Goal: Transaction & Acquisition: Purchase product/service

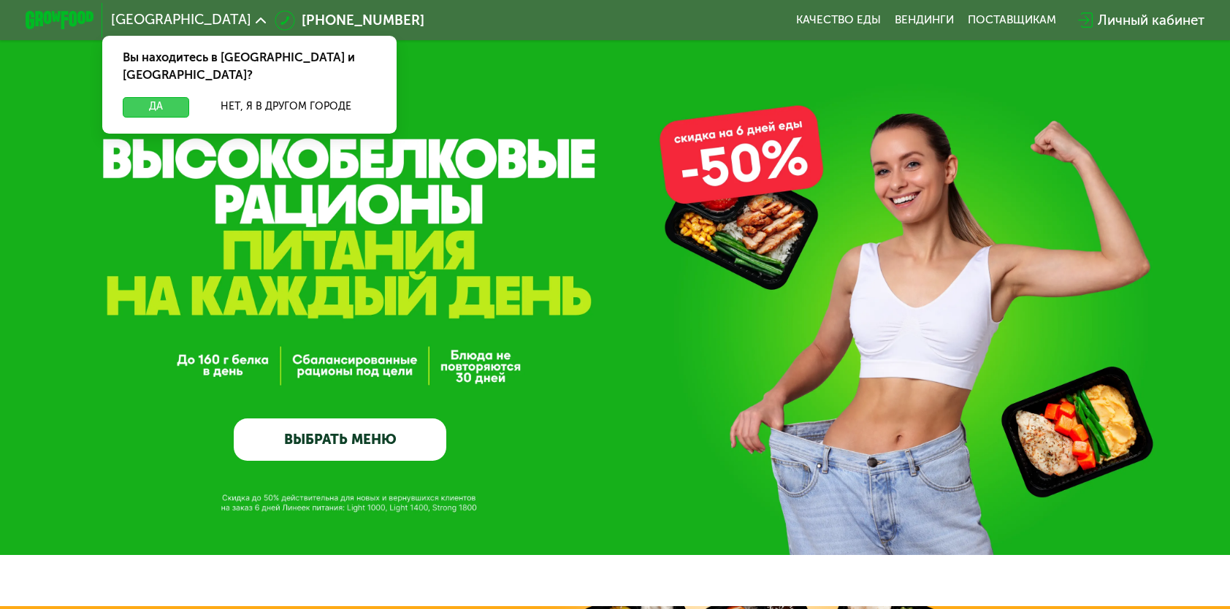
click at [149, 97] on button "Да" at bounding box center [156, 107] width 66 height 20
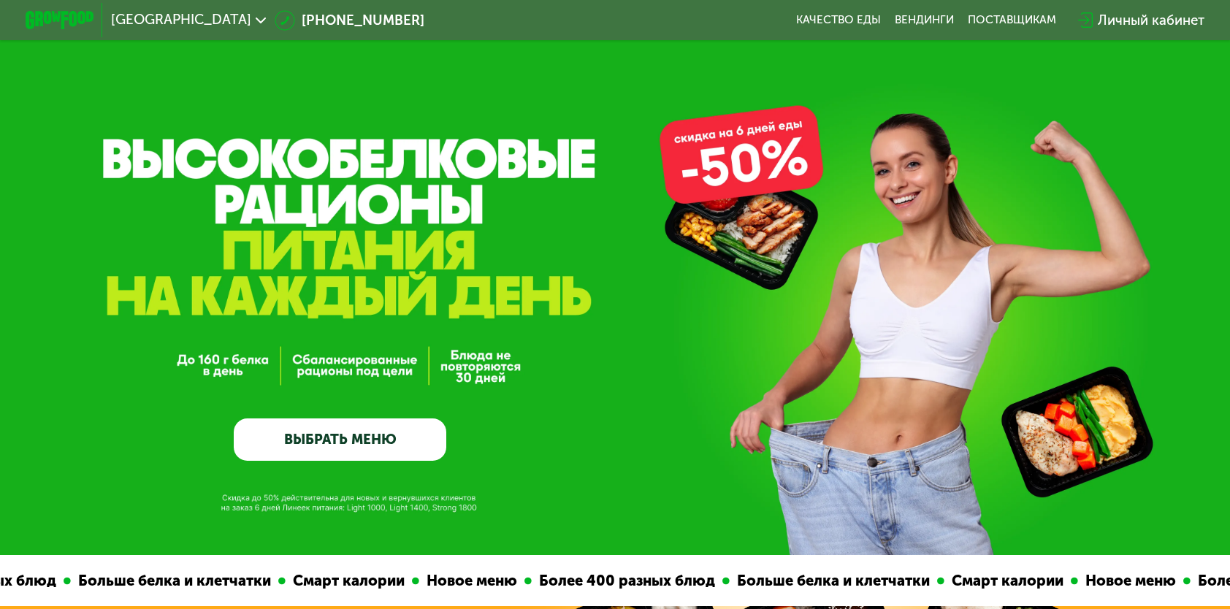
click at [310, 440] on link "ВЫБРАТЬ МЕНЮ" at bounding box center [340, 439] width 212 height 42
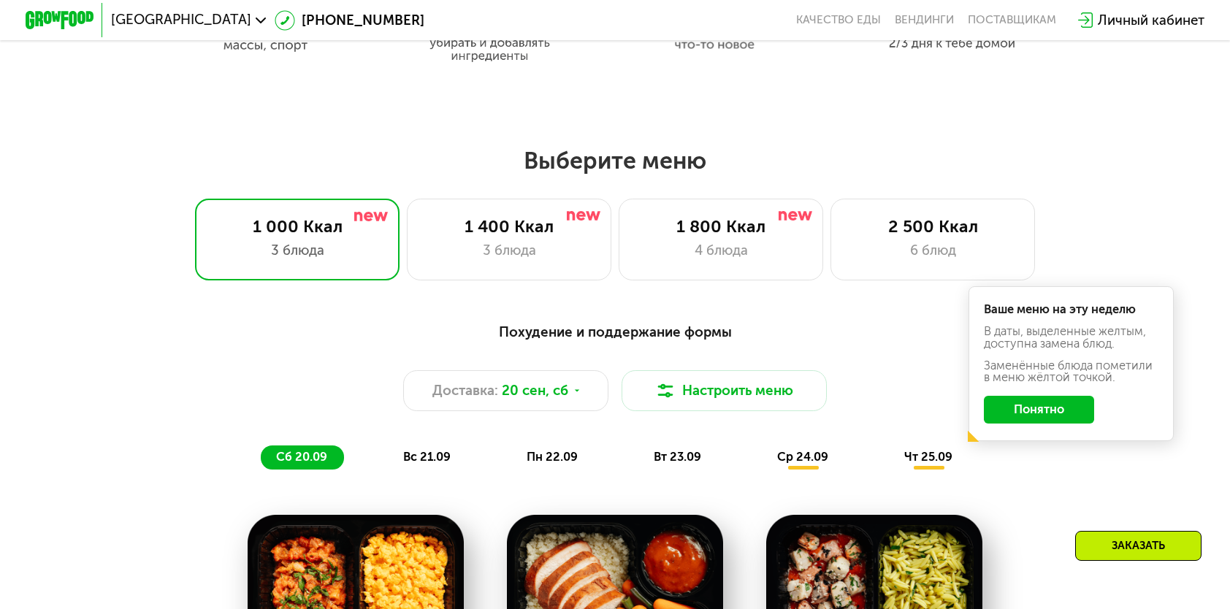
scroll to position [1080, 0]
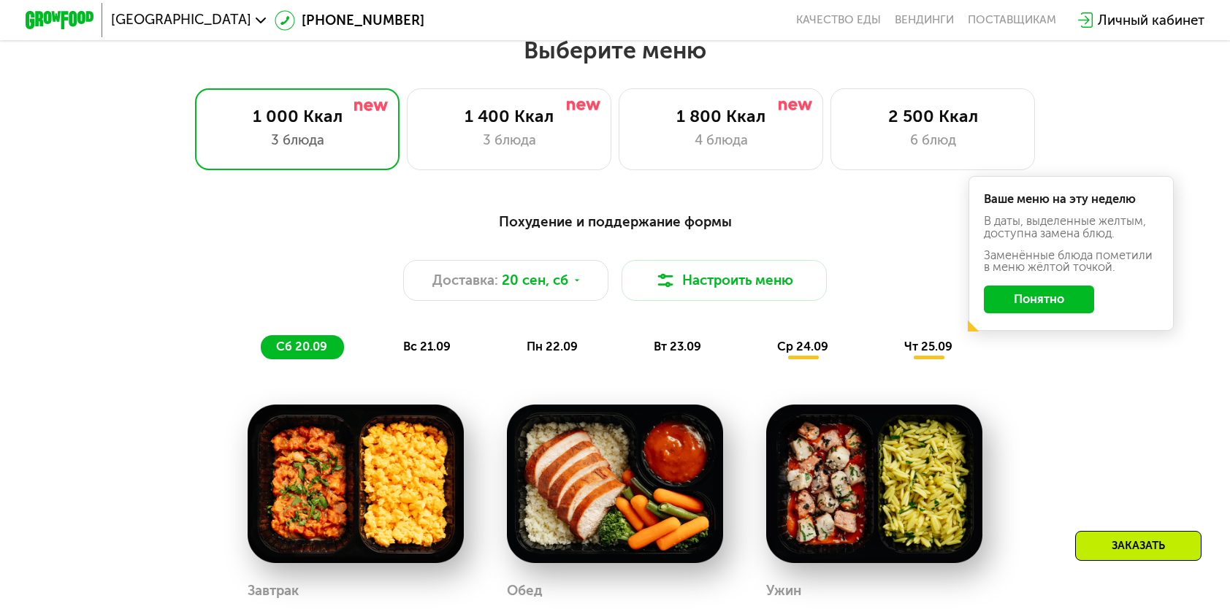
click at [1035, 299] on button "Понятно" at bounding box center [1039, 299] width 110 height 27
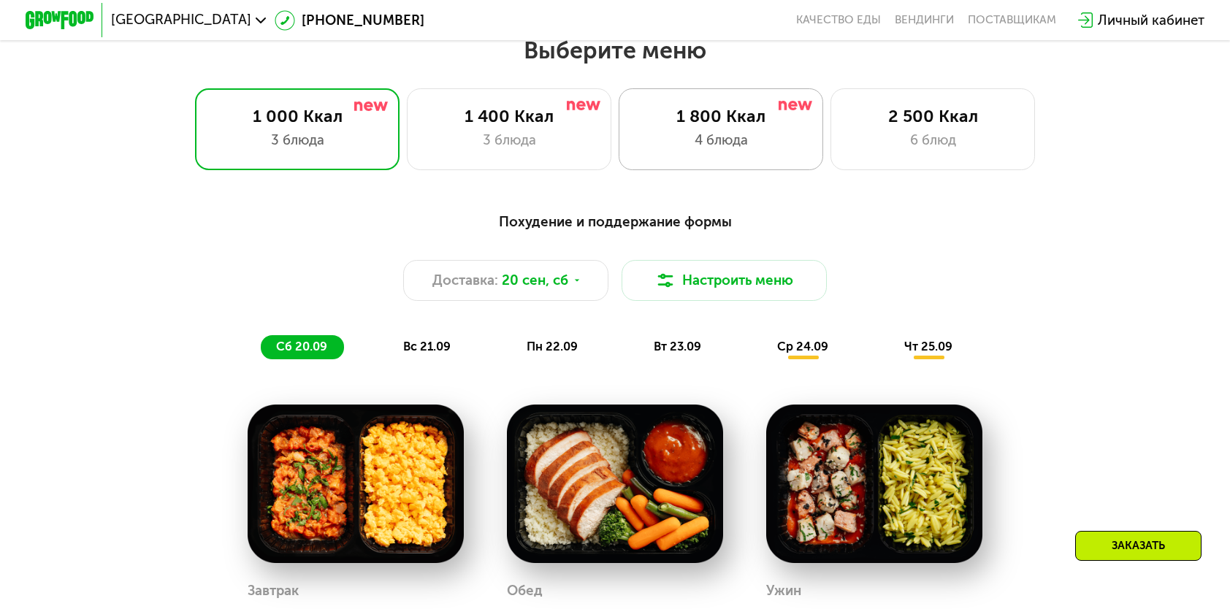
click at [708, 126] on div "1 800 Ккал" at bounding box center [720, 116] width 169 height 20
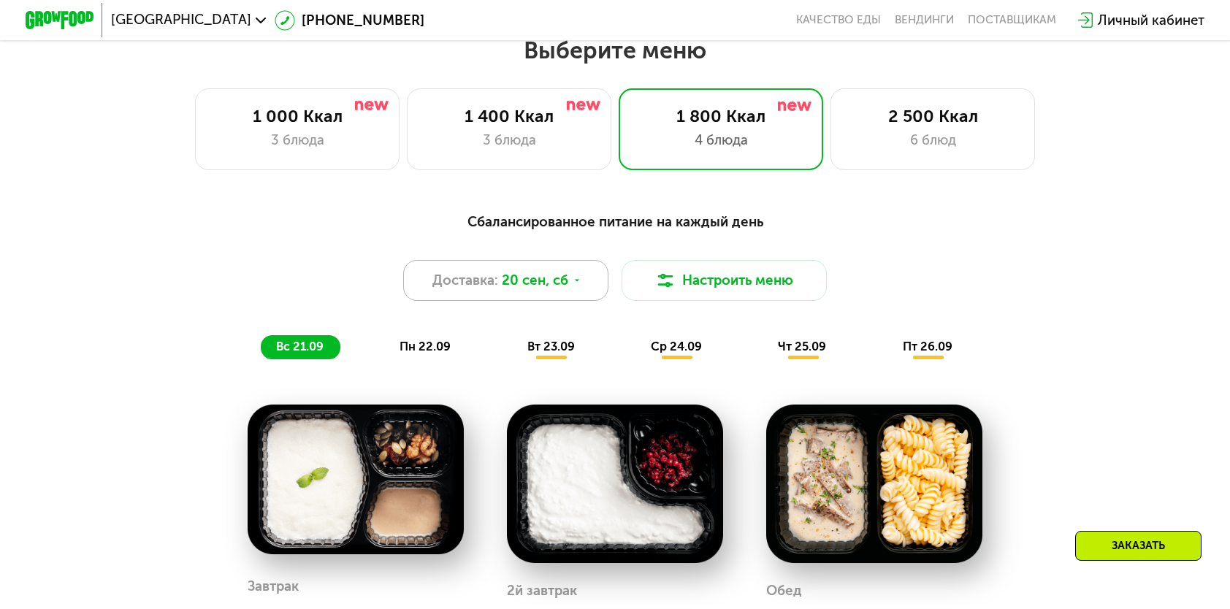
click at [503, 291] on span "20 сен, сб" at bounding box center [535, 280] width 66 height 20
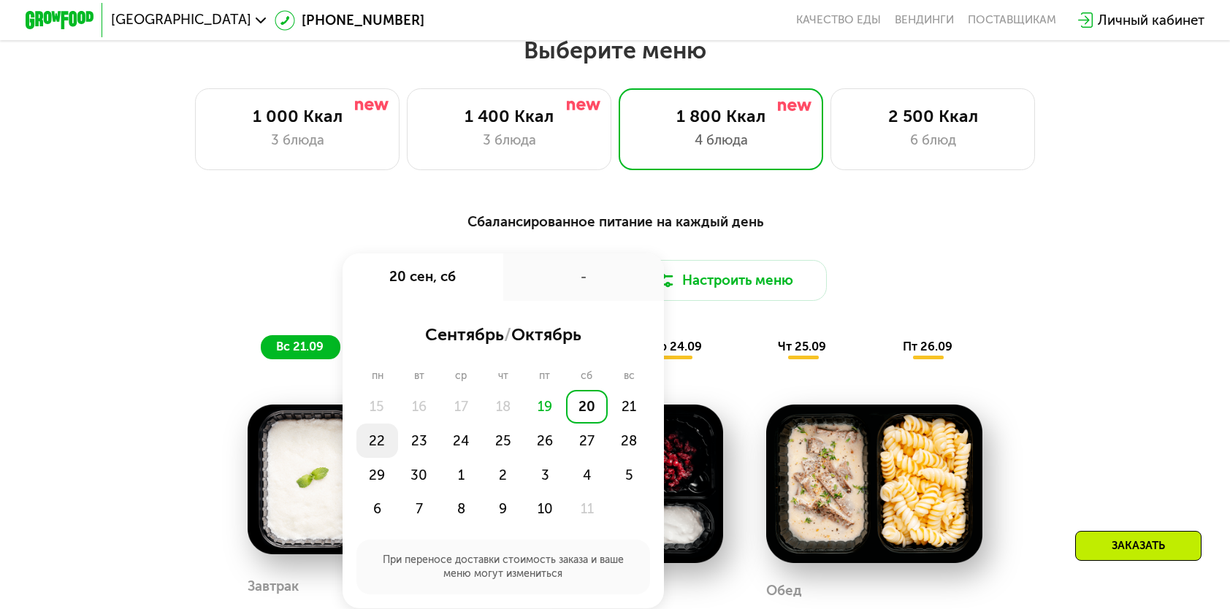
click at [372, 450] on div "22" at bounding box center [377, 441] width 42 height 34
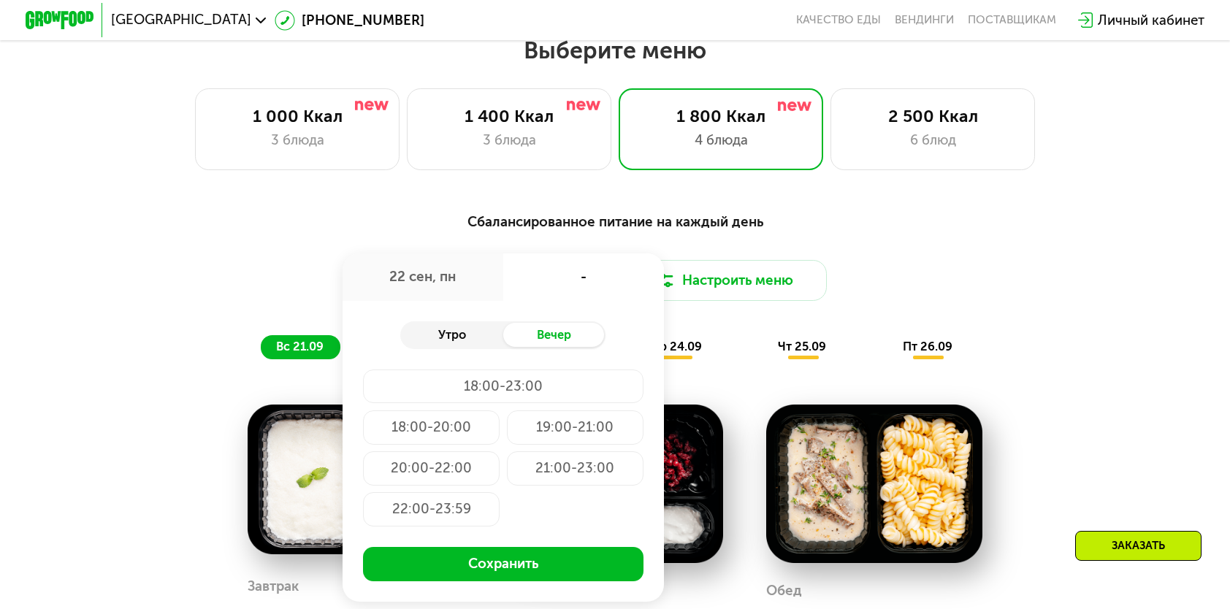
click at [475, 348] on div "Утро" at bounding box center [451, 335] width 102 height 24
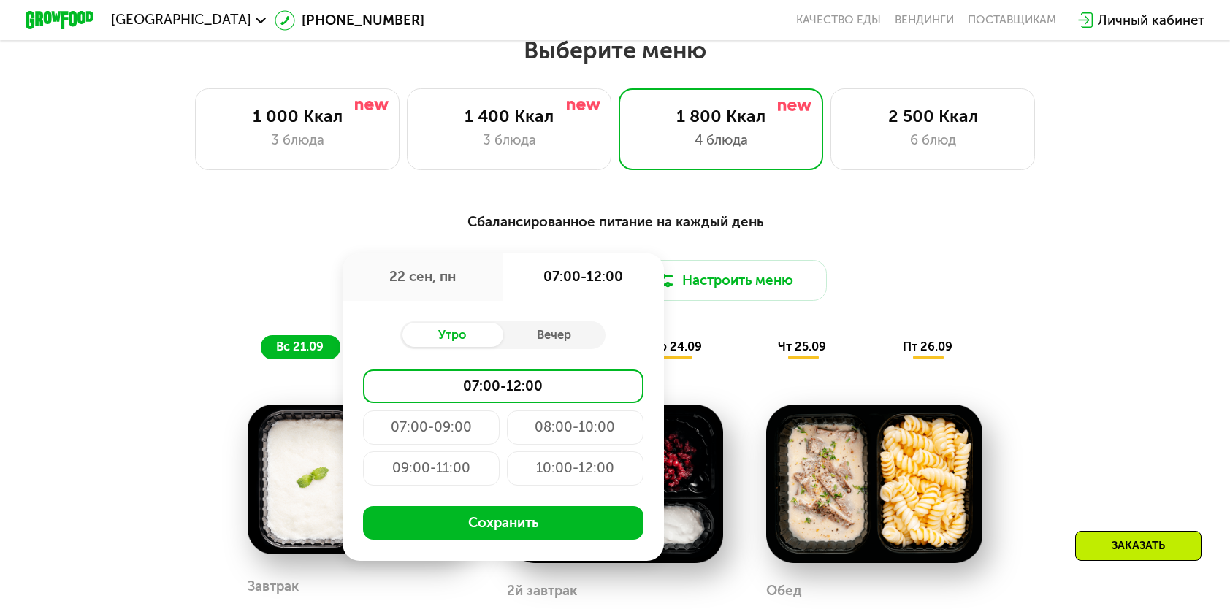
drag, startPoint x: 566, startPoint y: 482, endPoint x: 543, endPoint y: 531, distance: 53.9
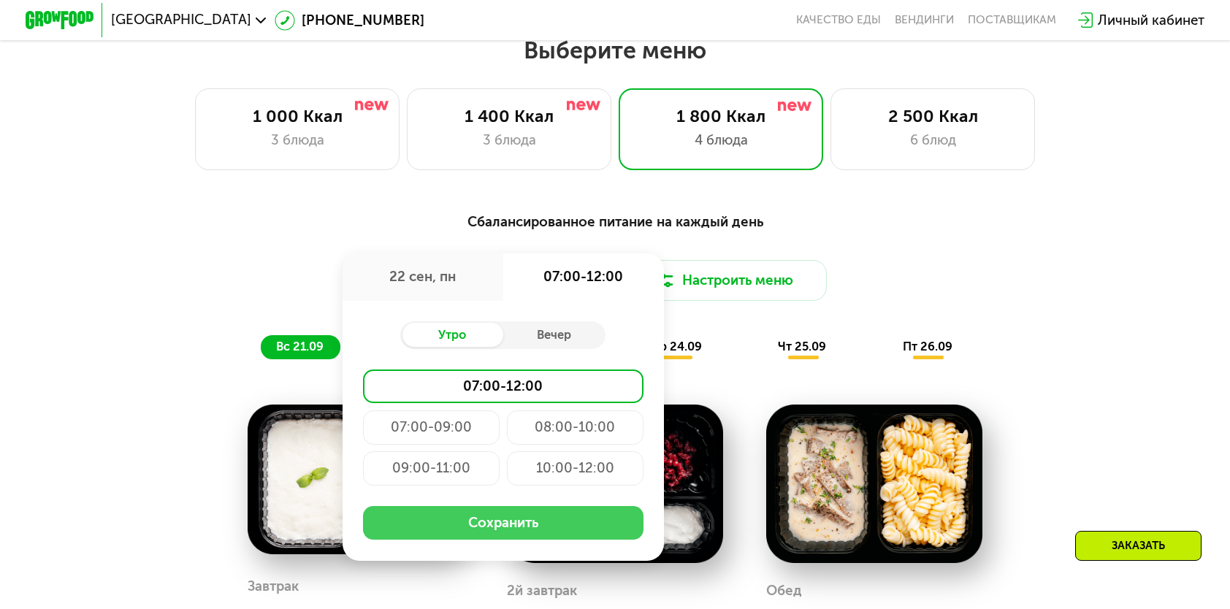
click at [565, 482] on div "10:00-12:00" at bounding box center [575, 468] width 137 height 34
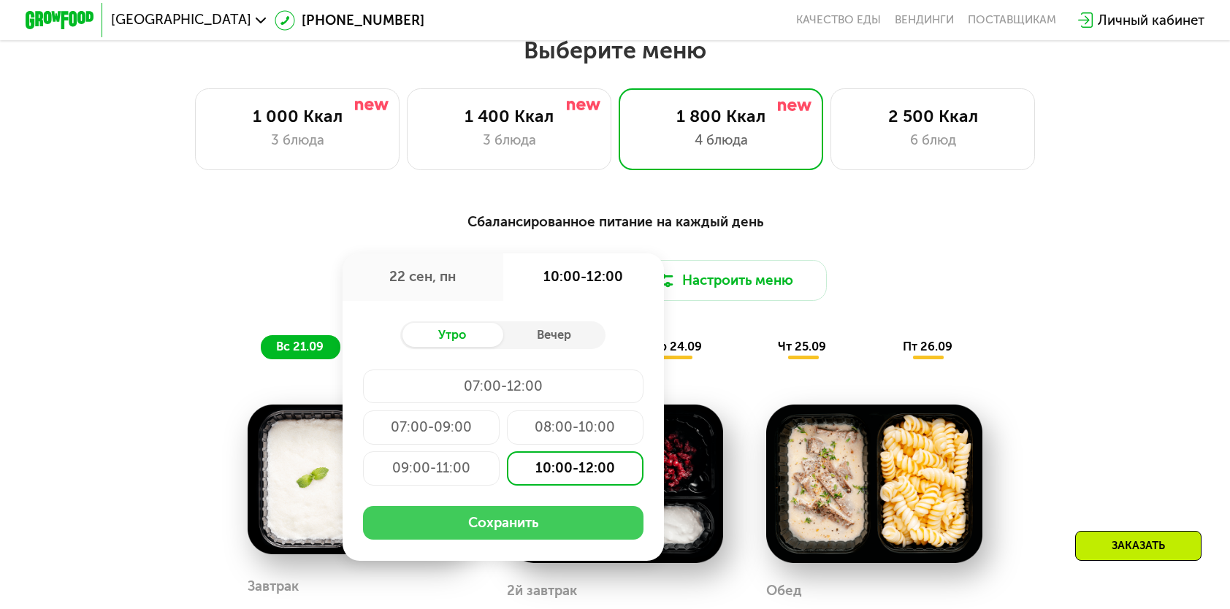
click at [539, 529] on button "Сохранить" at bounding box center [503, 523] width 280 height 34
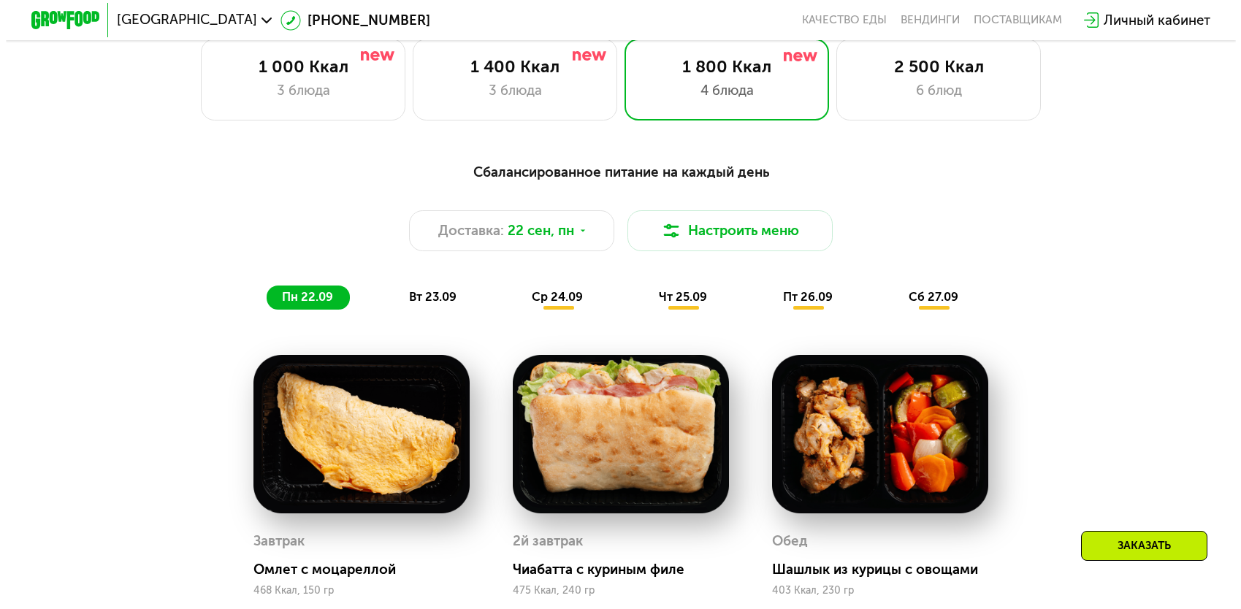
scroll to position [1153, 0]
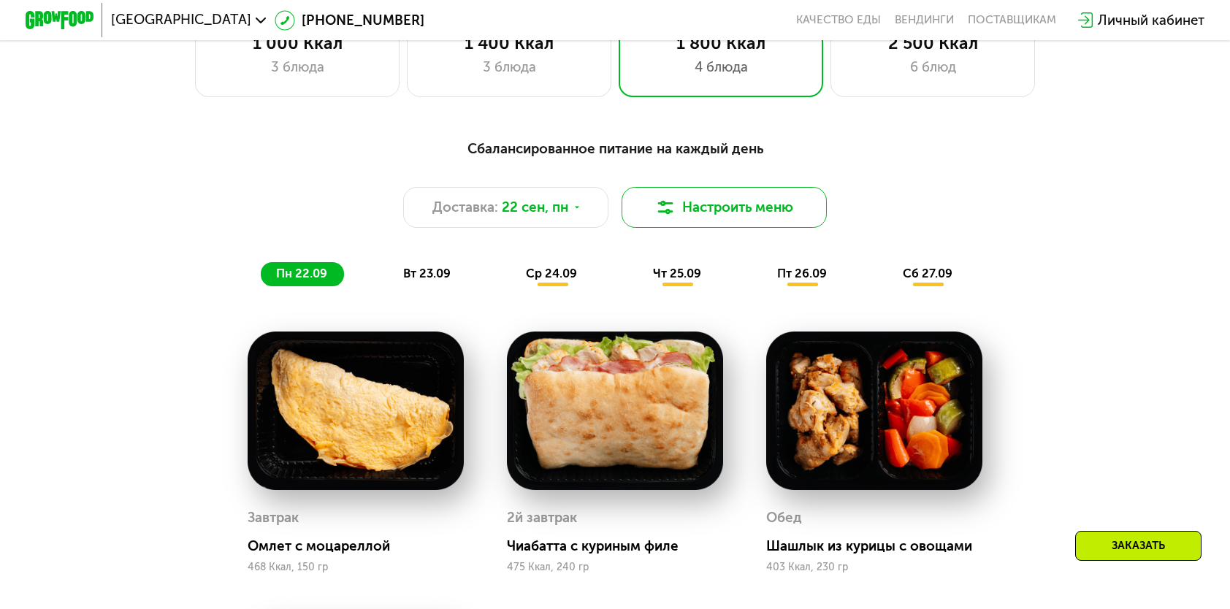
click at [684, 223] on button "Настроить меню" at bounding box center [723, 207] width 205 height 41
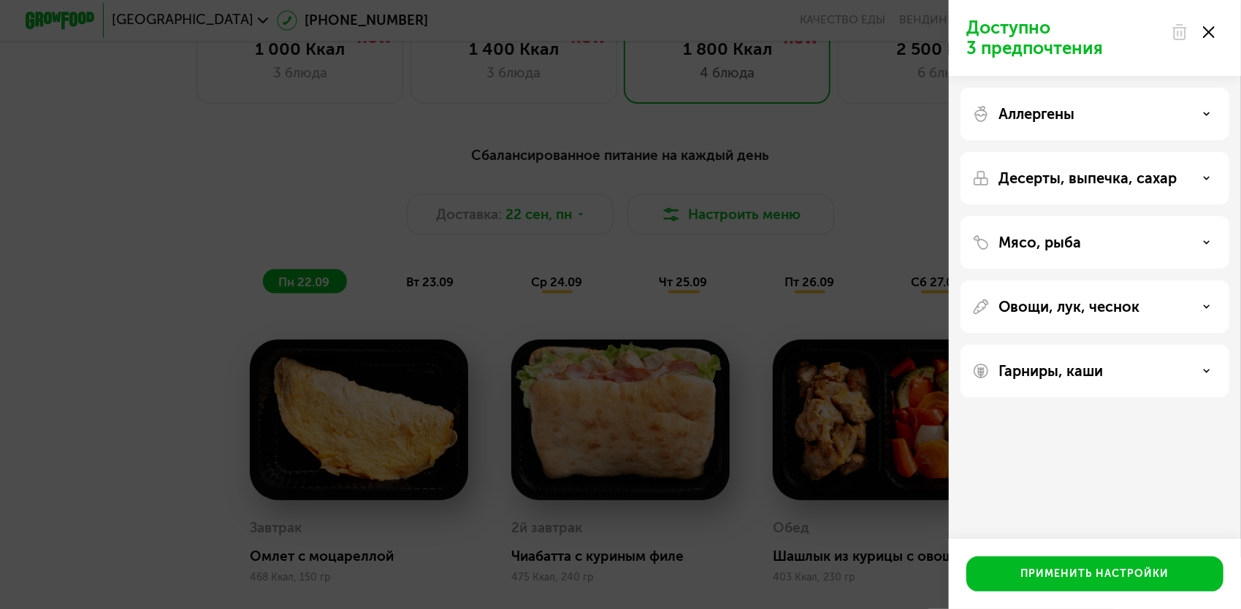
click at [1164, 196] on div "Десерты, выпечка, сахар" at bounding box center [1094, 178] width 269 height 53
click at [1163, 188] on div "Десерты, выпечка, сахар" at bounding box center [1094, 178] width 269 height 53
click at [1211, 180] on div "Десерты, выпечка, сахар" at bounding box center [1094, 178] width 245 height 18
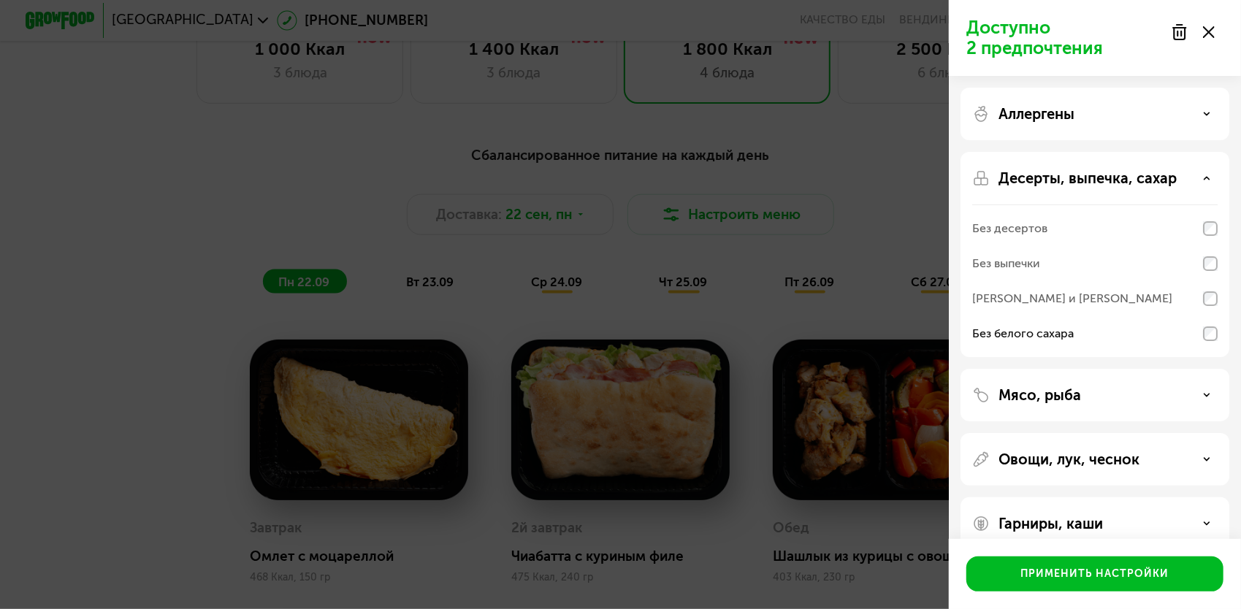
scroll to position [25, 0]
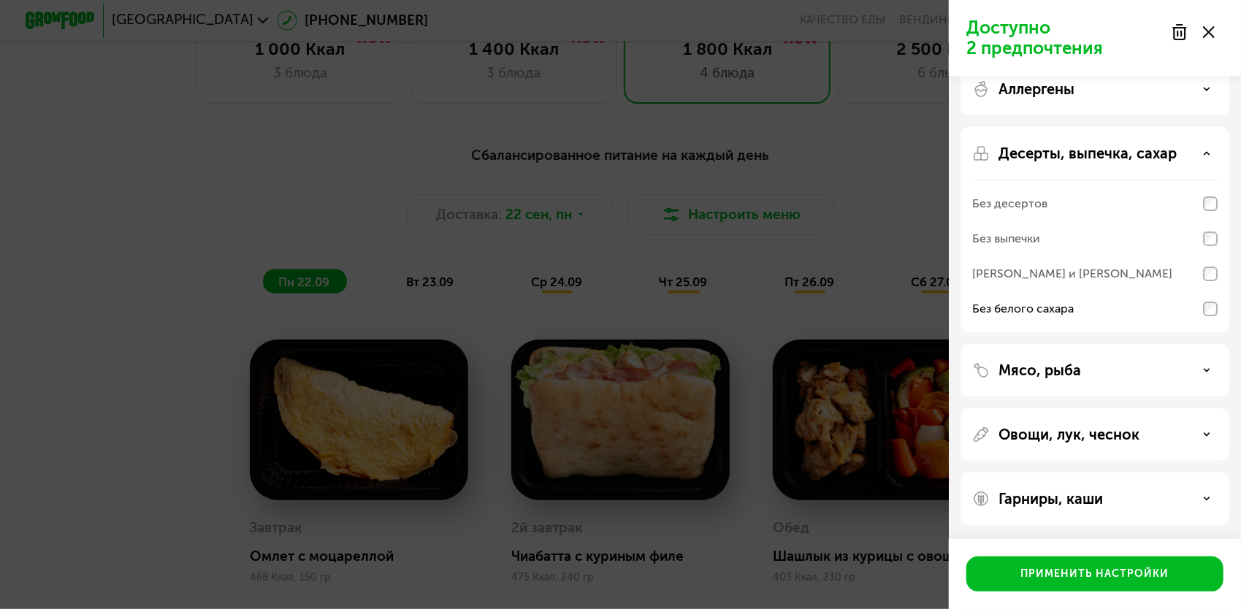
click at [1206, 384] on div "Мясо, рыба" at bounding box center [1094, 370] width 269 height 53
click at [1207, 371] on icon at bounding box center [1206, 370] width 7 height 7
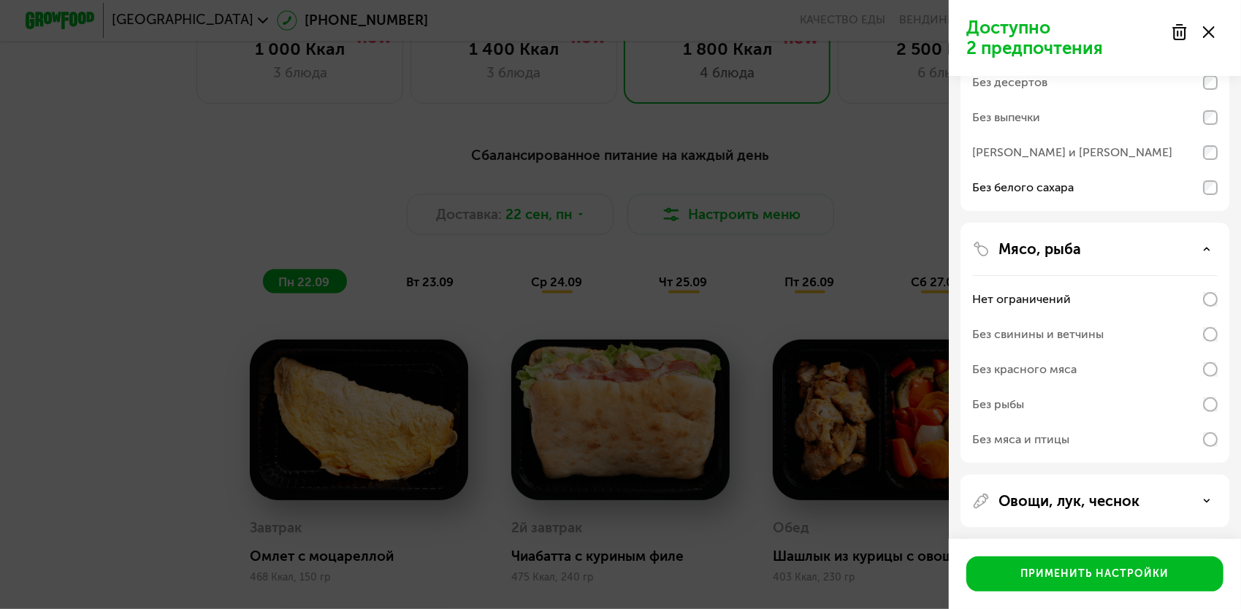
scroll to position [212, 0]
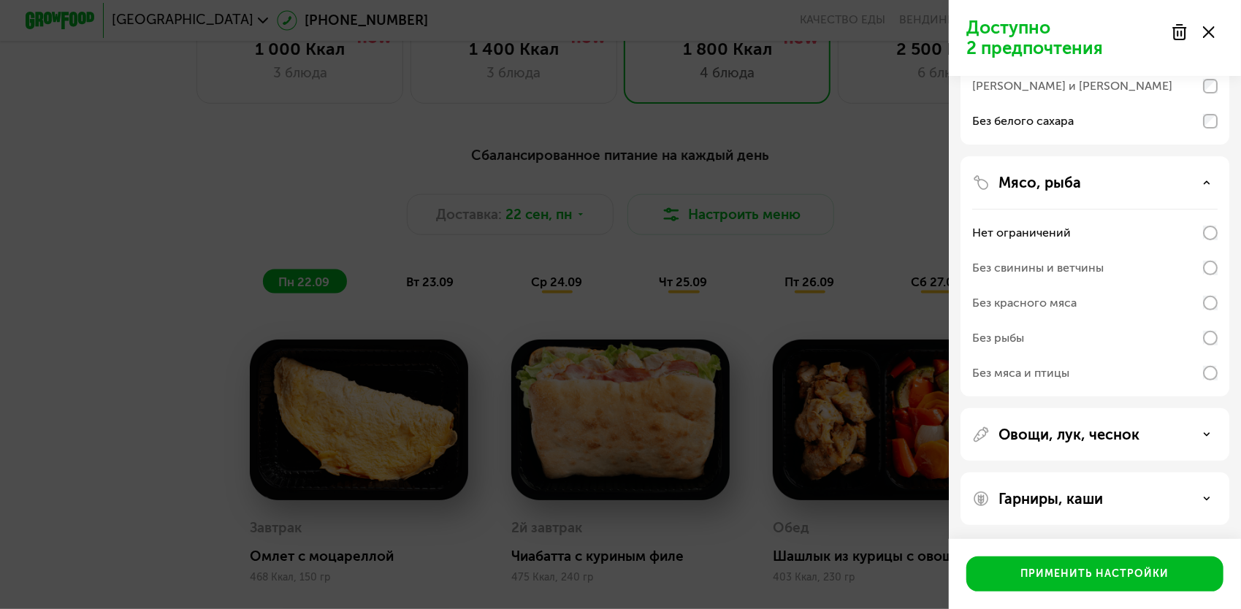
click at [1199, 432] on div "Овощи, лук, чеснок" at bounding box center [1094, 435] width 245 height 18
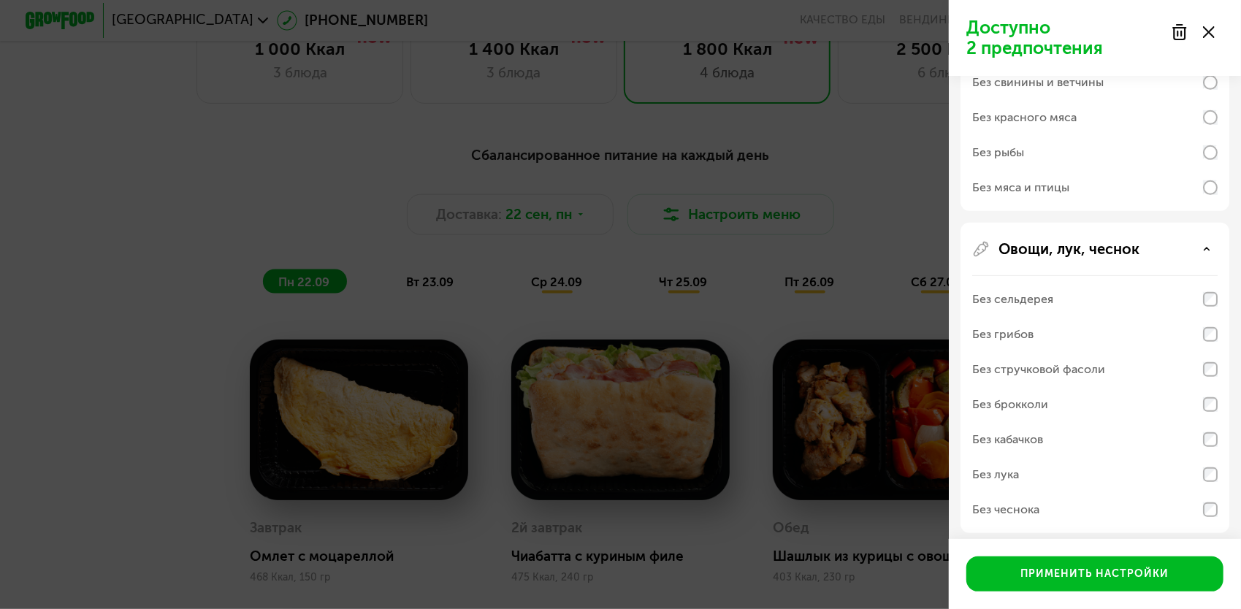
scroll to position [470, 0]
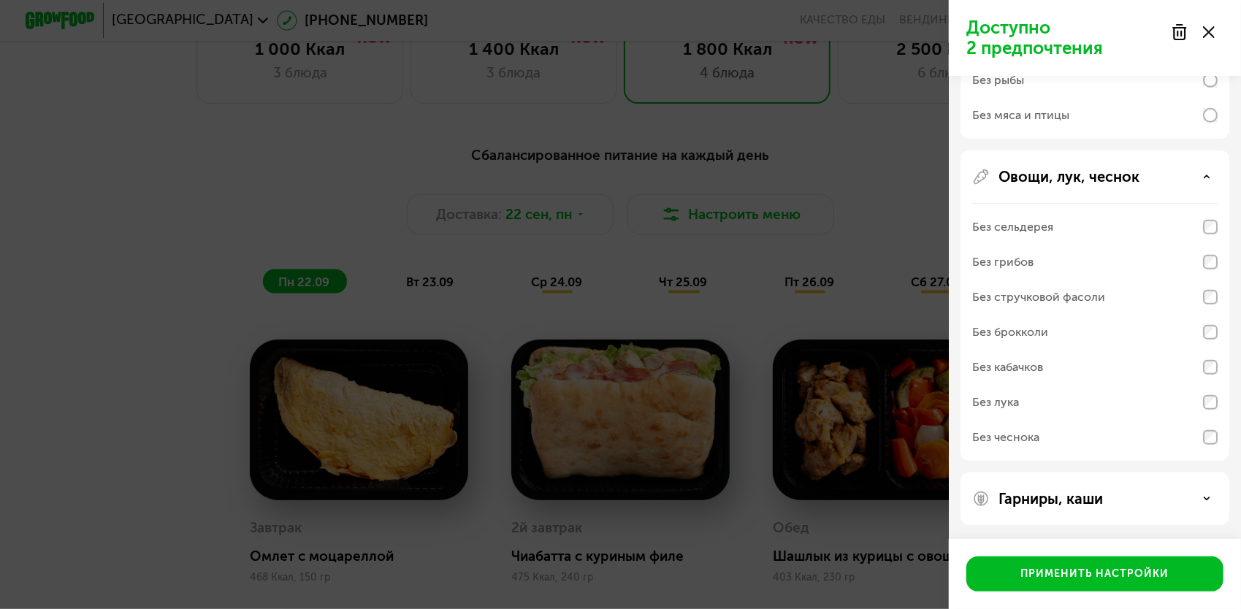
click at [1208, 497] on icon at bounding box center [1206, 498] width 7 height 7
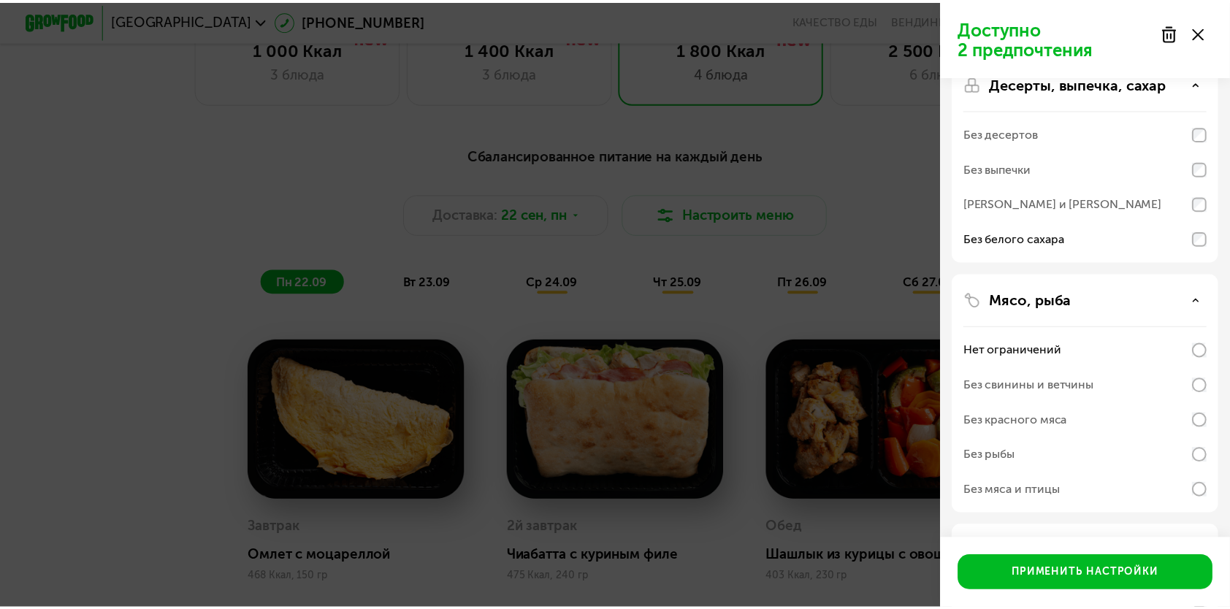
scroll to position [0, 0]
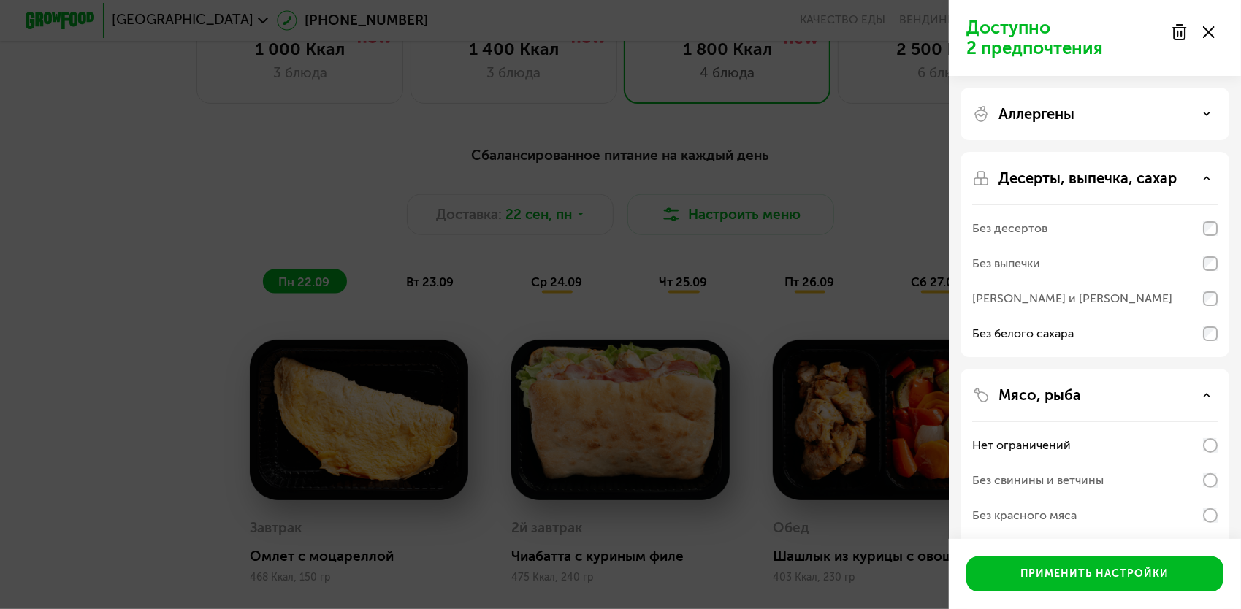
click at [1209, 112] on icon at bounding box center [1206, 113] width 7 height 7
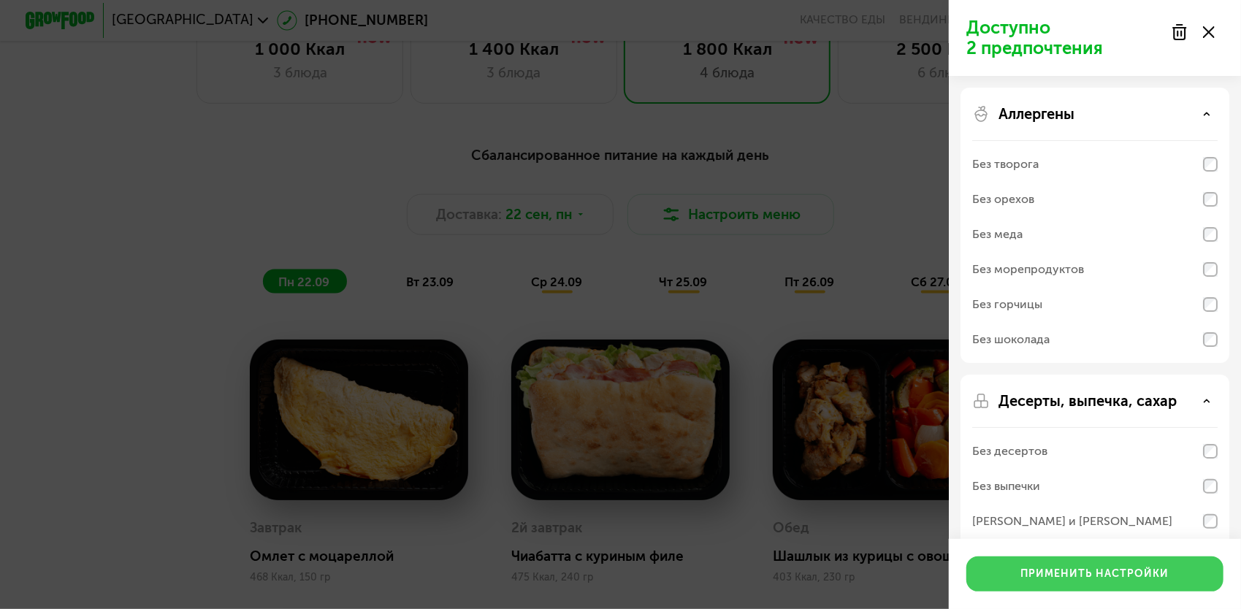
click at [1076, 566] on button "Применить настройки" at bounding box center [1094, 573] width 257 height 35
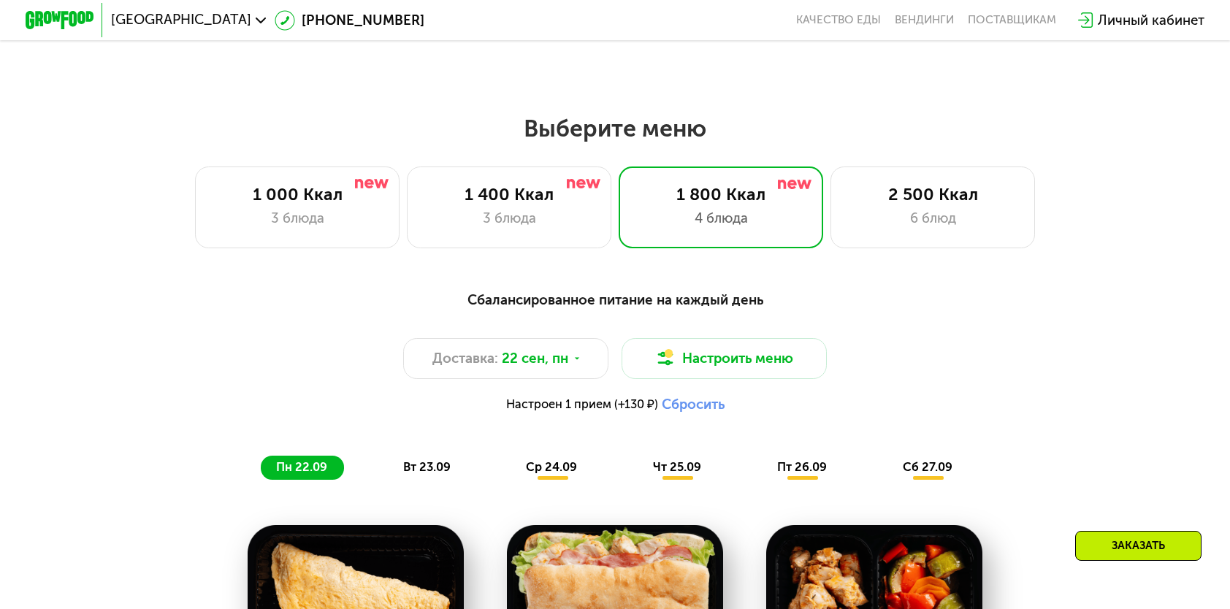
scroll to position [1007, 0]
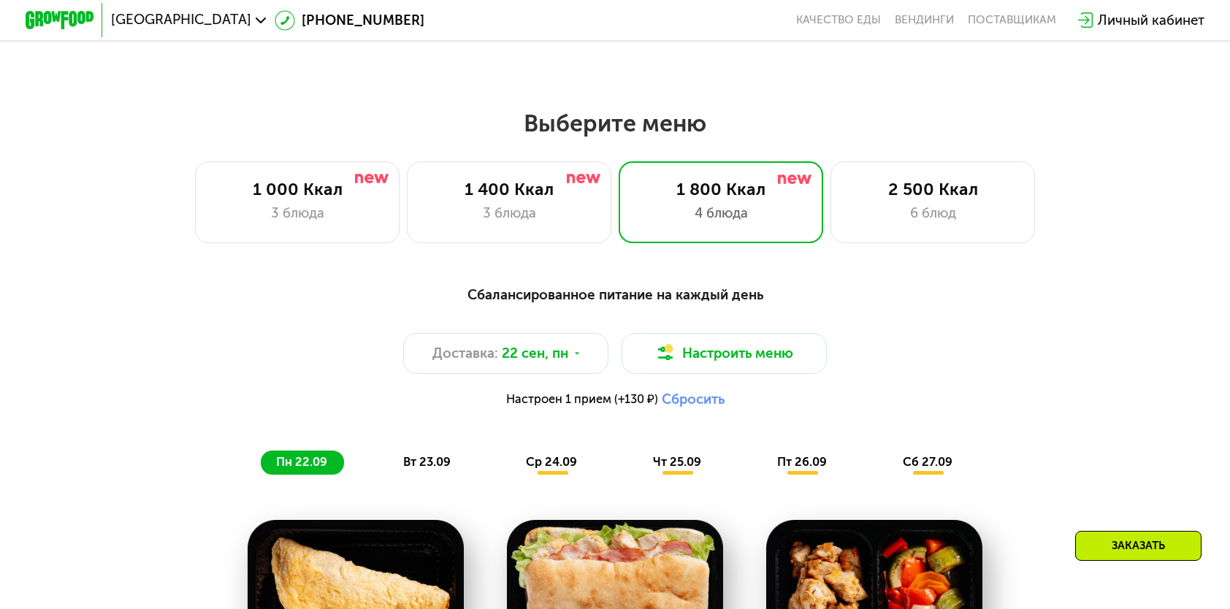
drag, startPoint x: 751, startPoint y: 354, endPoint x: 1196, endPoint y: 42, distance: 543.5
click at [822, 323] on div "Сбалансированное питание на каждый день Доставка: [DATE] Настроить меню Настрое…" at bounding box center [615, 379] width 1011 height 191
click at [811, 358] on button "Настроить меню" at bounding box center [723, 353] width 205 height 41
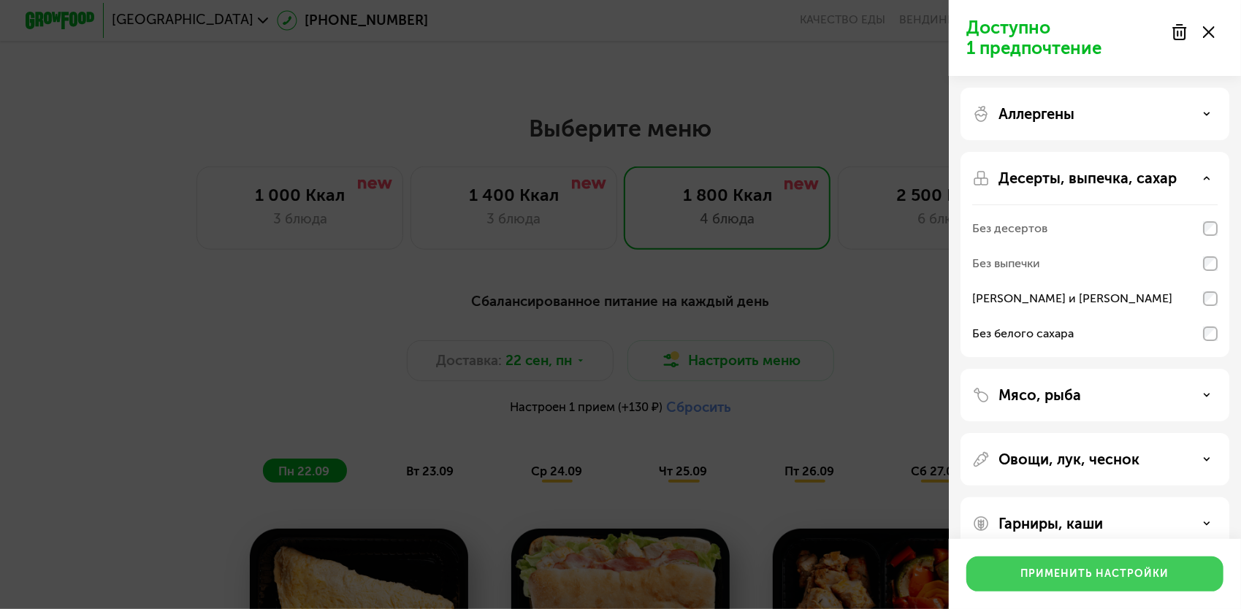
click at [1097, 568] on div "Применить настройки" at bounding box center [1095, 574] width 148 height 15
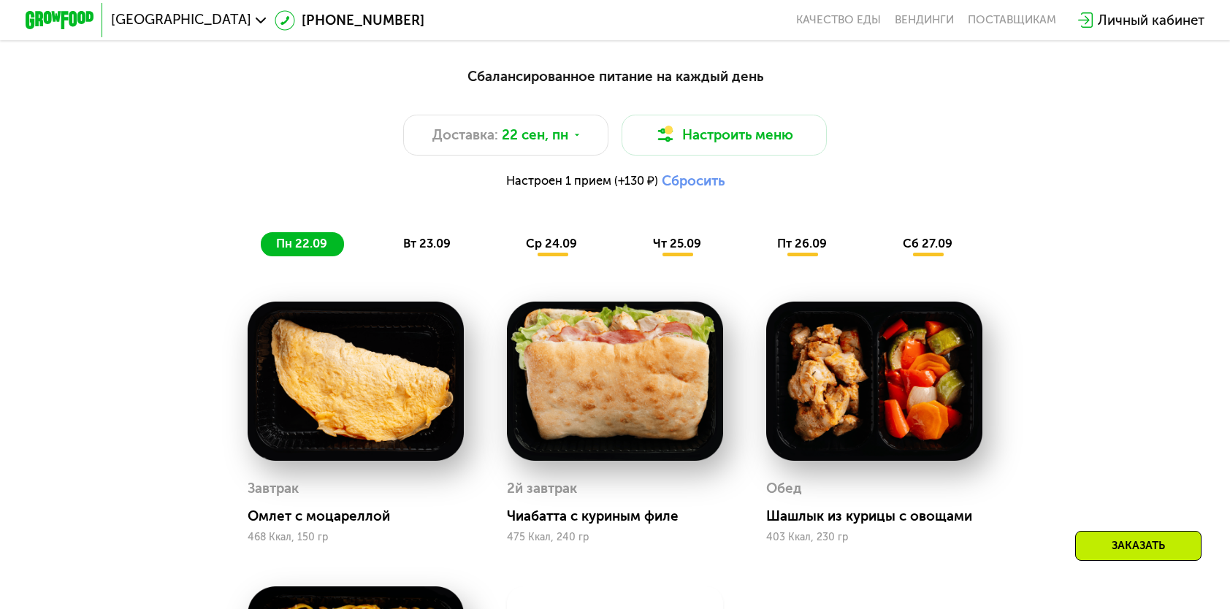
scroll to position [1153, 0]
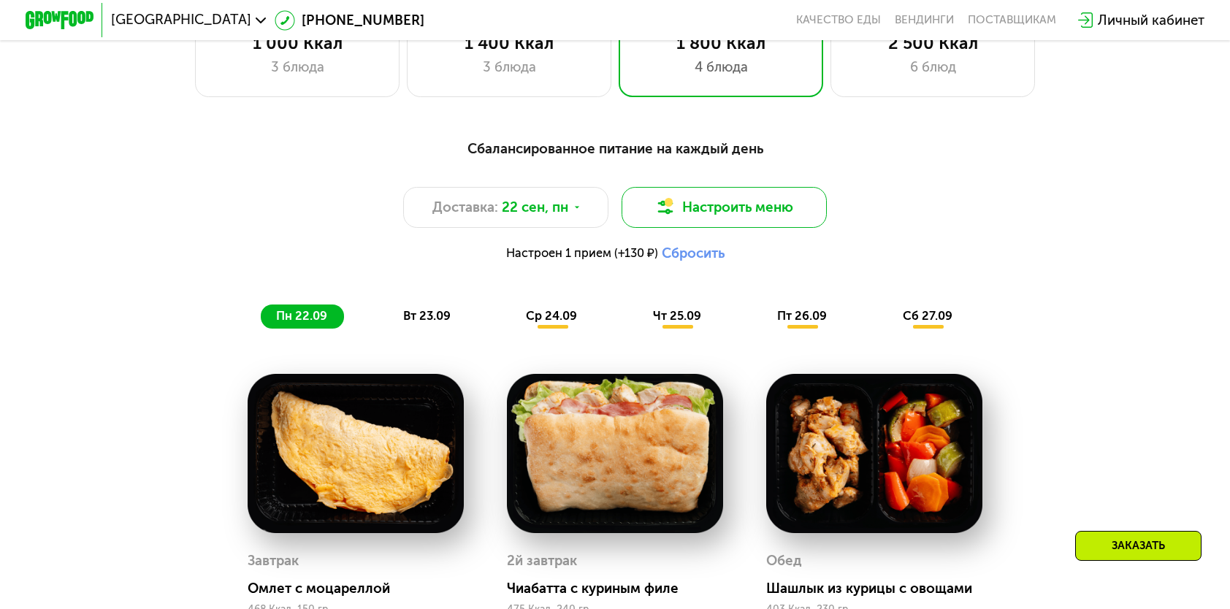
click at [733, 218] on button "Настроить меню" at bounding box center [723, 207] width 205 height 41
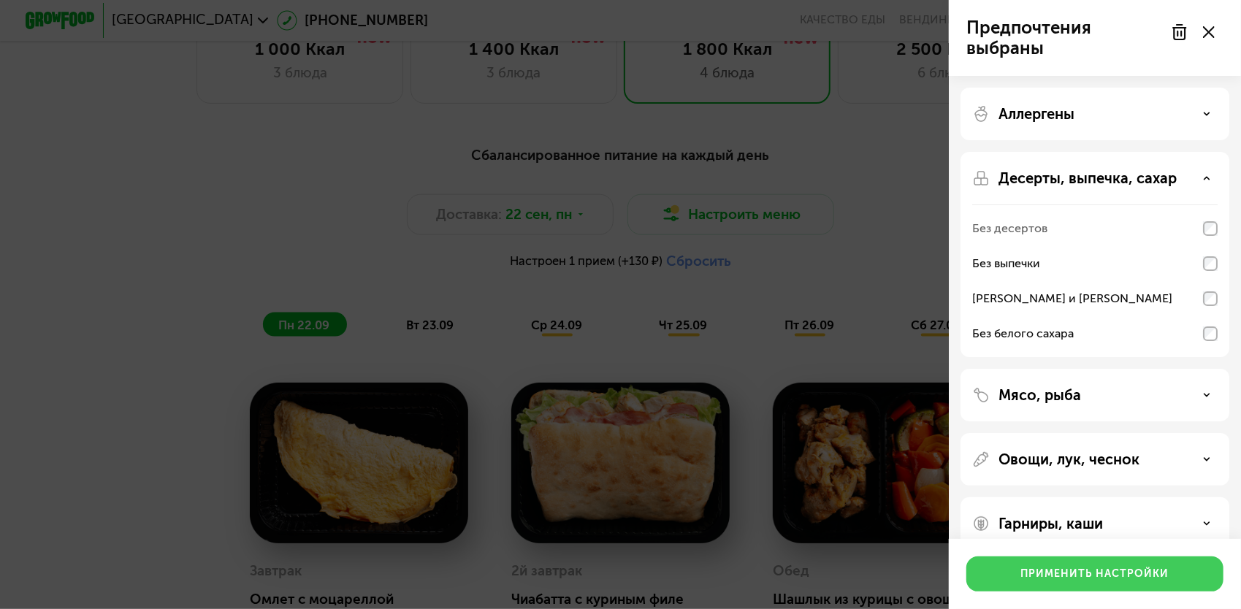
click at [1093, 578] on div "Применить настройки" at bounding box center [1095, 574] width 148 height 15
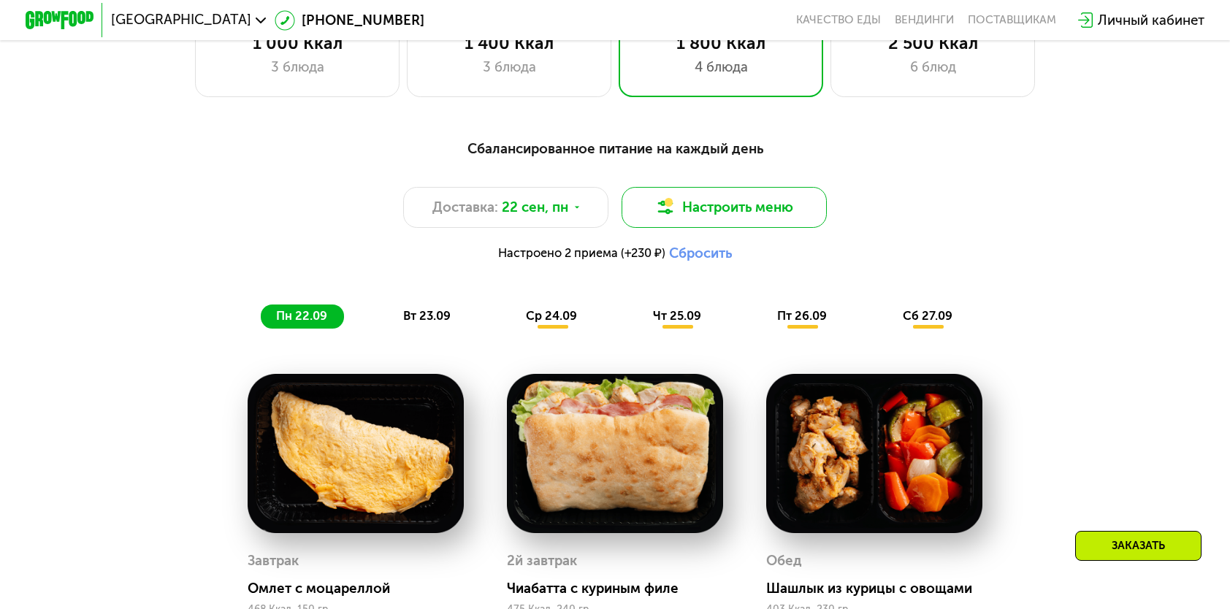
click at [740, 209] on button "Настроить меню" at bounding box center [723, 207] width 205 height 41
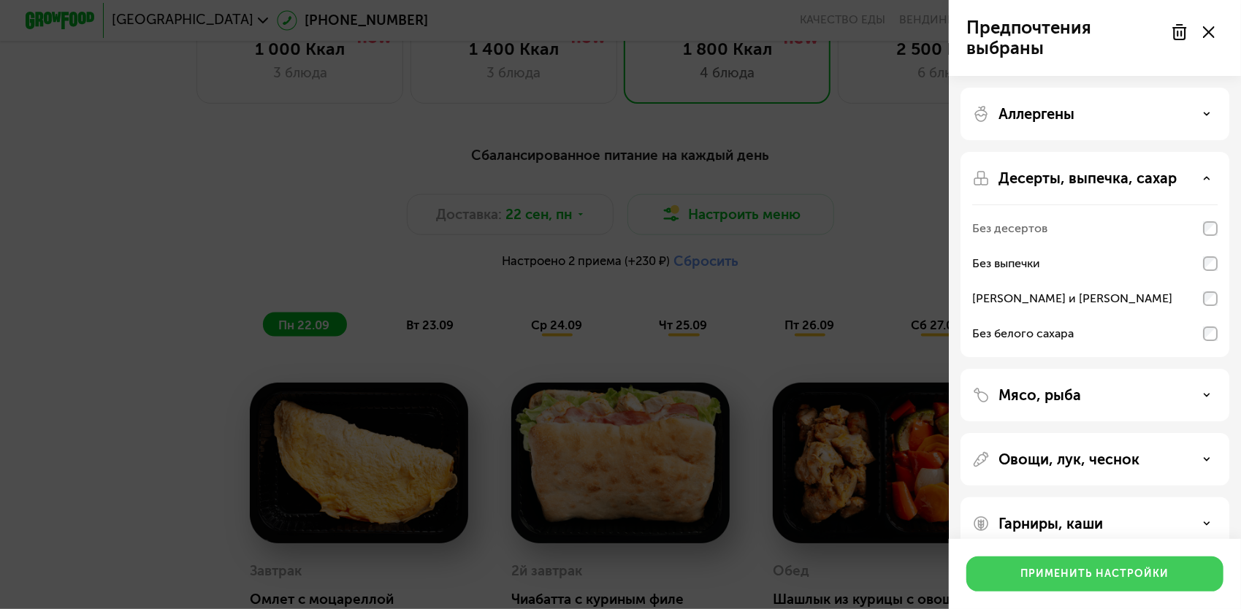
click at [1165, 575] on div "Применить настройки" at bounding box center [1095, 574] width 148 height 15
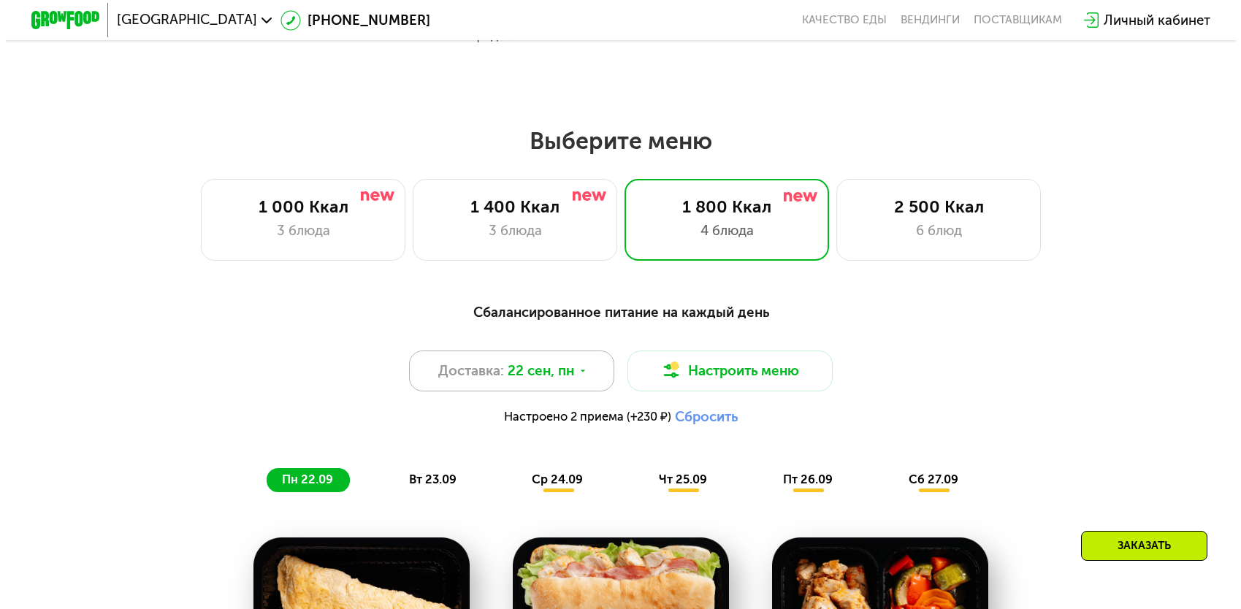
scroll to position [934, 0]
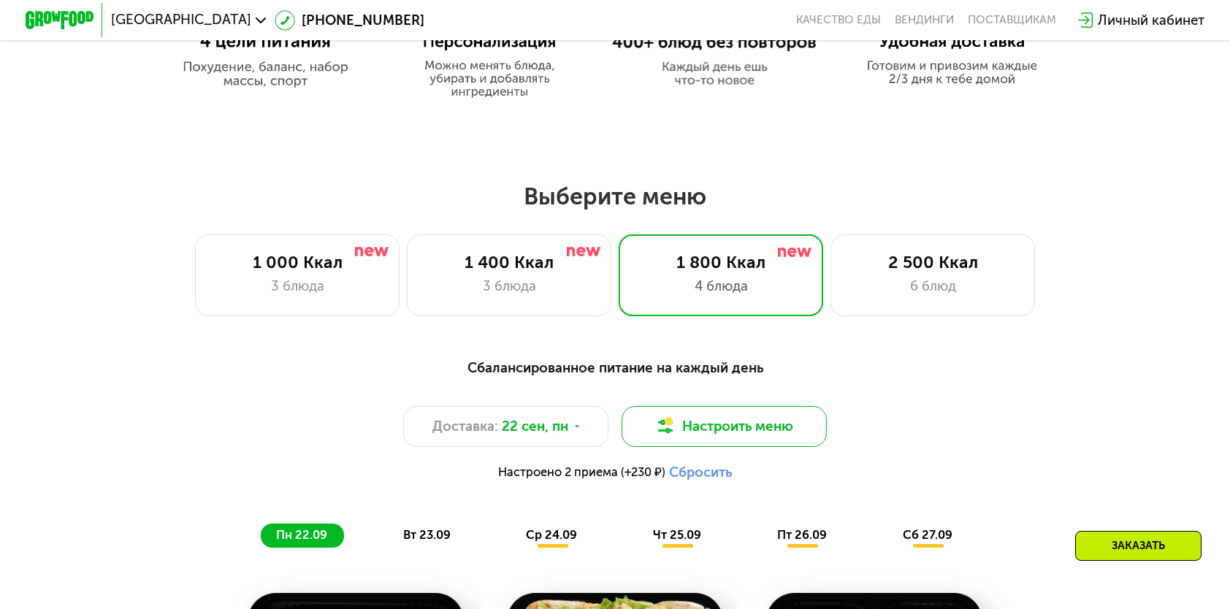
click at [694, 437] on button "Настроить меню" at bounding box center [723, 426] width 205 height 41
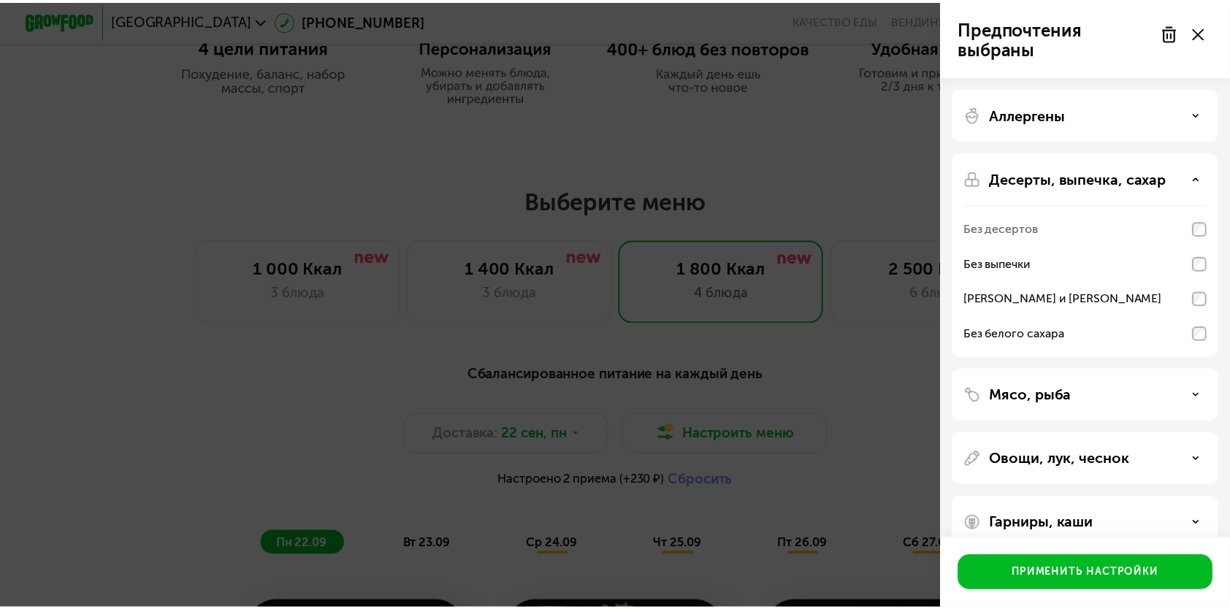
scroll to position [25, 0]
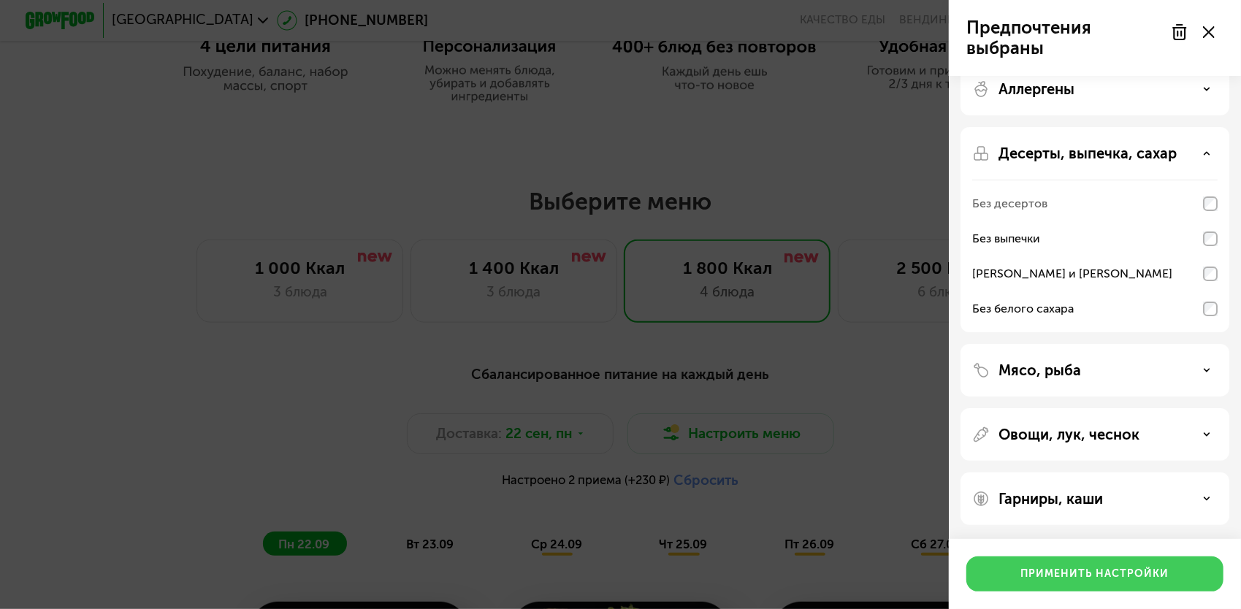
click at [1138, 564] on button "Применить настройки" at bounding box center [1094, 573] width 257 height 35
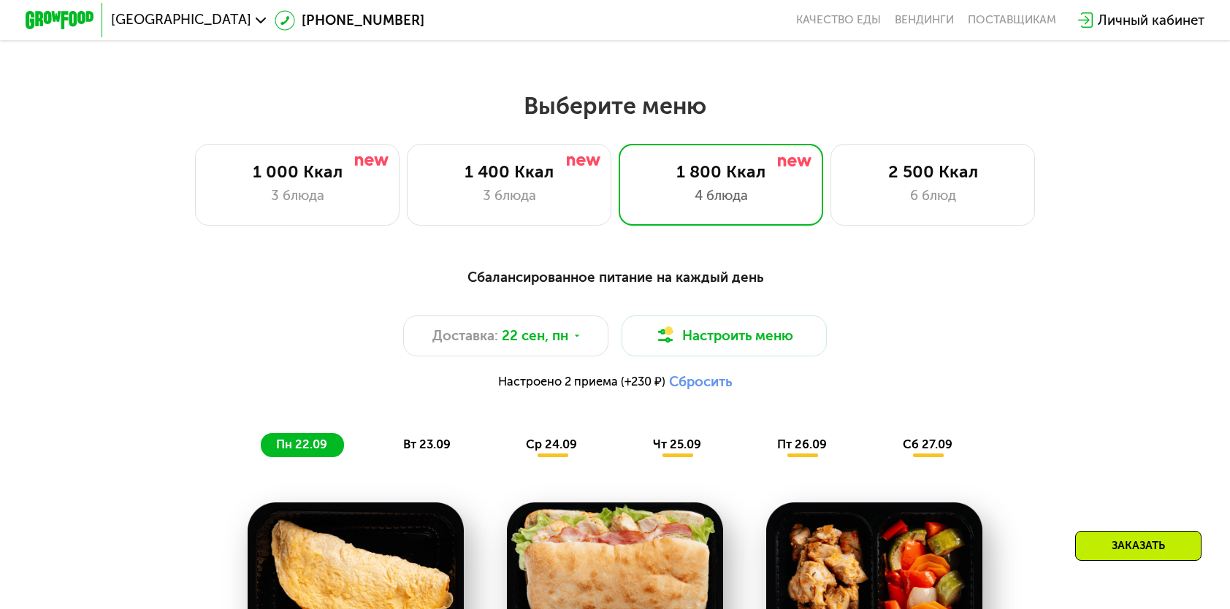
scroll to position [1153, 0]
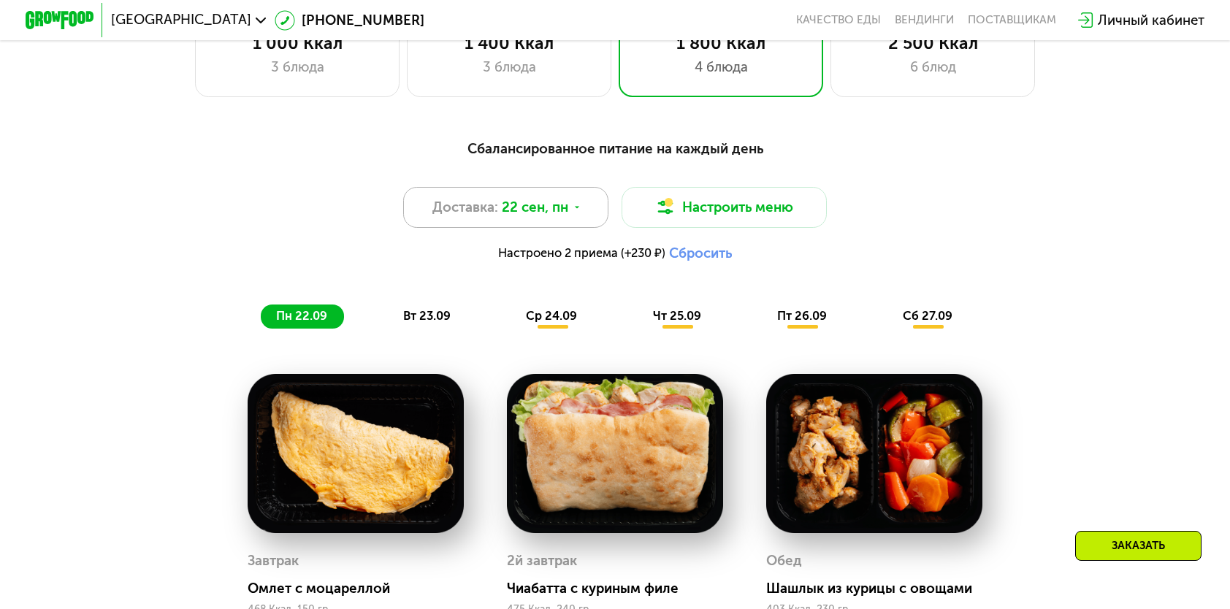
click at [483, 228] on div "Доставка: [DATE]" at bounding box center [505, 207] width 205 height 41
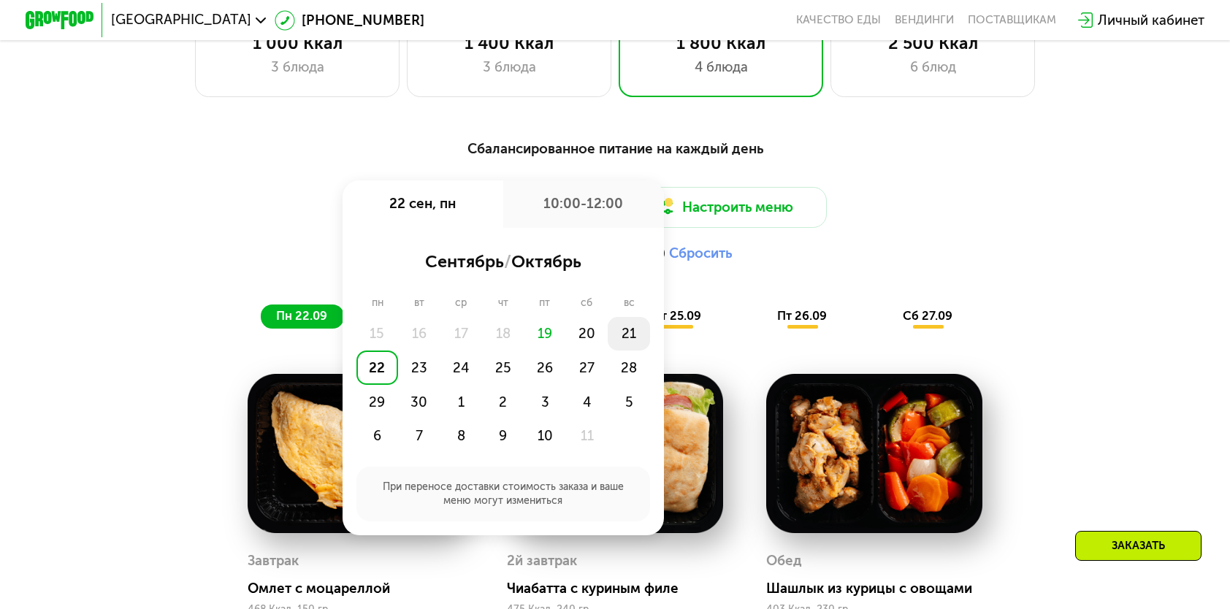
click at [634, 335] on div "21" at bounding box center [629, 334] width 42 height 34
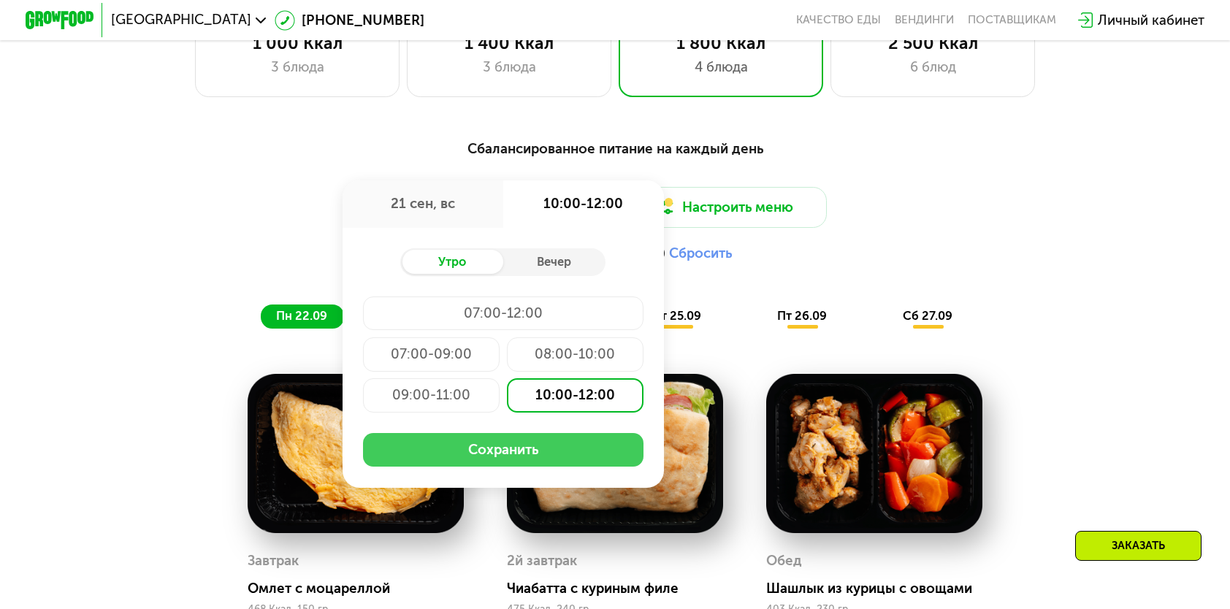
click at [533, 457] on button "Сохранить" at bounding box center [503, 450] width 280 height 34
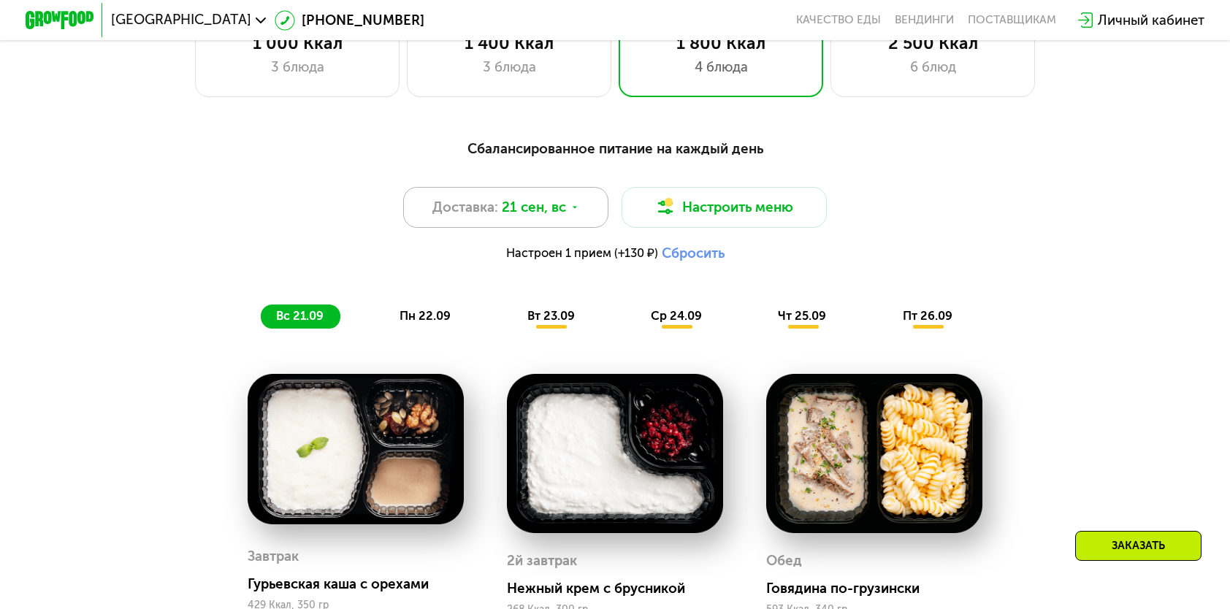
click at [549, 211] on span "21 сен, вс" at bounding box center [534, 207] width 64 height 20
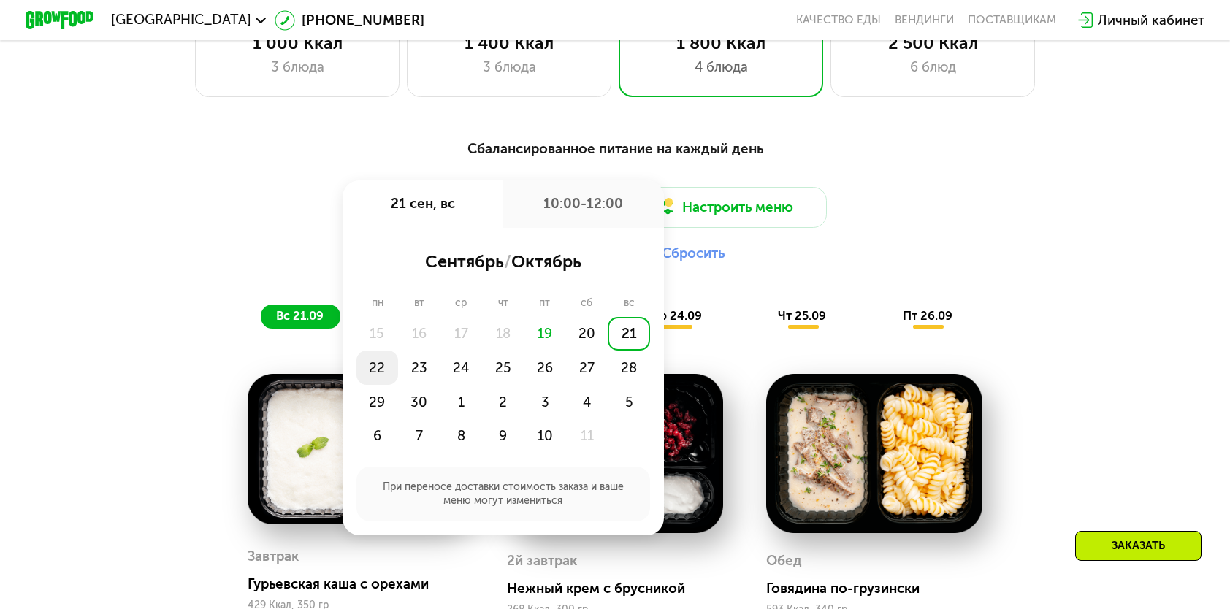
click at [374, 384] on div "22" at bounding box center [377, 367] width 42 height 34
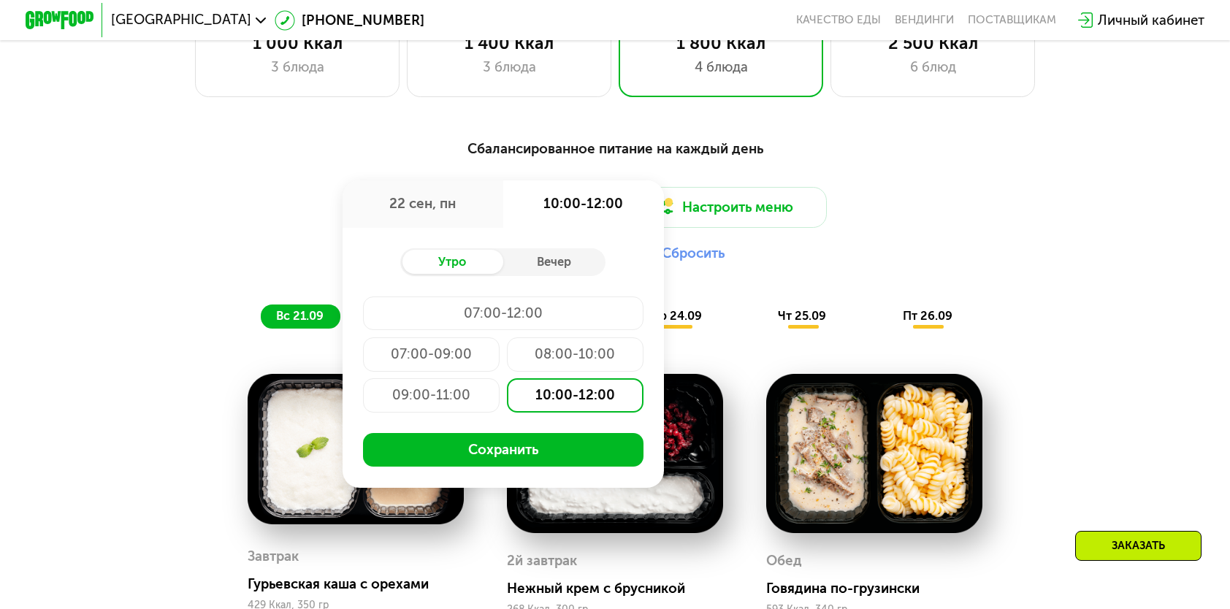
click at [572, 487] on div "Утро Вечер 07:00-12:00 07:00-09:00 08:00-10:00 09:00-11:00 10:00-12:00 Сохранить" at bounding box center [502, 357] width 321 height 259
click at [567, 467] on button "Сохранить" at bounding box center [503, 450] width 280 height 34
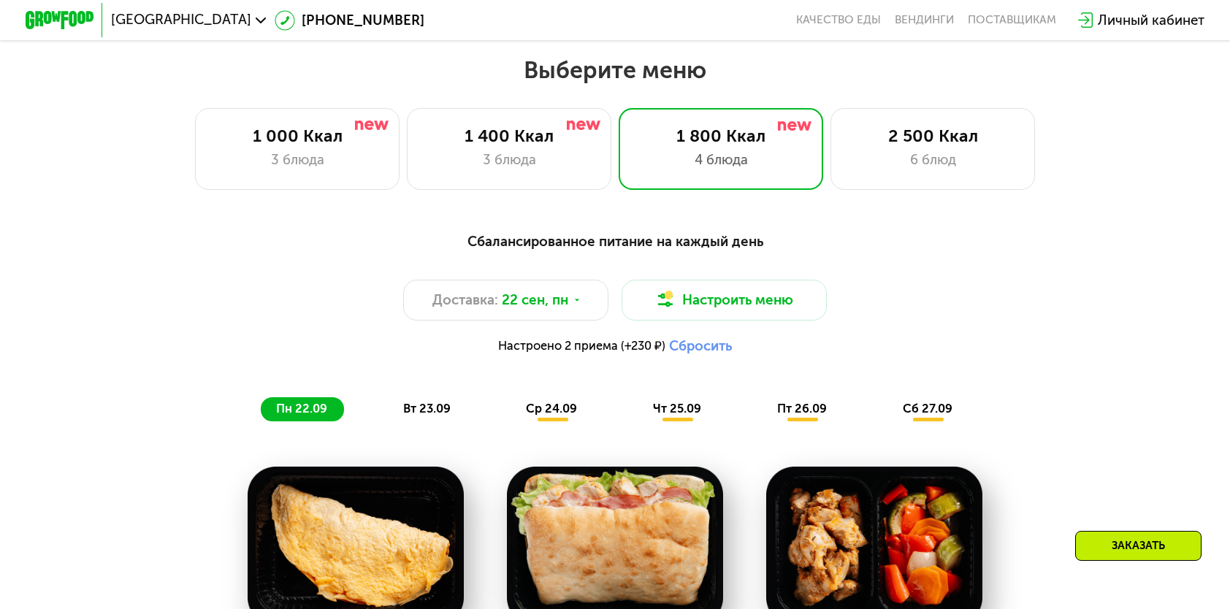
scroll to position [934, 0]
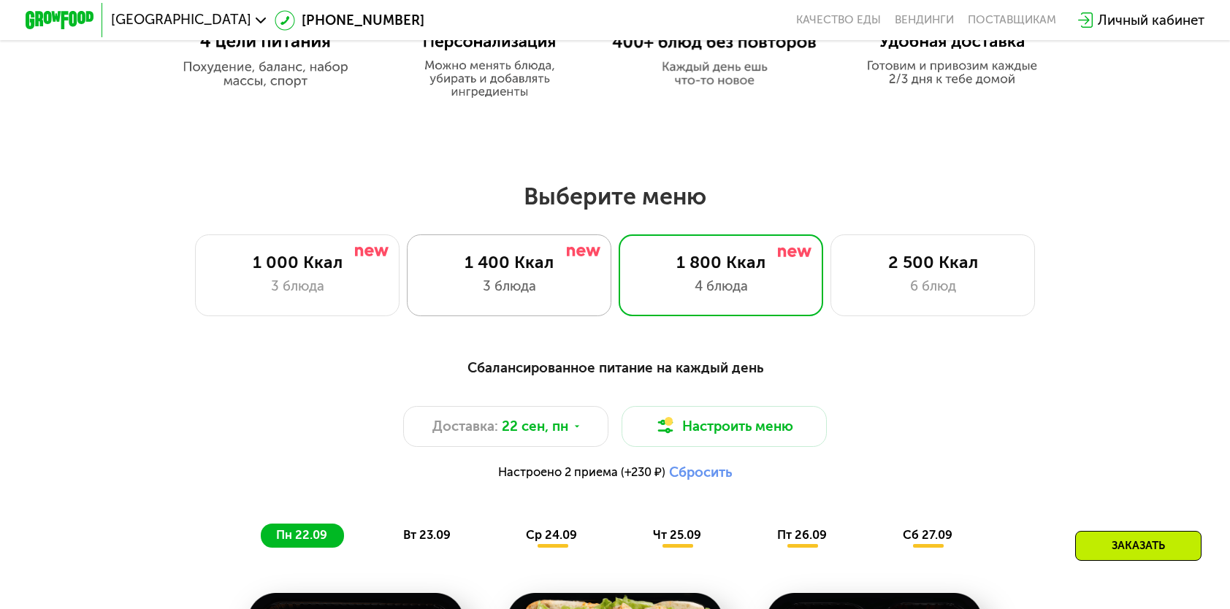
click at [516, 280] on div "1 400 Ккал 3 блюда" at bounding box center [509, 275] width 205 height 82
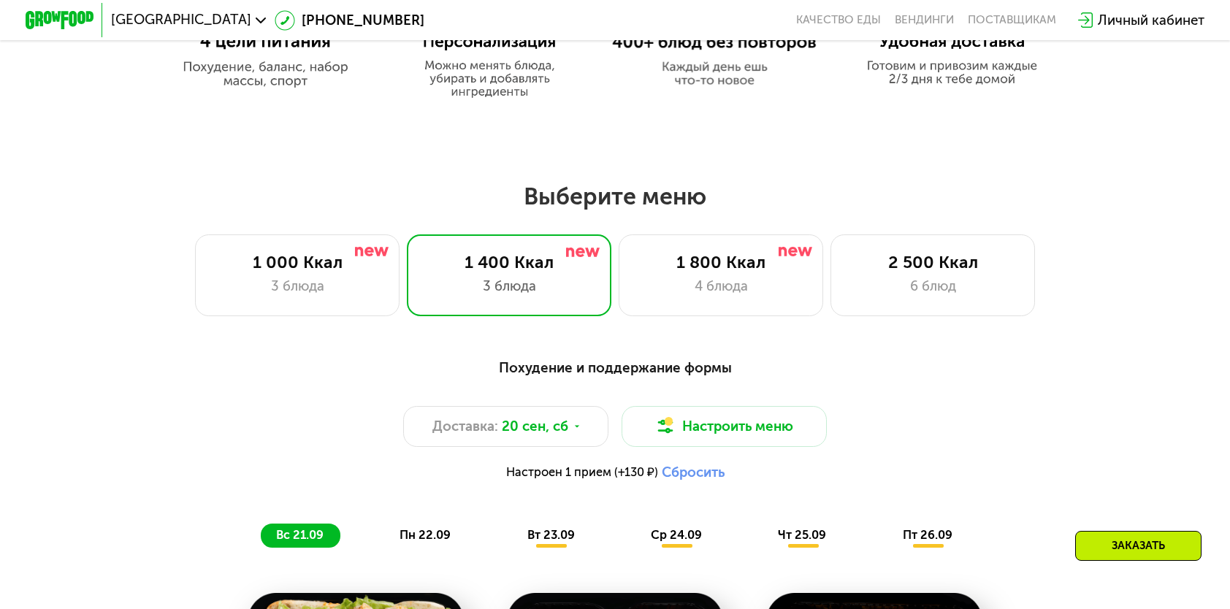
click at [445, 542] on span "пн 22.09" at bounding box center [424, 535] width 51 height 14
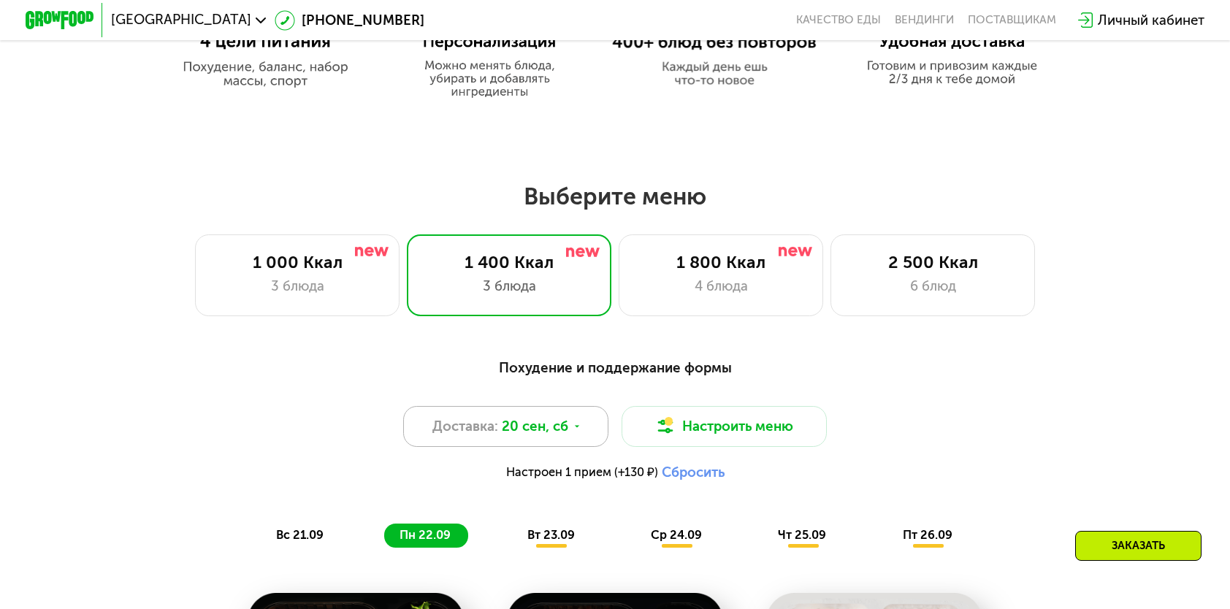
click at [551, 446] on div "Доставка: [DATE]" at bounding box center [505, 426] width 205 height 41
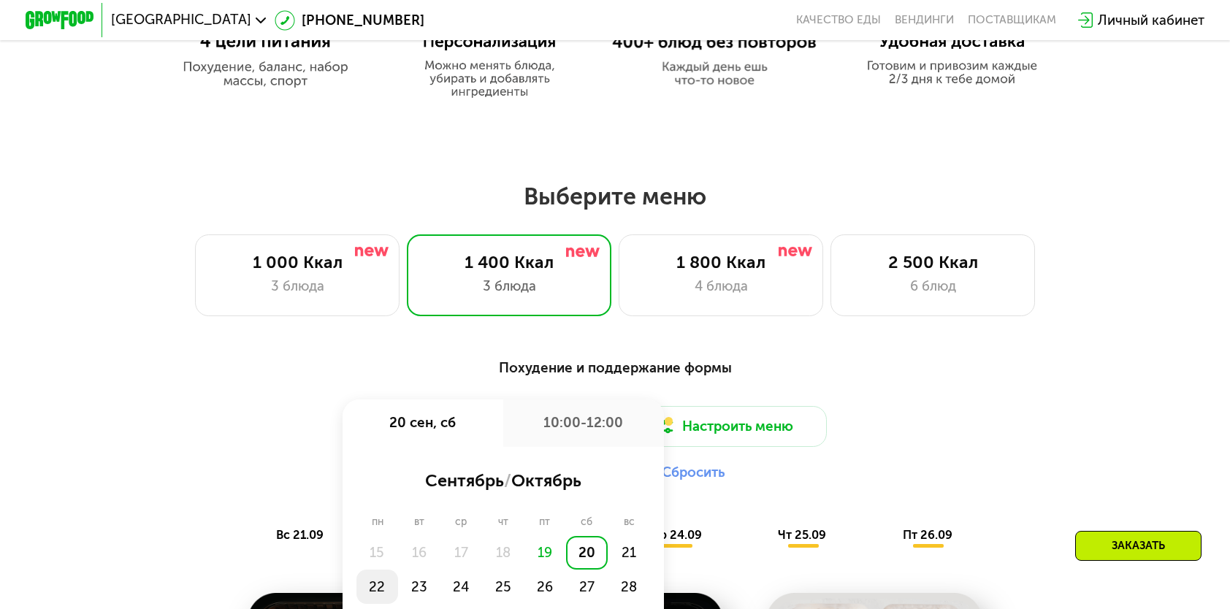
click at [387, 591] on div "22" at bounding box center [377, 587] width 42 height 34
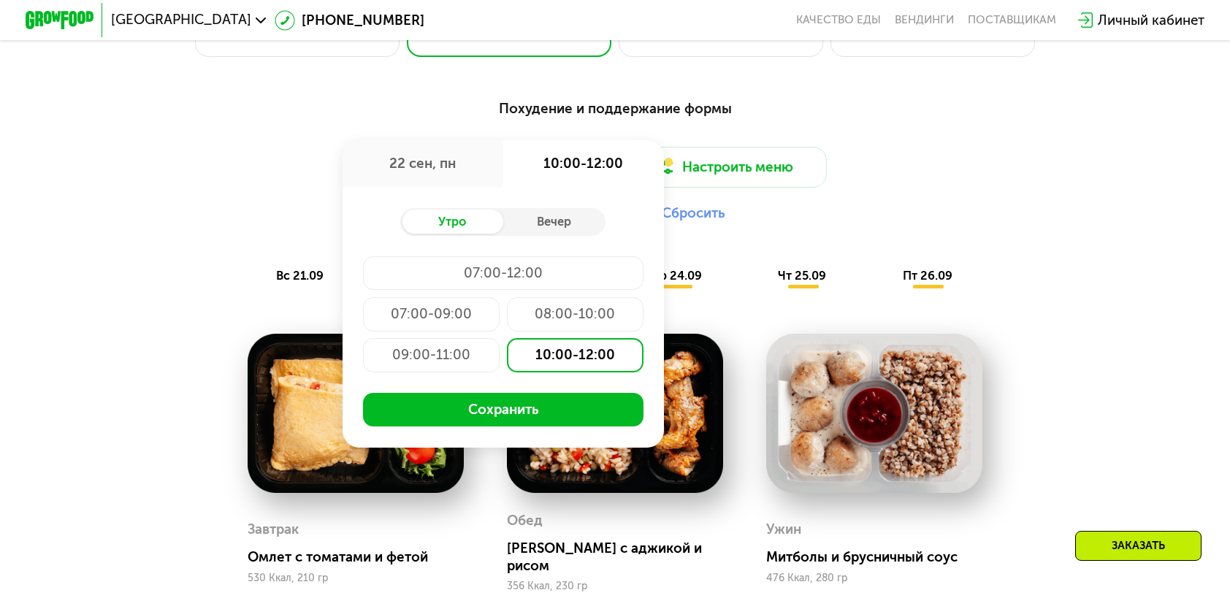
scroll to position [1226, 0]
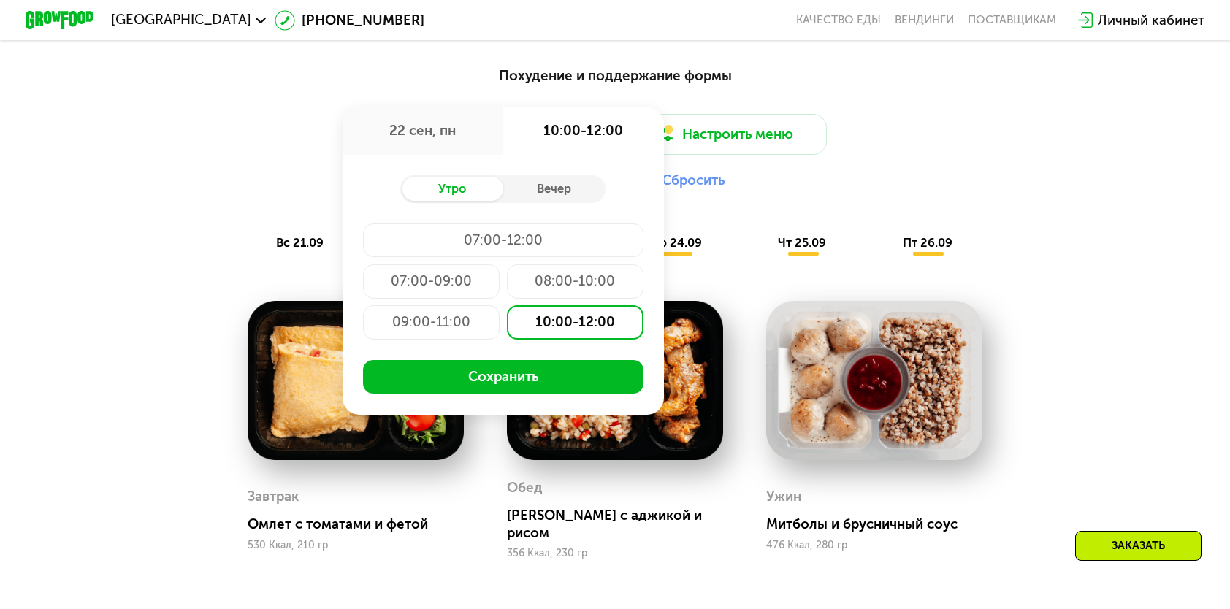
click at [550, 329] on div "10:00-12:00" at bounding box center [575, 322] width 137 height 34
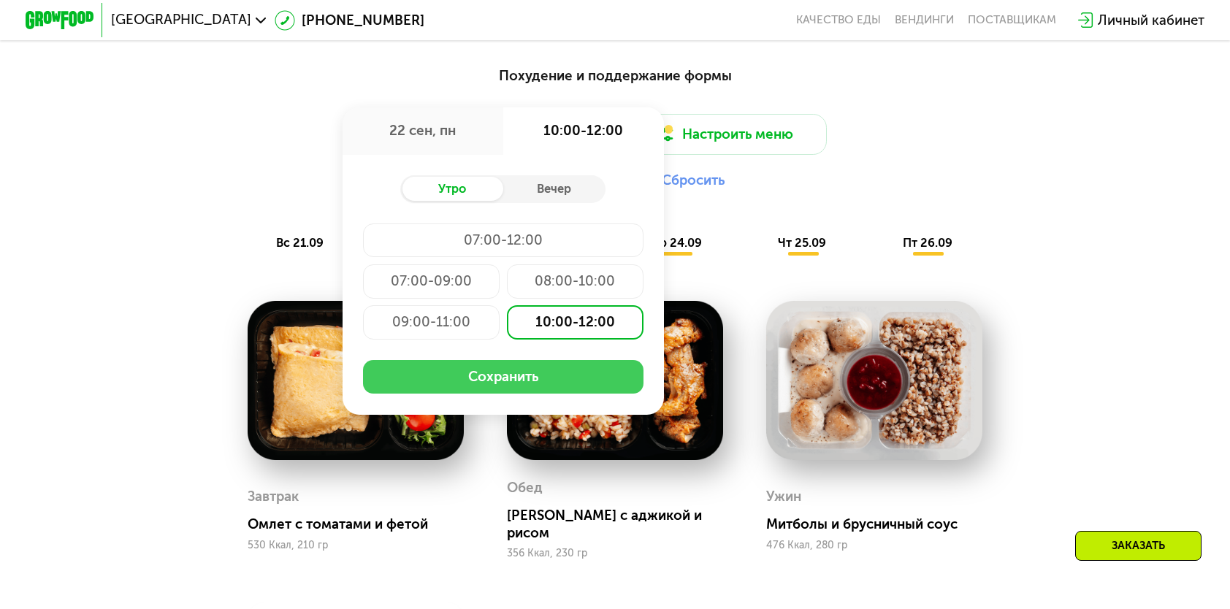
click at [539, 393] on button "Сохранить" at bounding box center [503, 377] width 280 height 34
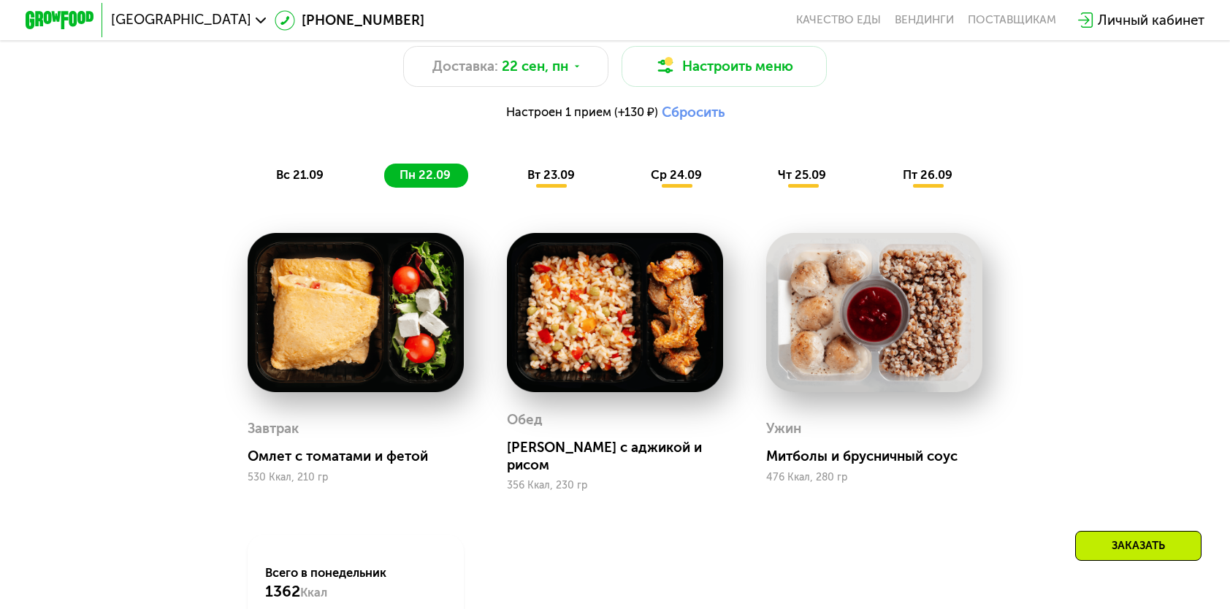
scroll to position [1445, 0]
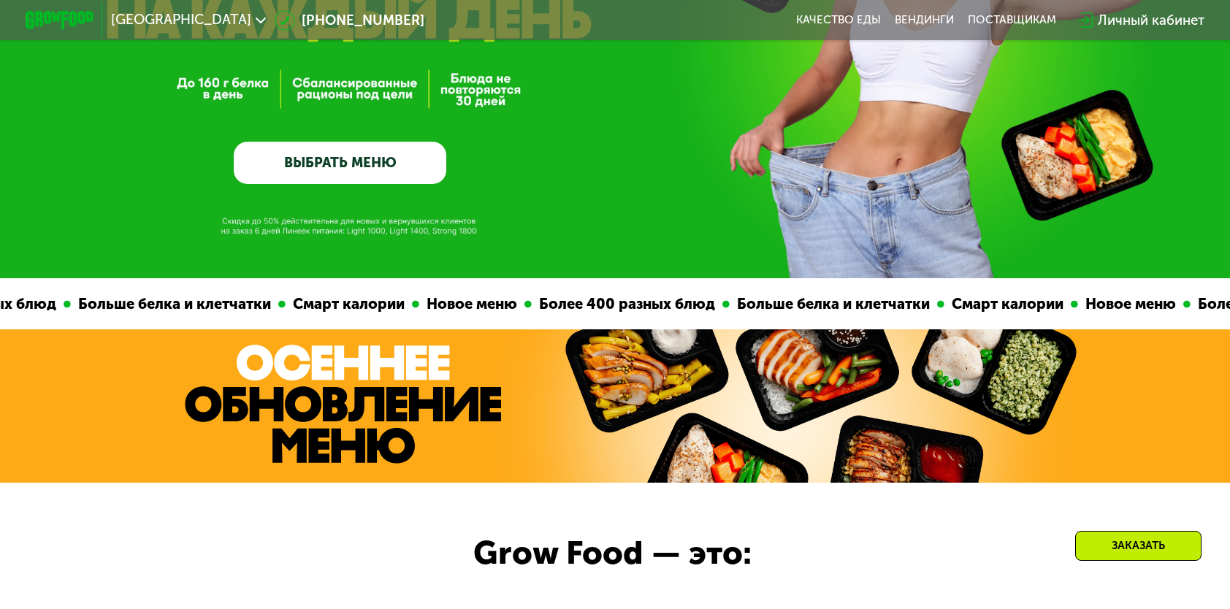
click at [321, 177] on link "ВЫБРАТЬ МЕНЮ" at bounding box center [340, 163] width 212 height 42
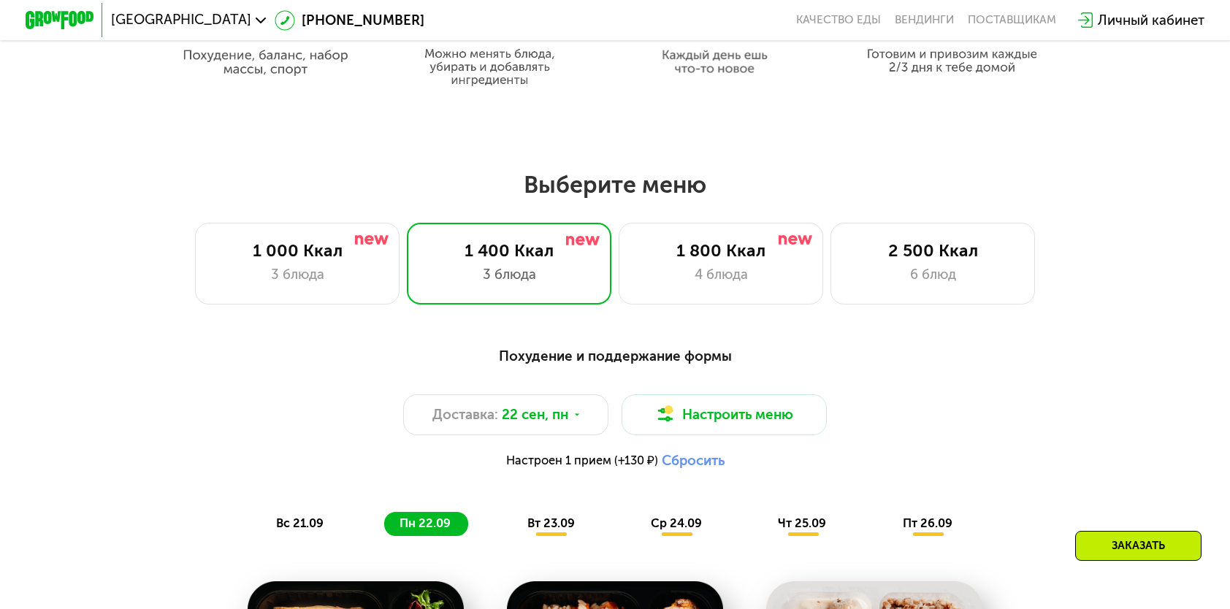
scroll to position [861, 0]
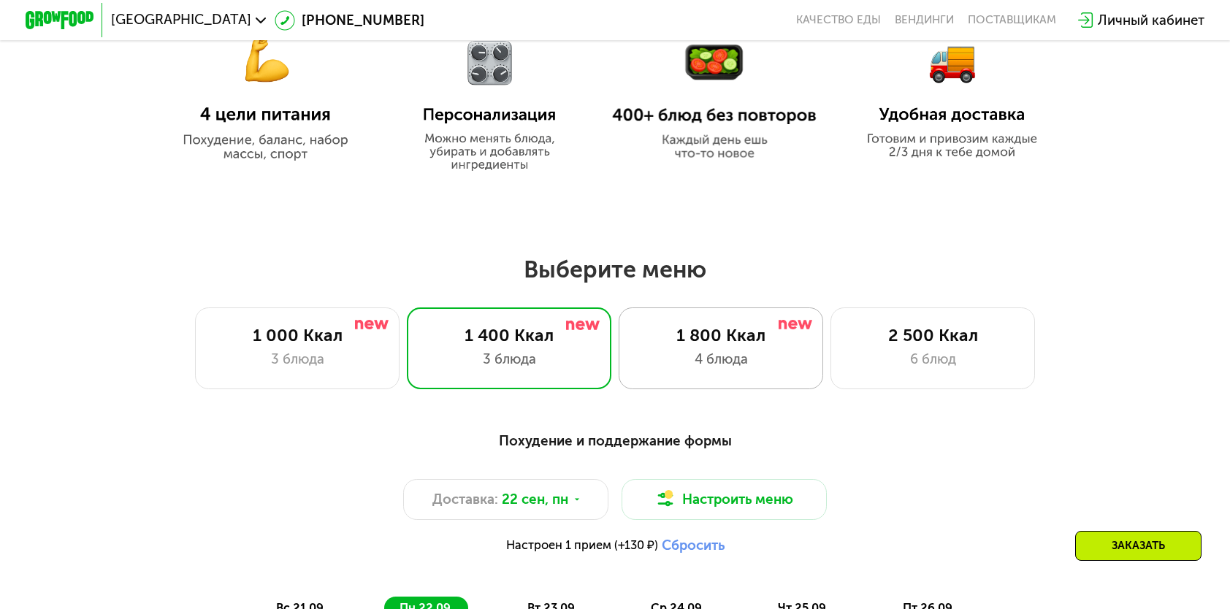
click at [743, 369] on div "4 блюда" at bounding box center [720, 359] width 169 height 20
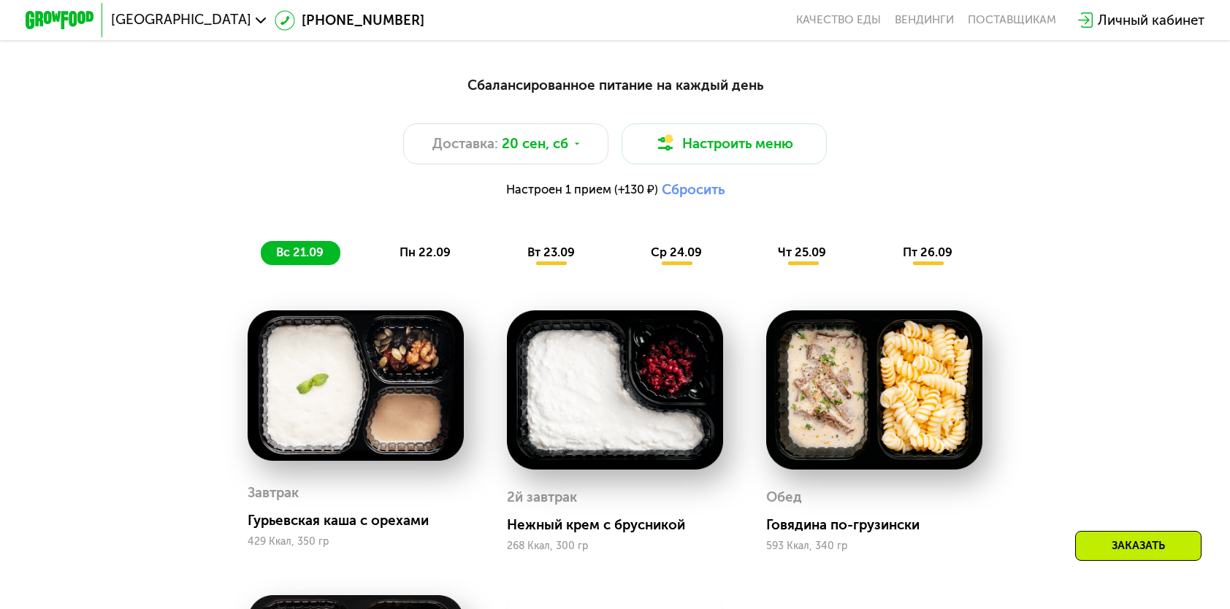
scroll to position [1080, 0]
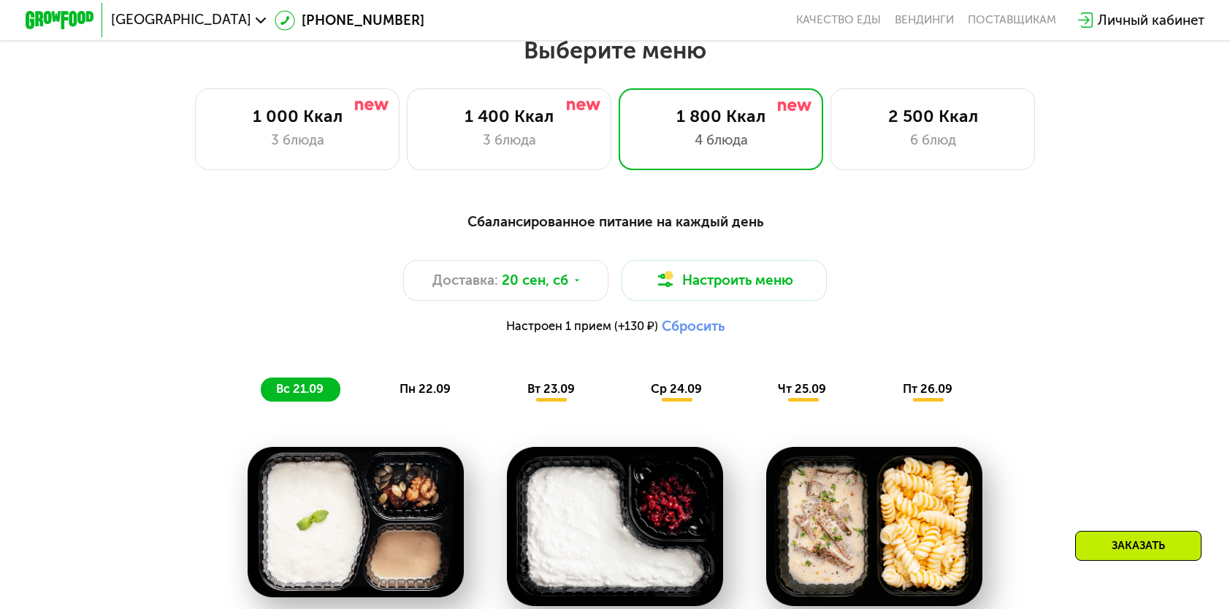
click at [443, 396] on span "пн 22.09" at bounding box center [424, 389] width 51 height 14
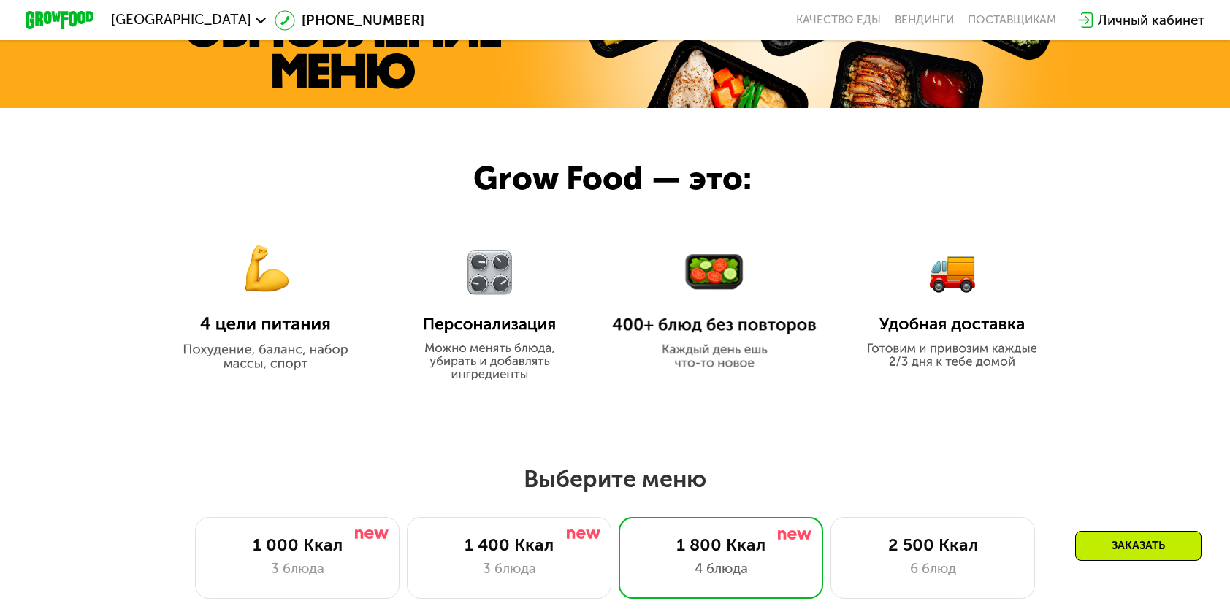
scroll to position [496, 0]
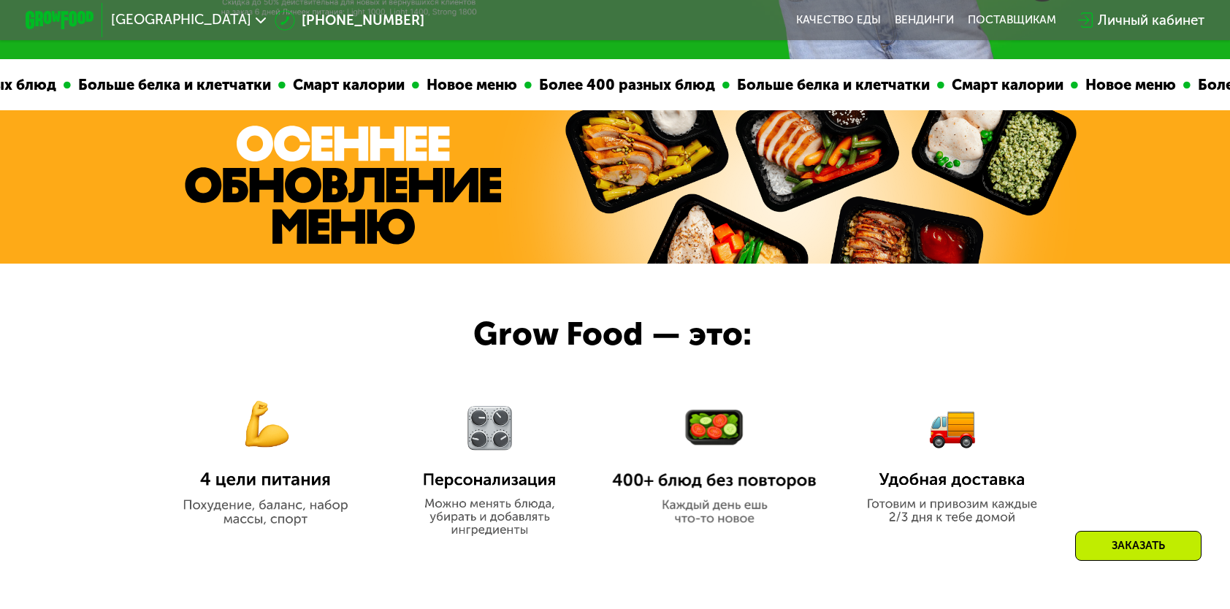
click at [54, 11] on div at bounding box center [59, 20] width 85 height 35
drag, startPoint x: 66, startPoint y: 36, endPoint x: 93, endPoint y: 28, distance: 27.5
click at [74, 32] on div at bounding box center [59, 20] width 85 height 35
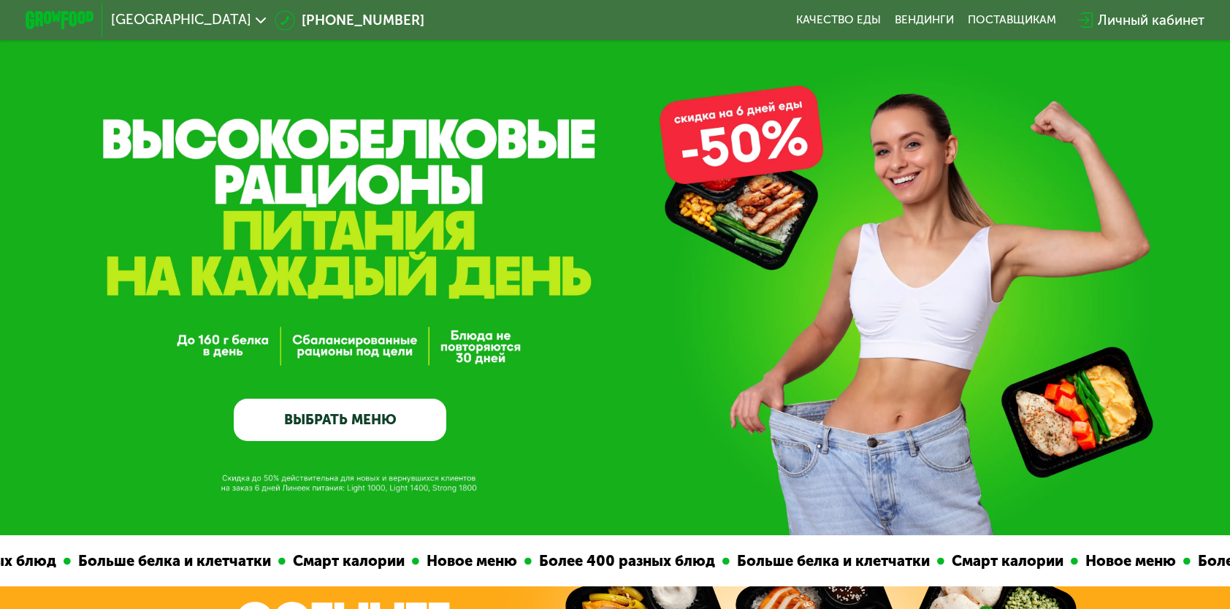
scroll to position [0, 0]
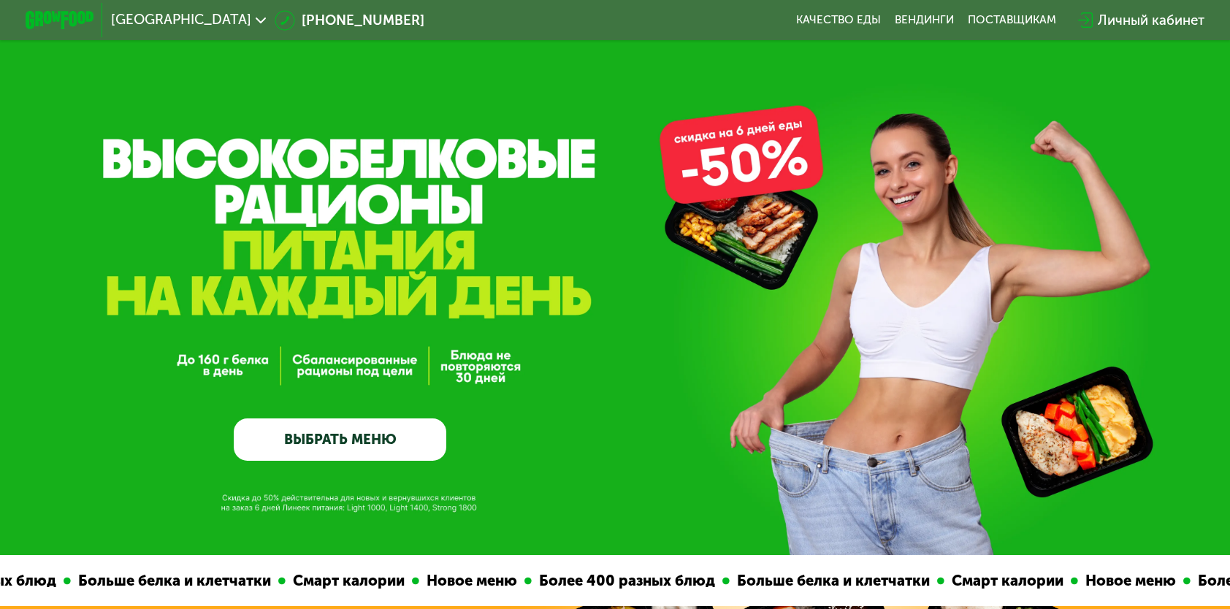
click at [380, 203] on div "GrowFood — доставка правильного питания ВЫБРАТЬ МЕНЮ" at bounding box center [340, 328] width 212 height 265
click at [826, 153] on div "GrowFood — доставка правильного питания ВЫБРАТЬ МЕНЮ" at bounding box center [615, 277] width 1230 height 555
click at [784, 161] on div "GrowFood — доставка правильного питания ВЫБРАТЬ МЕНЮ" at bounding box center [615, 277] width 1230 height 555
click at [1165, 15] on div "Личный кабинет" at bounding box center [1150, 20] width 107 height 20
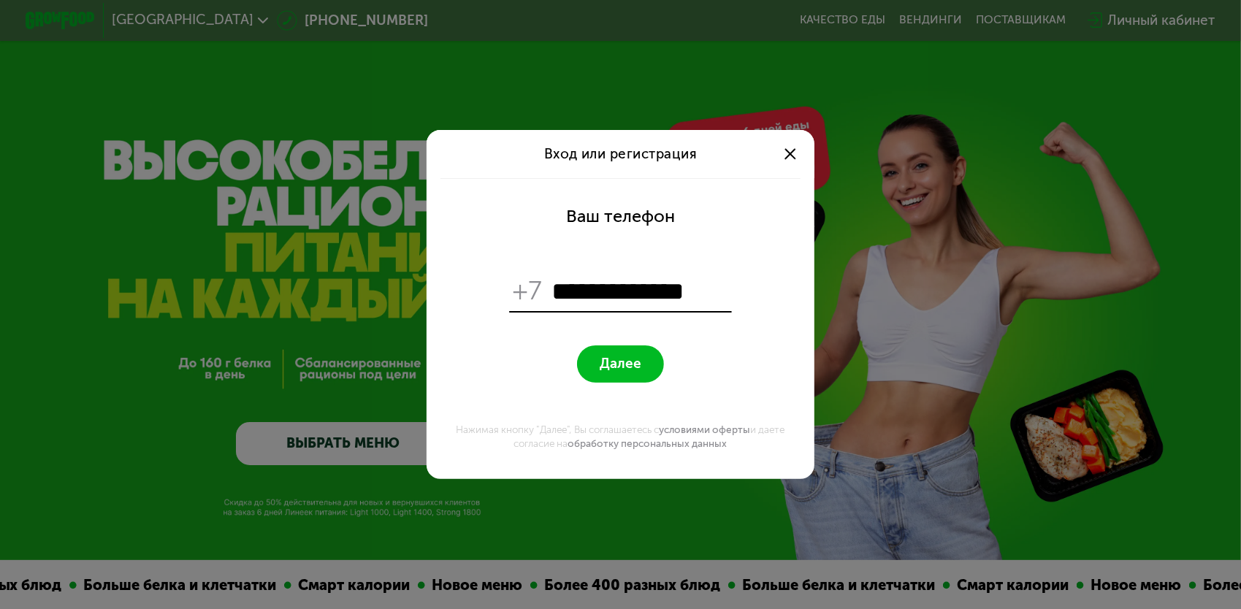
type input "**********"
click at [579, 364] on button "Далее" at bounding box center [620, 363] width 86 height 37
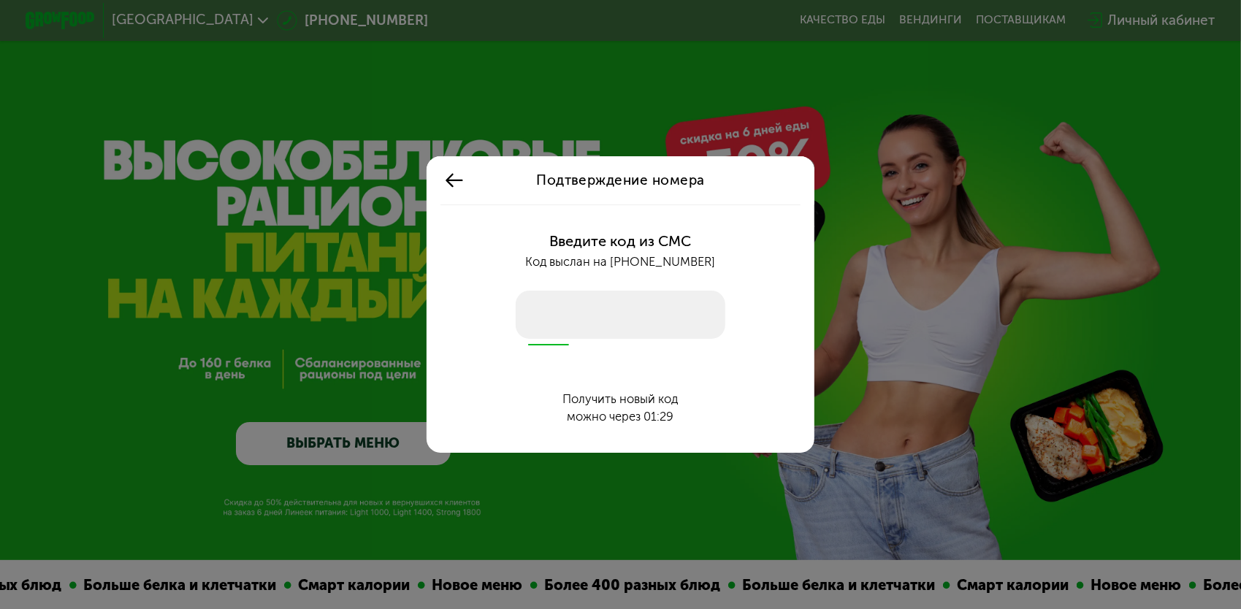
click at [620, 318] on input "number" at bounding box center [621, 315] width 210 height 48
type input "****"
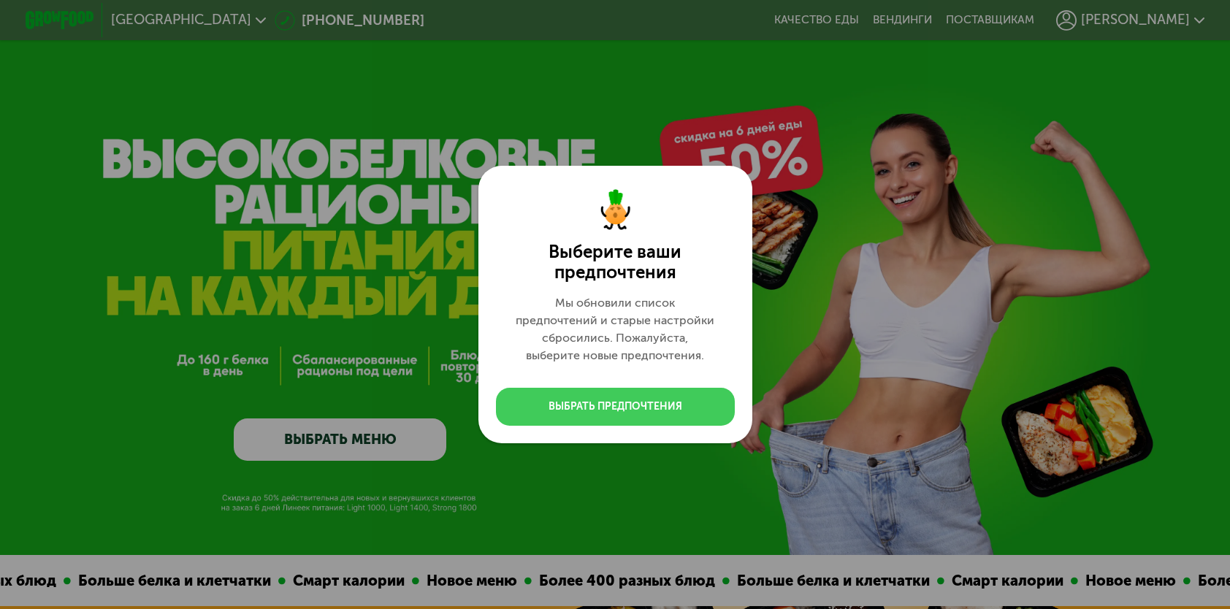
click at [619, 402] on div "Выберите ваши предпочтения Мы обновили список предпочтений и старые настройки с…" at bounding box center [615, 304] width 1230 height 609
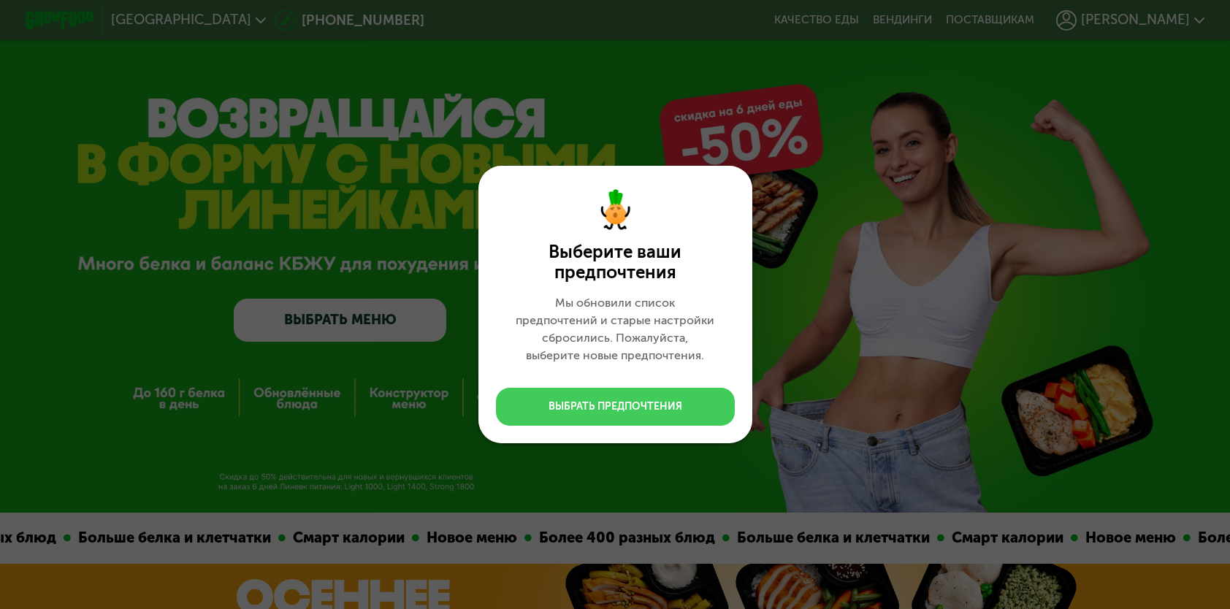
click at [727, 400] on button "Выбрать предпочтения" at bounding box center [615, 407] width 239 height 39
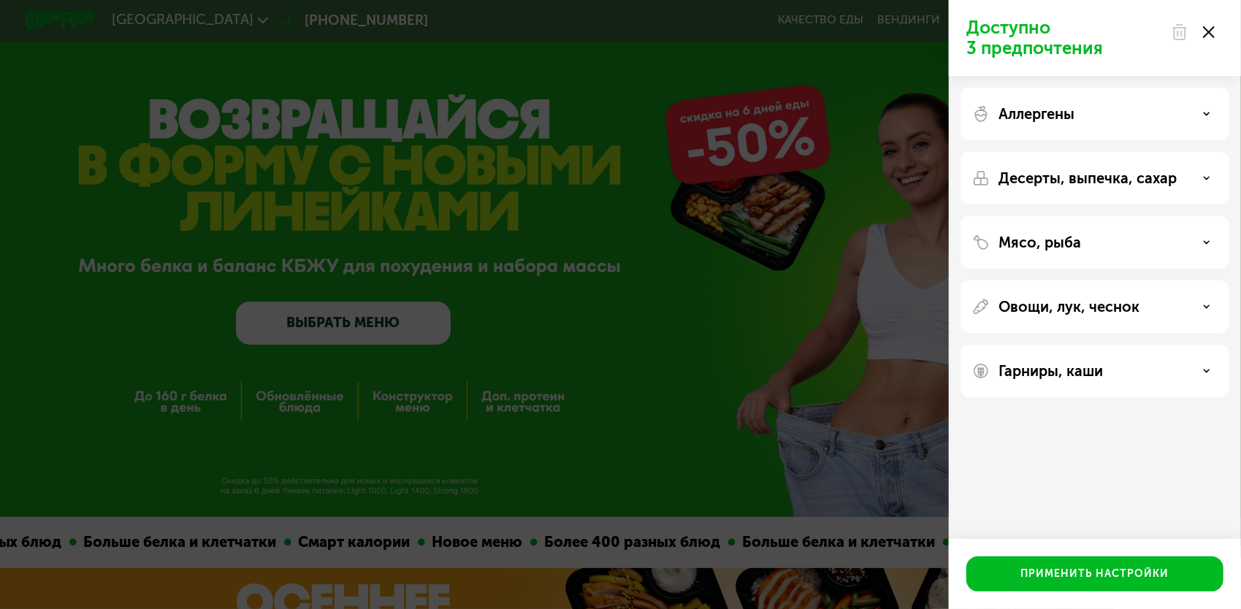
click at [1128, 315] on p "Овощи, лук, чеснок" at bounding box center [1068, 307] width 141 height 18
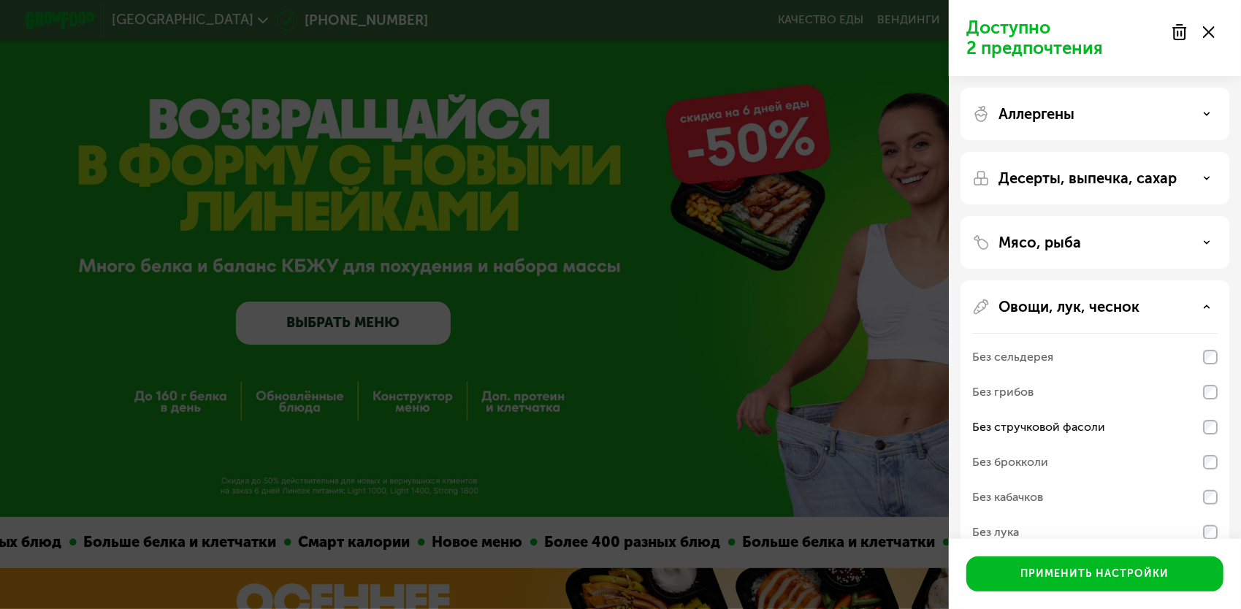
click at [1178, 175] on div "Десерты, выпечка, сахар" at bounding box center [1094, 178] width 245 height 18
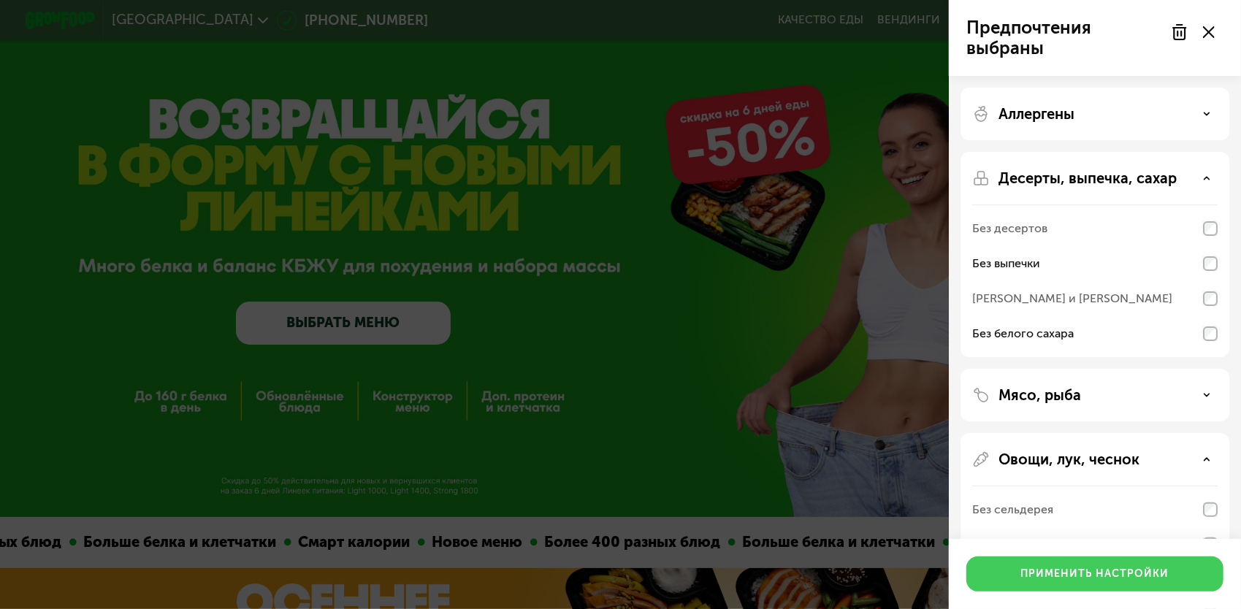
click at [1060, 574] on div "Применить настройки" at bounding box center [1095, 574] width 148 height 15
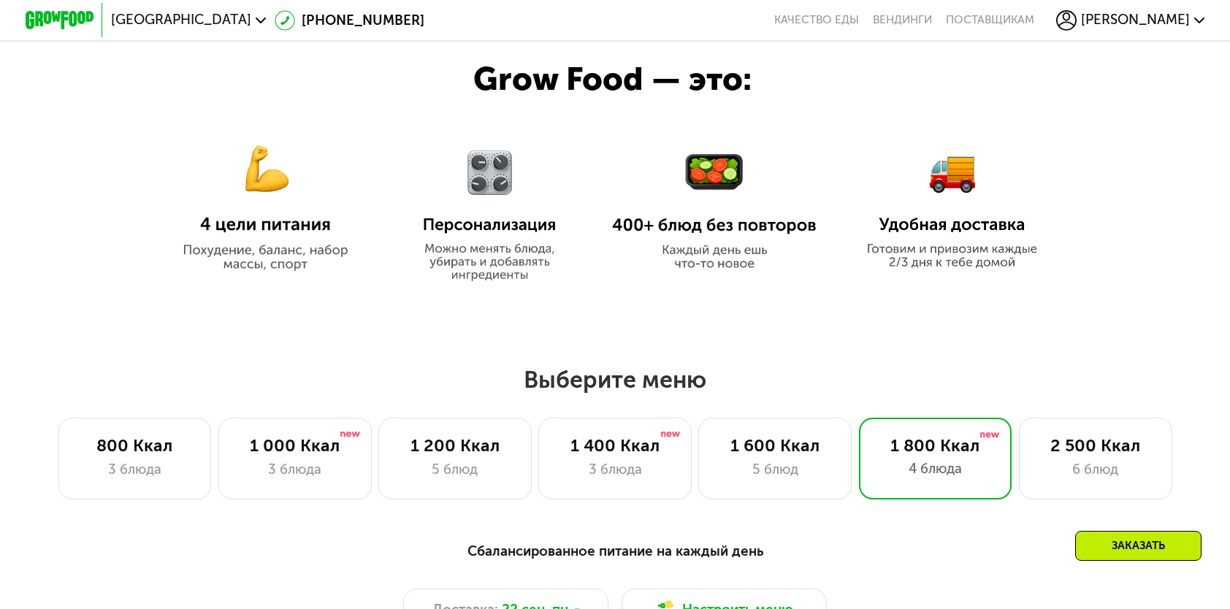
scroll to position [730, 0]
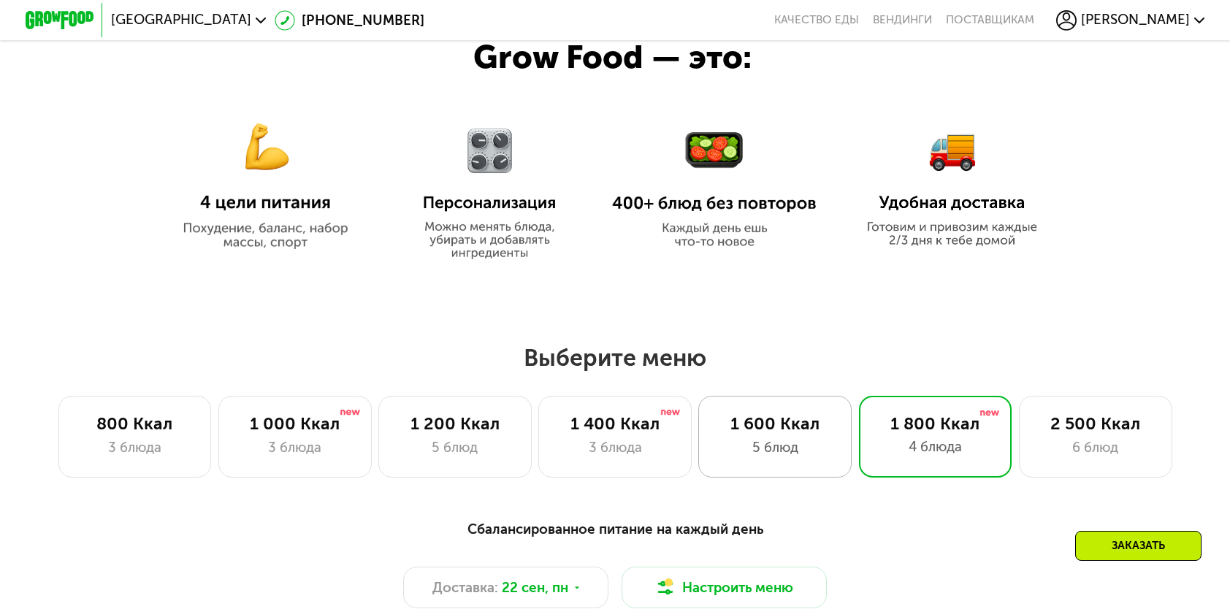
click at [764, 434] on div "1 600 Ккал" at bounding box center [775, 423] width 118 height 20
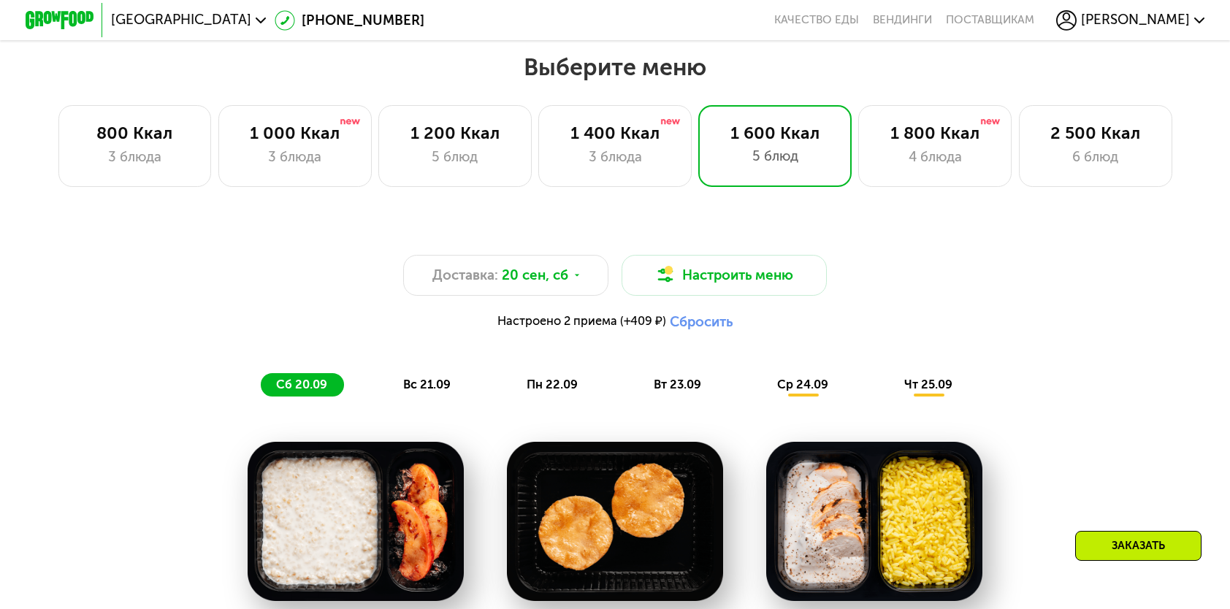
scroll to position [1022, 0]
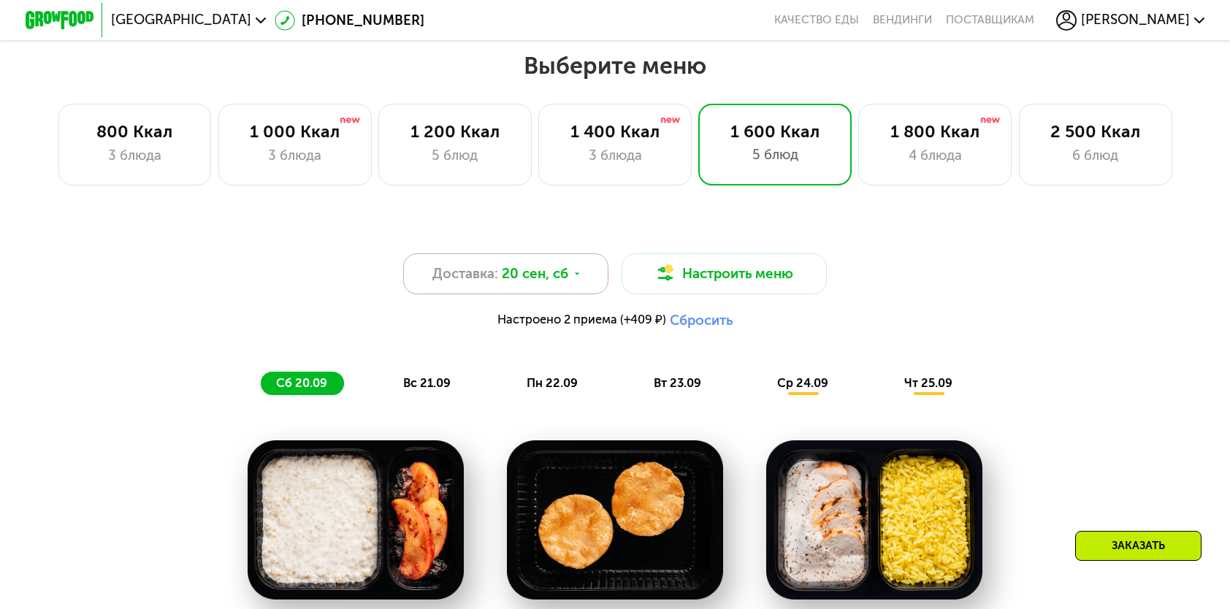
click at [579, 279] on icon at bounding box center [577, 274] width 10 height 10
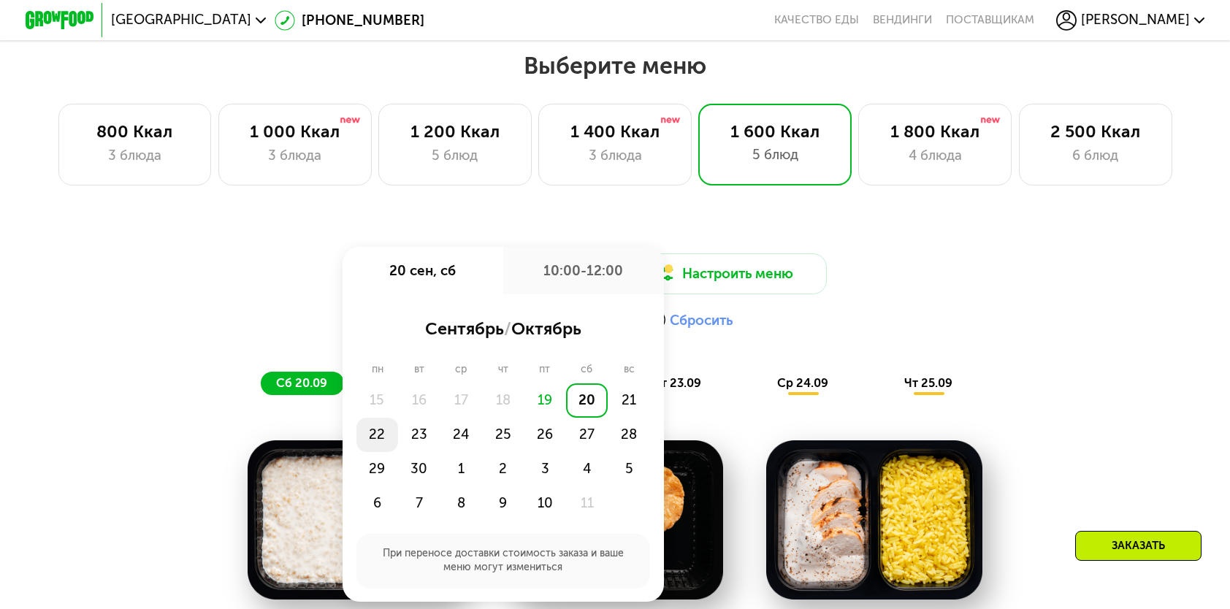
click at [371, 446] on div "22" at bounding box center [377, 435] width 42 height 34
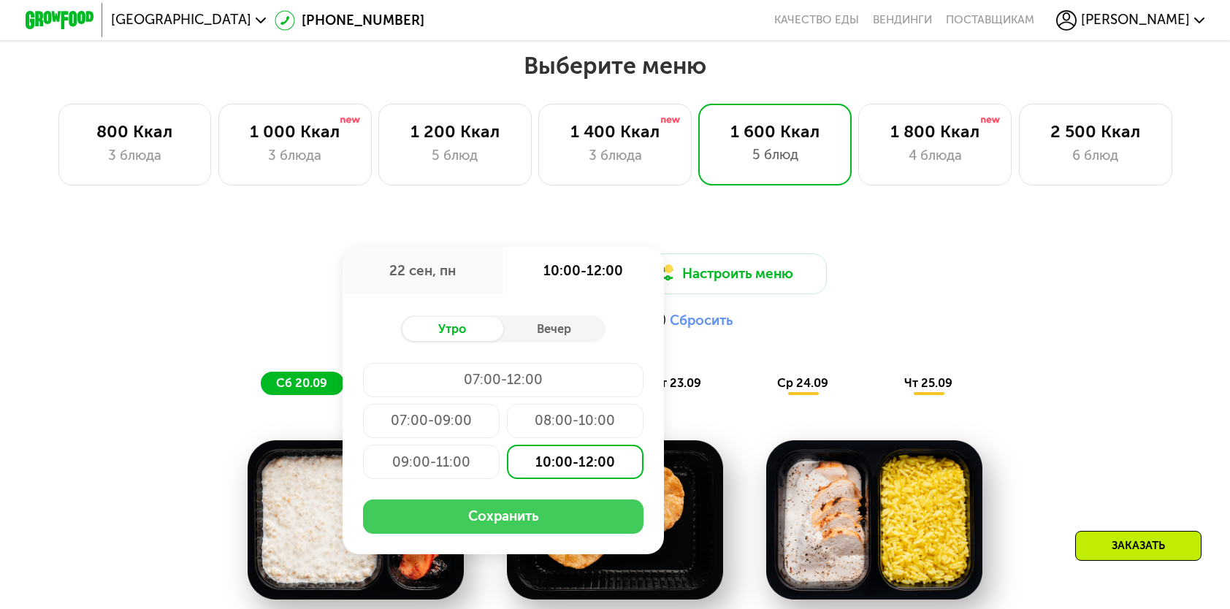
click at [589, 524] on button "Сохранить" at bounding box center [503, 516] width 280 height 34
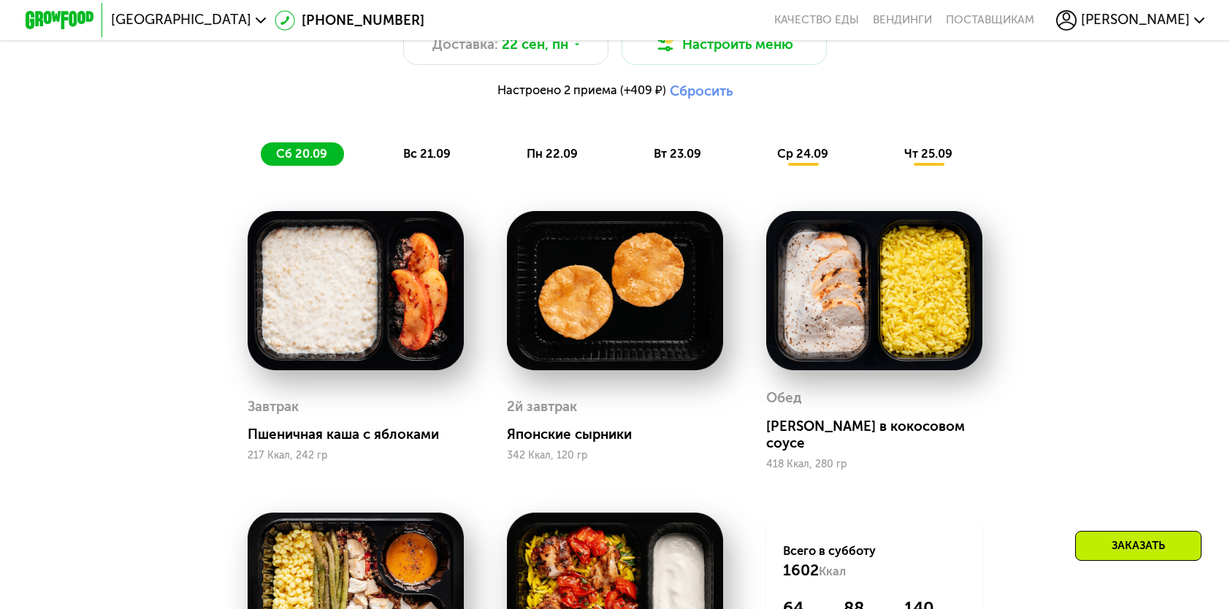
scroll to position [1095, 0]
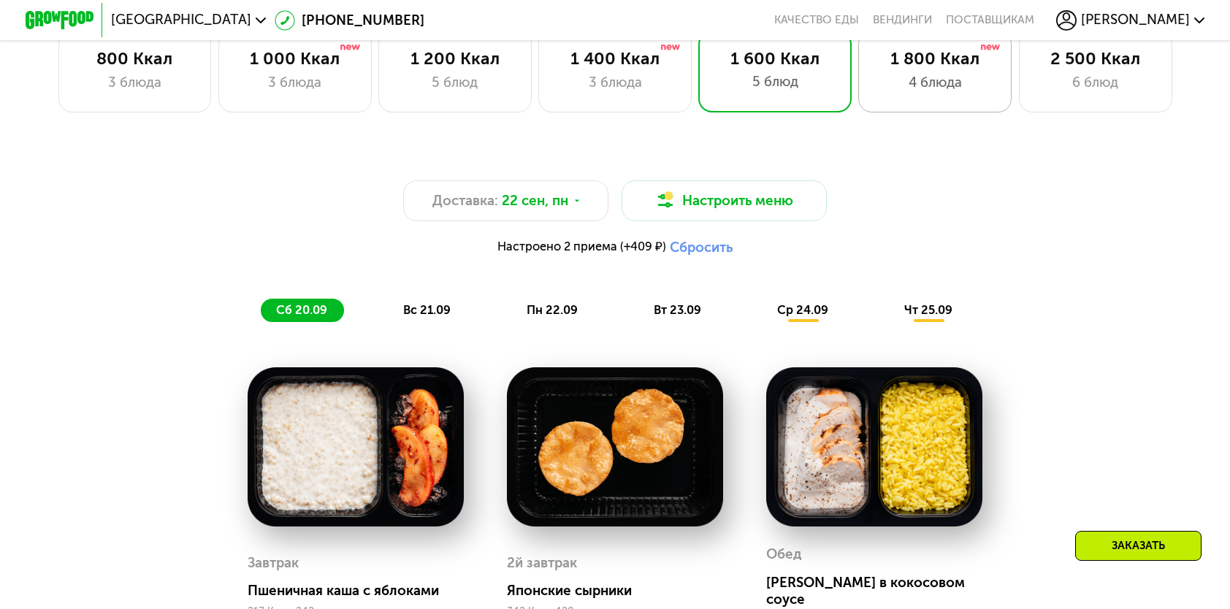
click at [934, 93] on div "4 блюда" at bounding box center [935, 82] width 118 height 20
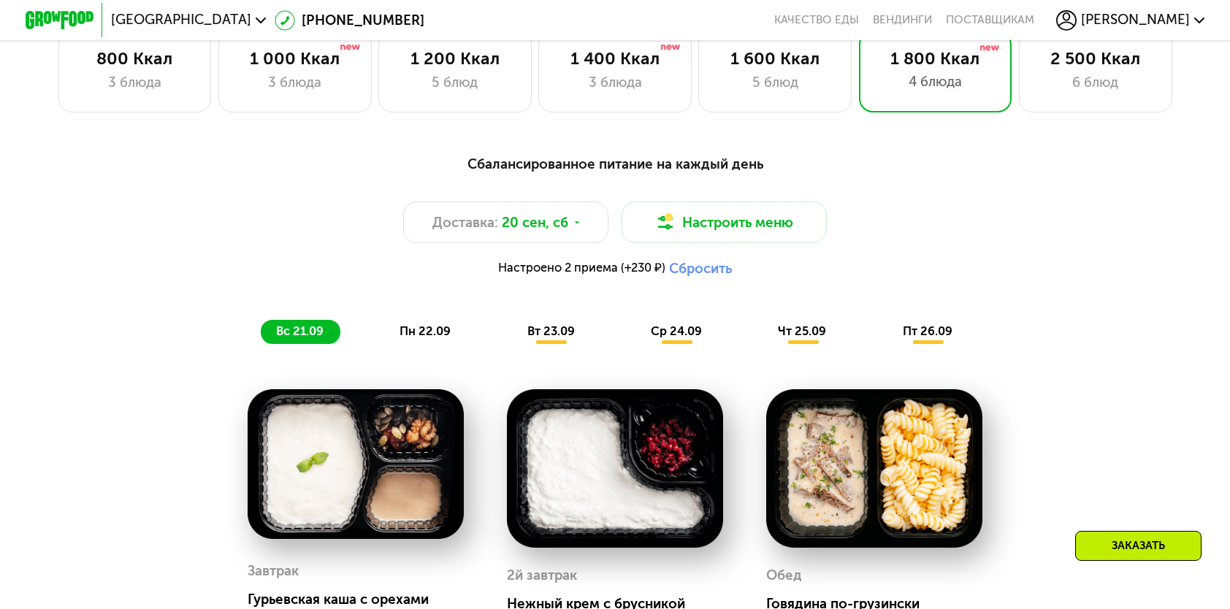
click at [429, 344] on div "пн 22.09" at bounding box center [425, 332] width 83 height 24
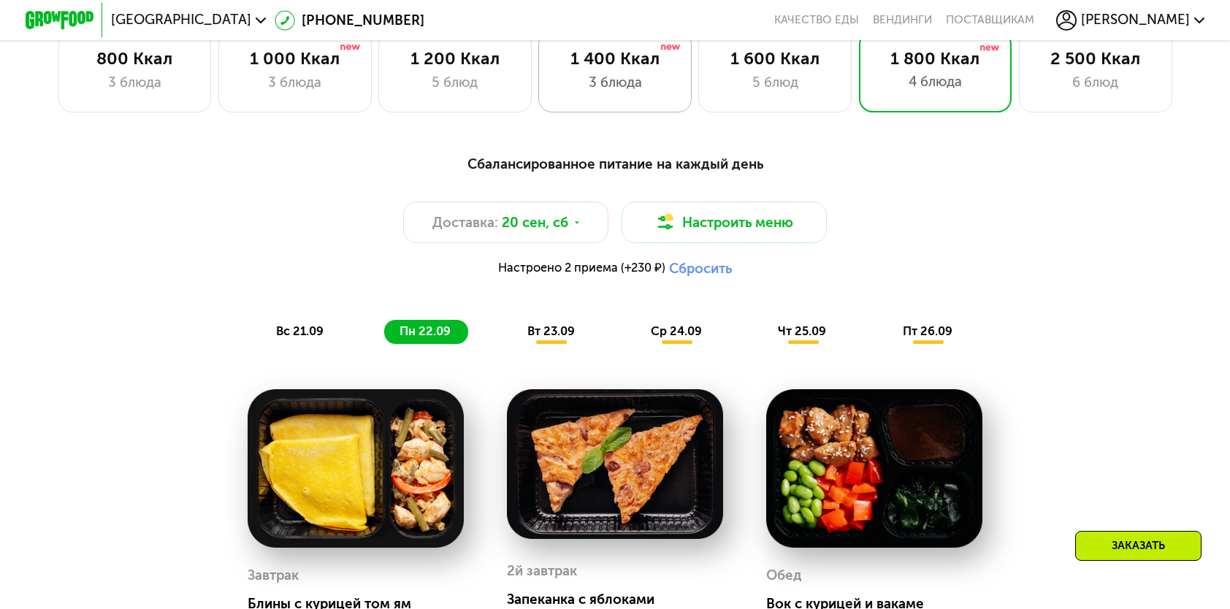
click at [625, 83] on div "3 блюда" at bounding box center [615, 82] width 118 height 20
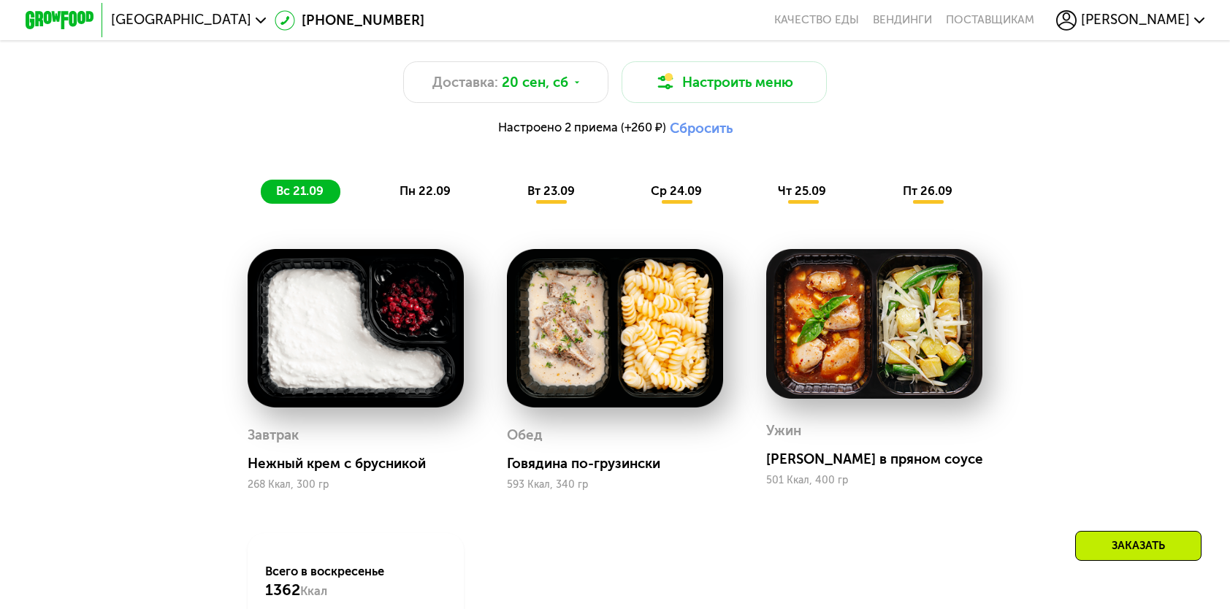
scroll to position [1241, 0]
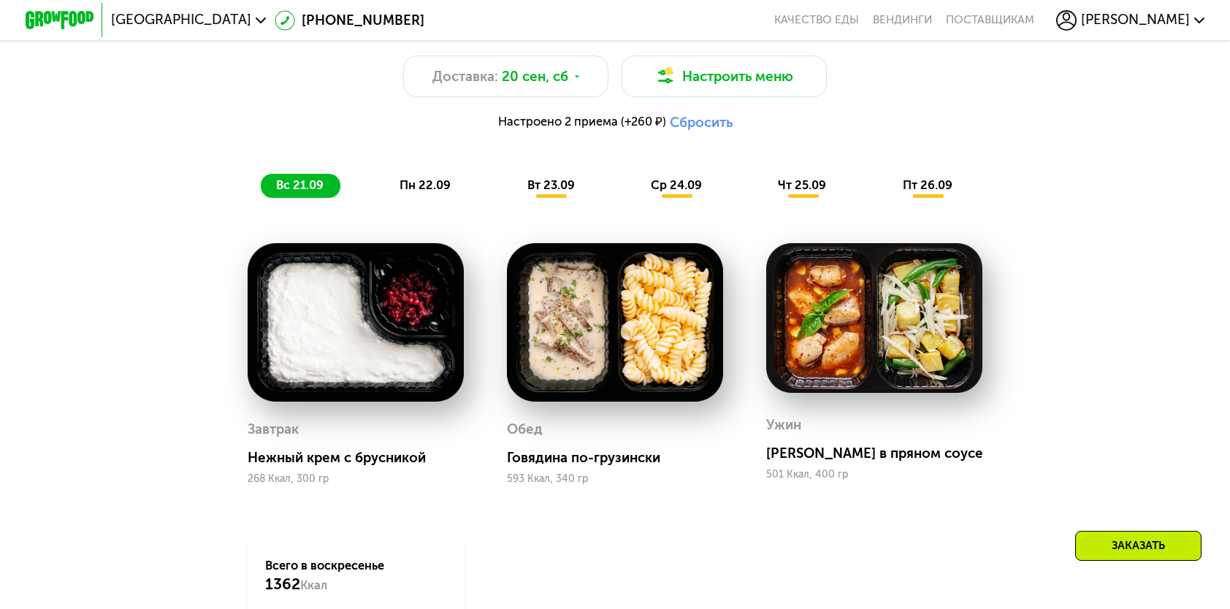
click at [421, 198] on div "пн 22.09" at bounding box center [425, 186] width 83 height 24
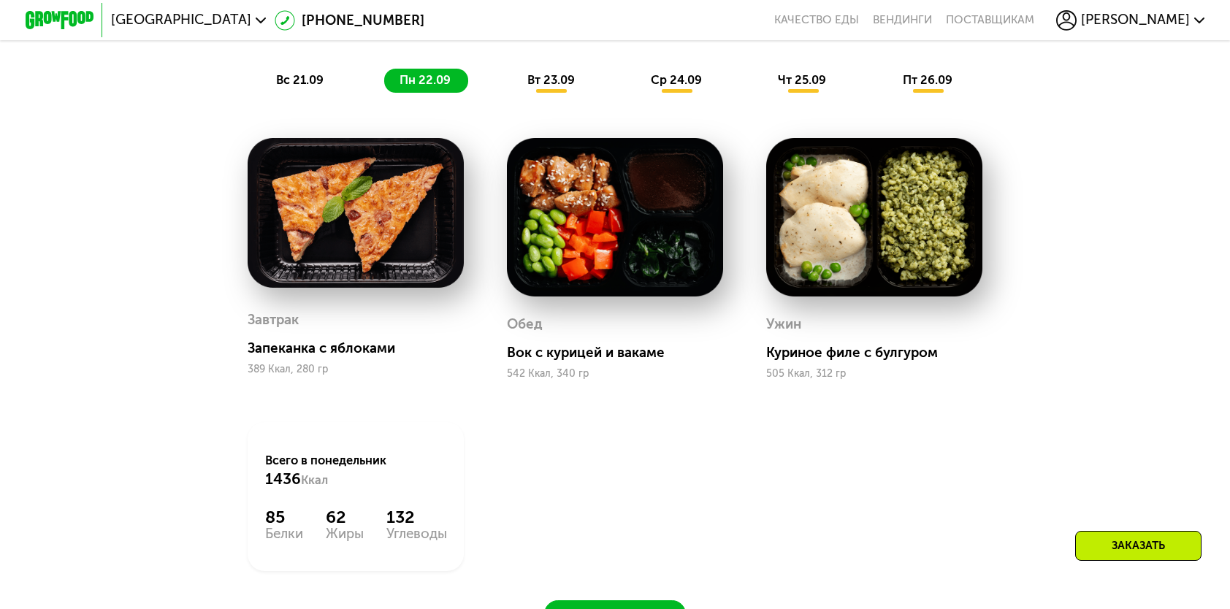
scroll to position [1314, 0]
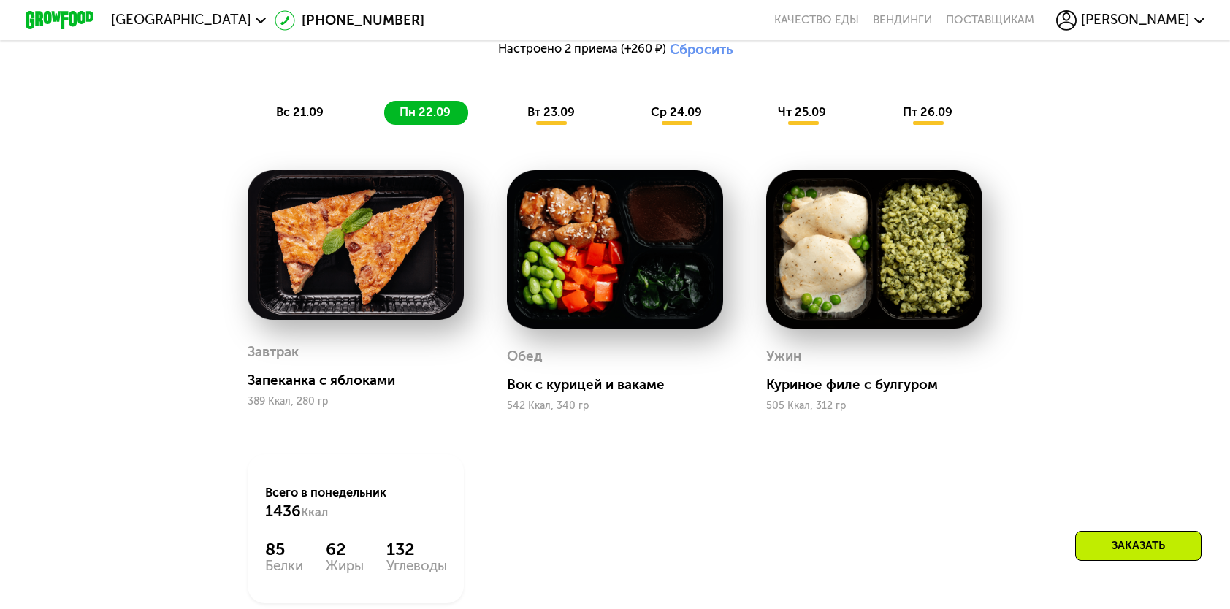
click at [550, 125] on div "вт 23.09" at bounding box center [552, 113] width 80 height 24
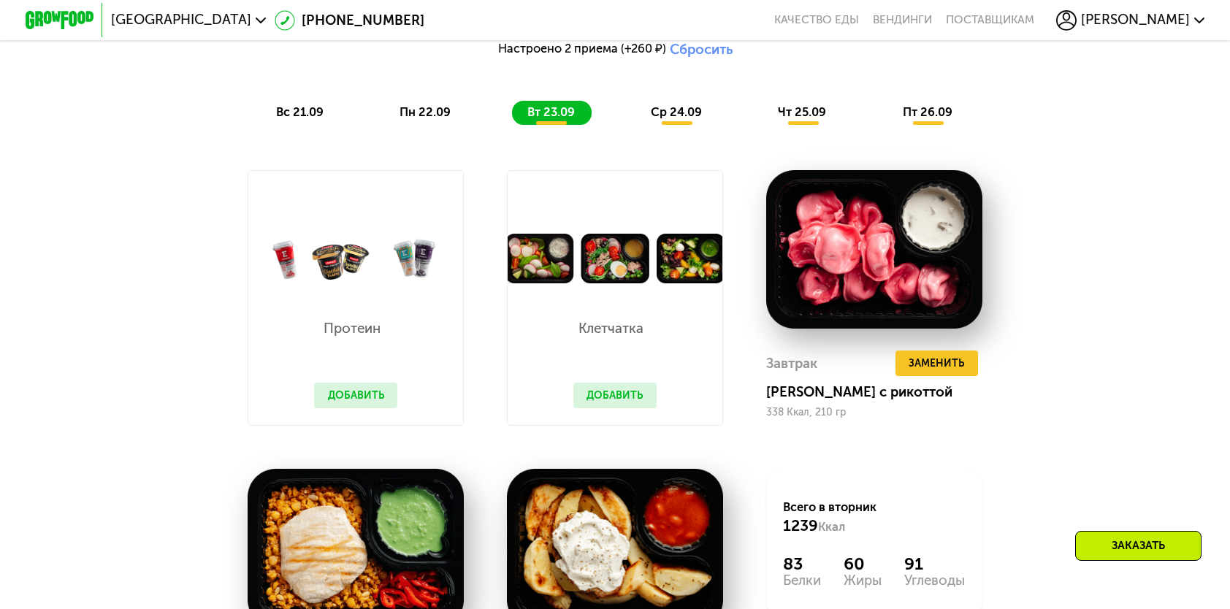
click at [340, 404] on button "Добавить" at bounding box center [355, 396] width 83 height 26
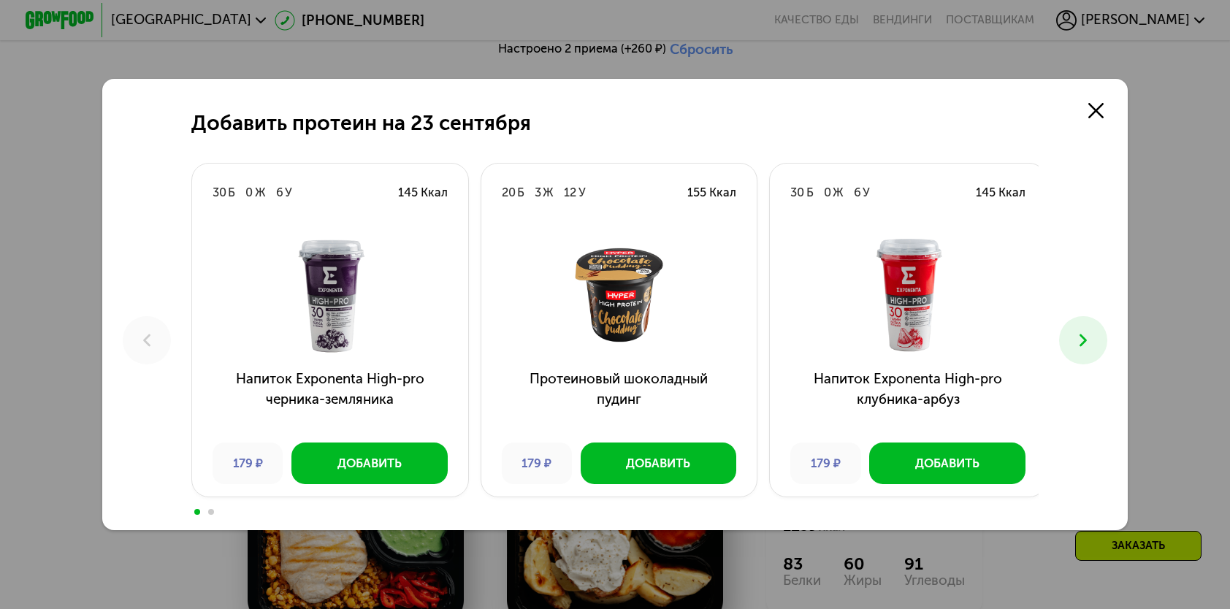
click at [1084, 340] on icon at bounding box center [1083, 340] width 20 height 20
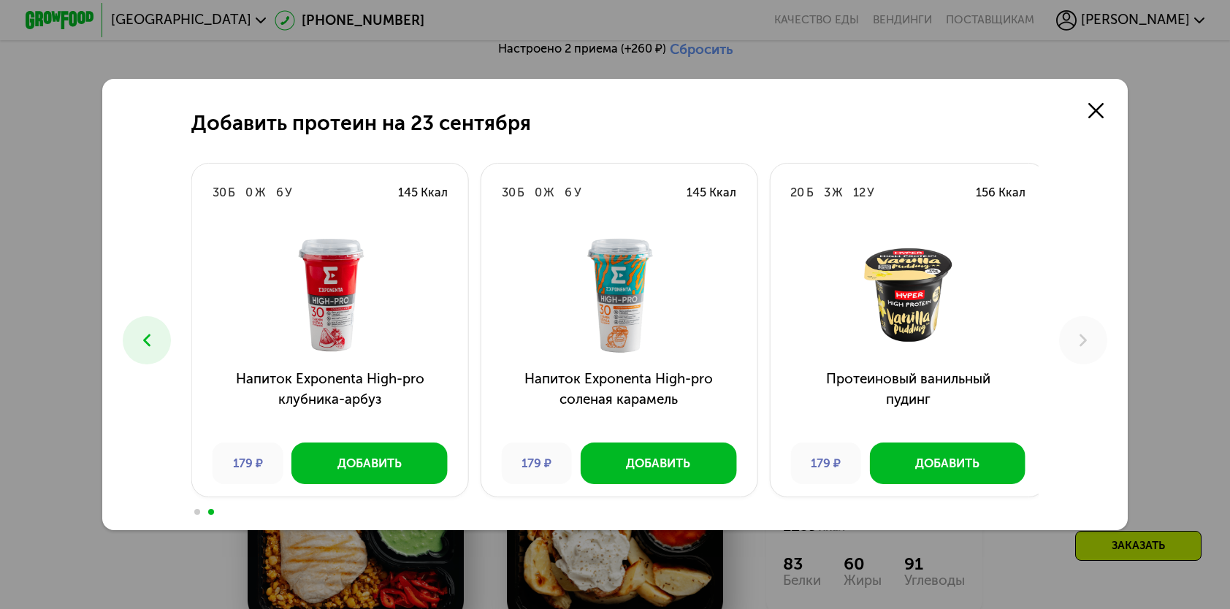
click at [127, 341] on button at bounding box center [146, 339] width 47 height 47
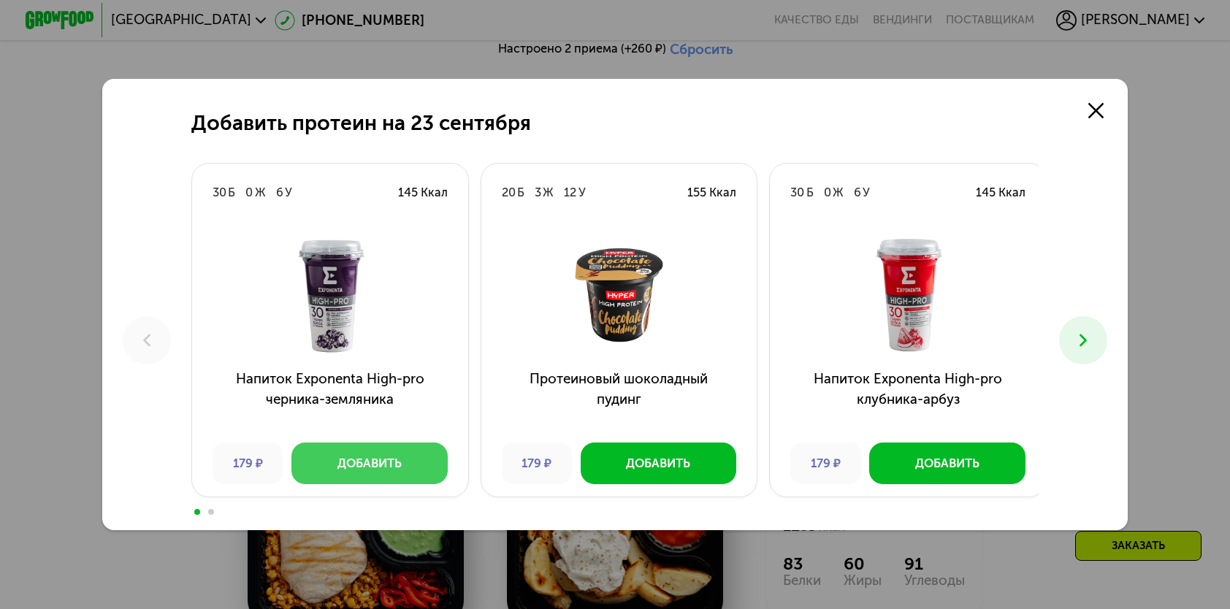
click at [361, 473] on button "Добавить" at bounding box center [369, 463] width 156 height 41
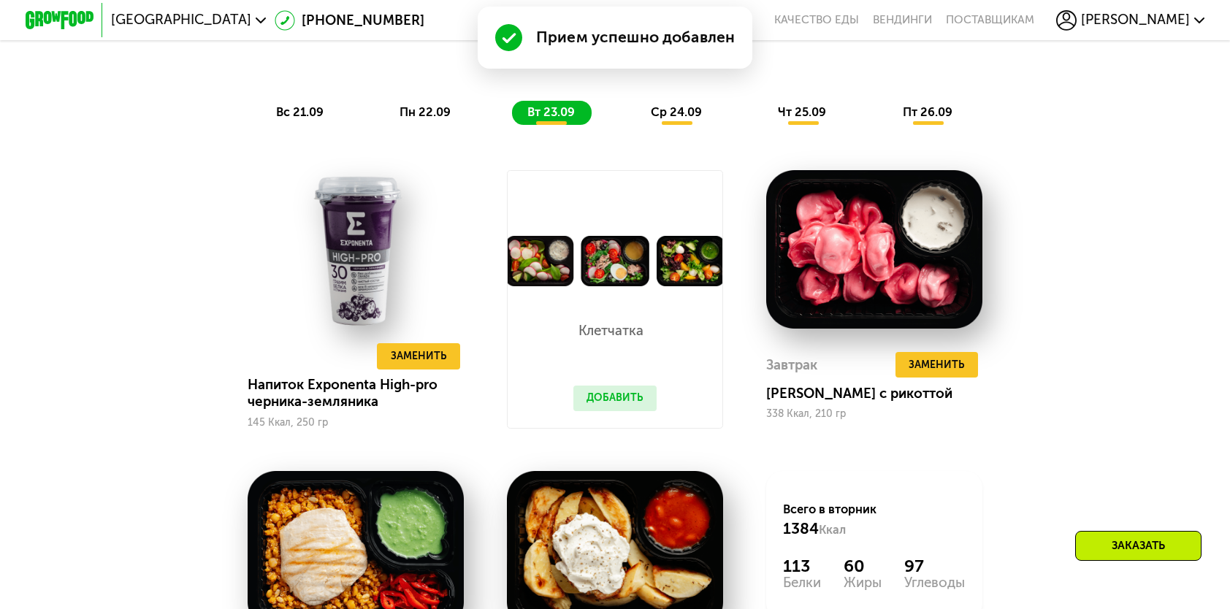
click at [605, 405] on button "Добавить" at bounding box center [614, 399] width 83 height 26
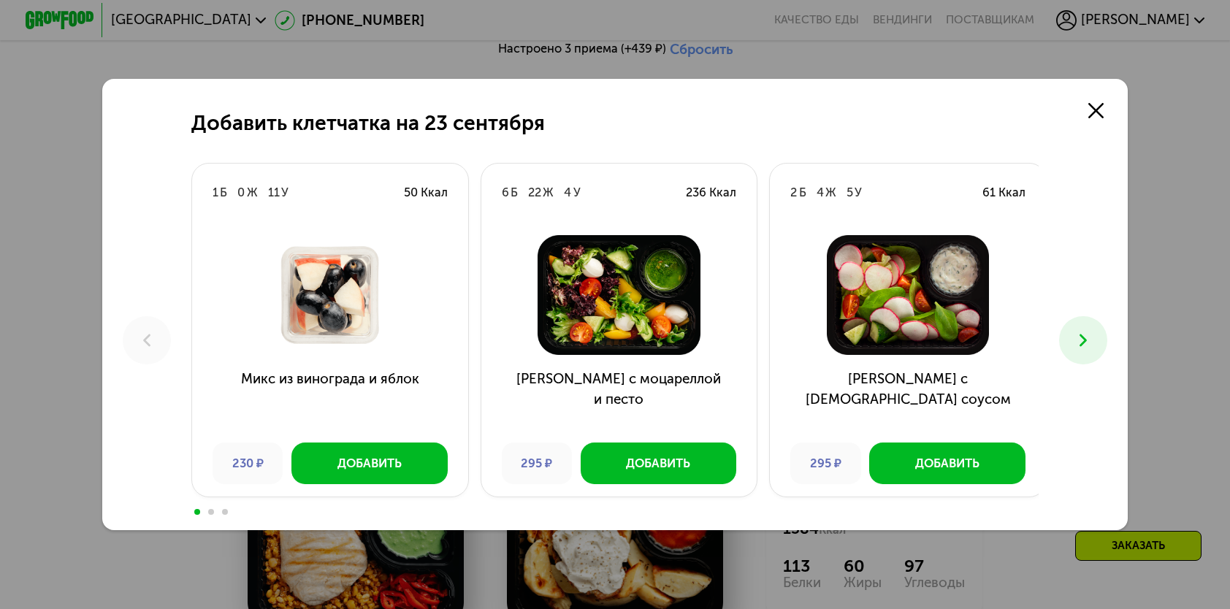
click at [1087, 342] on use at bounding box center [1082, 340] width 7 height 12
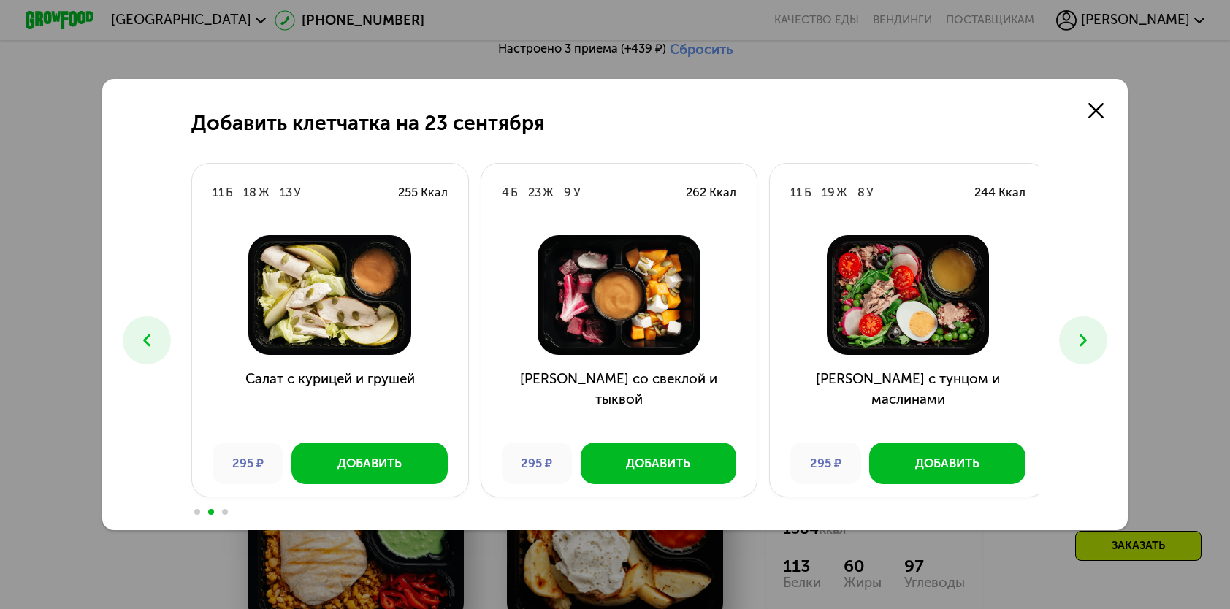
click at [1078, 359] on button at bounding box center [1082, 339] width 47 height 47
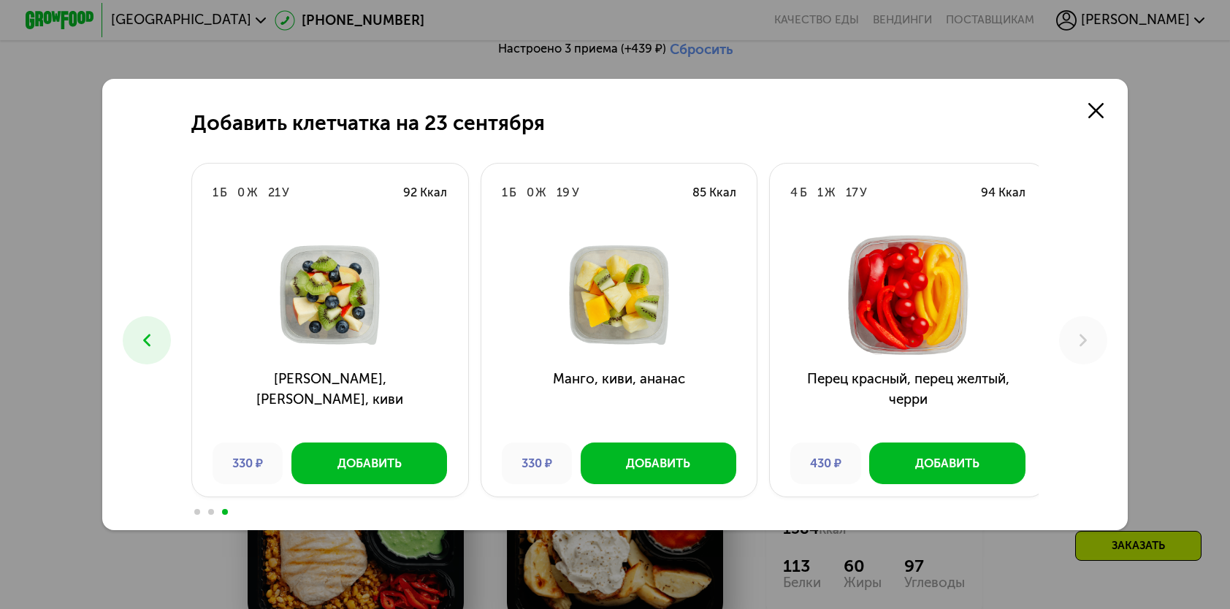
click at [123, 337] on button at bounding box center [146, 339] width 47 height 47
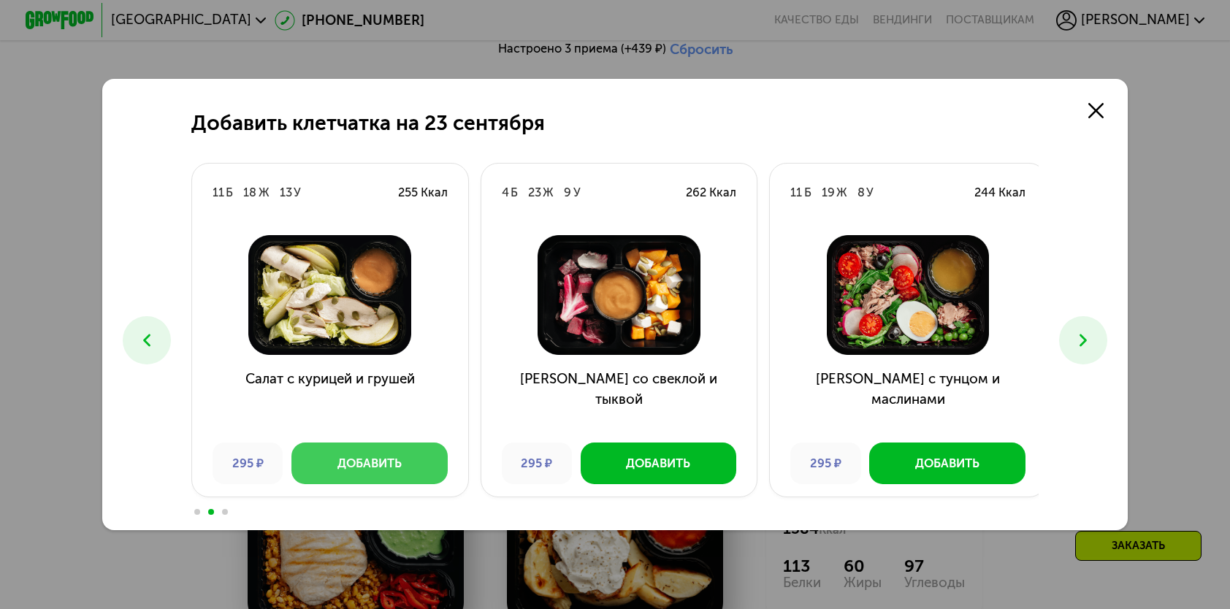
click at [318, 453] on button "Добавить" at bounding box center [369, 463] width 156 height 41
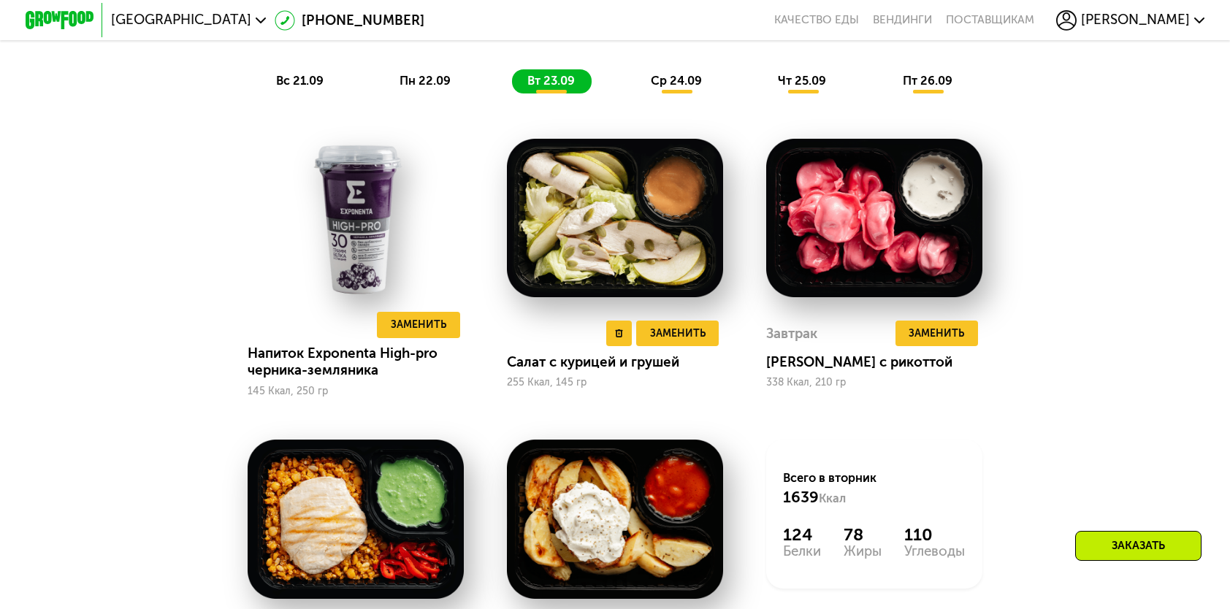
scroll to position [1241, 0]
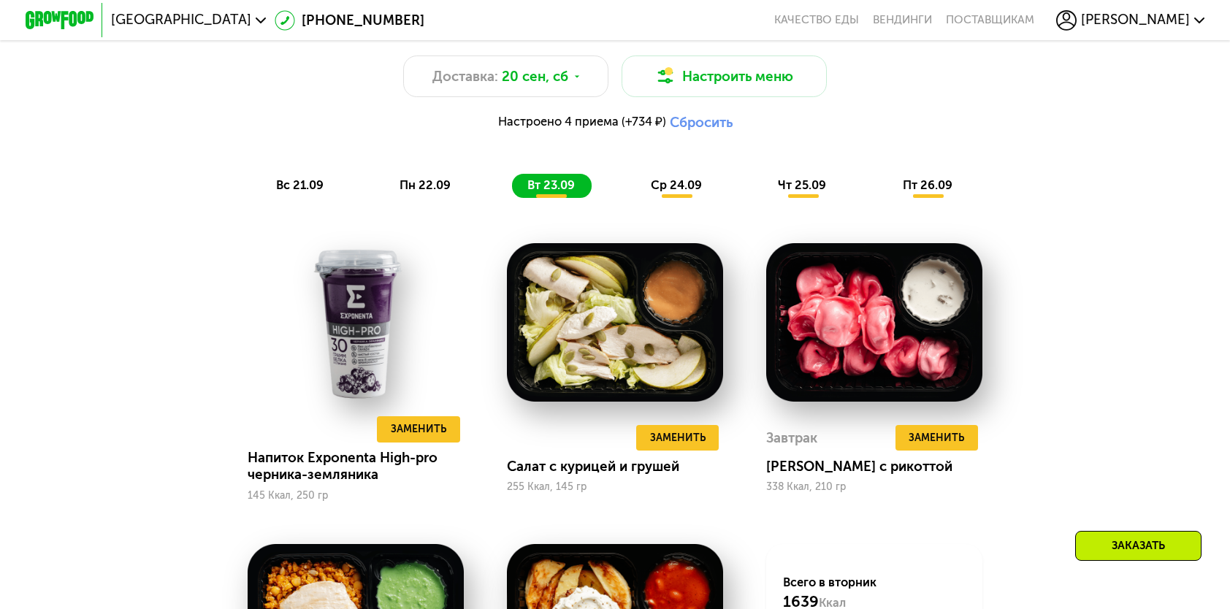
click at [408, 192] on span "пн 22.09" at bounding box center [424, 185] width 51 height 14
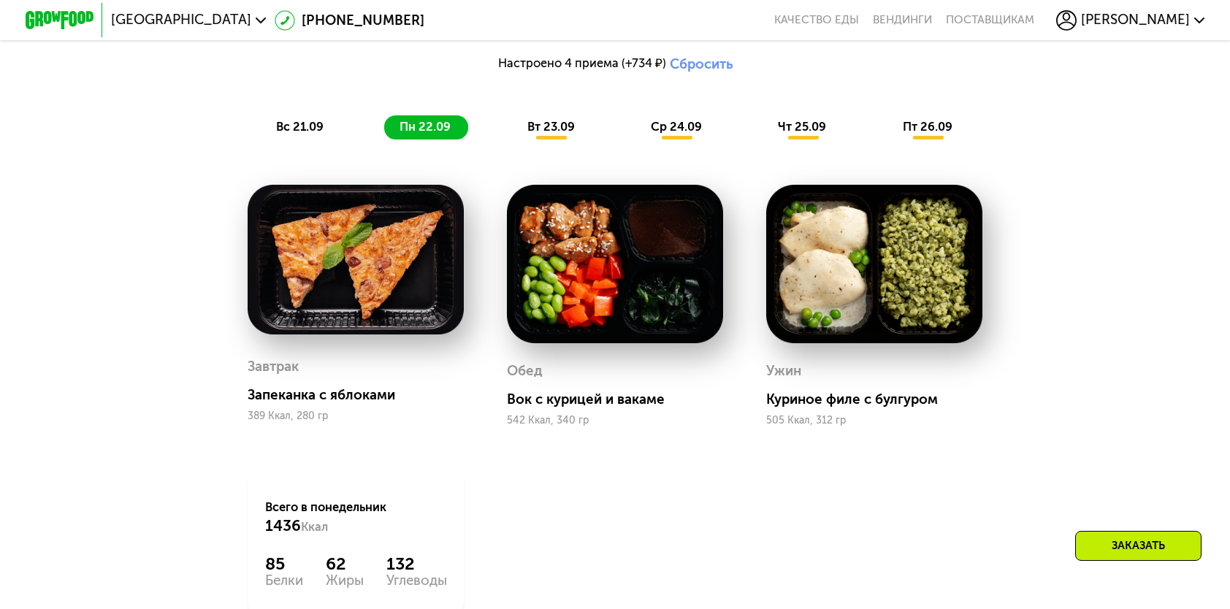
scroll to position [1168, 0]
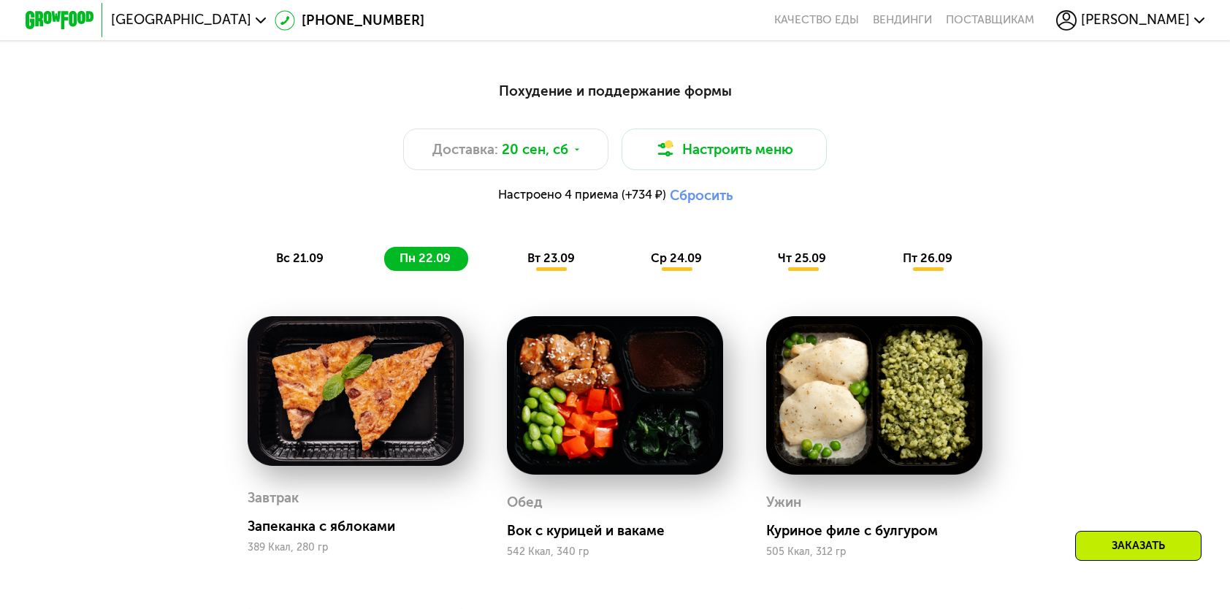
click at [549, 259] on span "вт 23.09" at bounding box center [550, 258] width 47 height 14
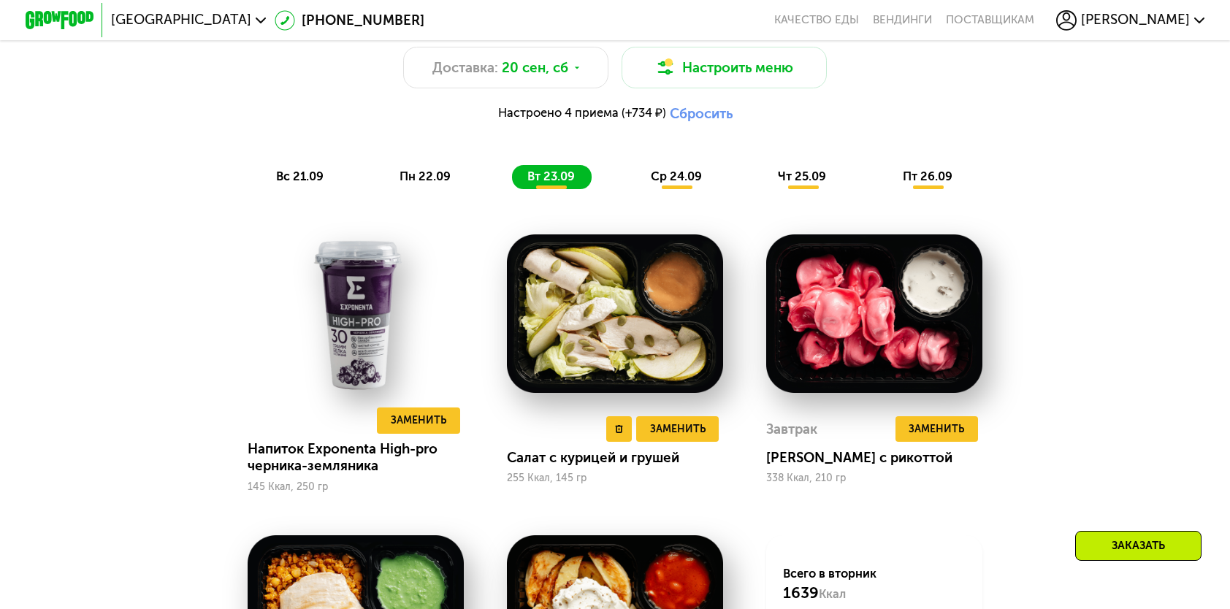
scroll to position [1387, 0]
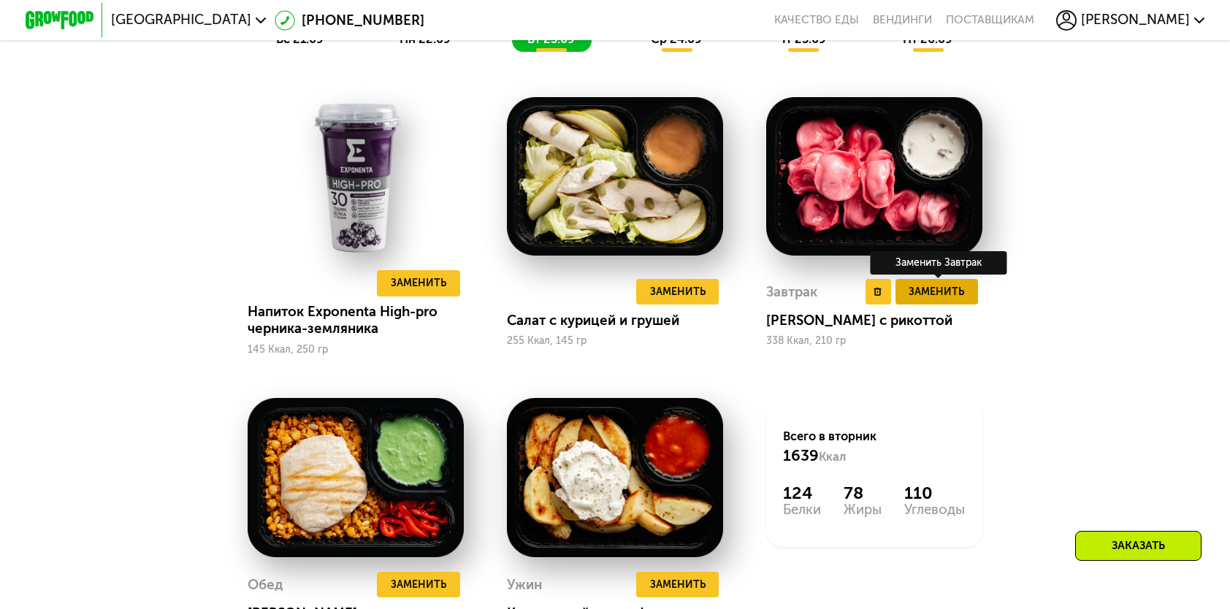
click at [947, 300] on span "Заменить" at bounding box center [935, 291] width 55 height 17
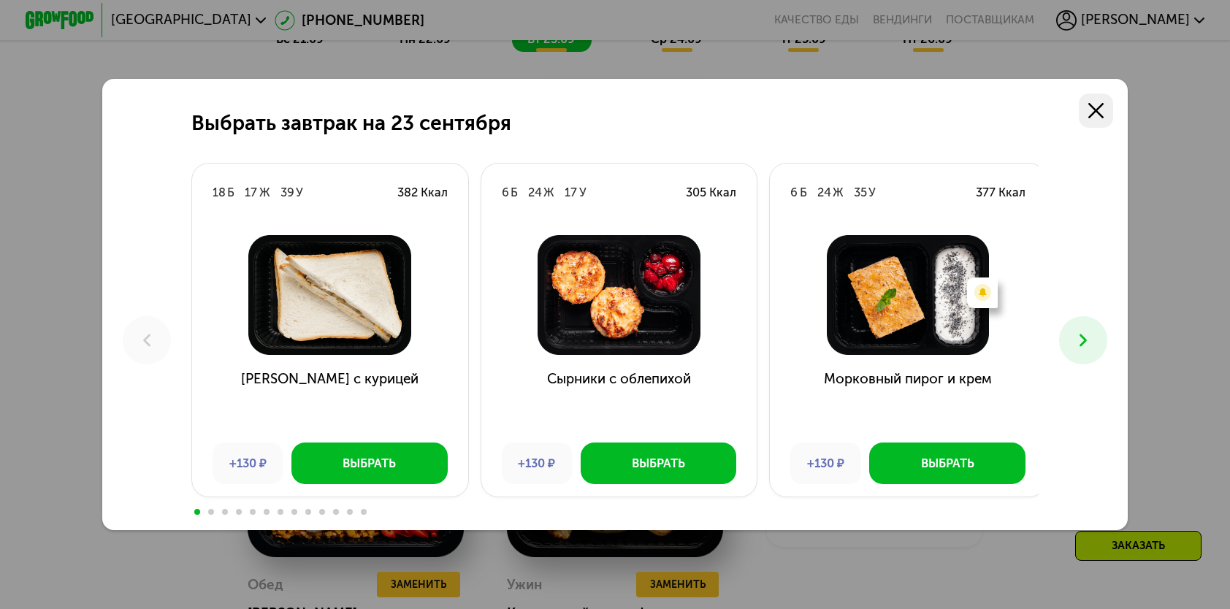
click at [1100, 105] on icon at bounding box center [1095, 110] width 15 height 15
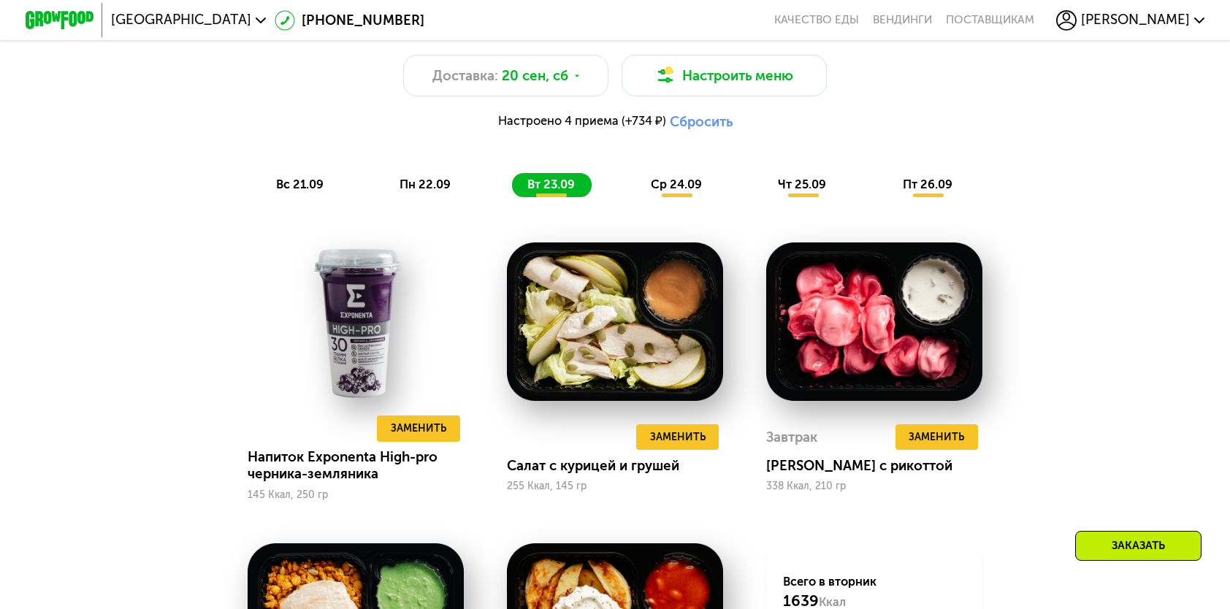
scroll to position [1241, 0]
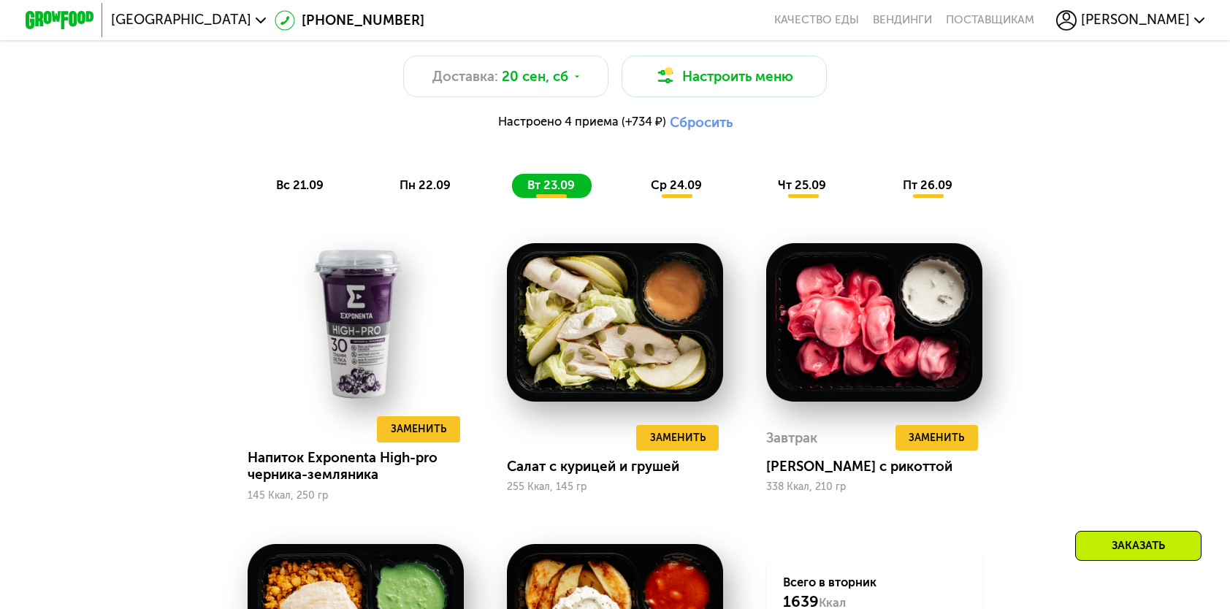
click at [412, 192] on span "пн 22.09" at bounding box center [424, 185] width 51 height 14
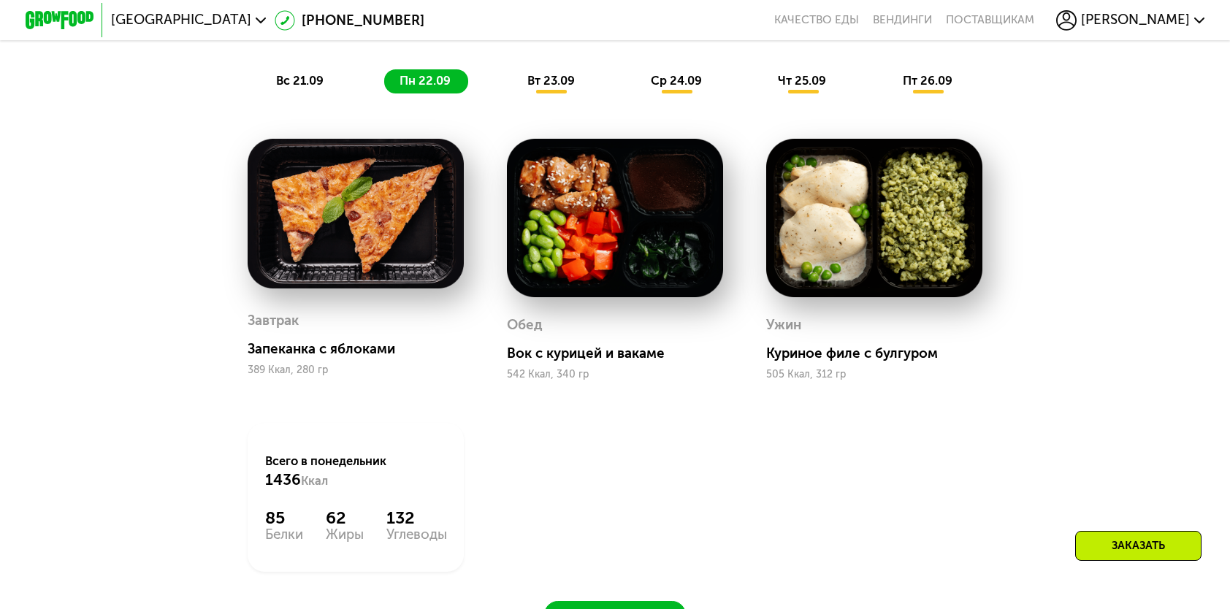
scroll to position [1168, 0]
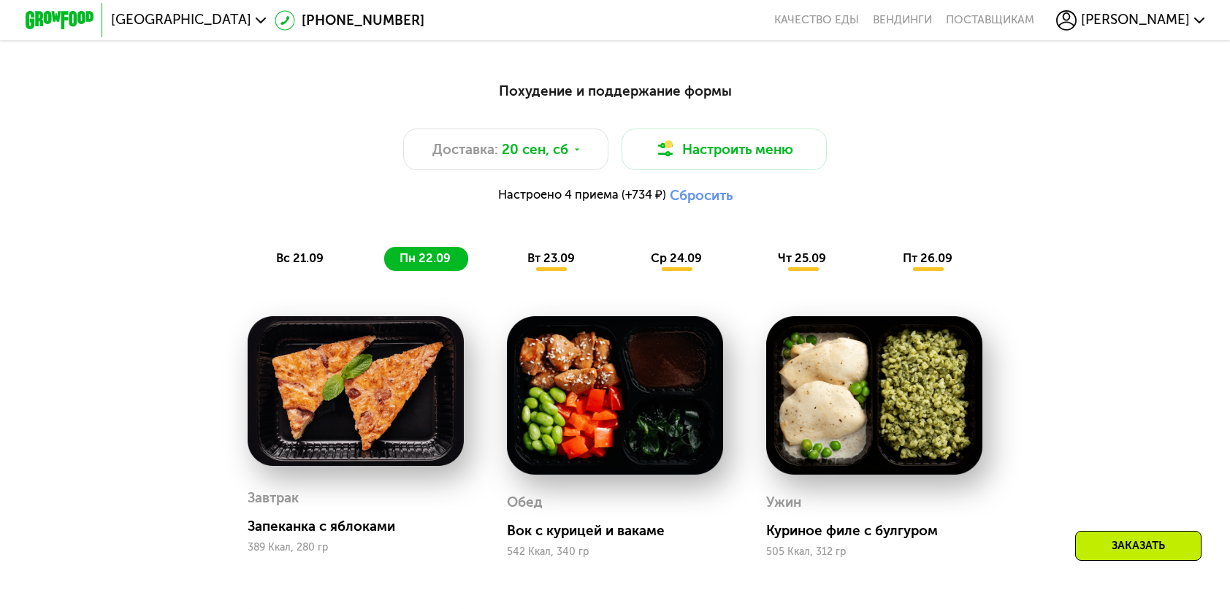
click at [568, 265] on span "вт 23.09" at bounding box center [550, 258] width 47 height 14
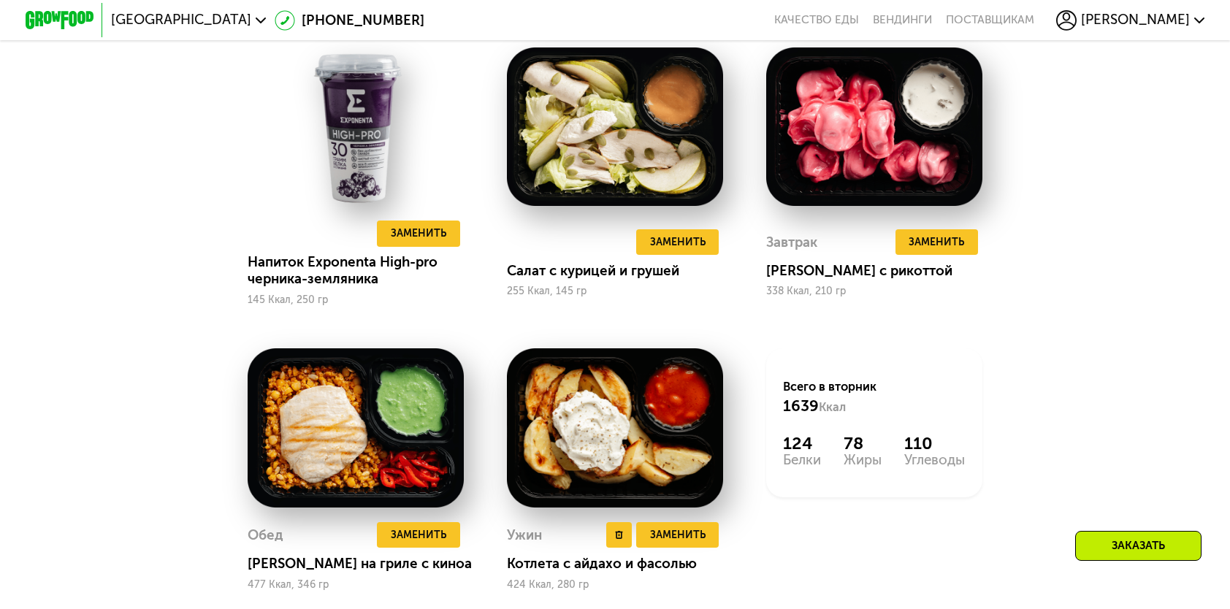
scroll to position [1460, 0]
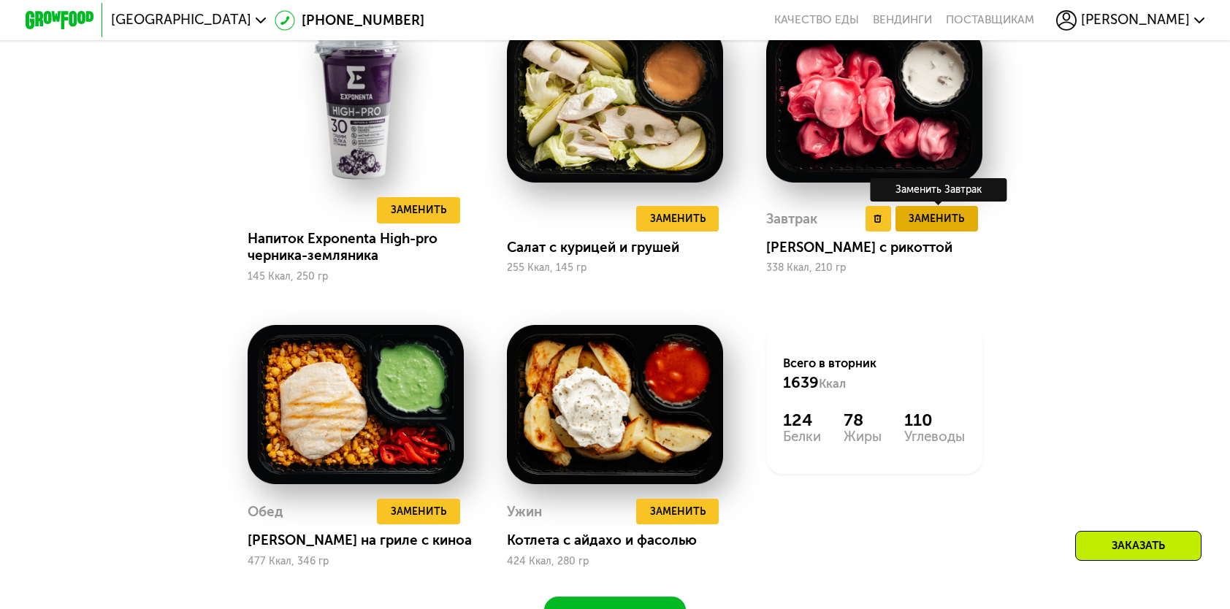
click at [926, 231] on button "Заменить" at bounding box center [936, 219] width 83 height 26
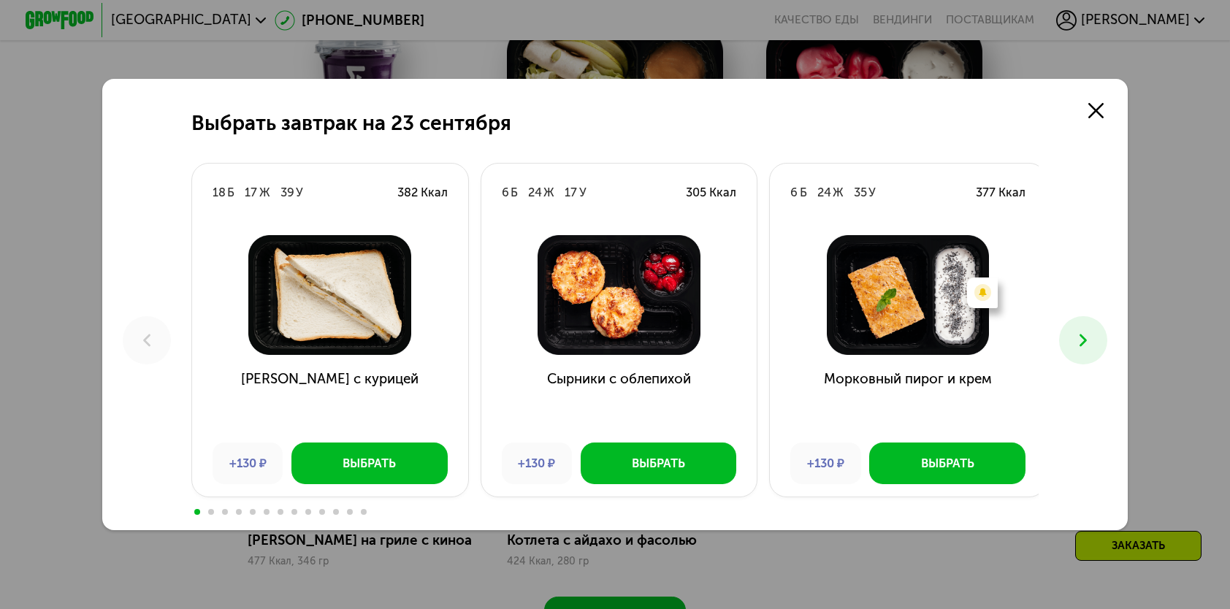
click at [1077, 342] on icon at bounding box center [1083, 340] width 20 height 20
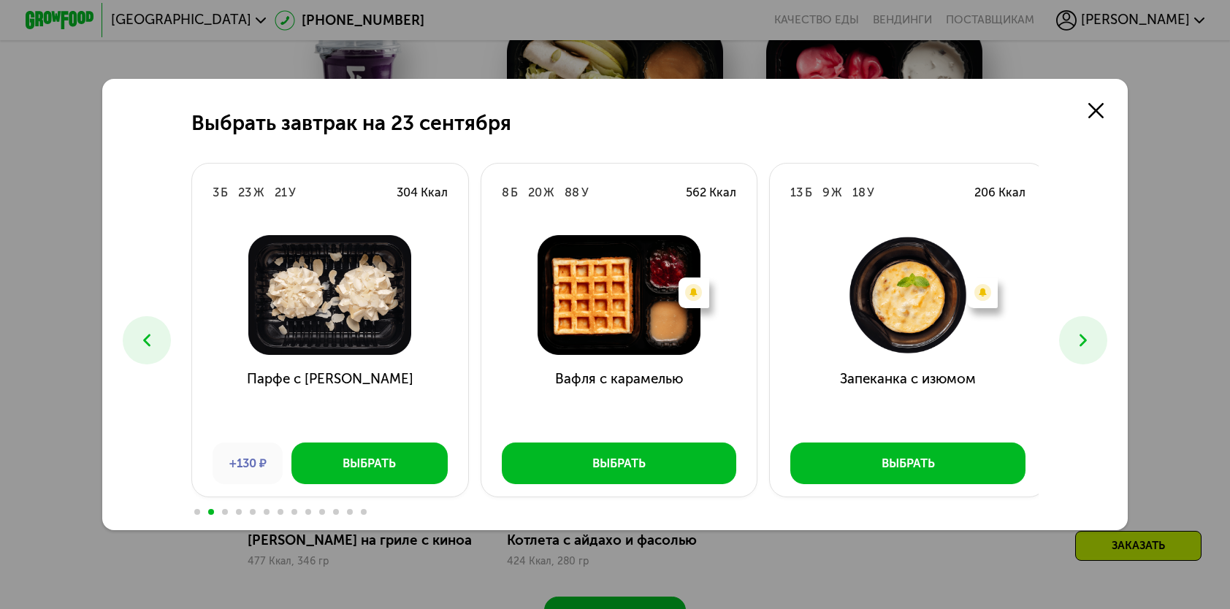
click at [1077, 342] on icon at bounding box center [1083, 340] width 20 height 20
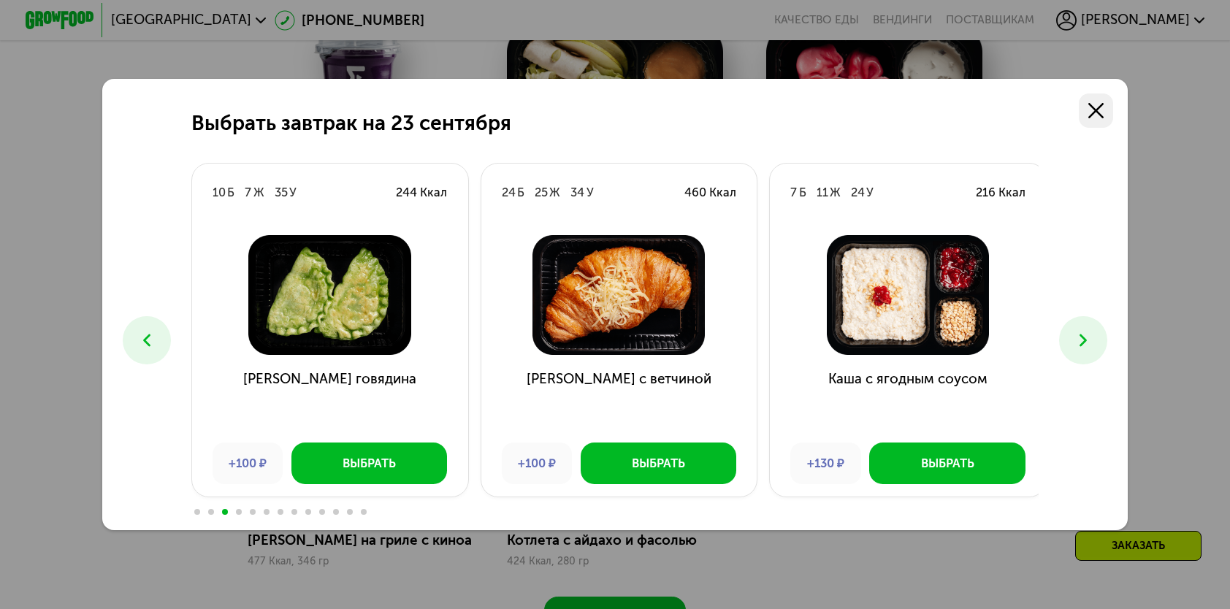
click at [1098, 110] on icon at bounding box center [1095, 110] width 15 height 15
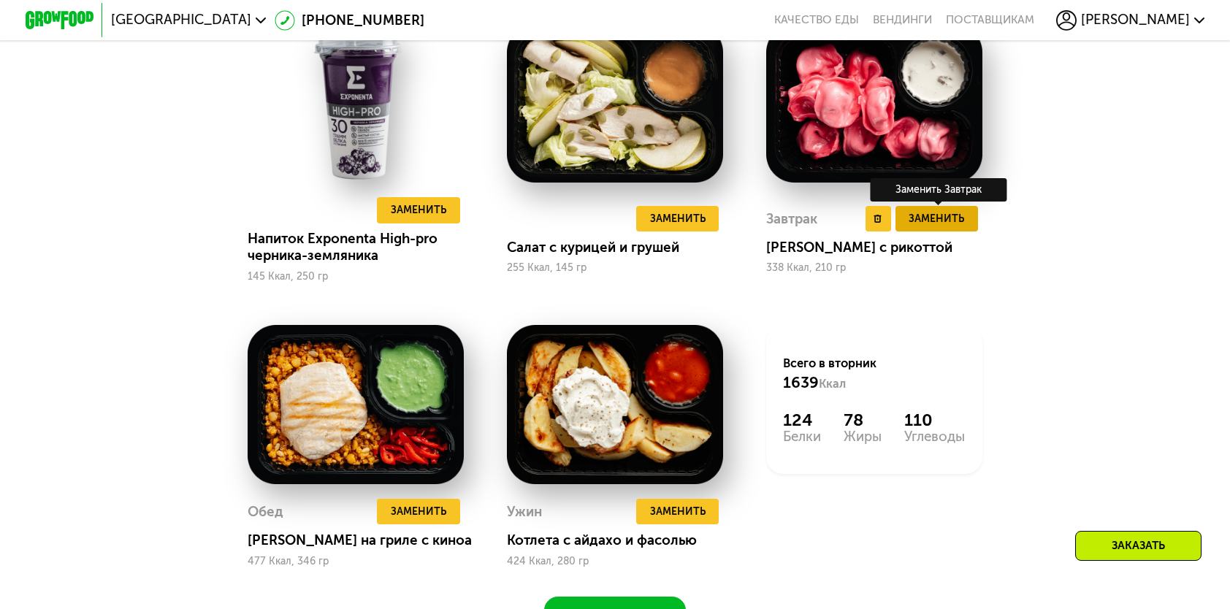
click at [941, 227] on span "Заменить" at bounding box center [935, 218] width 55 height 17
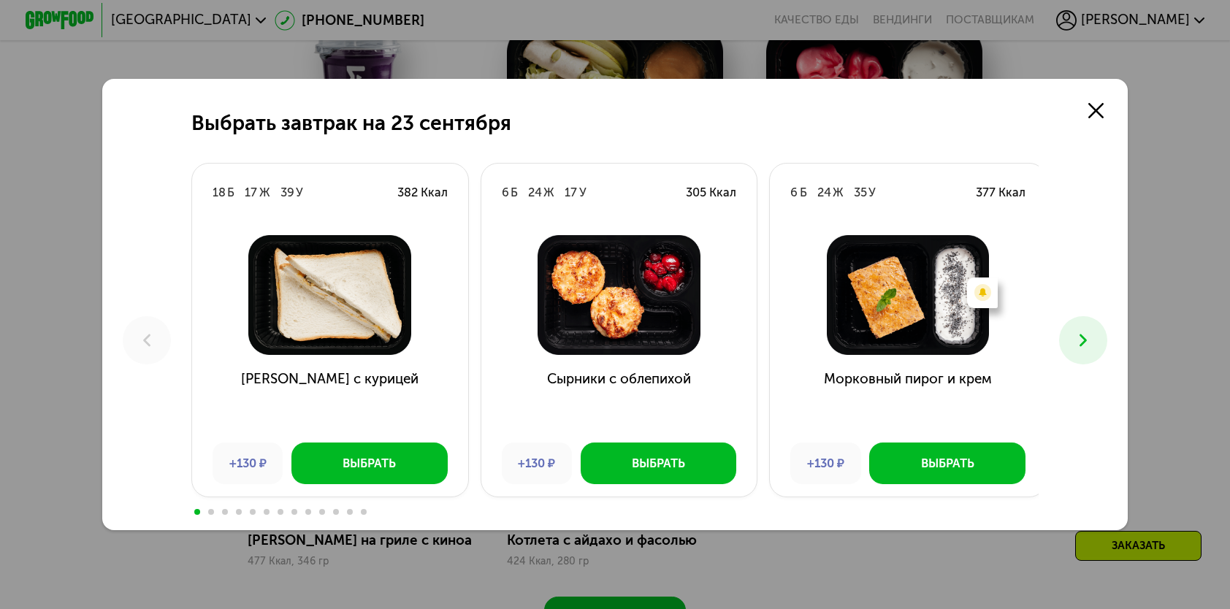
click at [1070, 345] on button at bounding box center [1082, 339] width 47 height 47
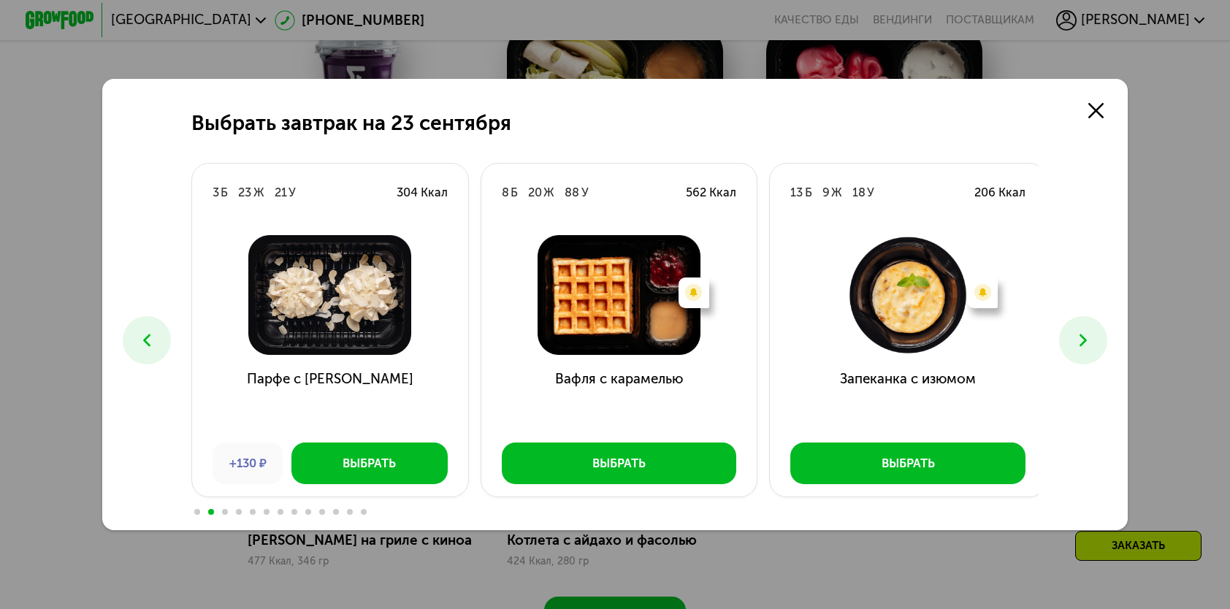
click at [1070, 345] on button at bounding box center [1082, 339] width 47 height 47
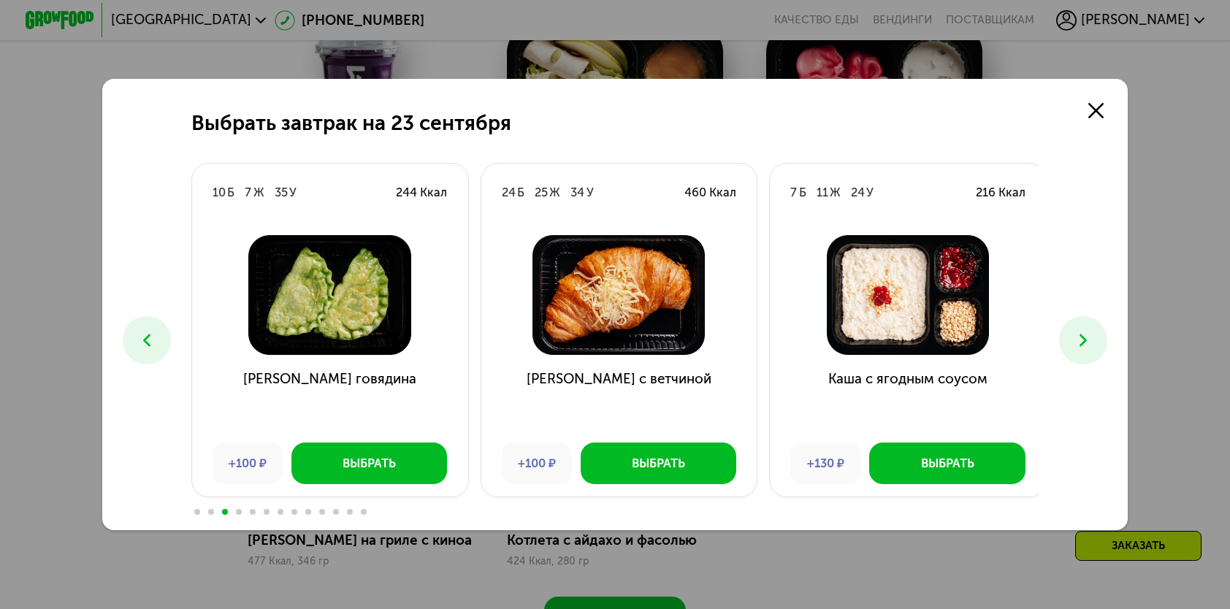
click at [1070, 345] on button at bounding box center [1082, 339] width 47 height 47
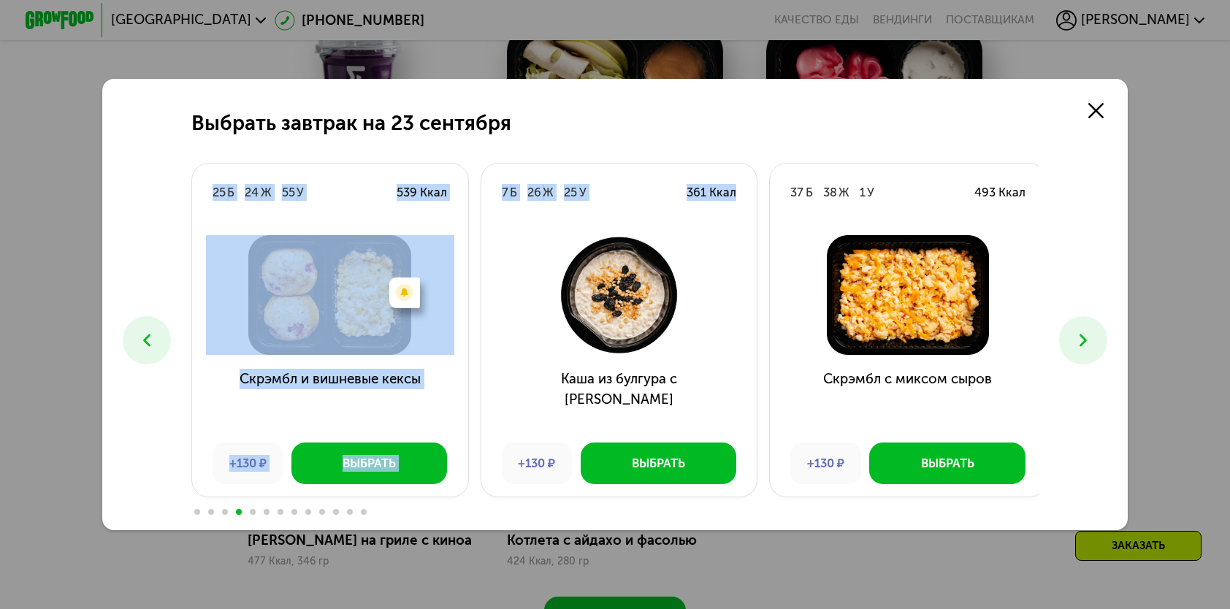
drag, startPoint x: 563, startPoint y: 93, endPoint x: 705, endPoint y: 217, distance: 187.9
click at [682, 224] on div "Выбрать завтрак на [DATE] Б 17 Ж 39 У 382 Ккал Сэндвич с курицей +130 ₽ Выбрать…" at bounding box center [614, 304] width 1024 height 451
click at [1103, 103] on icon at bounding box center [1095, 110] width 15 height 15
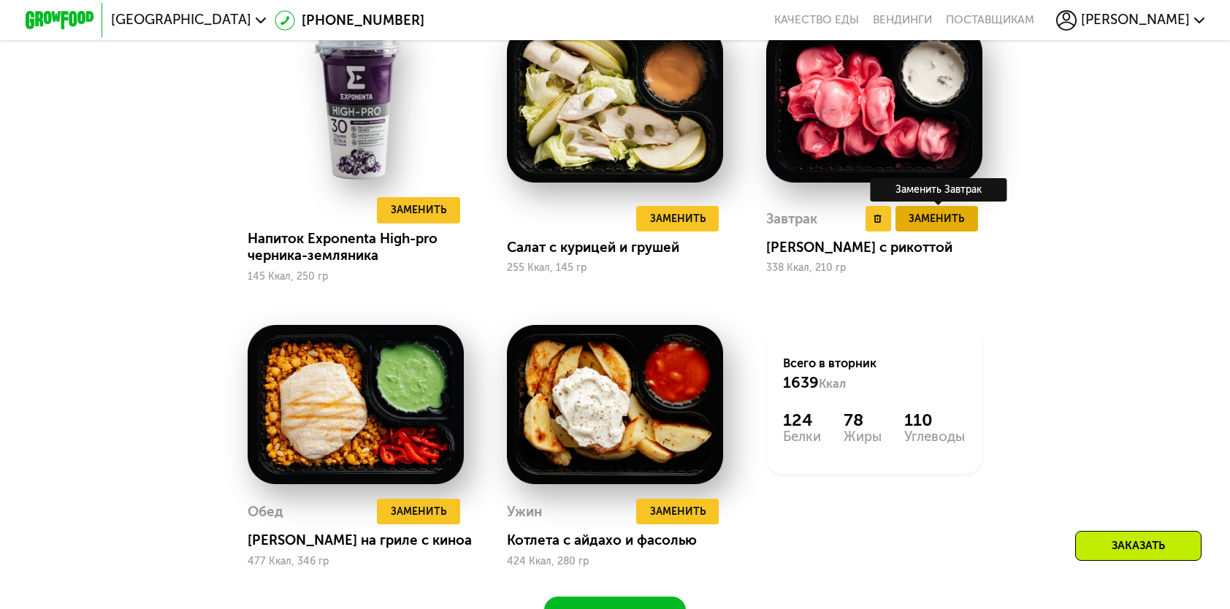
click at [917, 227] on span "Заменить" at bounding box center [935, 218] width 55 height 17
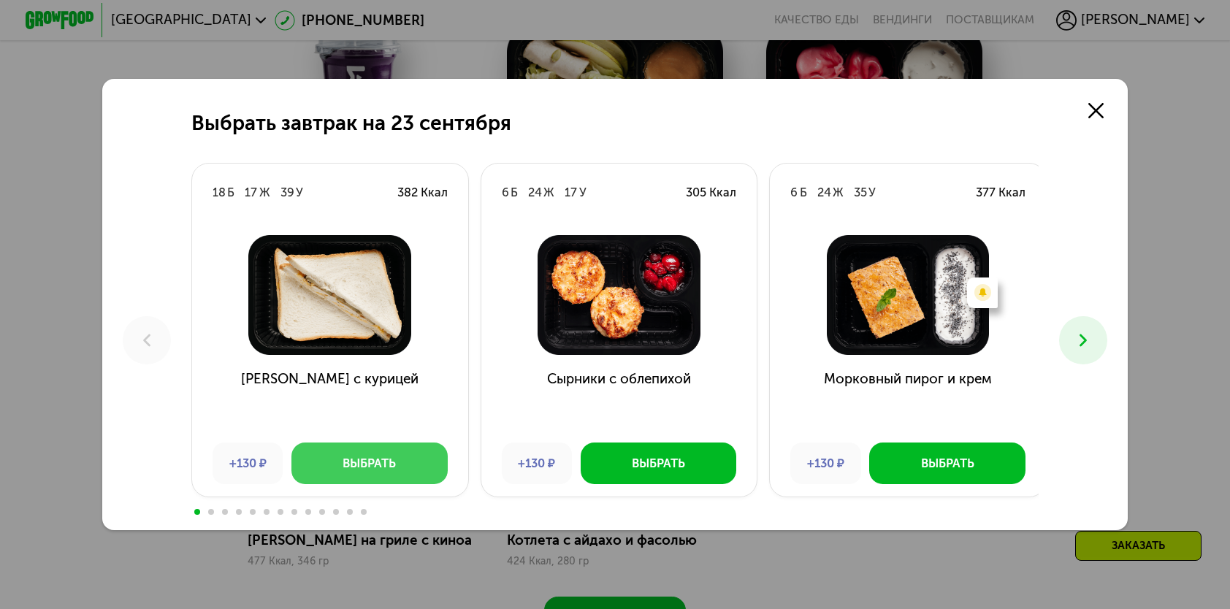
click at [313, 464] on button "Выбрать" at bounding box center [369, 463] width 156 height 41
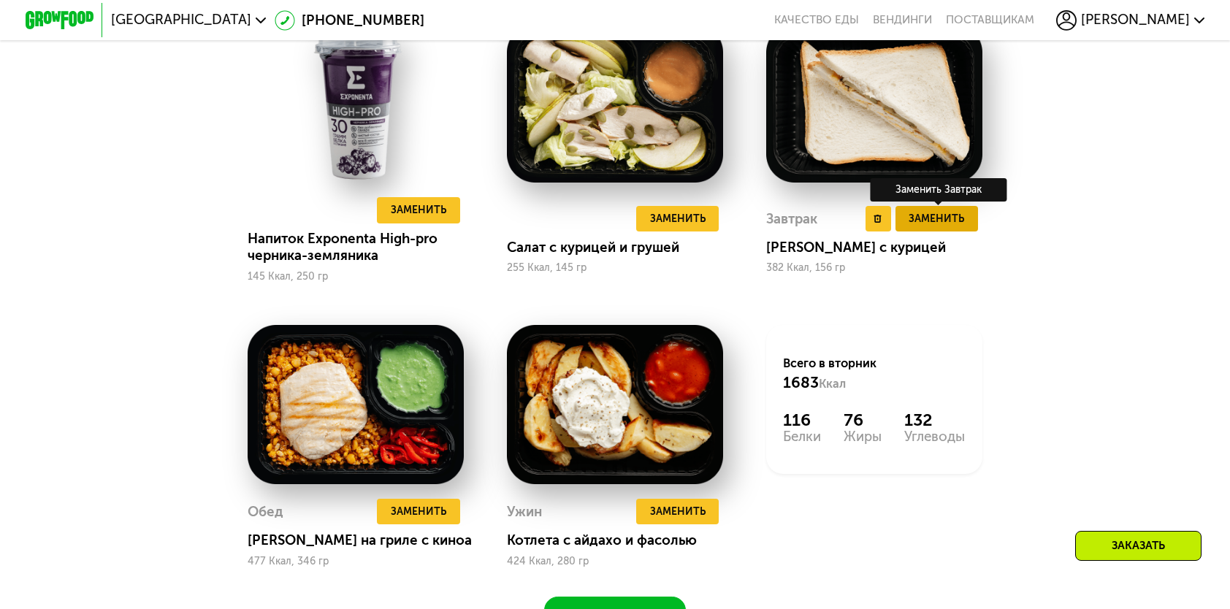
click at [930, 224] on span "Заменить" at bounding box center [935, 218] width 55 height 17
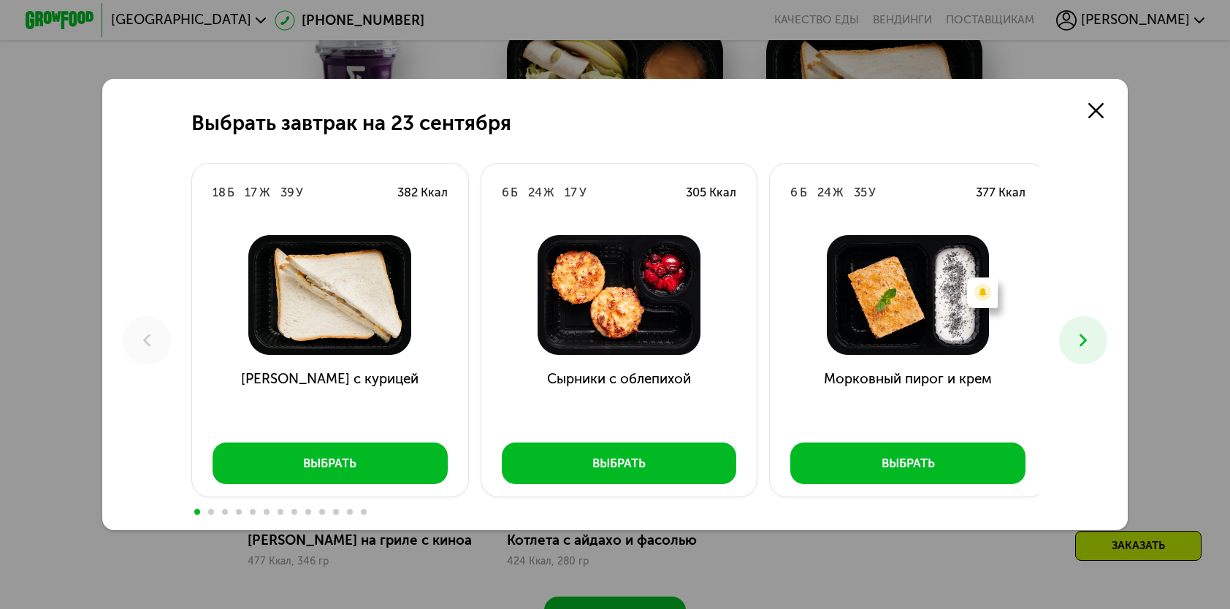
click at [1076, 347] on icon at bounding box center [1083, 340] width 20 height 20
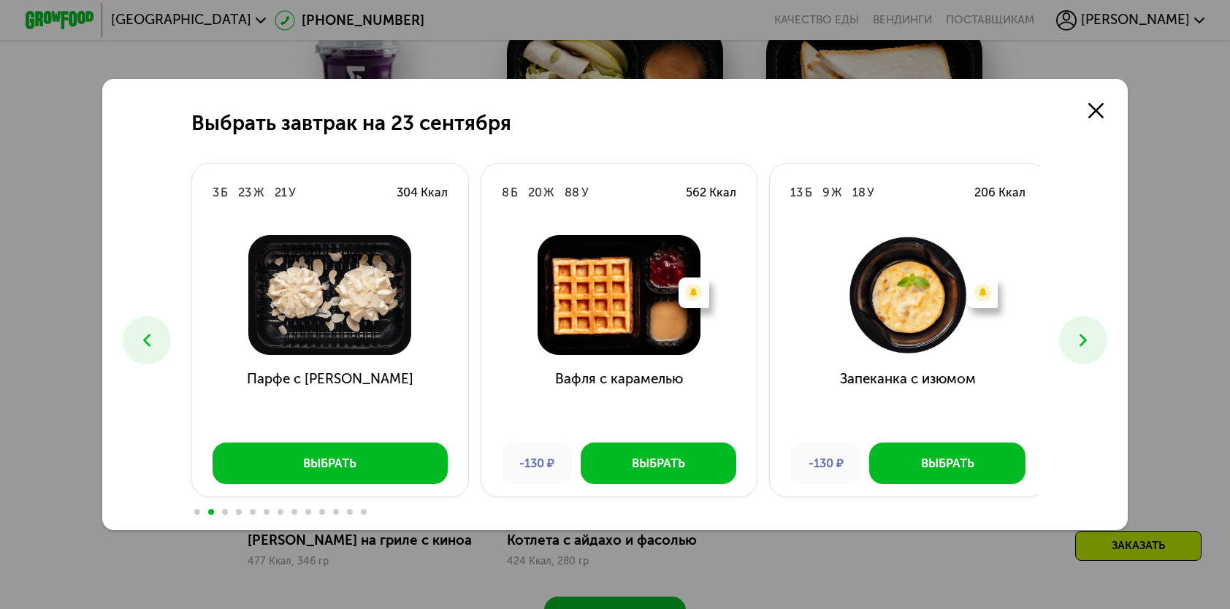
click at [1076, 347] on icon at bounding box center [1083, 340] width 20 height 20
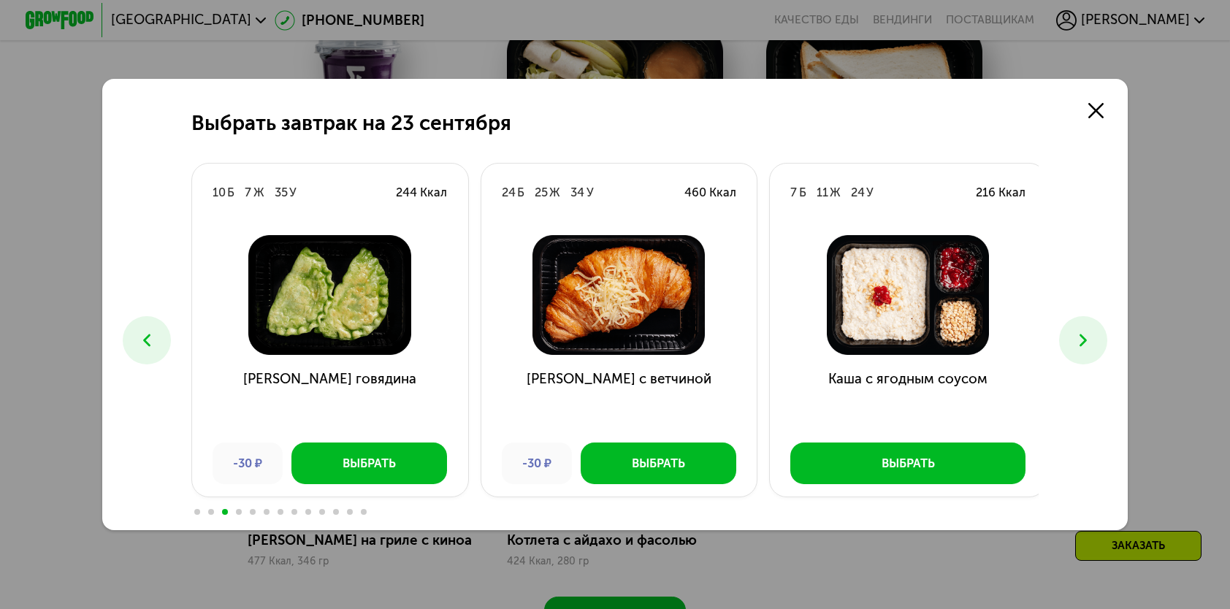
click at [1076, 347] on icon at bounding box center [1083, 340] width 20 height 20
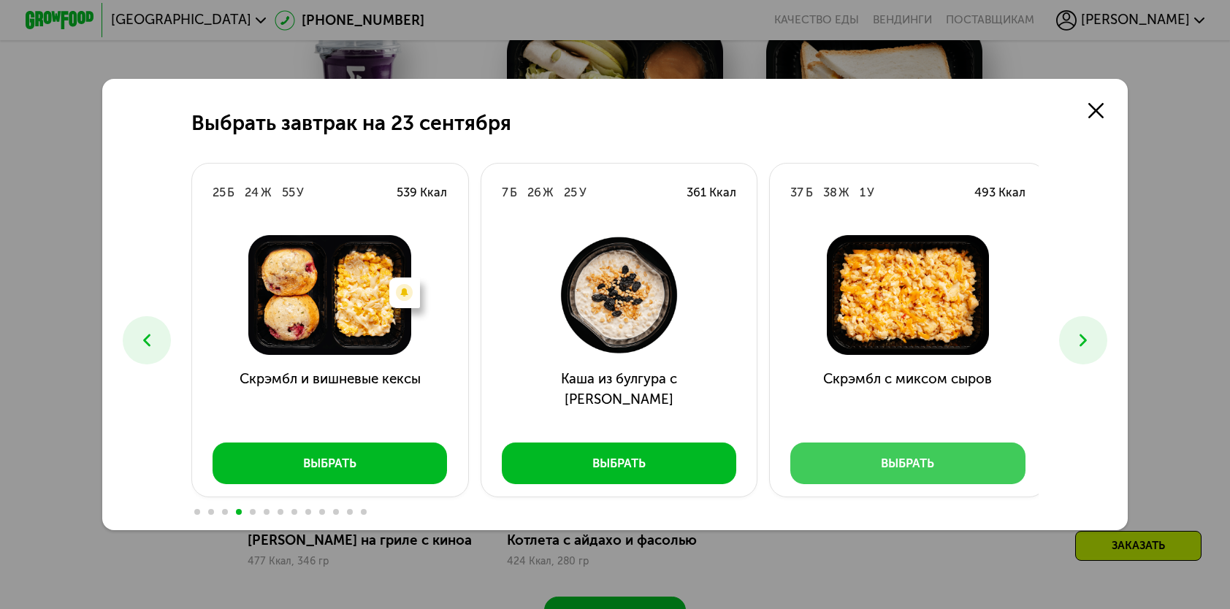
click at [898, 470] on div "Выбрать" at bounding box center [907, 463] width 53 height 17
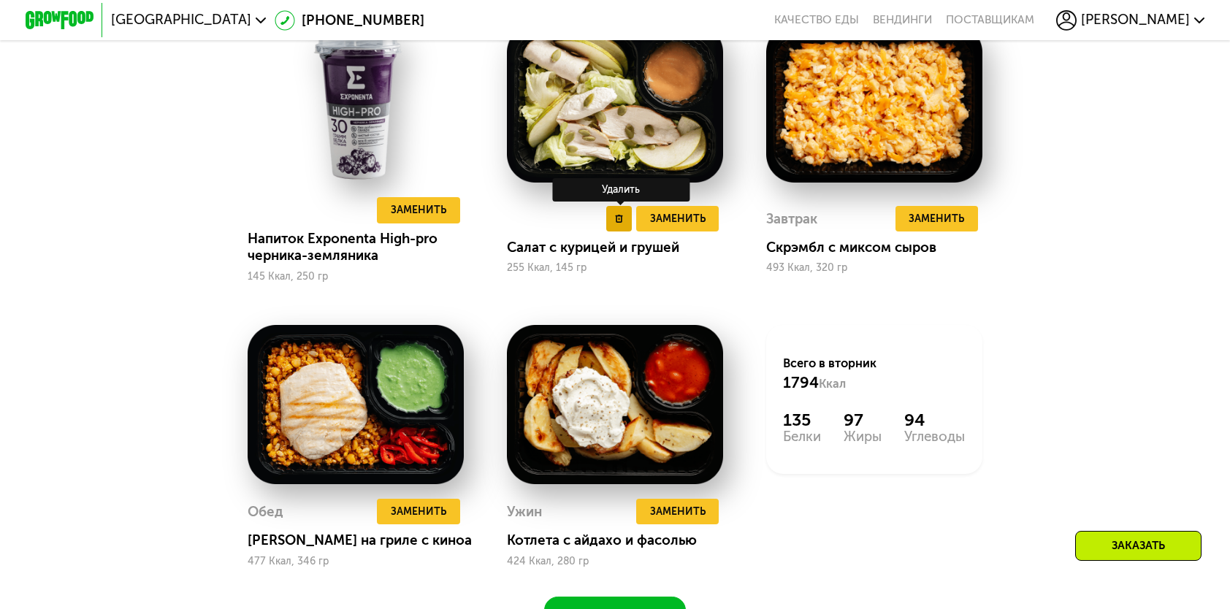
click at [615, 223] on icon at bounding box center [619, 219] width 9 height 9
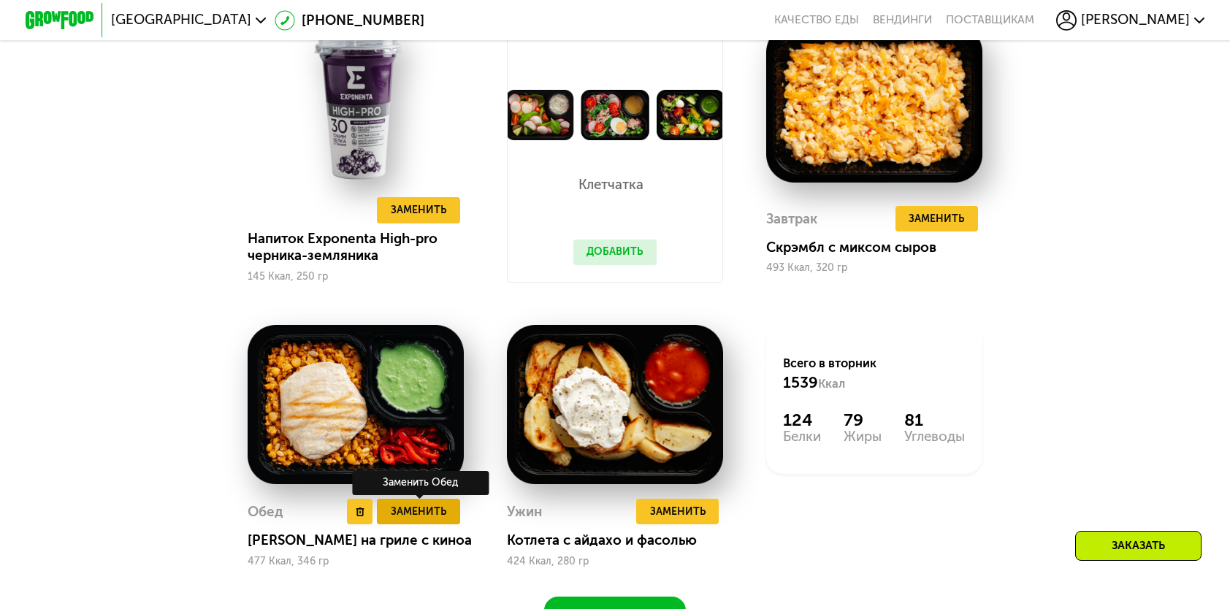
click at [394, 520] on span "Заменить" at bounding box center [418, 511] width 55 height 17
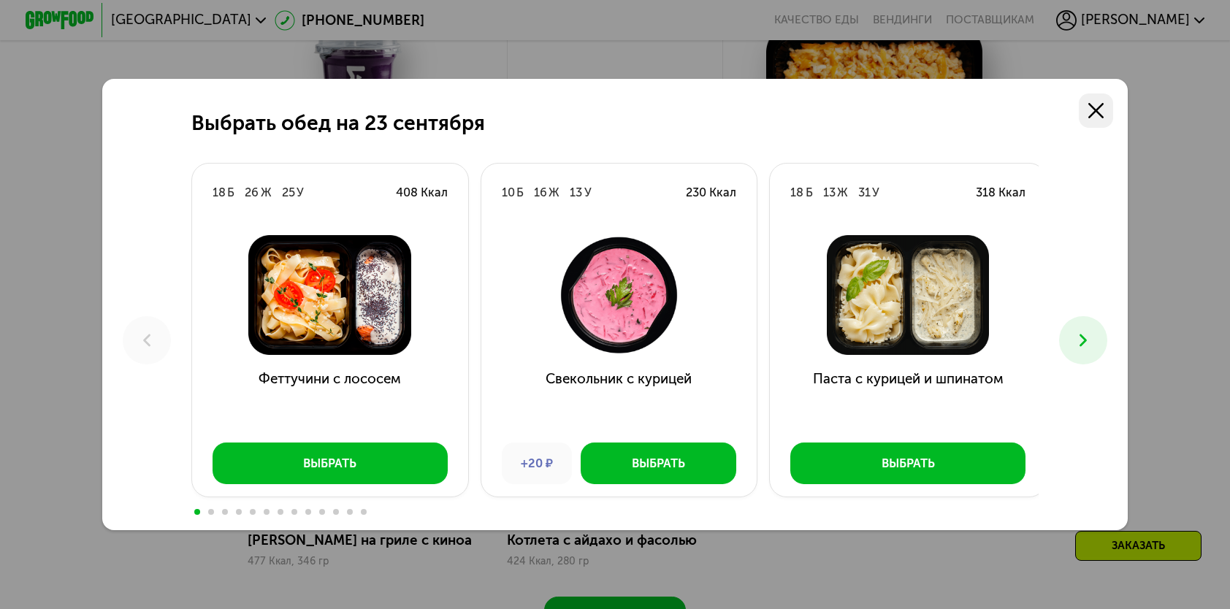
click at [1103, 105] on icon at bounding box center [1095, 110] width 15 height 15
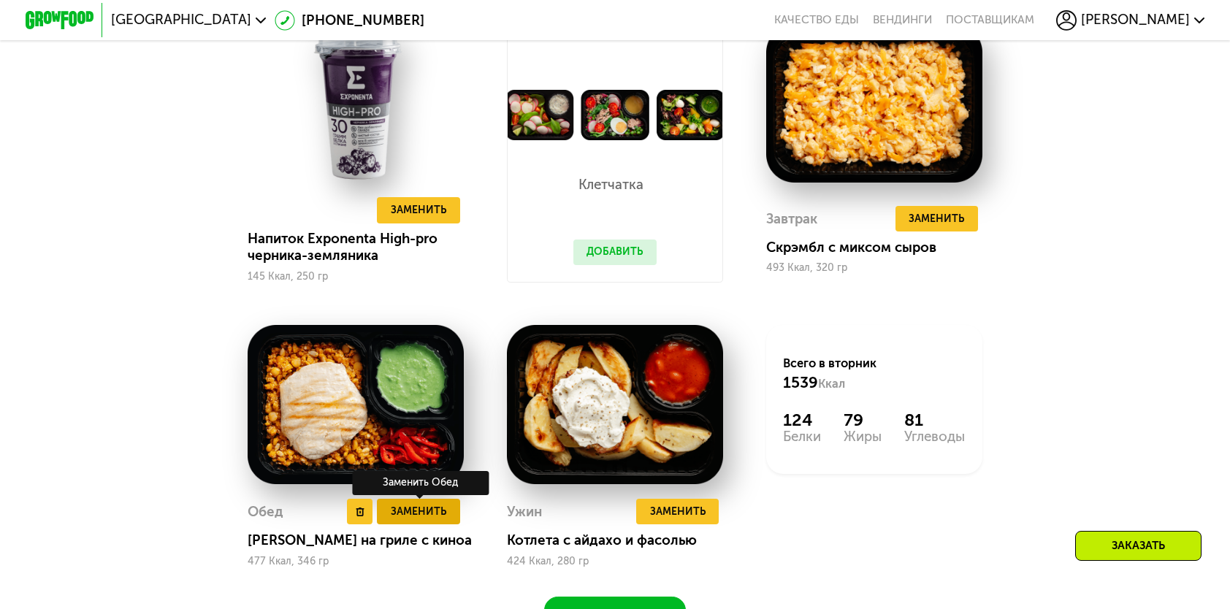
click at [407, 520] on span "Заменить" at bounding box center [418, 511] width 55 height 17
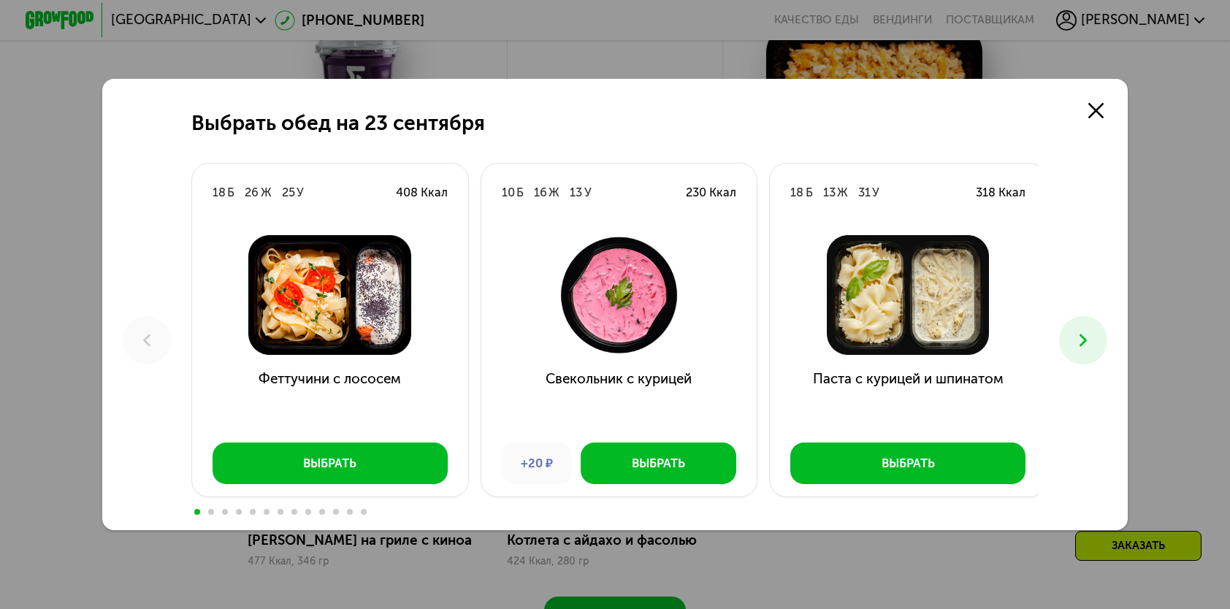
click at [1089, 337] on icon at bounding box center [1083, 340] width 20 height 20
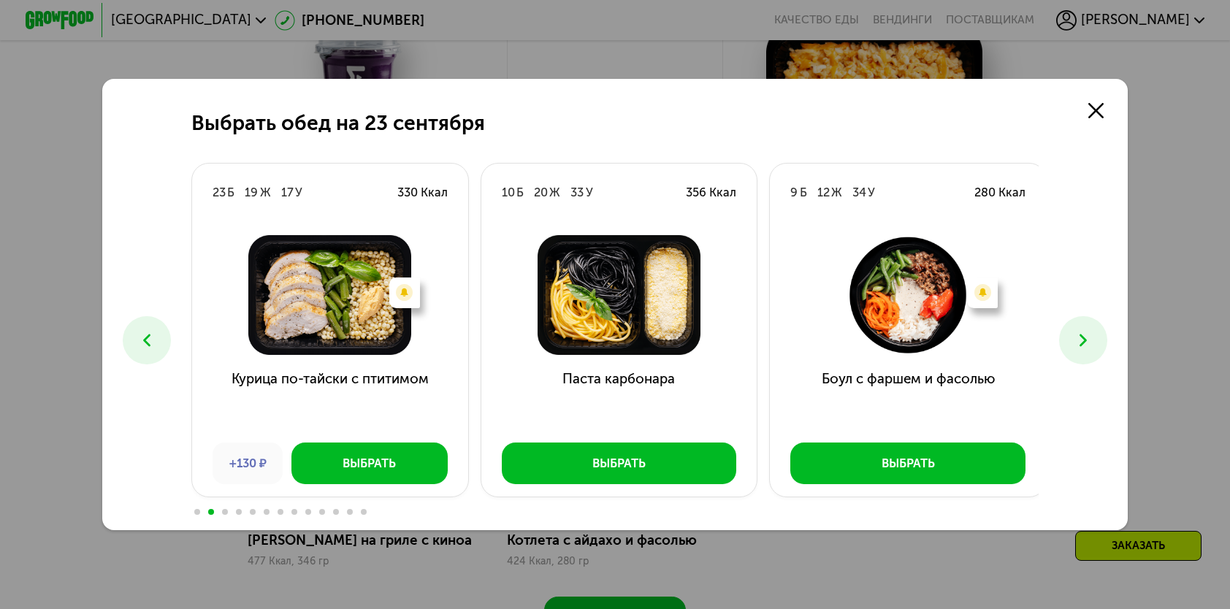
click at [1089, 337] on icon at bounding box center [1083, 340] width 20 height 20
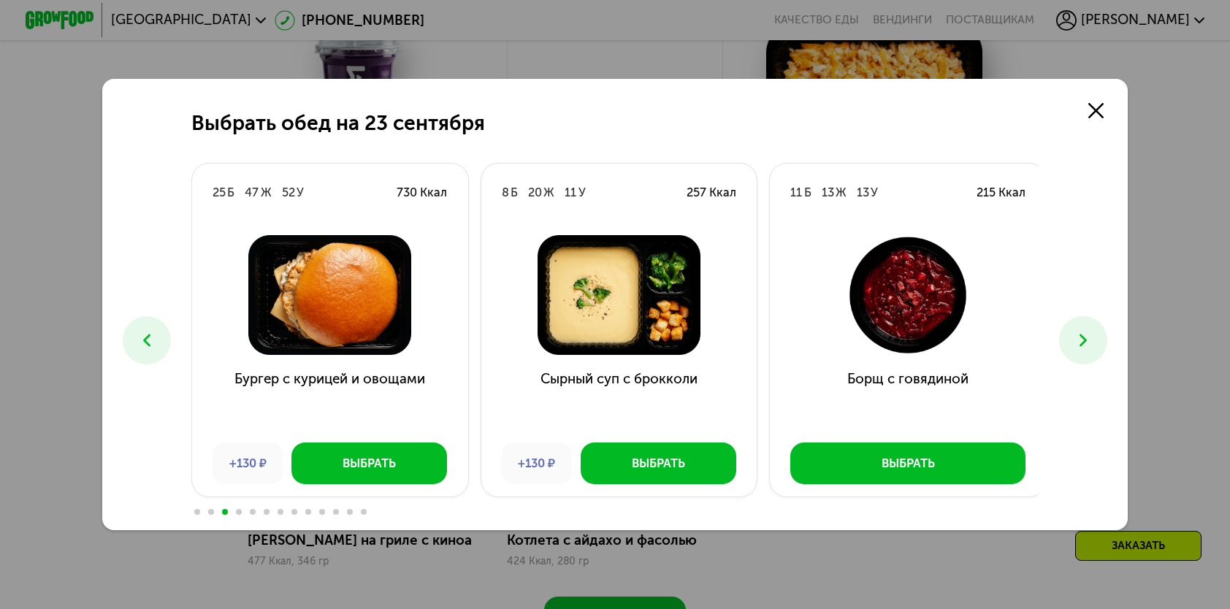
click at [1089, 337] on icon at bounding box center [1083, 340] width 20 height 20
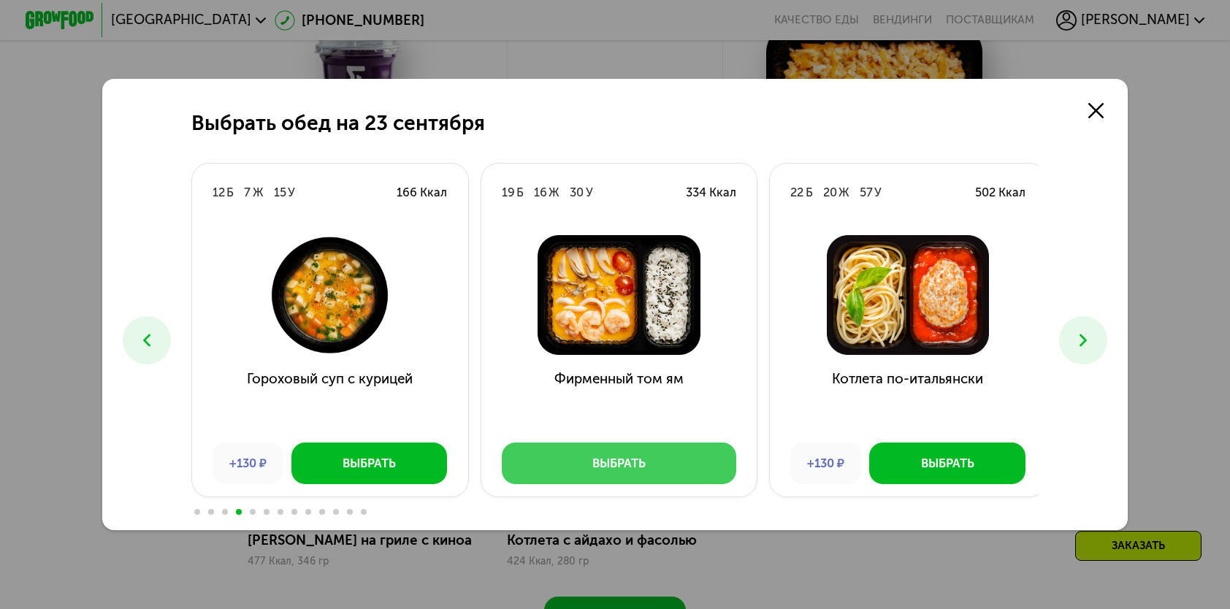
click at [622, 472] on div "Выбрать" at bounding box center [618, 463] width 53 height 17
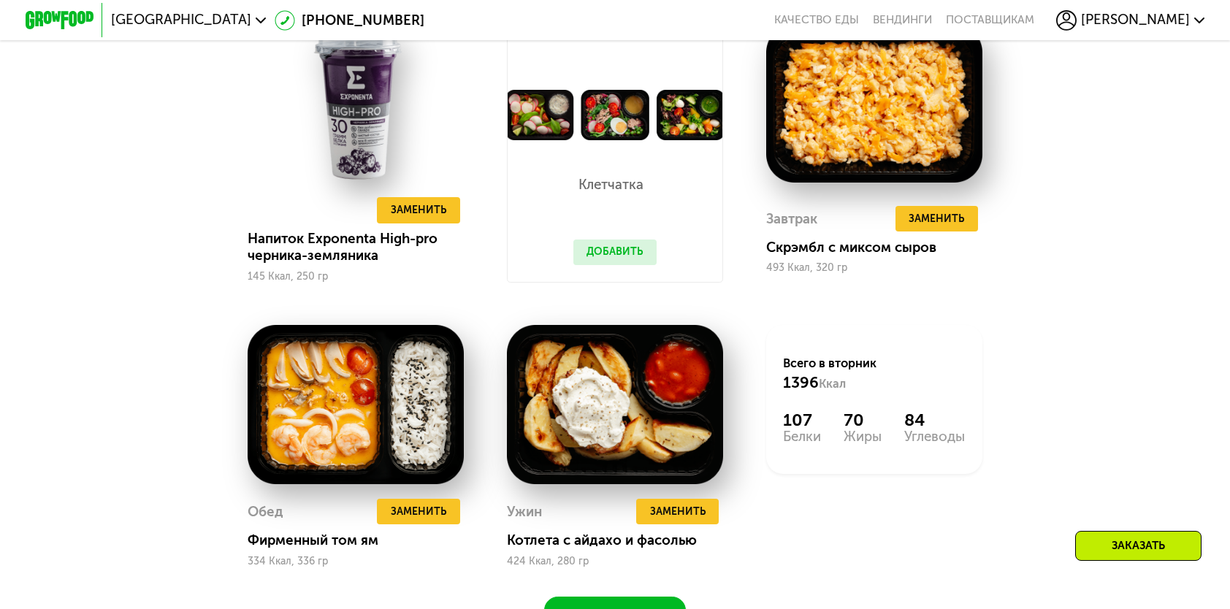
click at [608, 265] on button "Добавить" at bounding box center [614, 253] width 83 height 26
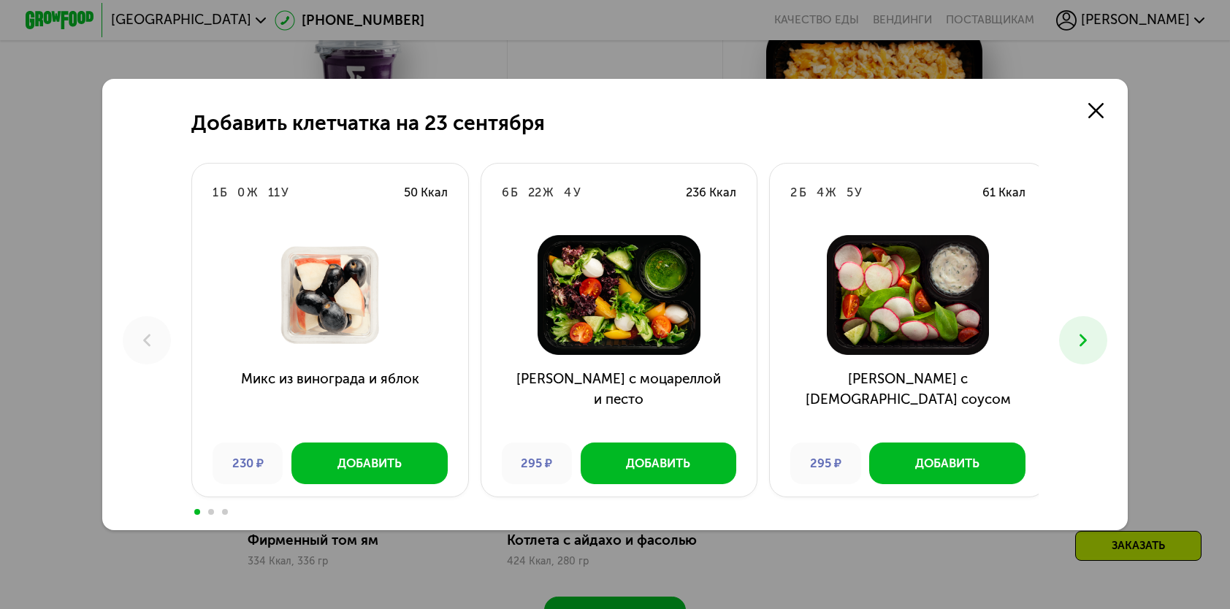
click at [1093, 348] on icon at bounding box center [1083, 340] width 20 height 20
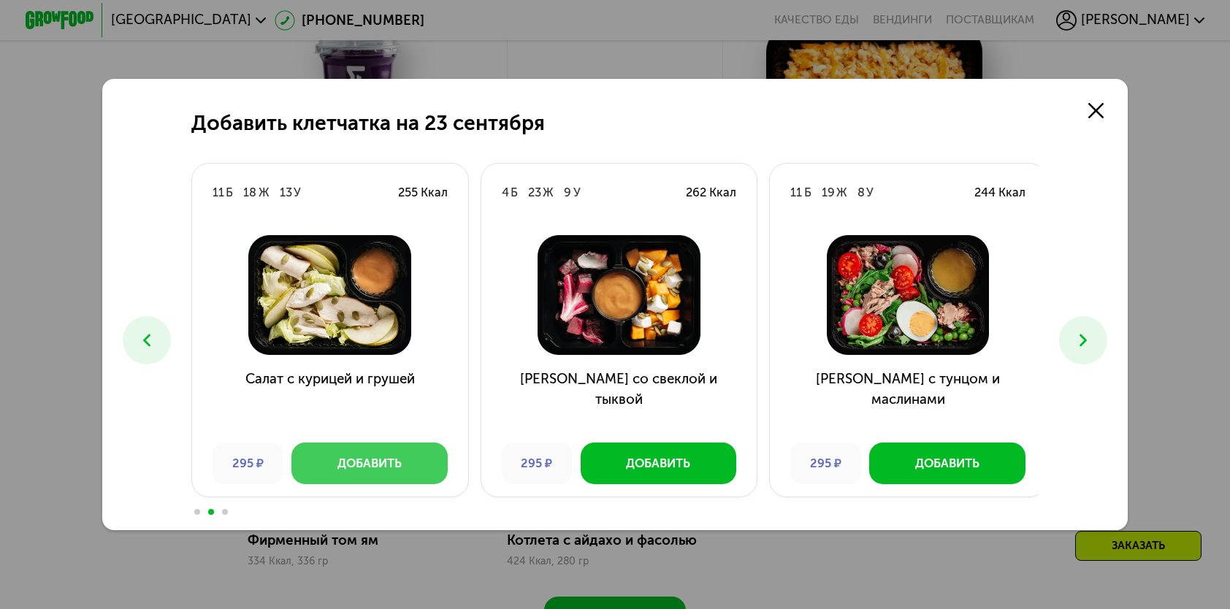
click at [307, 470] on button "Добавить" at bounding box center [369, 463] width 156 height 41
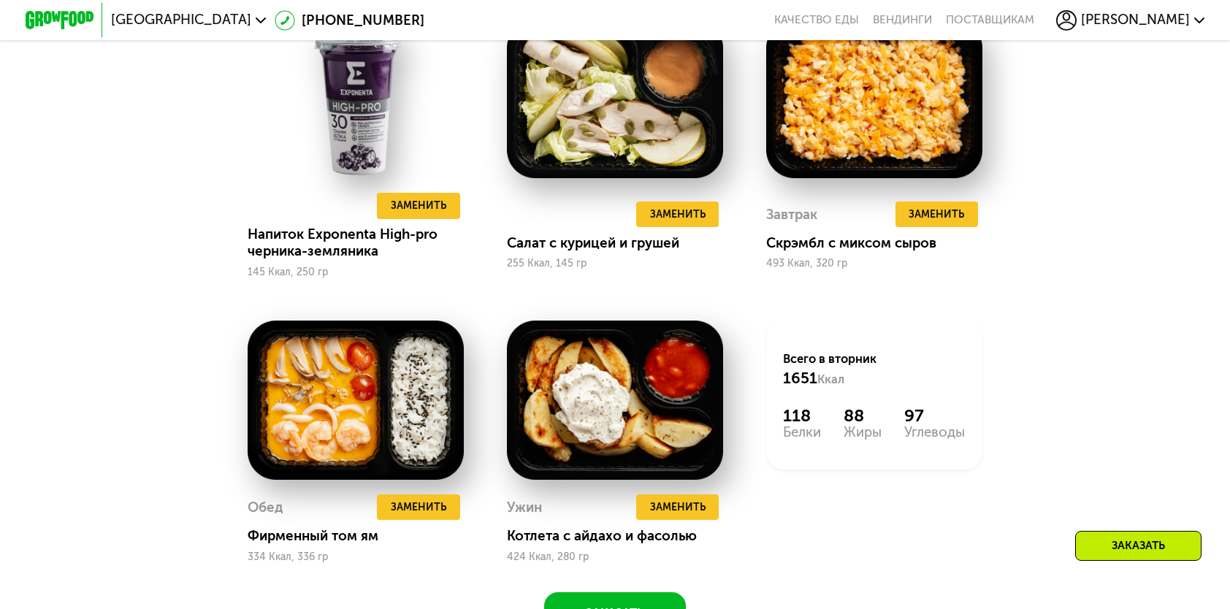
scroll to position [1533, 0]
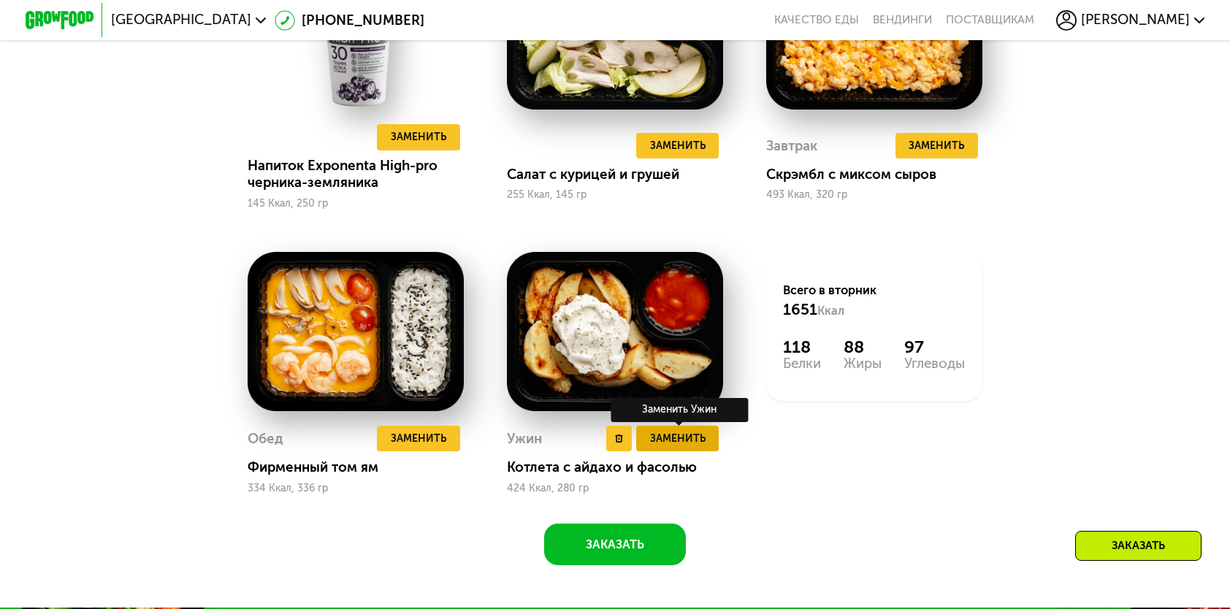
click at [690, 447] on span "Заменить" at bounding box center [677, 438] width 55 height 17
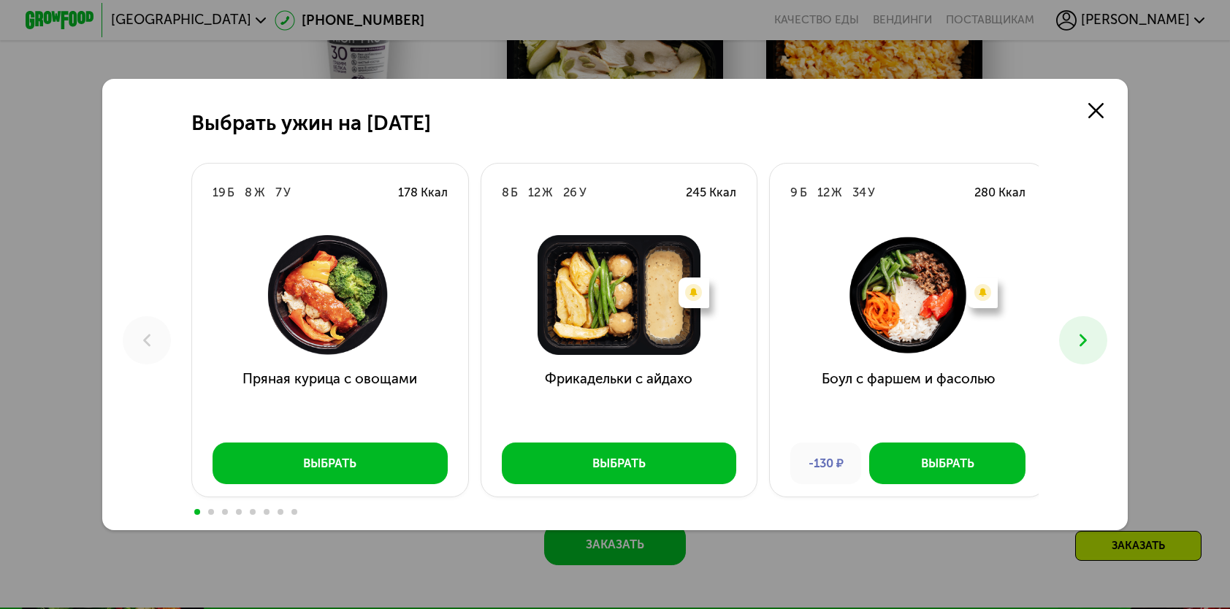
click at [1101, 337] on button at bounding box center [1082, 339] width 47 height 47
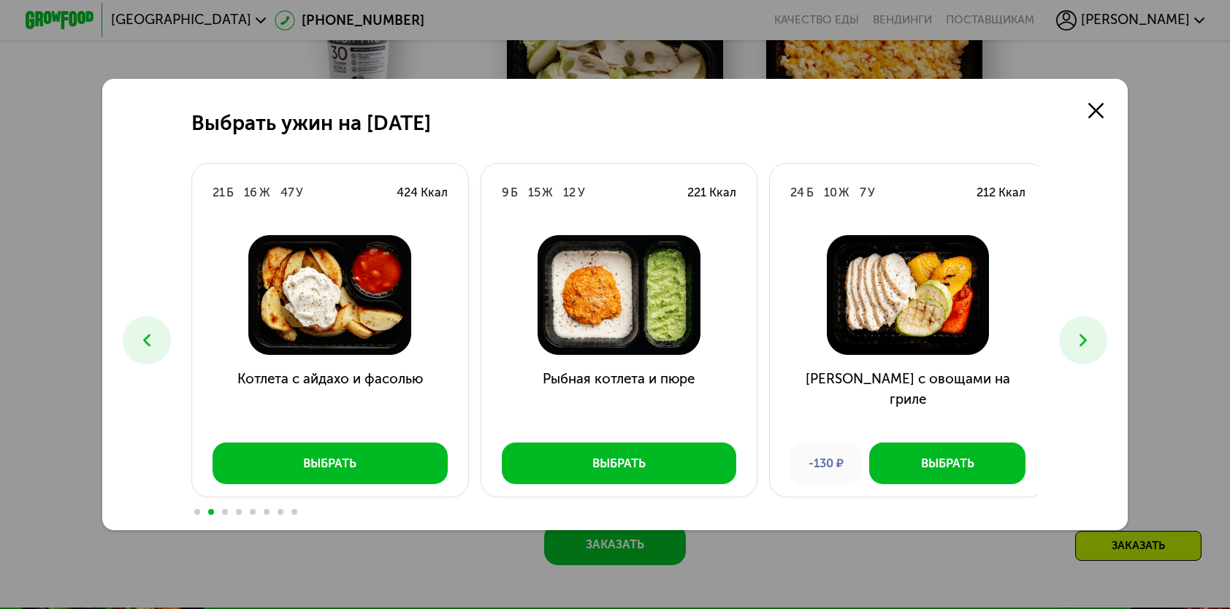
click at [145, 348] on icon at bounding box center [147, 340] width 20 height 20
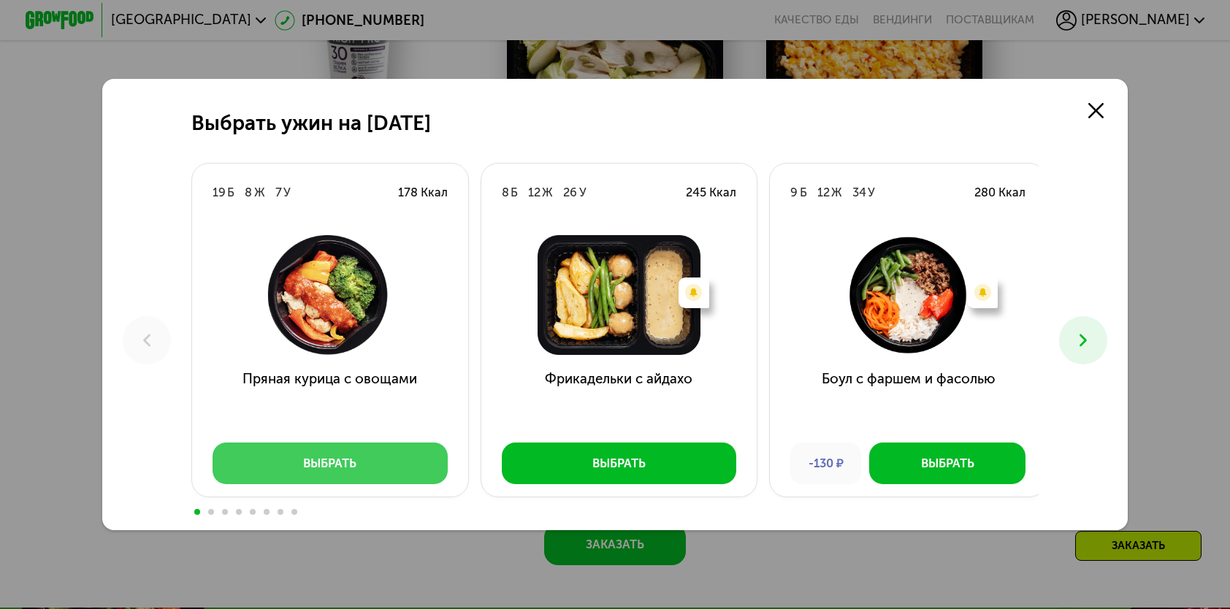
click at [267, 459] on button "Выбрать" at bounding box center [329, 463] width 235 height 41
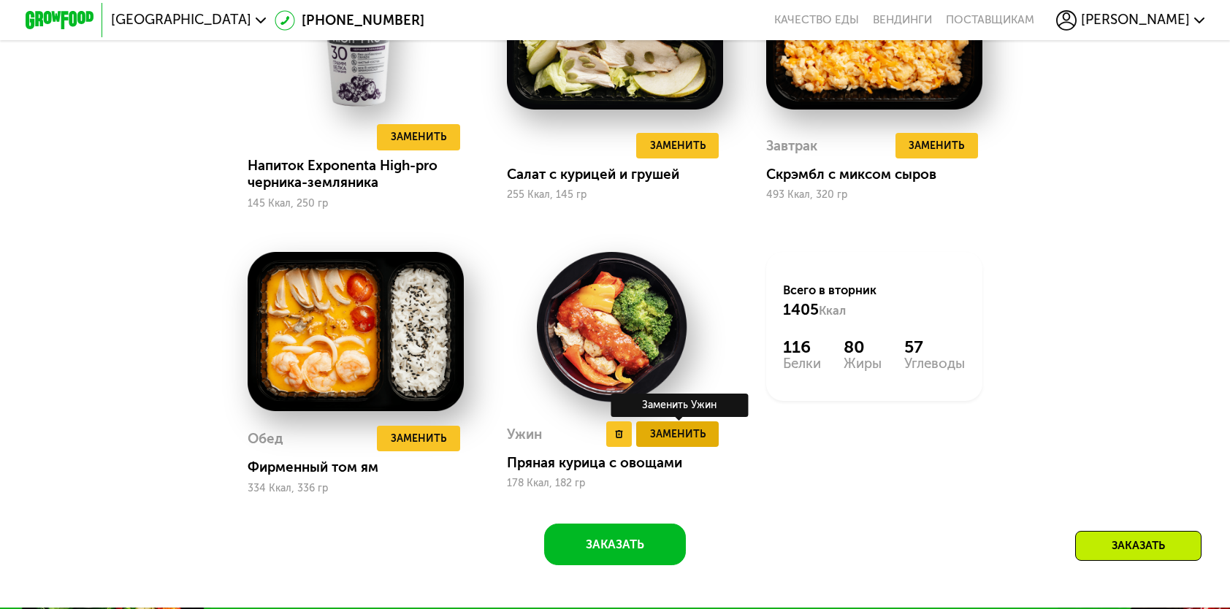
click at [665, 443] on span "Заменить" at bounding box center [677, 434] width 55 height 17
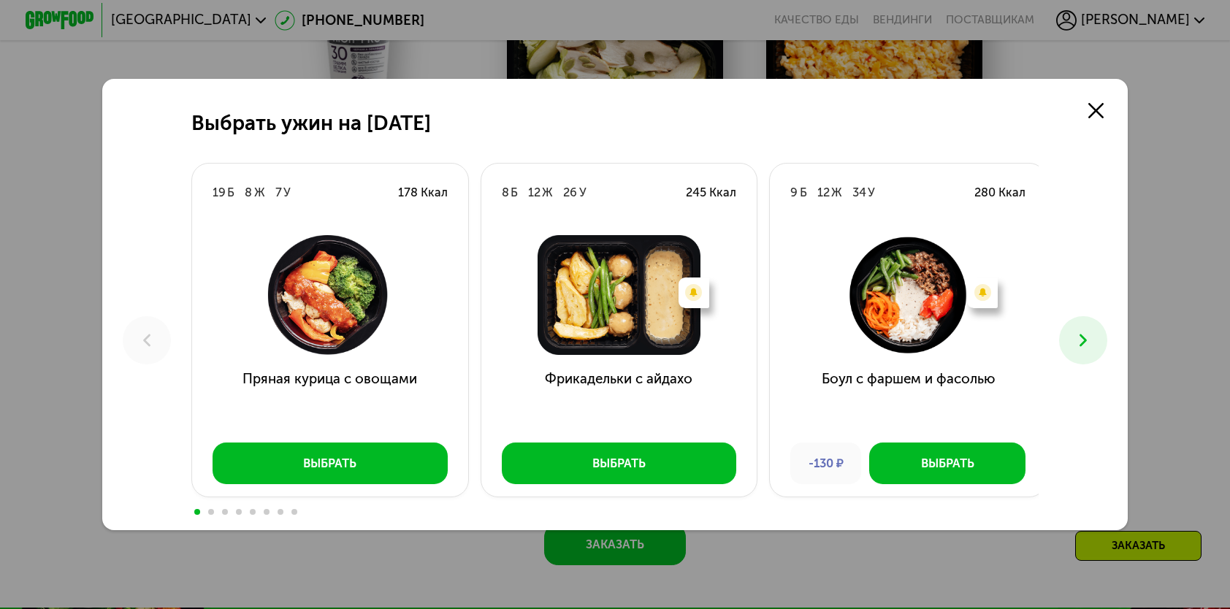
click at [1087, 346] on icon at bounding box center [1083, 340] width 20 height 20
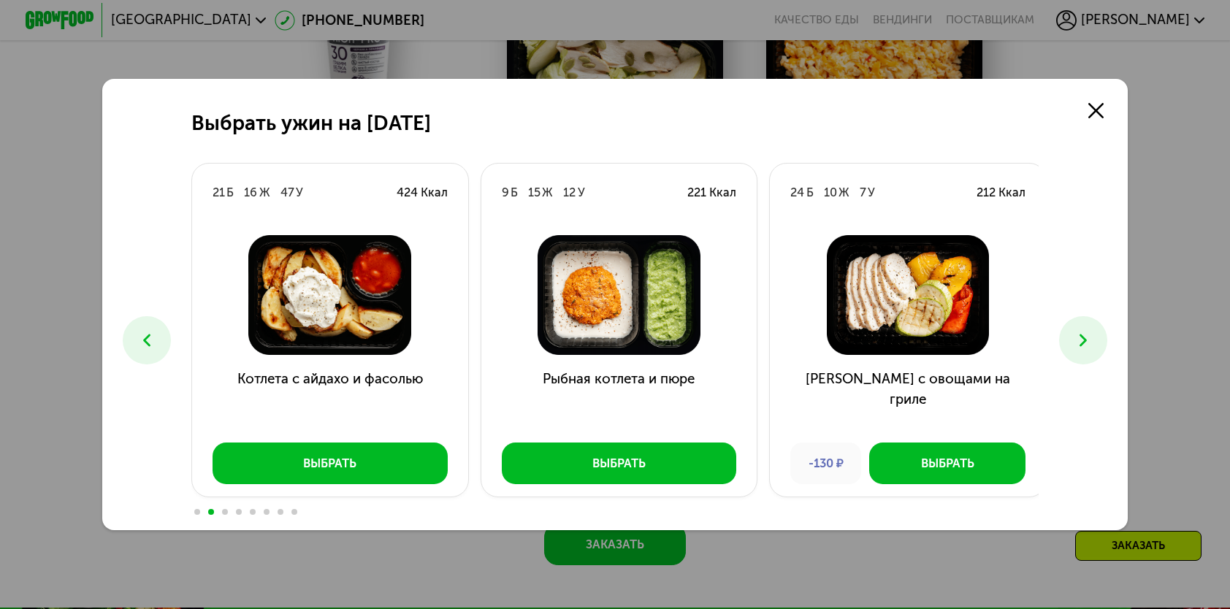
click at [1087, 346] on icon at bounding box center [1083, 340] width 20 height 20
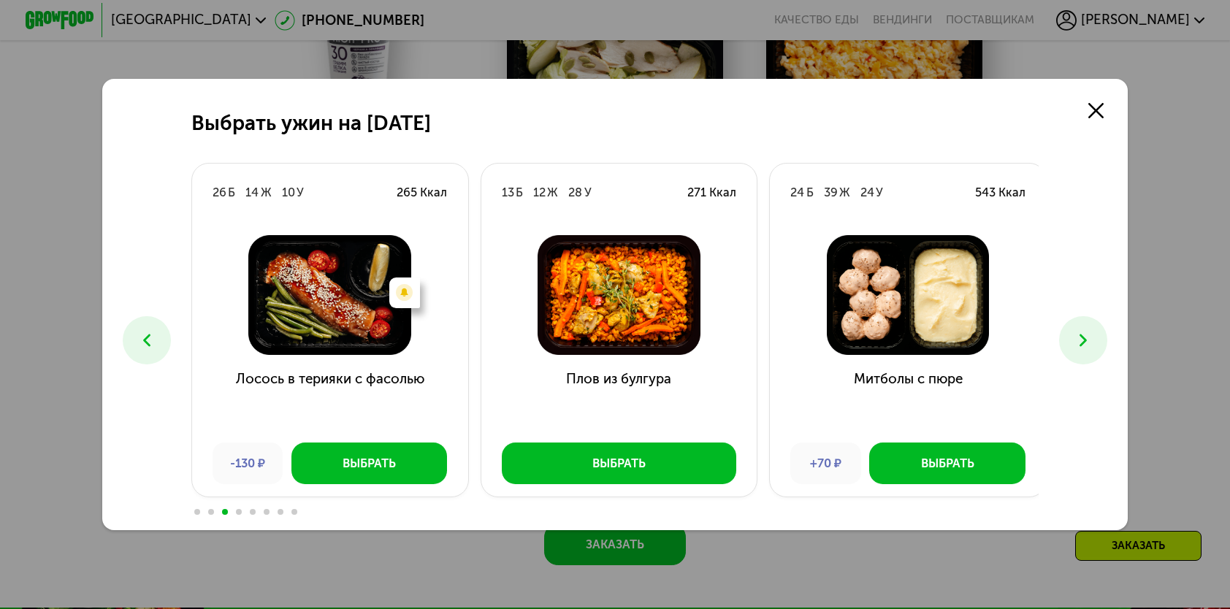
click at [1087, 345] on icon at bounding box center [1083, 340] width 20 height 20
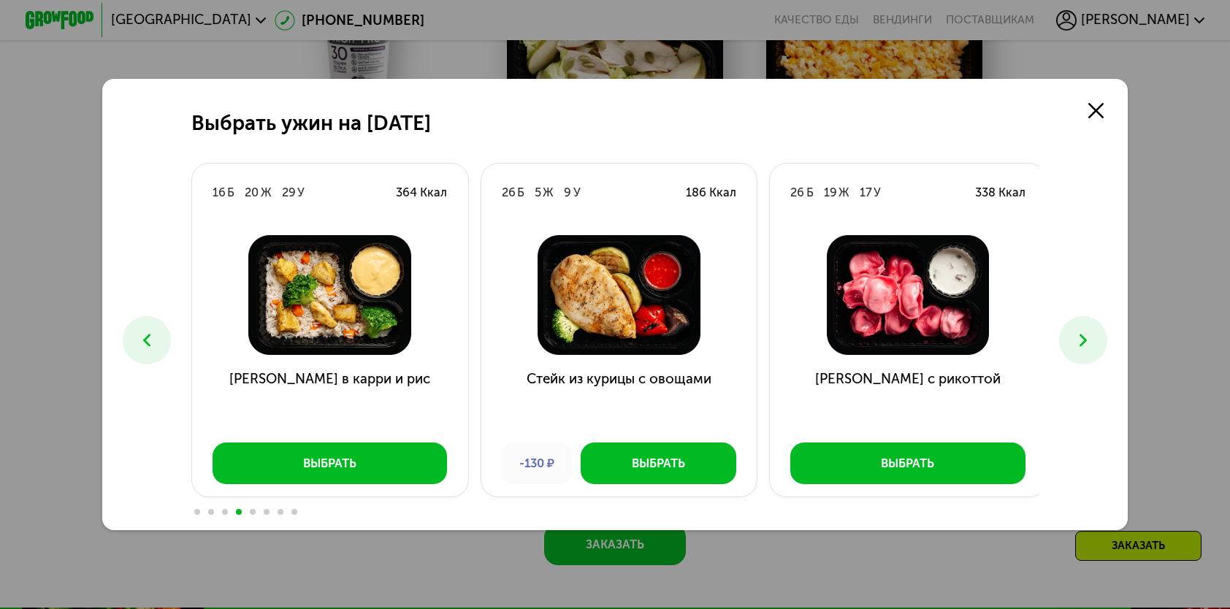
click at [151, 340] on icon at bounding box center [147, 340] width 20 height 20
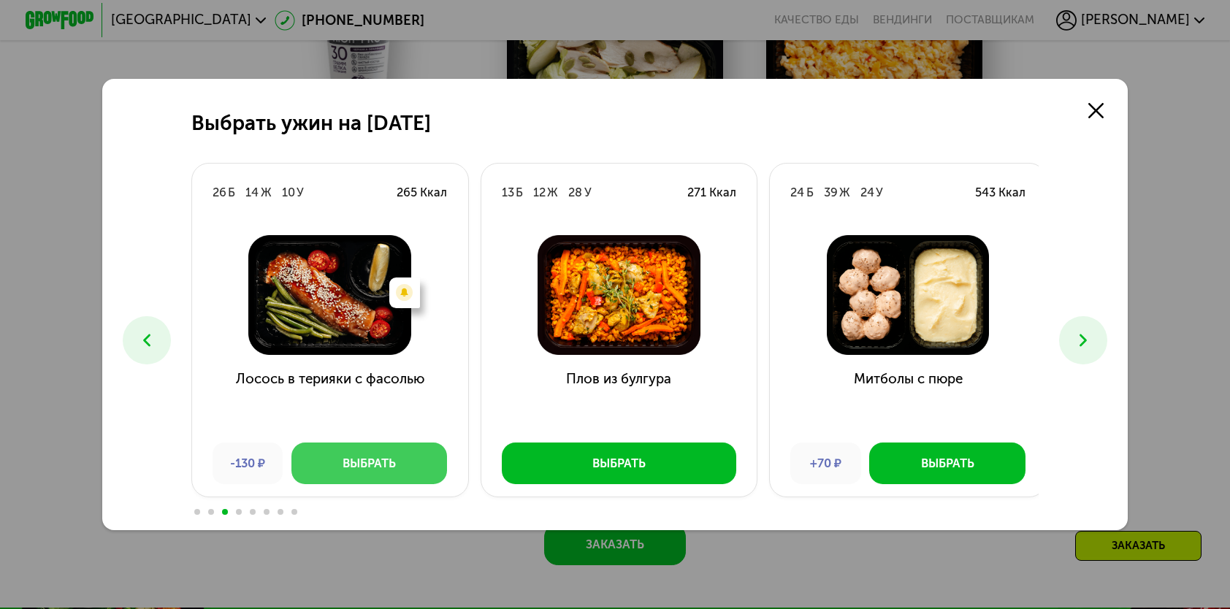
click at [432, 461] on button "Выбрать" at bounding box center [369, 463] width 156 height 41
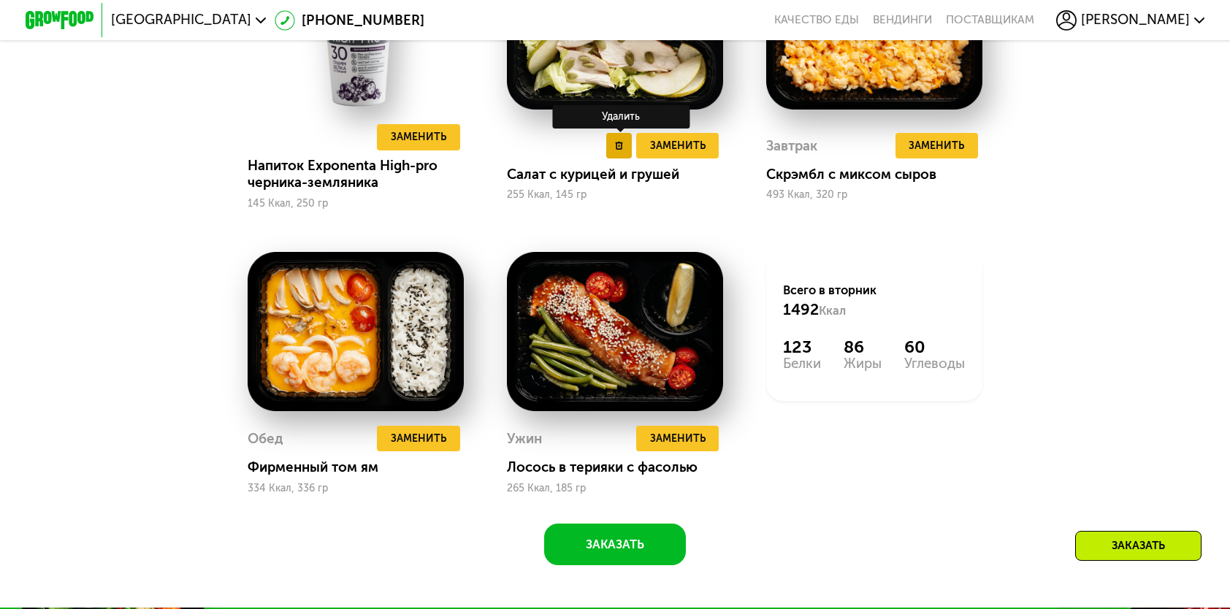
click at [619, 150] on use at bounding box center [619, 146] width 8 height 9
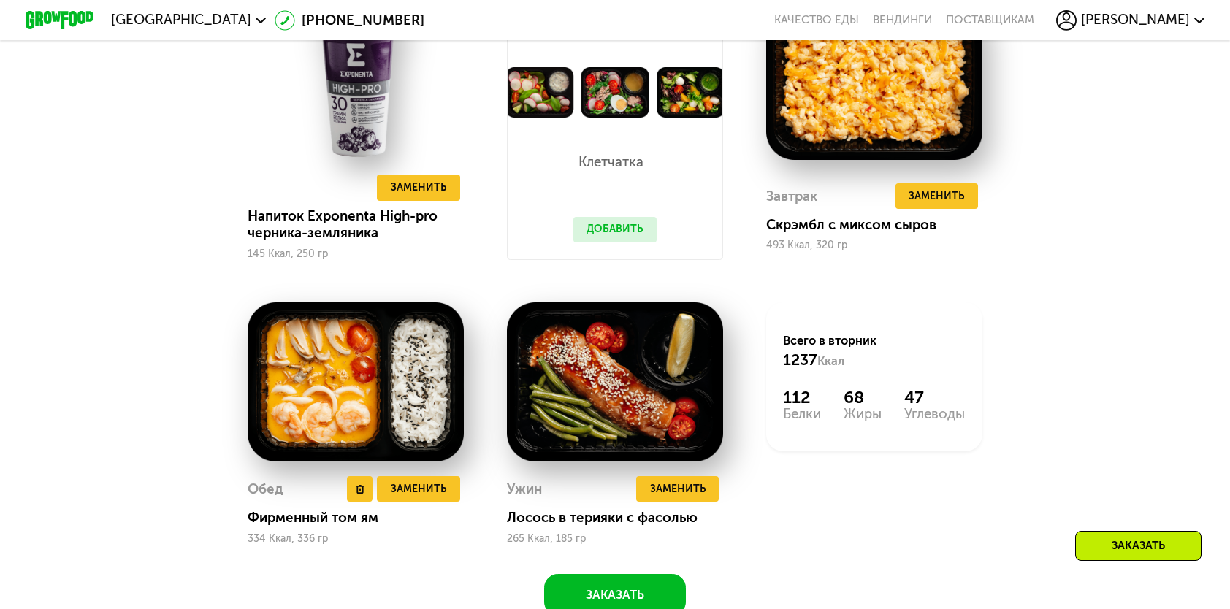
scroll to position [1460, 0]
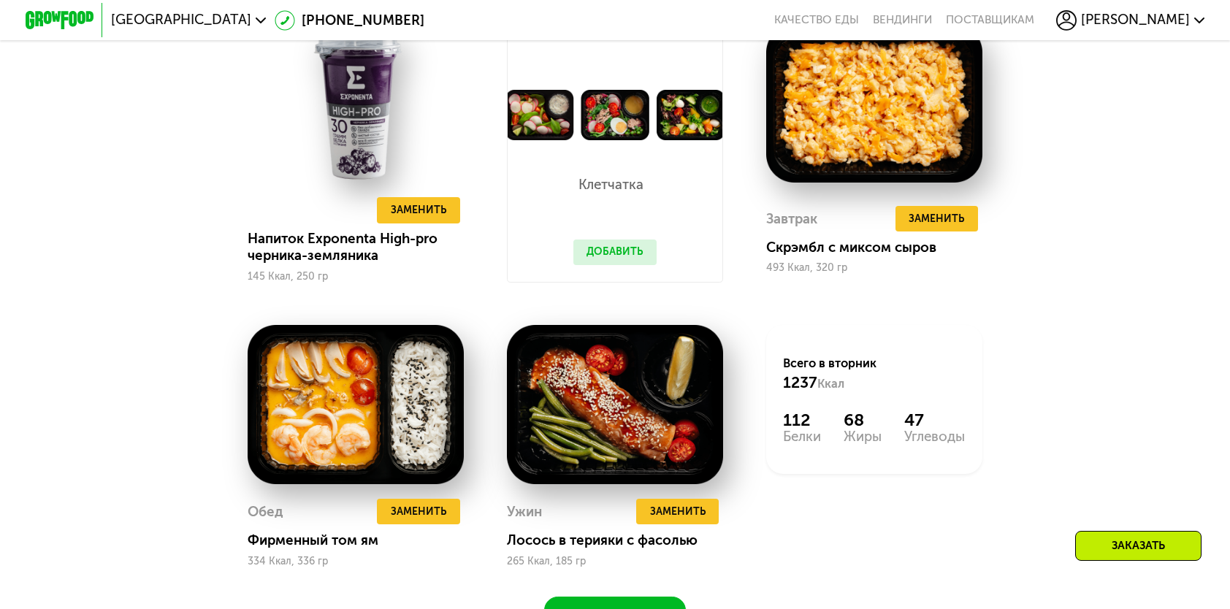
click at [593, 263] on button "Добавить" at bounding box center [614, 253] width 83 height 26
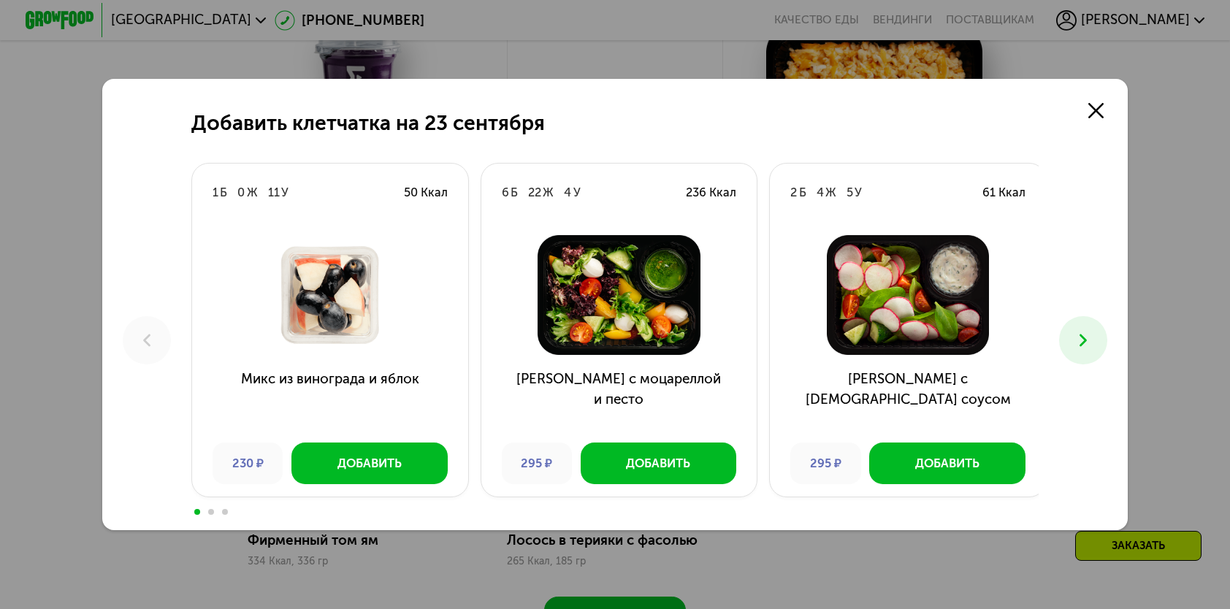
click at [1079, 345] on icon at bounding box center [1083, 340] width 20 height 20
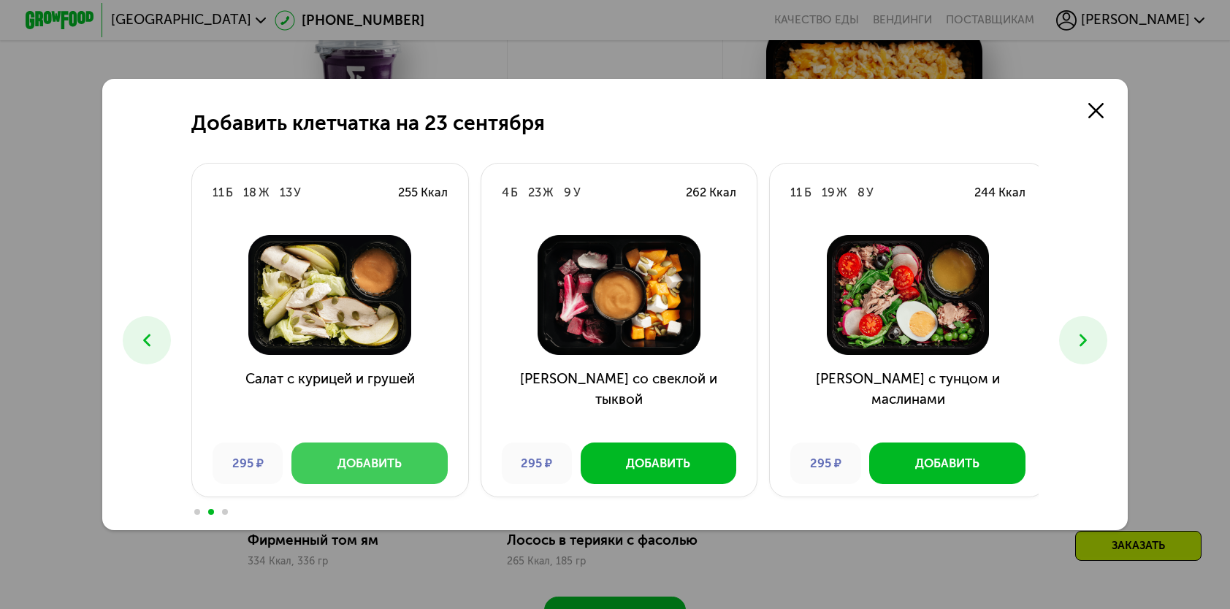
click at [340, 461] on div "Добавить" at bounding box center [369, 463] width 64 height 17
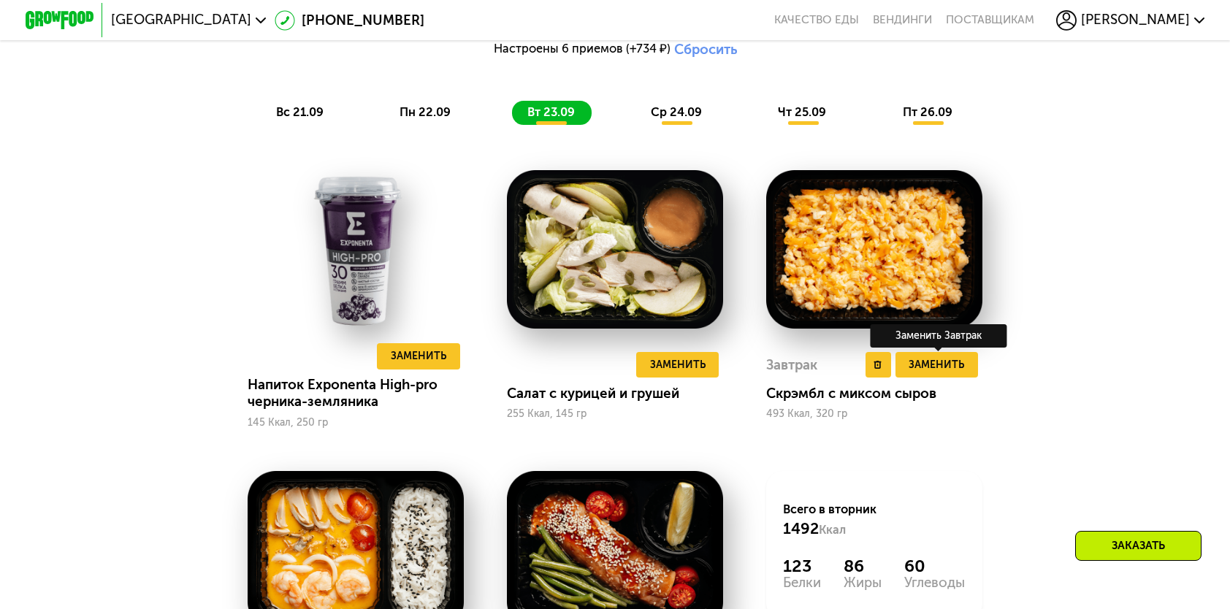
scroll to position [1168, 0]
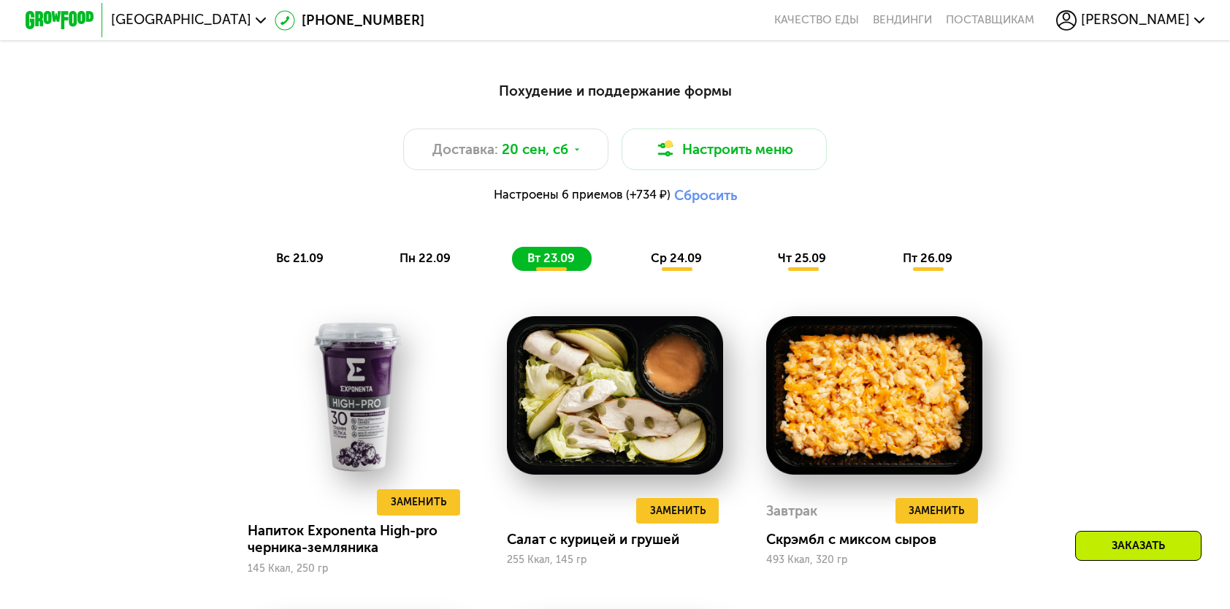
click at [662, 265] on span "ср 24.09" at bounding box center [676, 258] width 51 height 14
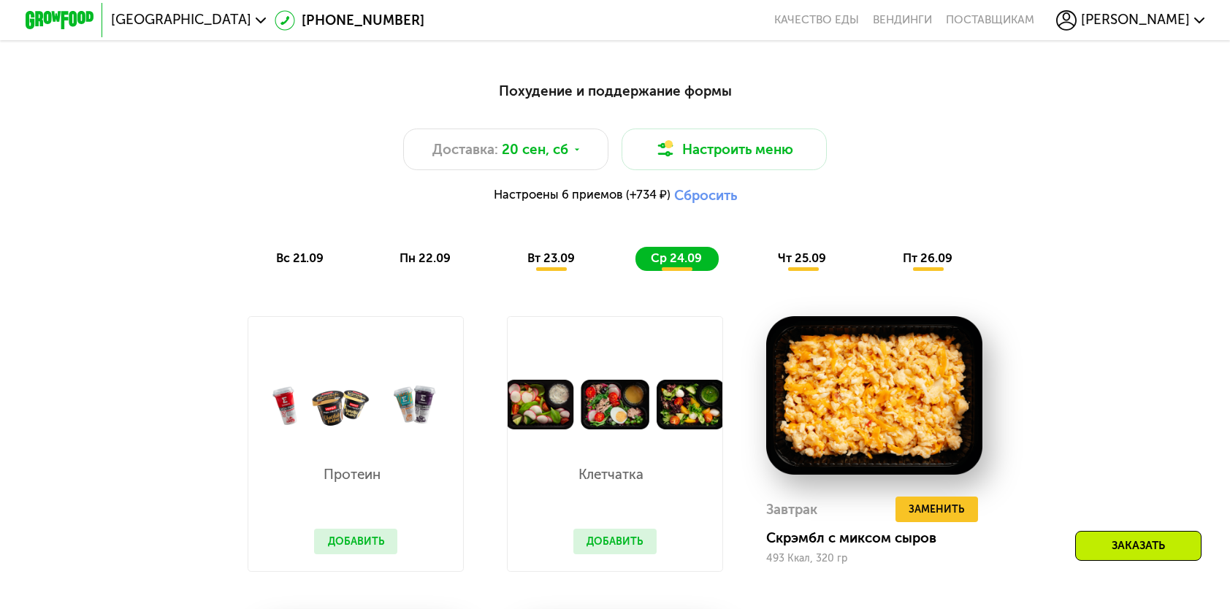
scroll to position [1460, 0]
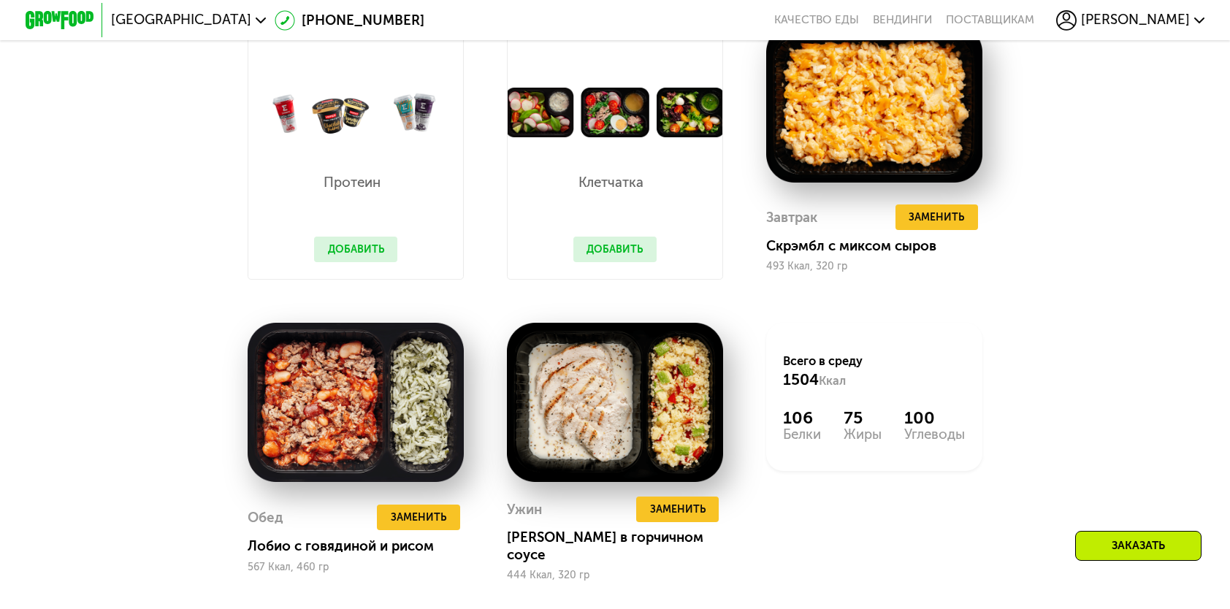
click at [342, 262] on button "Добавить" at bounding box center [355, 250] width 83 height 26
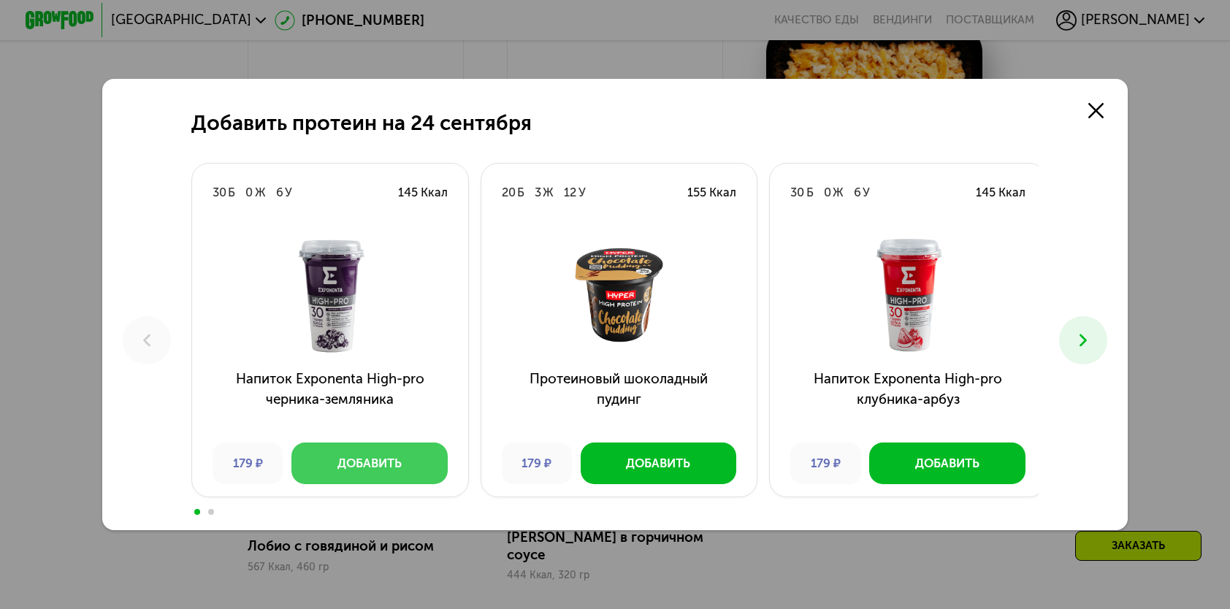
click at [361, 457] on div "Добавить" at bounding box center [369, 463] width 64 height 17
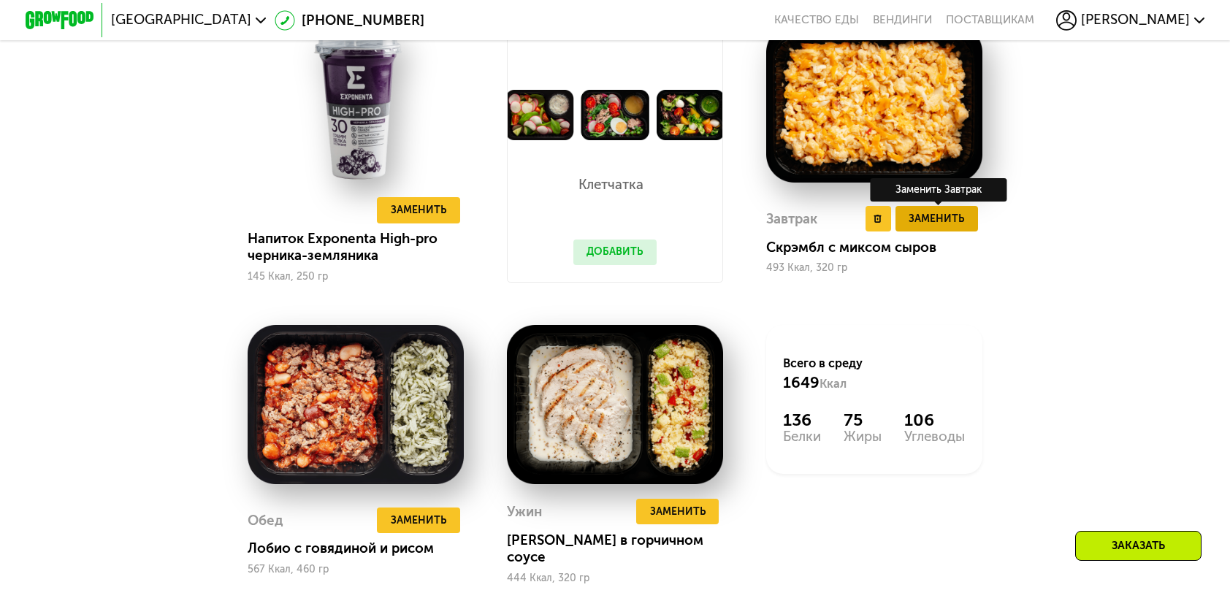
click at [939, 227] on span "Заменить" at bounding box center [935, 218] width 55 height 17
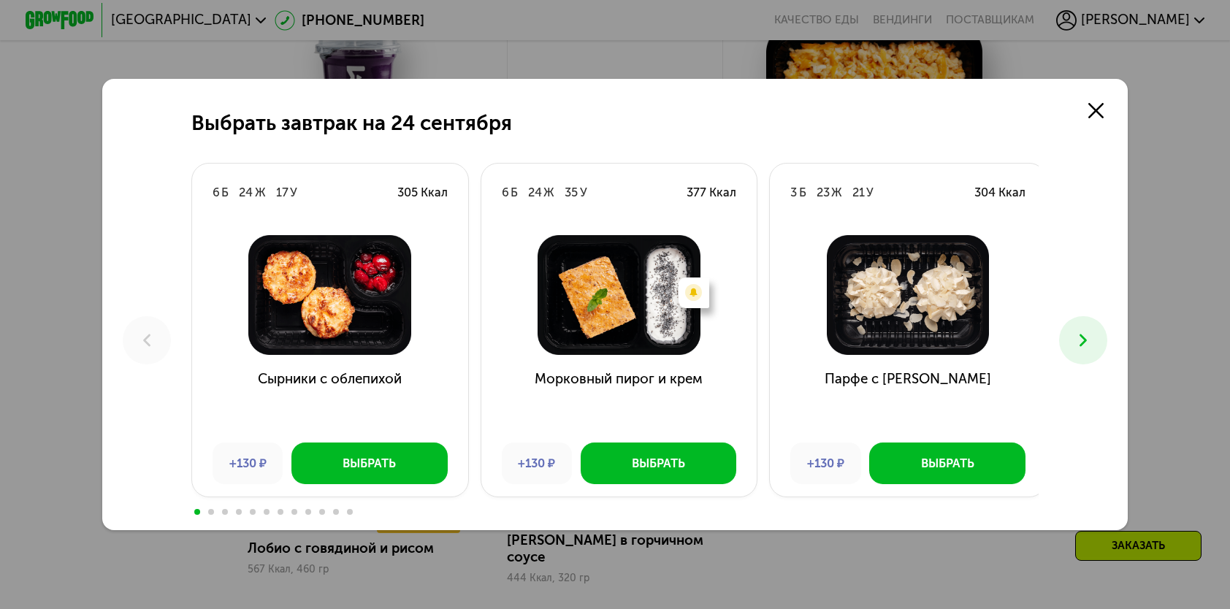
click at [1082, 347] on icon at bounding box center [1083, 340] width 20 height 20
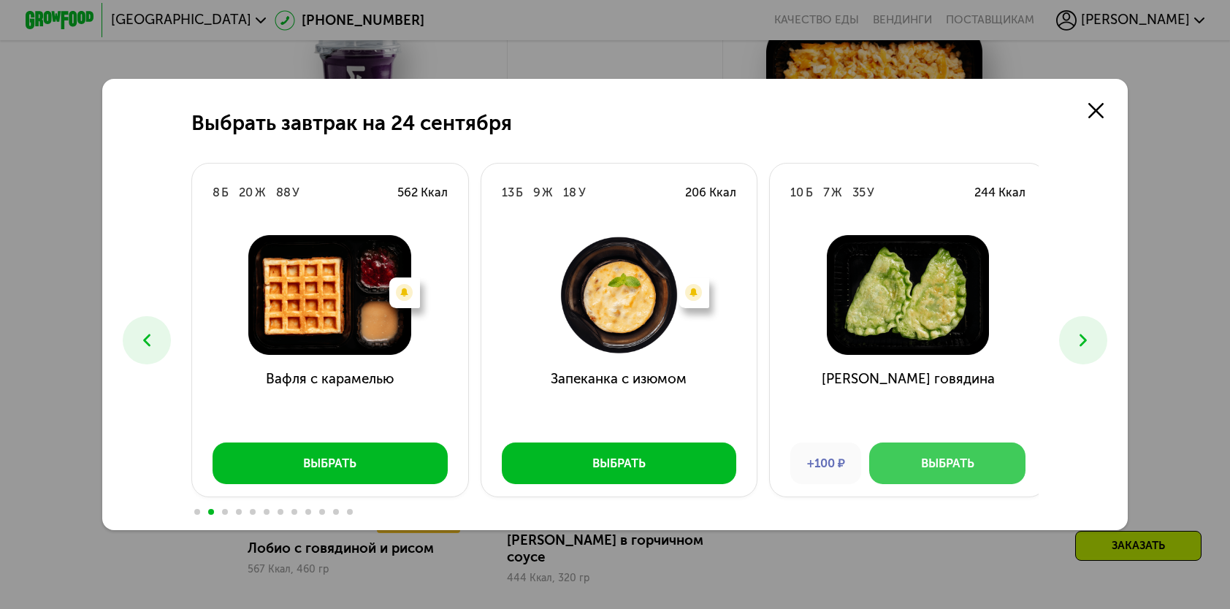
click at [927, 464] on div "Выбрать" at bounding box center [947, 463] width 53 height 17
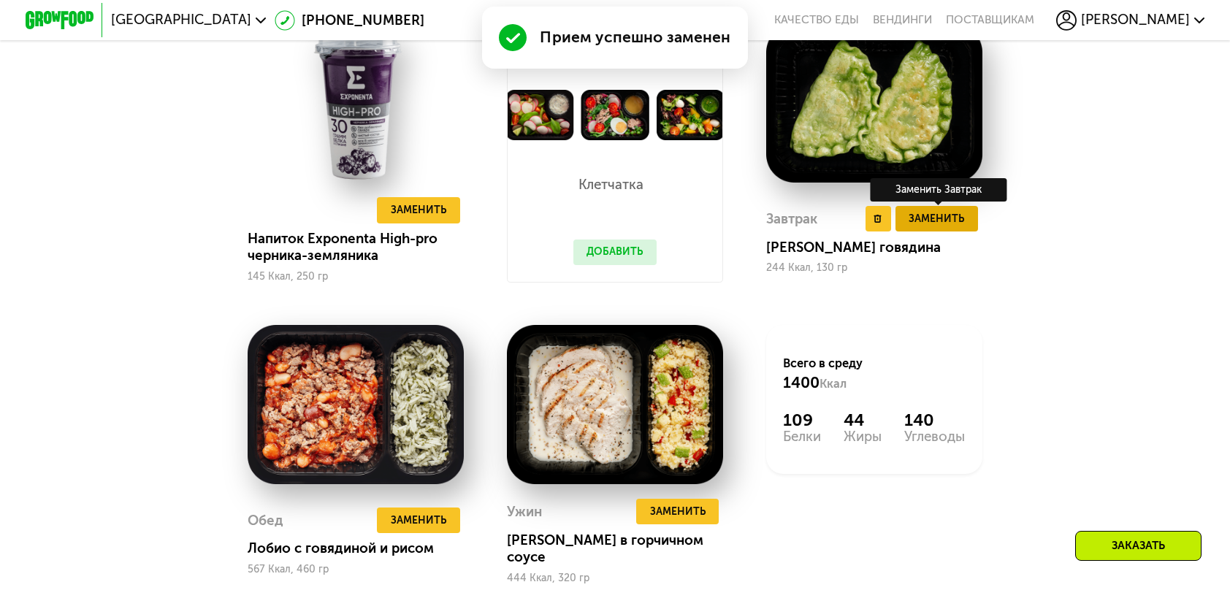
click at [939, 221] on span "Заменить" at bounding box center [935, 218] width 55 height 17
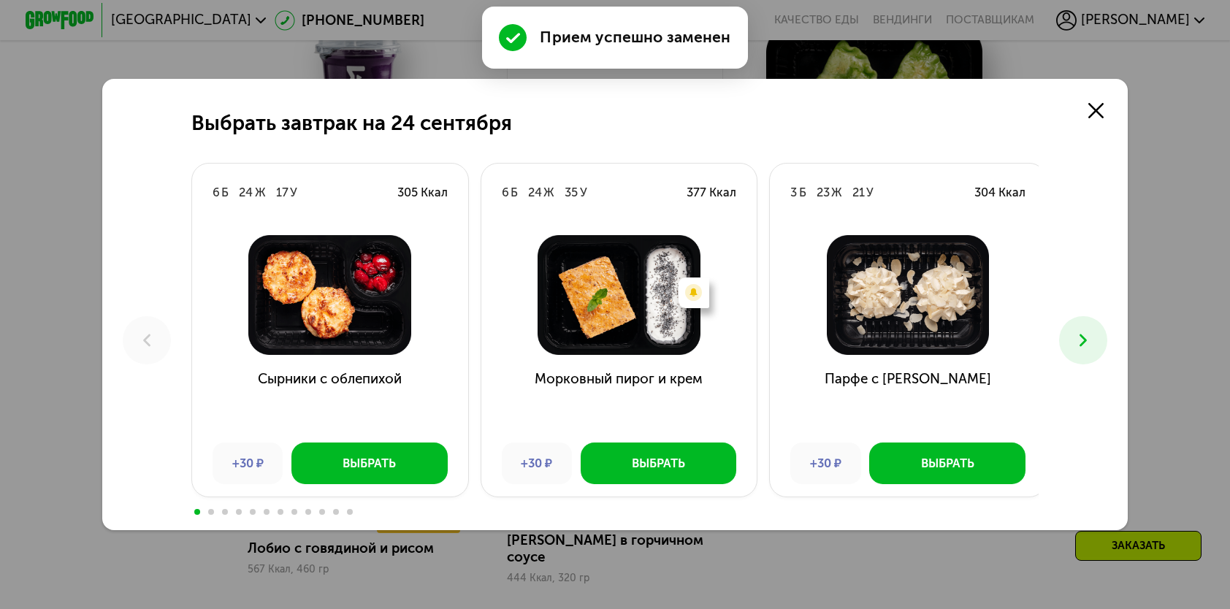
click at [1088, 347] on icon at bounding box center [1083, 340] width 20 height 20
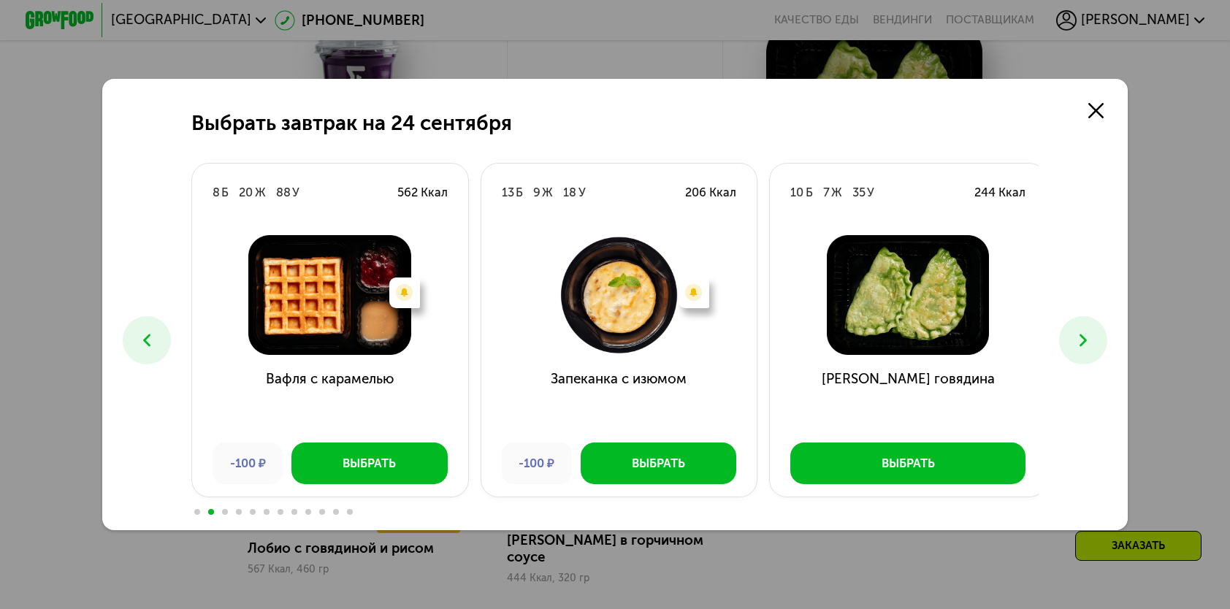
click at [1088, 347] on icon at bounding box center [1083, 340] width 20 height 20
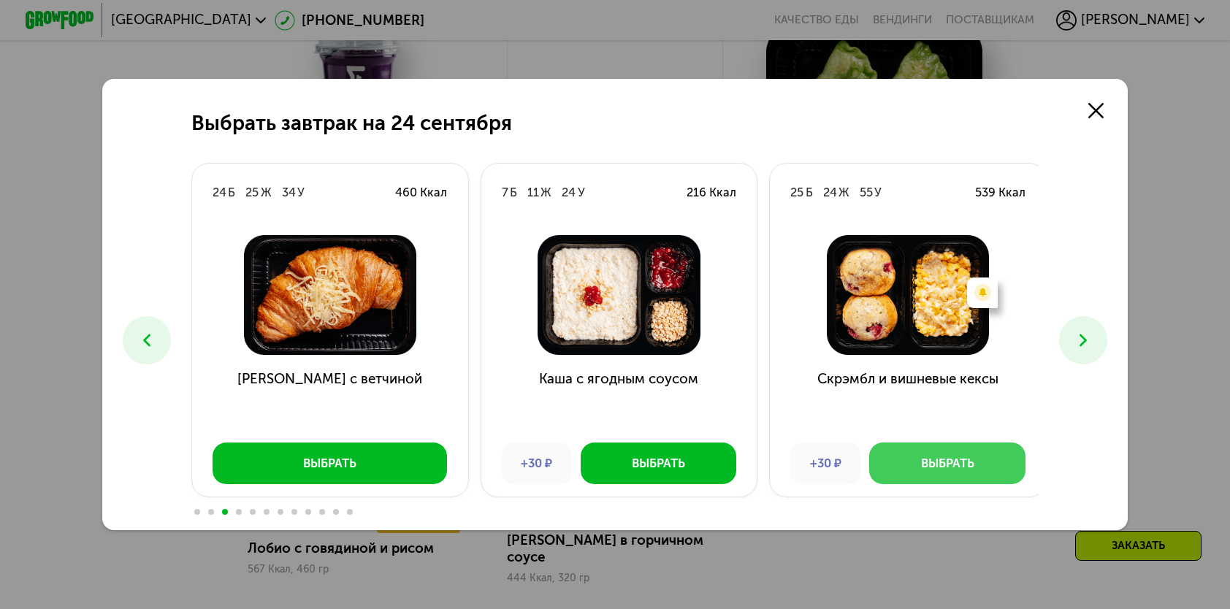
click at [953, 461] on div "Выбрать" at bounding box center [947, 463] width 53 height 17
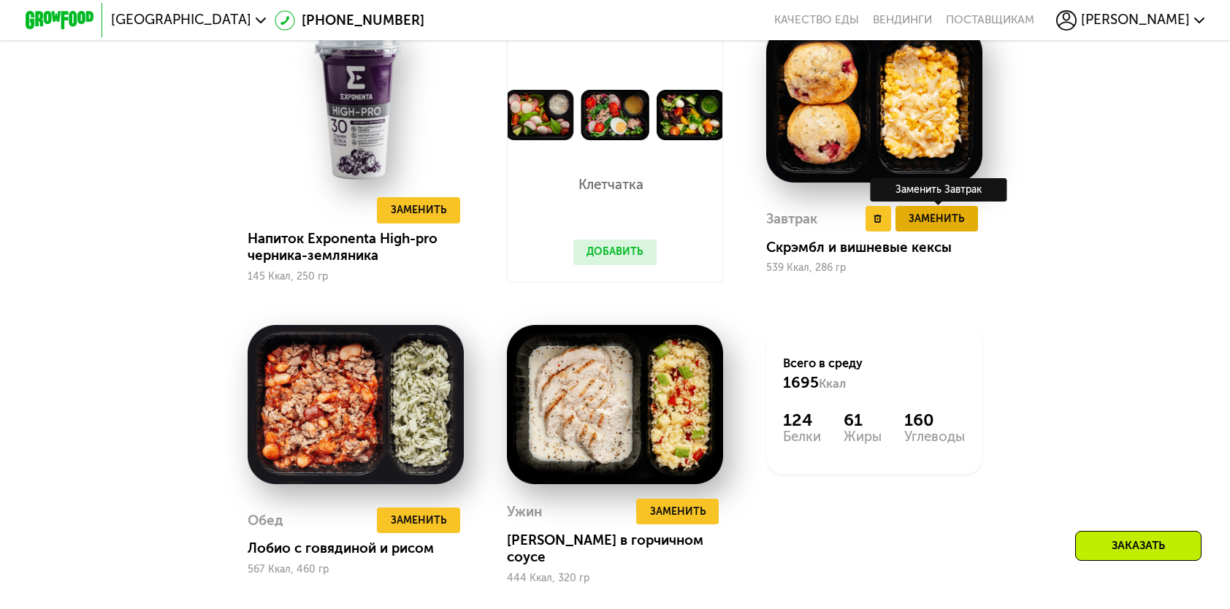
click at [930, 227] on span "Заменить" at bounding box center [935, 218] width 55 height 17
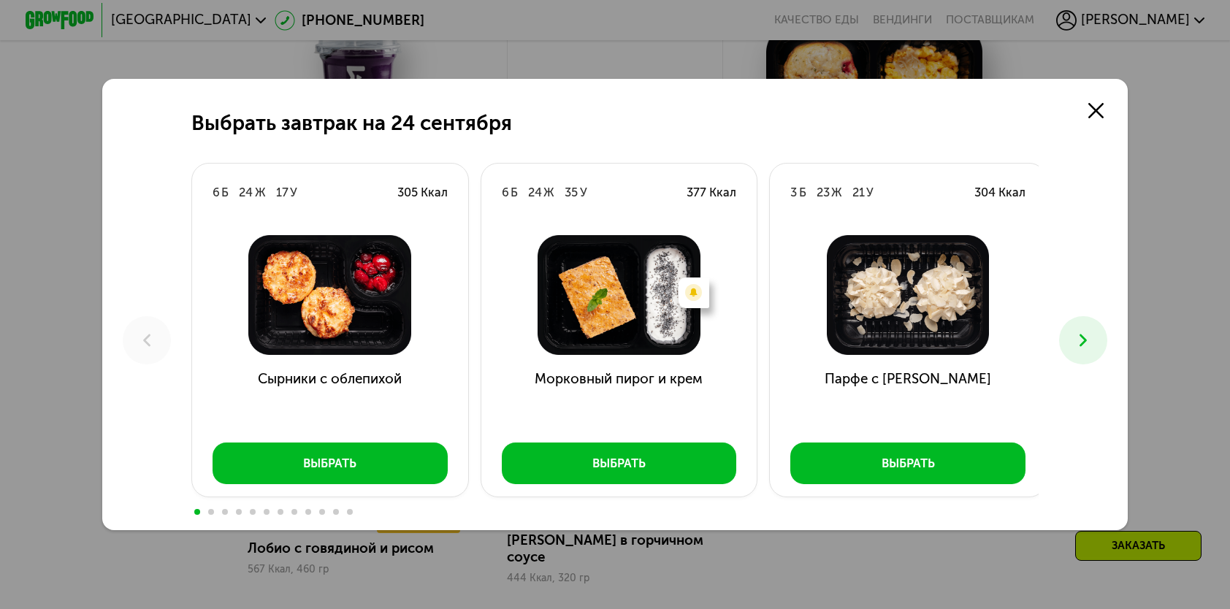
click at [1083, 344] on icon at bounding box center [1083, 340] width 20 height 20
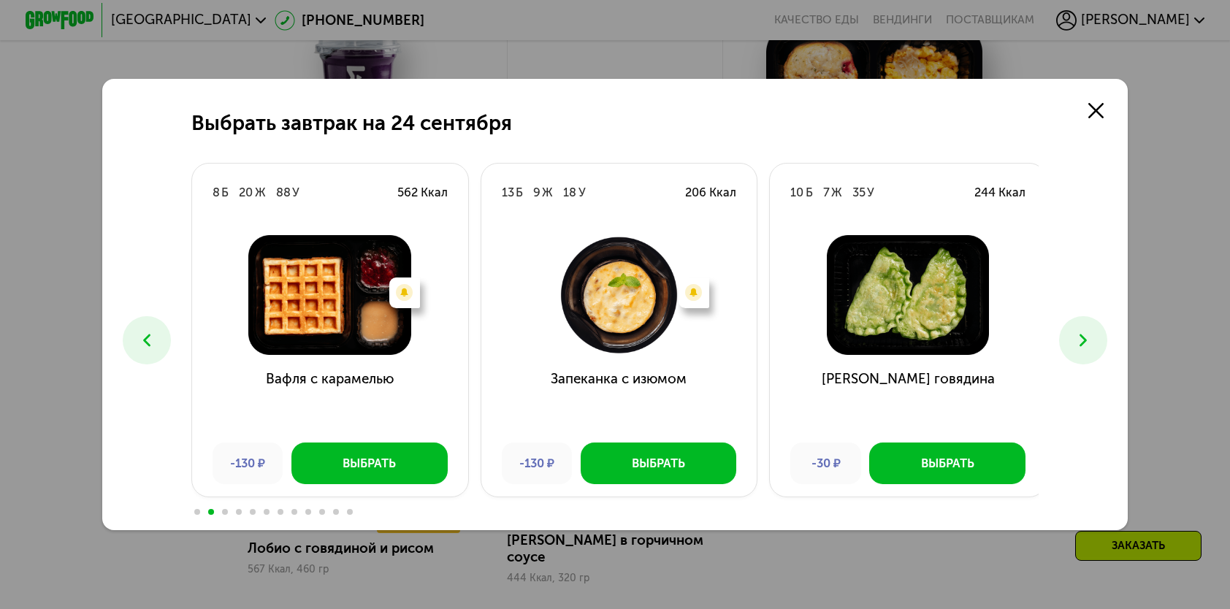
click at [1083, 344] on icon at bounding box center [1083, 340] width 20 height 20
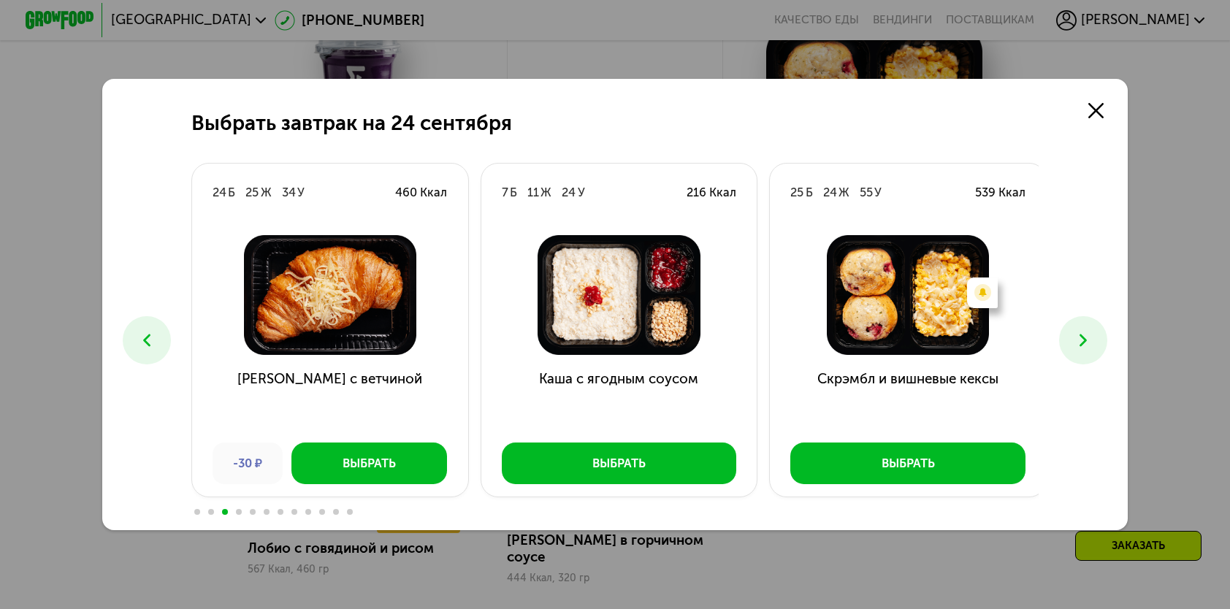
click at [1083, 344] on icon at bounding box center [1083, 340] width 20 height 20
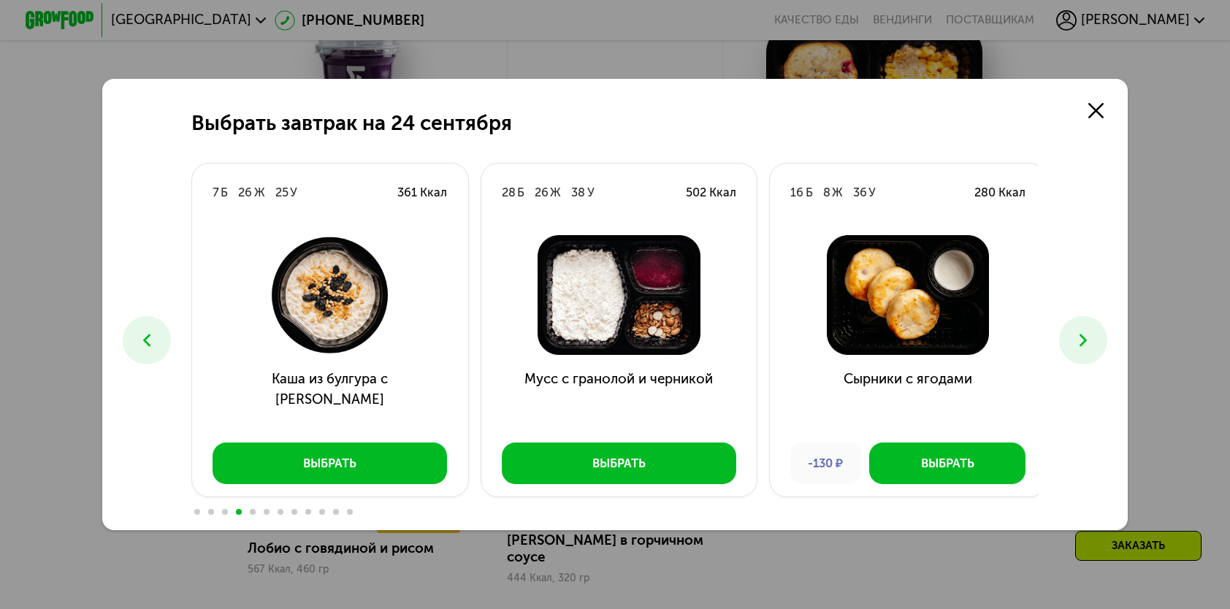
click at [1076, 336] on button at bounding box center [1082, 339] width 47 height 47
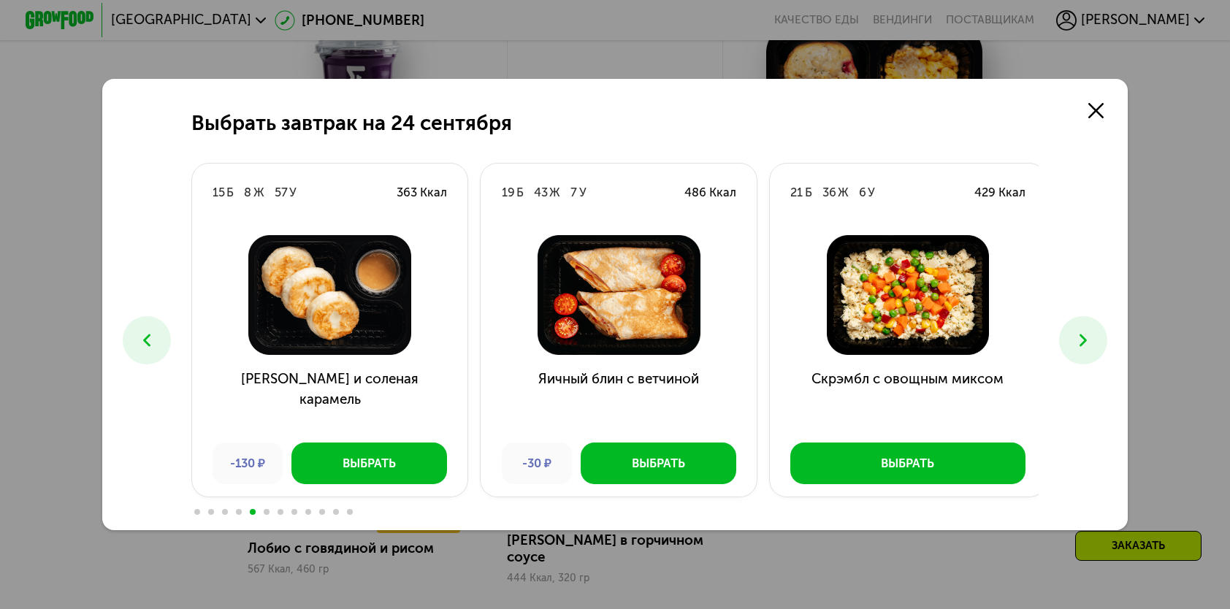
drag, startPoint x: 1079, startPoint y: 348, endPoint x: 1072, endPoint y: 348, distance: 7.3
click at [1075, 348] on button at bounding box center [1082, 339] width 47 height 47
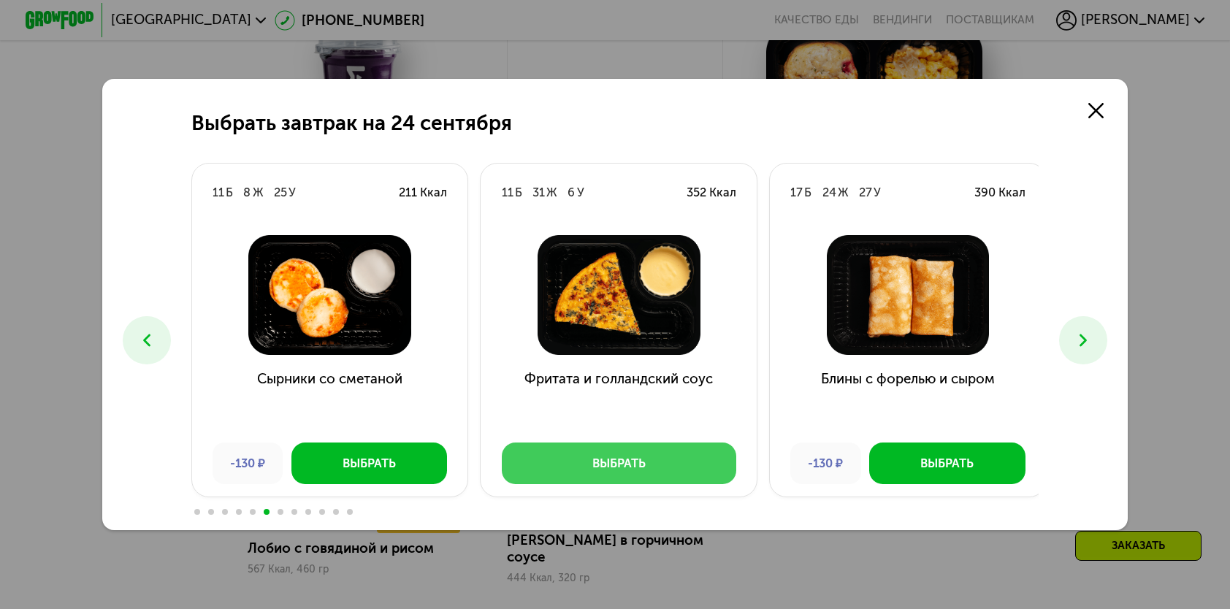
click at [633, 470] on div "Выбрать" at bounding box center [618, 463] width 53 height 17
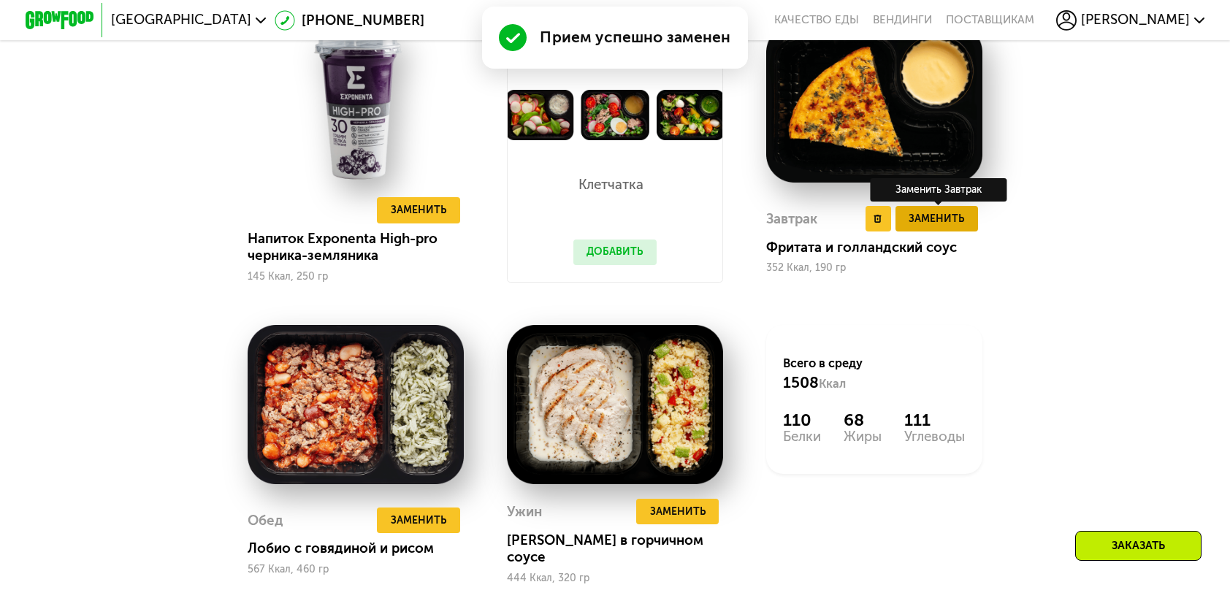
click at [907, 231] on button "Заменить" at bounding box center [936, 219] width 83 height 26
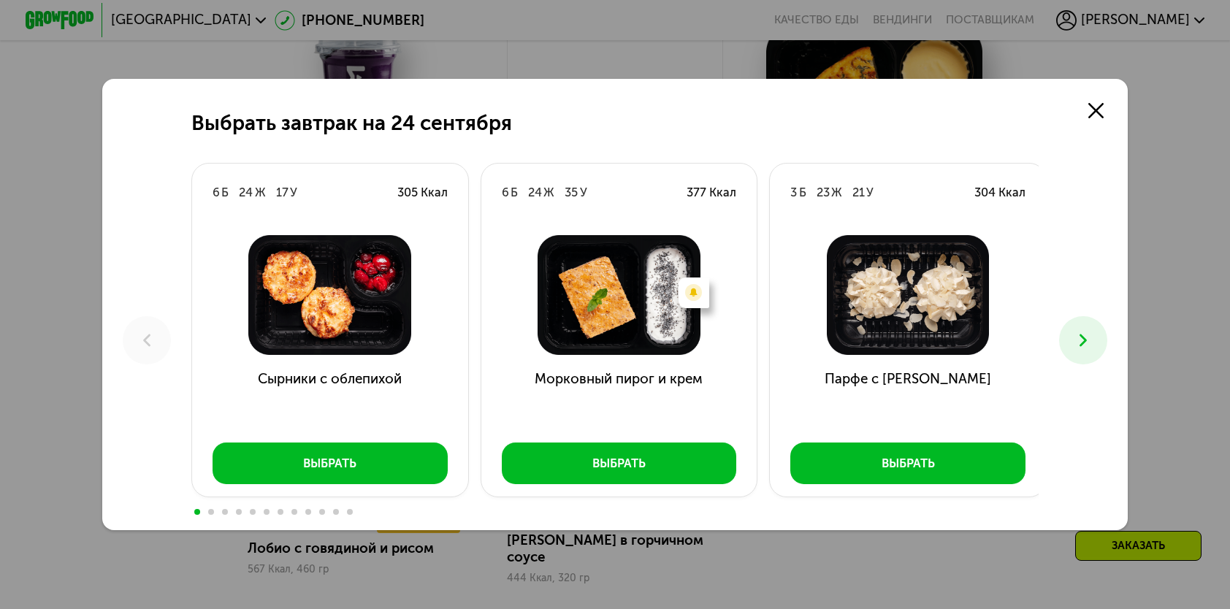
click at [1092, 327] on button at bounding box center [1082, 339] width 47 height 47
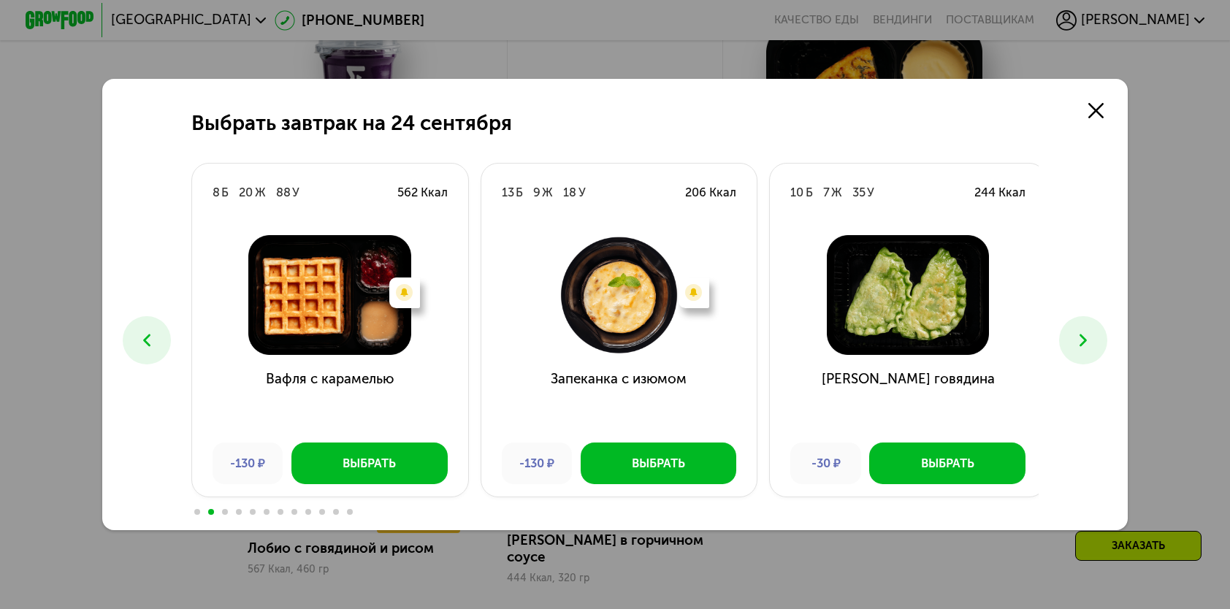
click at [1091, 327] on button at bounding box center [1082, 339] width 47 height 47
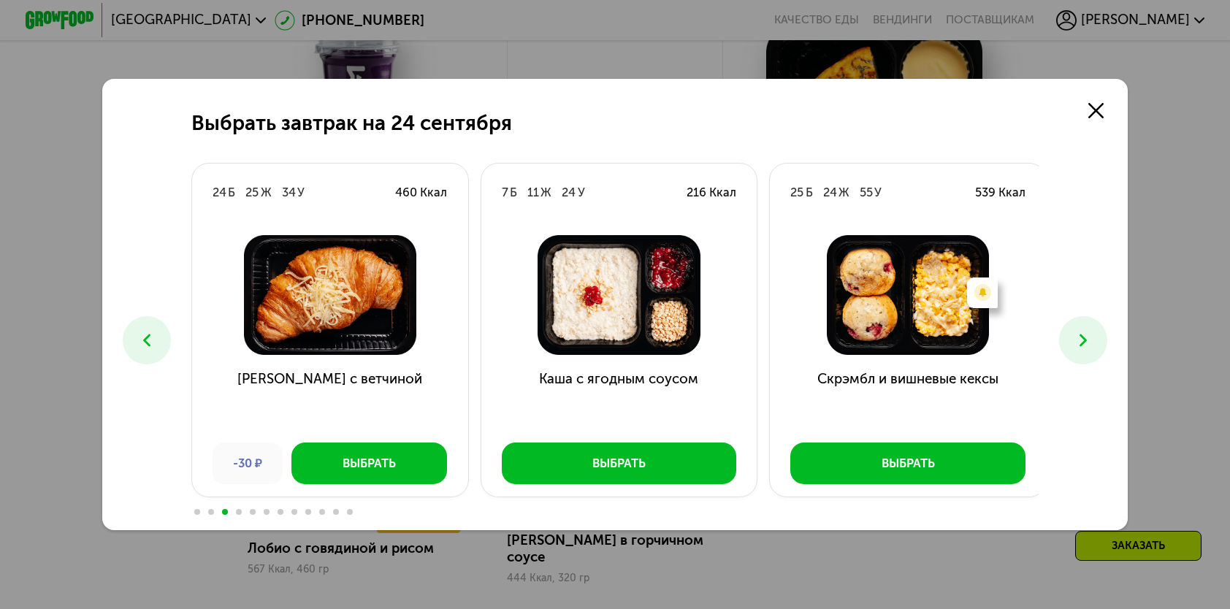
click at [1089, 327] on button at bounding box center [1082, 339] width 47 height 47
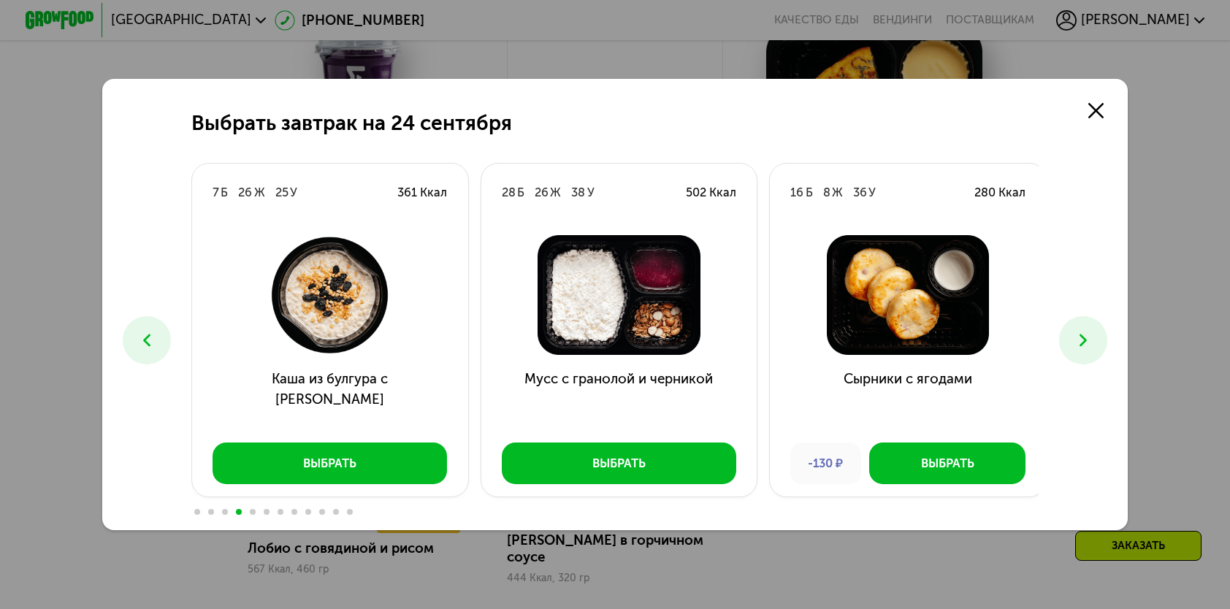
click at [1088, 327] on button at bounding box center [1082, 339] width 47 height 47
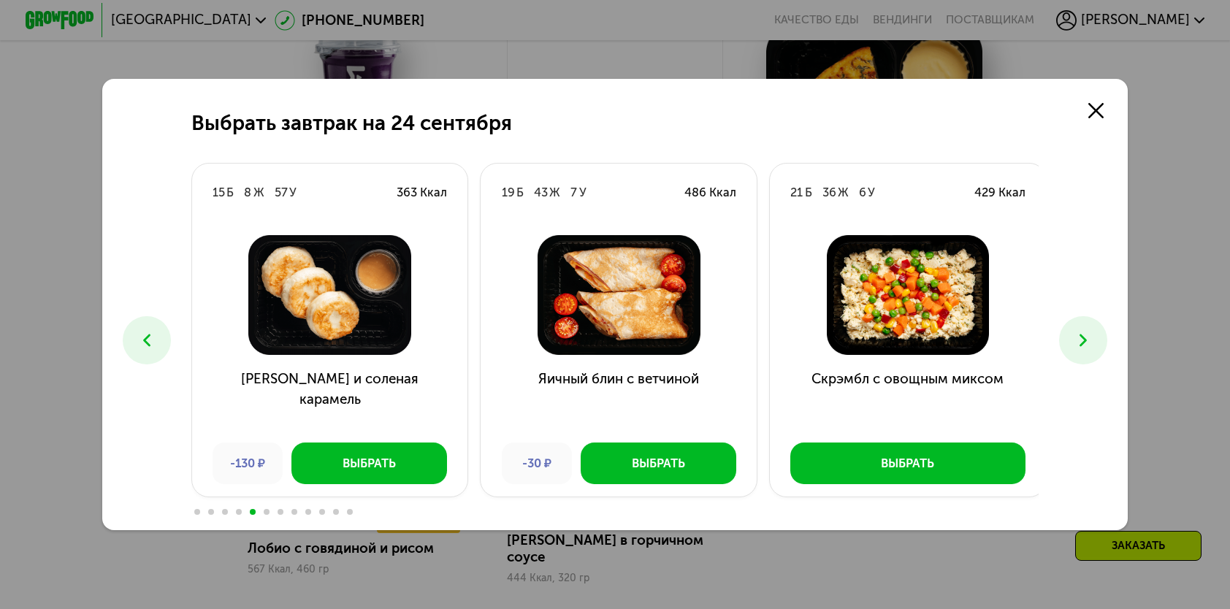
drag, startPoint x: 1085, startPoint y: 340, endPoint x: 1077, endPoint y: 334, distance: 10.4
click at [1081, 337] on icon at bounding box center [1083, 340] width 20 height 20
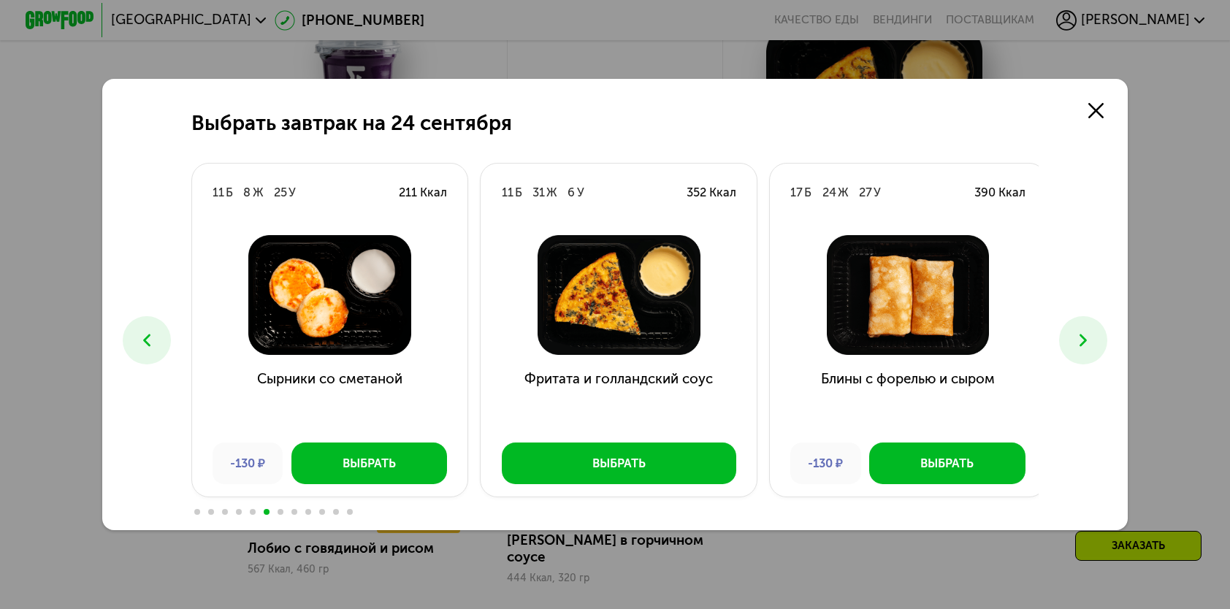
click at [1054, 323] on div "Выбрать завтрак на [DATE] 6 Б 24 Ж 17 У 305 Ккал Сырники с облепихой Выбрать 6 …" at bounding box center [614, 304] width 1024 height 451
click at [1083, 344] on icon at bounding box center [1083, 340] width 20 height 20
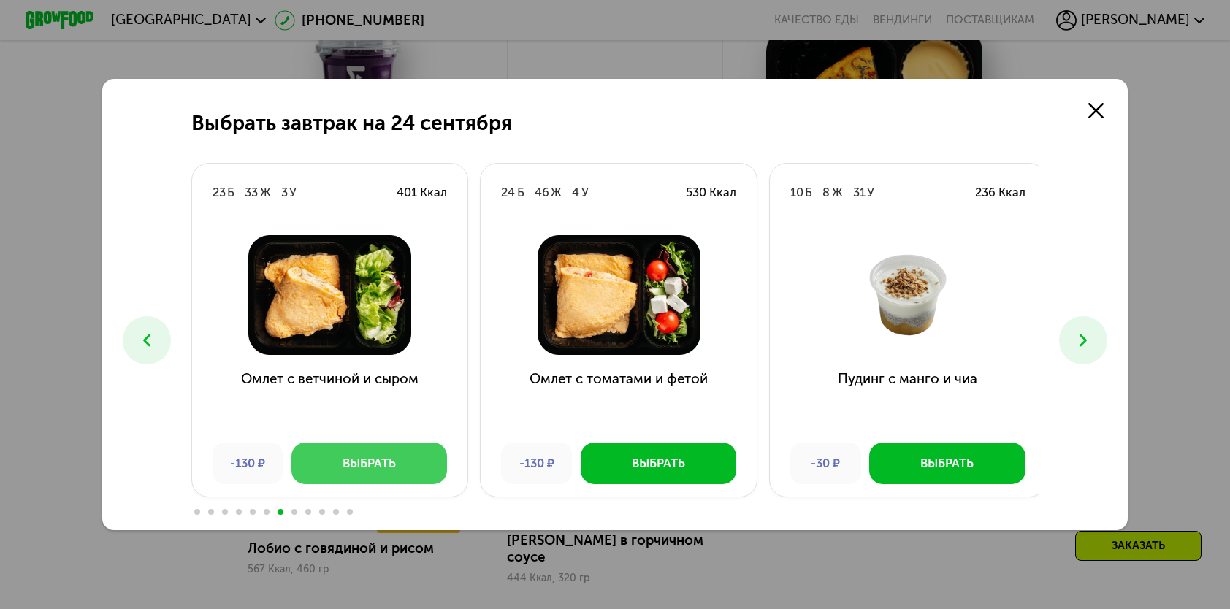
click at [391, 457] on div "Выбрать" at bounding box center [368, 463] width 53 height 17
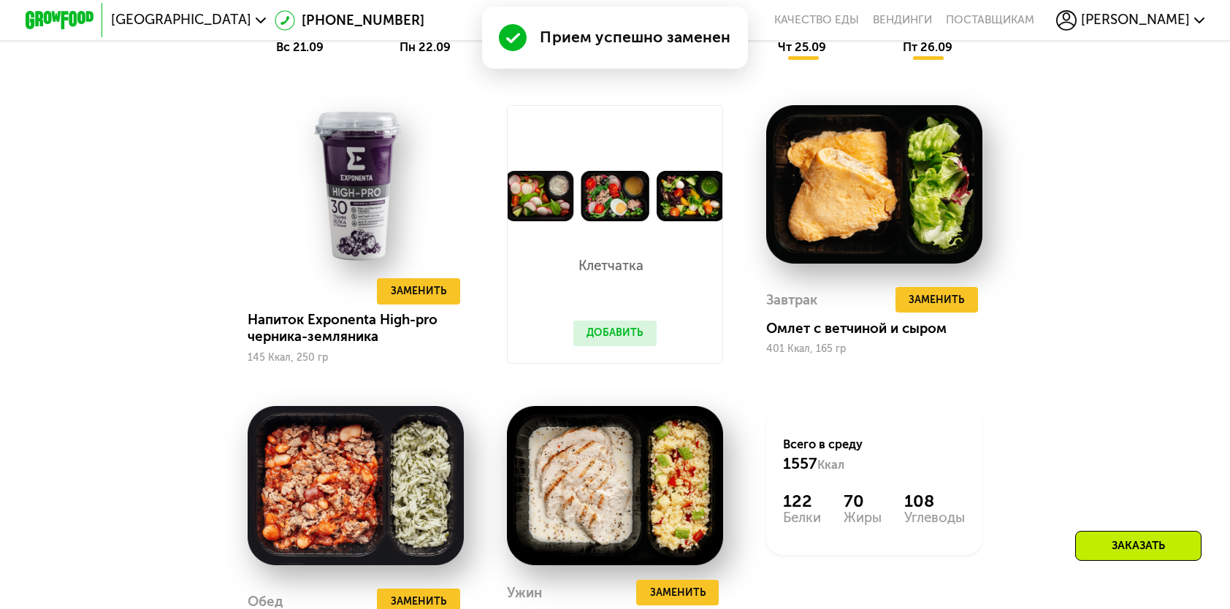
scroll to position [1314, 0]
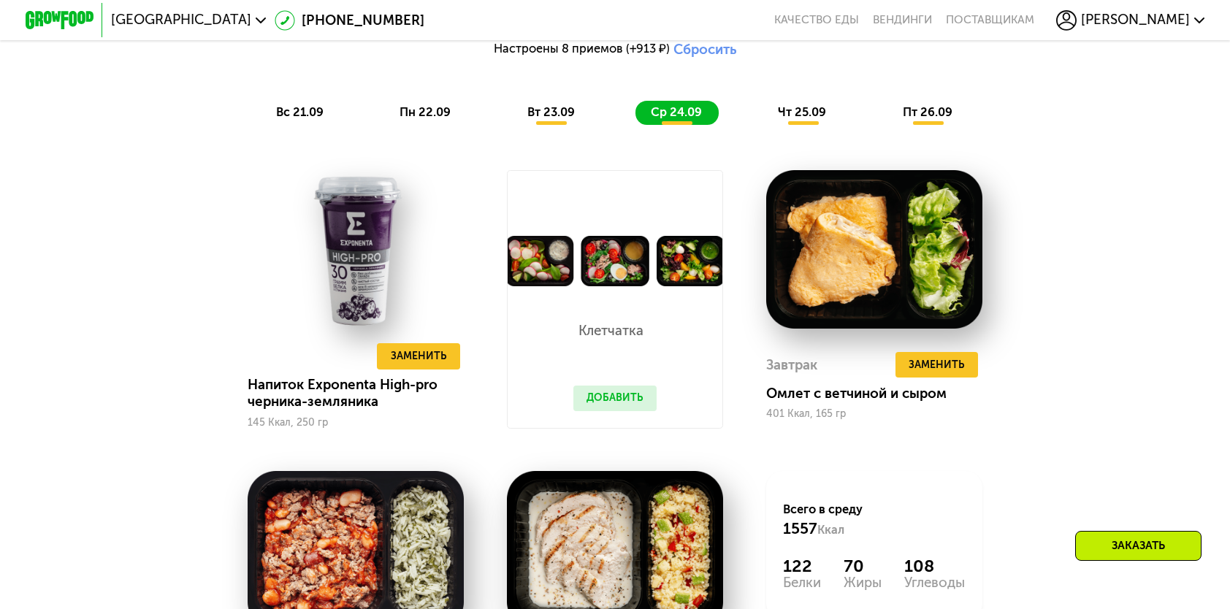
click at [438, 118] on span "пн 22.09" at bounding box center [424, 112] width 51 height 14
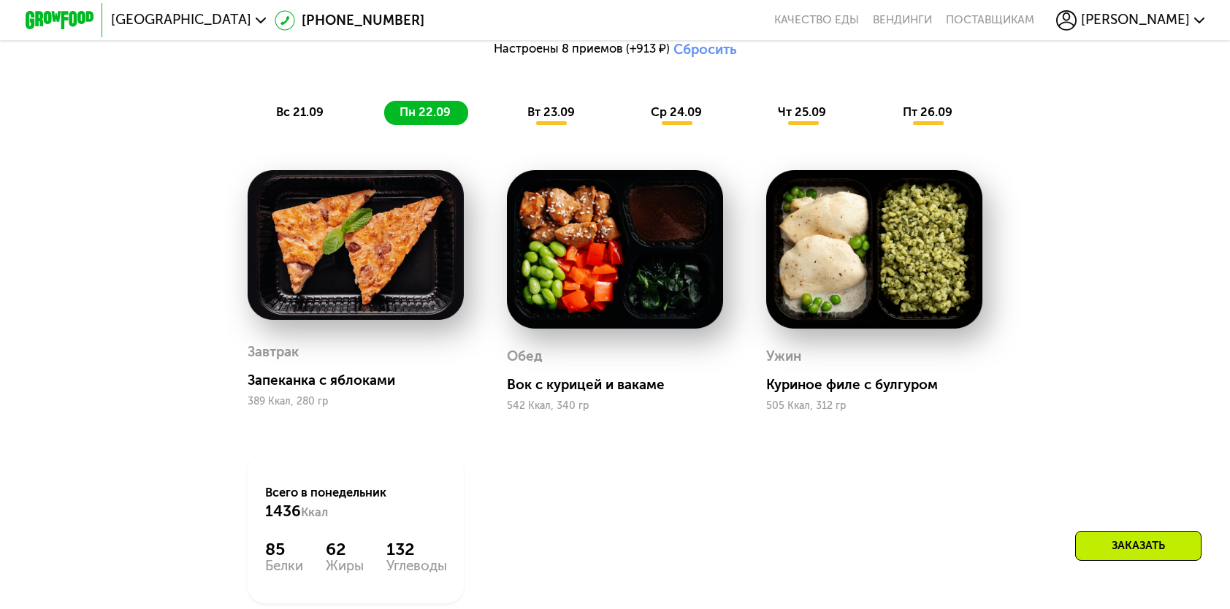
click at [570, 112] on span "вт 23.09" at bounding box center [550, 112] width 47 height 14
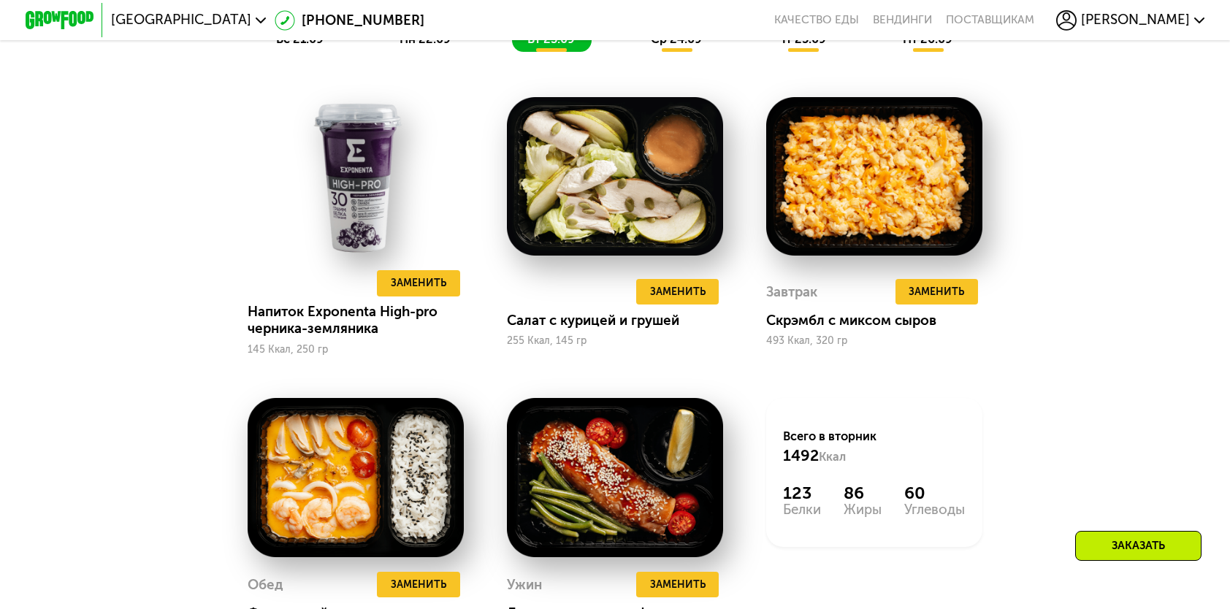
scroll to position [1387, 0]
click at [617, 294] on button at bounding box center [619, 292] width 26 height 26
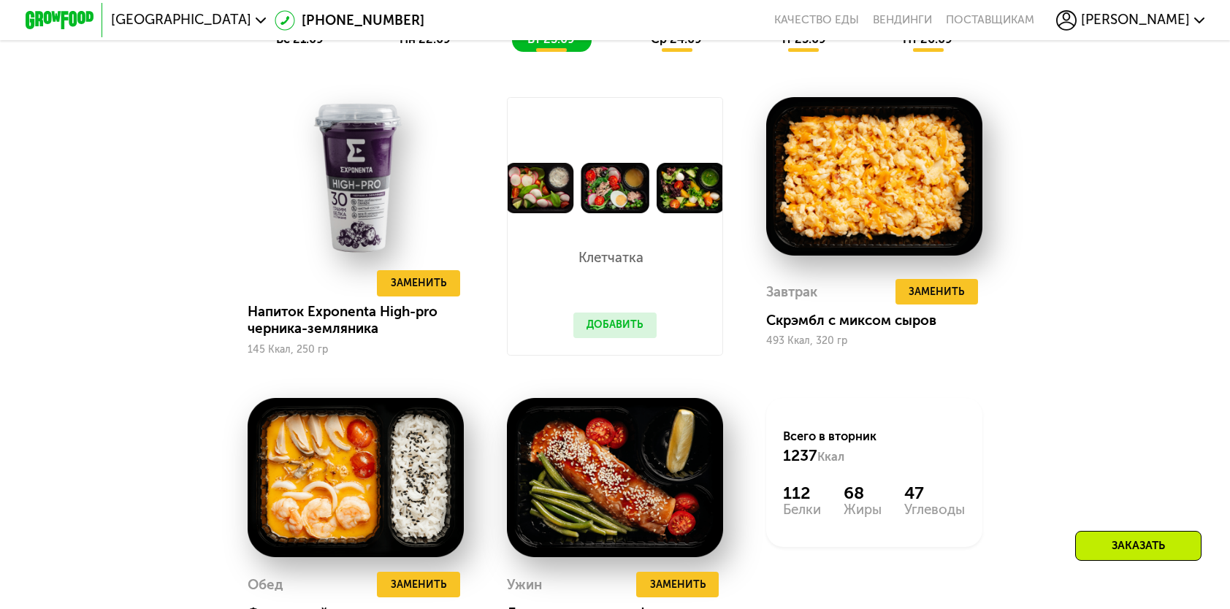
scroll to position [1241, 0]
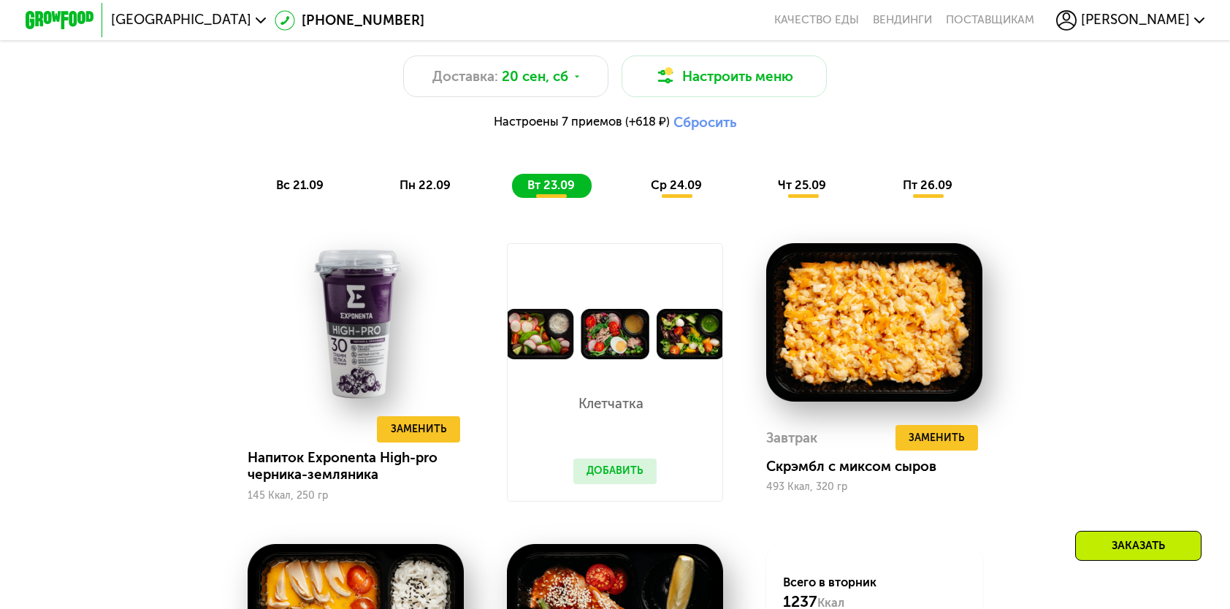
click at [443, 187] on span "пн 22.09" at bounding box center [424, 185] width 51 height 14
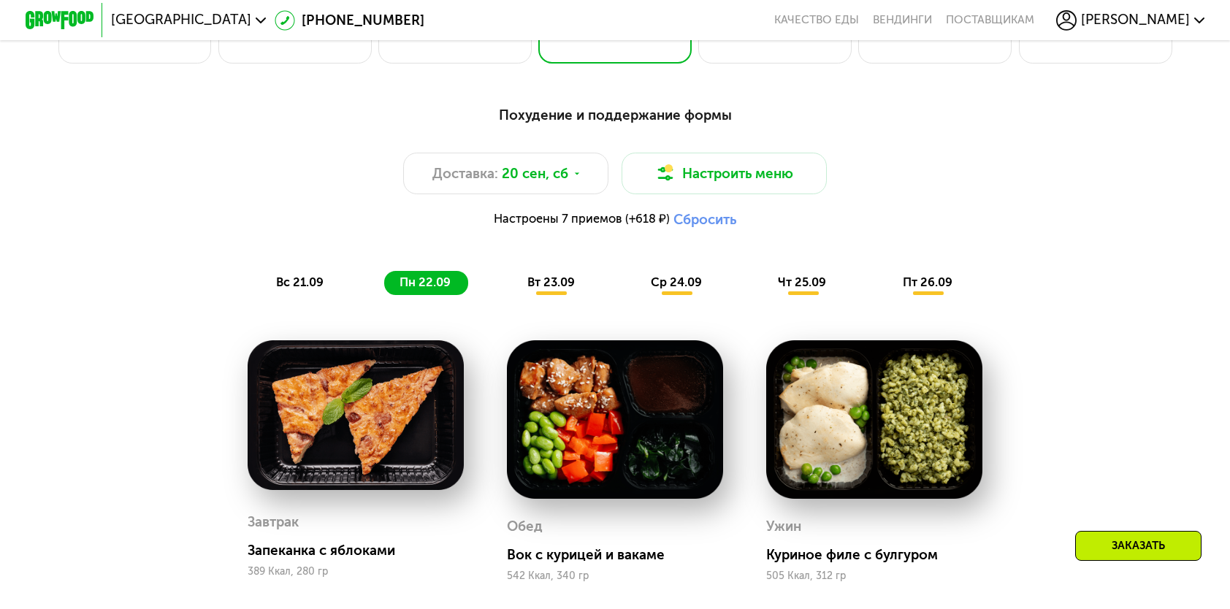
scroll to position [1022, 0]
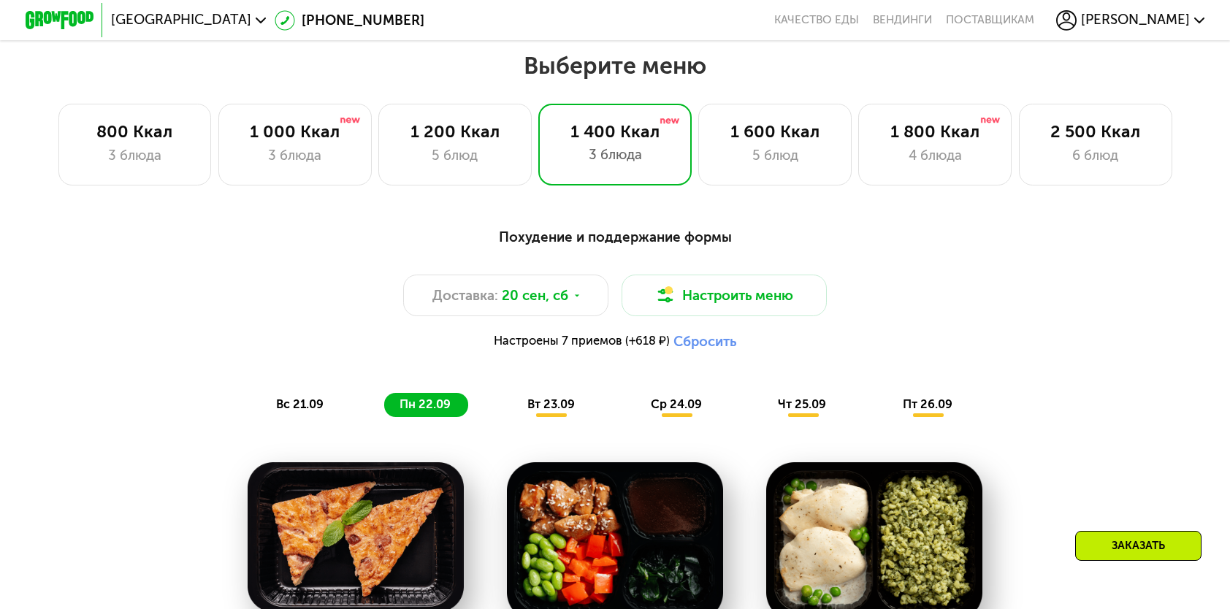
click at [553, 411] on span "вт 23.09" at bounding box center [550, 404] width 47 height 14
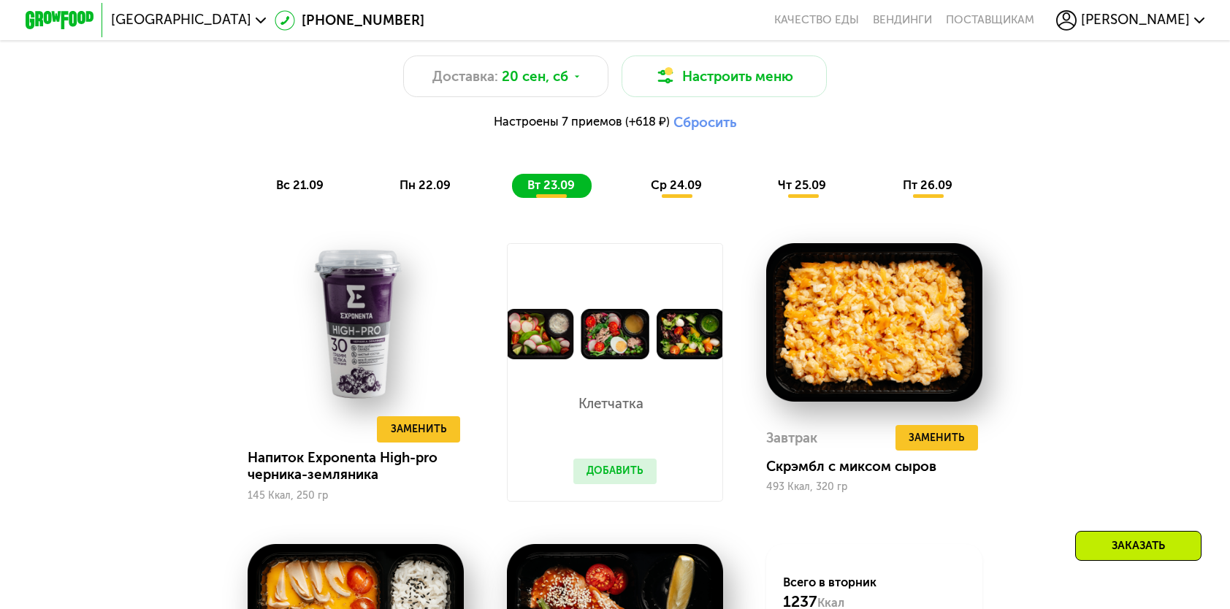
scroll to position [1387, 0]
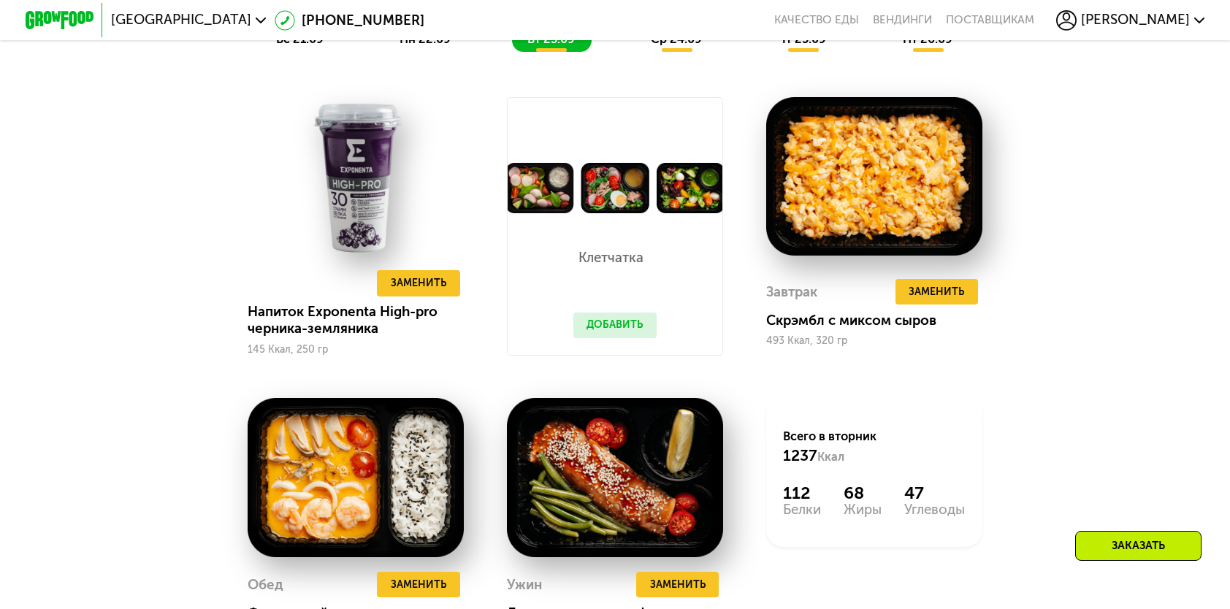
click at [618, 331] on button "Добавить" at bounding box center [614, 326] width 83 height 26
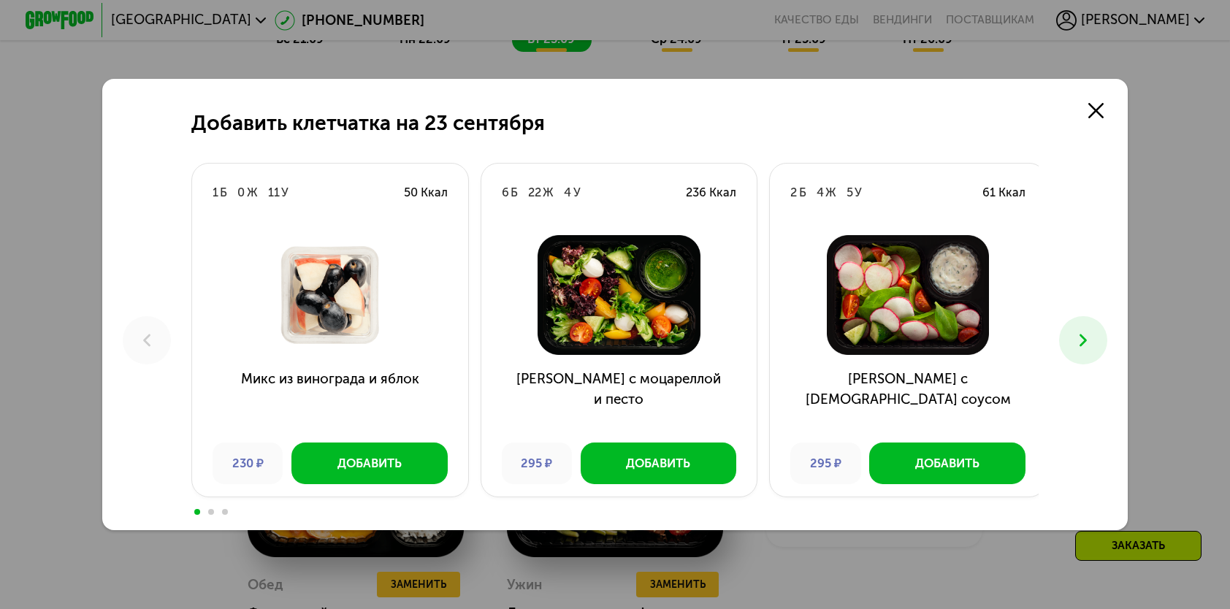
click at [1092, 342] on icon at bounding box center [1083, 340] width 20 height 20
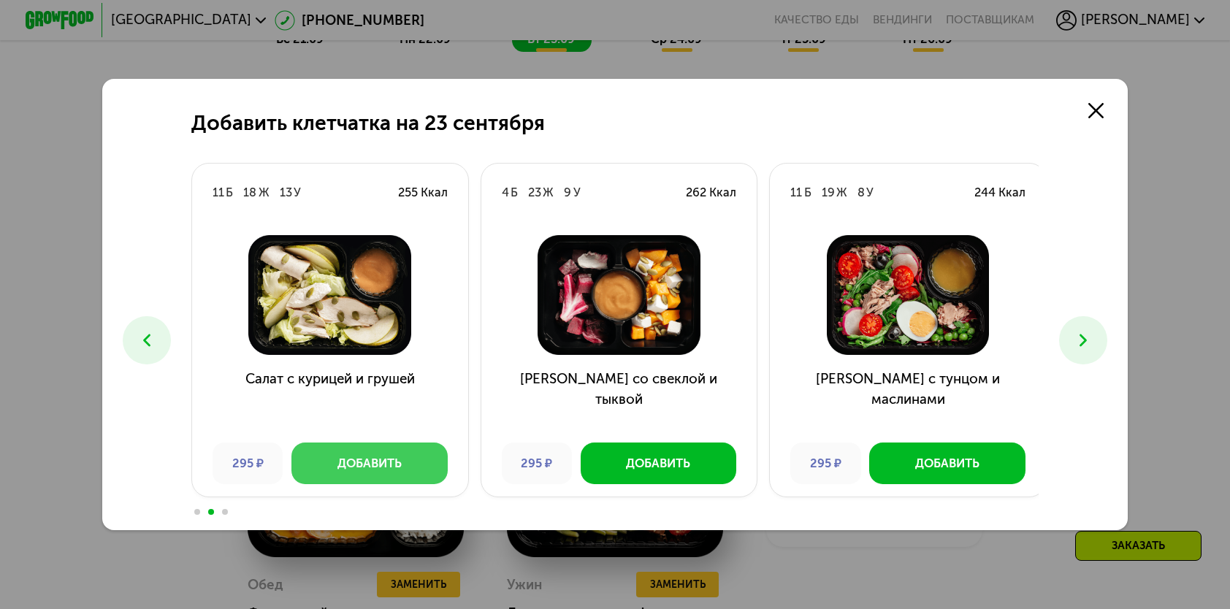
drag, startPoint x: 402, startPoint y: 461, endPoint x: 437, endPoint y: 438, distance: 41.5
click at [402, 459] on button "Добавить" at bounding box center [369, 463] width 156 height 41
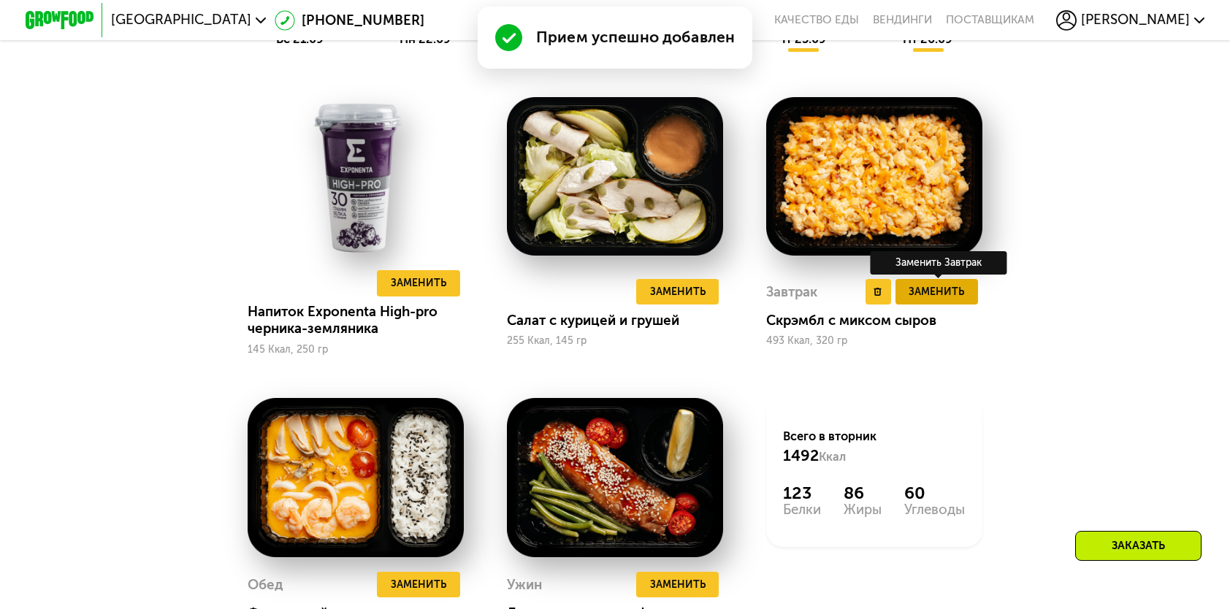
click at [955, 300] on span "Заменить" at bounding box center [935, 291] width 55 height 17
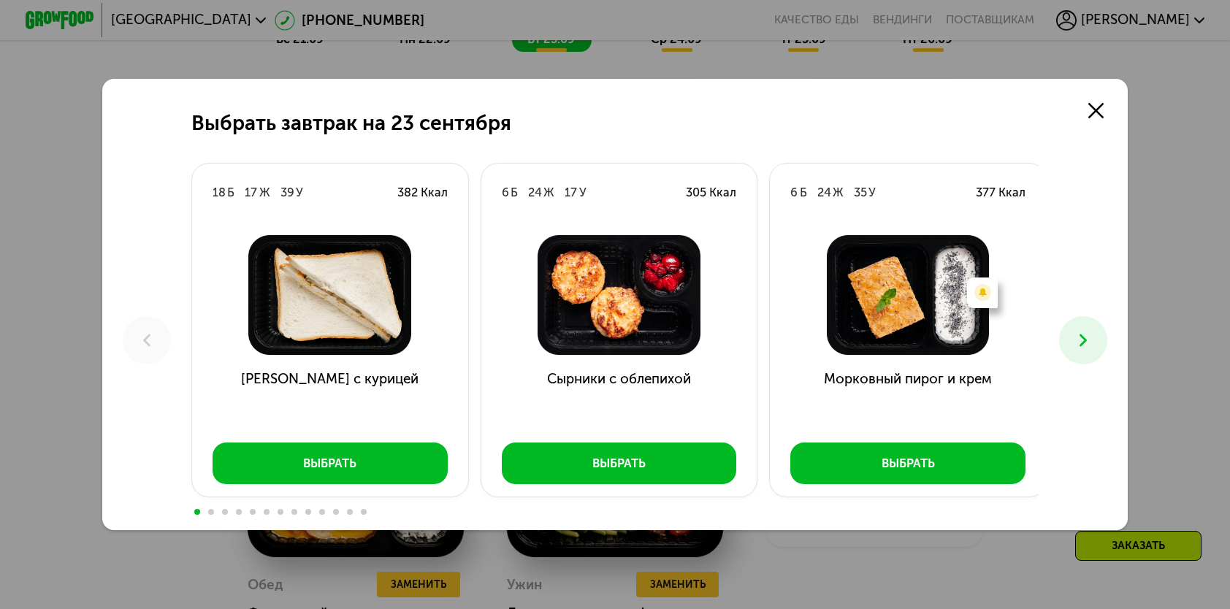
click at [1076, 344] on icon at bounding box center [1083, 340] width 20 height 20
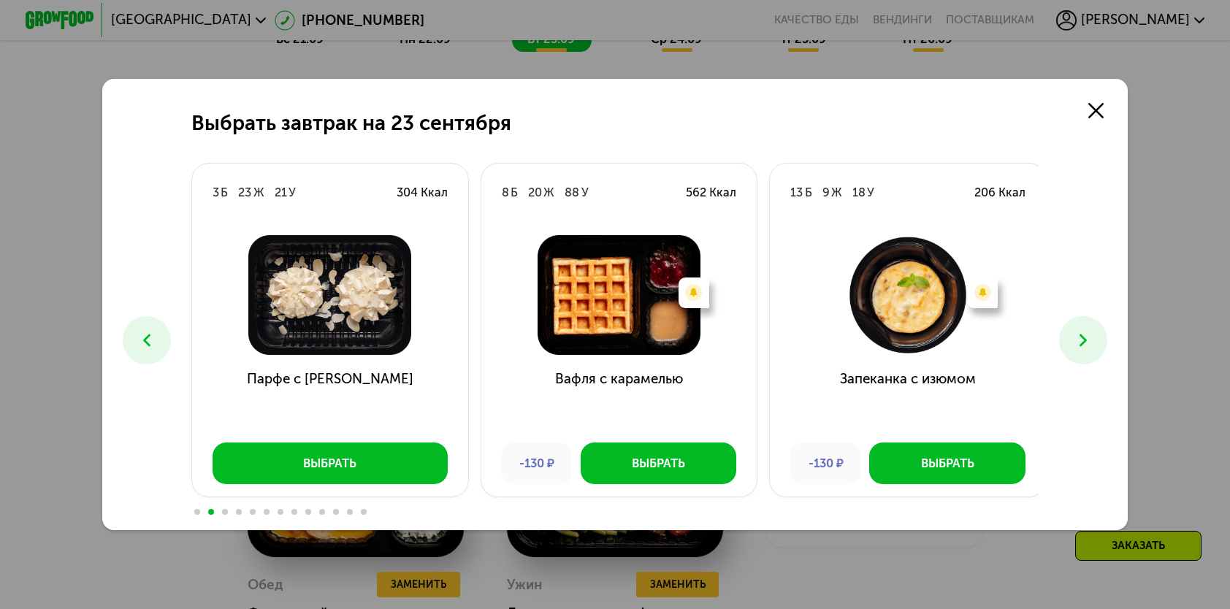
click at [1084, 344] on icon at bounding box center [1083, 340] width 20 height 20
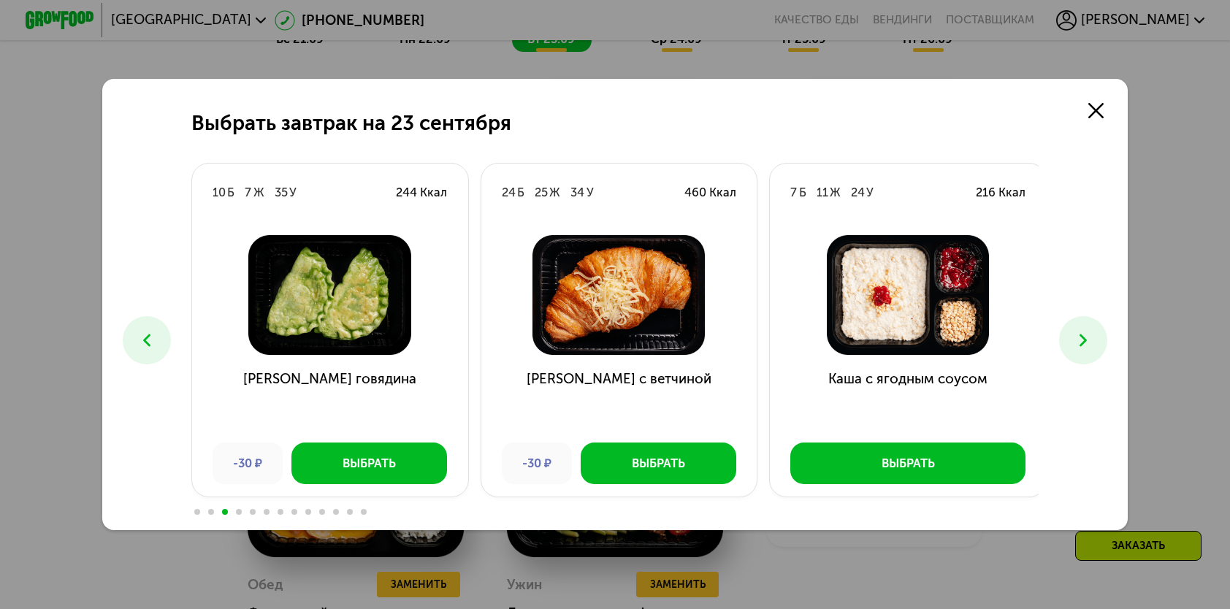
click at [1084, 344] on icon at bounding box center [1083, 340] width 20 height 20
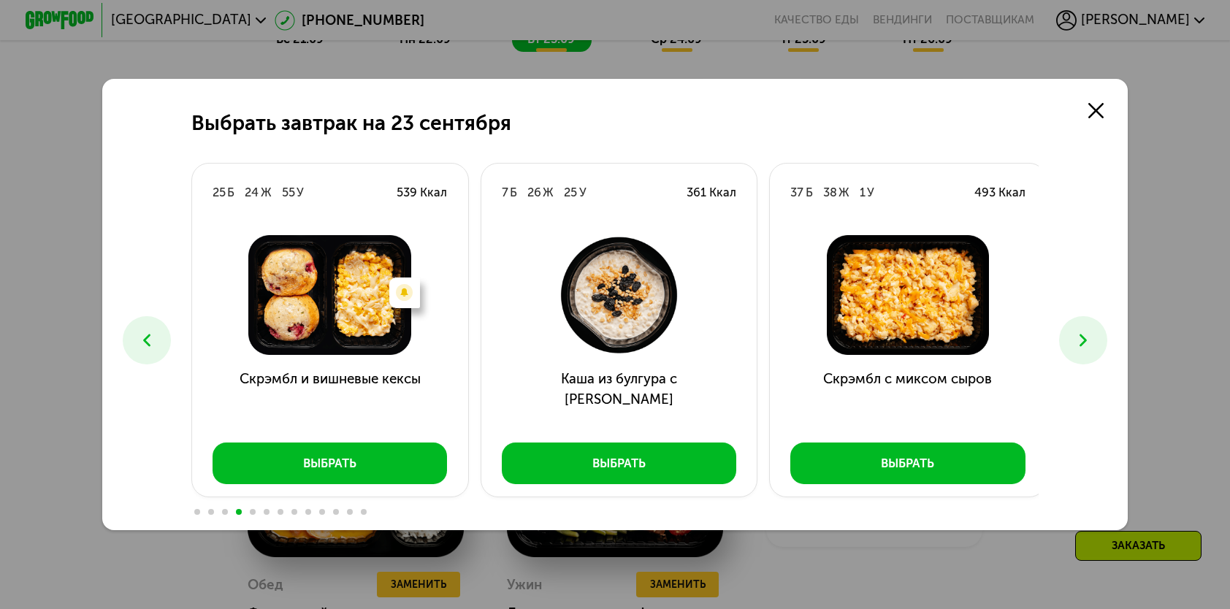
click at [137, 339] on icon at bounding box center [147, 340] width 20 height 20
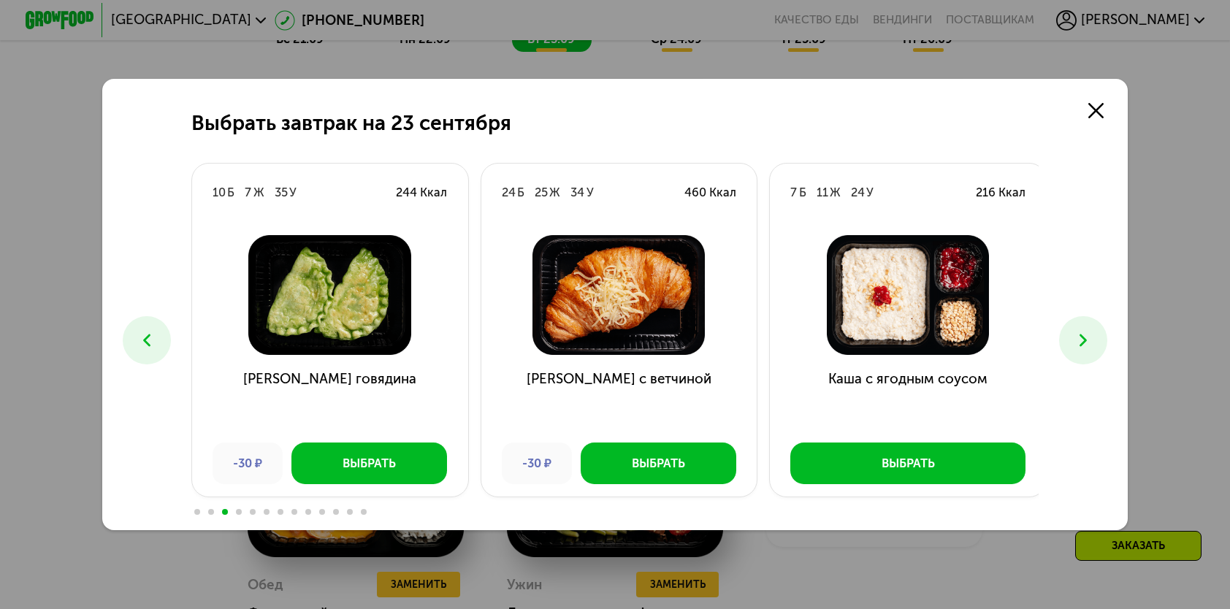
click at [137, 339] on icon at bounding box center [147, 340] width 20 height 20
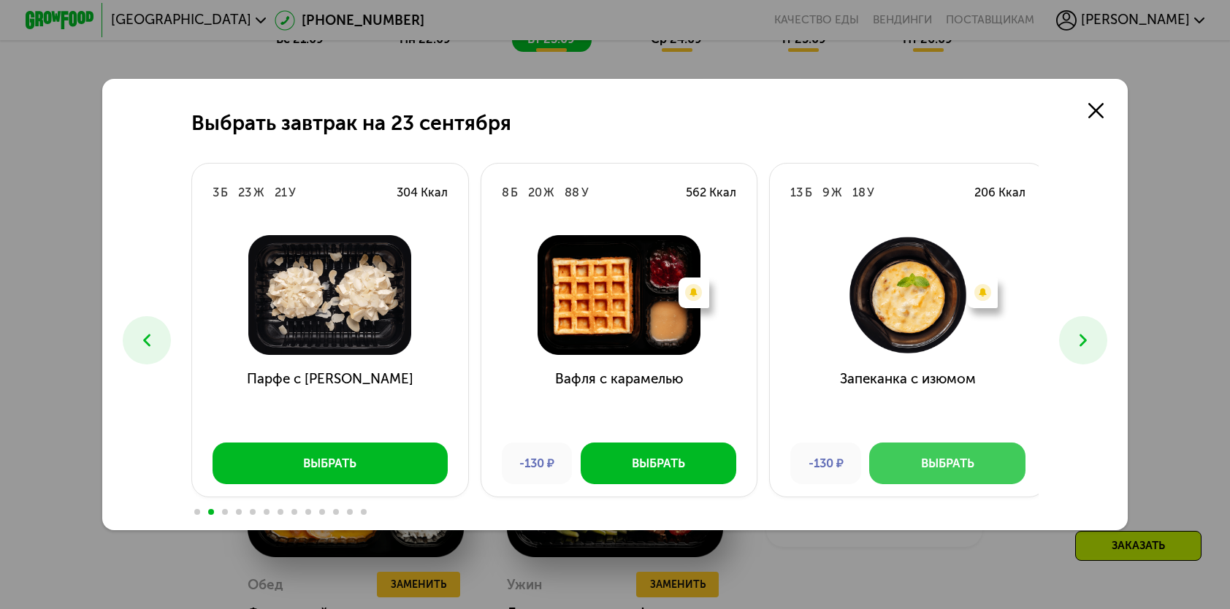
click at [968, 472] on div "Выбрать" at bounding box center [947, 463] width 53 height 17
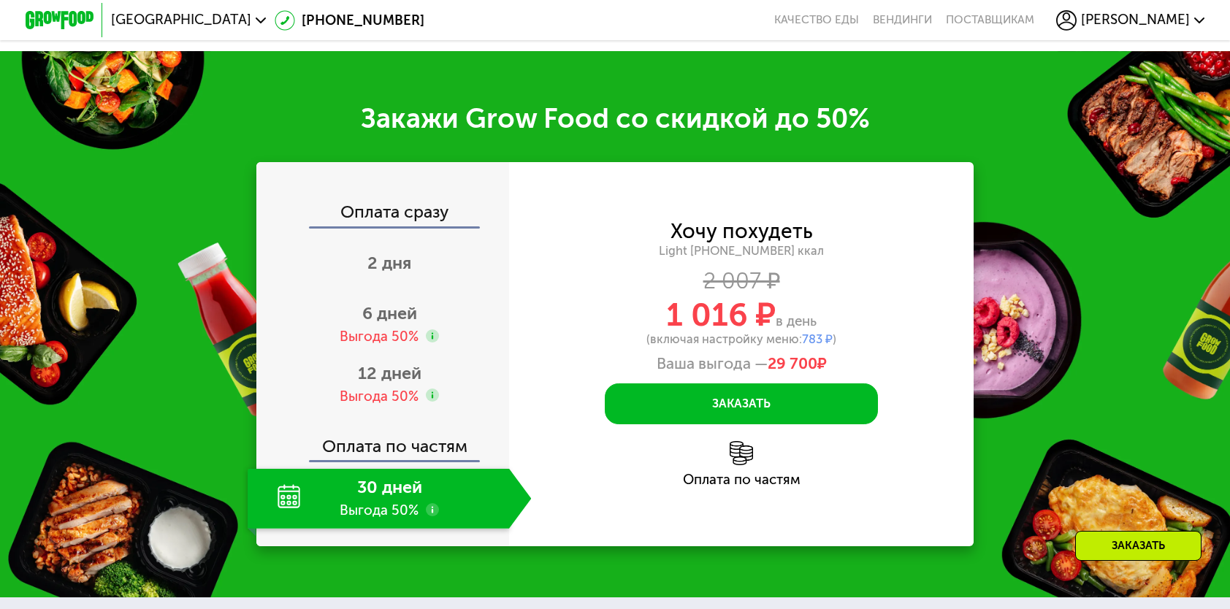
scroll to position [2118, 0]
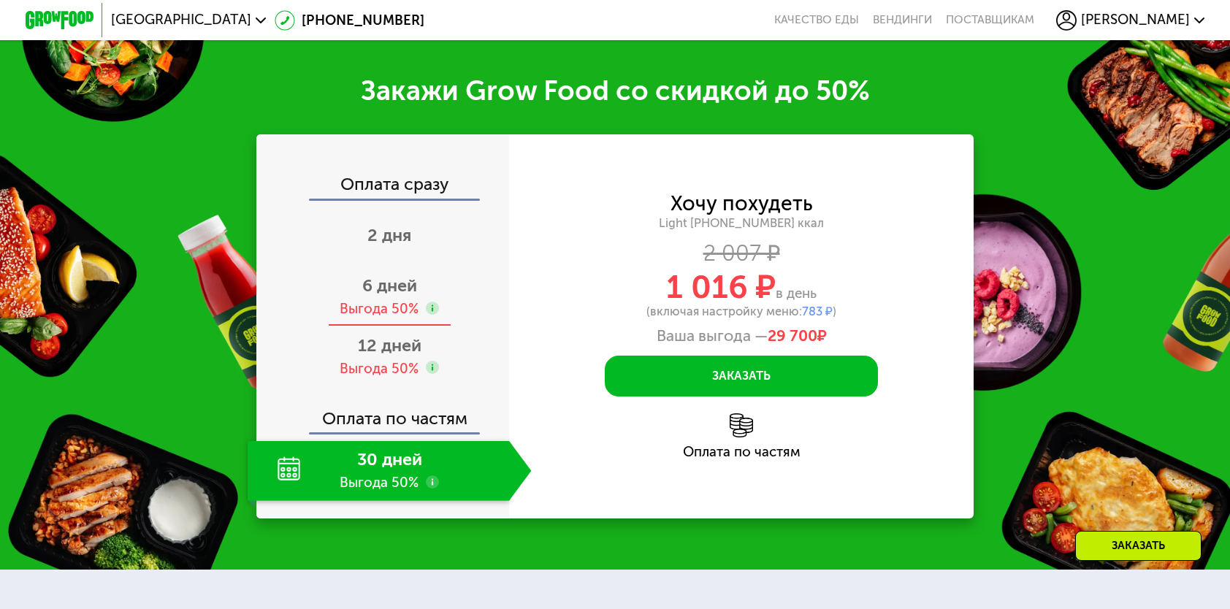
click at [403, 318] on div "Выгода 50%" at bounding box center [379, 308] width 79 height 19
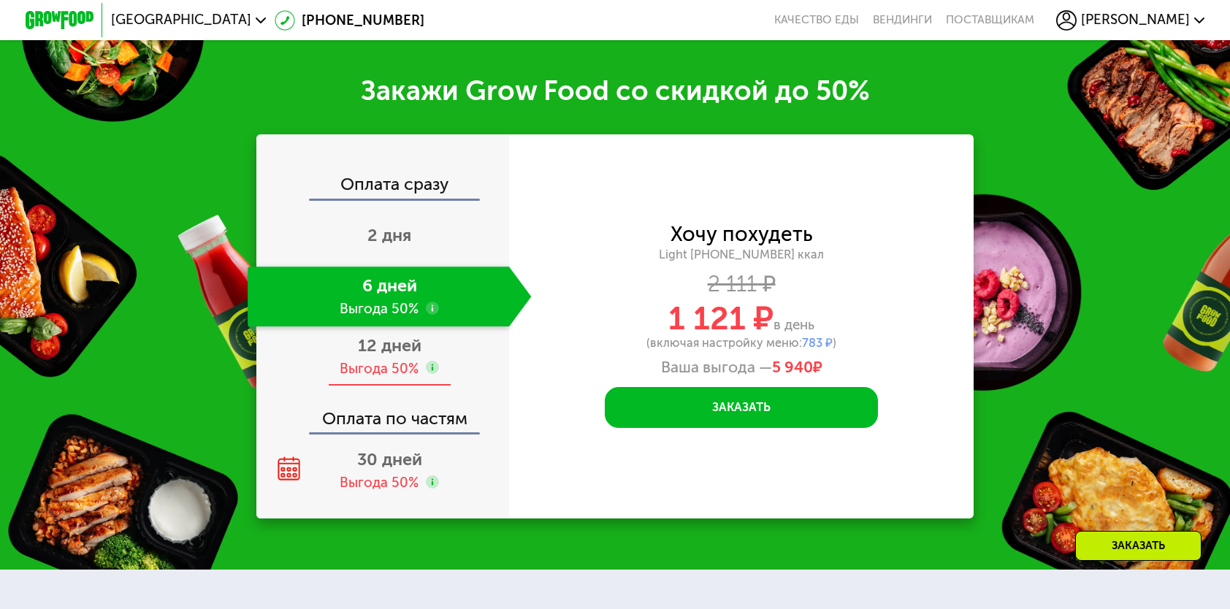
click at [398, 375] on div "Выгода 50%" at bounding box center [379, 368] width 79 height 19
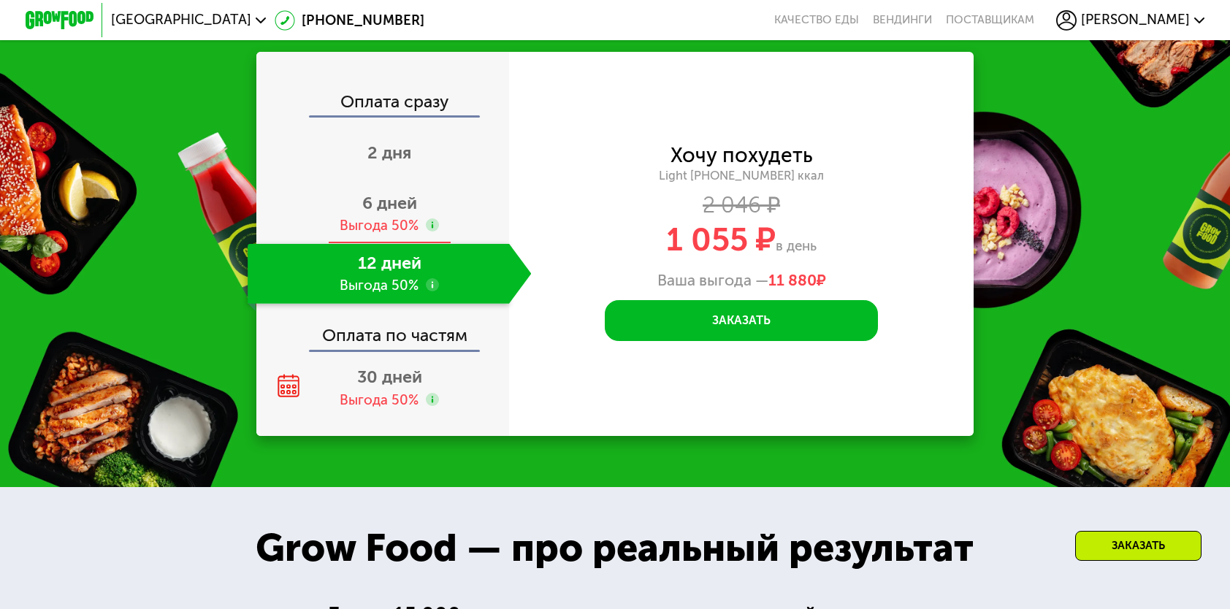
click at [399, 232] on div "Выгода 50%" at bounding box center [379, 225] width 79 height 19
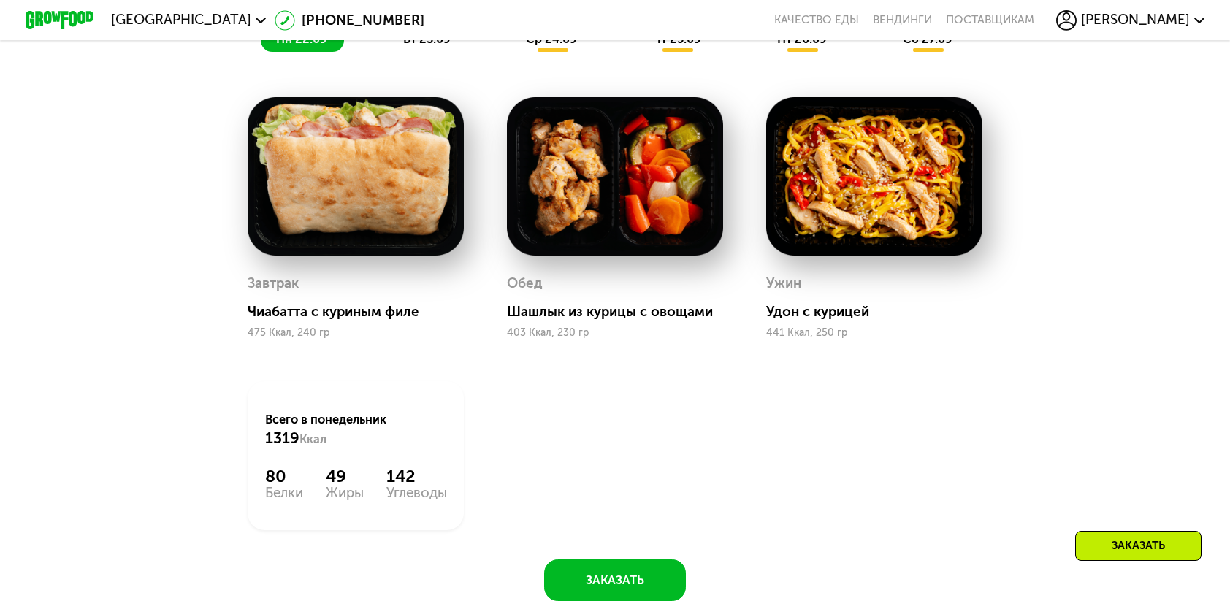
scroll to position [1168, 0]
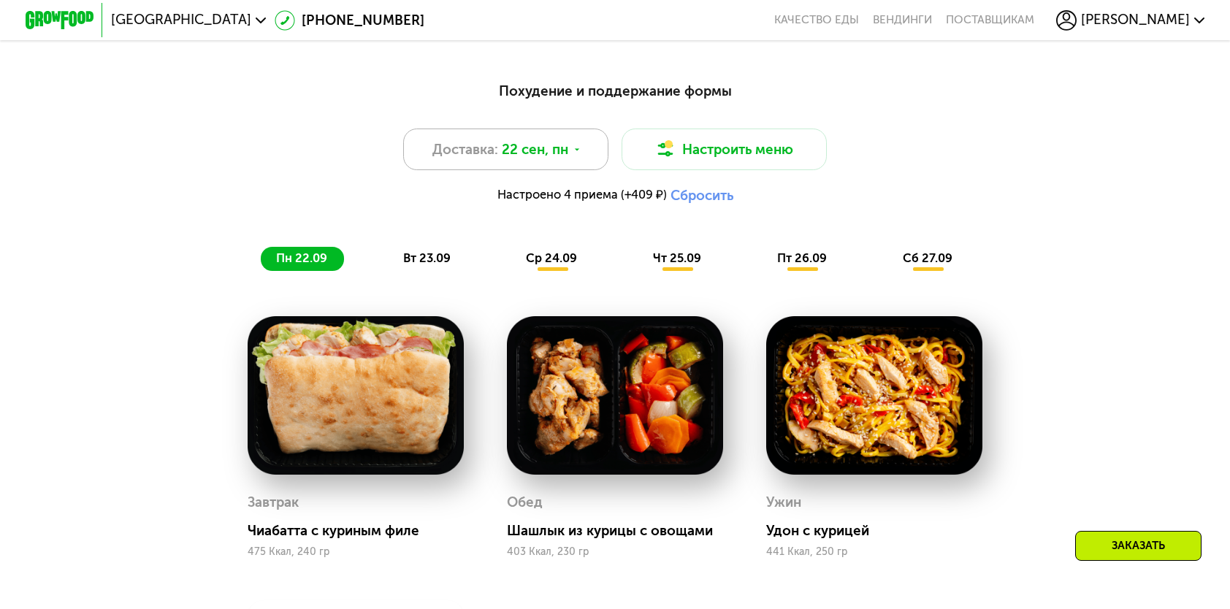
click at [572, 155] on icon at bounding box center [577, 150] width 10 height 10
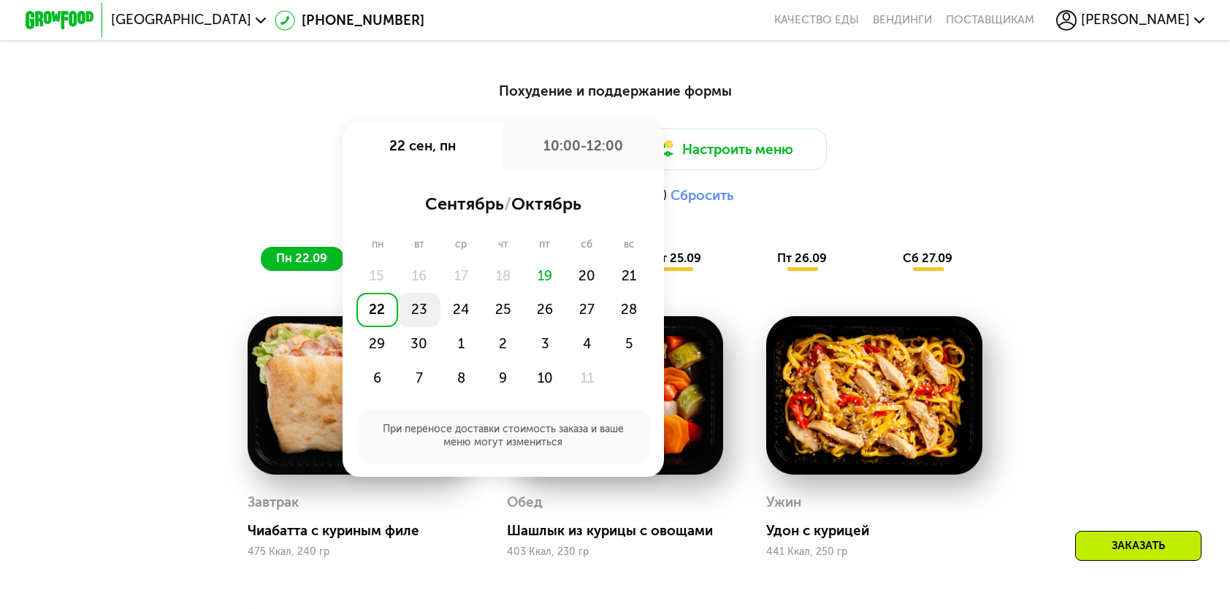
click at [424, 320] on div "23" at bounding box center [419, 310] width 42 height 34
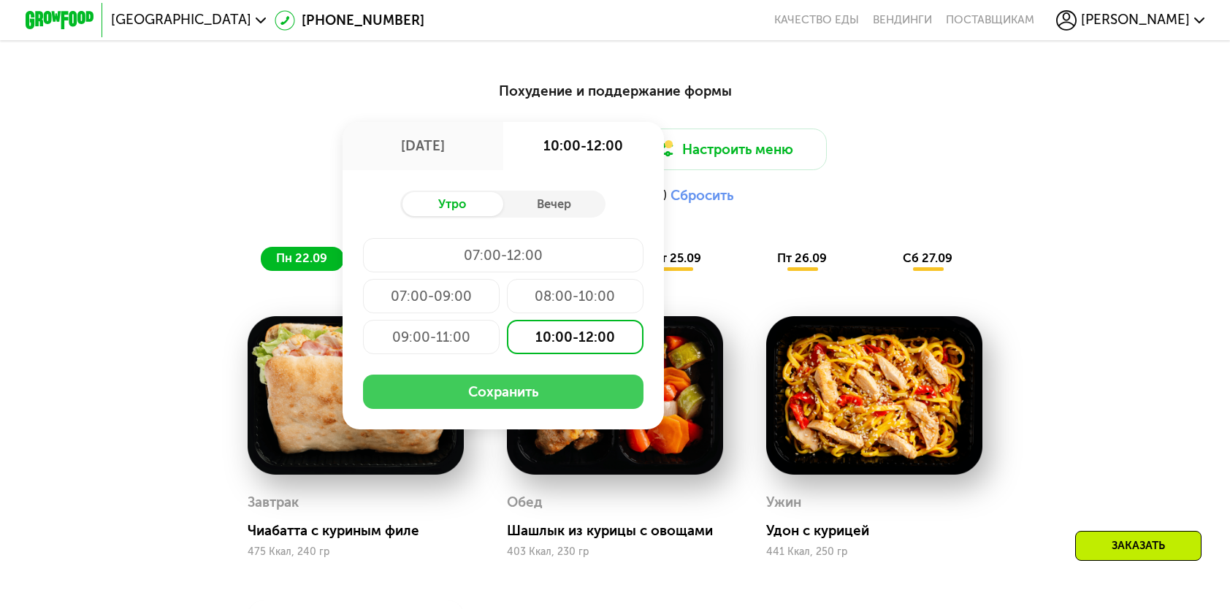
click at [513, 397] on button "Сохранить" at bounding box center [503, 392] width 280 height 34
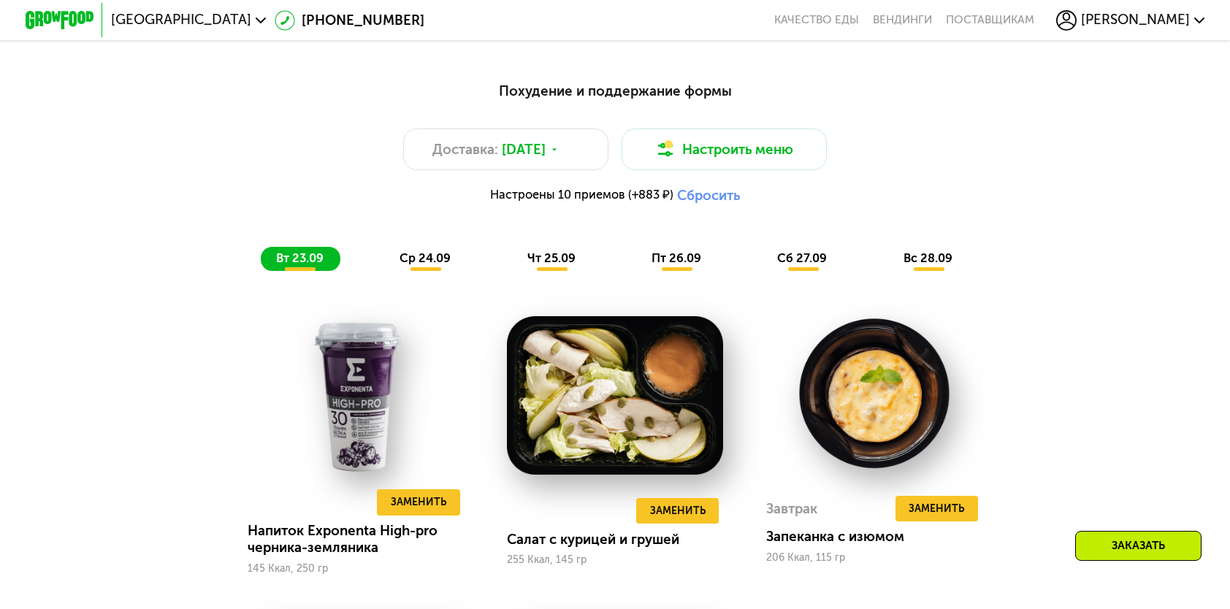
click at [439, 265] on span "ср 24.09" at bounding box center [424, 258] width 51 height 14
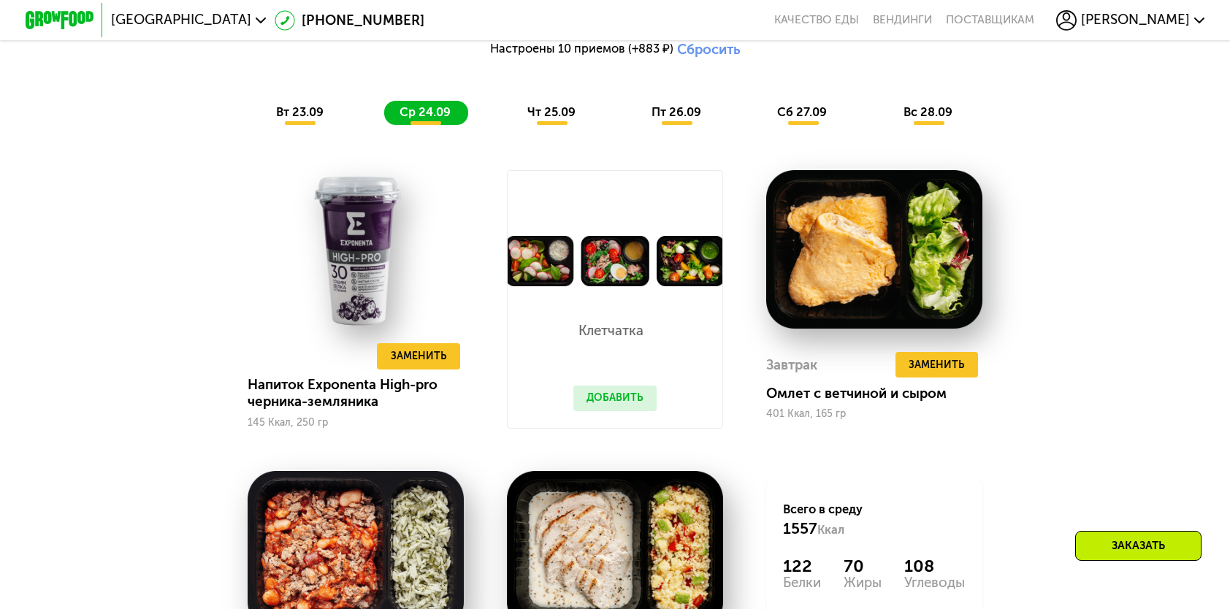
scroll to position [1387, 0]
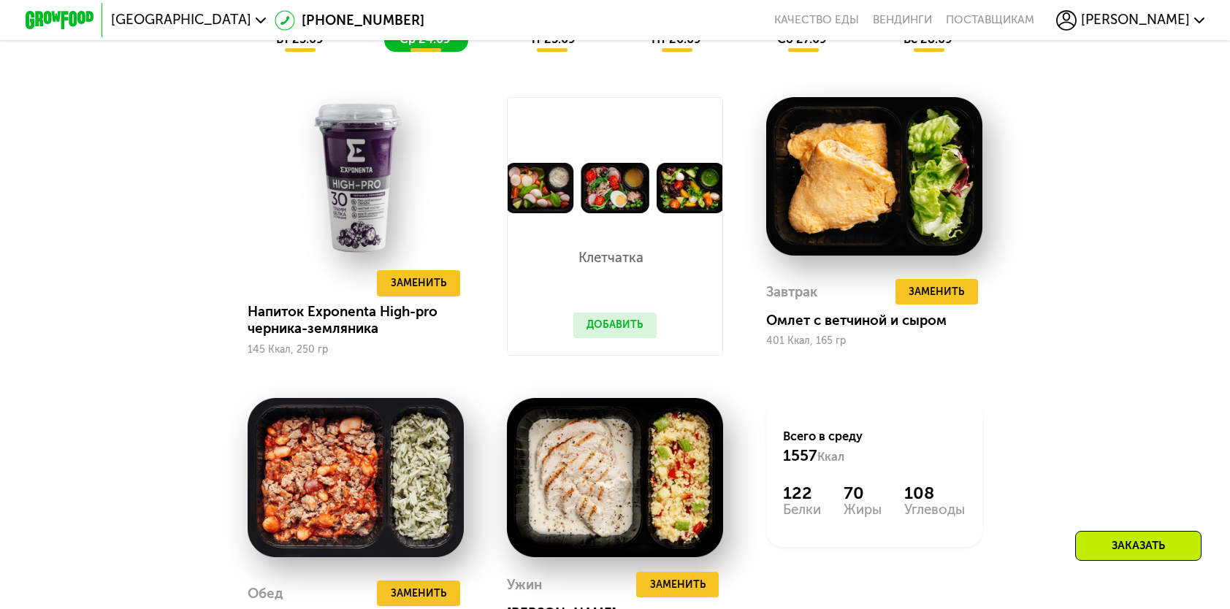
click at [295, 52] on div "вт 23.09" at bounding box center [301, 40] width 80 height 24
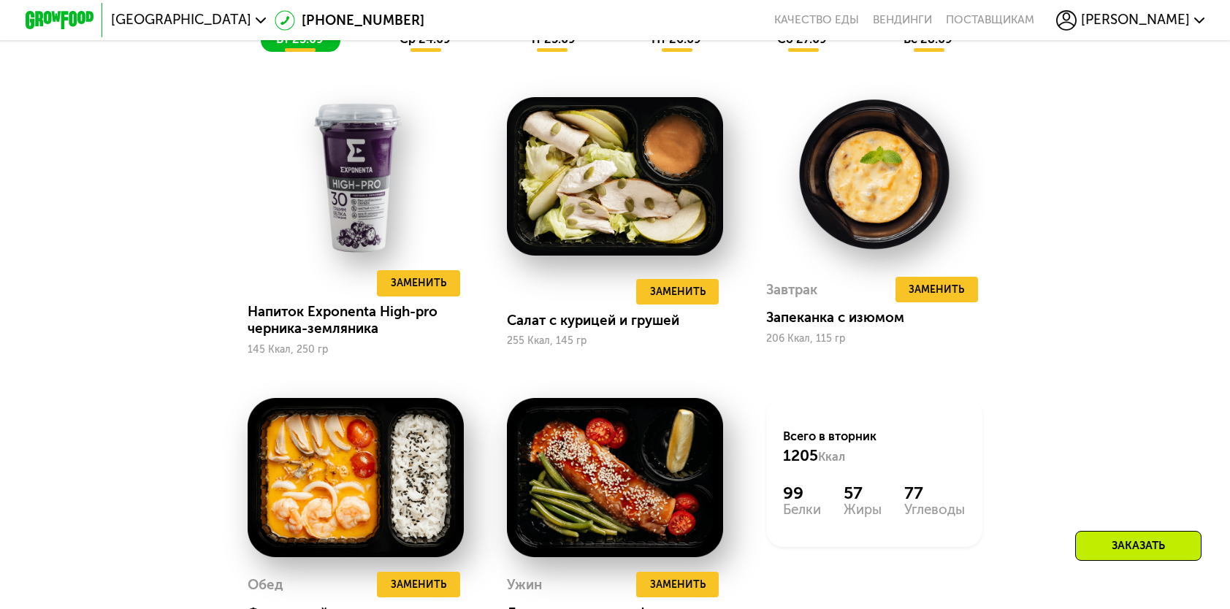
click at [415, 52] on div "ср 24.09" at bounding box center [425, 40] width 83 height 24
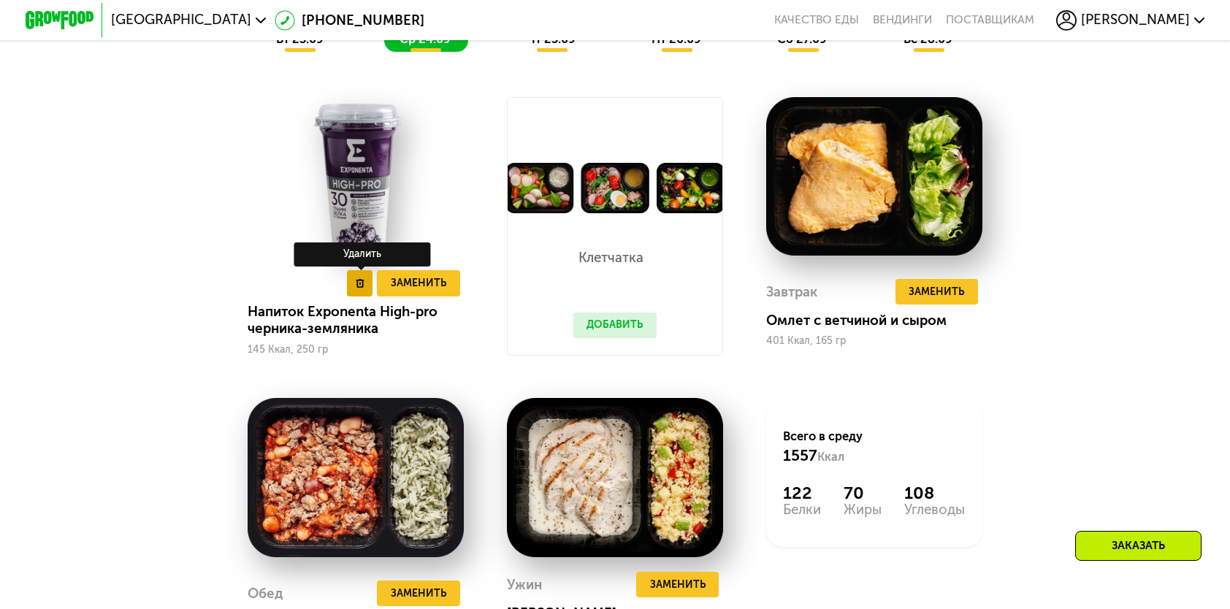
click at [358, 288] on use at bounding box center [360, 283] width 8 height 9
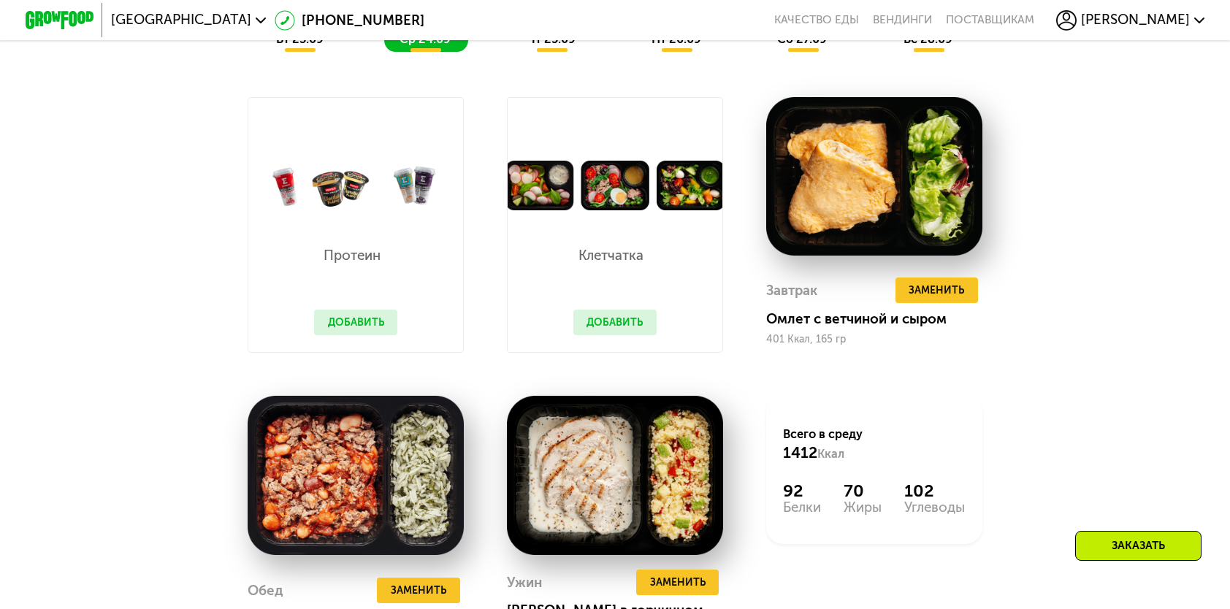
click at [371, 329] on button "Добавить" at bounding box center [355, 323] width 83 height 26
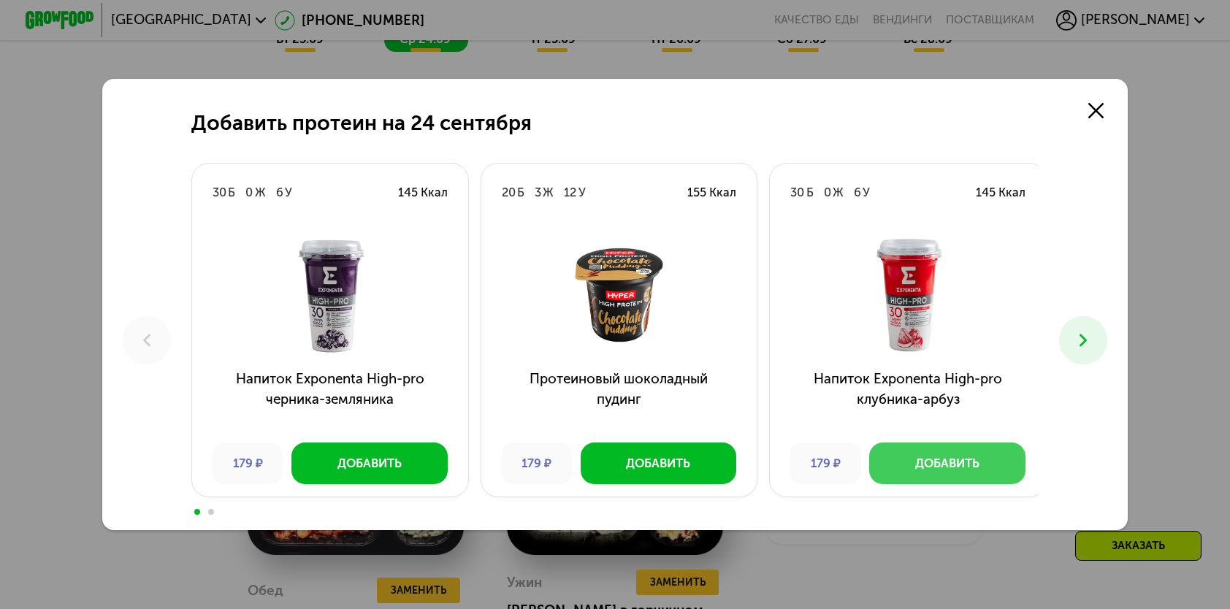
click at [951, 470] on div "Добавить" at bounding box center [947, 463] width 64 height 17
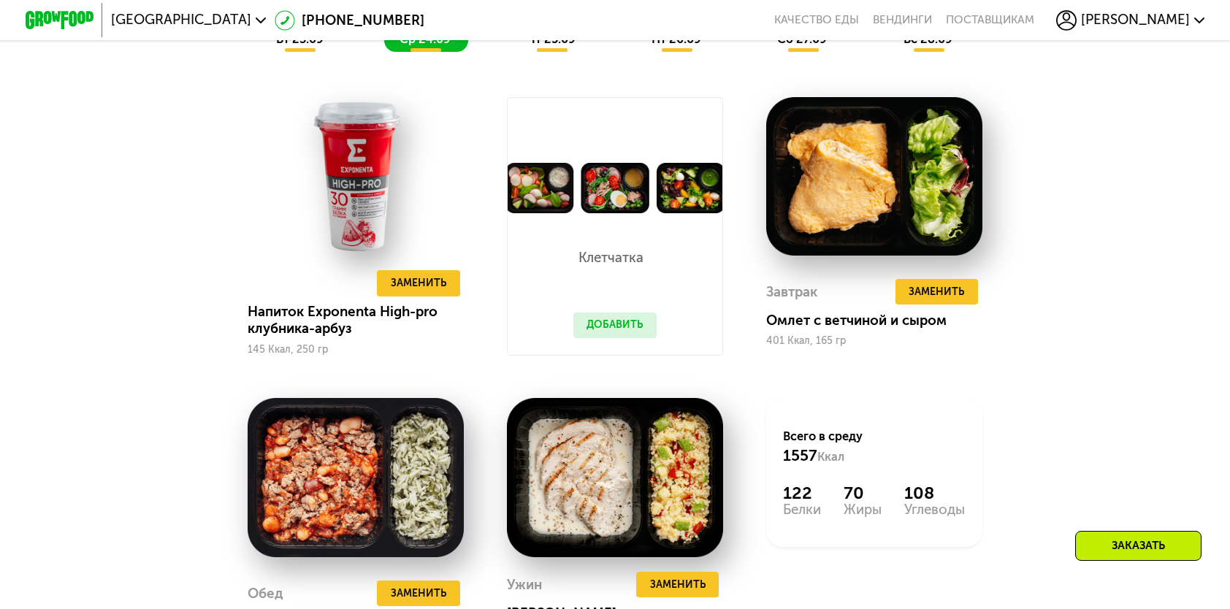
click at [621, 333] on button "Добавить" at bounding box center [614, 326] width 83 height 26
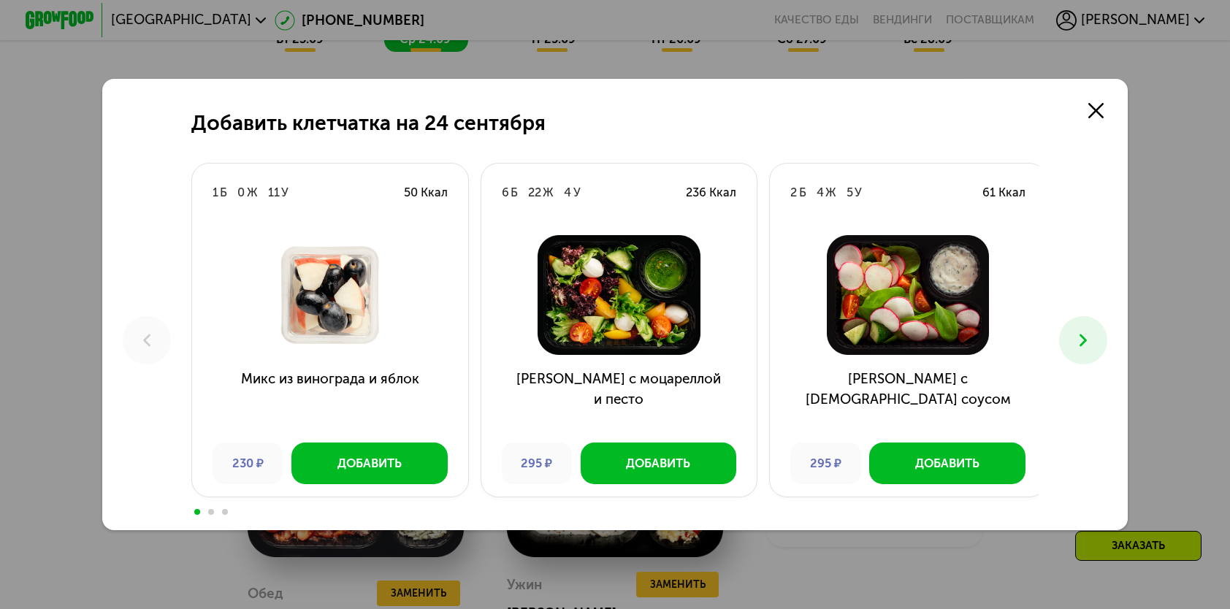
drag, startPoint x: 1084, startPoint y: 336, endPoint x: 1067, endPoint y: 455, distance: 120.3
click at [1067, 455] on div "Добавить клетчатка на [DATE] 1 Б 0 Ж 11 У 50 Ккал Микс из винограда и яблок 230…" at bounding box center [614, 304] width 1024 height 451
click at [1091, 345] on icon at bounding box center [1083, 340] width 20 height 20
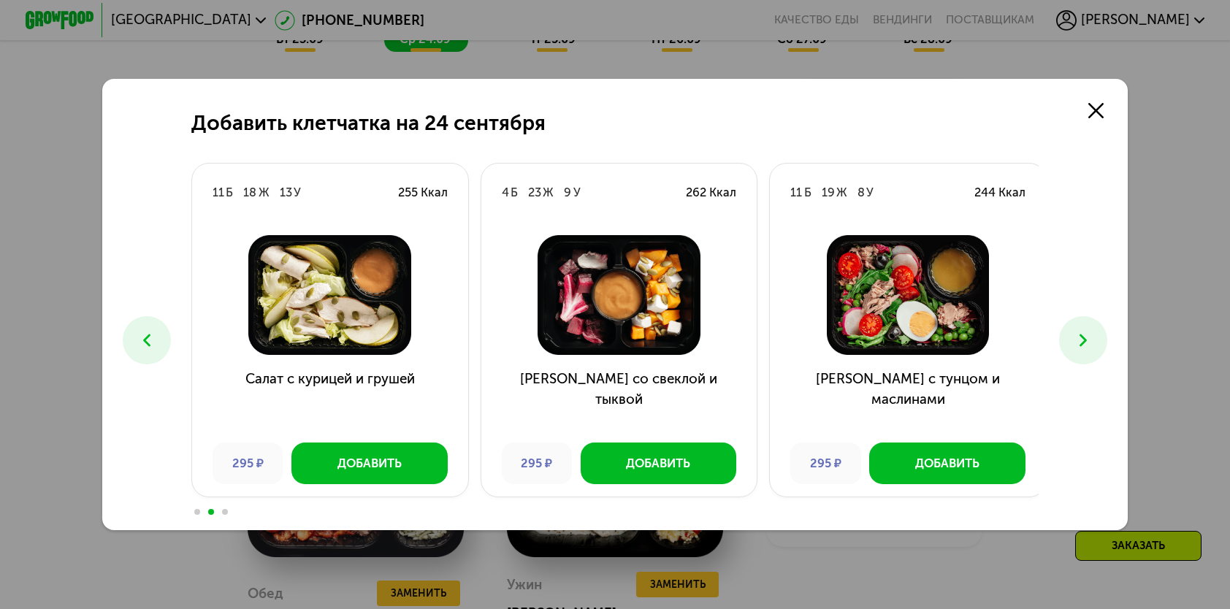
click at [1091, 345] on icon at bounding box center [1083, 340] width 20 height 20
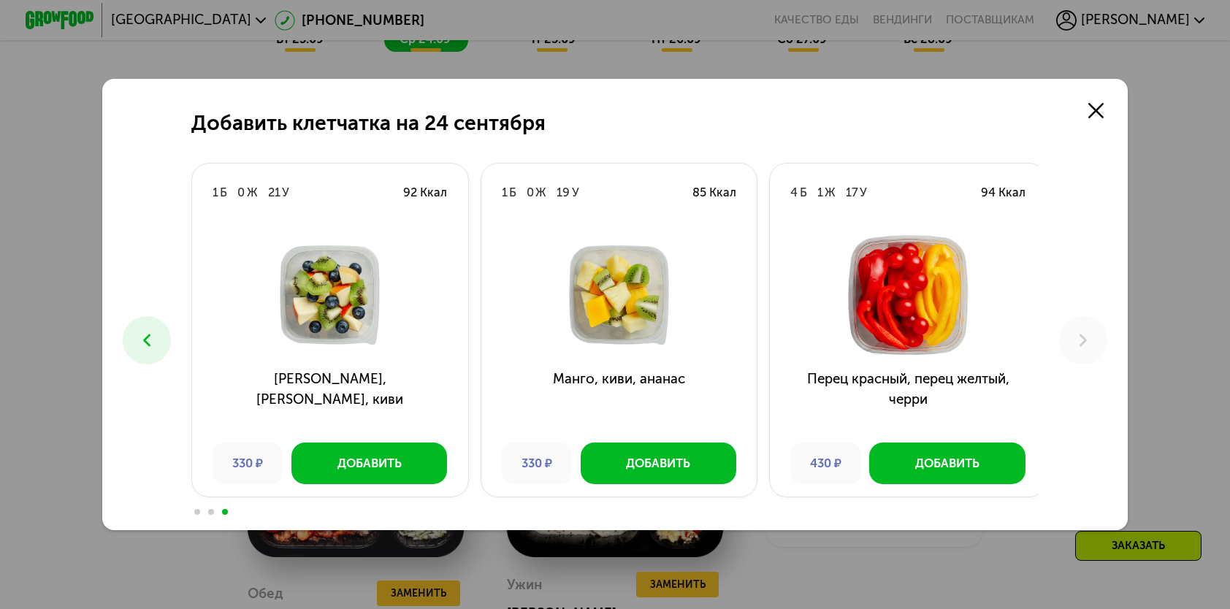
click at [132, 342] on button at bounding box center [146, 339] width 47 height 47
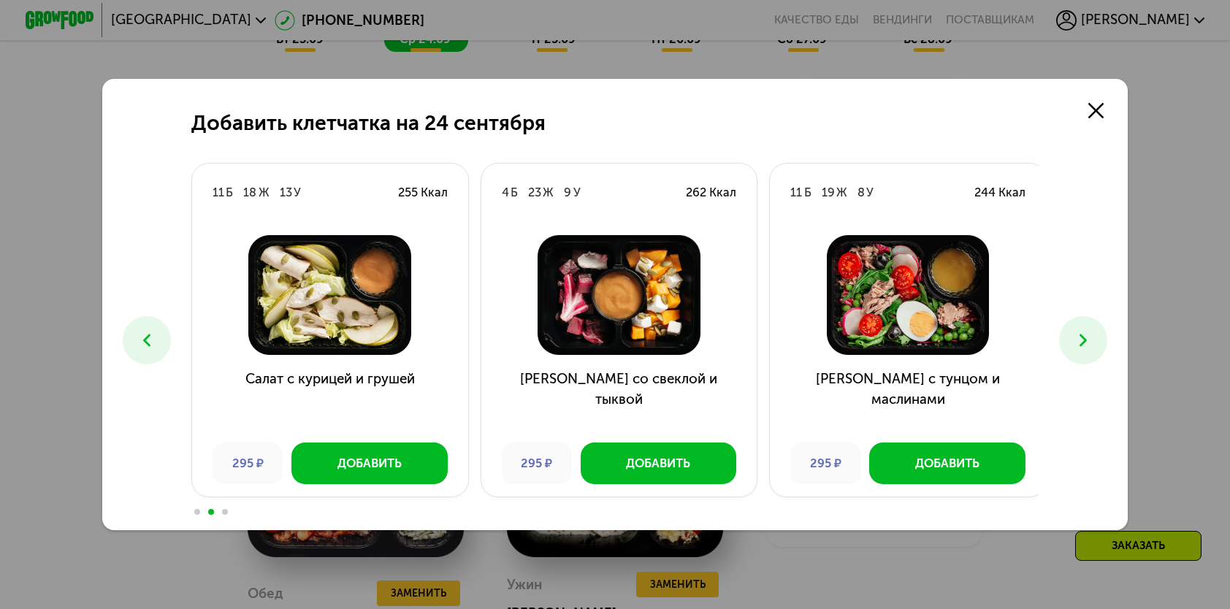
click at [137, 342] on icon at bounding box center [147, 340] width 20 height 20
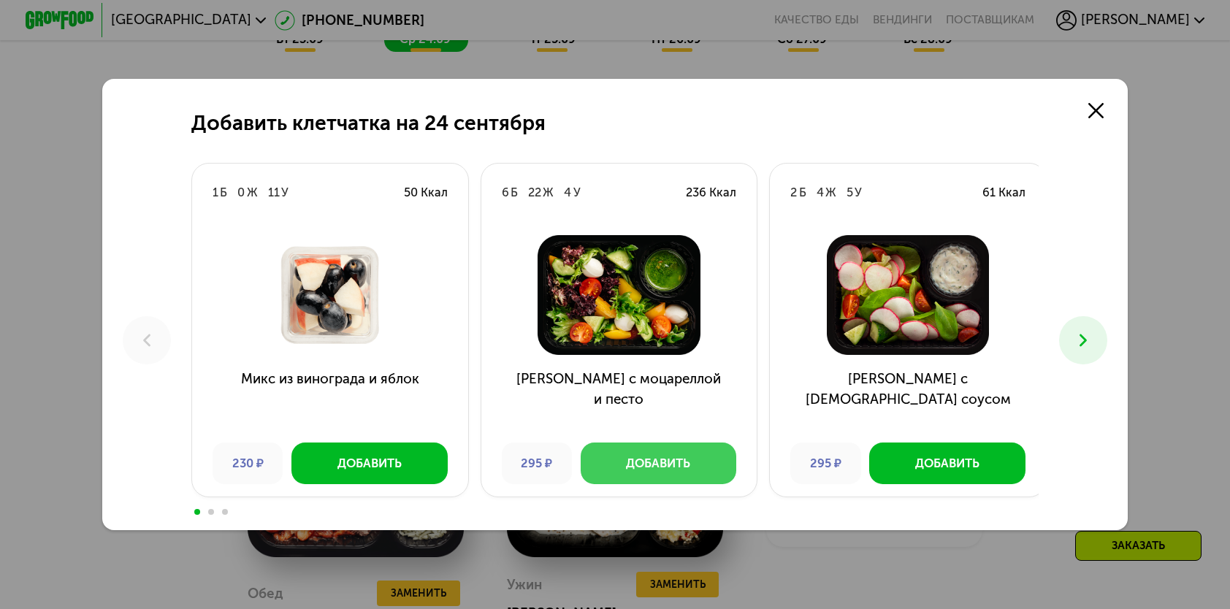
click at [626, 464] on div "Добавить" at bounding box center [658, 463] width 64 height 17
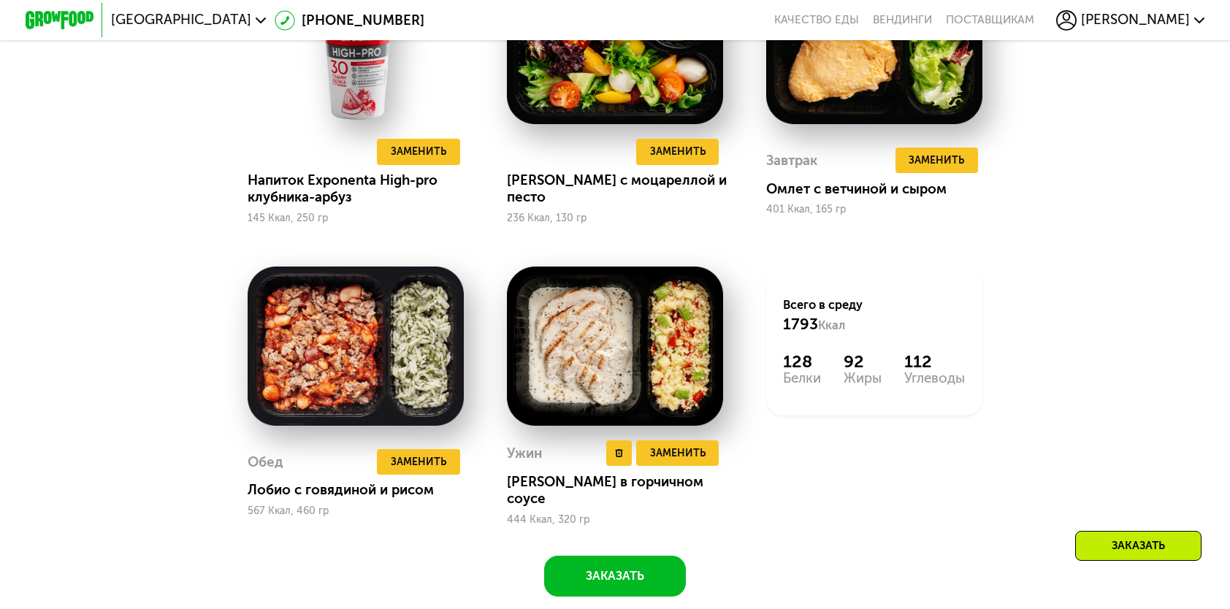
scroll to position [1533, 0]
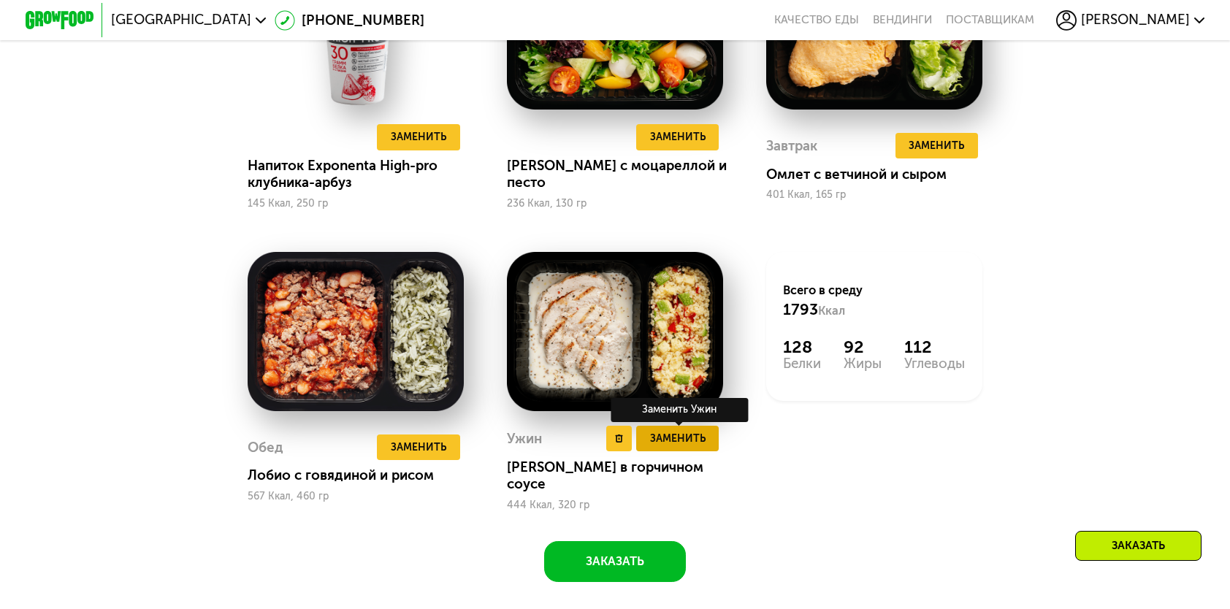
click at [707, 448] on button "Заменить" at bounding box center [677, 439] width 83 height 26
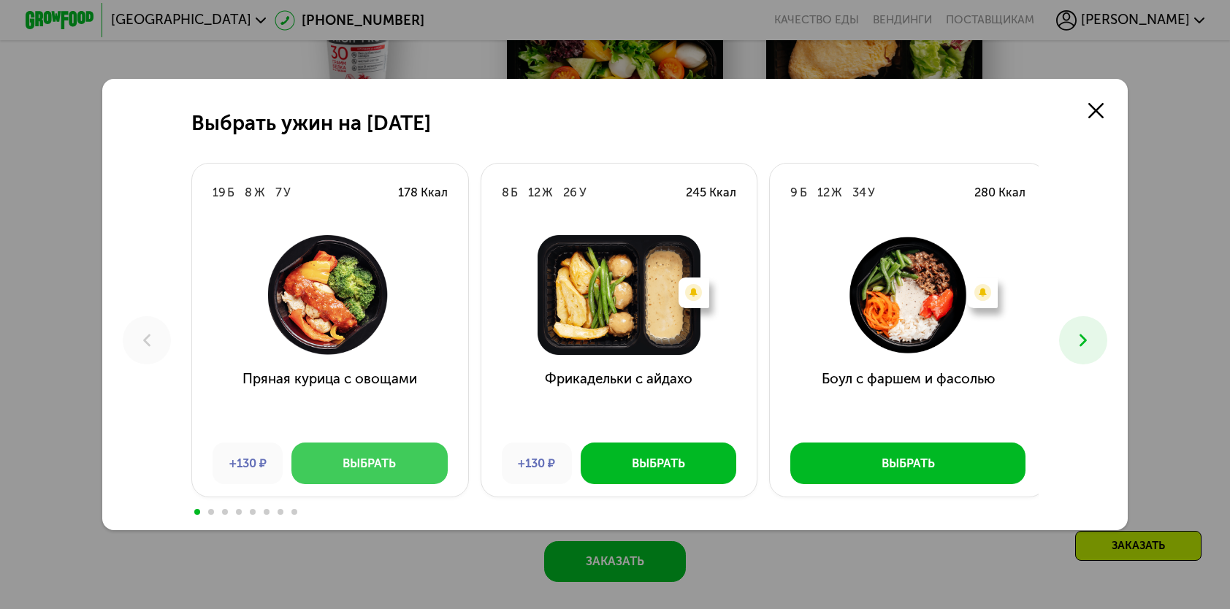
click at [378, 477] on button "Выбрать" at bounding box center [369, 463] width 156 height 41
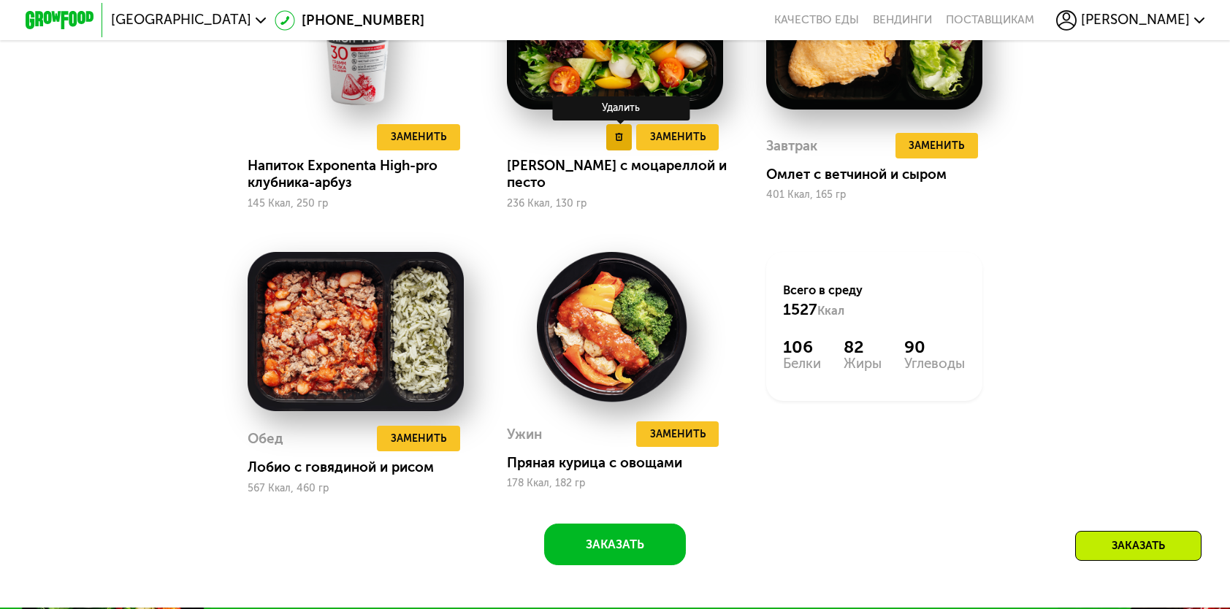
click at [612, 148] on button at bounding box center [619, 137] width 26 height 26
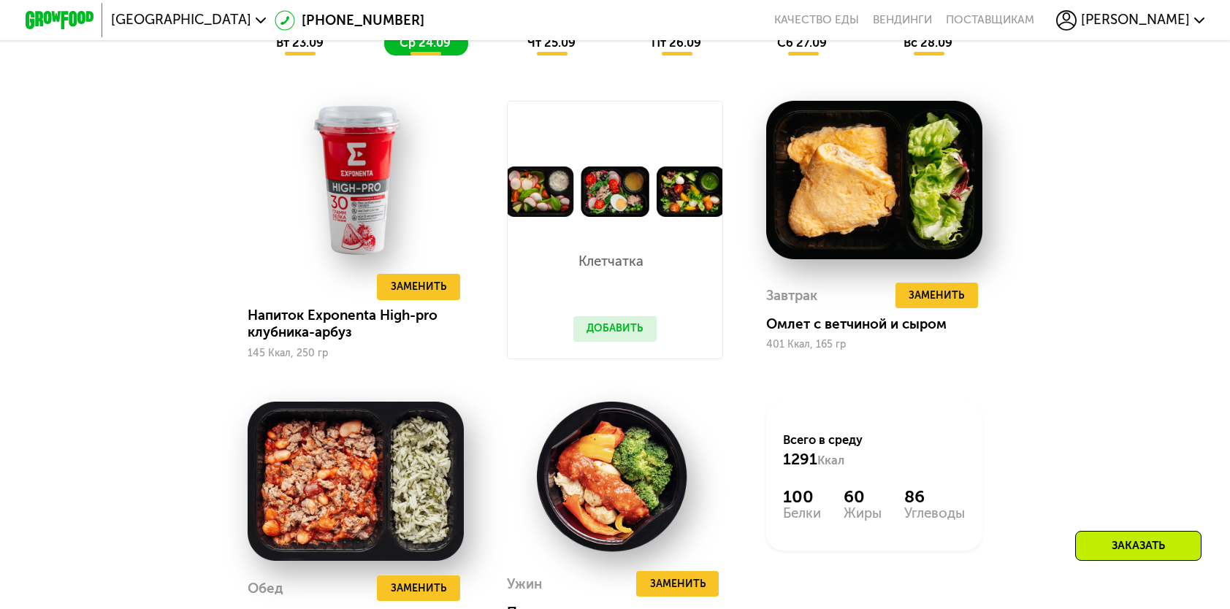
scroll to position [1387, 0]
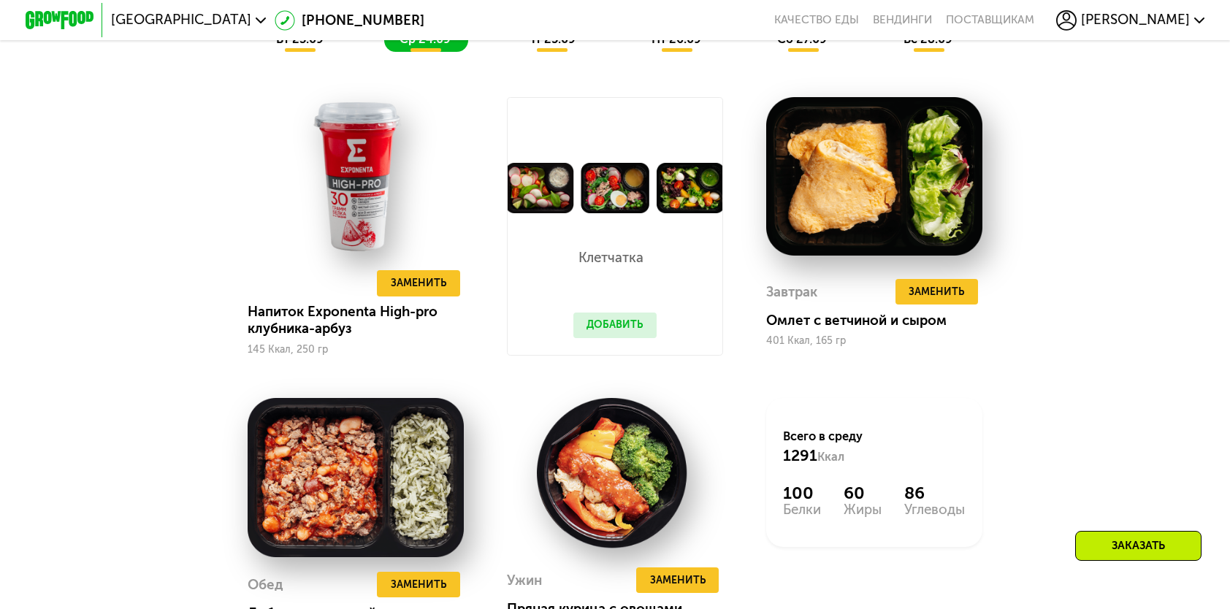
click at [304, 46] on span "вт 23.09" at bounding box center [299, 39] width 47 height 14
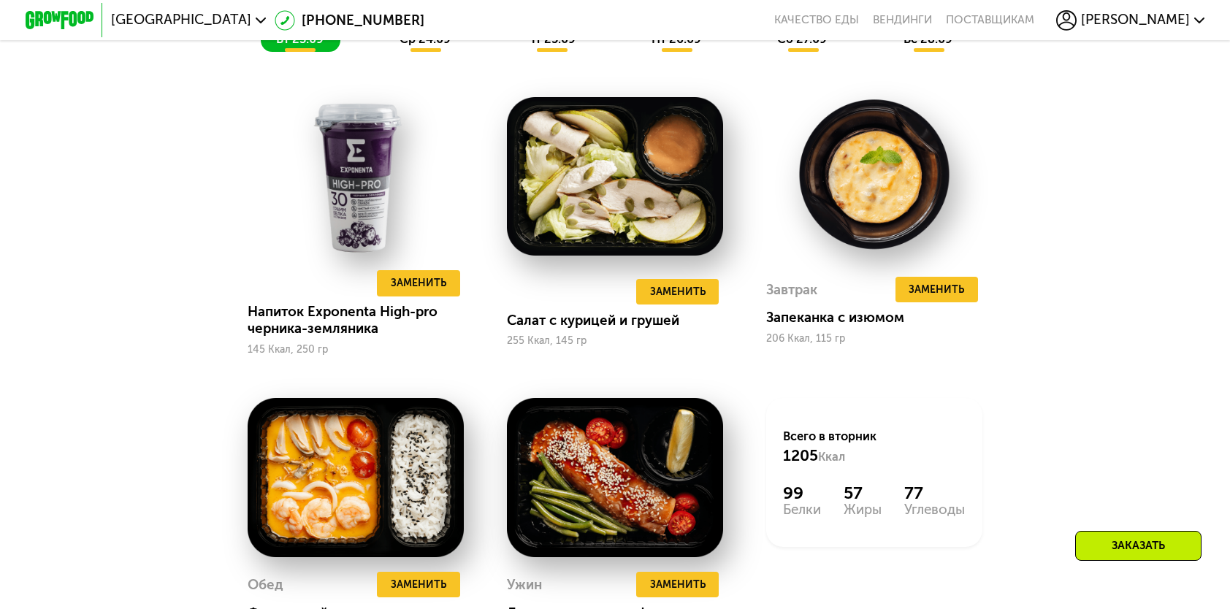
click at [415, 52] on div "ср 24.09" at bounding box center [425, 40] width 83 height 24
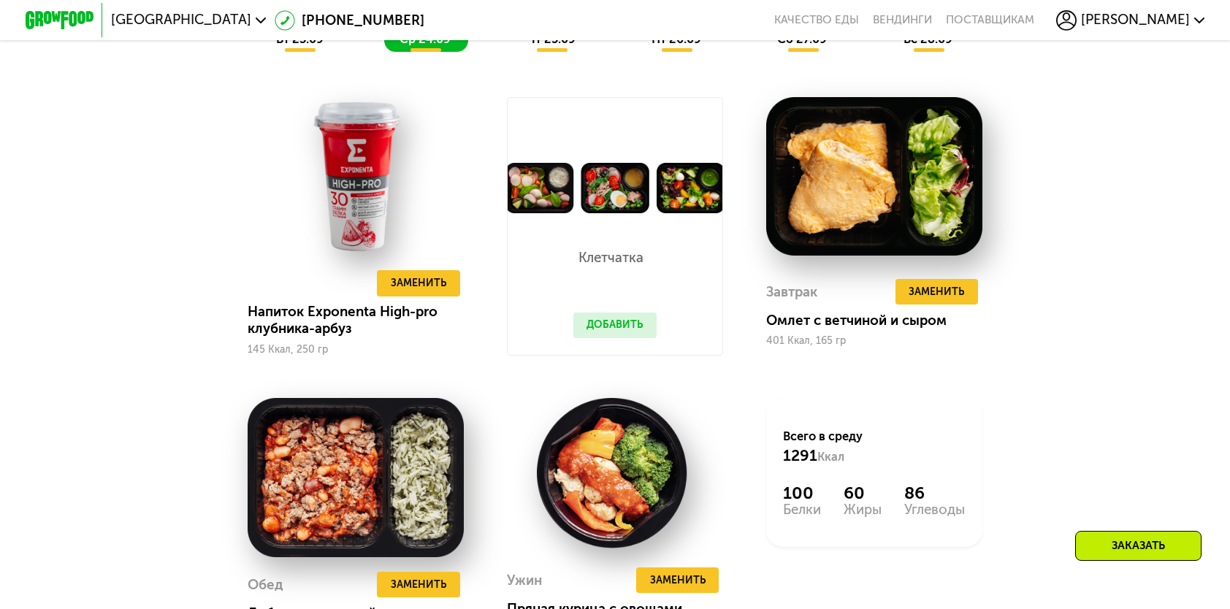
click at [279, 52] on div "вт 23.09" at bounding box center [301, 40] width 80 height 24
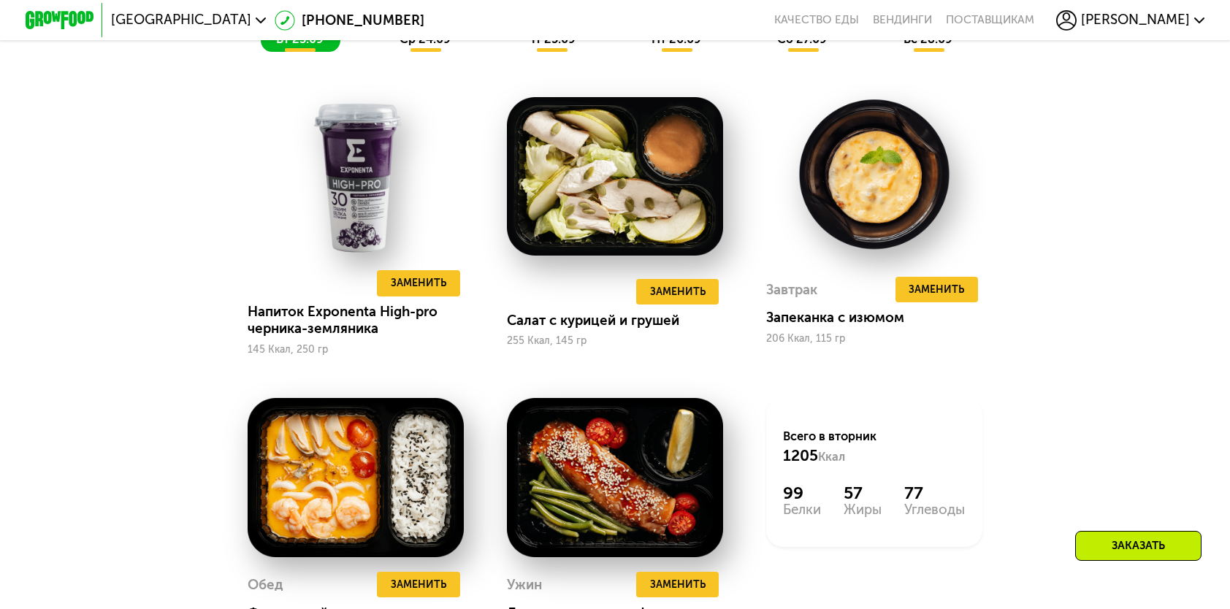
click at [421, 46] on span "ср 24.09" at bounding box center [424, 39] width 51 height 14
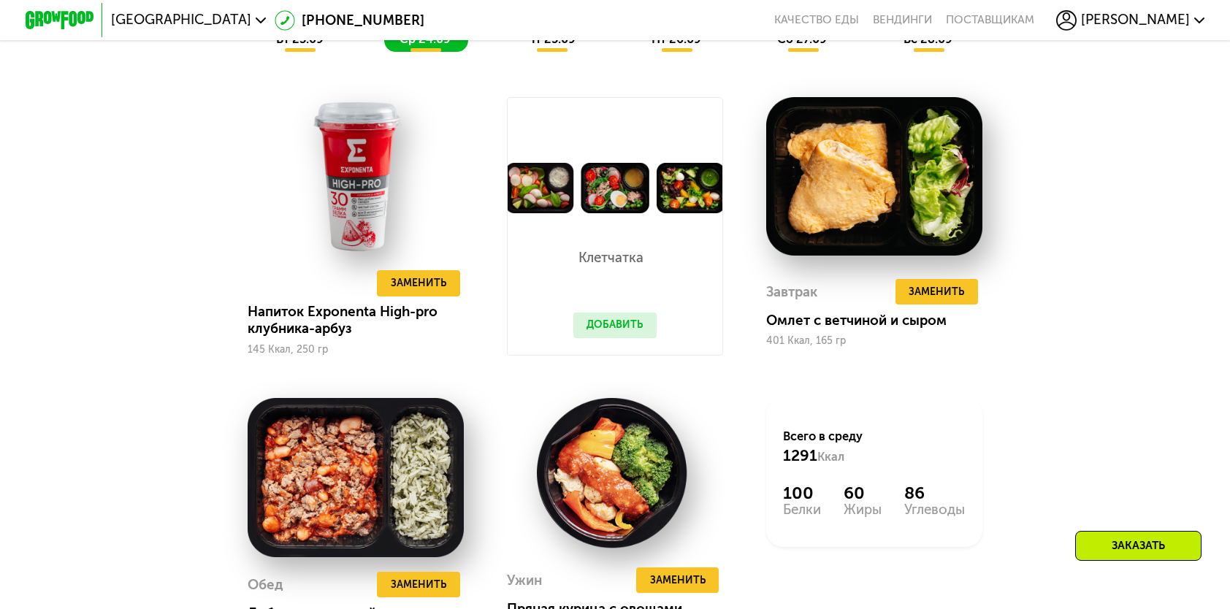
click at [317, 52] on div "вт 23.09" at bounding box center [301, 40] width 80 height 24
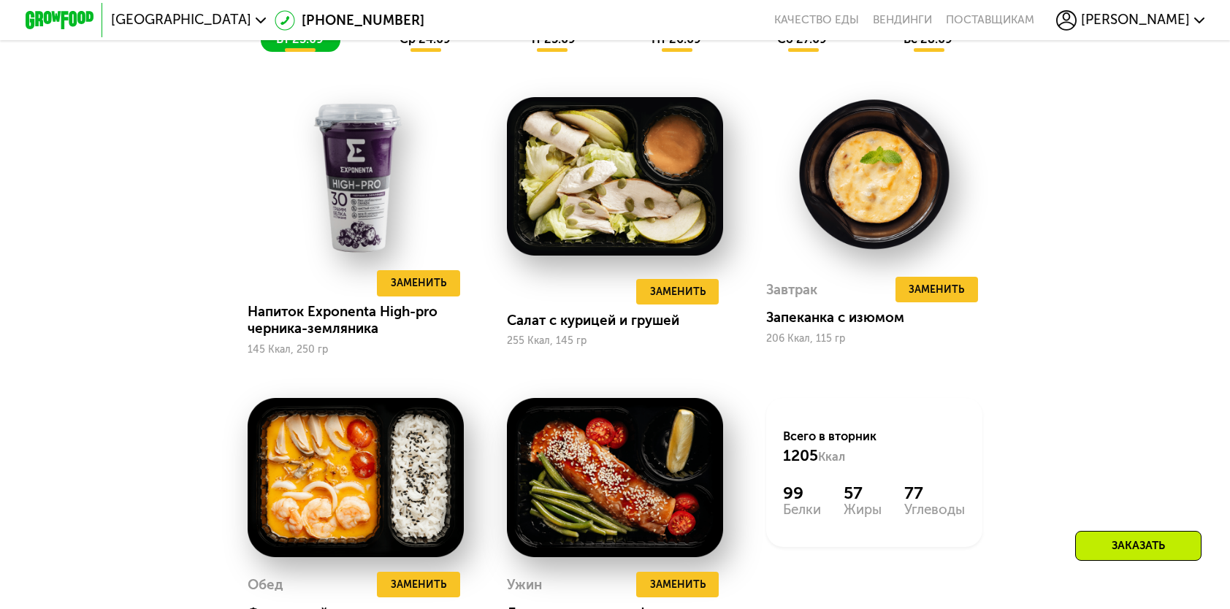
click at [416, 46] on span "ср 24.09" at bounding box center [424, 39] width 51 height 14
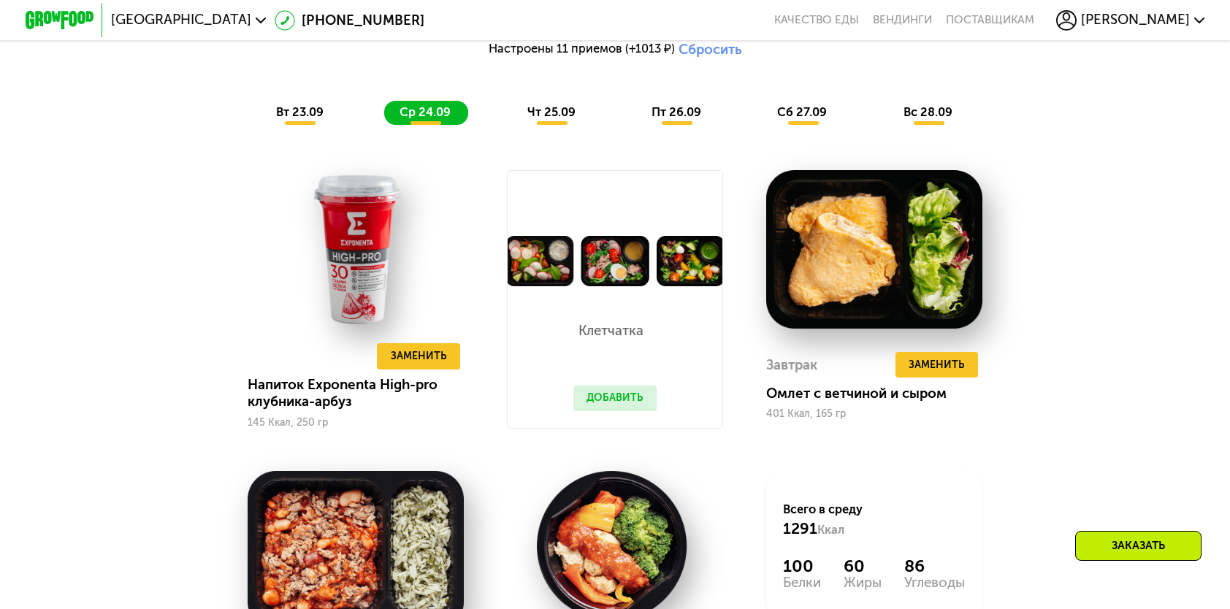
scroll to position [1314, 0]
click at [563, 119] on span "чт 25.09" at bounding box center [551, 112] width 48 height 14
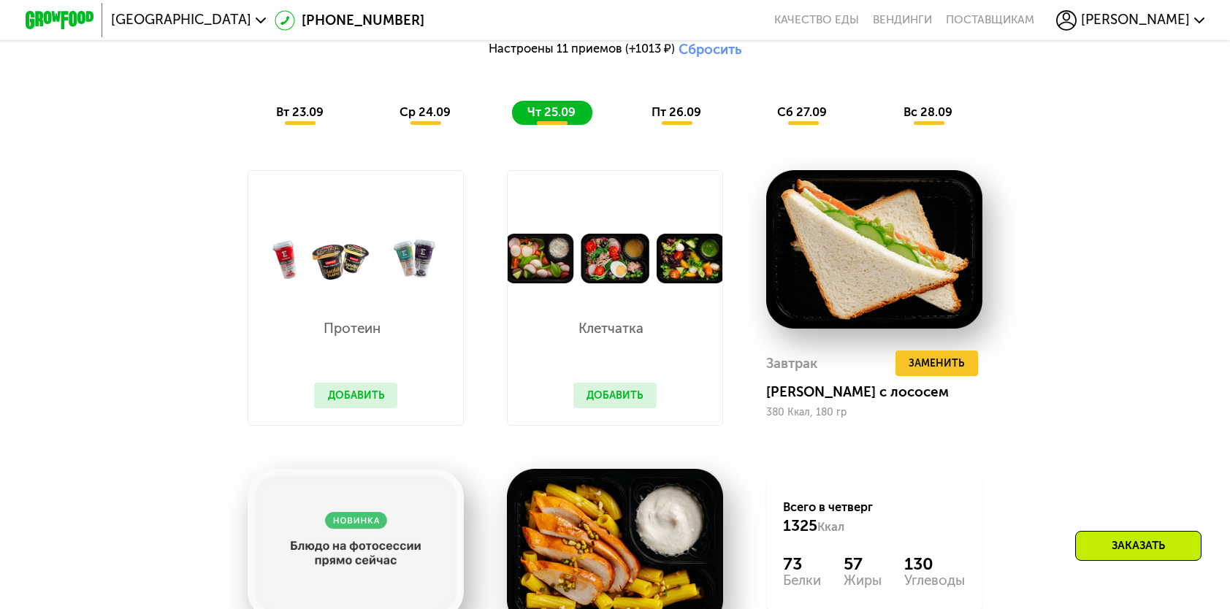
click at [364, 405] on button "Добавить" at bounding box center [355, 396] width 83 height 26
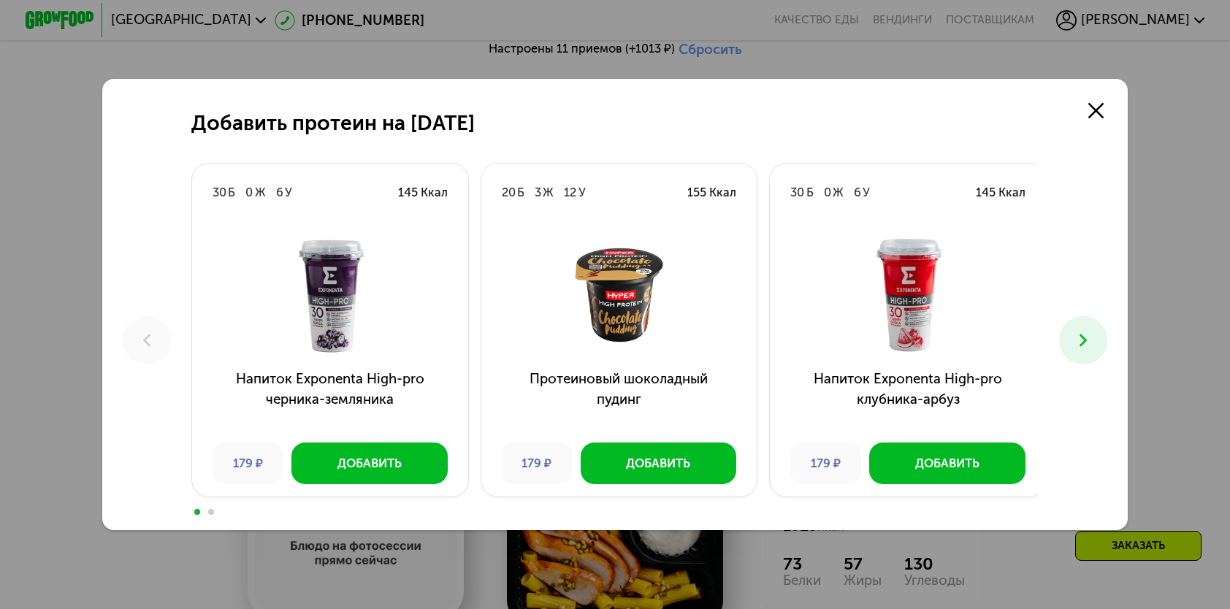
click at [1087, 346] on icon at bounding box center [1083, 340] width 20 height 20
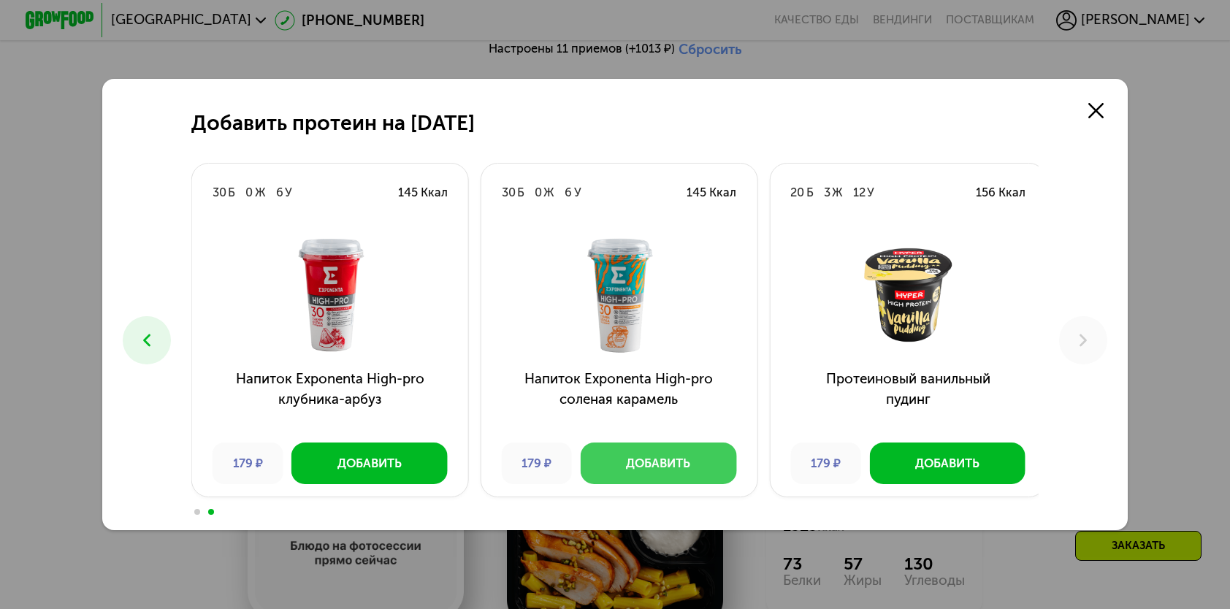
click at [628, 453] on button "Добавить" at bounding box center [659, 463] width 156 height 41
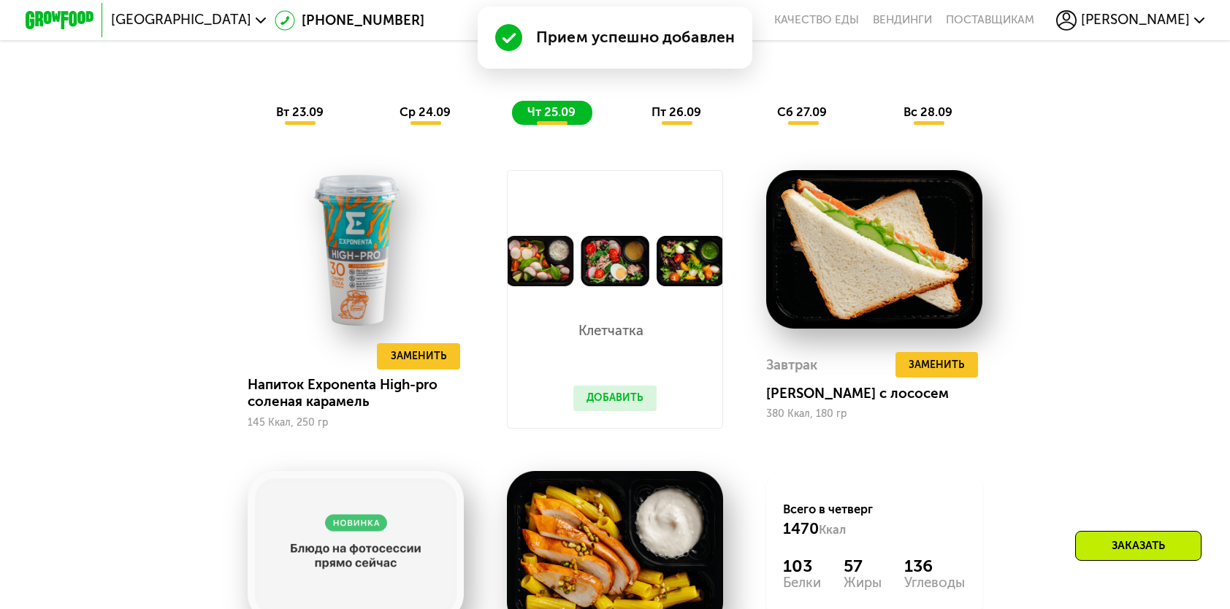
click at [635, 408] on button "Добавить" at bounding box center [614, 399] width 83 height 26
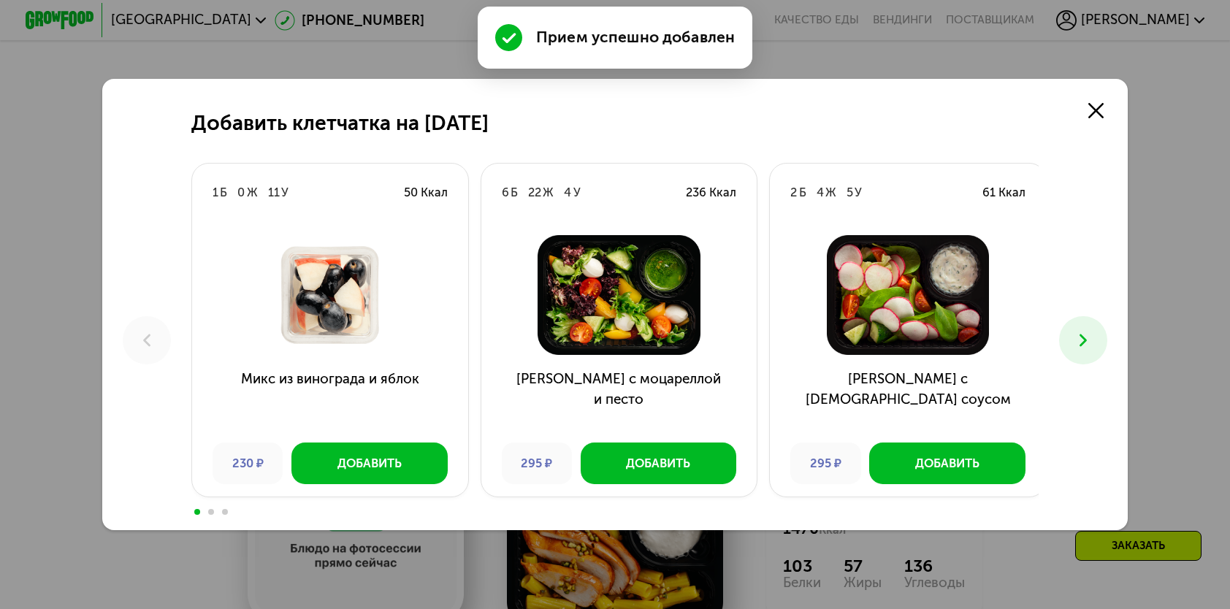
click at [1078, 341] on icon at bounding box center [1083, 340] width 20 height 20
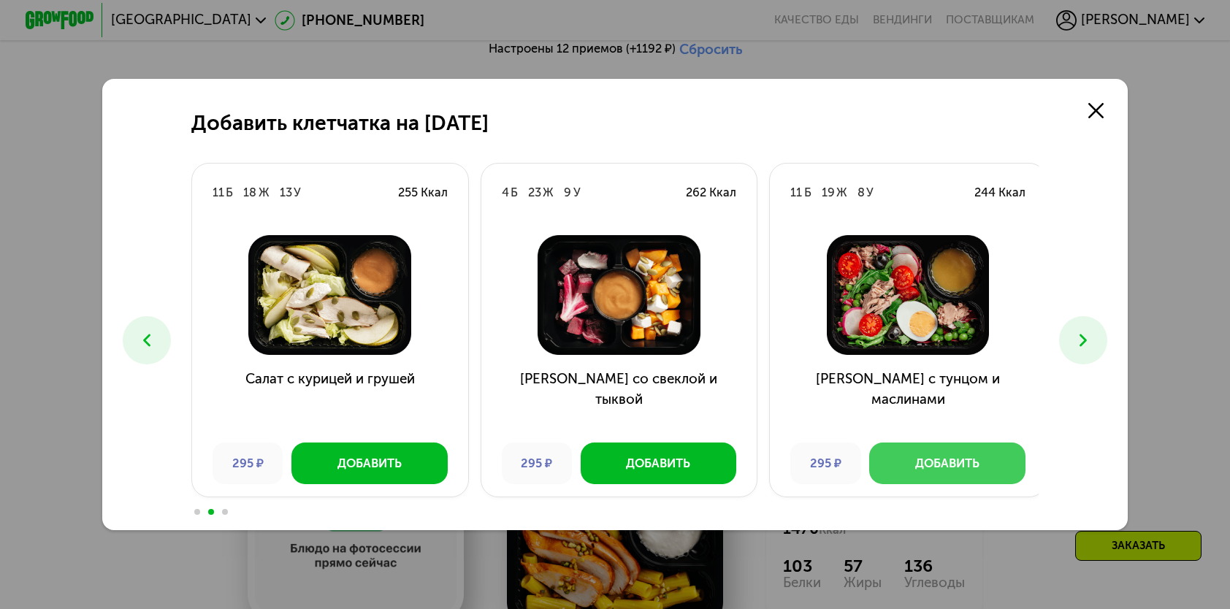
click at [929, 464] on div "Добавить" at bounding box center [947, 463] width 64 height 17
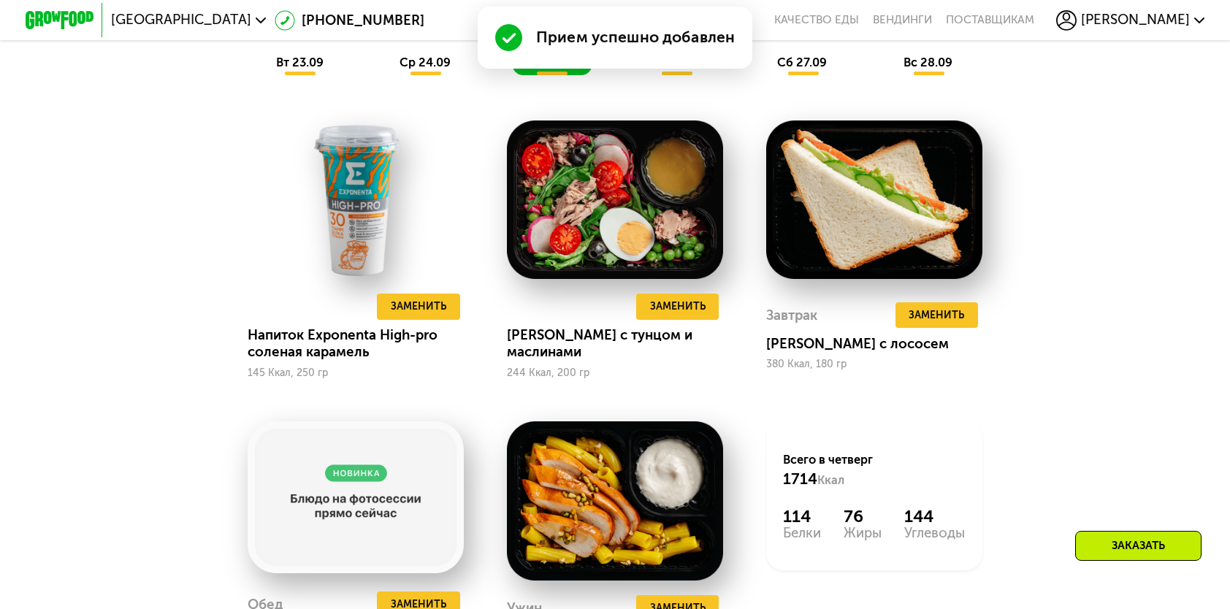
scroll to position [1387, 0]
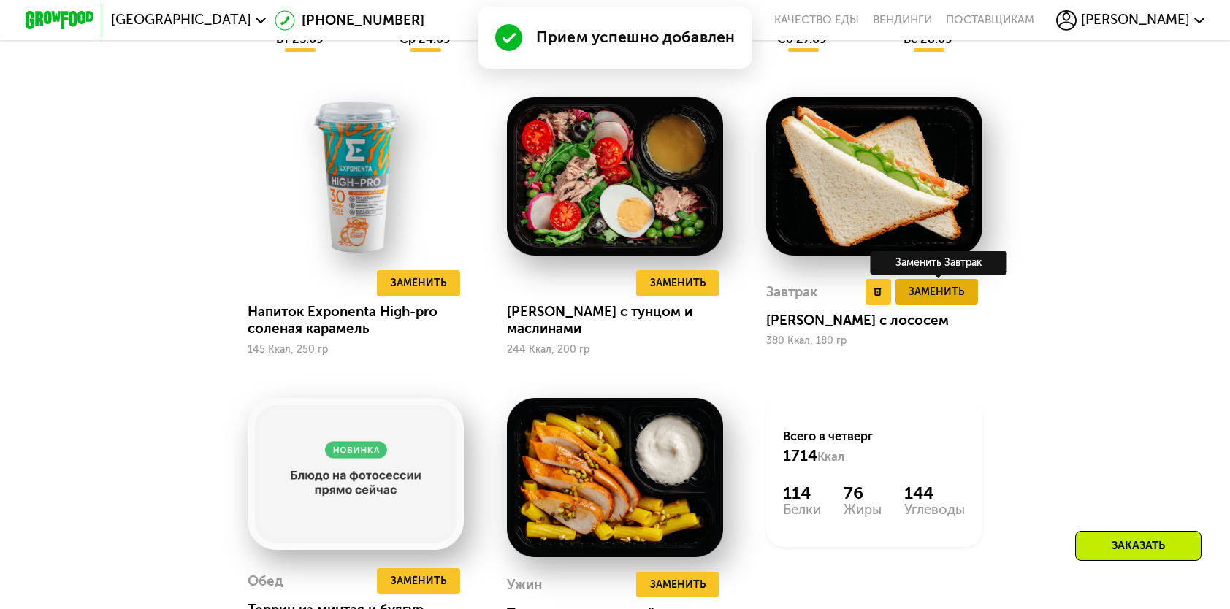
click at [940, 300] on span "Заменить" at bounding box center [935, 291] width 55 height 17
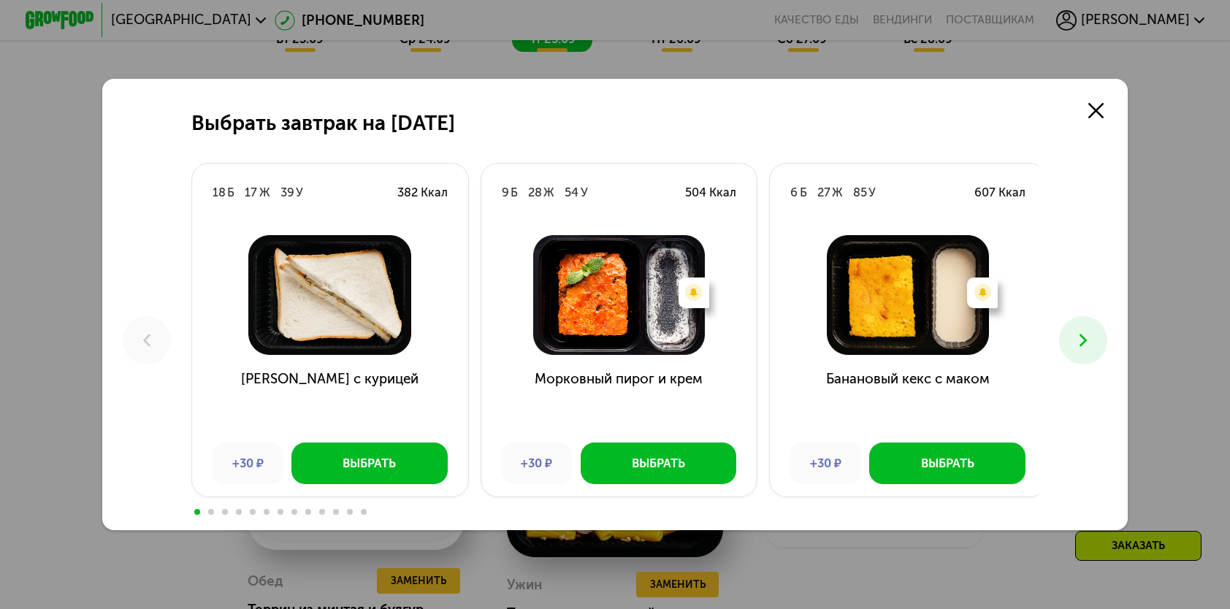
click at [1073, 332] on button at bounding box center [1082, 339] width 47 height 47
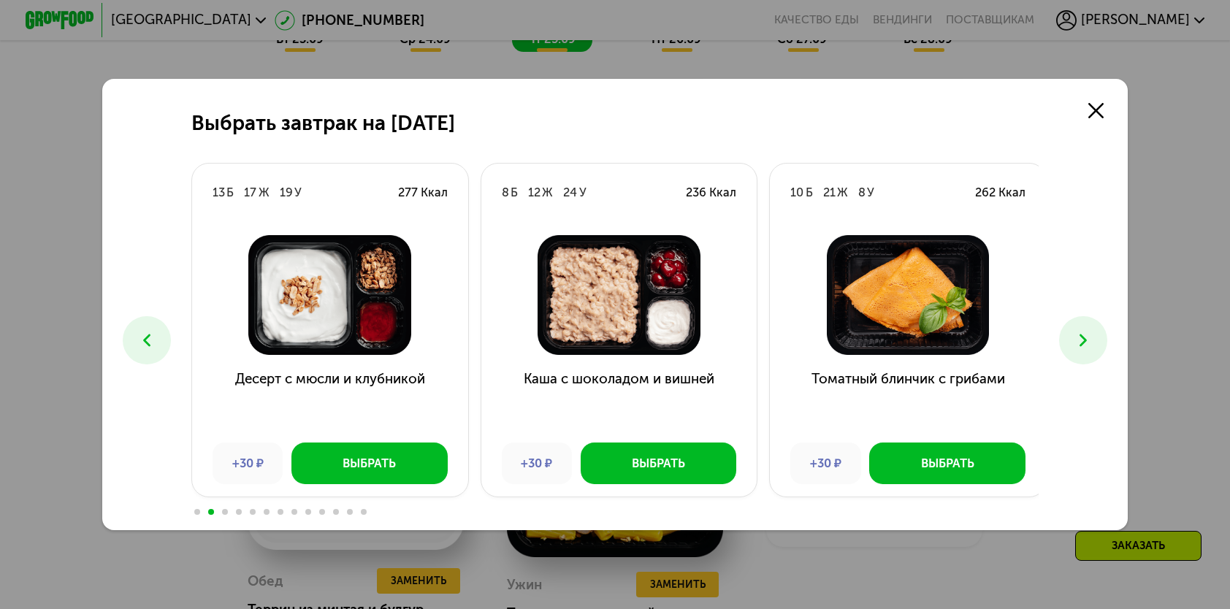
click at [1073, 332] on button at bounding box center [1082, 339] width 47 height 47
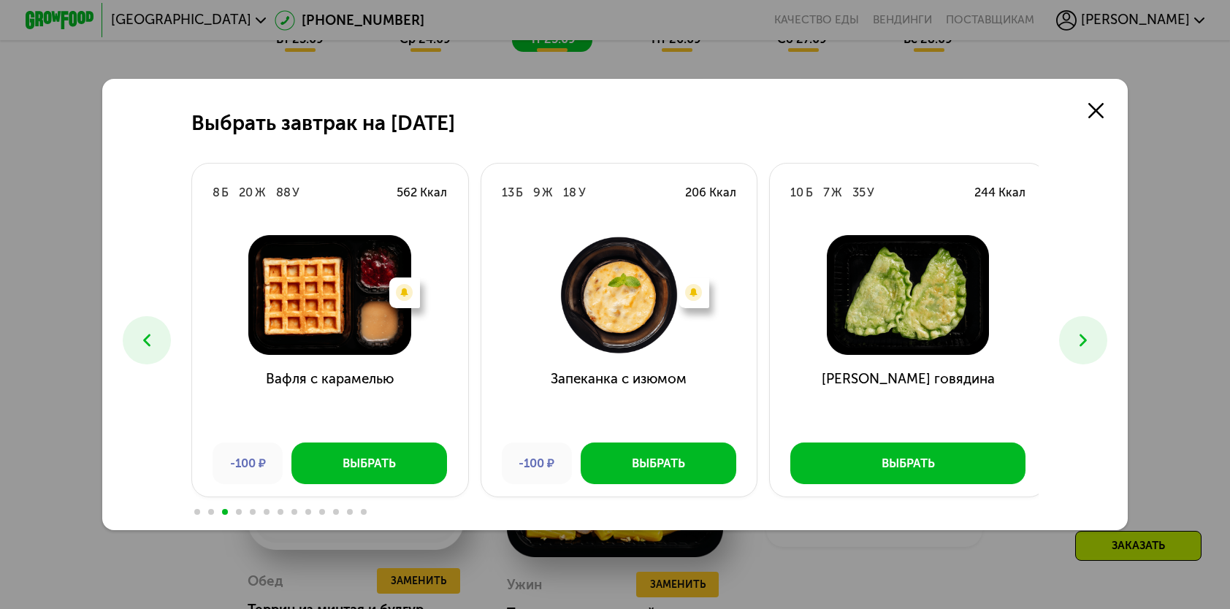
click at [1073, 332] on button at bounding box center [1082, 339] width 47 height 47
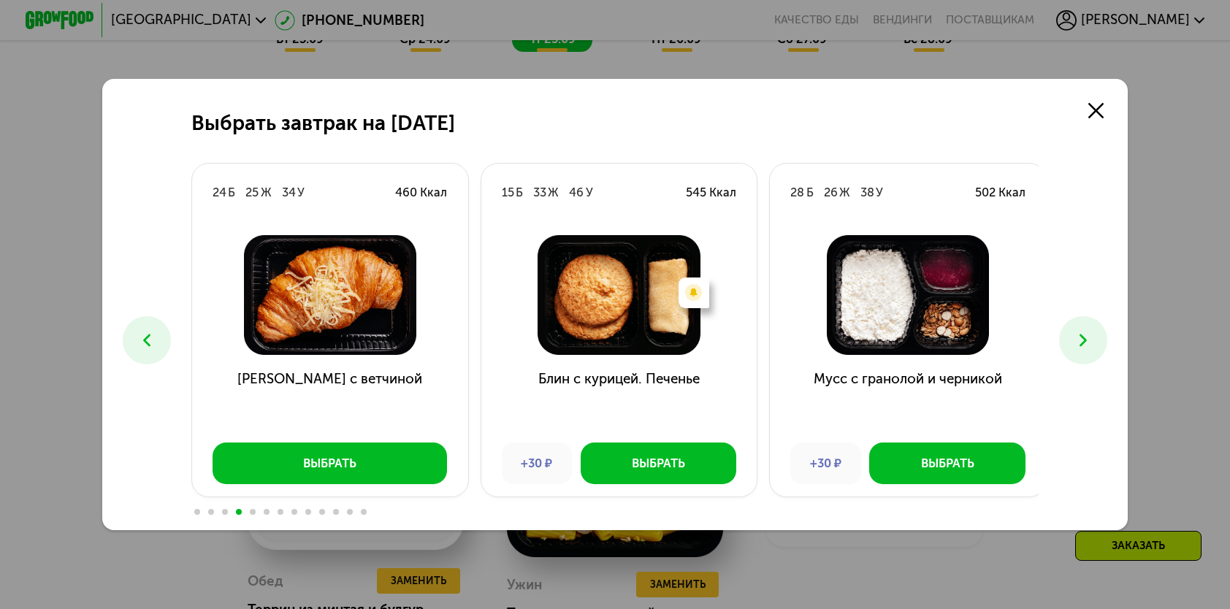
click at [1073, 332] on button at bounding box center [1082, 339] width 47 height 47
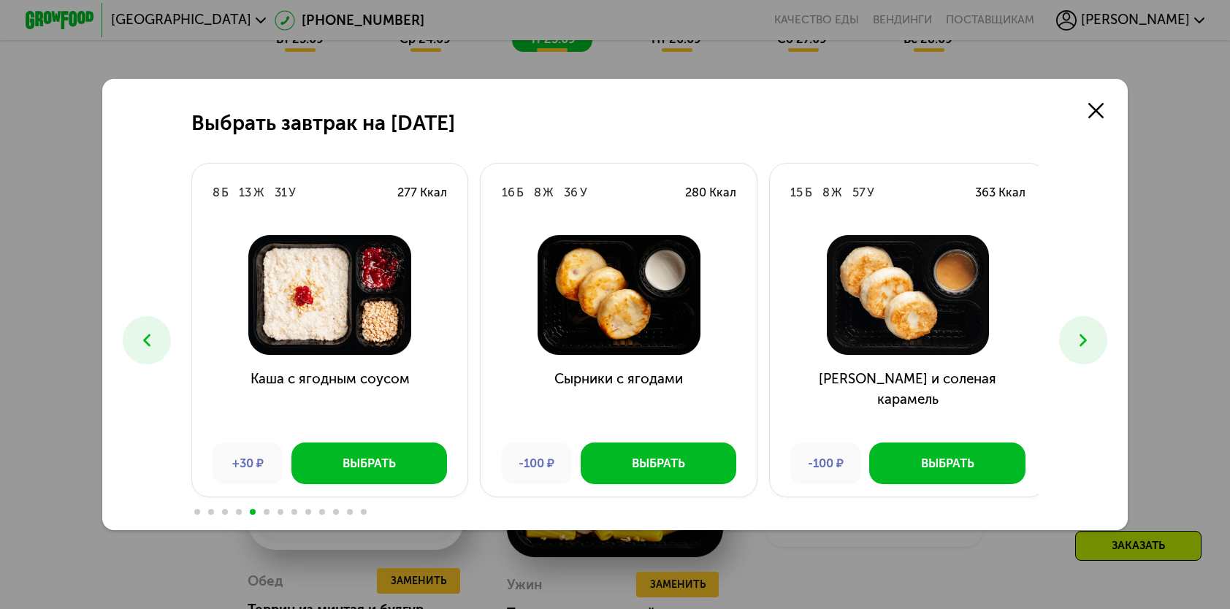
click at [1073, 332] on button at bounding box center [1082, 339] width 47 height 47
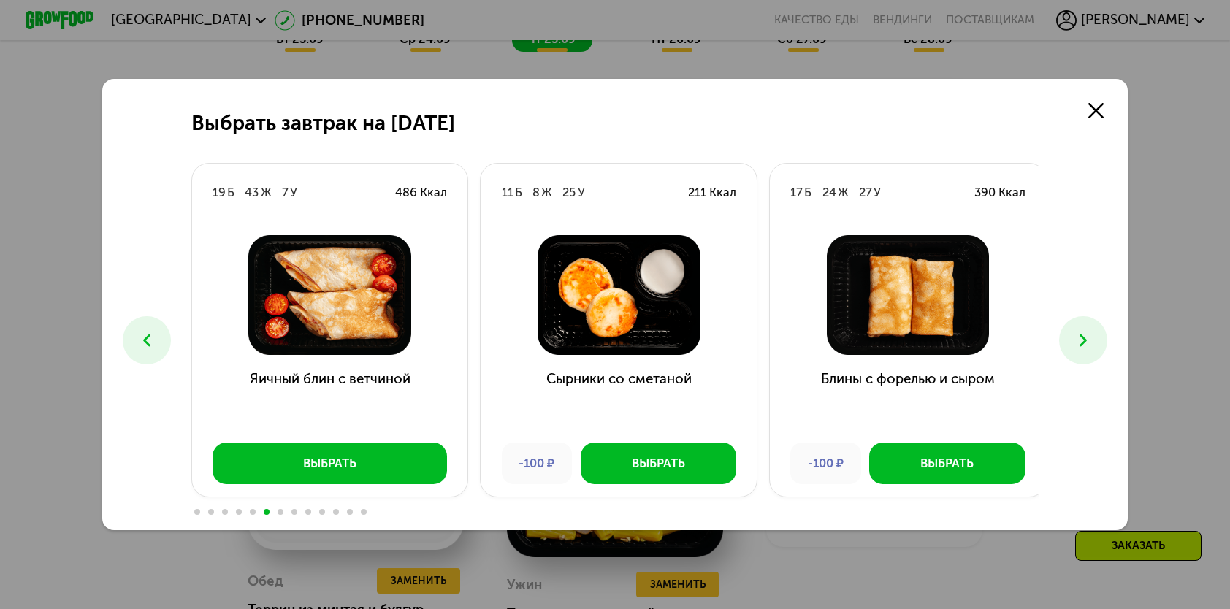
click at [1073, 332] on button at bounding box center [1082, 339] width 47 height 47
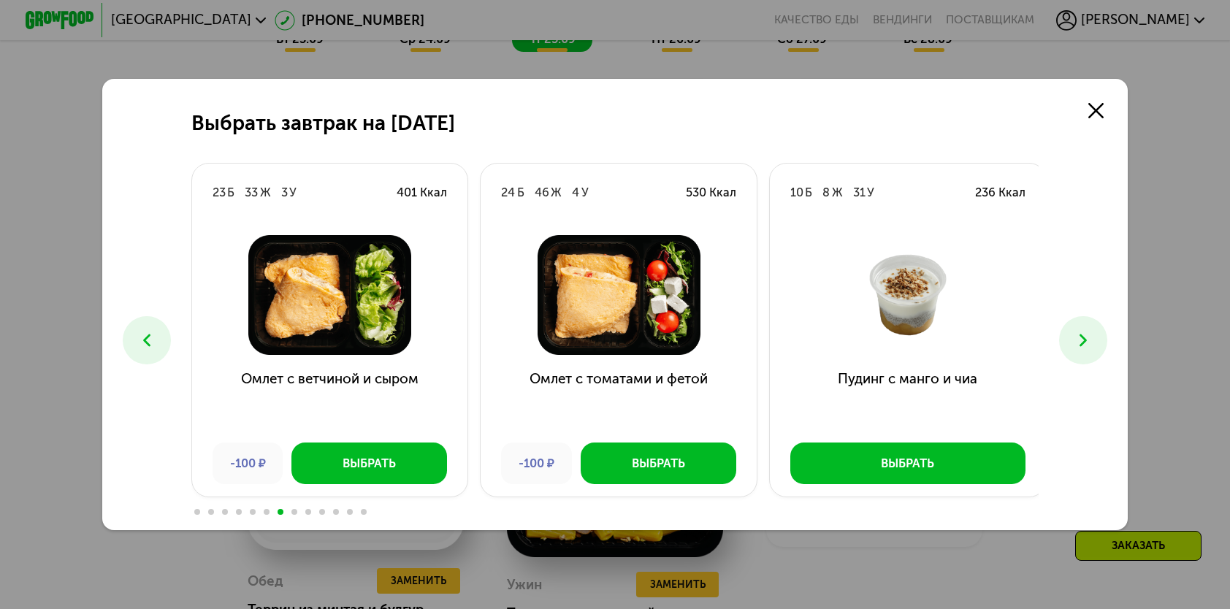
click at [1073, 332] on button at bounding box center [1082, 339] width 47 height 47
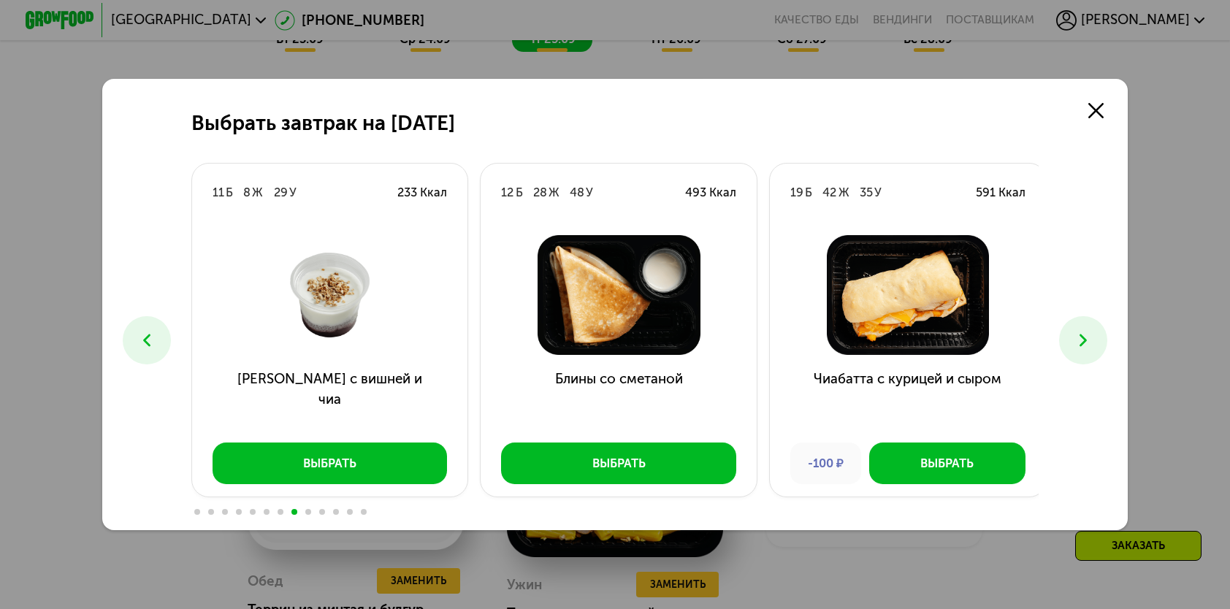
click at [1073, 332] on button at bounding box center [1082, 339] width 47 height 47
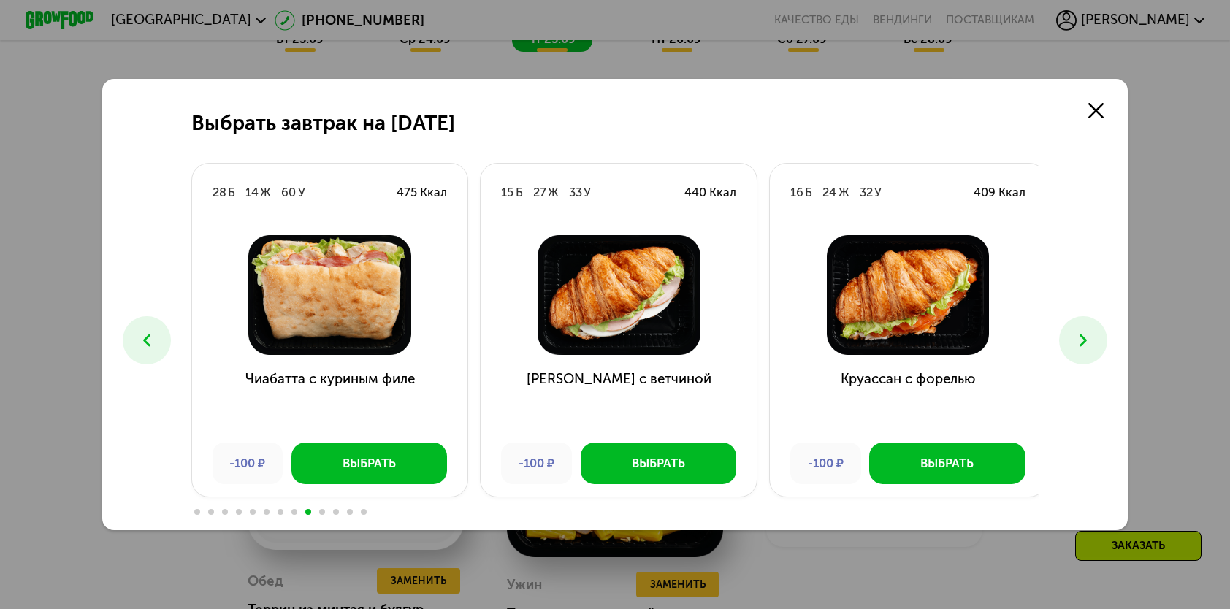
click at [1073, 332] on button at bounding box center [1082, 339] width 47 height 47
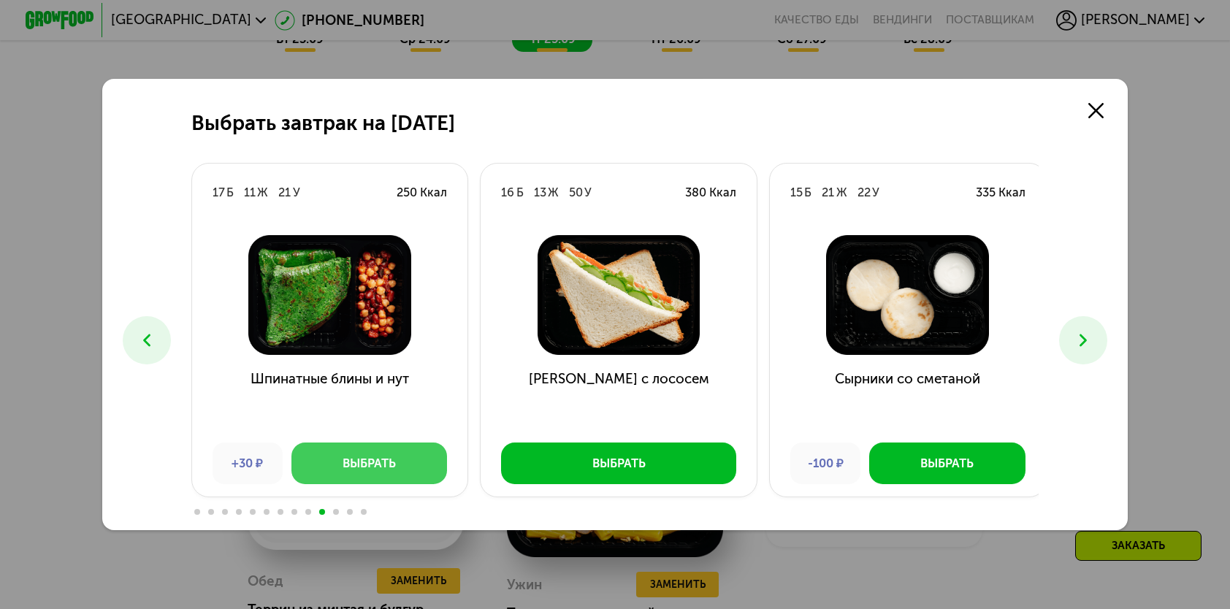
click at [383, 478] on button "Выбрать" at bounding box center [369, 463] width 156 height 41
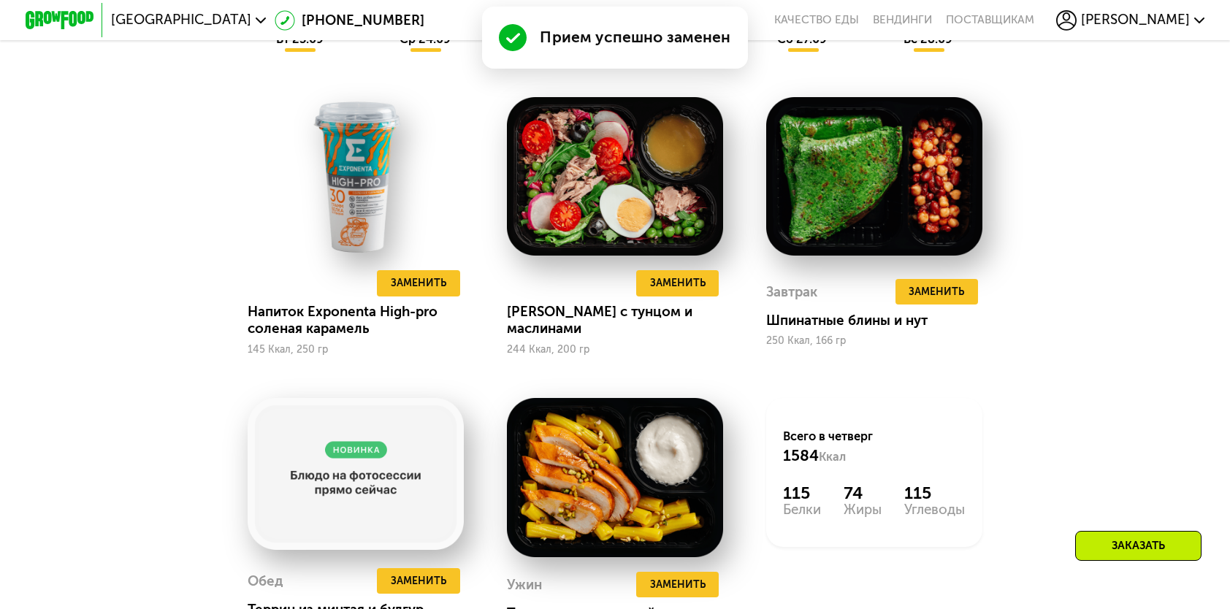
scroll to position [1533, 0]
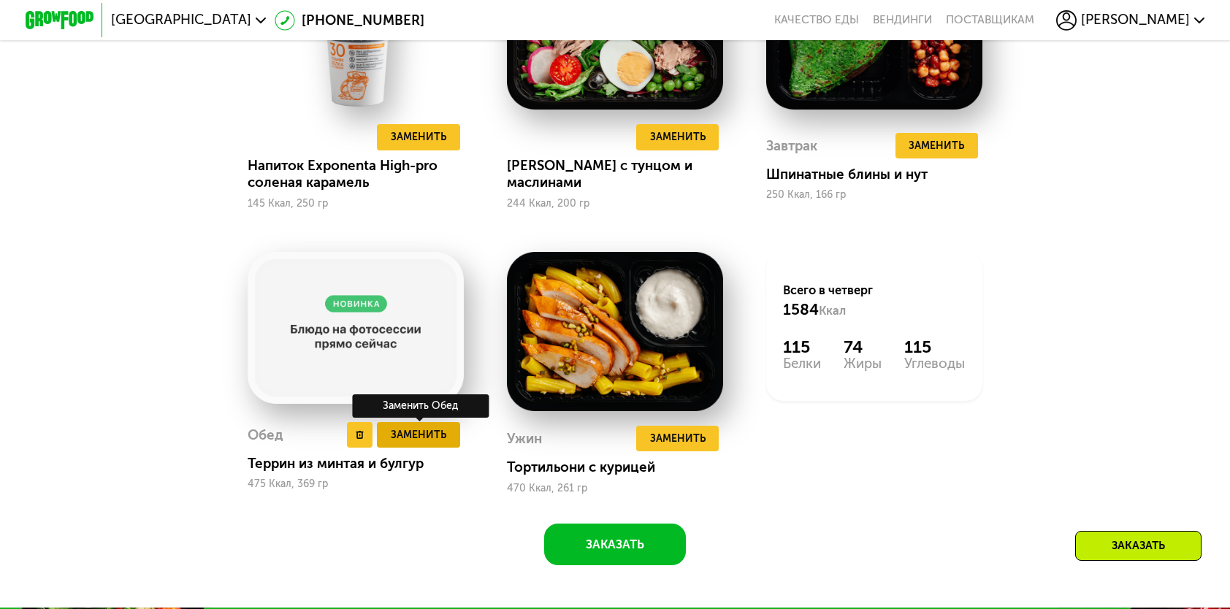
click at [413, 443] on span "Заменить" at bounding box center [418, 434] width 55 height 17
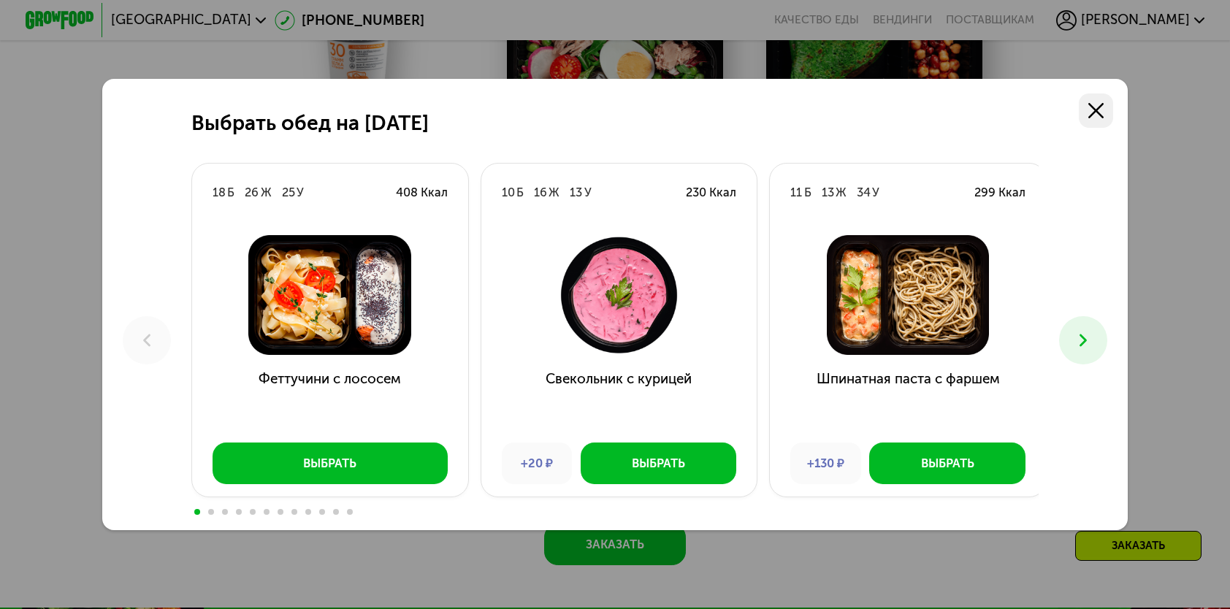
click at [1097, 115] on icon at bounding box center [1095, 110] width 15 height 15
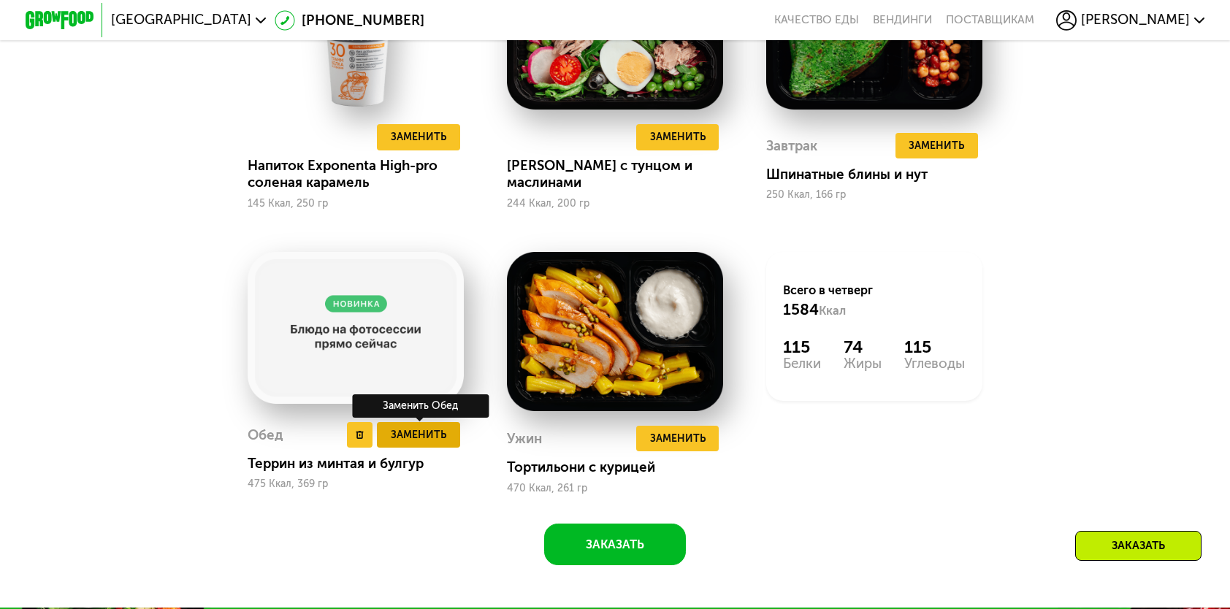
click at [410, 443] on span "Заменить" at bounding box center [418, 434] width 55 height 17
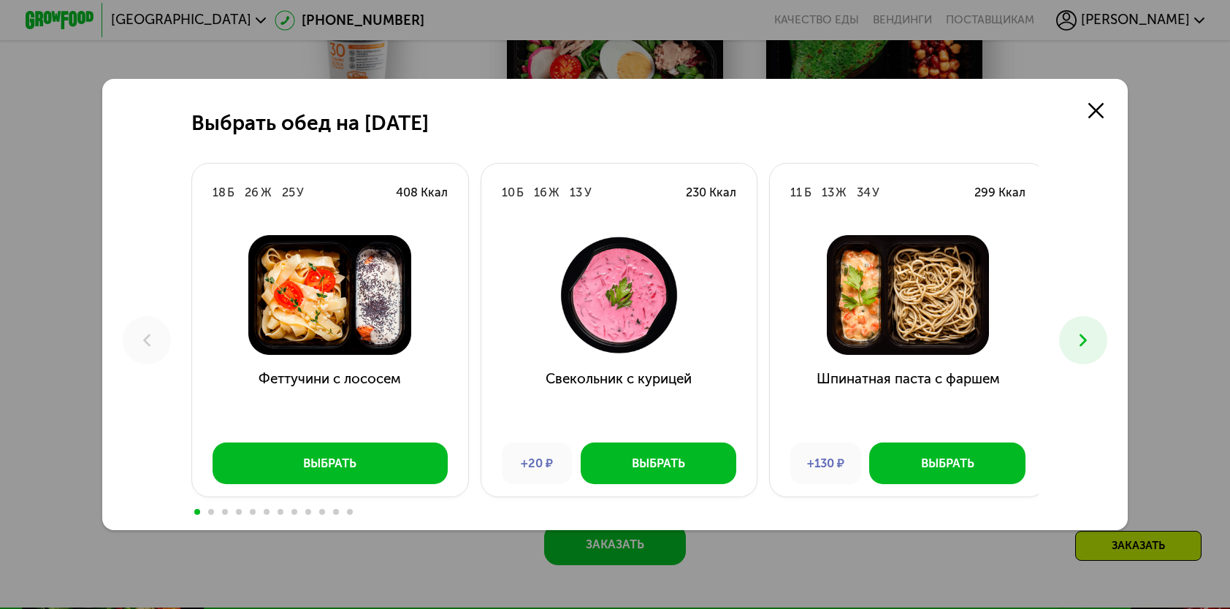
click at [1081, 342] on icon at bounding box center [1083, 340] width 20 height 20
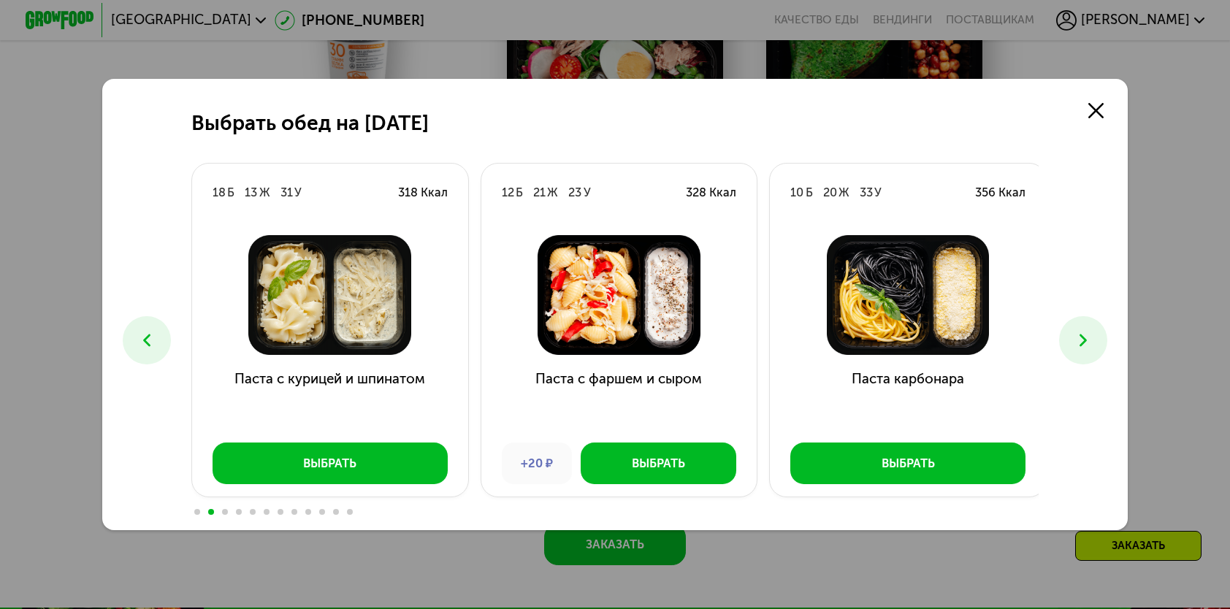
click at [1081, 342] on icon at bounding box center [1083, 340] width 20 height 20
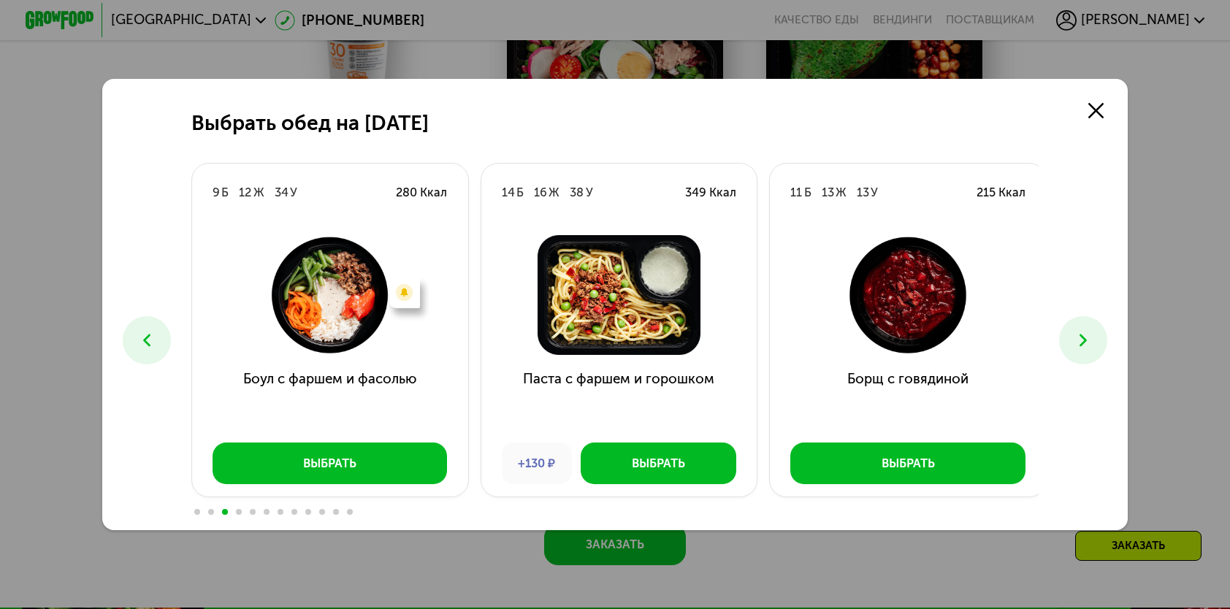
click at [1081, 342] on icon at bounding box center [1083, 340] width 20 height 20
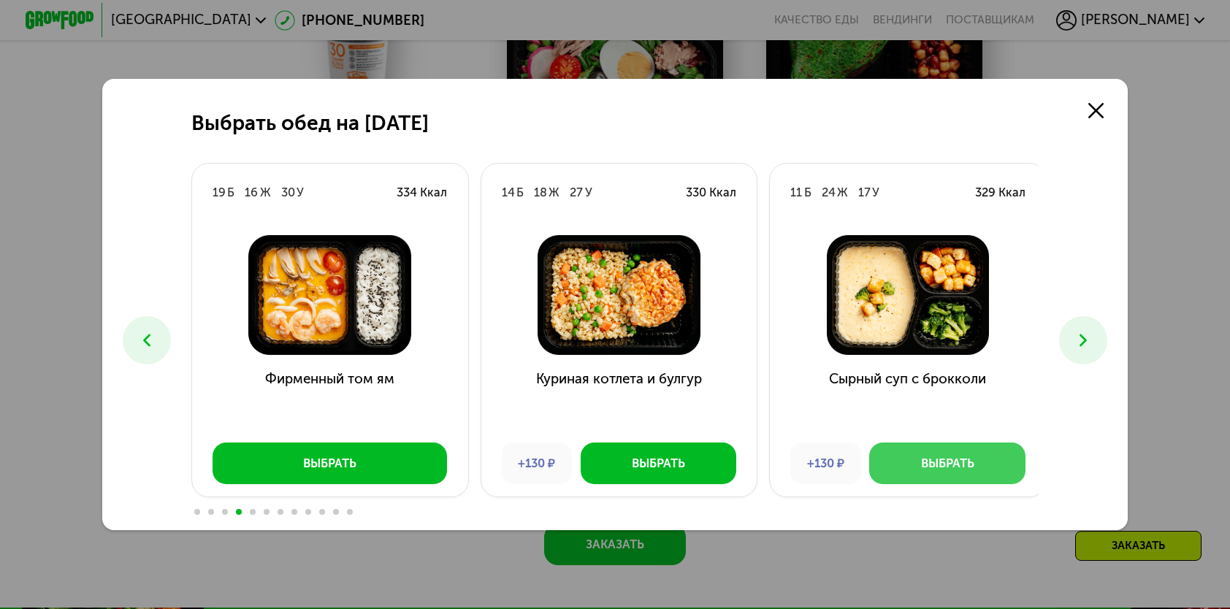
click at [975, 459] on button "Выбрать" at bounding box center [947, 463] width 156 height 41
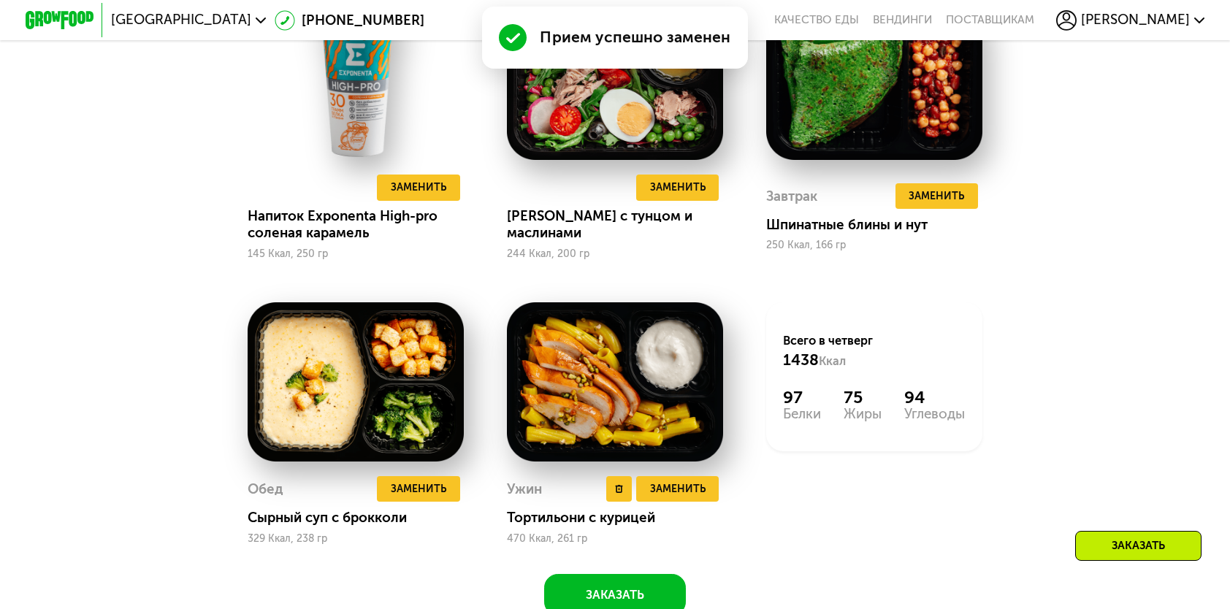
scroll to position [1460, 0]
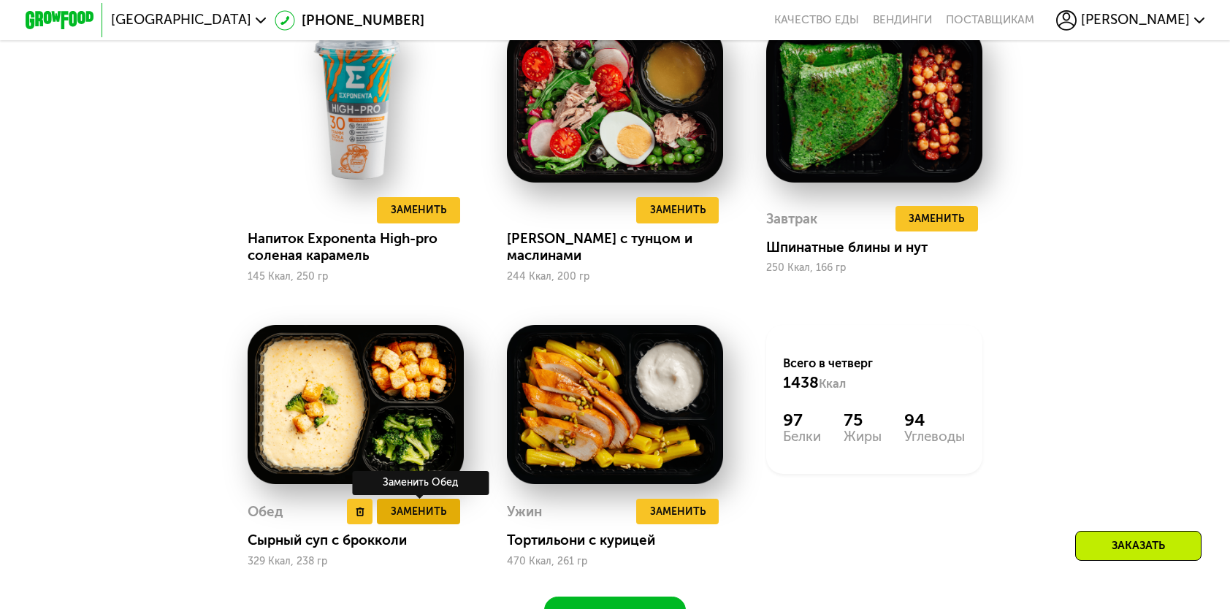
click at [447, 512] on button "Заменить" at bounding box center [418, 512] width 83 height 26
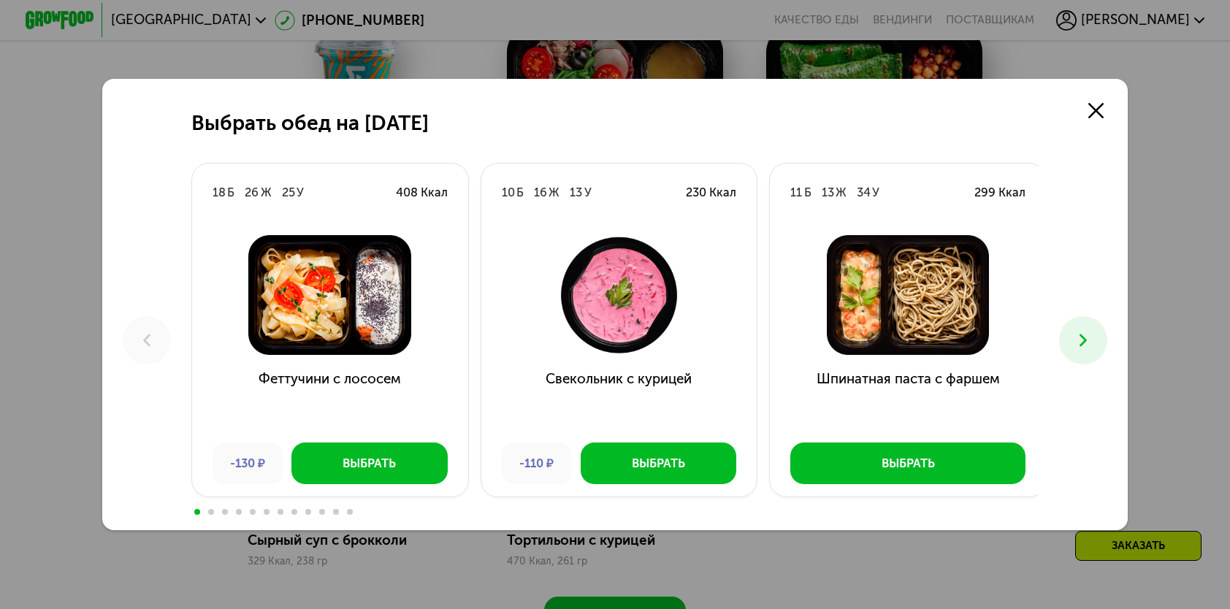
click at [1081, 345] on icon at bounding box center [1083, 340] width 20 height 20
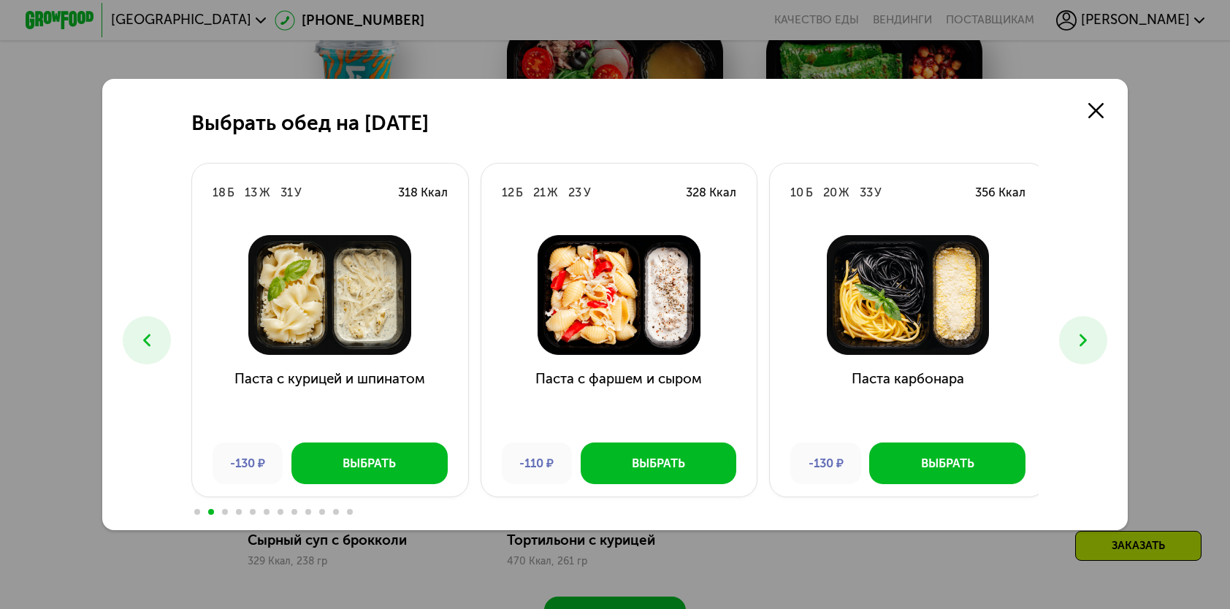
click at [1081, 345] on icon at bounding box center [1083, 340] width 20 height 20
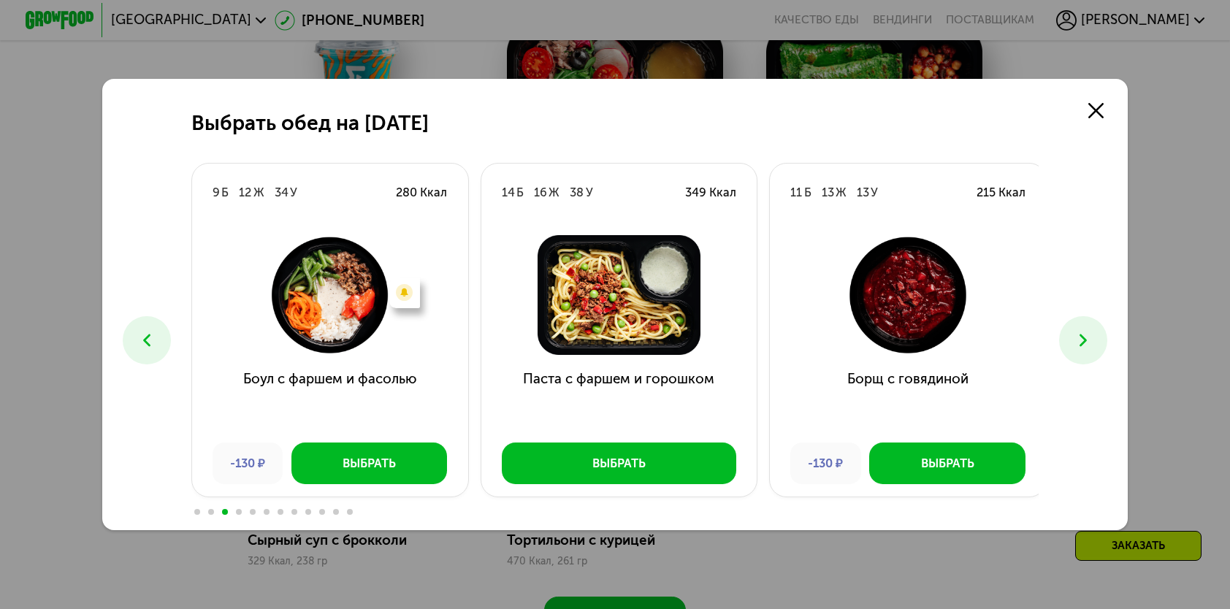
click at [1081, 345] on icon at bounding box center [1083, 340] width 20 height 20
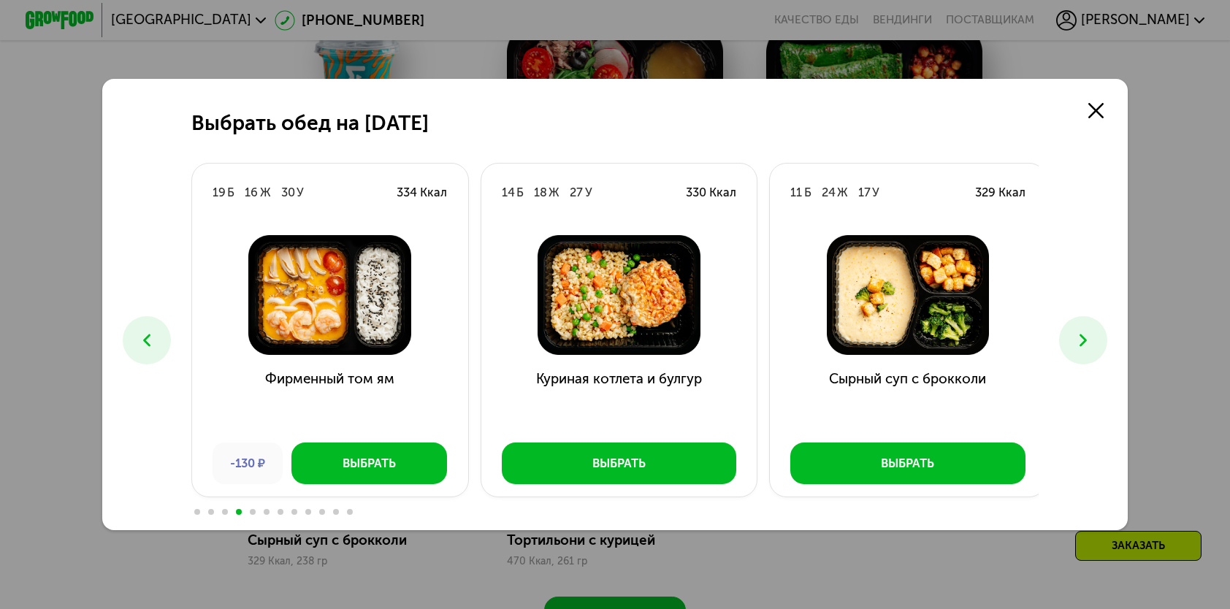
click at [1081, 345] on icon at bounding box center [1083, 340] width 20 height 20
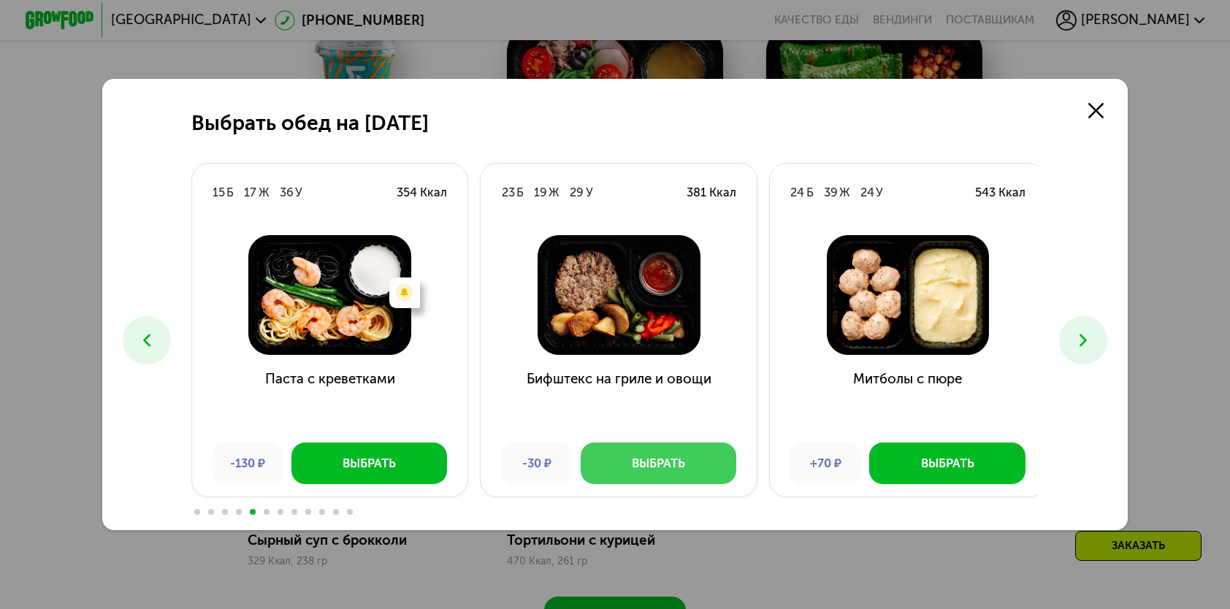
click at [701, 460] on button "Выбрать" at bounding box center [659, 463] width 156 height 41
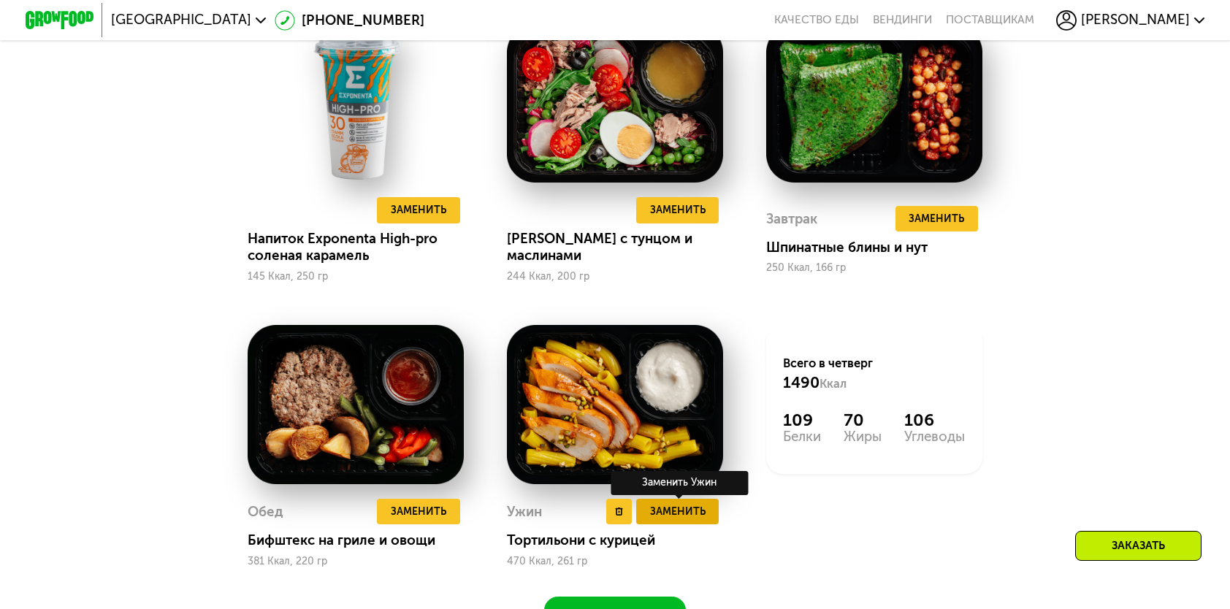
click at [697, 520] on span "Заменить" at bounding box center [677, 511] width 55 height 17
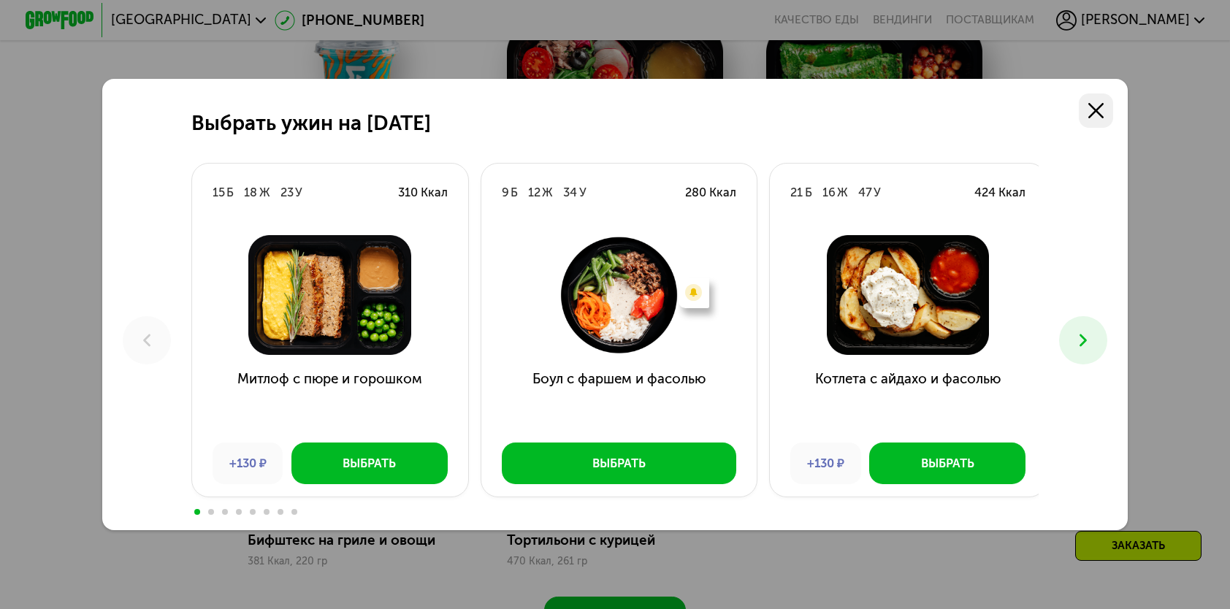
click at [1102, 107] on use at bounding box center [1095, 110] width 15 height 15
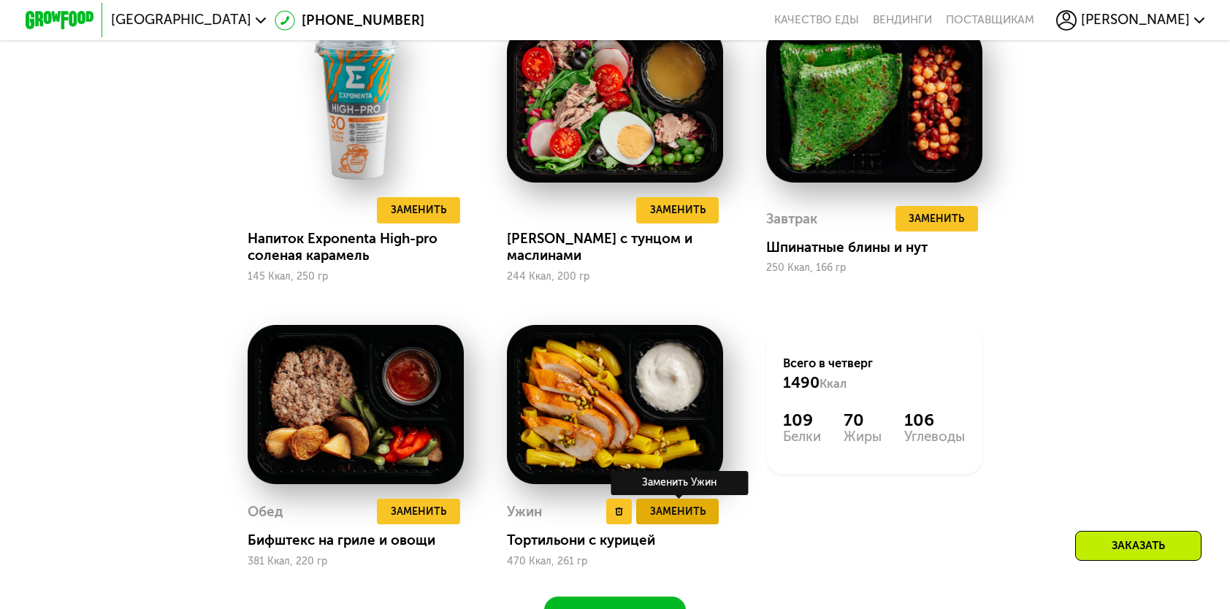
click at [681, 518] on span "Заменить" at bounding box center [677, 511] width 55 height 17
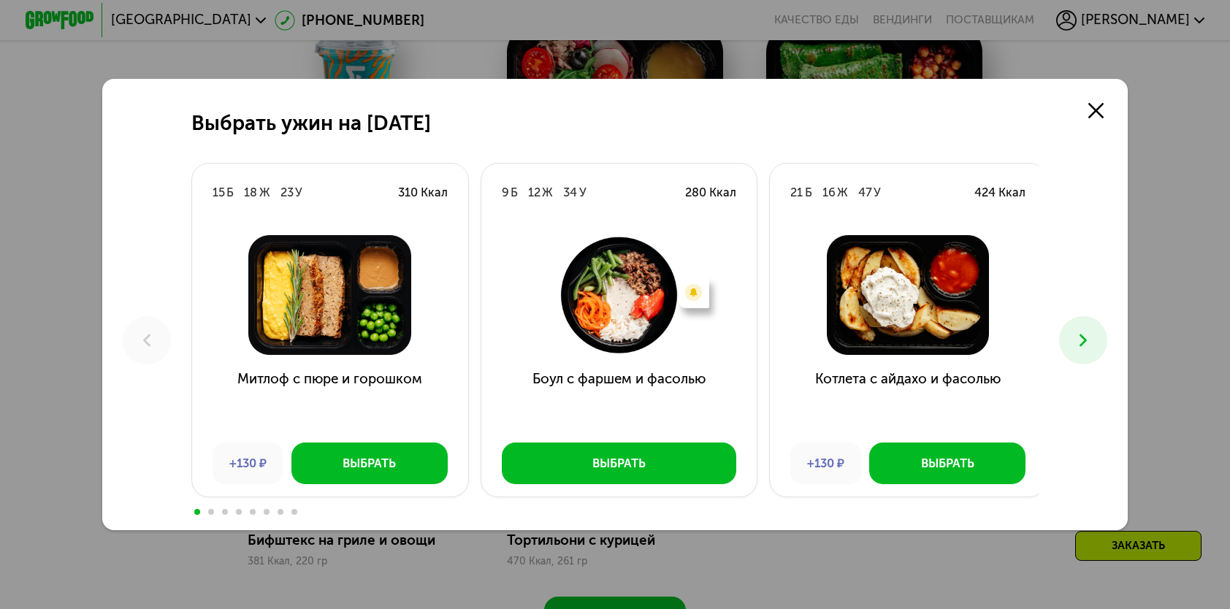
click at [1081, 337] on icon at bounding box center [1083, 340] width 20 height 20
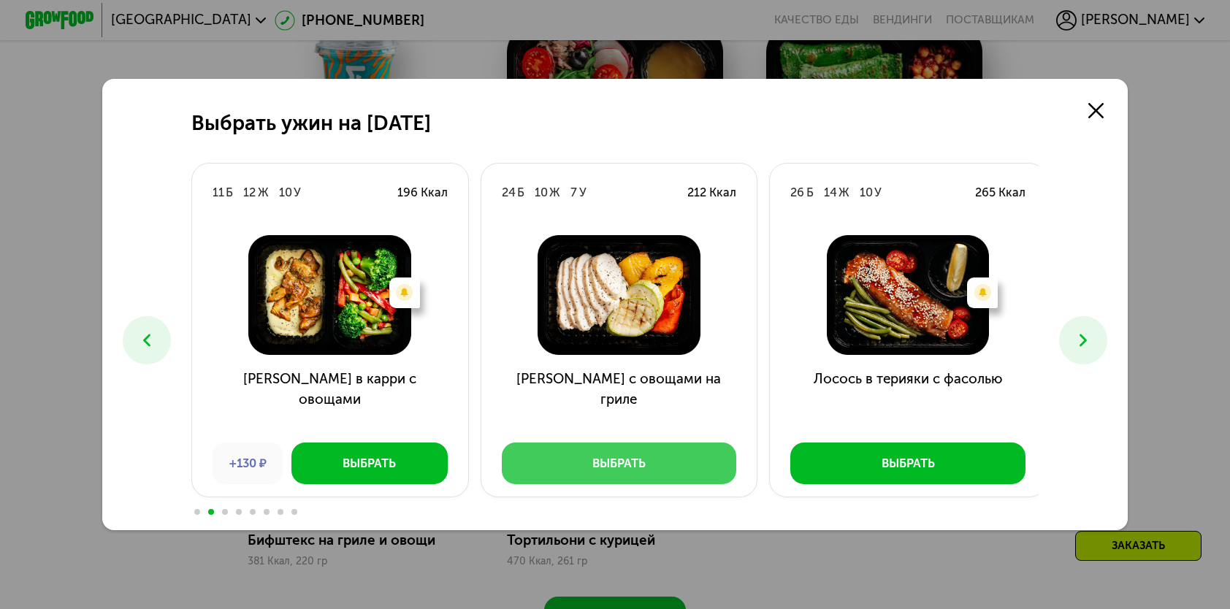
click at [552, 480] on button "Выбрать" at bounding box center [619, 463] width 235 height 41
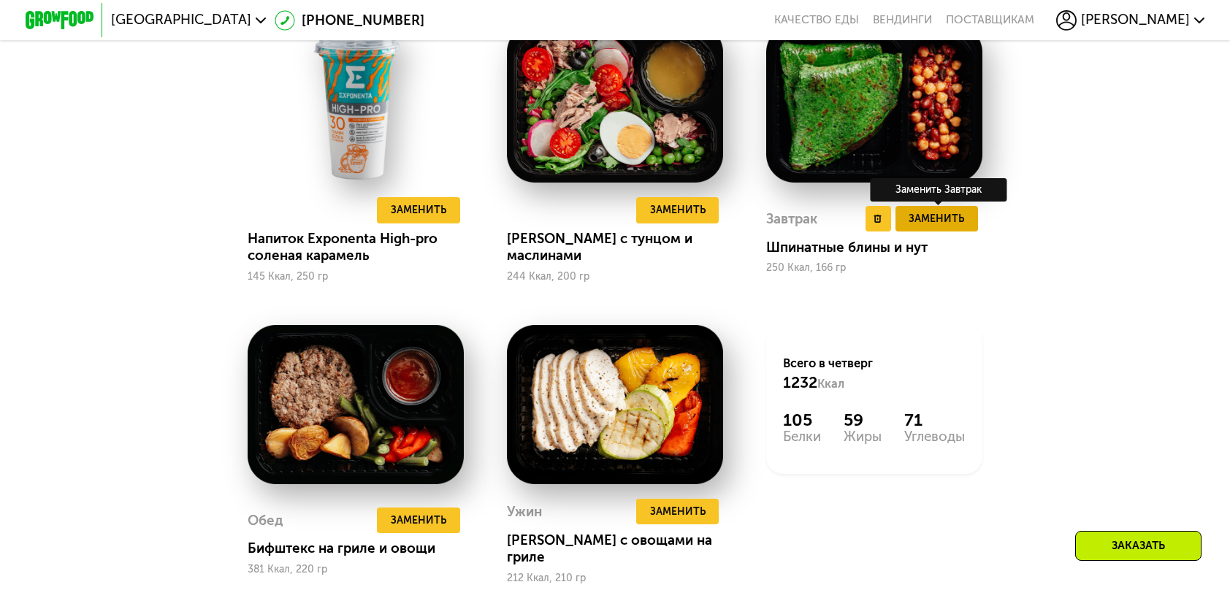
click at [975, 226] on button "Заменить" at bounding box center [936, 219] width 83 height 26
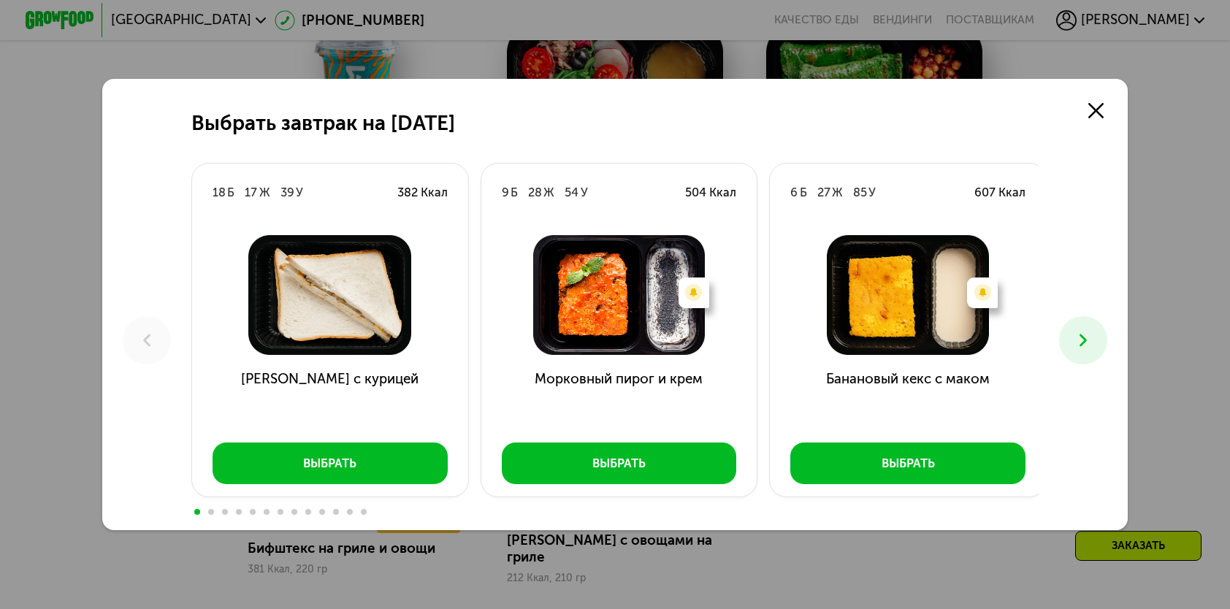
click at [1098, 331] on button at bounding box center [1082, 339] width 47 height 47
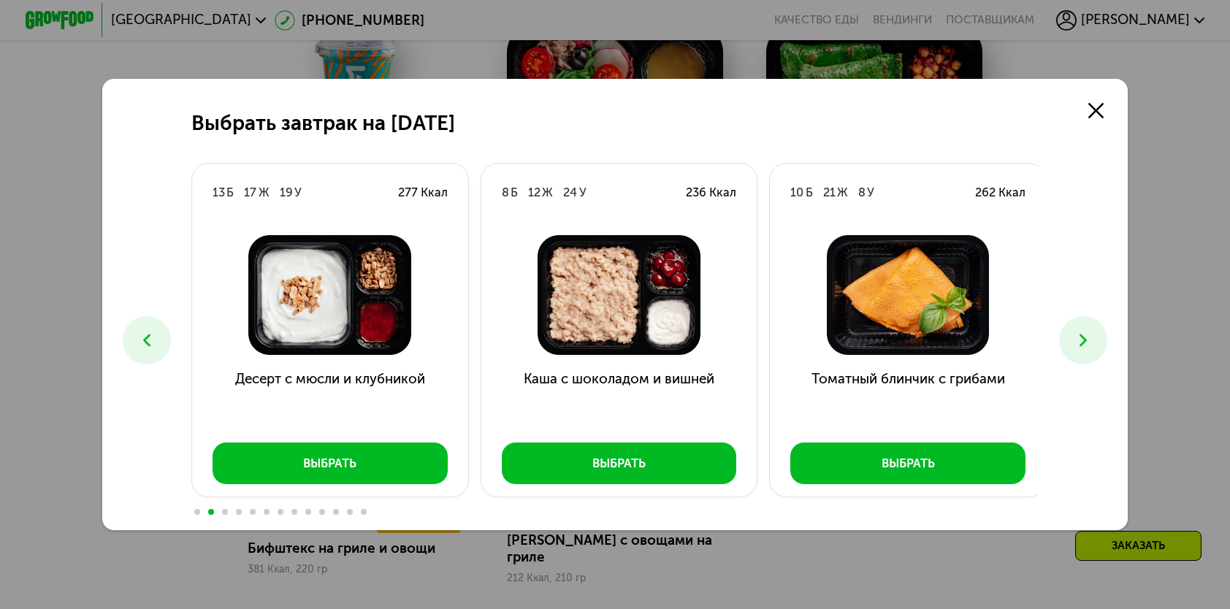
click at [1098, 331] on button at bounding box center [1082, 339] width 47 height 47
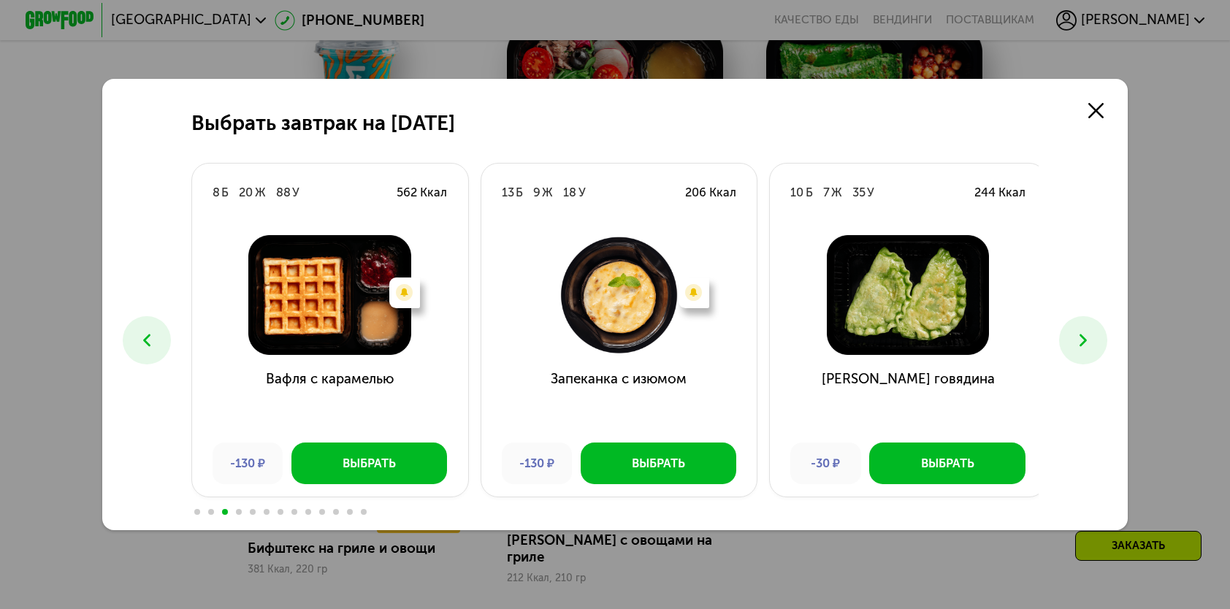
click at [1098, 331] on button at bounding box center [1082, 339] width 47 height 47
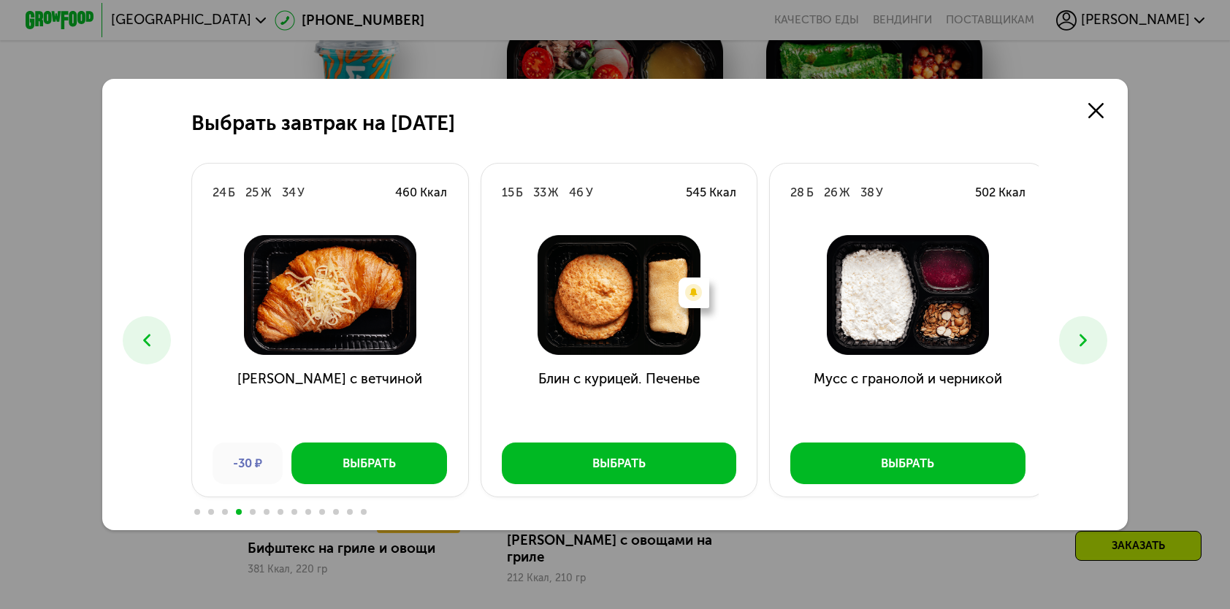
click at [1098, 331] on button at bounding box center [1082, 339] width 47 height 47
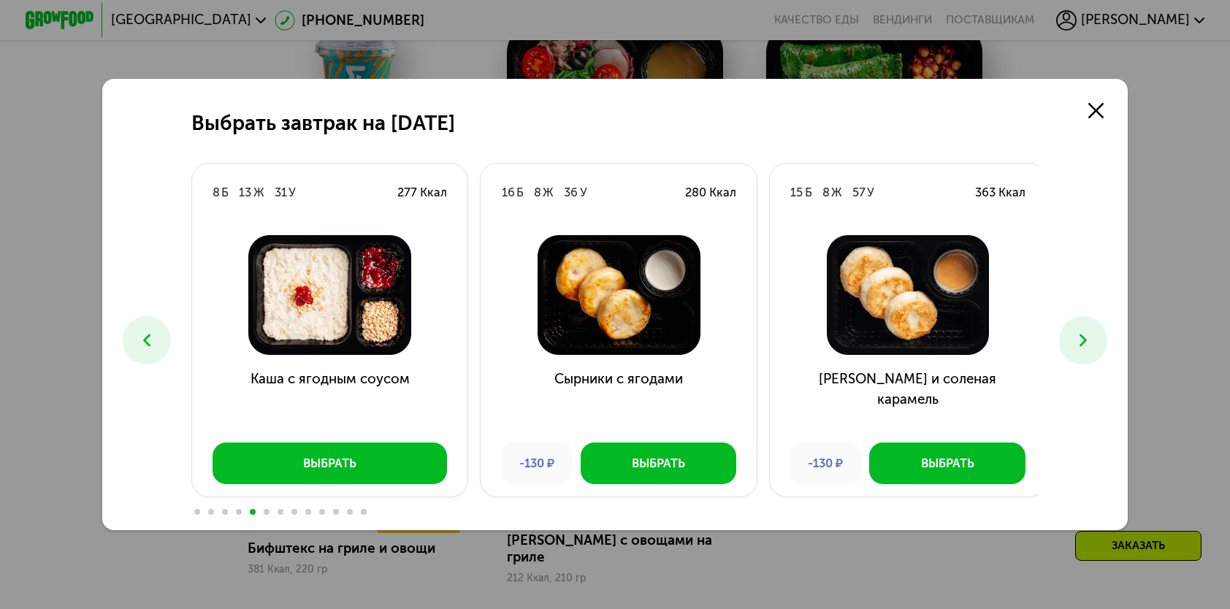
click at [1098, 331] on button at bounding box center [1082, 339] width 47 height 47
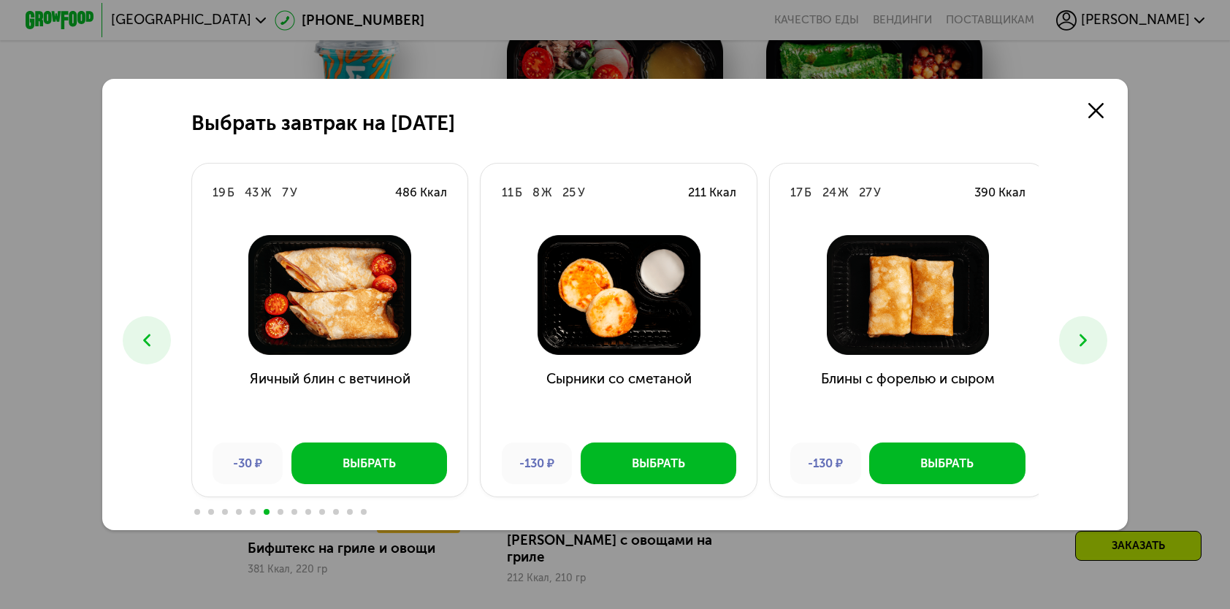
click at [1098, 331] on button at bounding box center [1082, 339] width 47 height 47
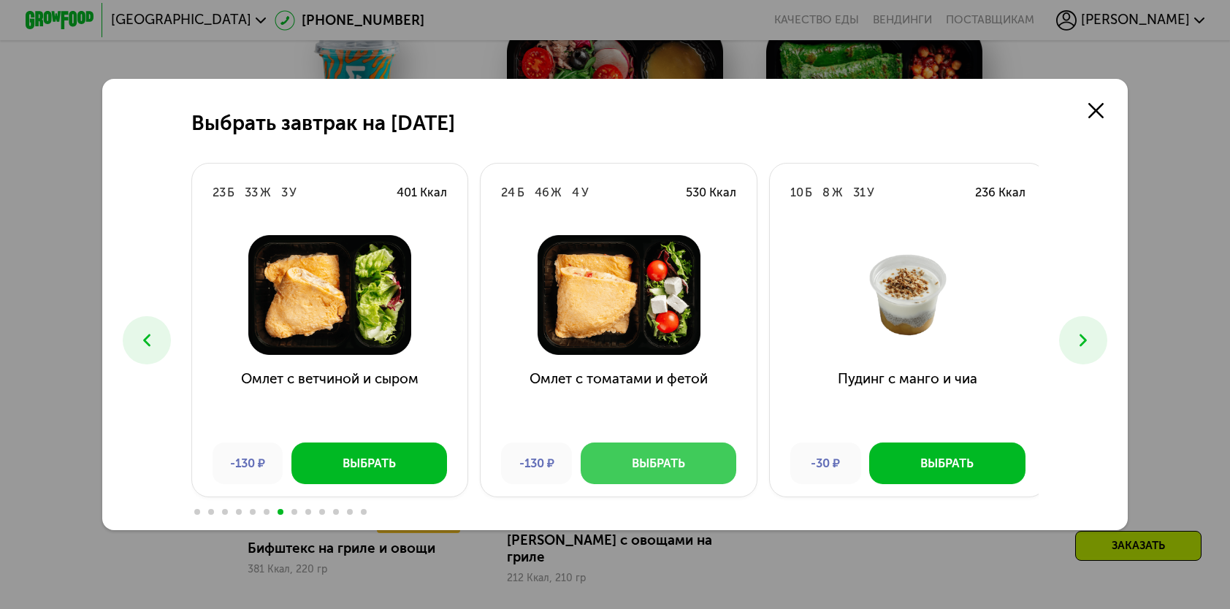
click at [648, 456] on button "Выбрать" at bounding box center [659, 463] width 156 height 41
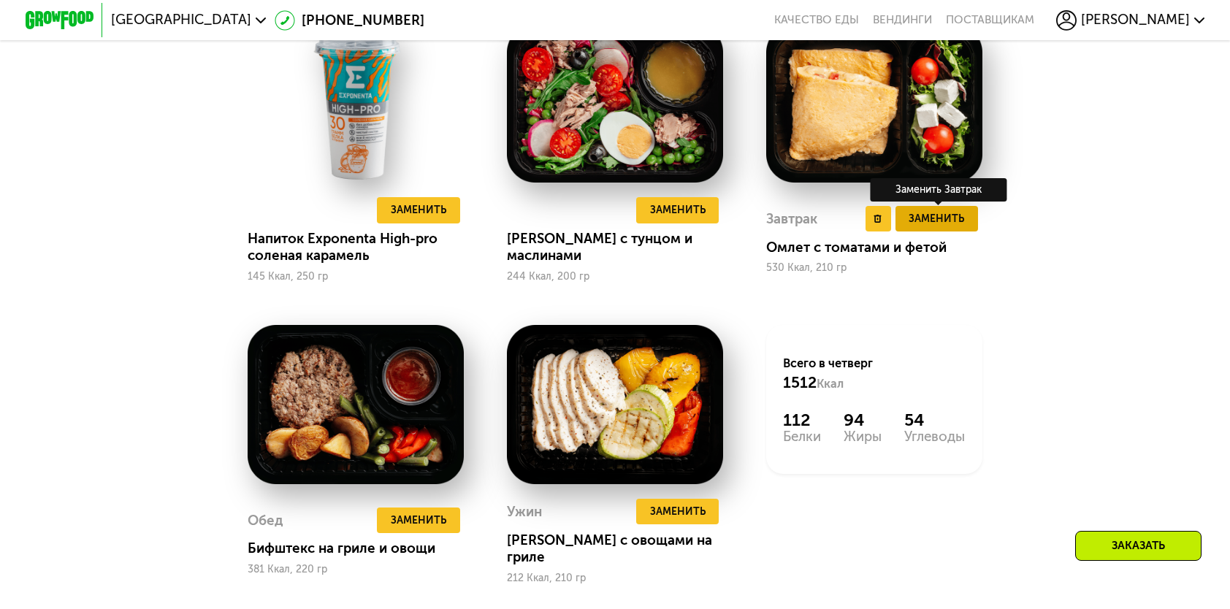
click at [955, 227] on span "Заменить" at bounding box center [935, 218] width 55 height 17
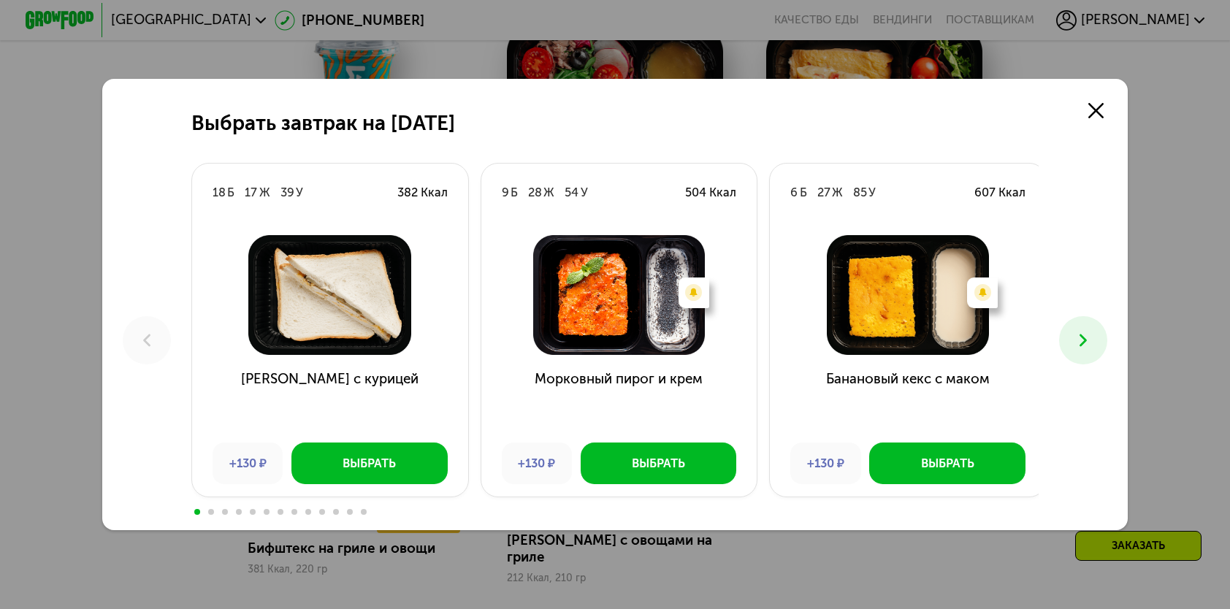
click at [1079, 337] on icon at bounding box center [1083, 340] width 20 height 20
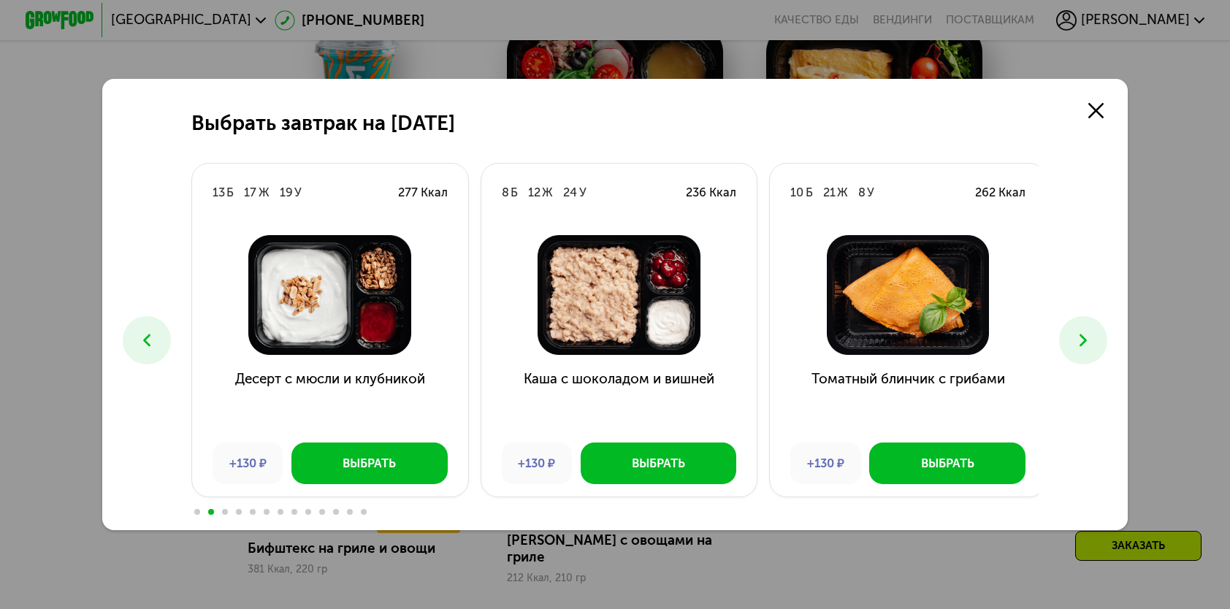
click at [1079, 337] on icon at bounding box center [1083, 340] width 20 height 20
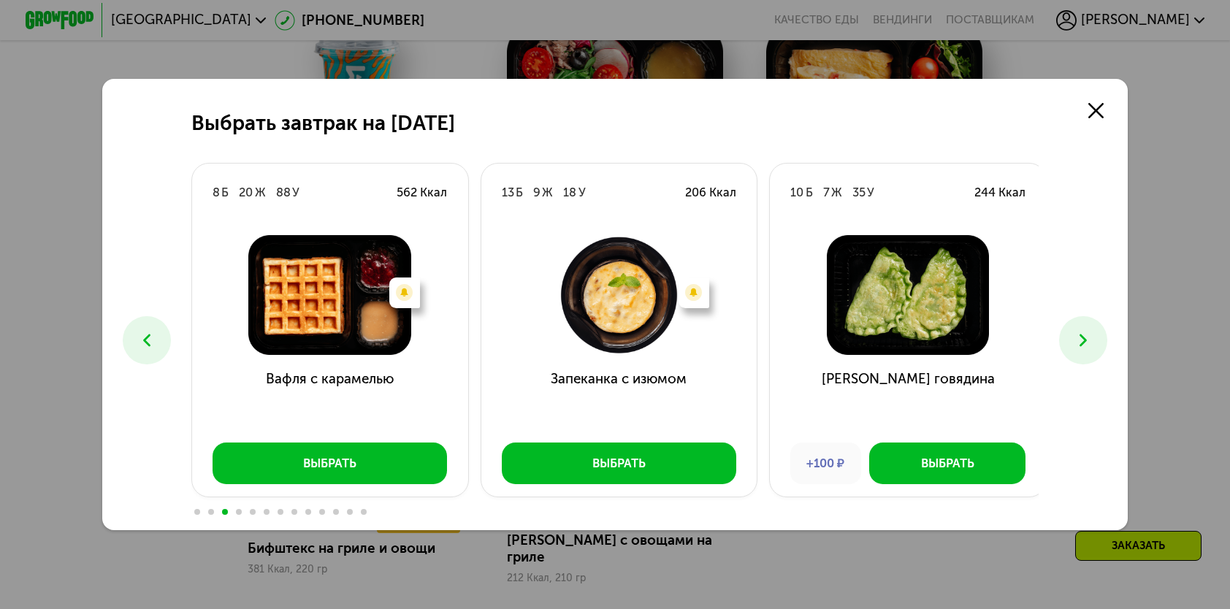
click at [1079, 337] on icon at bounding box center [1083, 340] width 20 height 20
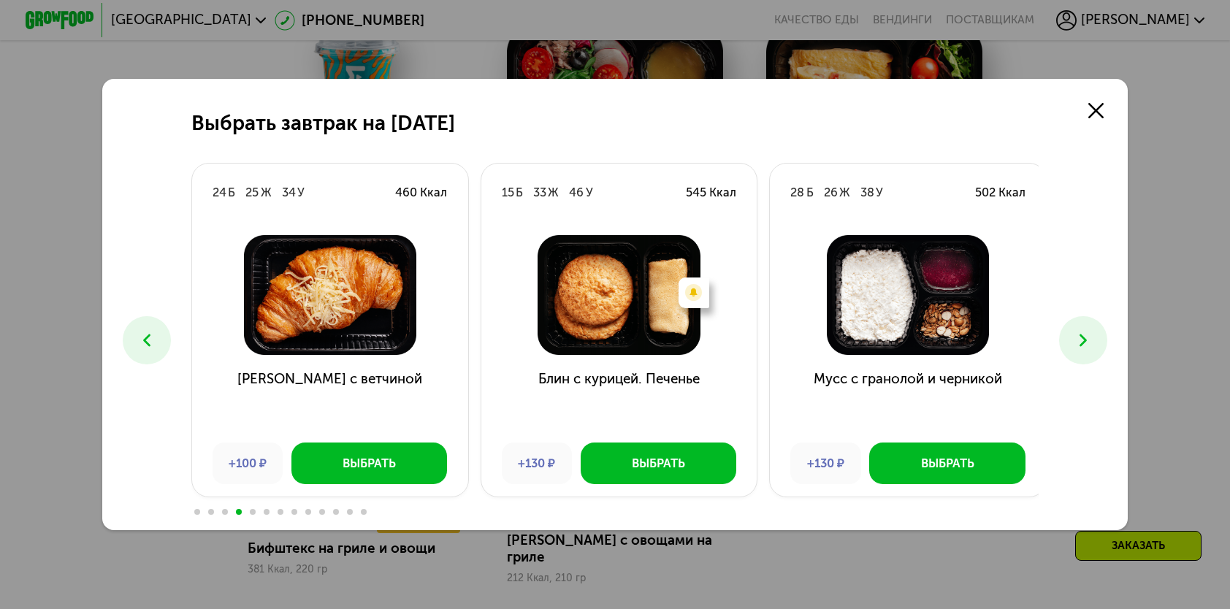
click at [1079, 337] on icon at bounding box center [1083, 340] width 20 height 20
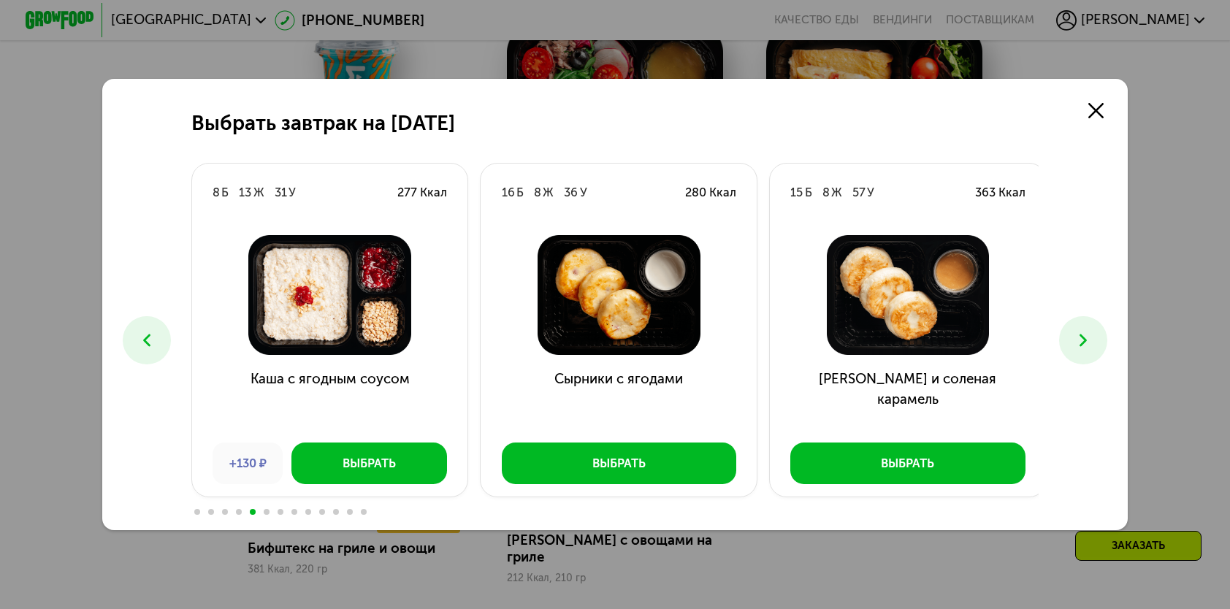
click at [1079, 337] on icon at bounding box center [1083, 340] width 20 height 20
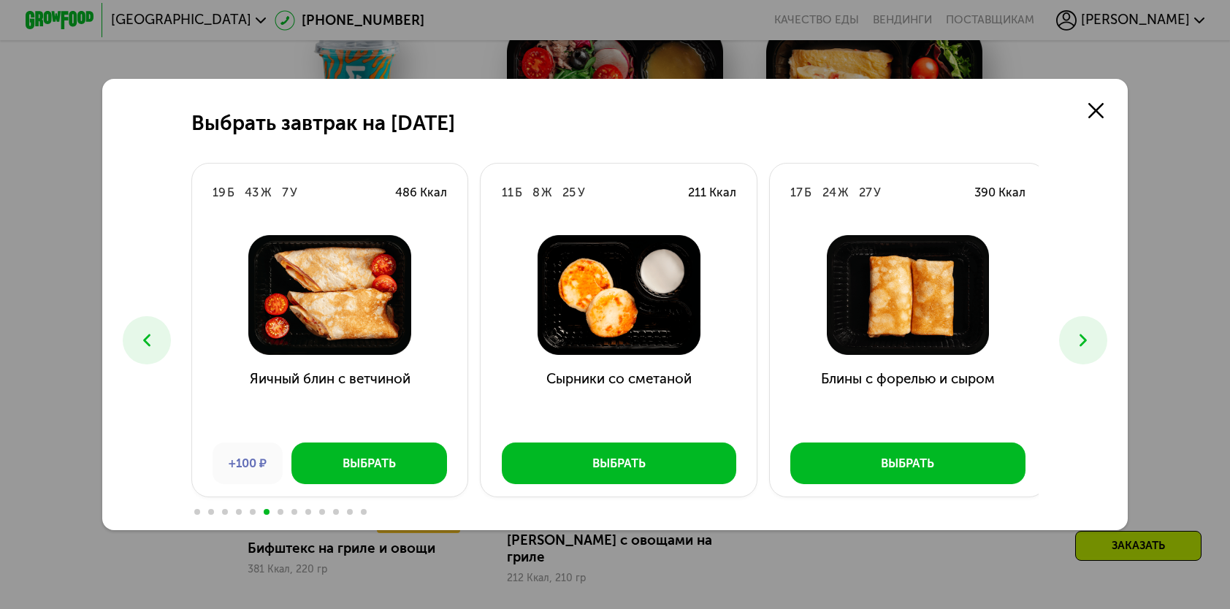
click at [1079, 337] on icon at bounding box center [1083, 340] width 20 height 20
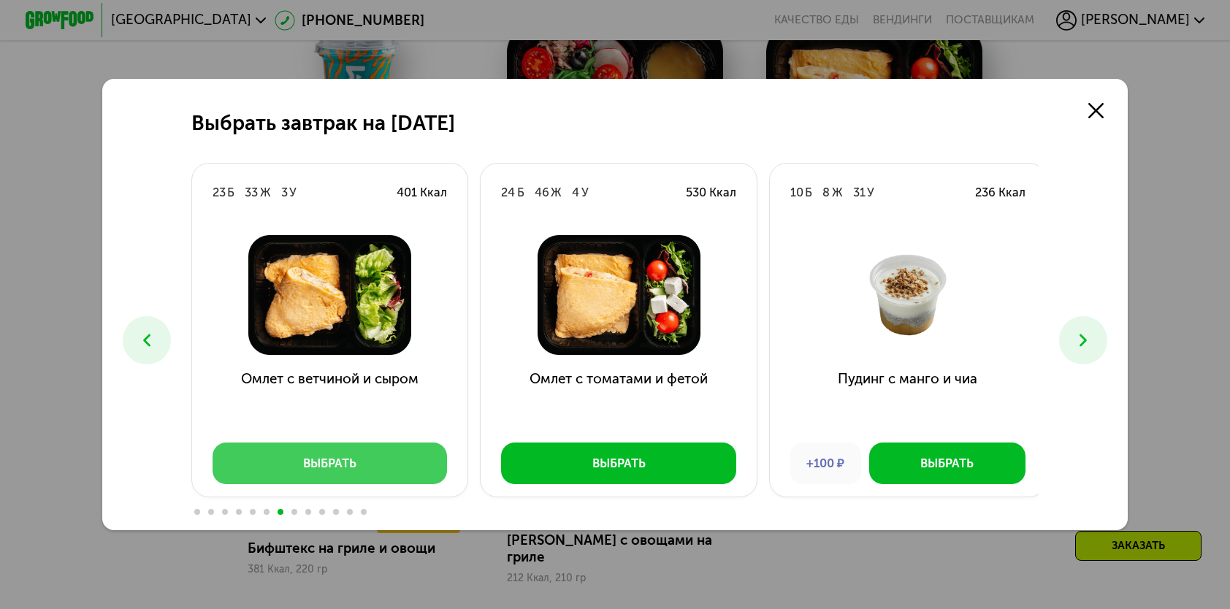
click at [334, 467] on div "Выбрать" at bounding box center [329, 463] width 53 height 17
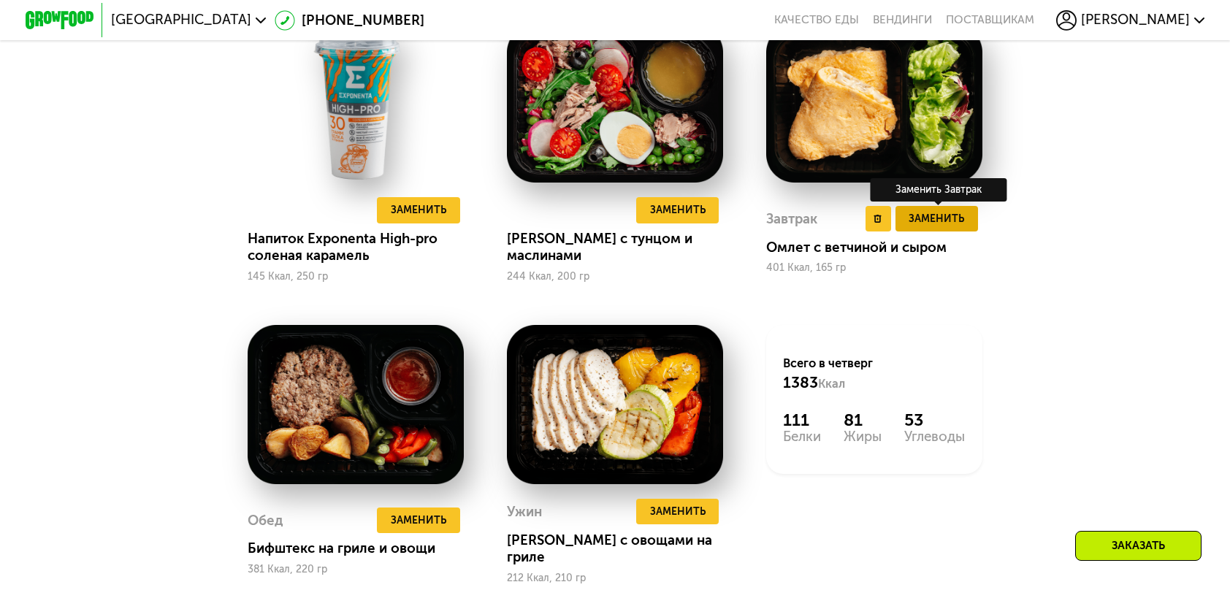
click at [930, 227] on span "Заменить" at bounding box center [935, 218] width 55 height 17
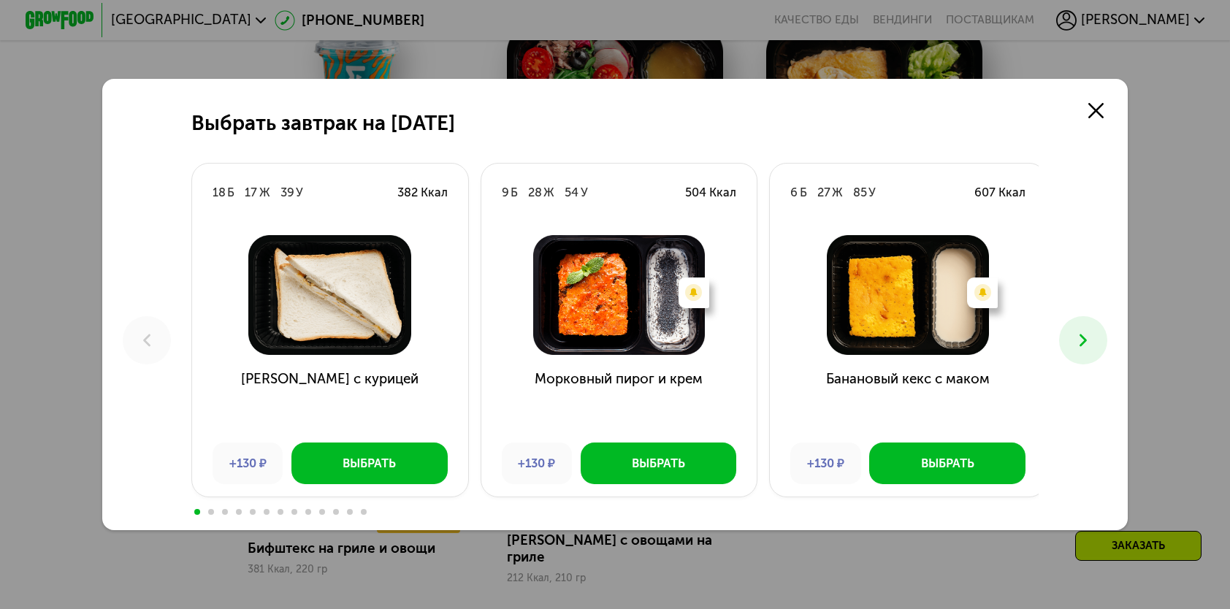
click at [1087, 340] on icon at bounding box center [1083, 340] width 20 height 20
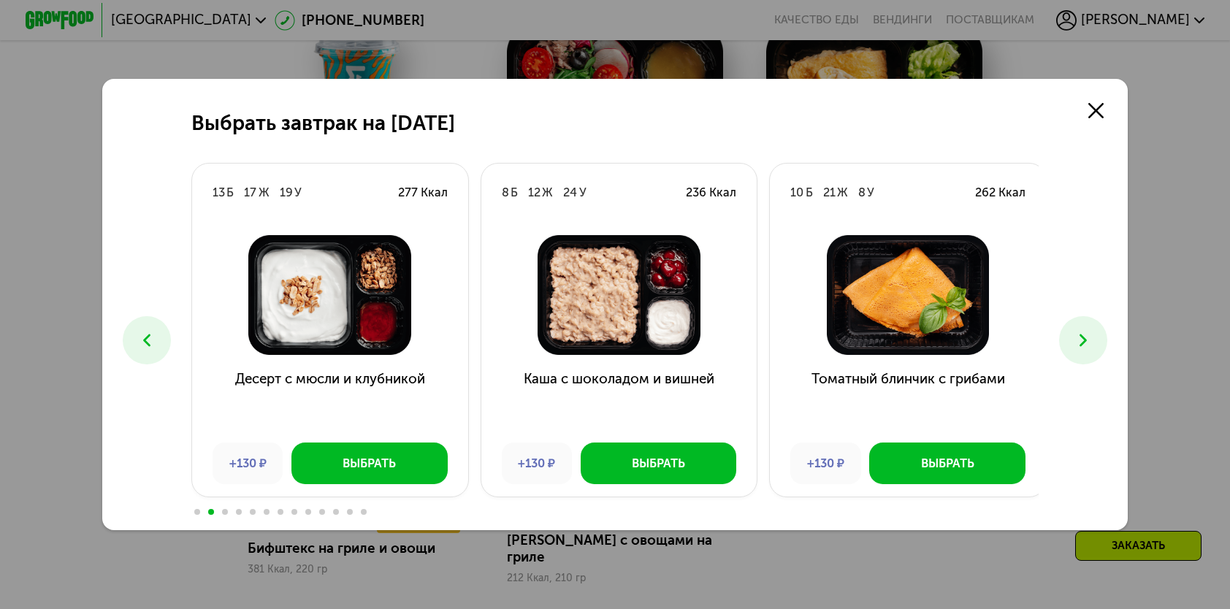
click at [1087, 340] on icon at bounding box center [1083, 340] width 20 height 20
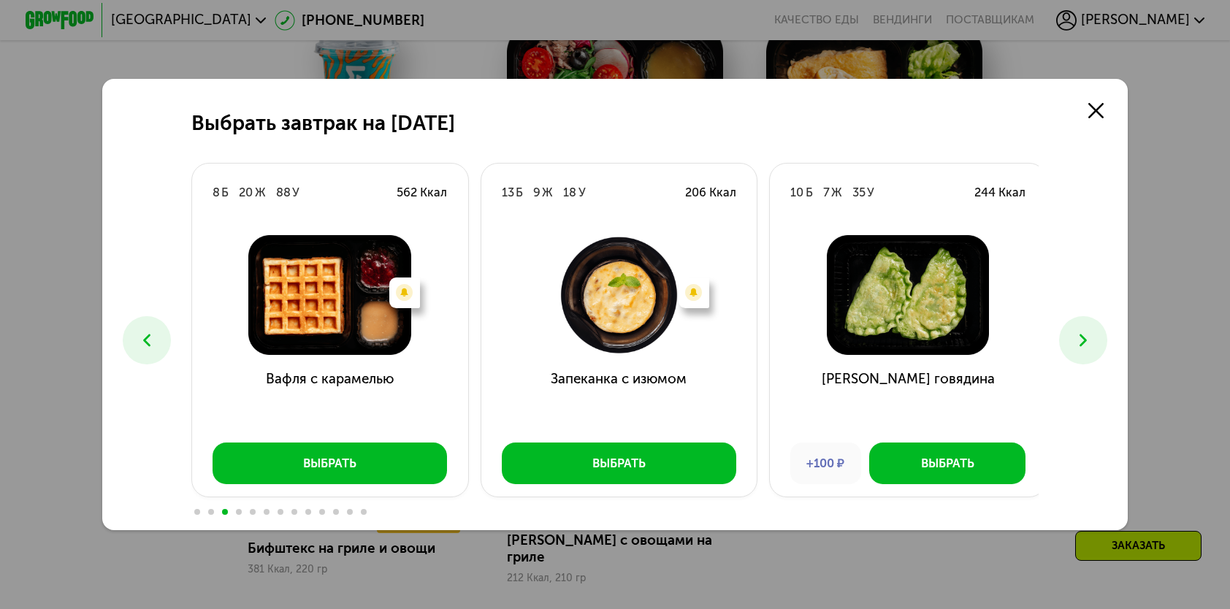
click at [1087, 340] on icon at bounding box center [1083, 340] width 20 height 20
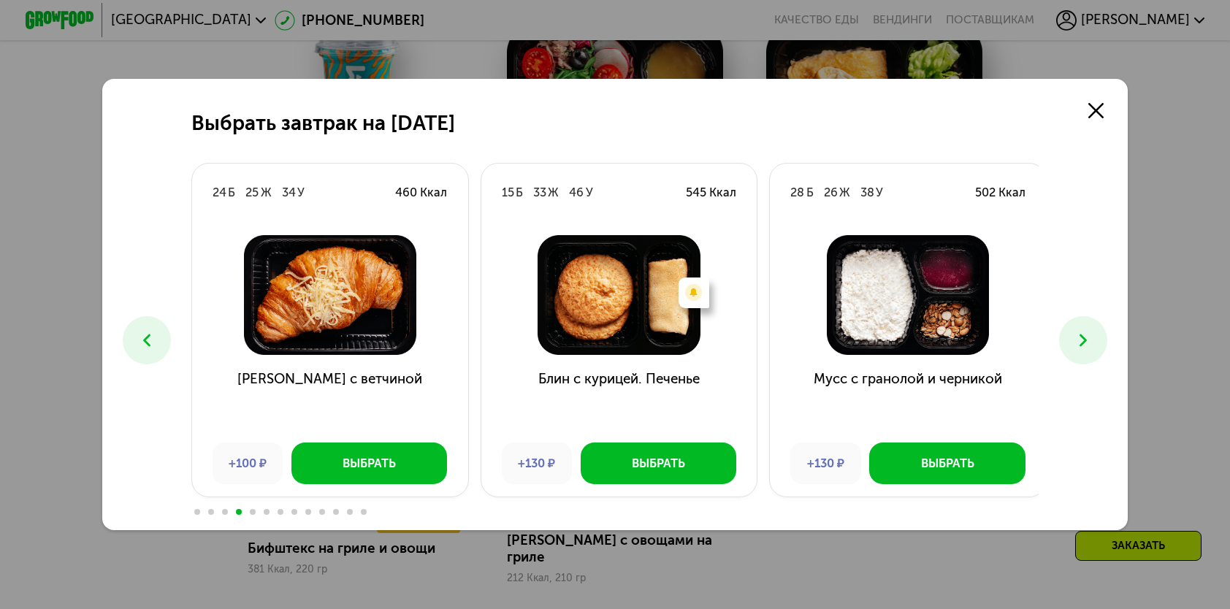
click at [1087, 340] on icon at bounding box center [1083, 340] width 20 height 20
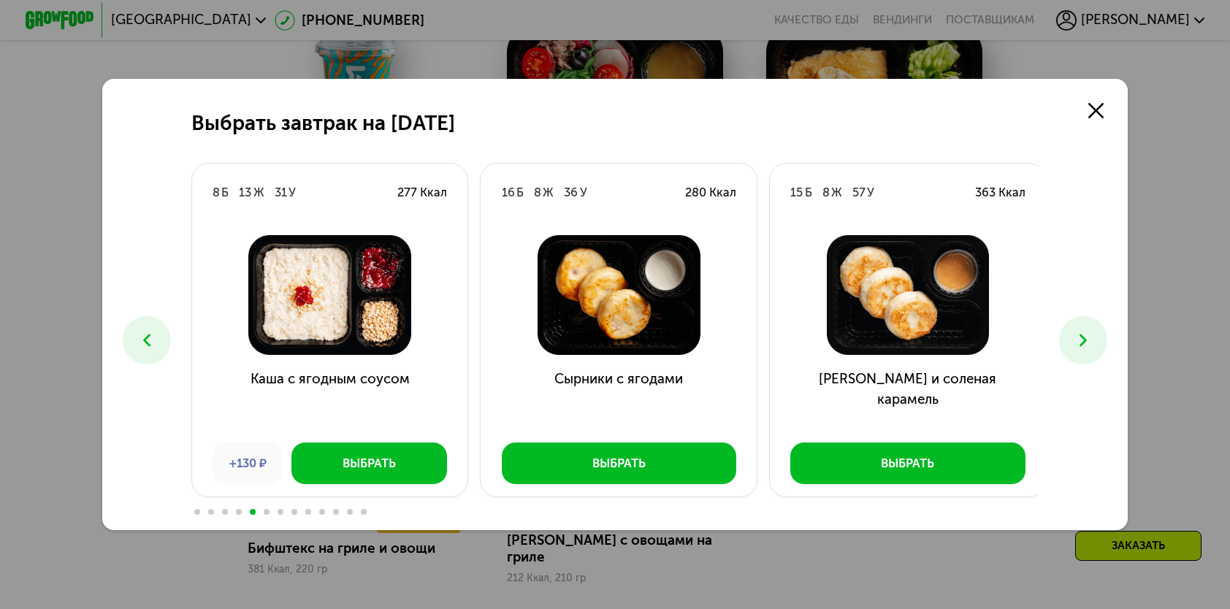
click at [1087, 342] on use at bounding box center [1082, 340] width 7 height 12
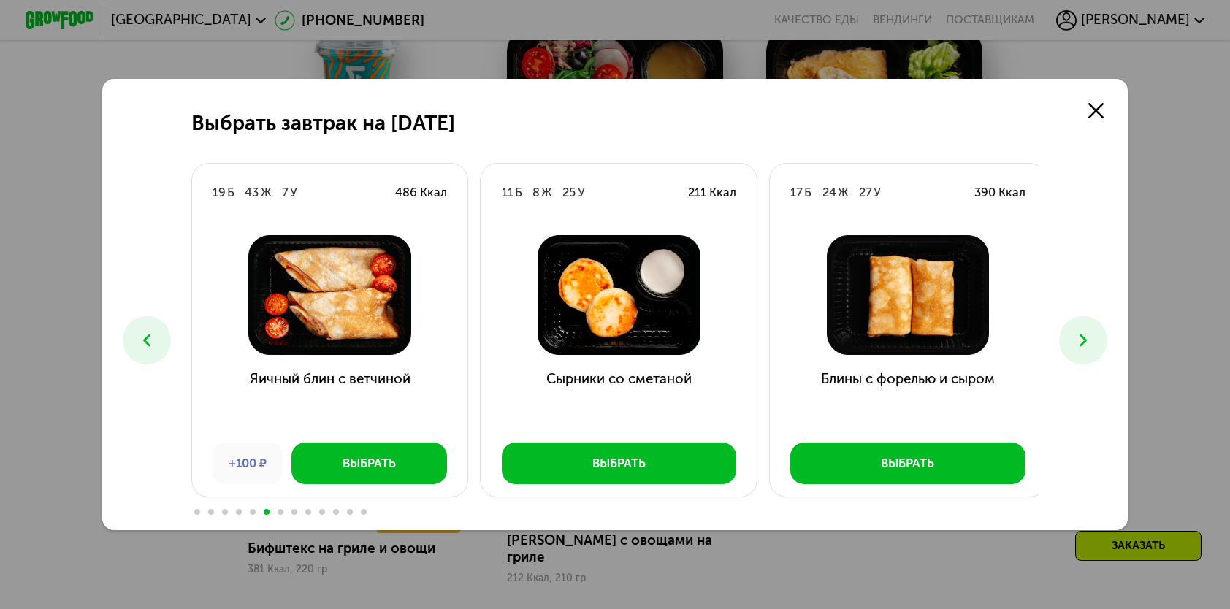
click at [1087, 342] on use at bounding box center [1082, 340] width 7 height 12
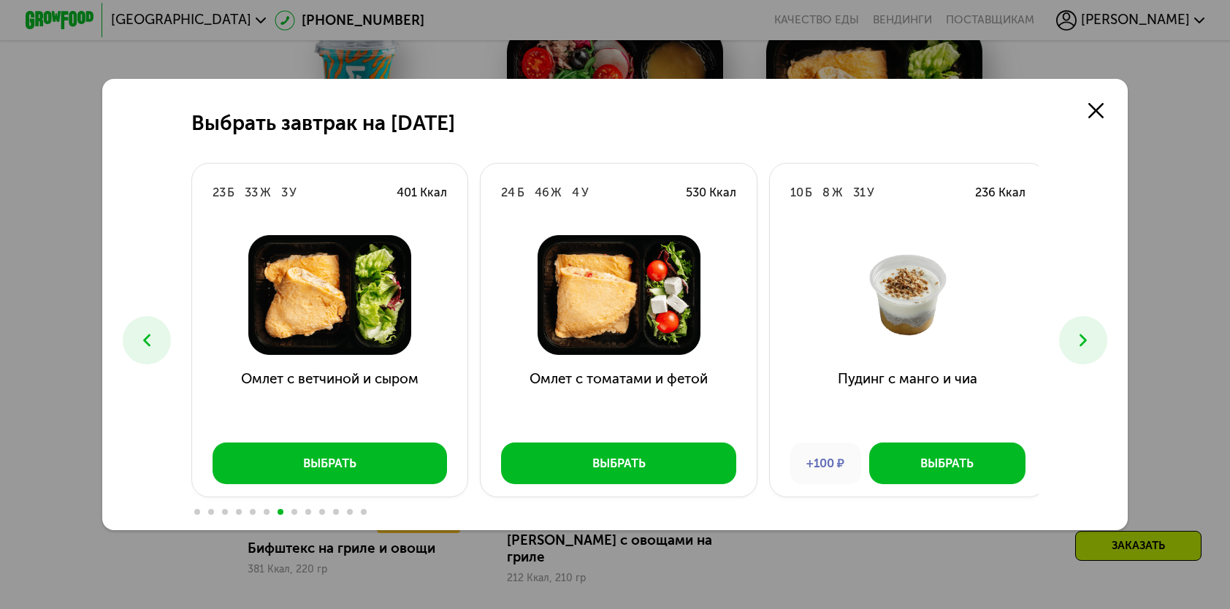
click at [1087, 342] on use at bounding box center [1082, 340] width 7 height 12
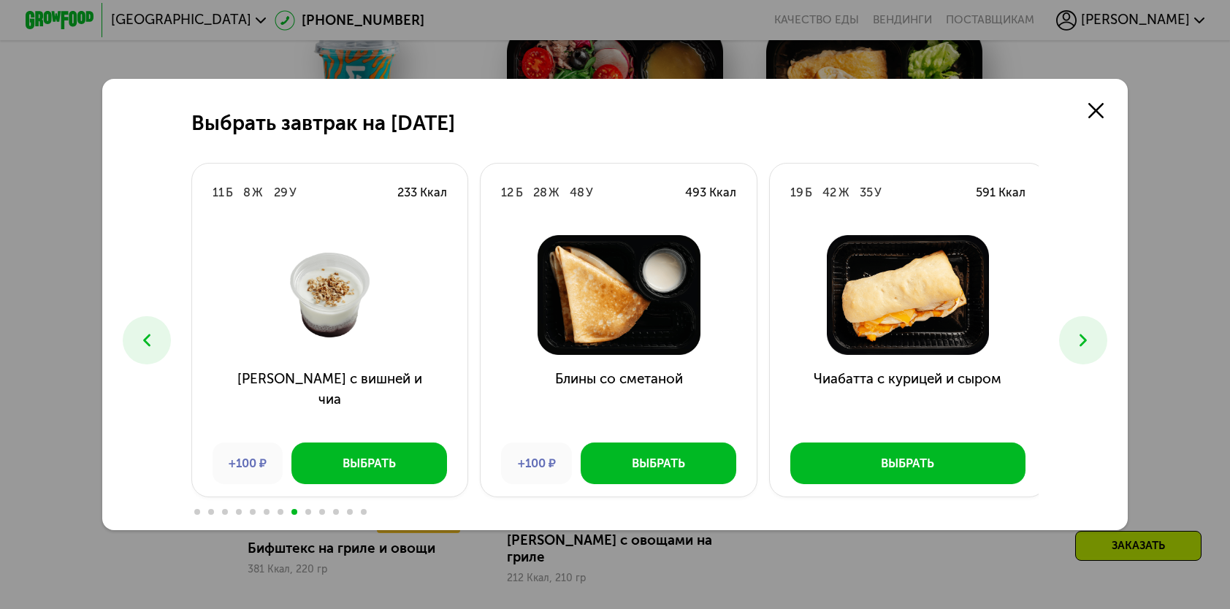
click at [1087, 342] on use at bounding box center [1082, 340] width 7 height 12
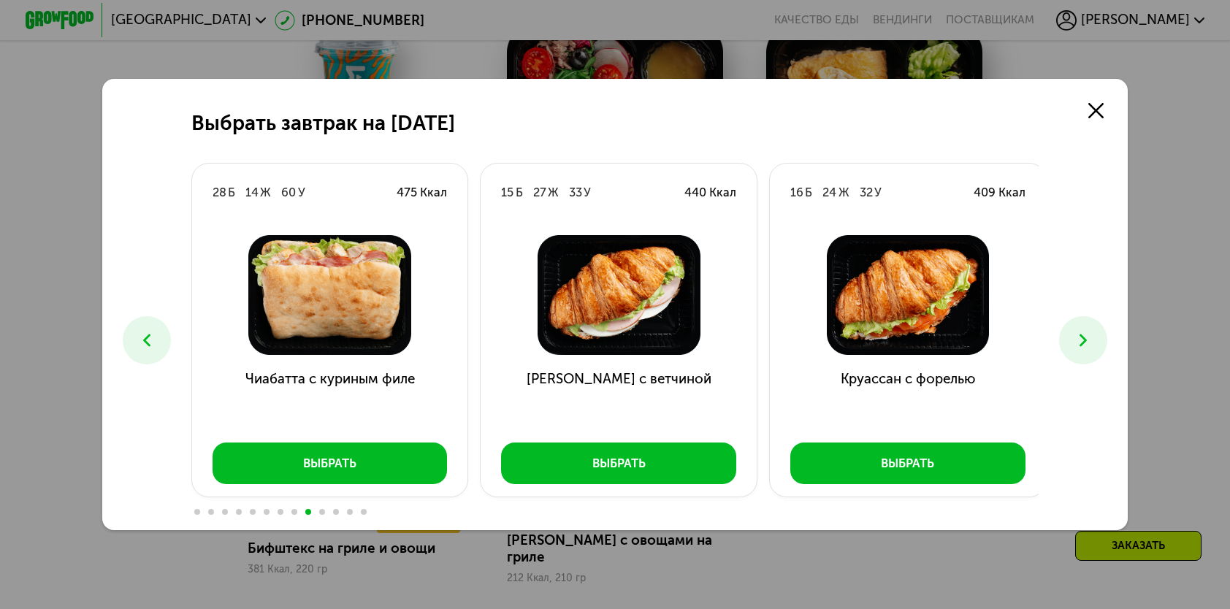
click at [1087, 343] on use at bounding box center [1082, 340] width 7 height 12
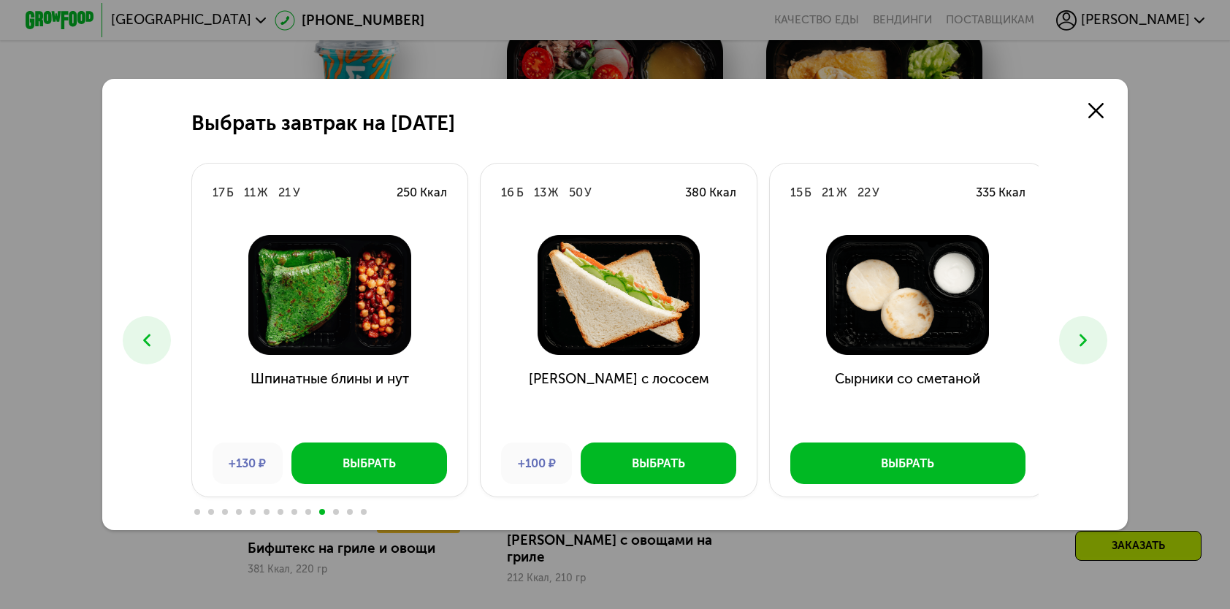
click at [1087, 343] on use at bounding box center [1082, 340] width 7 height 12
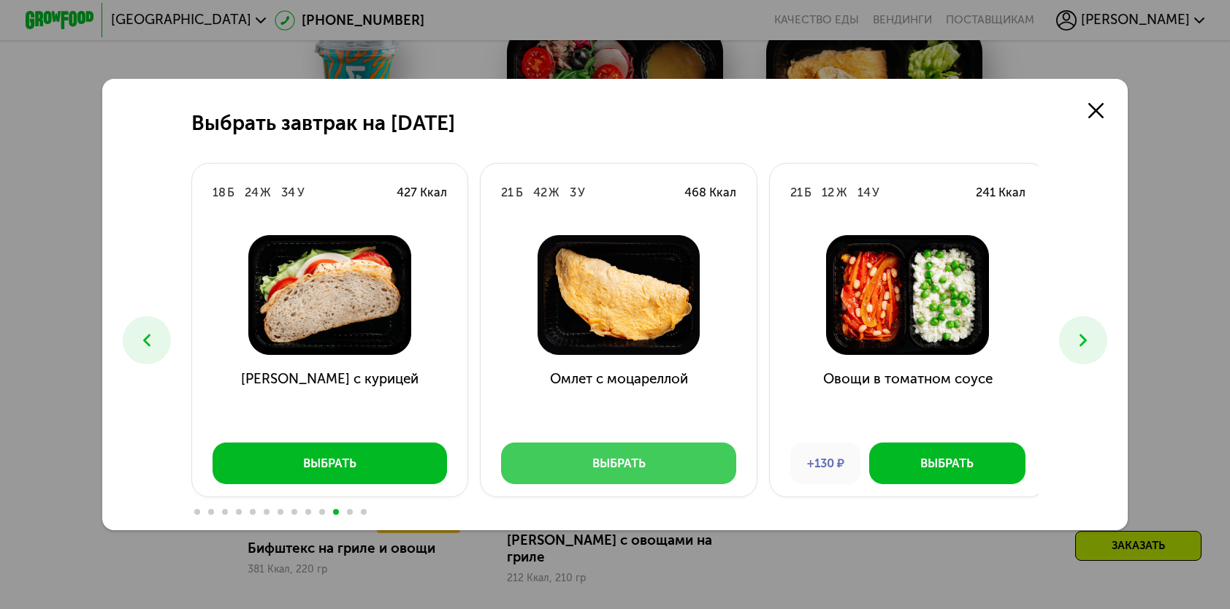
click at [615, 464] on div "Выбрать" at bounding box center [618, 463] width 53 height 17
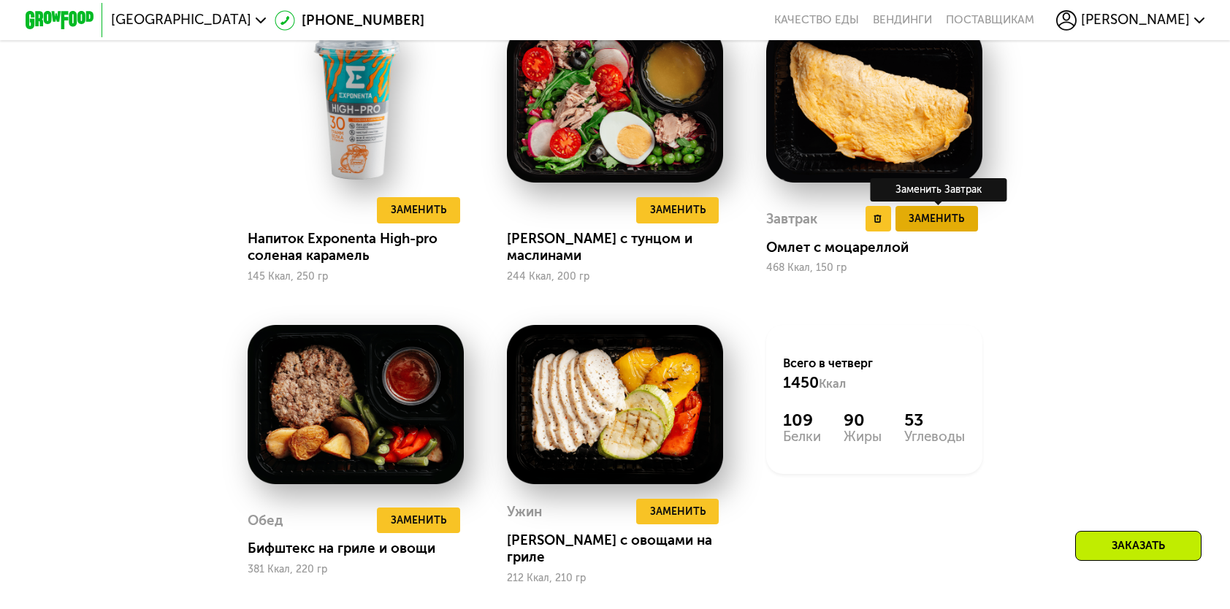
click at [951, 227] on span "Заменить" at bounding box center [935, 218] width 55 height 17
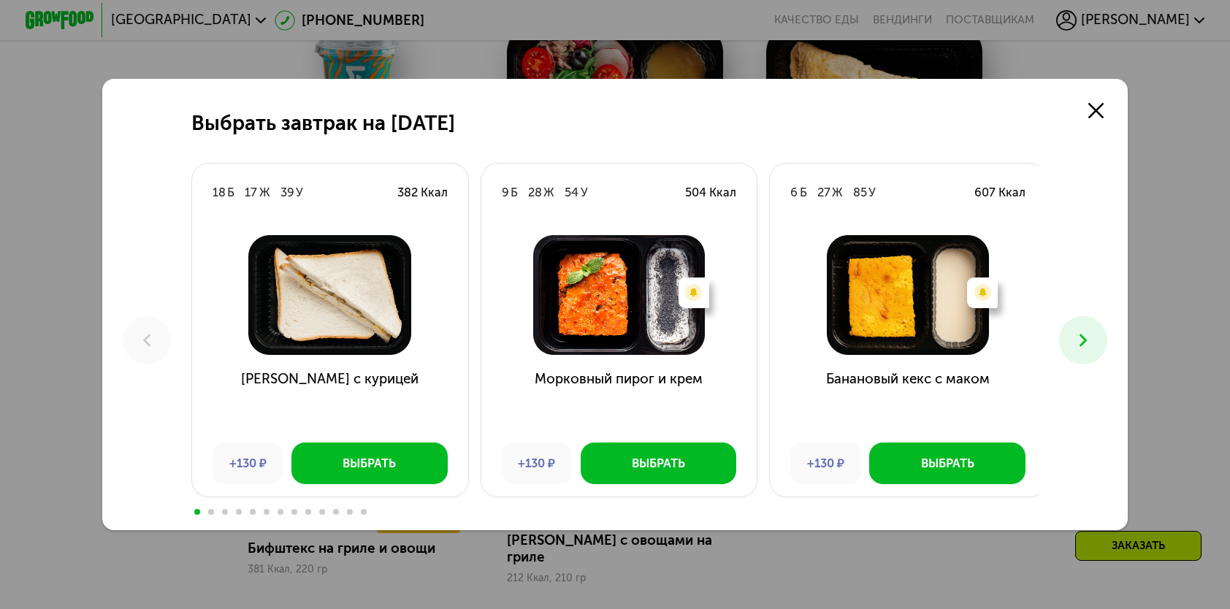
click at [1082, 347] on icon at bounding box center [1083, 340] width 20 height 20
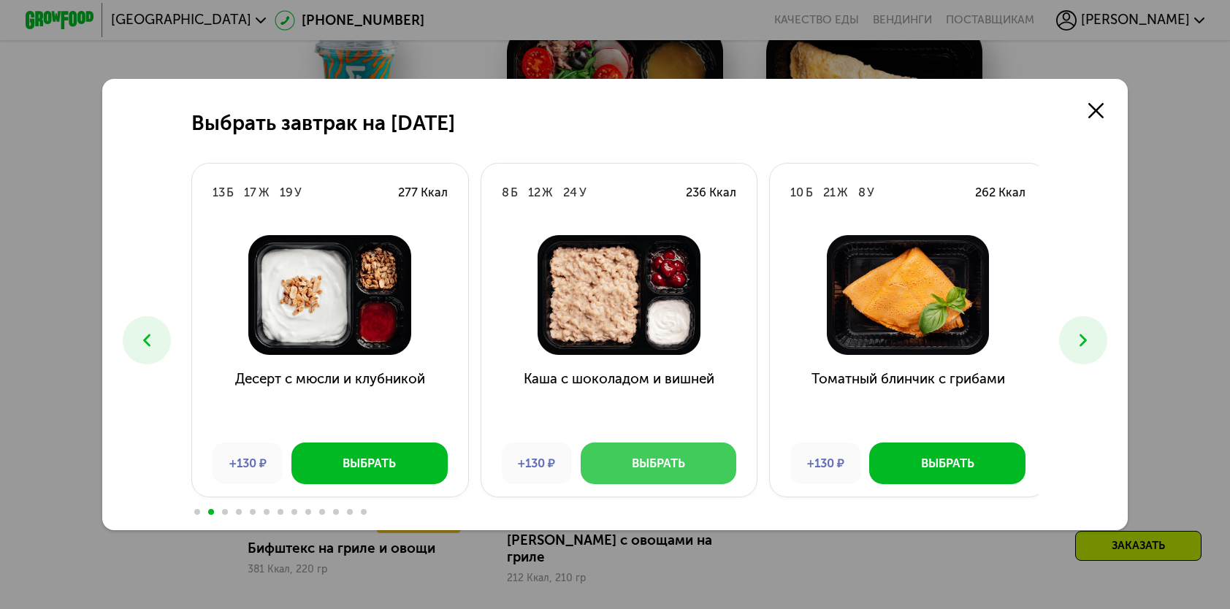
click at [625, 474] on button "Выбрать" at bounding box center [659, 463] width 156 height 41
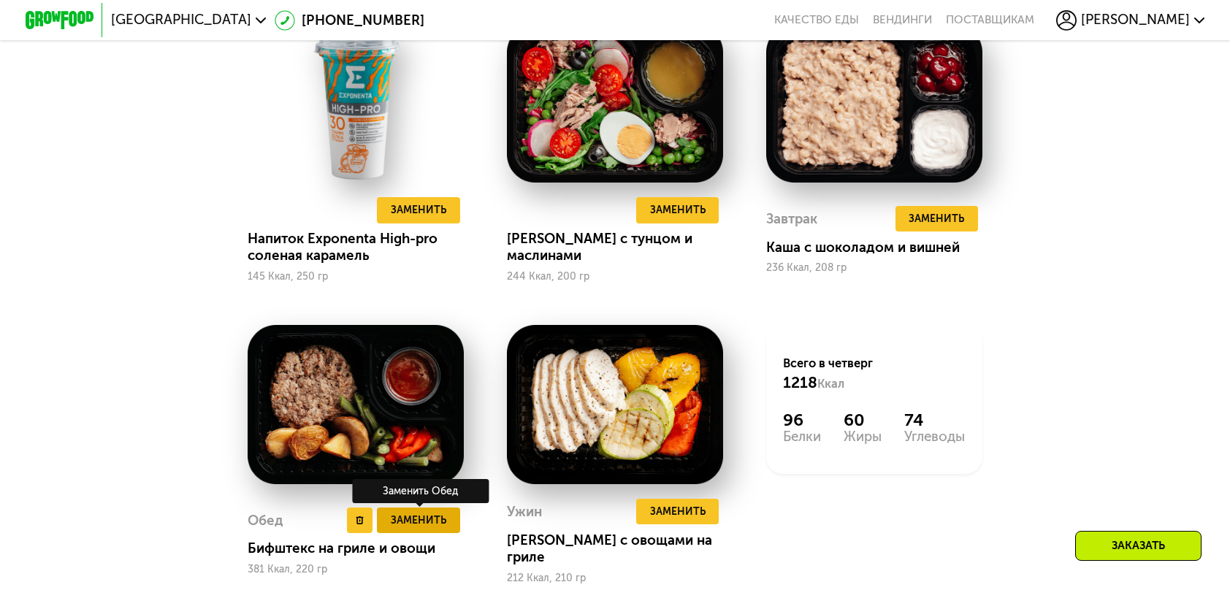
click at [409, 526] on span "Заменить" at bounding box center [418, 520] width 55 height 17
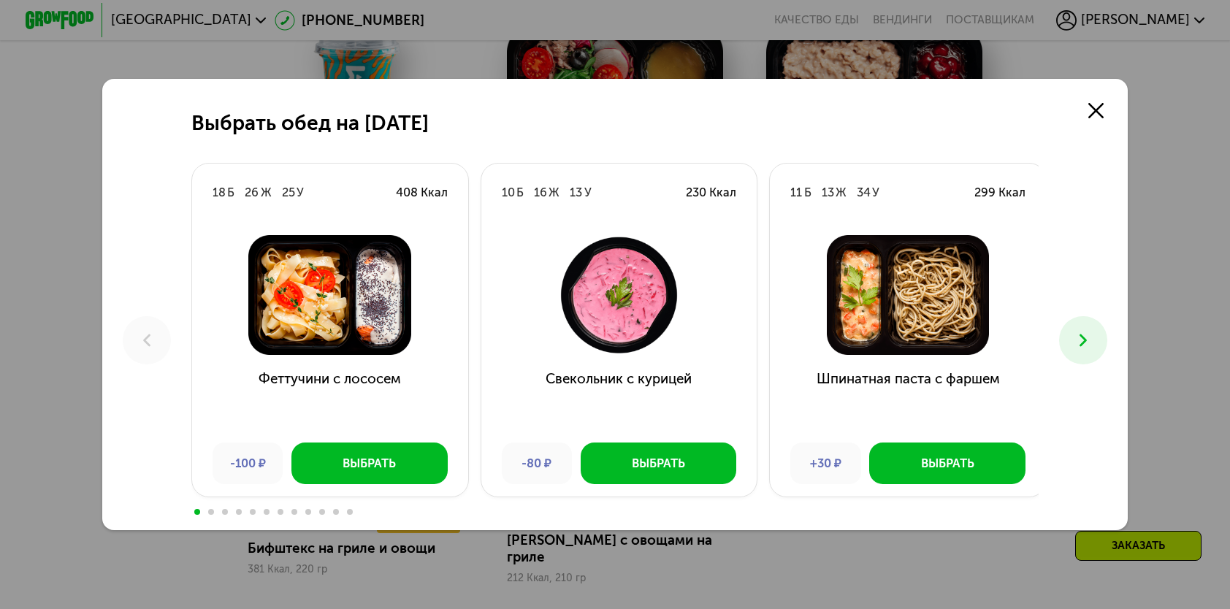
click at [1088, 336] on icon at bounding box center [1083, 340] width 20 height 20
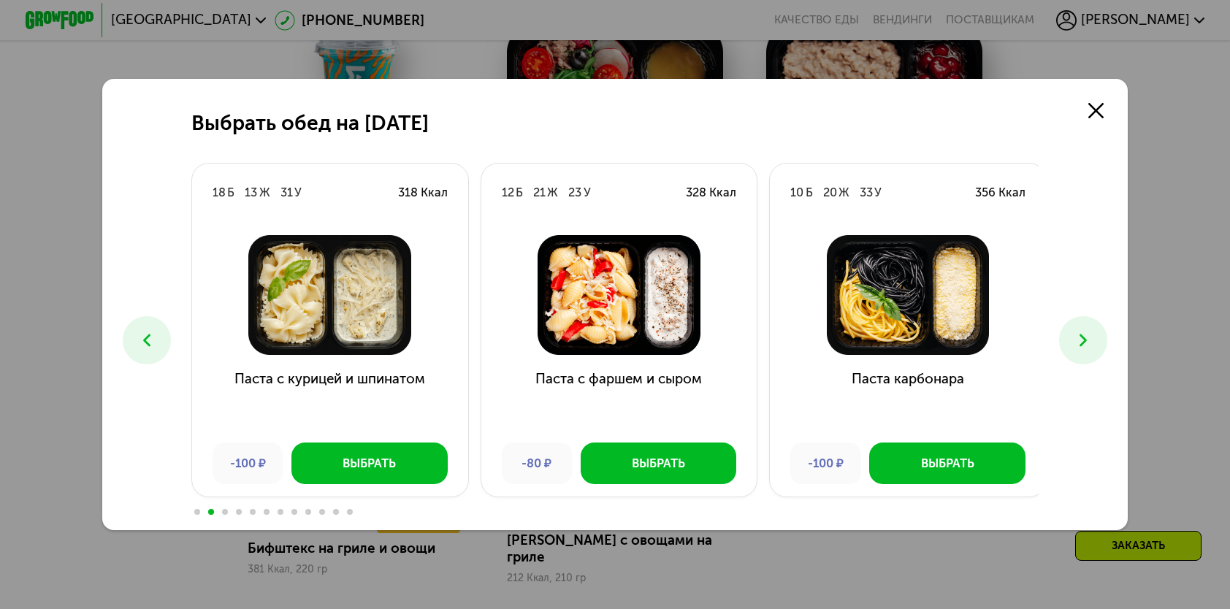
click at [1088, 336] on icon at bounding box center [1083, 340] width 20 height 20
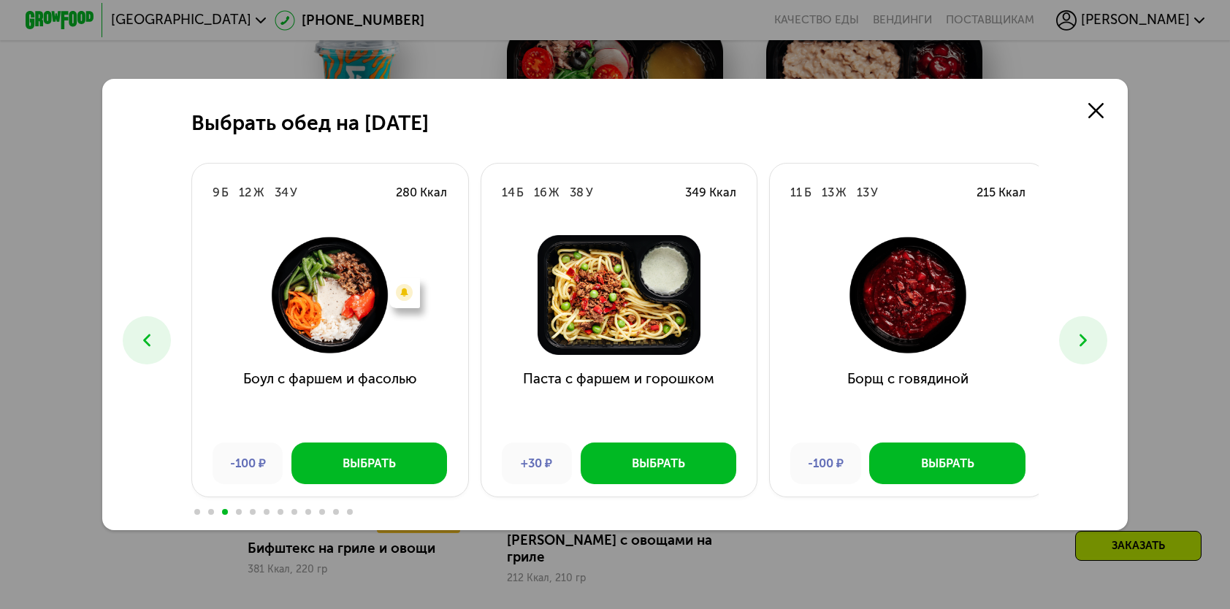
click at [1088, 336] on icon at bounding box center [1083, 340] width 20 height 20
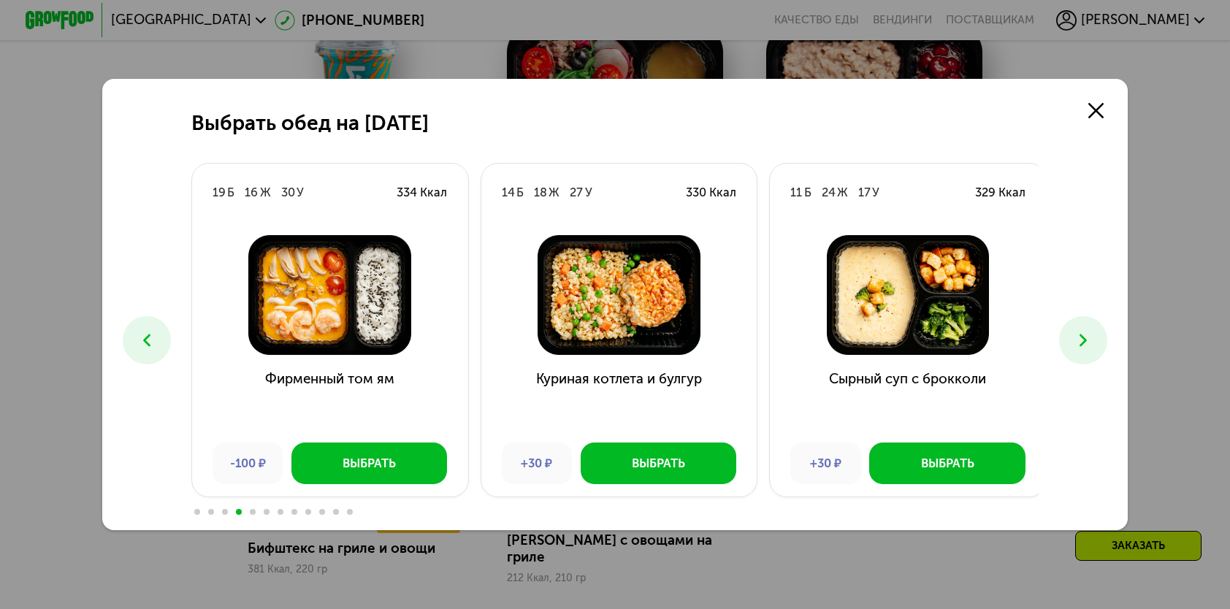
click at [1088, 336] on icon at bounding box center [1083, 340] width 20 height 20
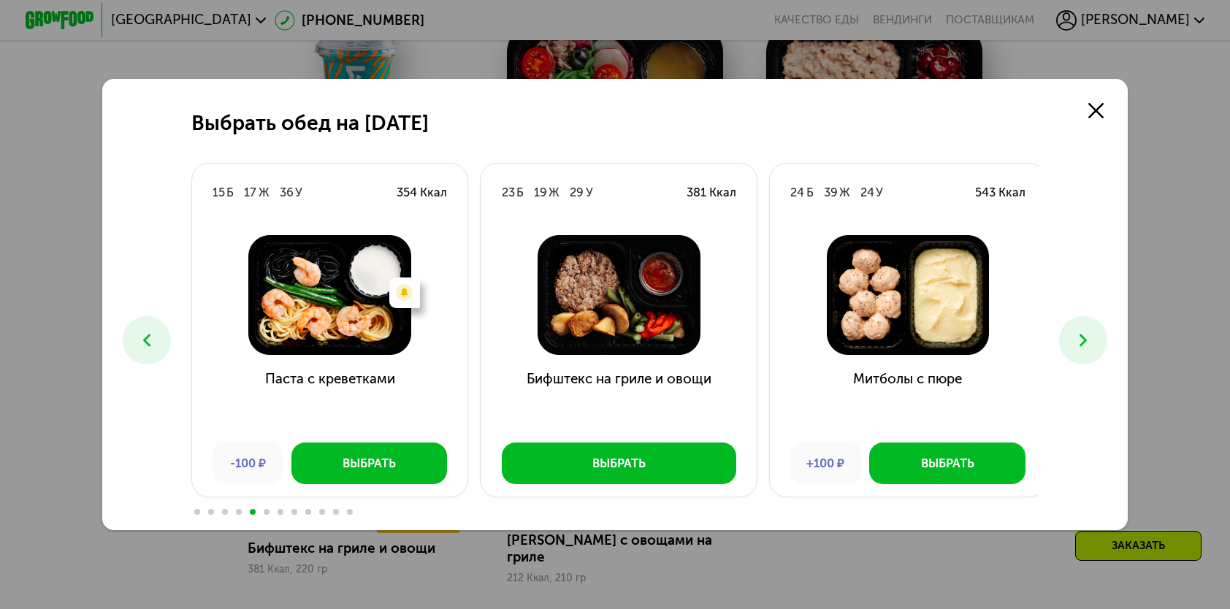
click at [1088, 336] on icon at bounding box center [1083, 340] width 20 height 20
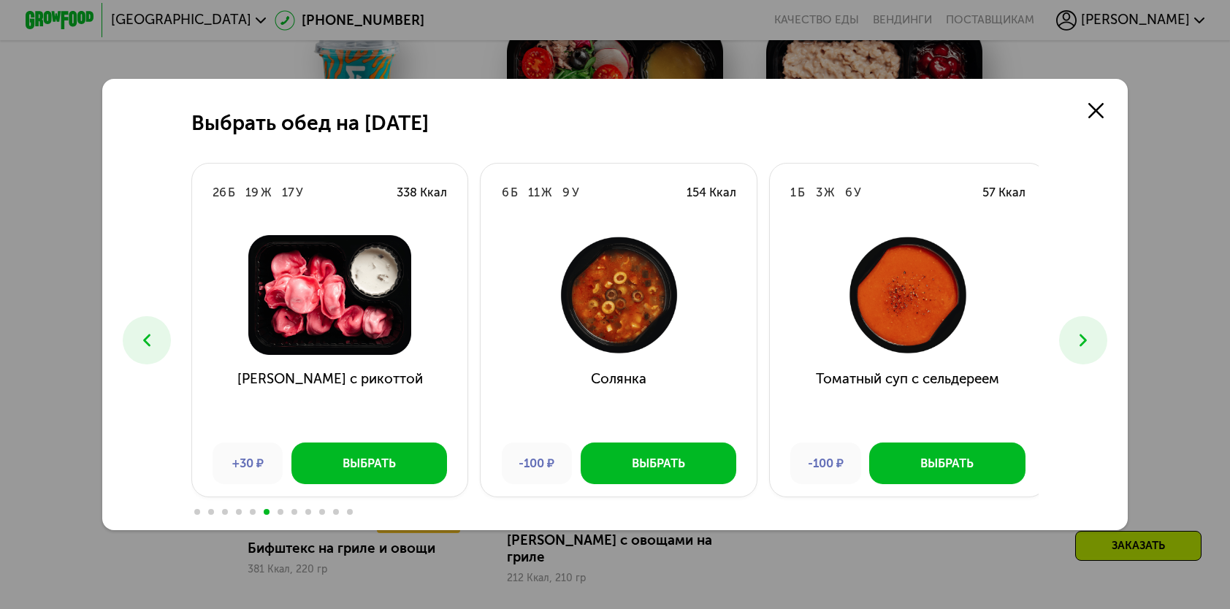
click at [1088, 336] on icon at bounding box center [1083, 340] width 20 height 20
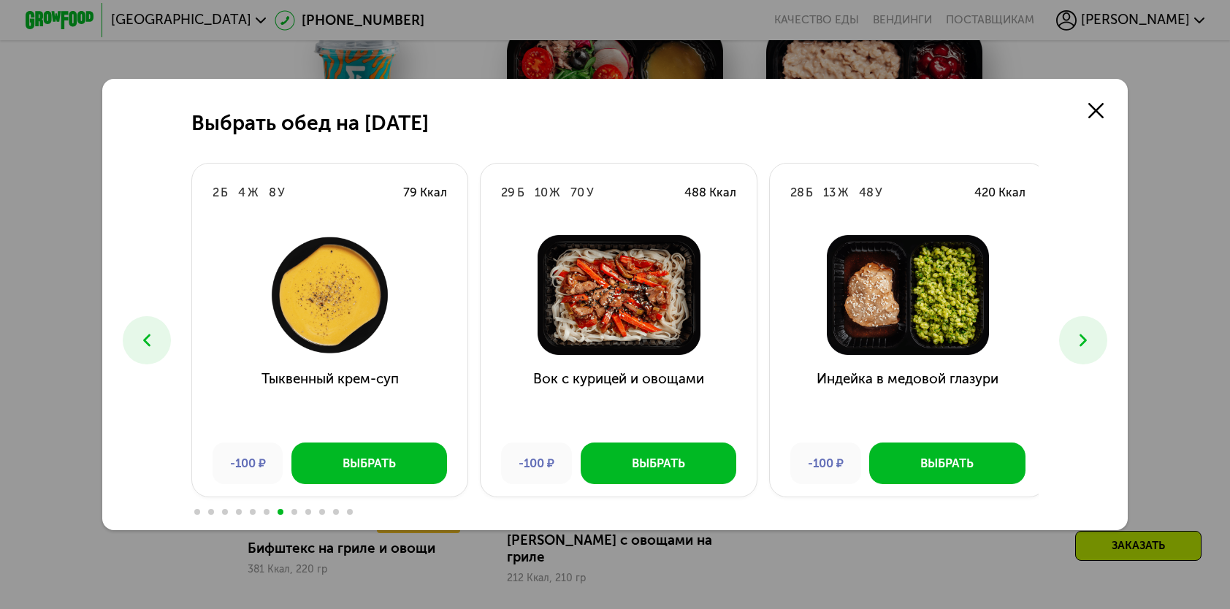
click at [1078, 343] on icon at bounding box center [1083, 340] width 20 height 20
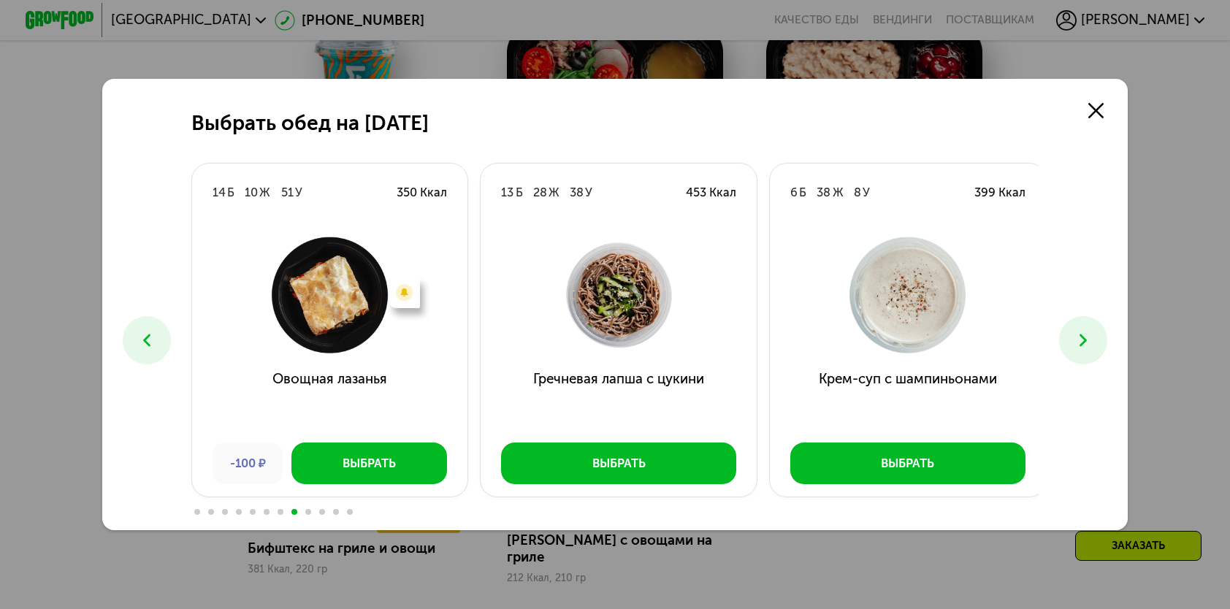
click at [128, 328] on button at bounding box center [146, 339] width 47 height 47
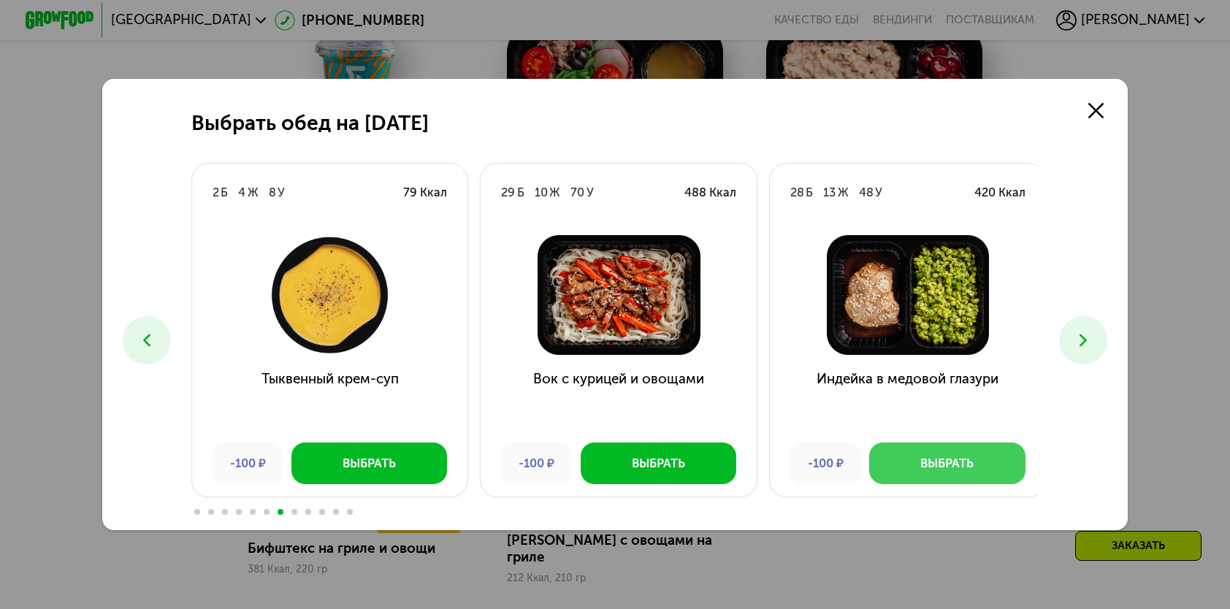
click at [914, 463] on button "Выбрать" at bounding box center [947, 463] width 156 height 41
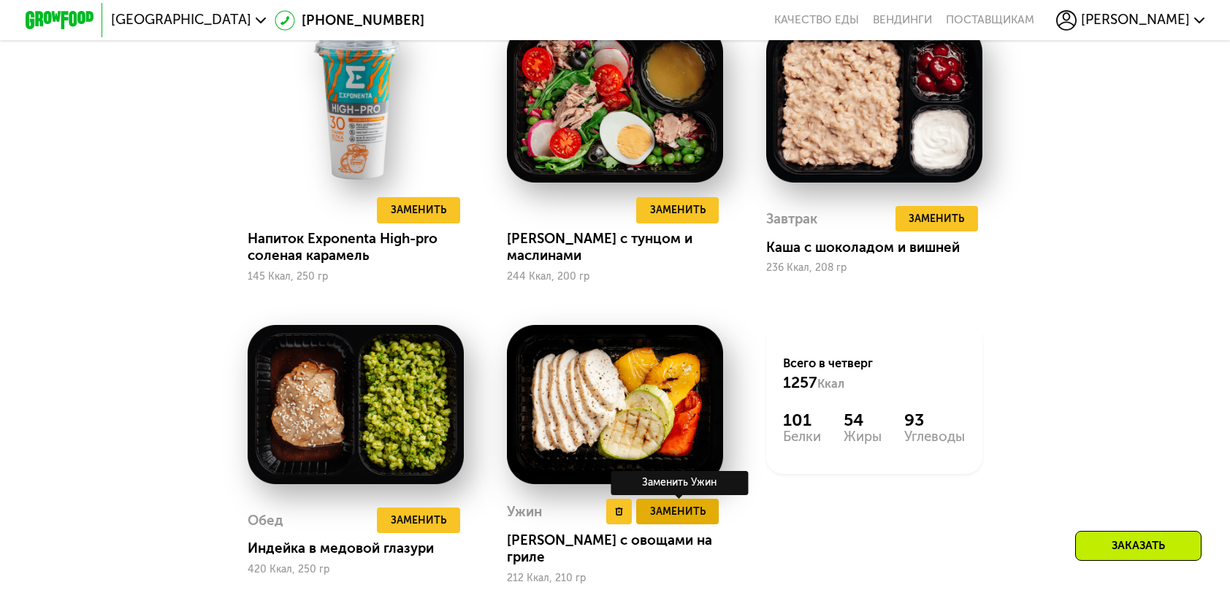
click at [719, 524] on button "Заменить" at bounding box center [677, 512] width 83 height 26
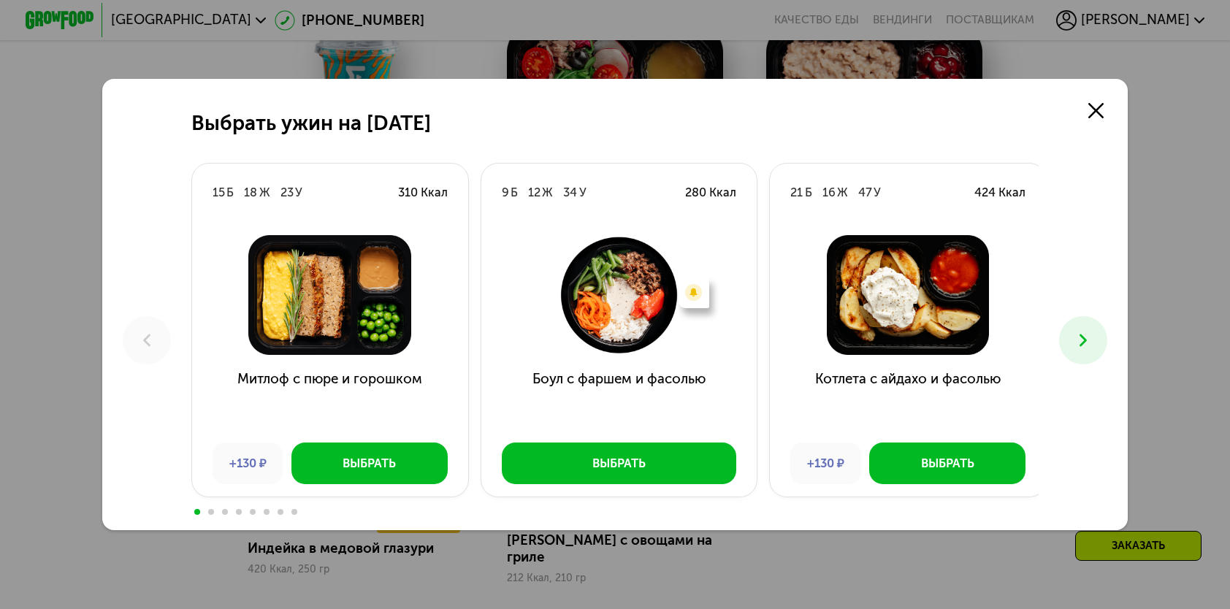
click at [1086, 344] on use at bounding box center [1082, 340] width 7 height 12
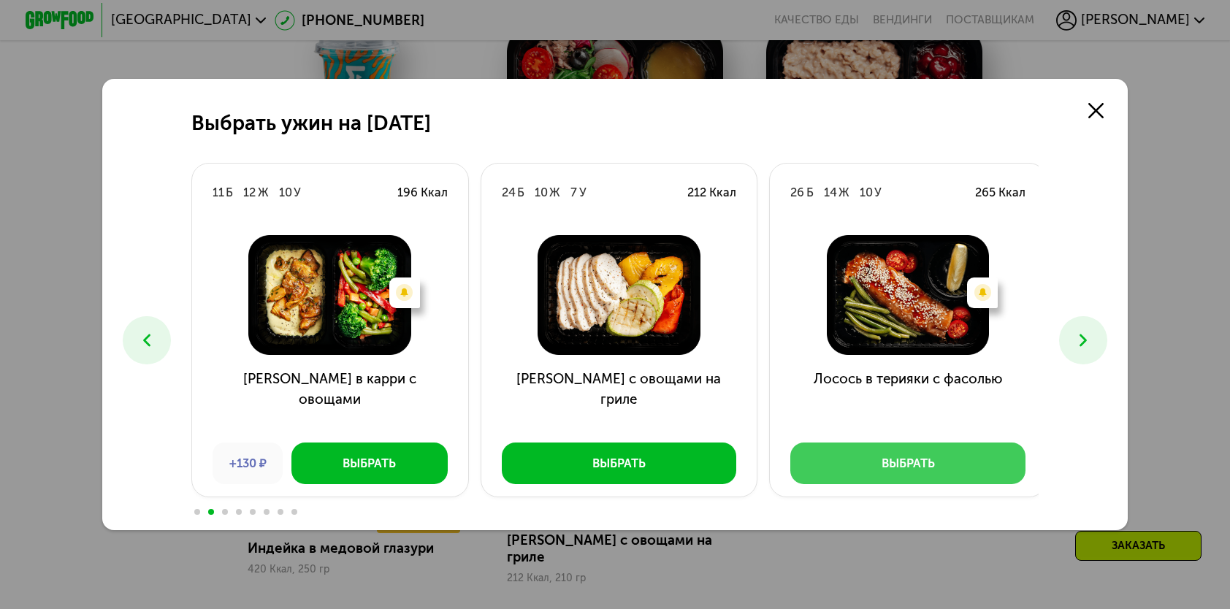
click at [859, 461] on button "Выбрать" at bounding box center [907, 463] width 235 height 41
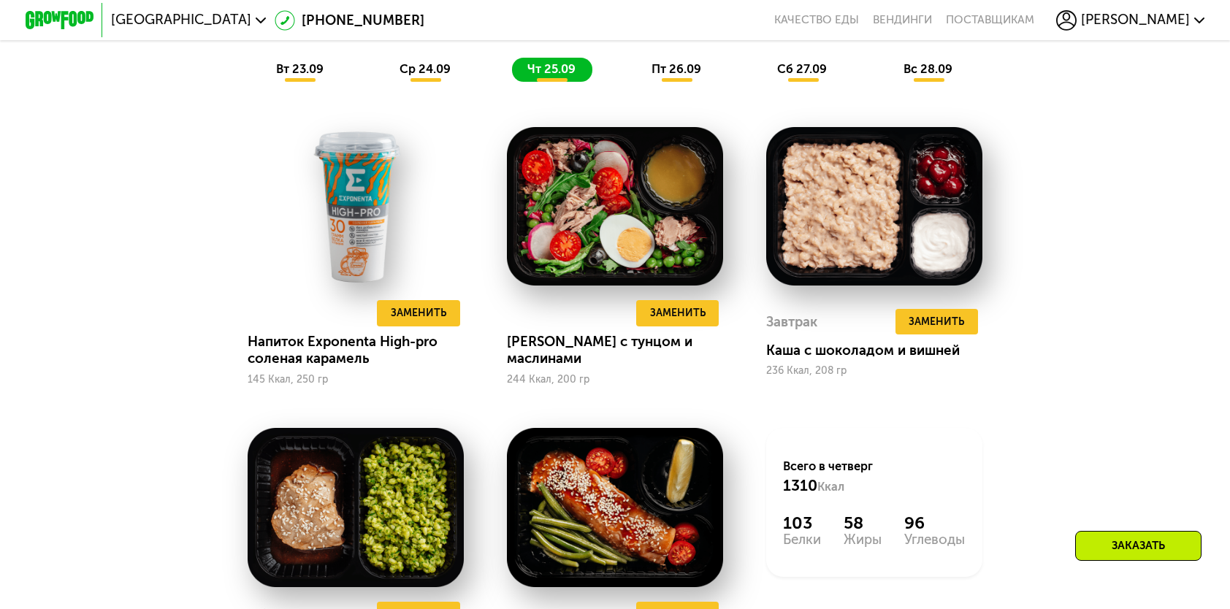
scroll to position [1168, 0]
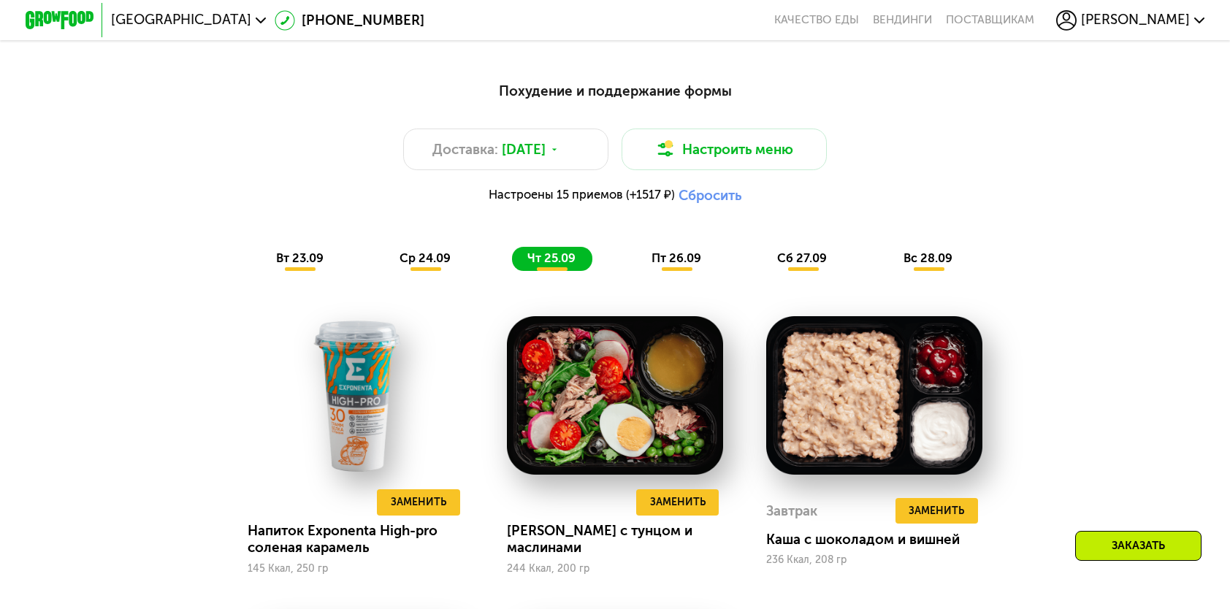
click at [683, 265] on span "пт 26.09" at bounding box center [676, 258] width 50 height 14
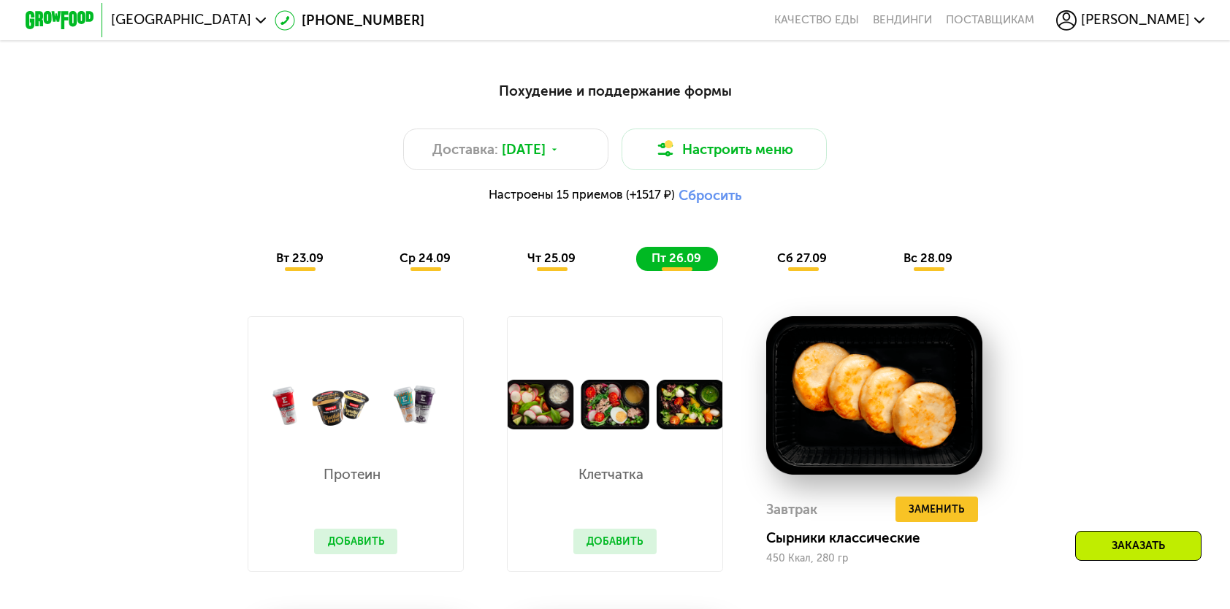
click at [359, 554] on button "Добавить" at bounding box center [355, 542] width 83 height 26
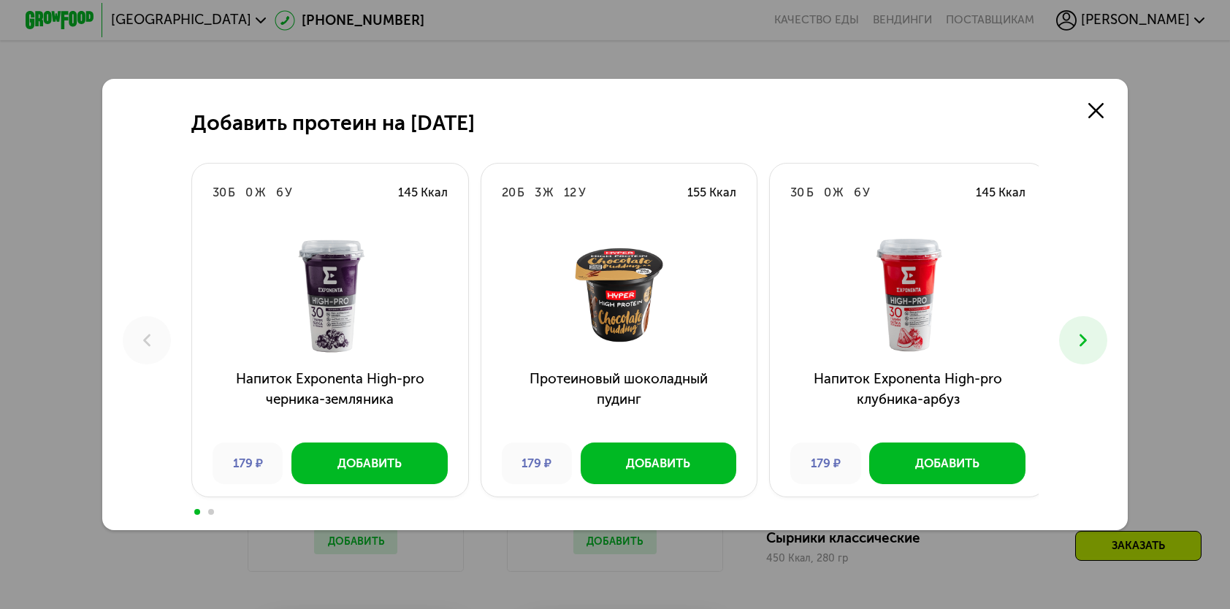
click at [1093, 345] on icon at bounding box center [1083, 340] width 20 height 20
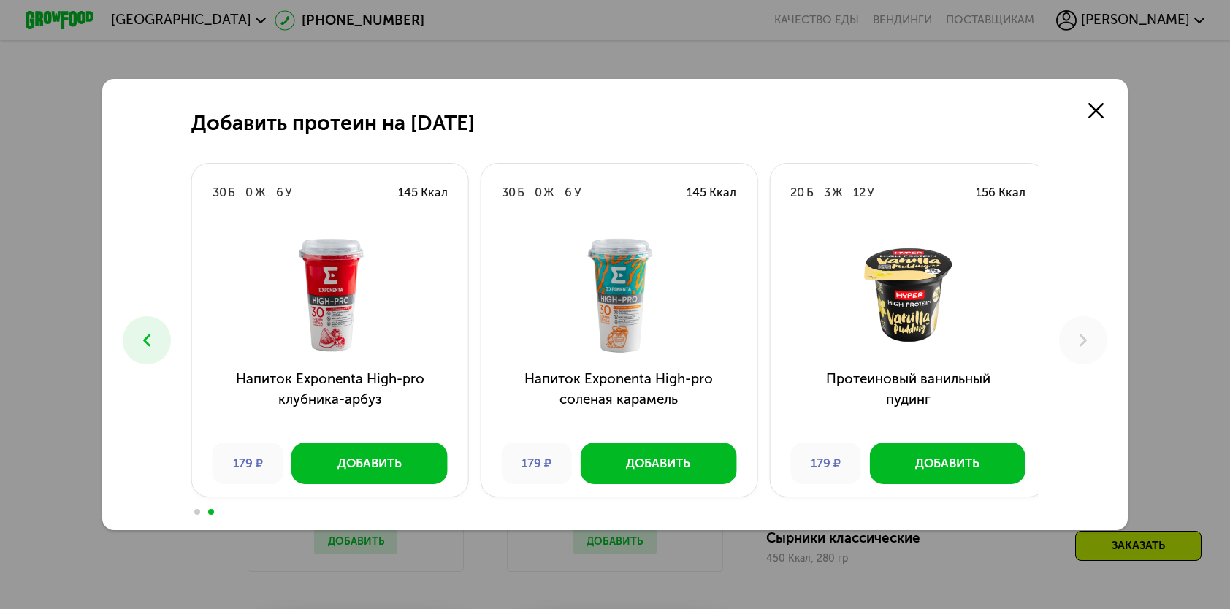
click at [146, 353] on button at bounding box center [146, 339] width 47 height 47
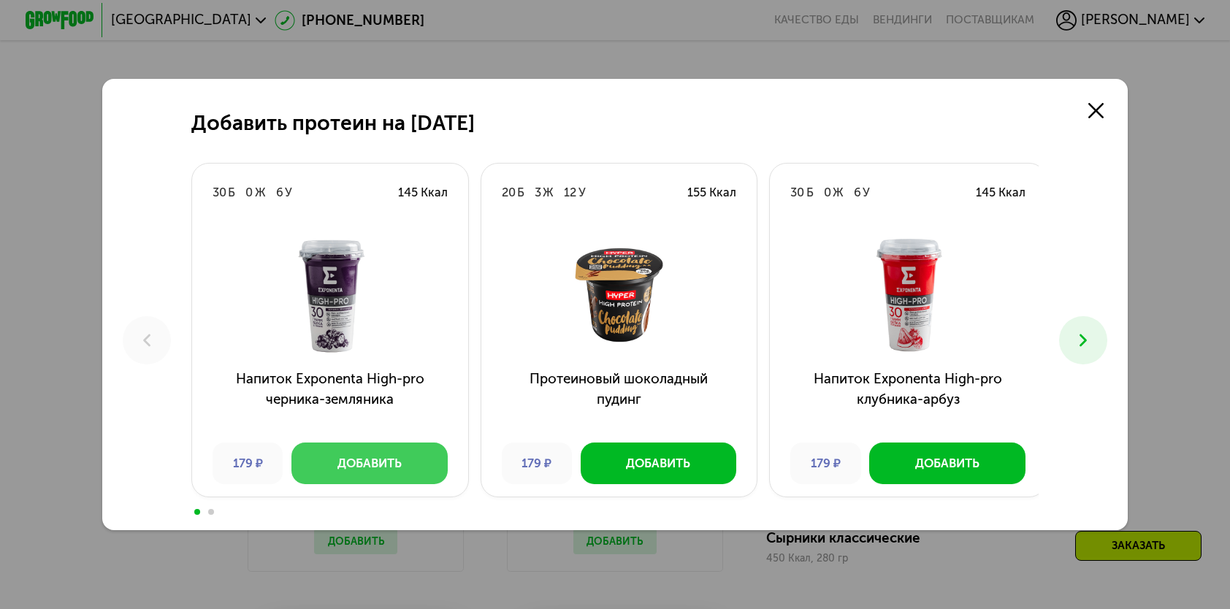
click at [342, 480] on button "Добавить" at bounding box center [369, 463] width 156 height 41
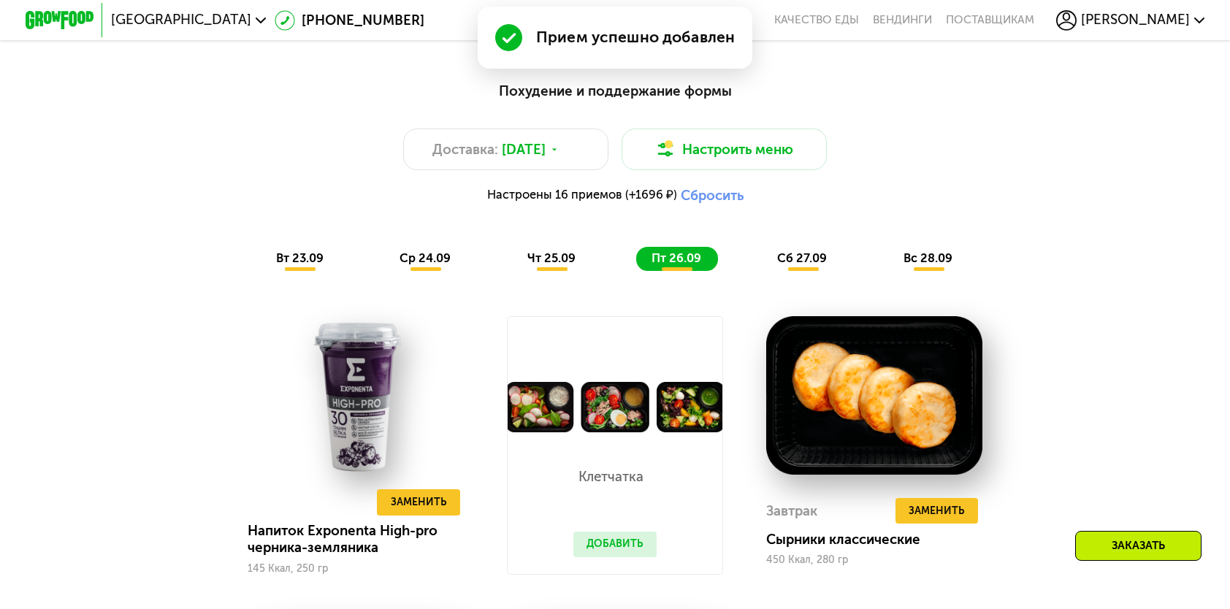
click at [600, 545] on button "Добавить" at bounding box center [614, 545] width 83 height 26
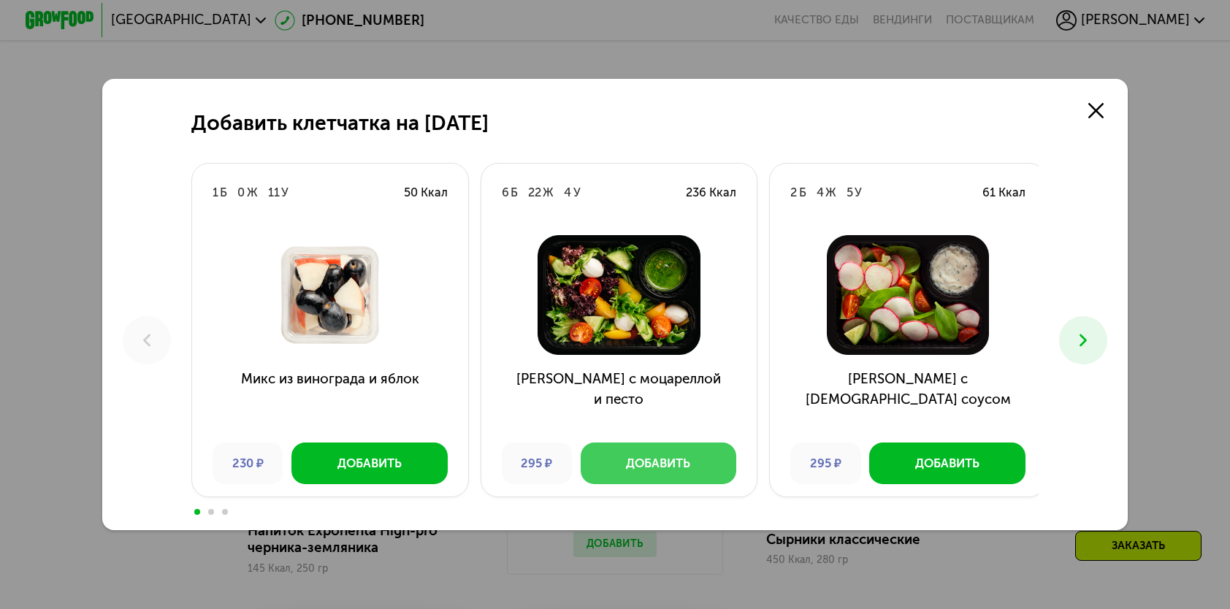
click at [691, 460] on button "Добавить" at bounding box center [659, 463] width 156 height 41
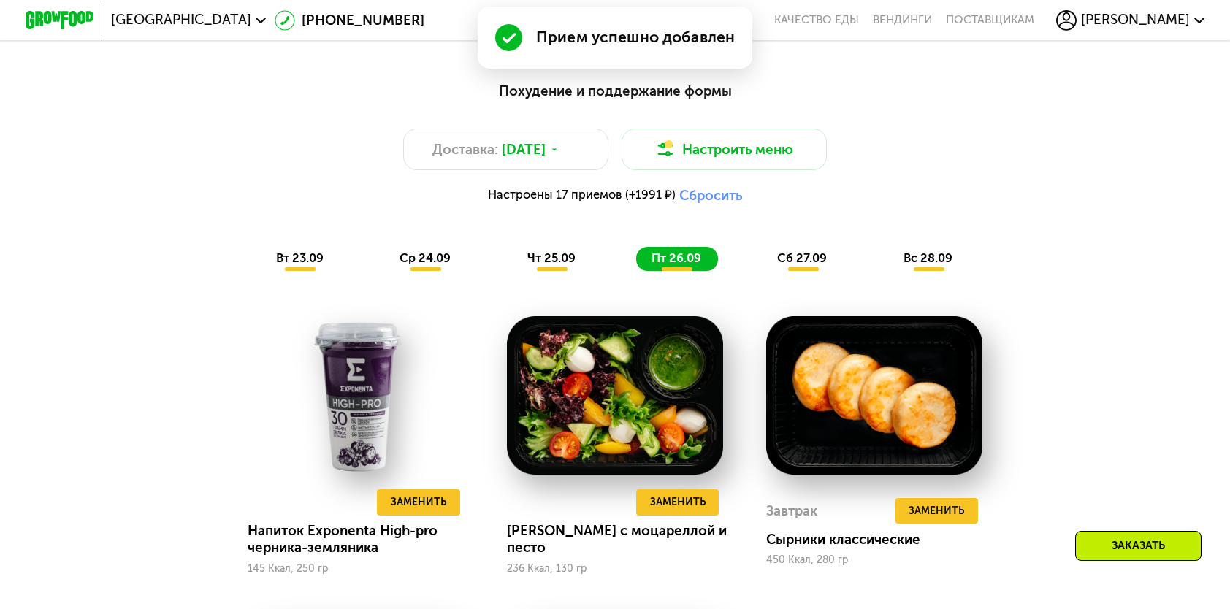
click at [542, 265] on span "чт 25.09" at bounding box center [551, 258] width 48 height 14
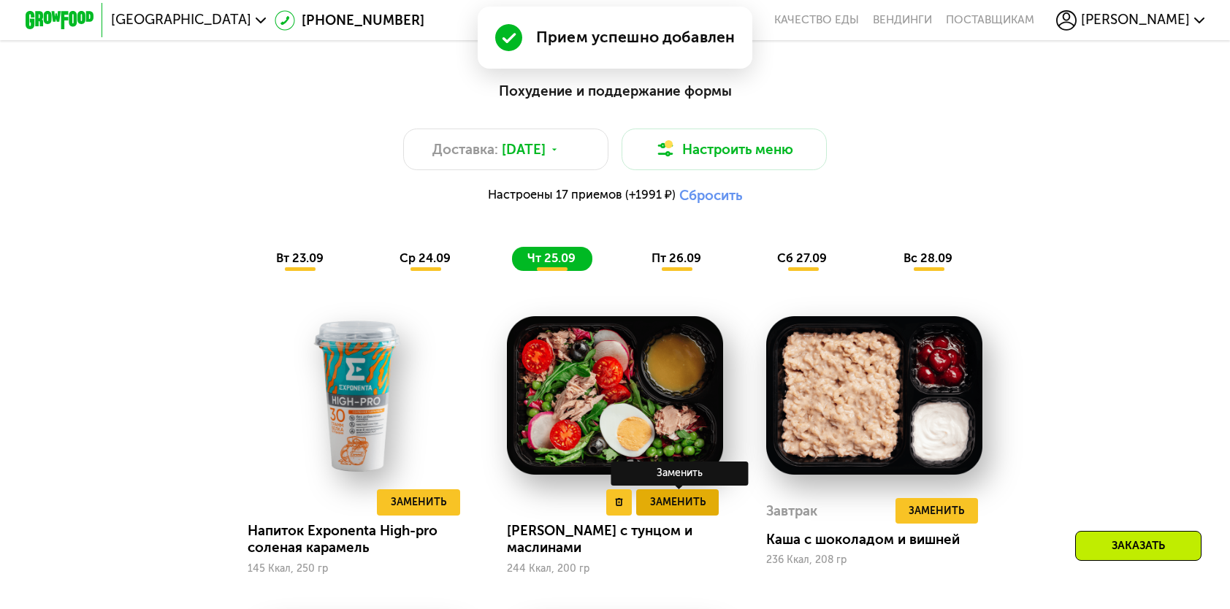
click at [661, 510] on span "Заменить" at bounding box center [677, 502] width 55 height 17
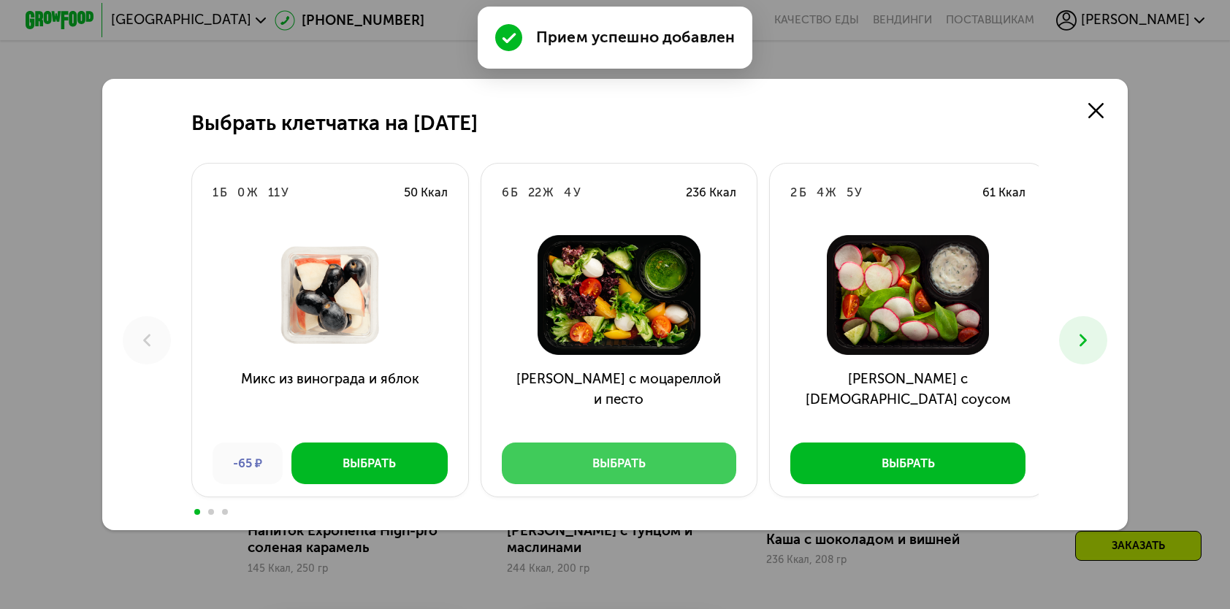
click at [609, 472] on div "Выбрать" at bounding box center [618, 463] width 53 height 17
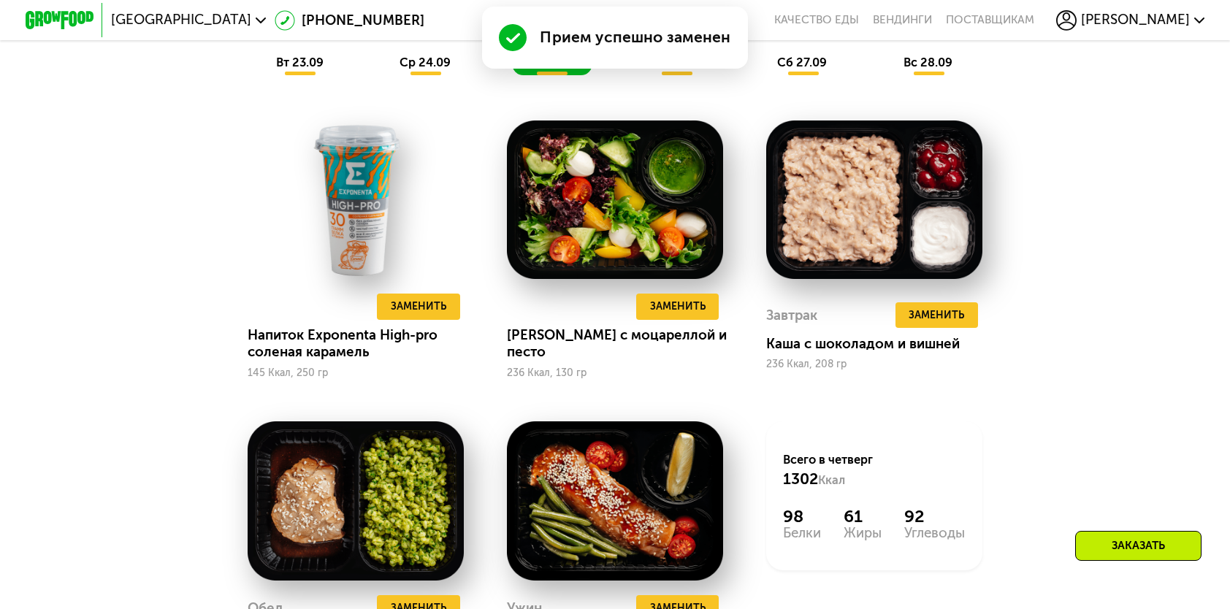
scroll to position [1387, 0]
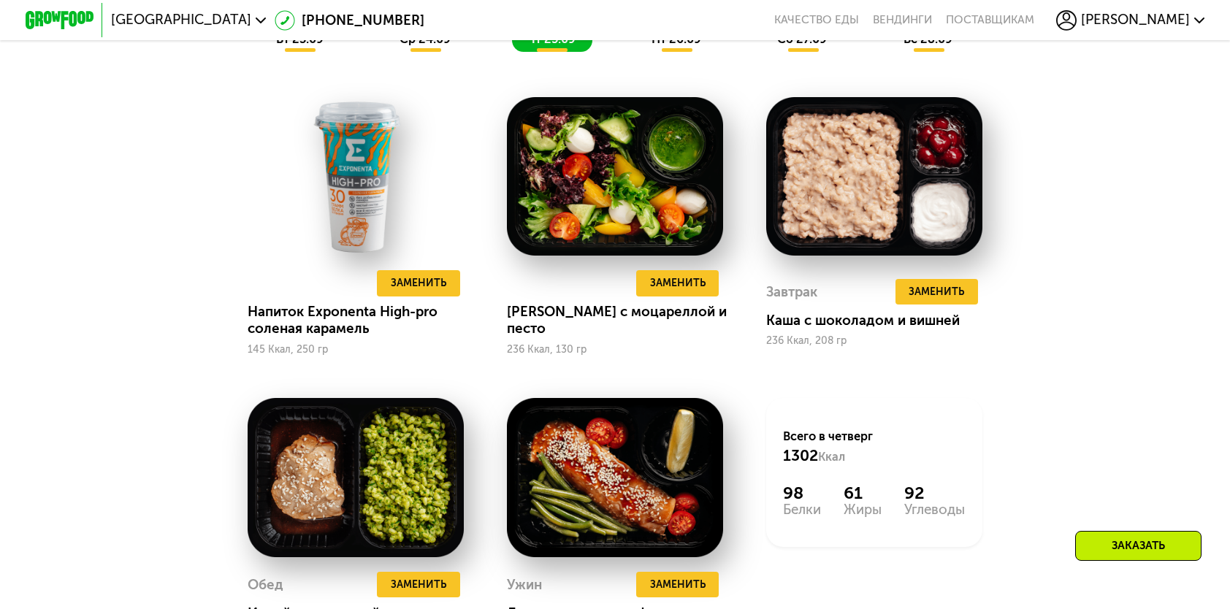
click at [432, 46] on span "ср 24.09" at bounding box center [424, 39] width 51 height 14
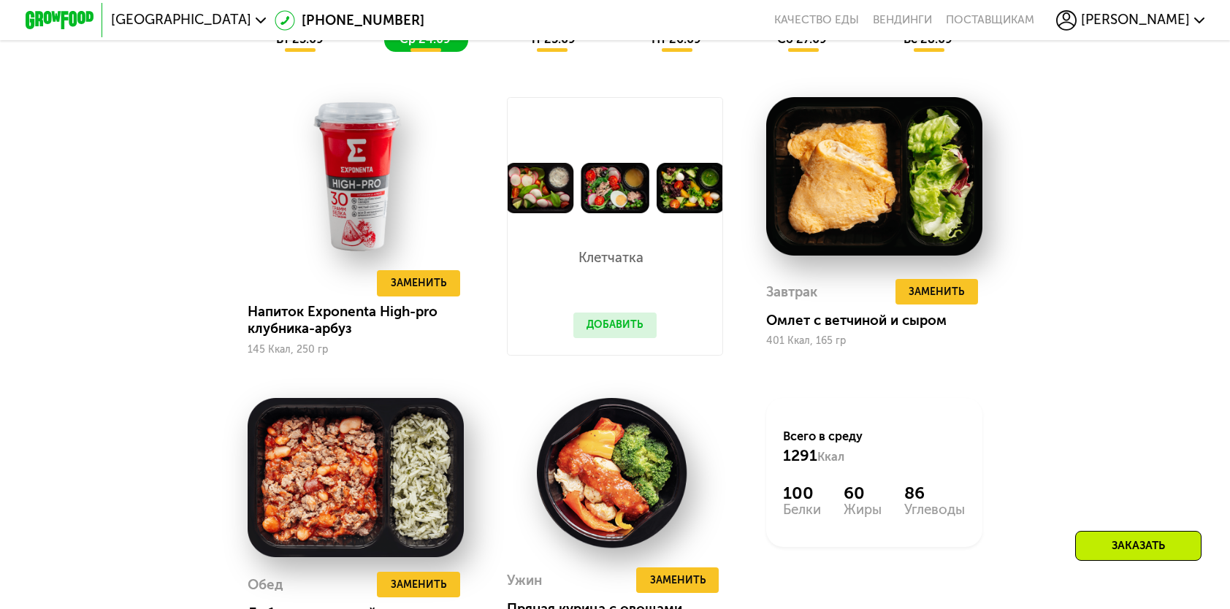
click at [305, 45] on span "вт 23.09" at bounding box center [299, 39] width 47 height 14
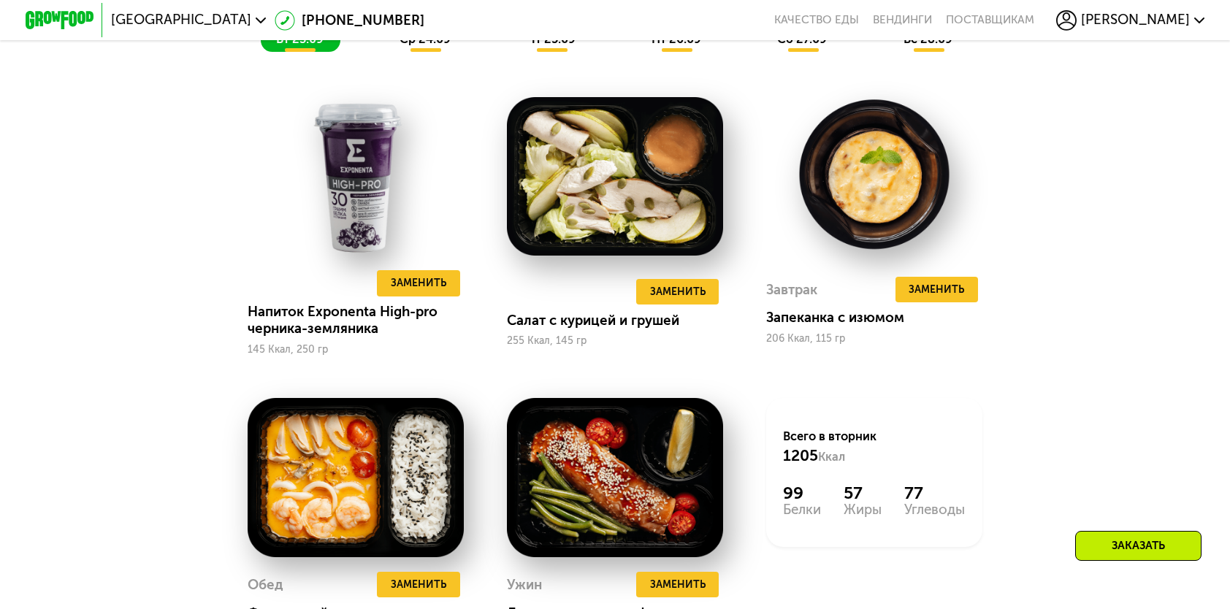
click at [410, 46] on span "ср 24.09" at bounding box center [424, 39] width 51 height 14
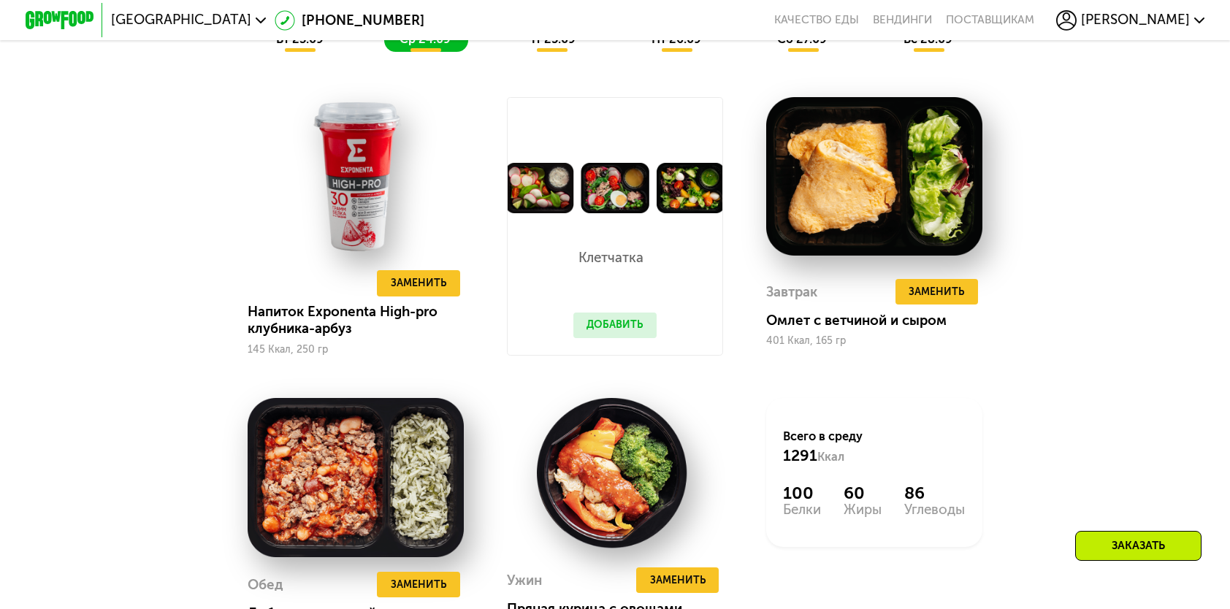
click at [540, 46] on span "чт 25.09" at bounding box center [551, 39] width 48 height 14
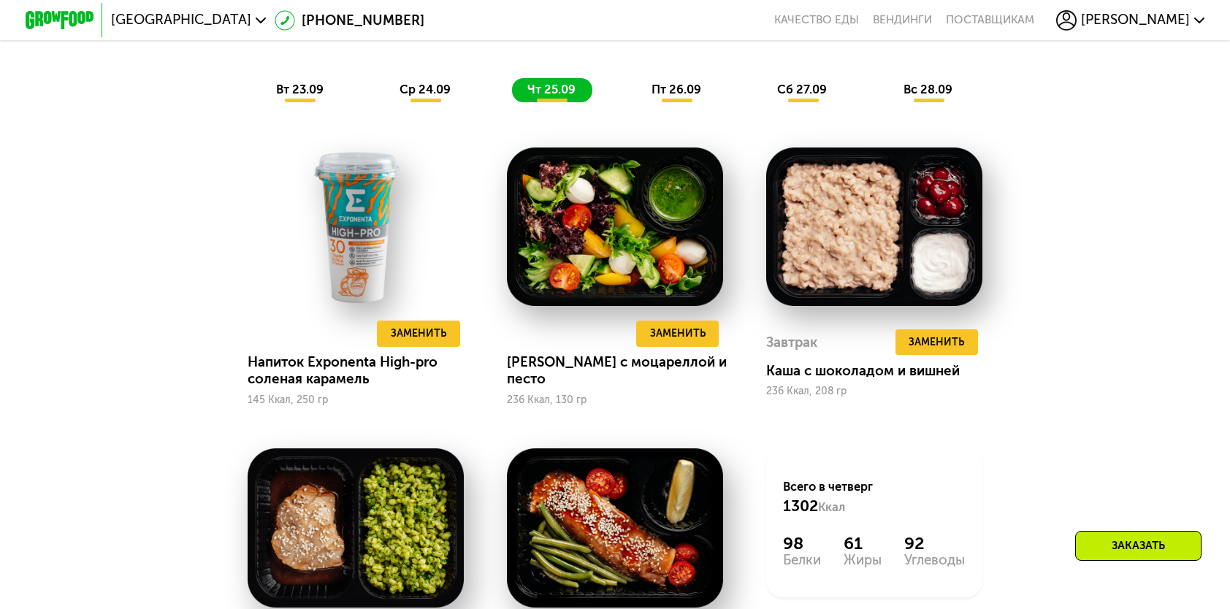
scroll to position [1314, 0]
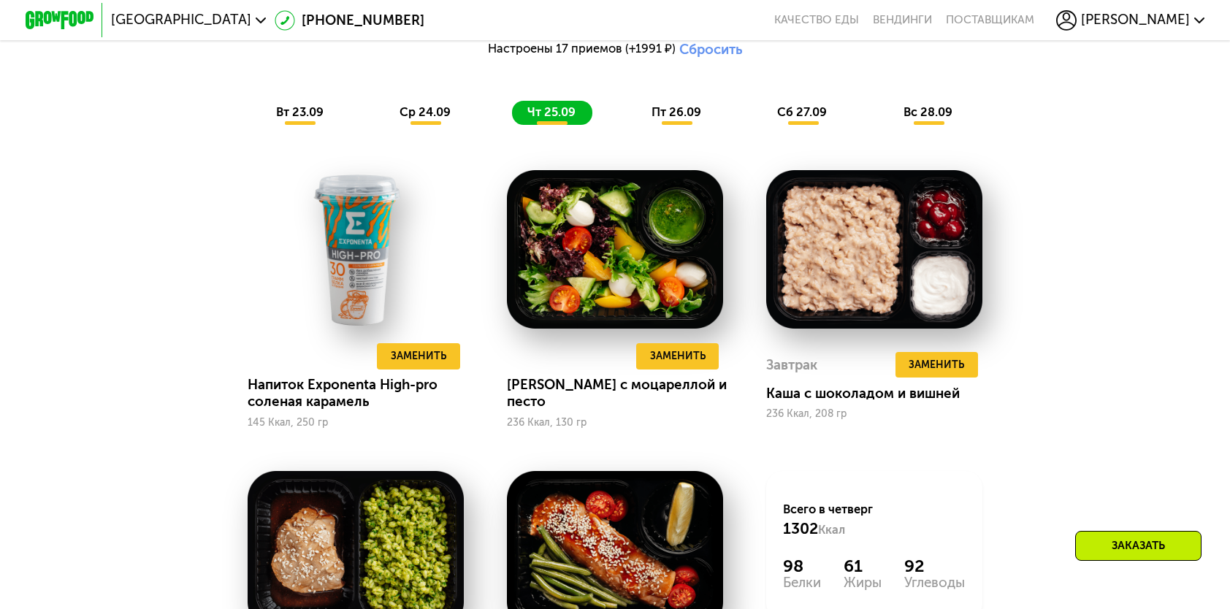
click at [689, 119] on span "пт 26.09" at bounding box center [676, 112] width 50 height 14
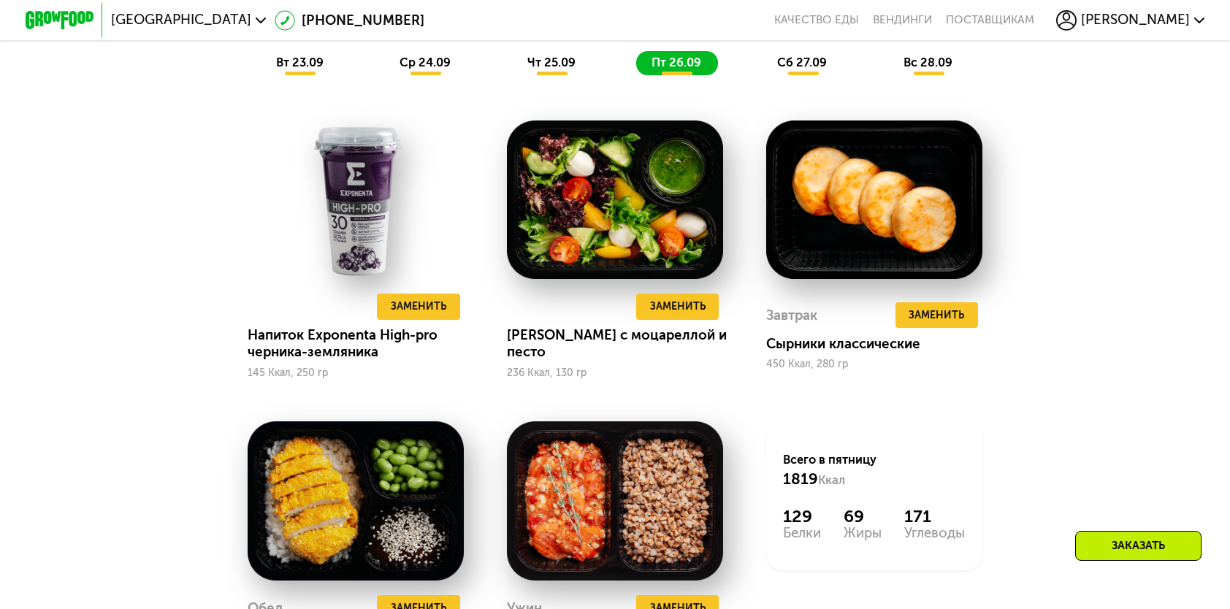
scroll to position [1387, 0]
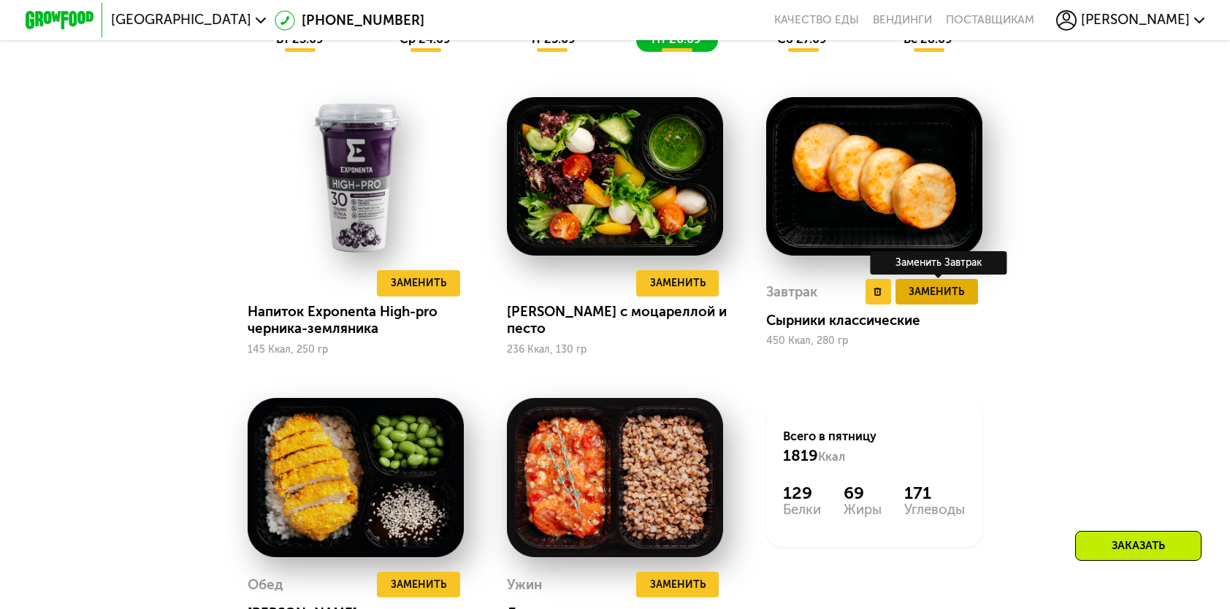
click at [946, 297] on span "Заменить" at bounding box center [935, 291] width 55 height 17
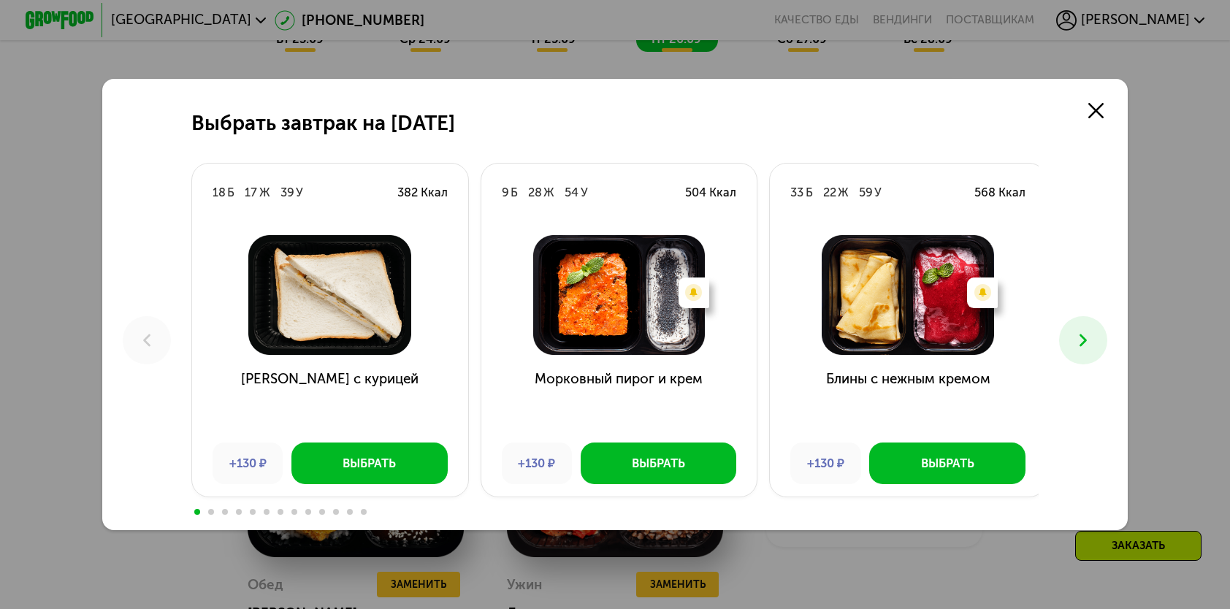
click at [1091, 337] on icon at bounding box center [1083, 340] width 20 height 20
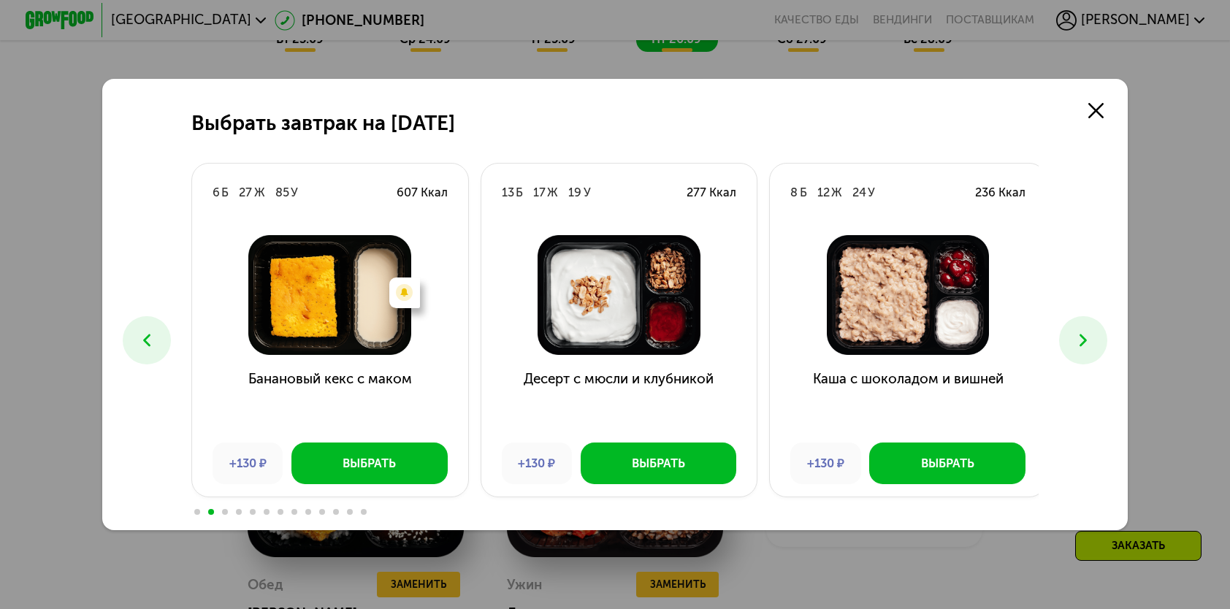
click at [1091, 337] on icon at bounding box center [1083, 340] width 20 height 20
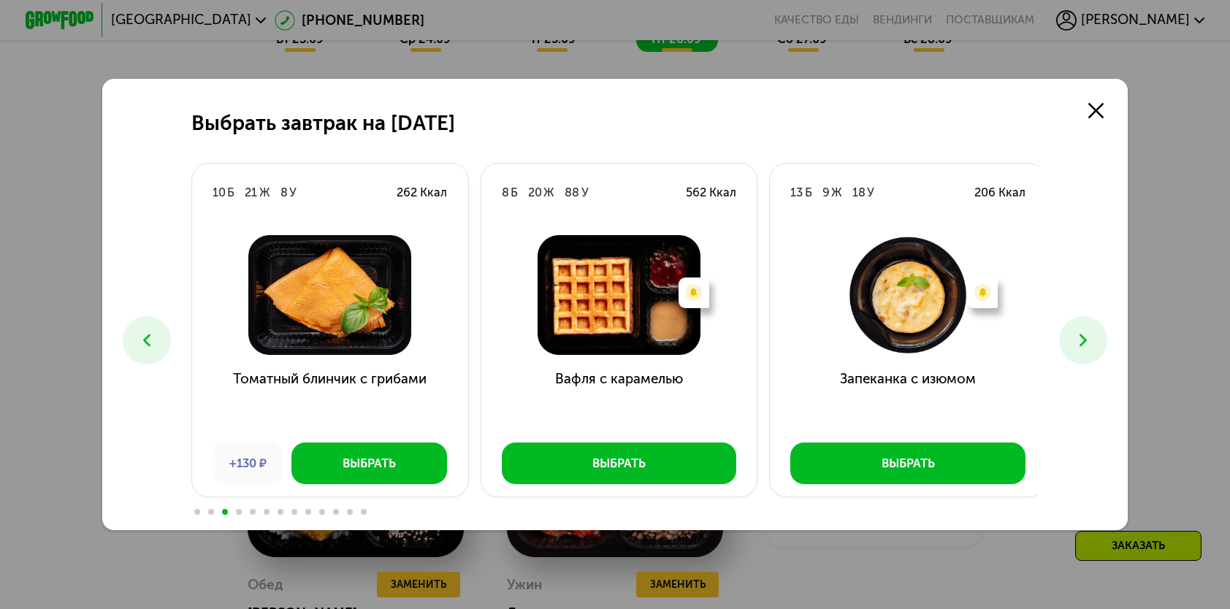
click at [1091, 337] on icon at bounding box center [1083, 340] width 20 height 20
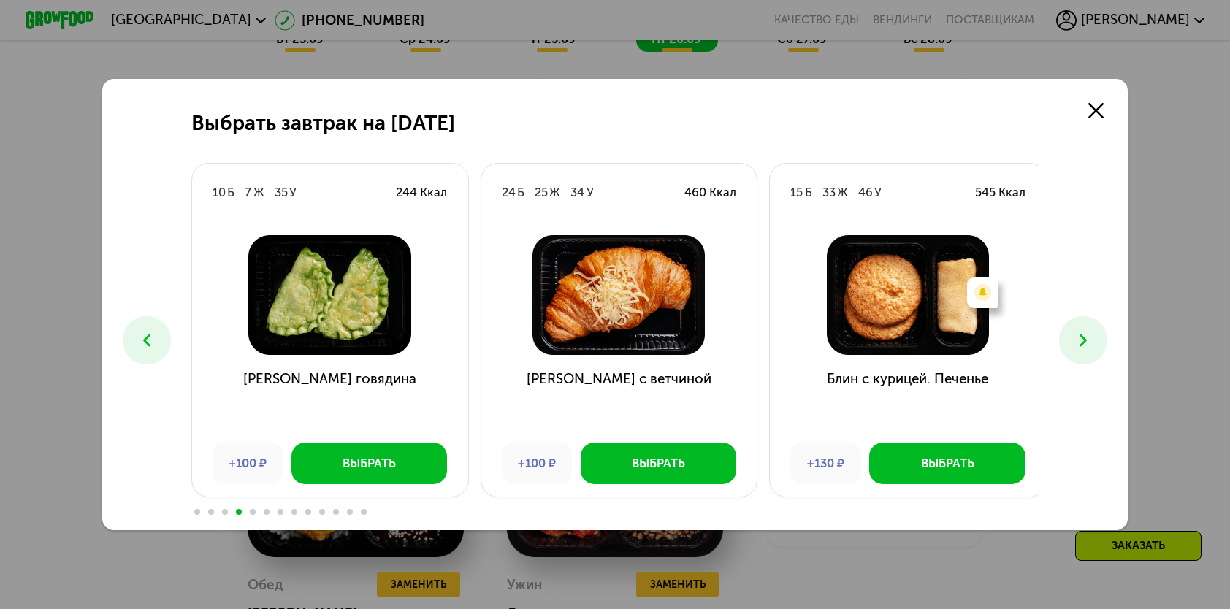
click at [1091, 337] on icon at bounding box center [1083, 340] width 20 height 20
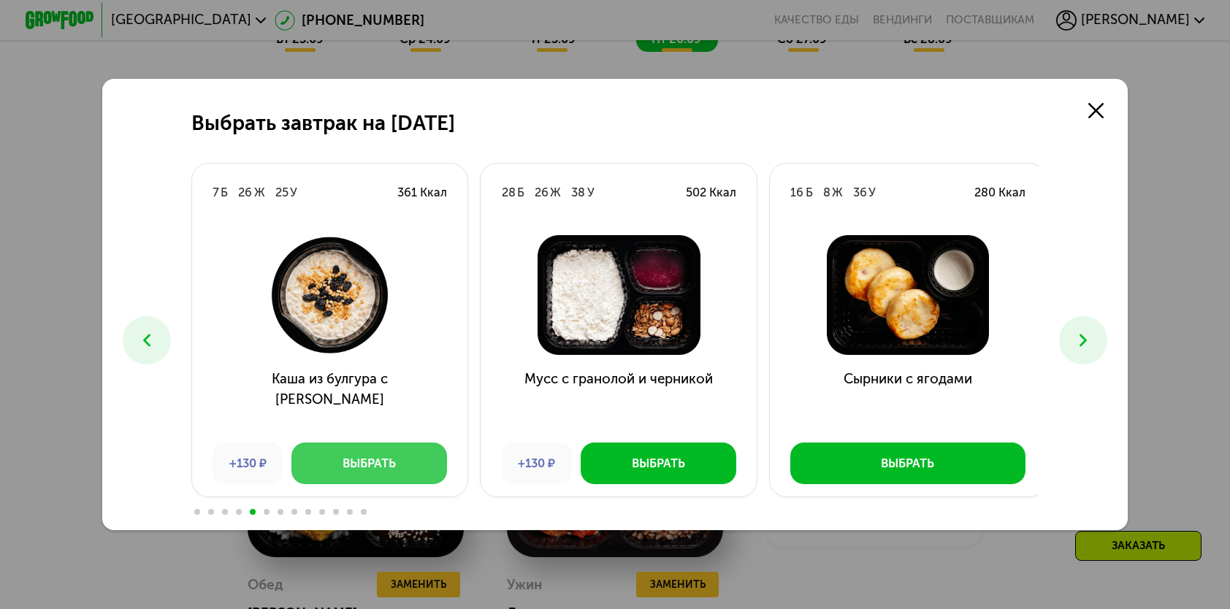
click at [359, 461] on div "Выбрать" at bounding box center [368, 463] width 53 height 17
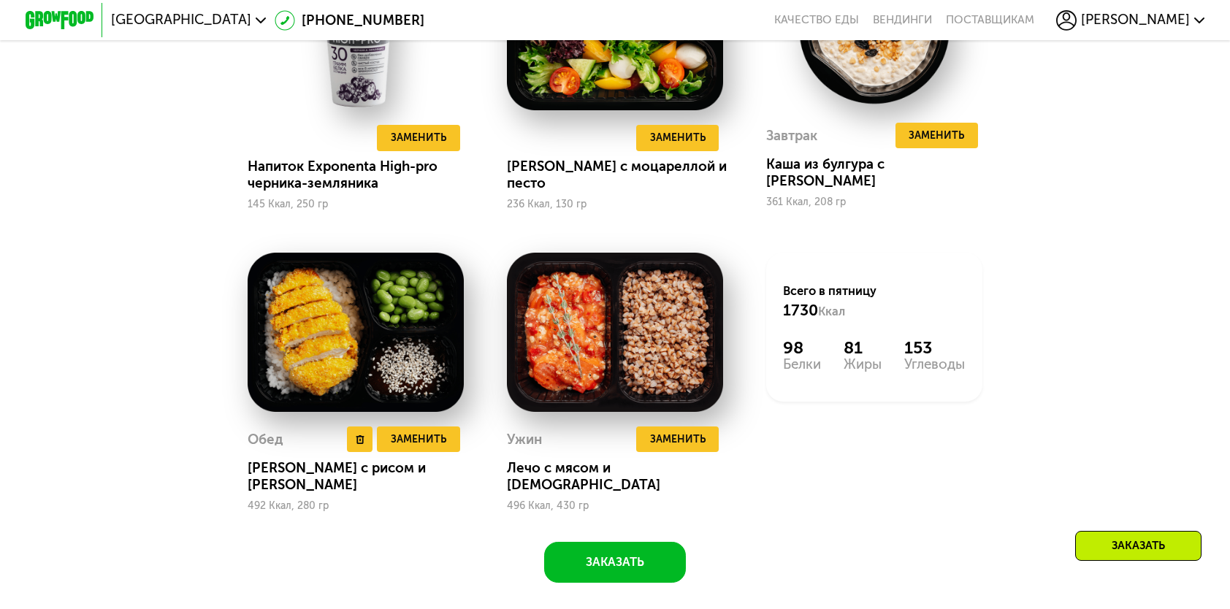
scroll to position [1533, 0]
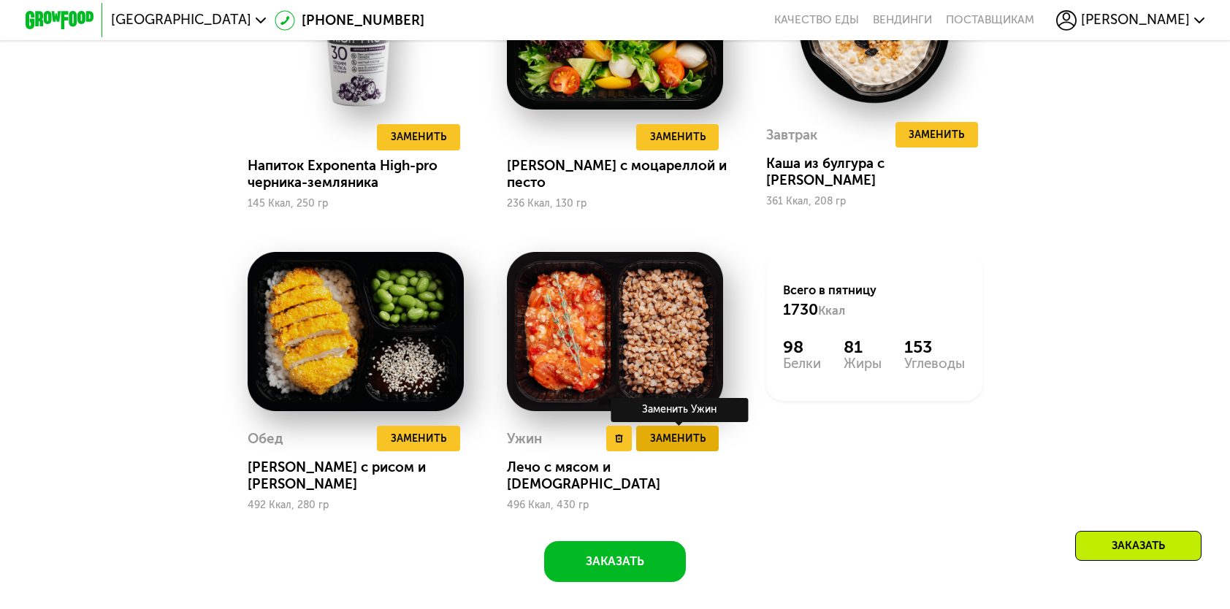
click at [660, 451] on button "Заменить" at bounding box center [677, 439] width 83 height 26
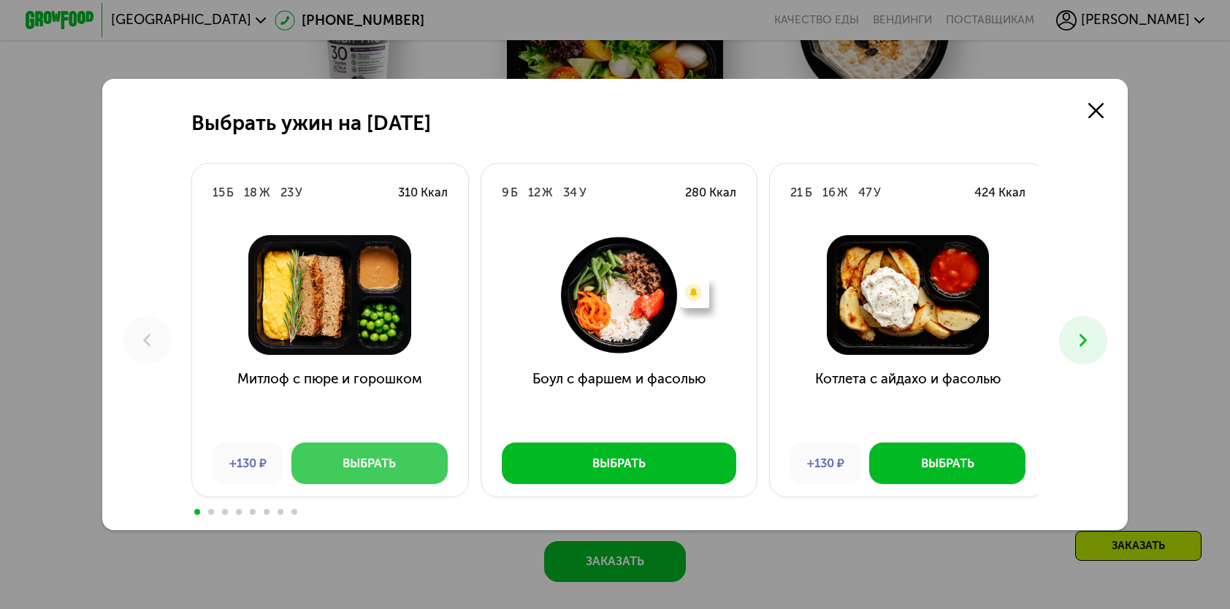
click at [358, 452] on button "Выбрать" at bounding box center [369, 463] width 156 height 41
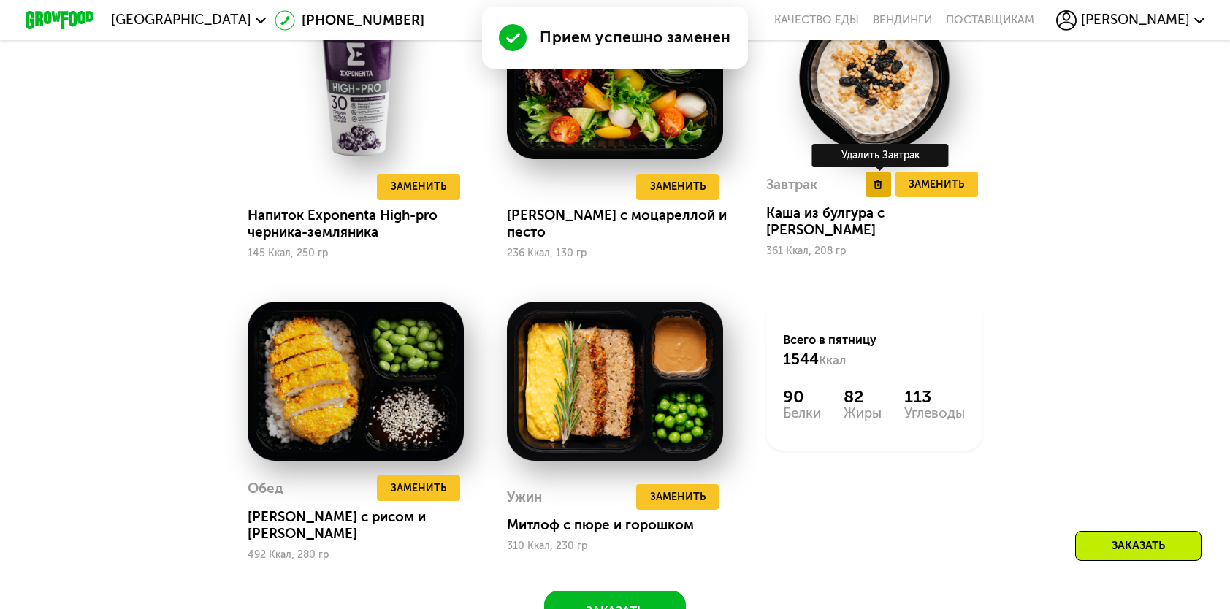
scroll to position [1460, 0]
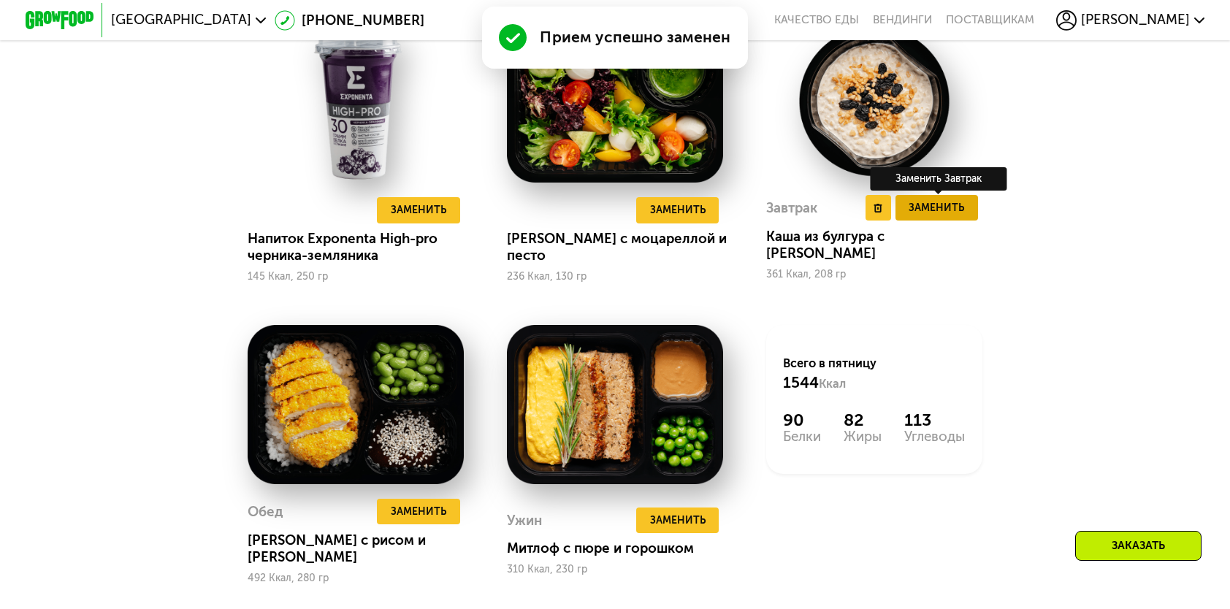
click at [941, 221] on button "Заменить" at bounding box center [936, 208] width 83 height 26
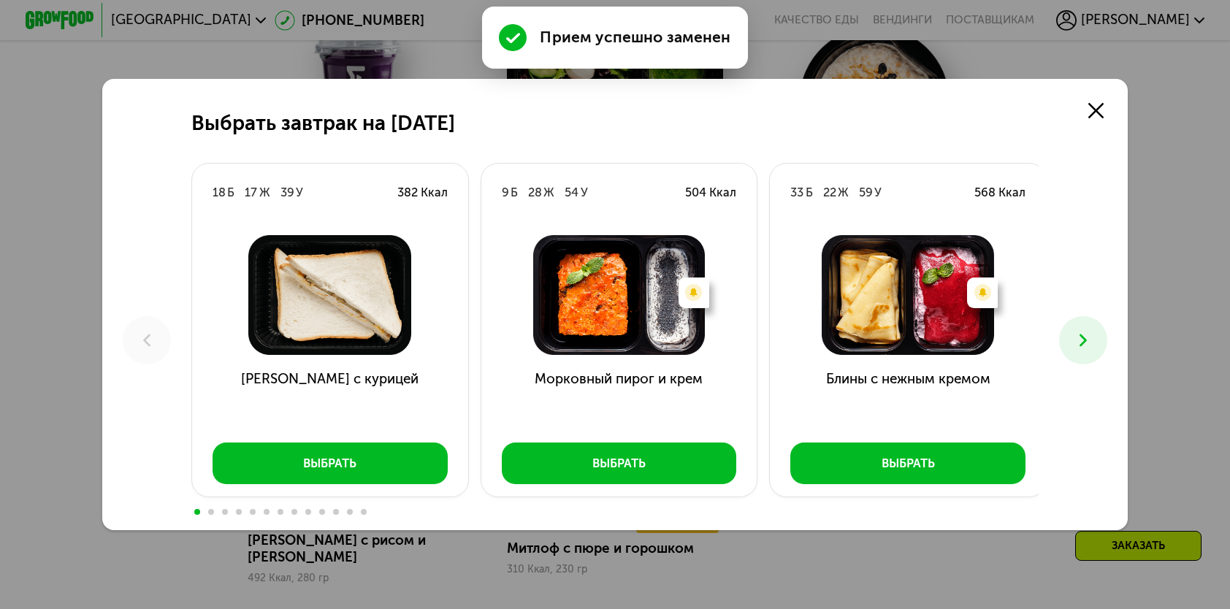
click at [1092, 342] on icon at bounding box center [1083, 340] width 20 height 20
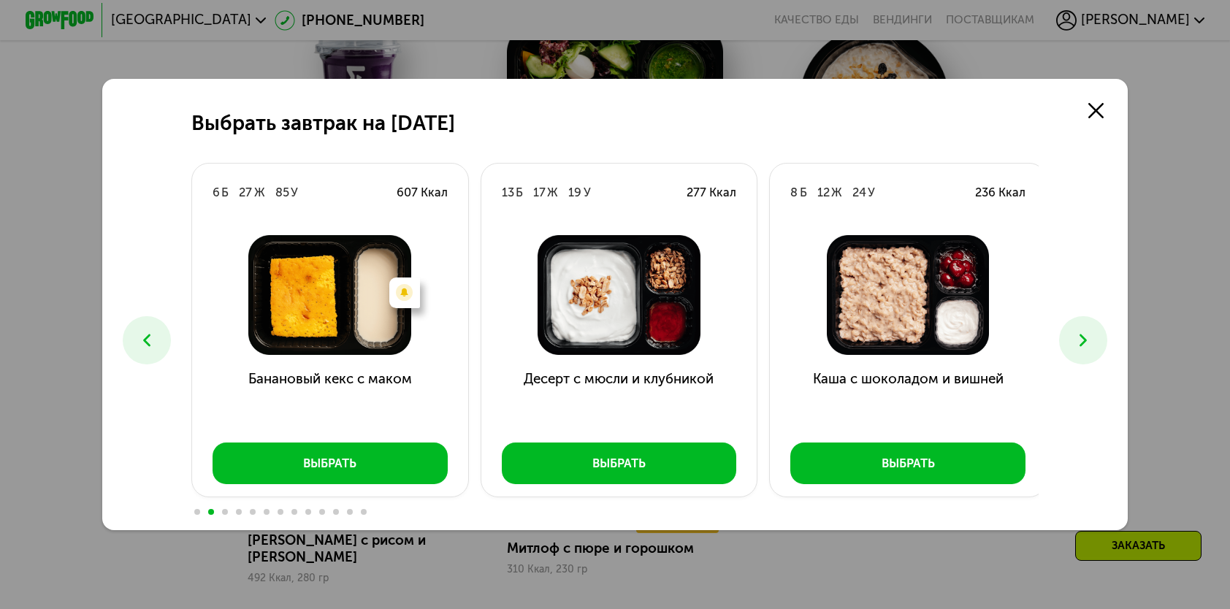
click at [1092, 342] on icon at bounding box center [1083, 340] width 20 height 20
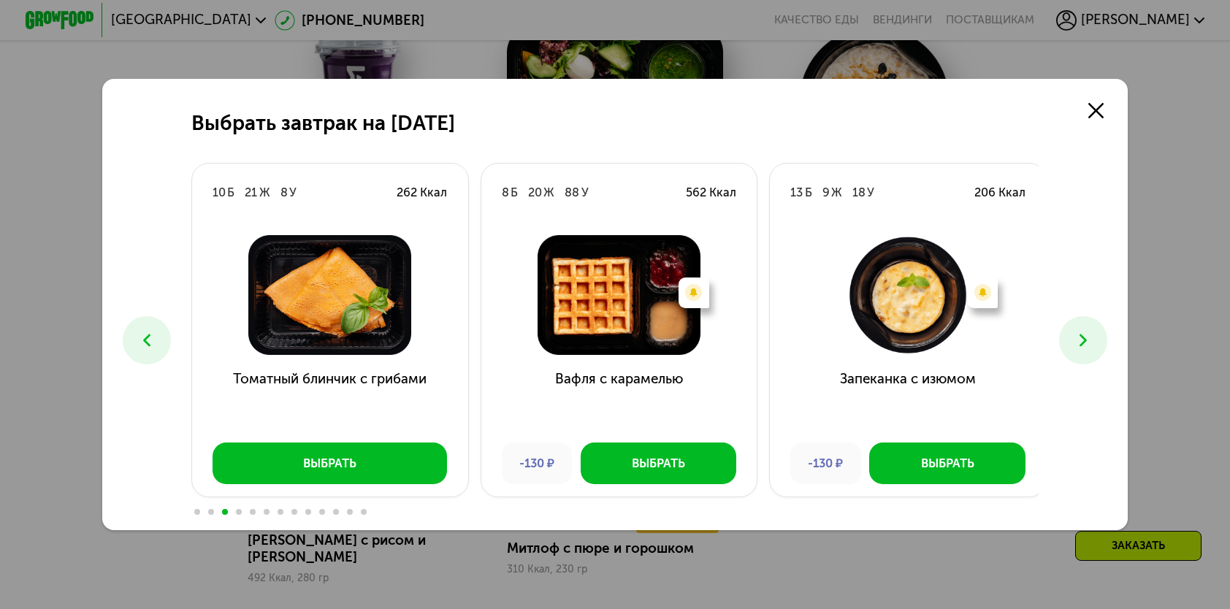
click at [1092, 342] on icon at bounding box center [1083, 340] width 20 height 20
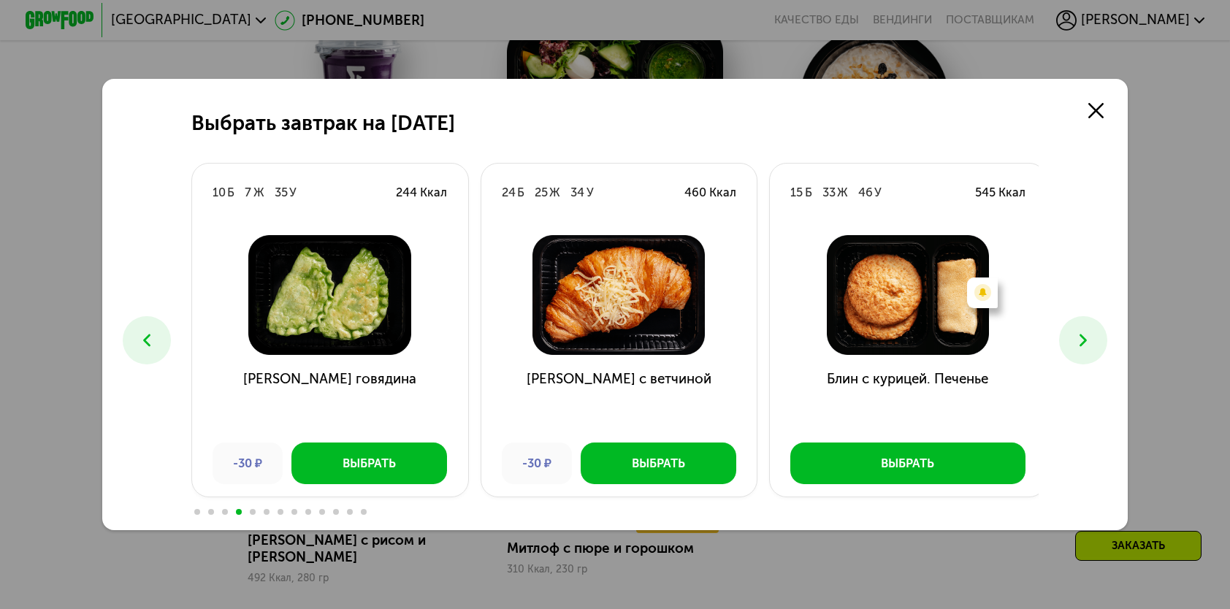
click at [1092, 342] on icon at bounding box center [1083, 340] width 20 height 20
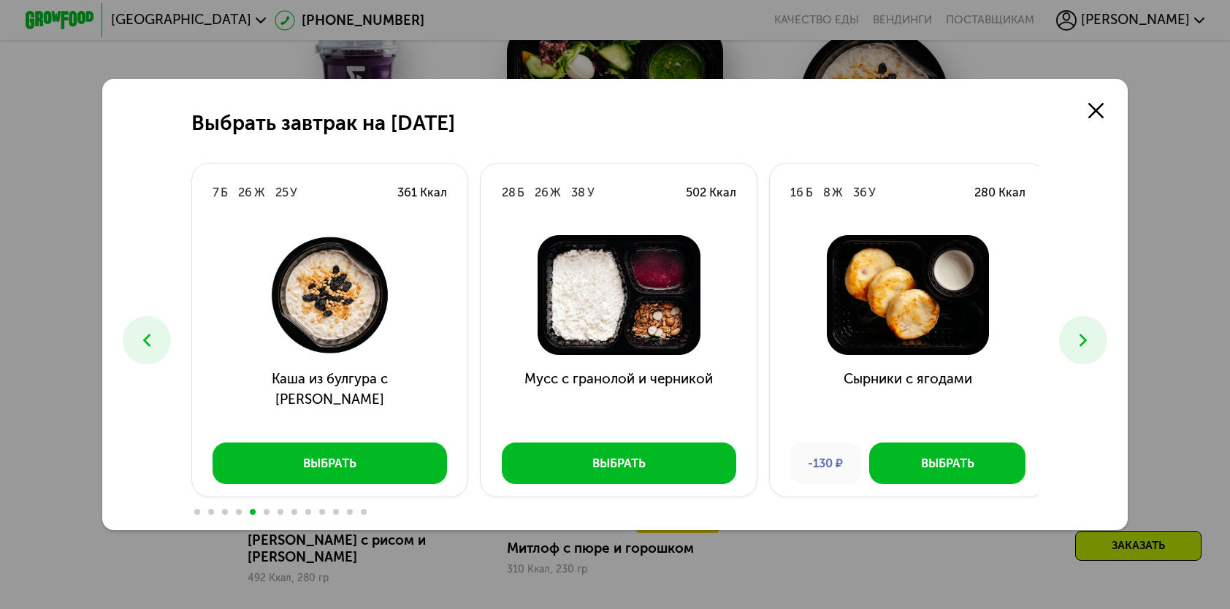
click at [1092, 342] on icon at bounding box center [1083, 340] width 20 height 20
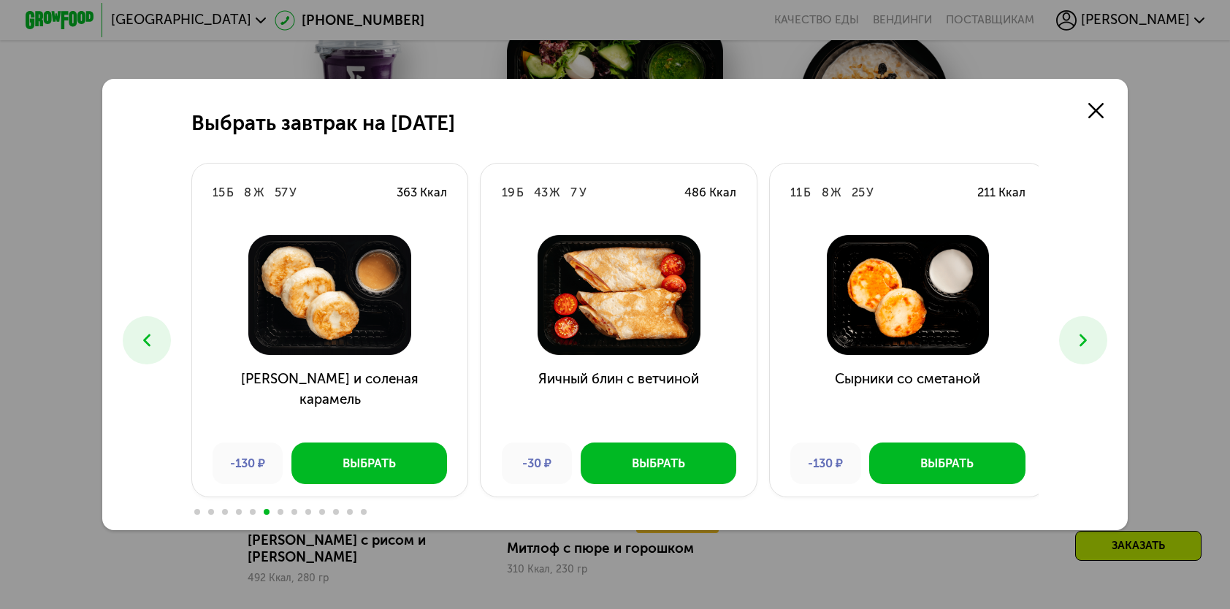
click at [1092, 342] on icon at bounding box center [1083, 340] width 20 height 20
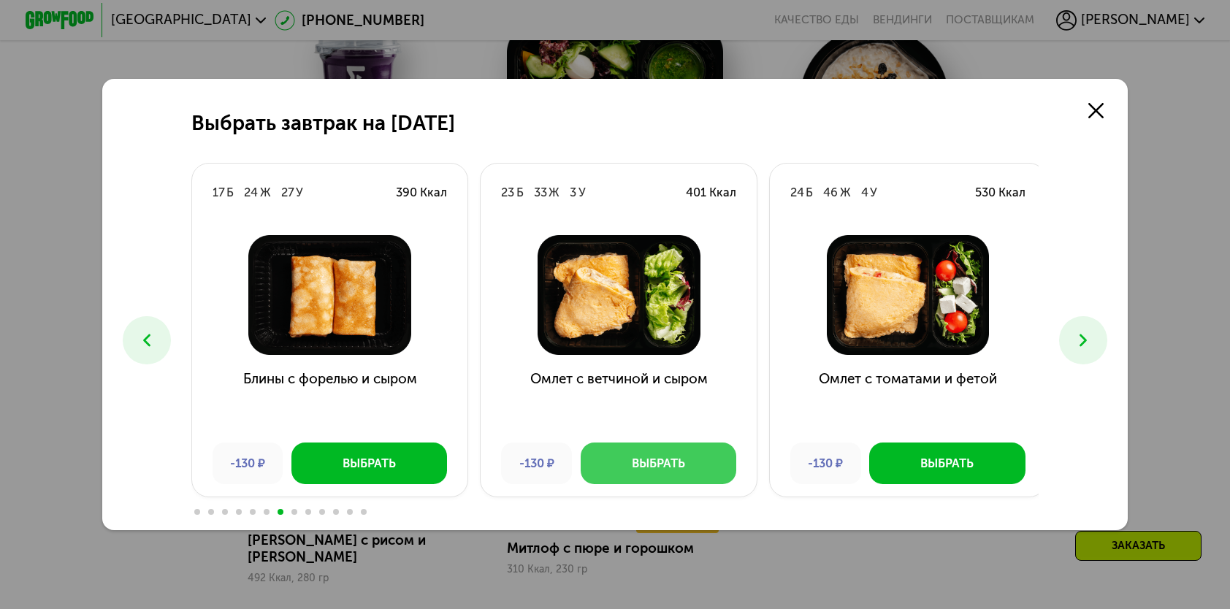
click at [616, 467] on button "Выбрать" at bounding box center [659, 463] width 156 height 41
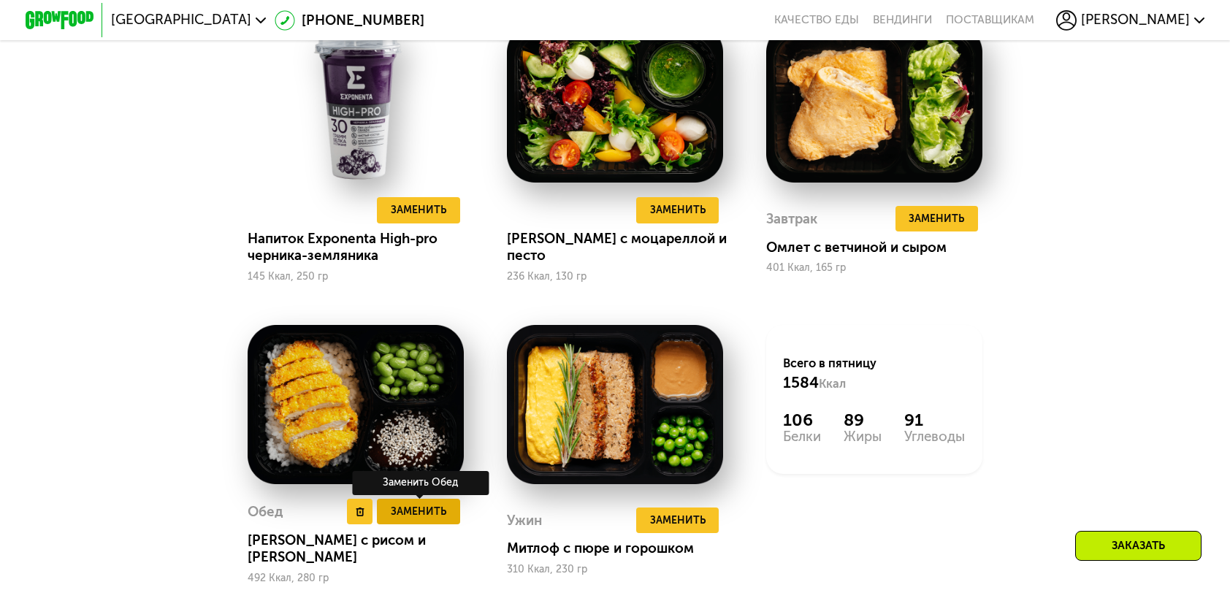
click at [413, 524] on button "Заменить" at bounding box center [418, 512] width 83 height 26
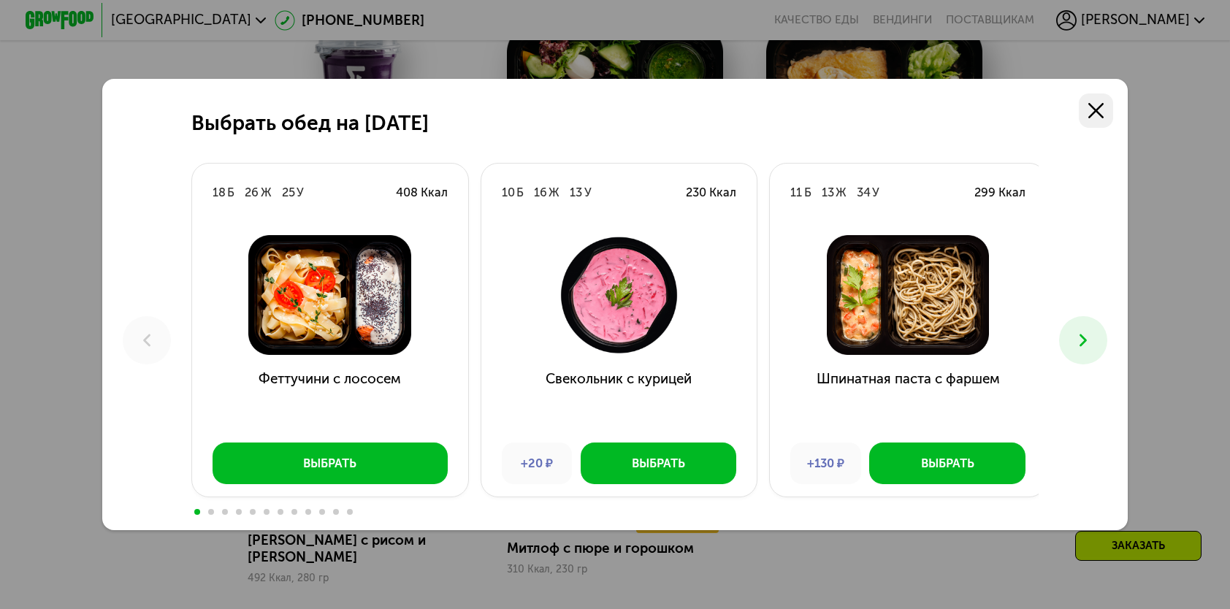
click at [1089, 118] on link at bounding box center [1096, 110] width 34 height 34
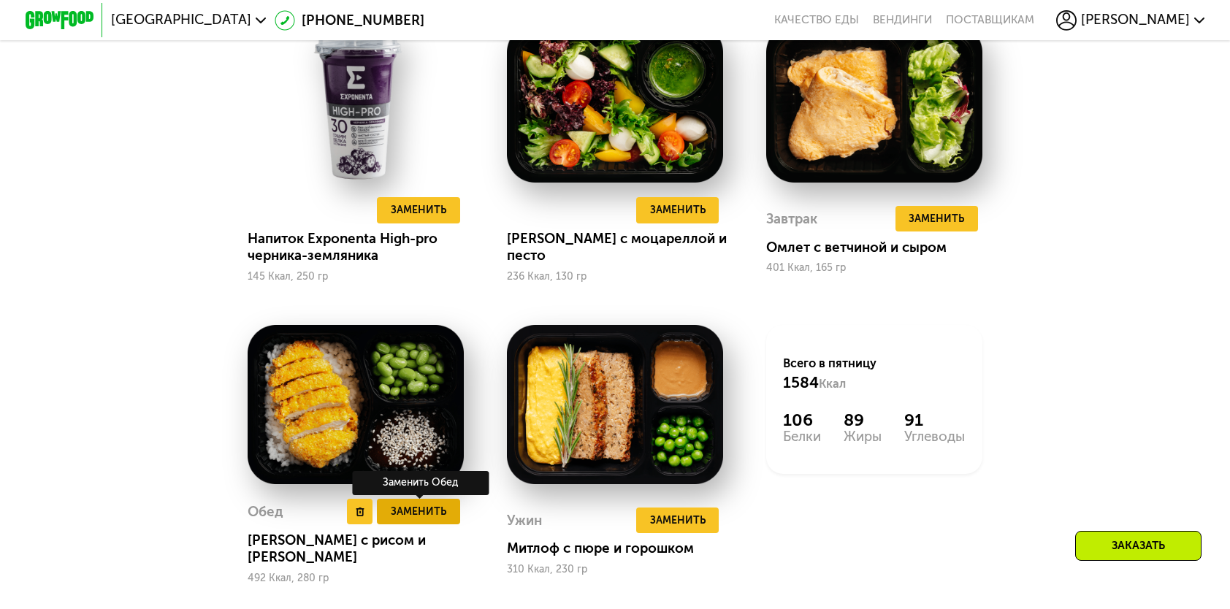
click at [397, 520] on span "Заменить" at bounding box center [418, 511] width 55 height 17
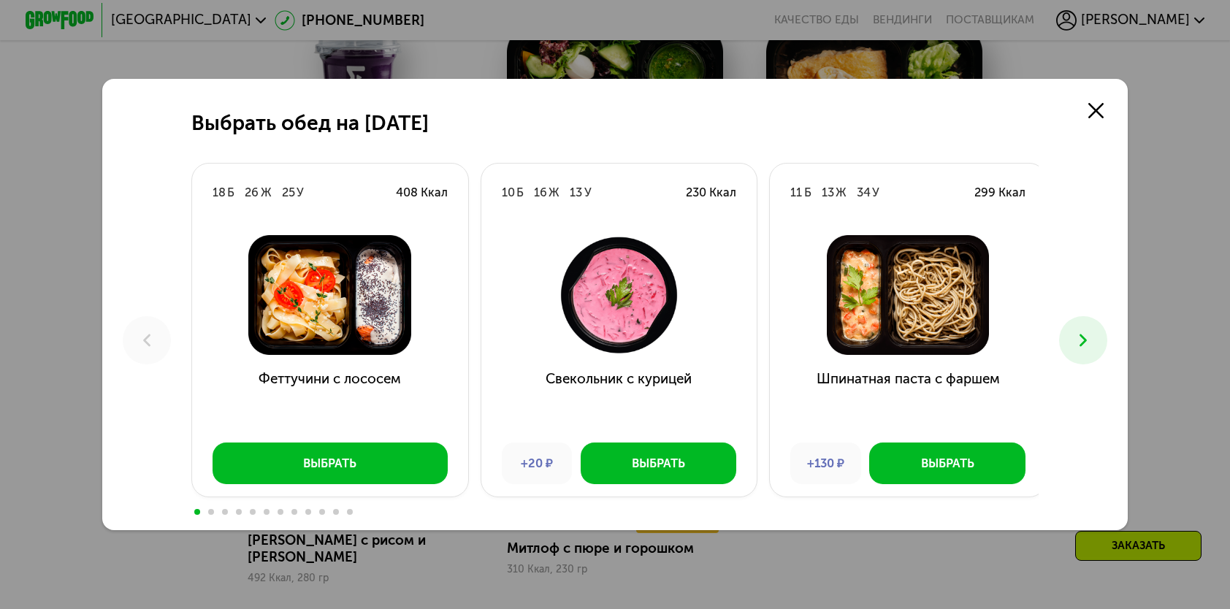
click at [1070, 345] on button at bounding box center [1082, 339] width 47 height 47
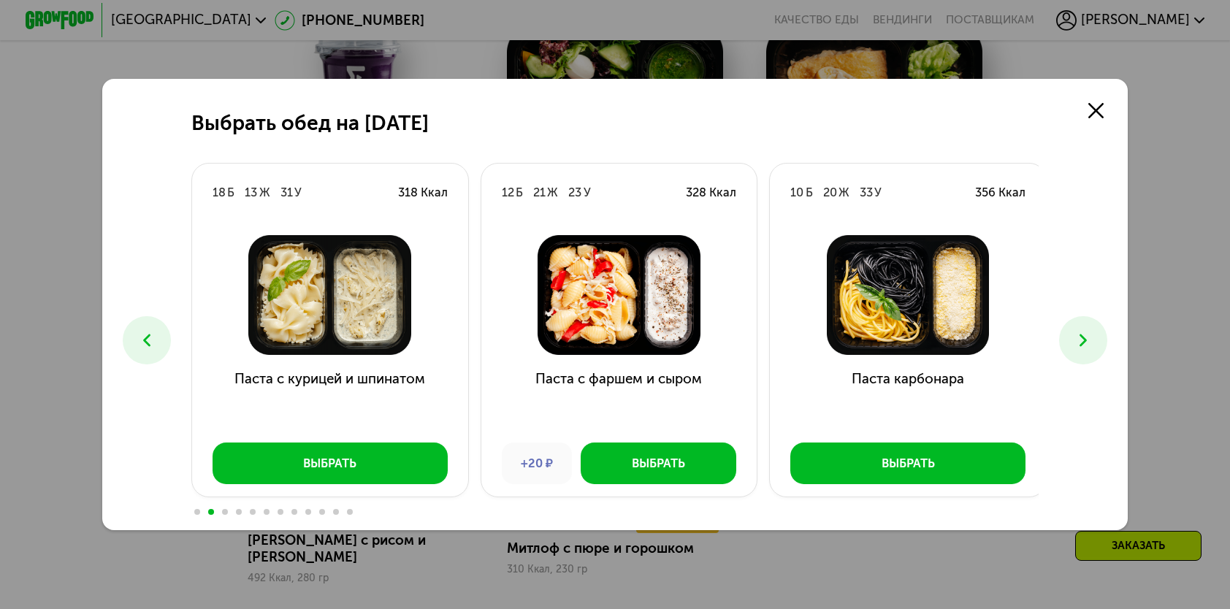
click at [1070, 345] on button at bounding box center [1082, 339] width 47 height 47
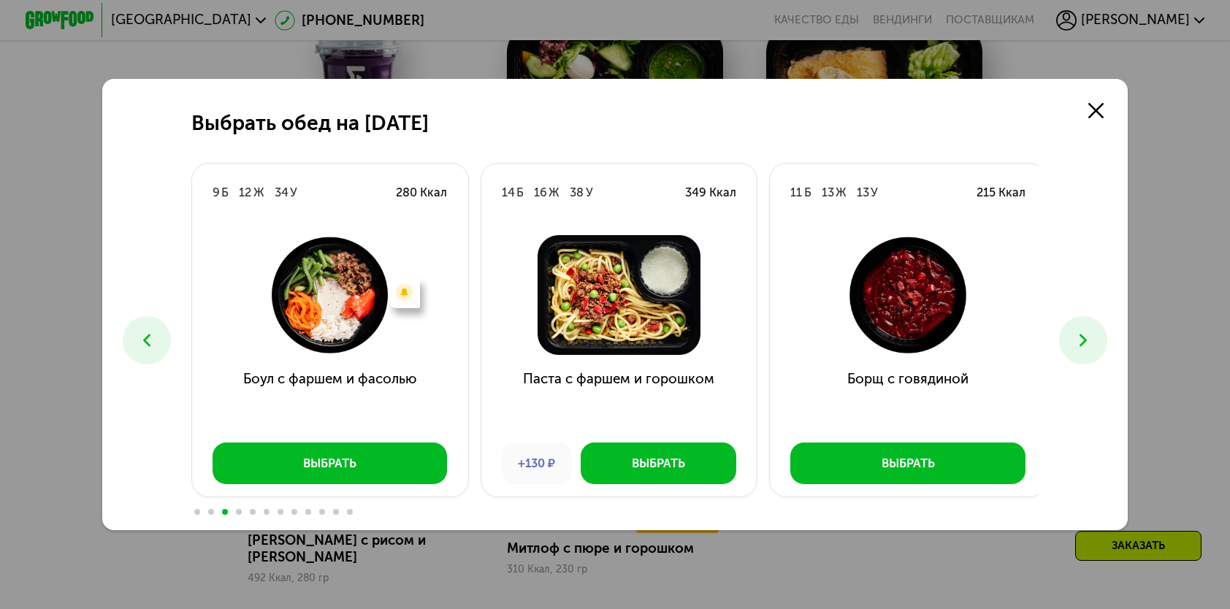
click at [1070, 345] on button at bounding box center [1082, 339] width 47 height 47
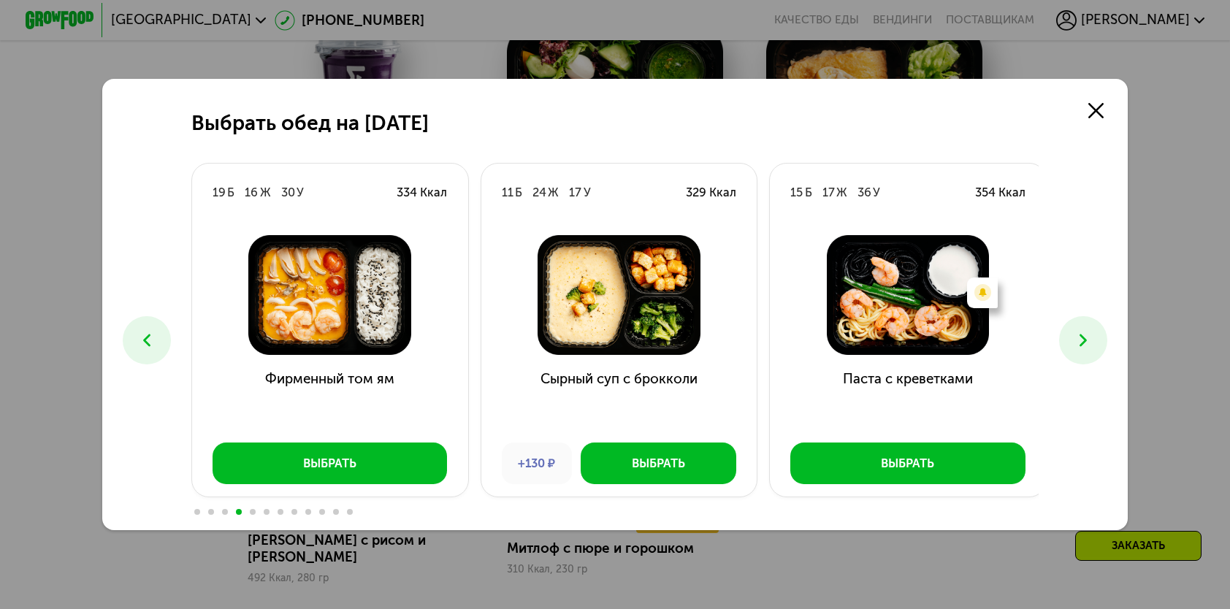
click at [1070, 345] on button at bounding box center [1082, 339] width 47 height 47
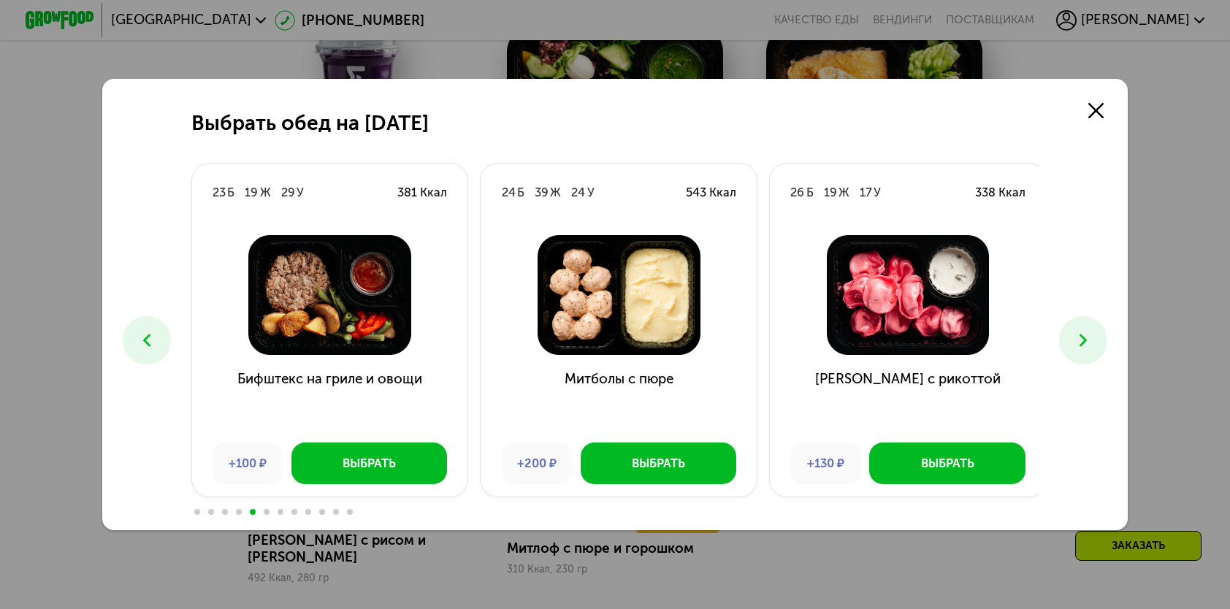
click at [1070, 345] on button at bounding box center [1082, 339] width 47 height 47
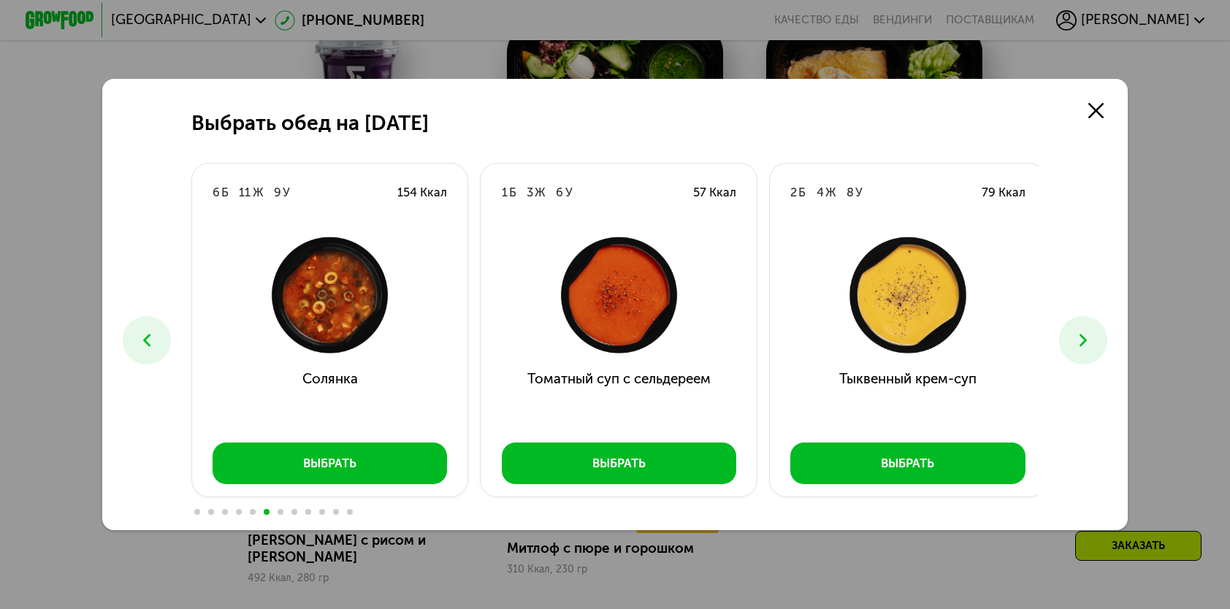
click at [1070, 345] on button at bounding box center [1082, 339] width 47 height 47
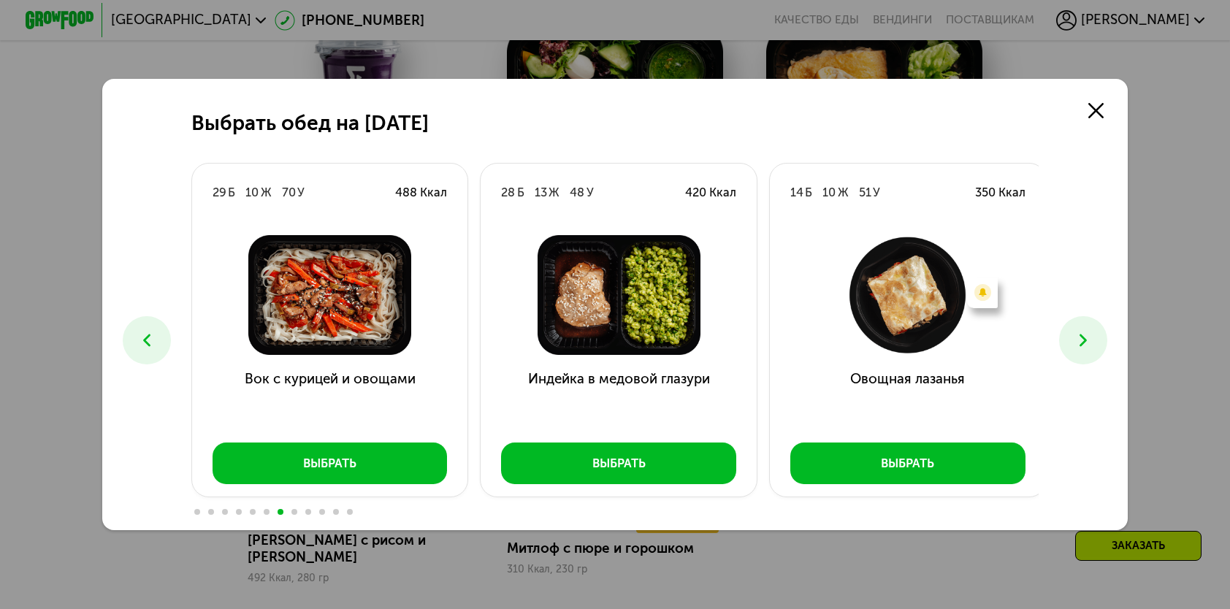
click at [1070, 345] on button at bounding box center [1082, 339] width 47 height 47
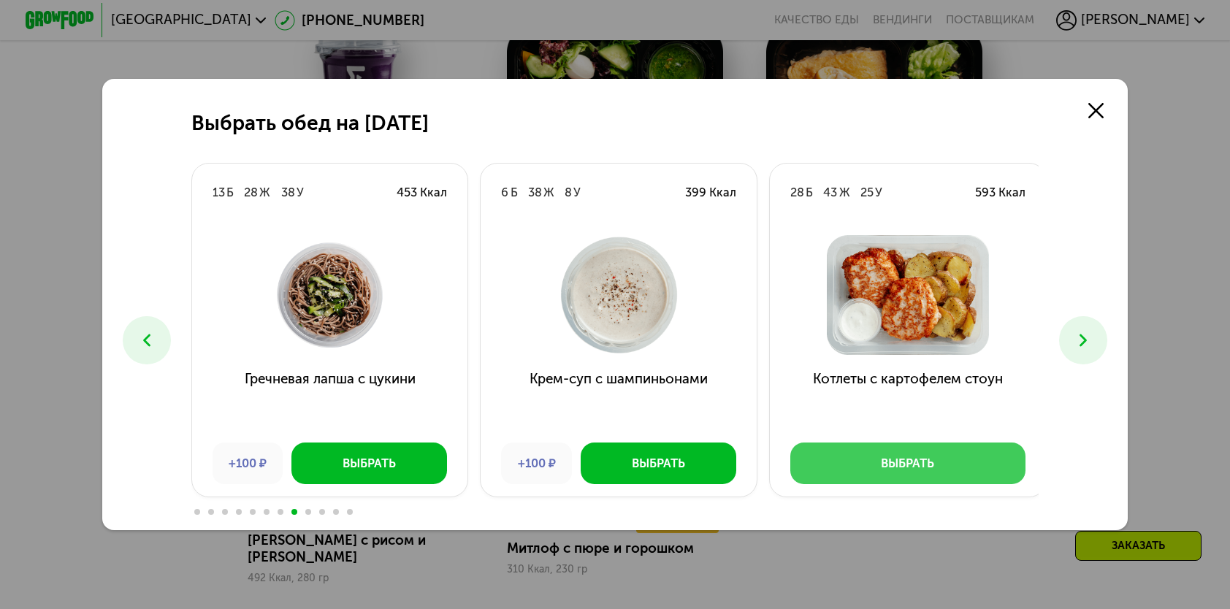
click at [898, 465] on div "Выбрать" at bounding box center [907, 463] width 53 height 17
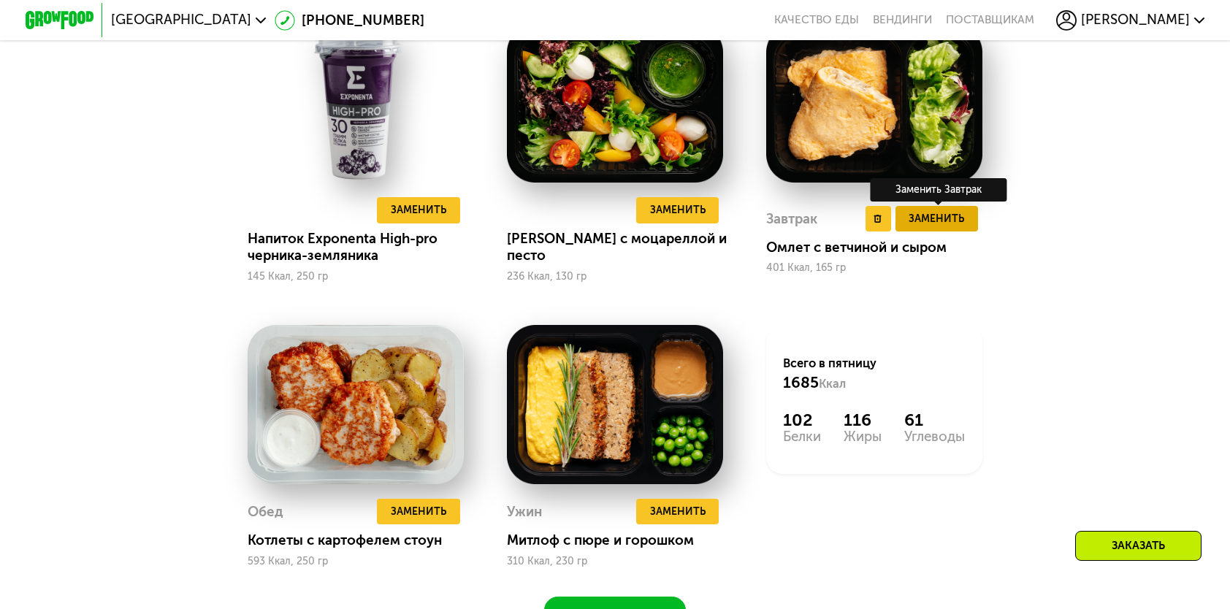
click at [928, 227] on span "Заменить" at bounding box center [935, 218] width 55 height 17
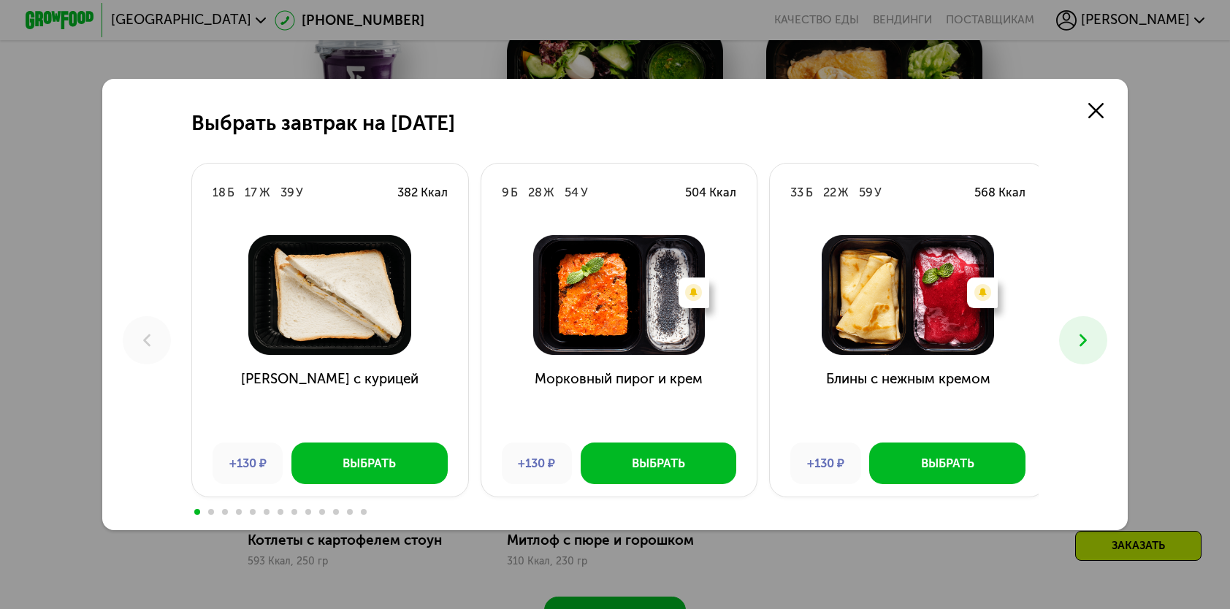
click at [1081, 326] on button at bounding box center [1082, 339] width 47 height 47
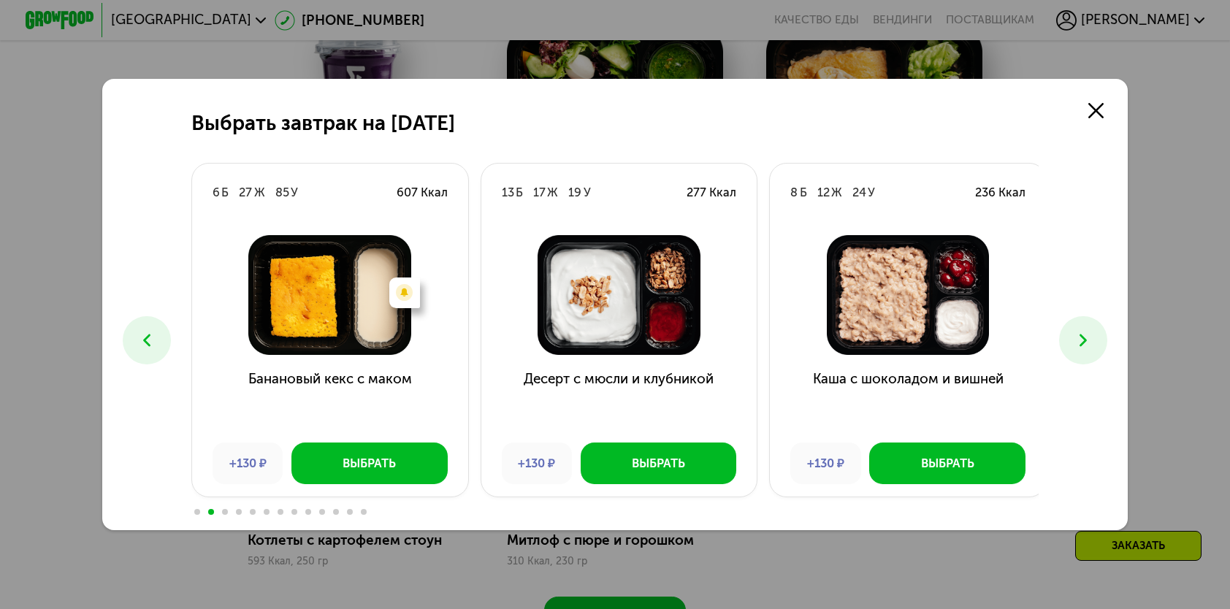
click at [1078, 334] on icon at bounding box center [1083, 340] width 20 height 20
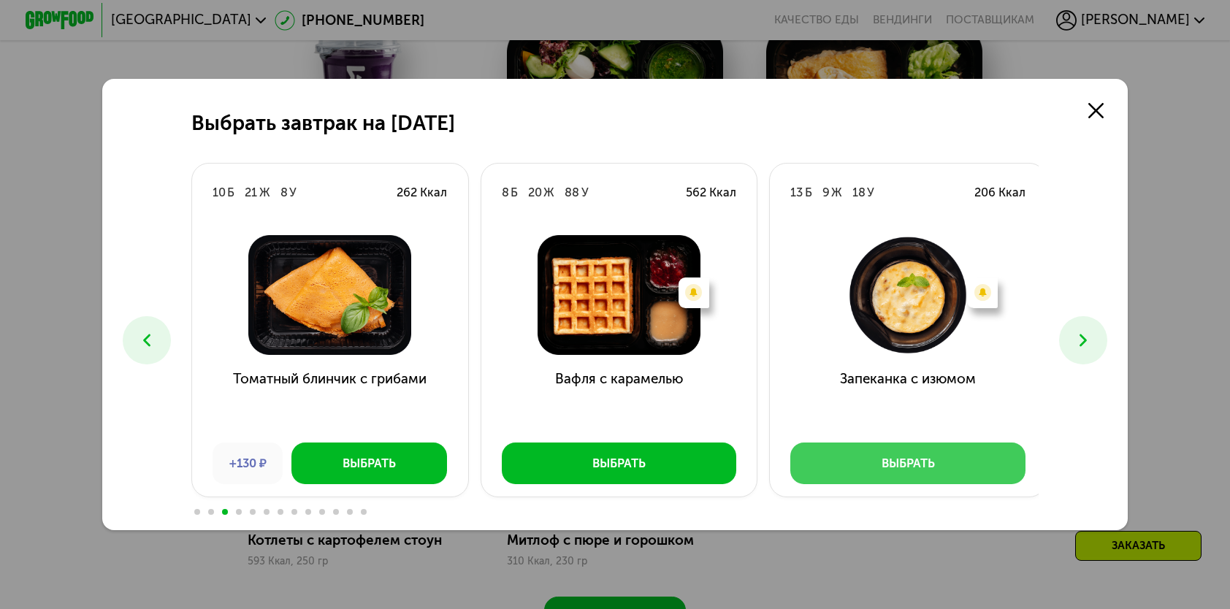
click at [858, 462] on button "Выбрать" at bounding box center [907, 463] width 235 height 41
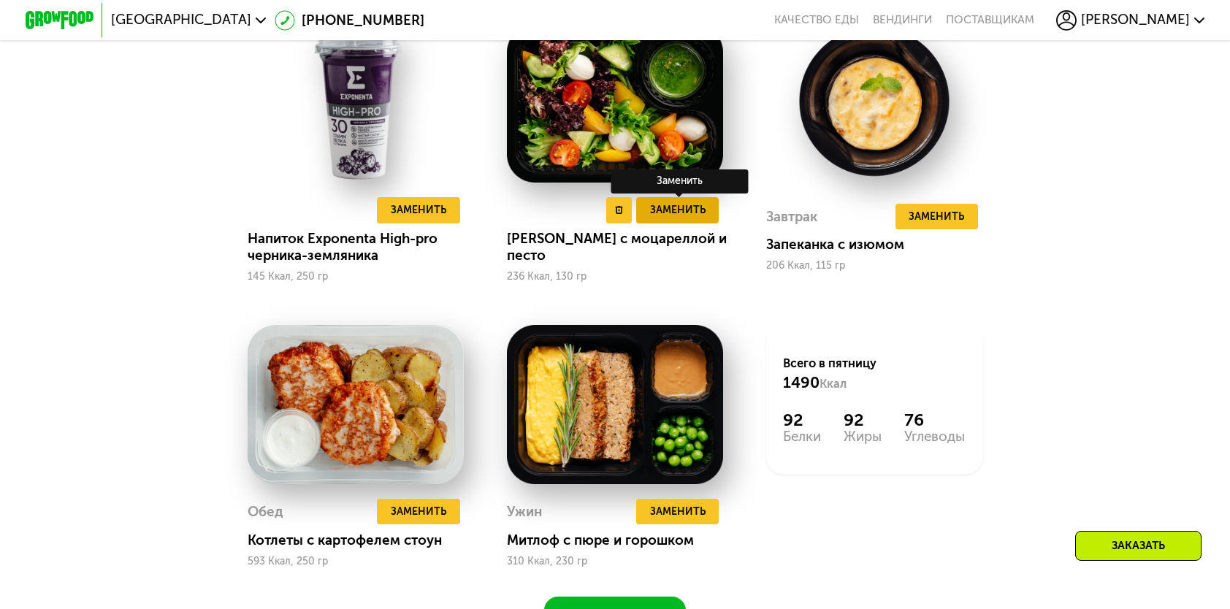
click at [689, 218] on span "Заменить" at bounding box center [677, 210] width 55 height 17
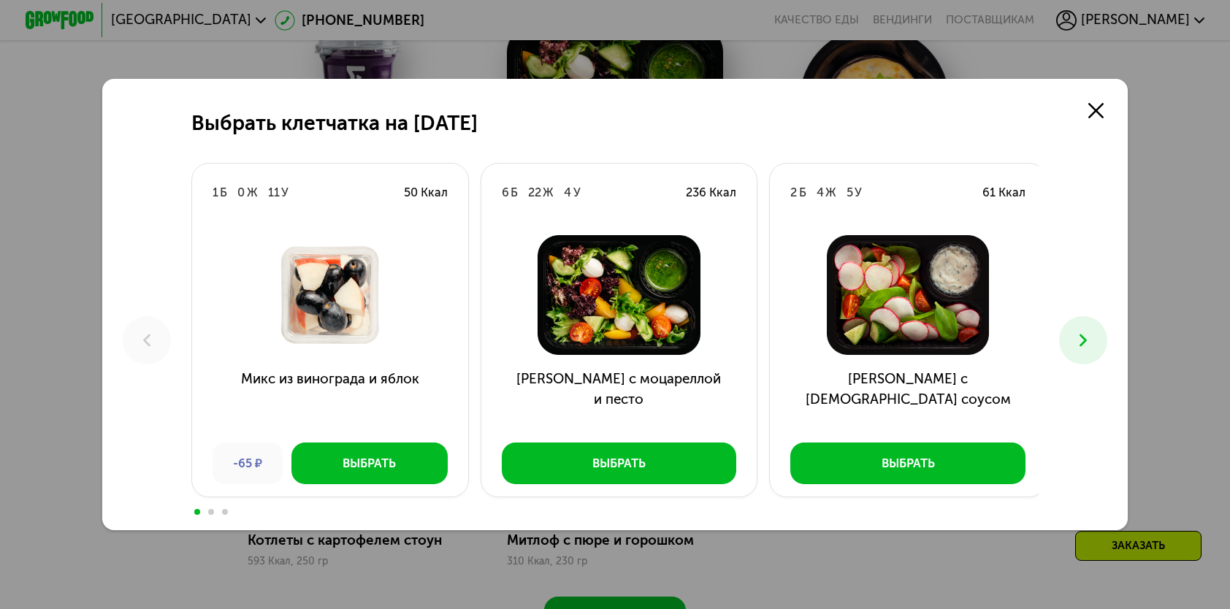
click at [1086, 337] on use at bounding box center [1082, 340] width 7 height 12
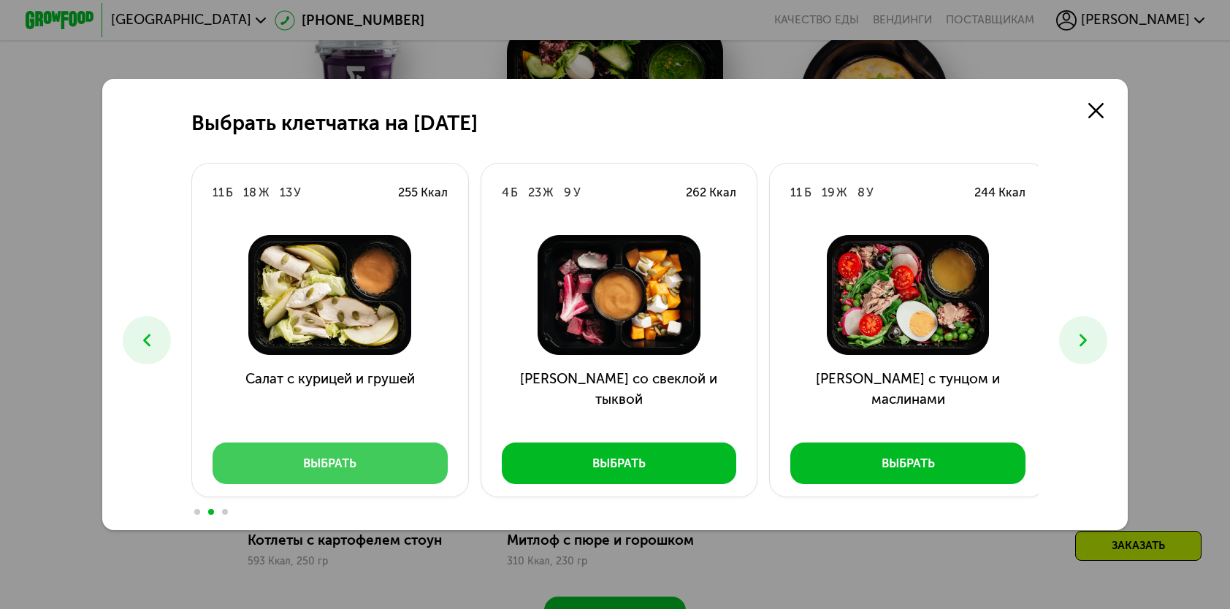
click at [285, 464] on button "Выбрать" at bounding box center [329, 463] width 235 height 41
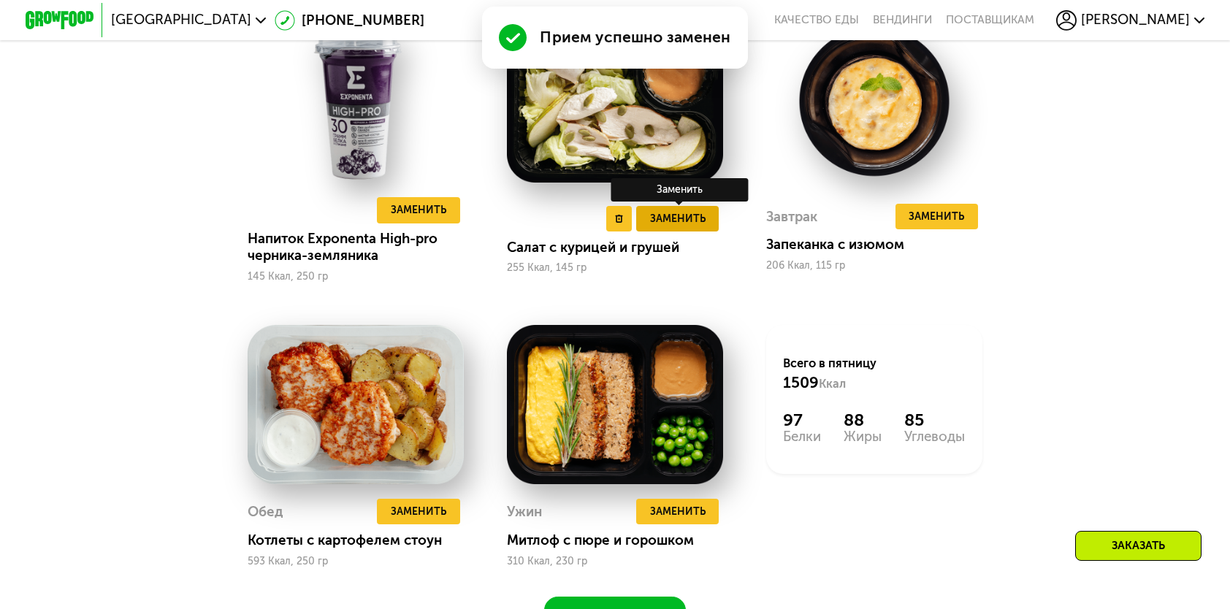
click at [713, 230] on button "Заменить" at bounding box center [677, 219] width 83 height 26
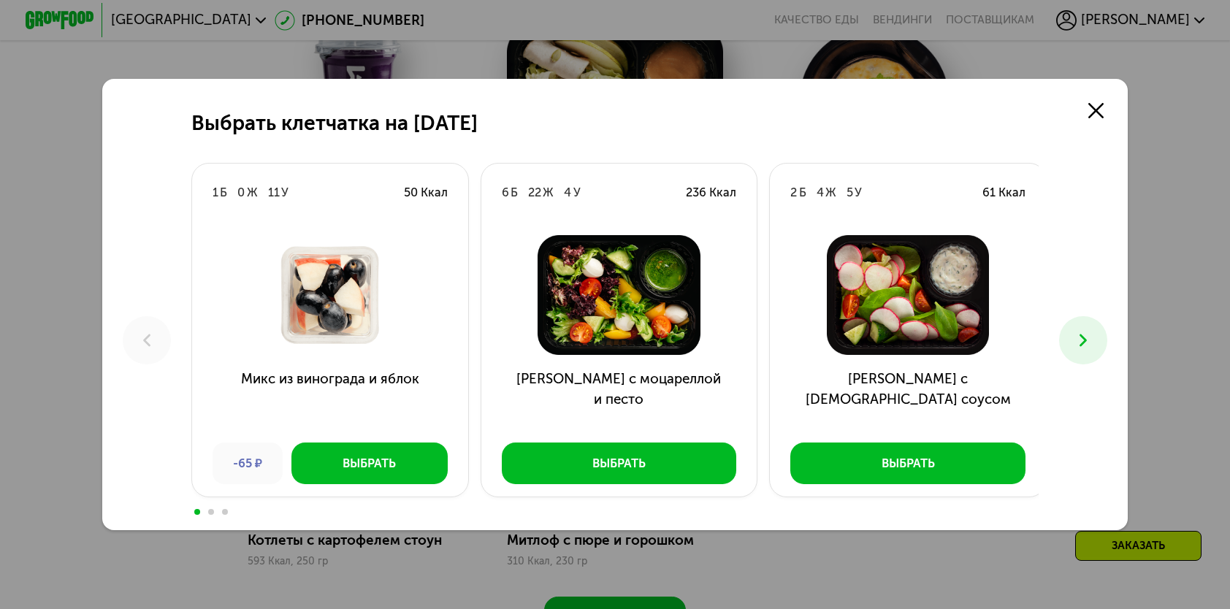
click at [1078, 339] on icon at bounding box center [1083, 340] width 20 height 20
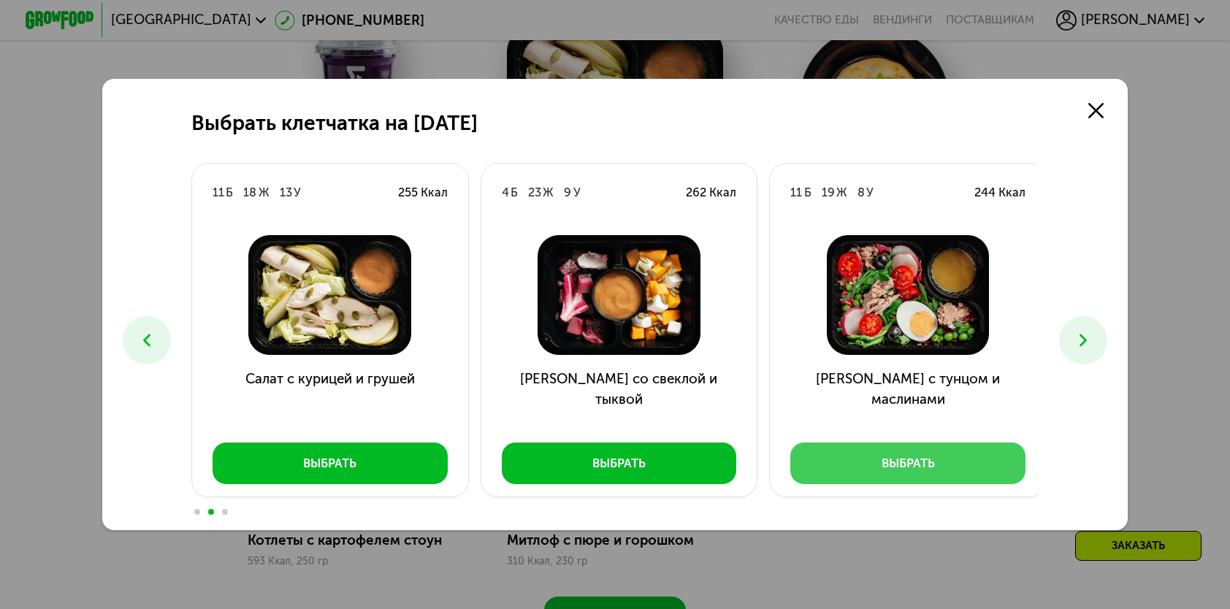
click at [943, 467] on button "Выбрать" at bounding box center [907, 463] width 235 height 41
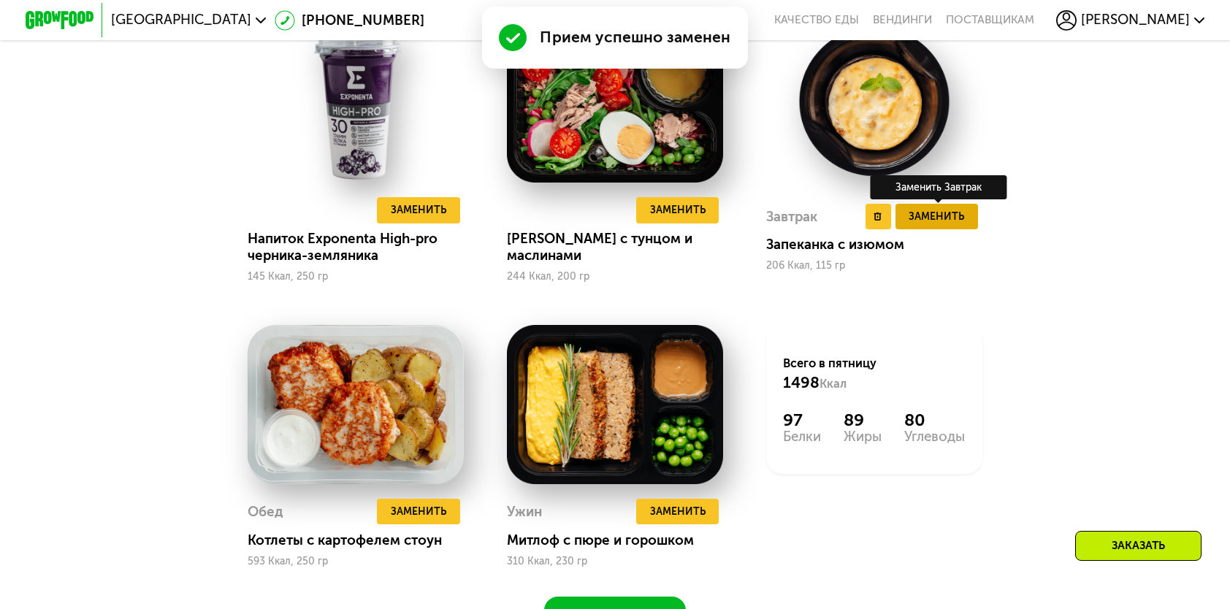
click at [946, 225] on span "Заменить" at bounding box center [935, 216] width 55 height 17
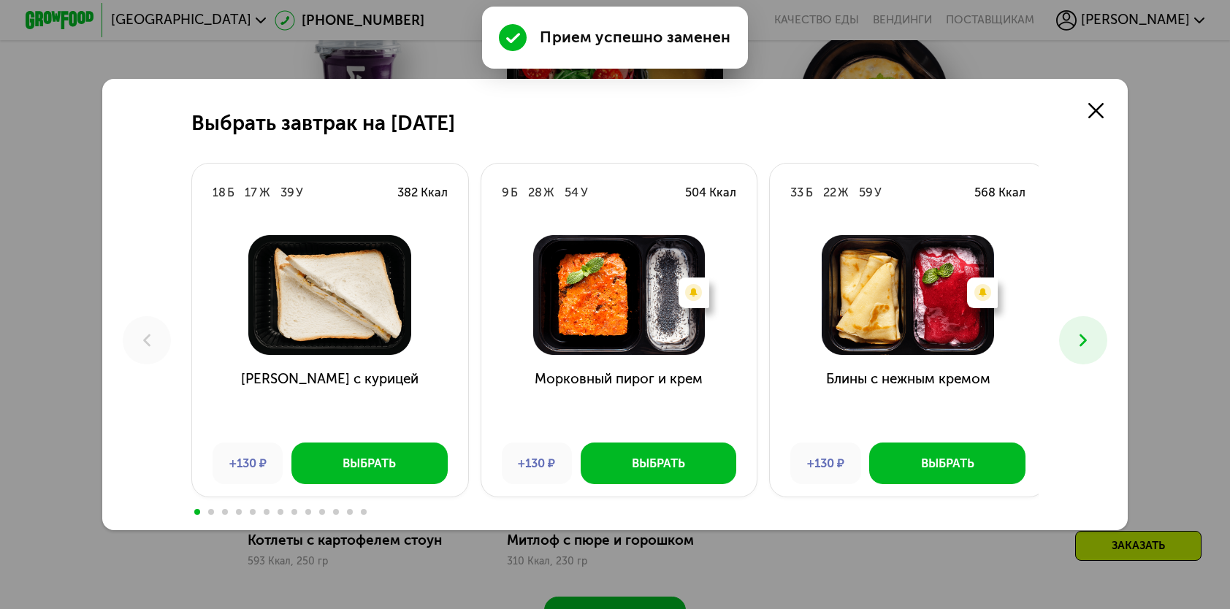
click at [1076, 345] on icon at bounding box center [1083, 340] width 20 height 20
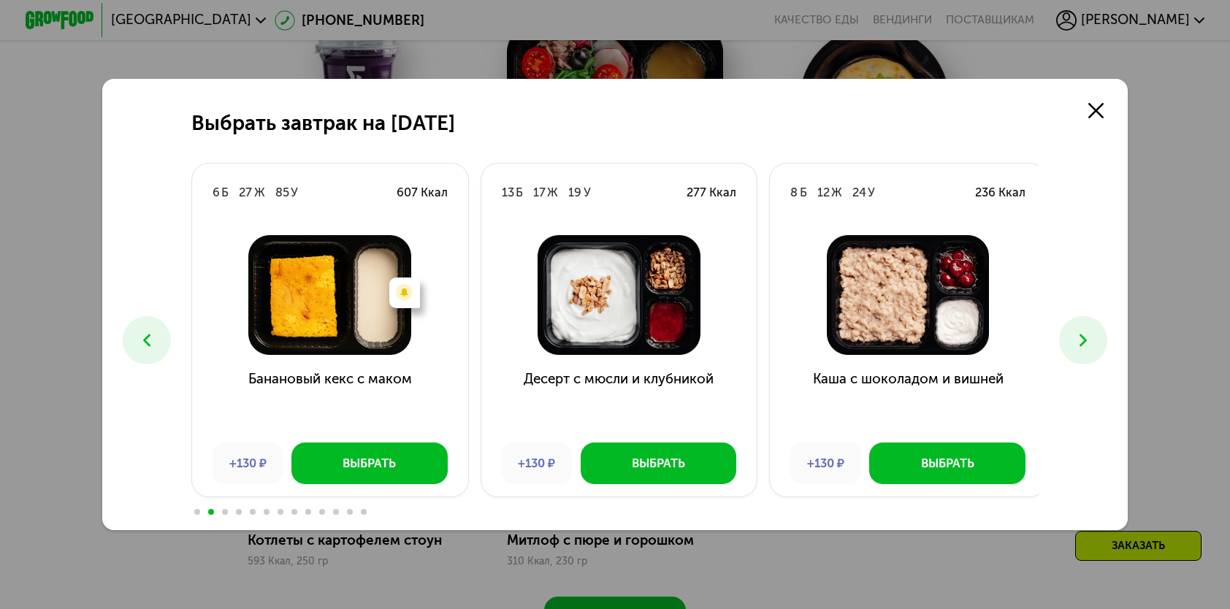
click at [1076, 343] on icon at bounding box center [1083, 340] width 20 height 20
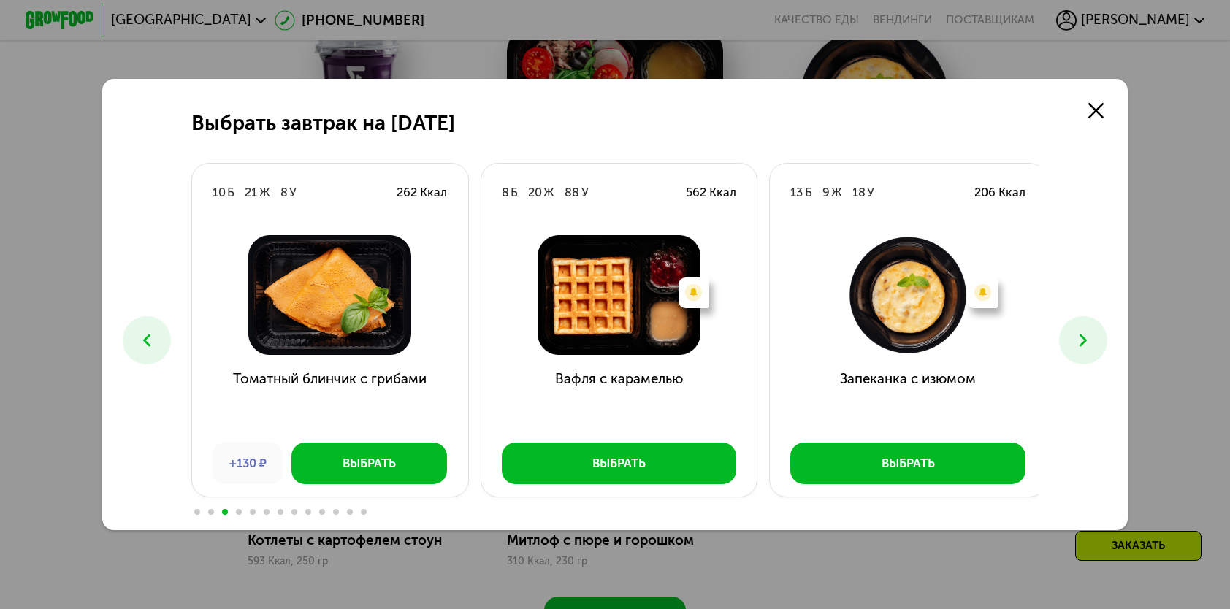
click at [1076, 343] on icon at bounding box center [1083, 340] width 20 height 20
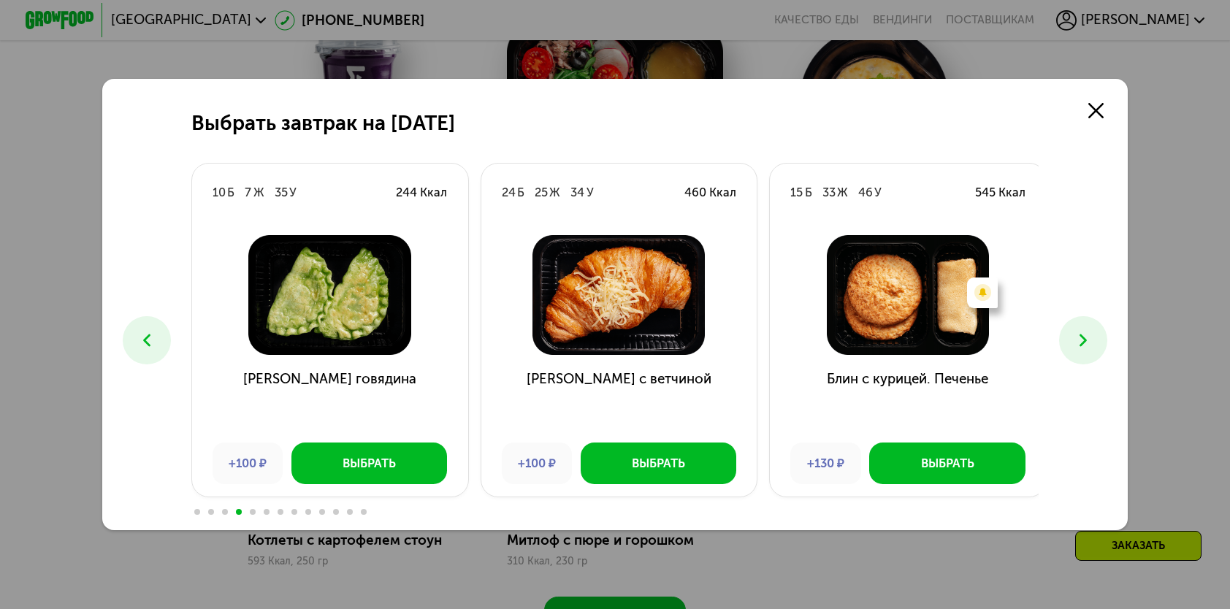
click at [1076, 343] on icon at bounding box center [1083, 340] width 20 height 20
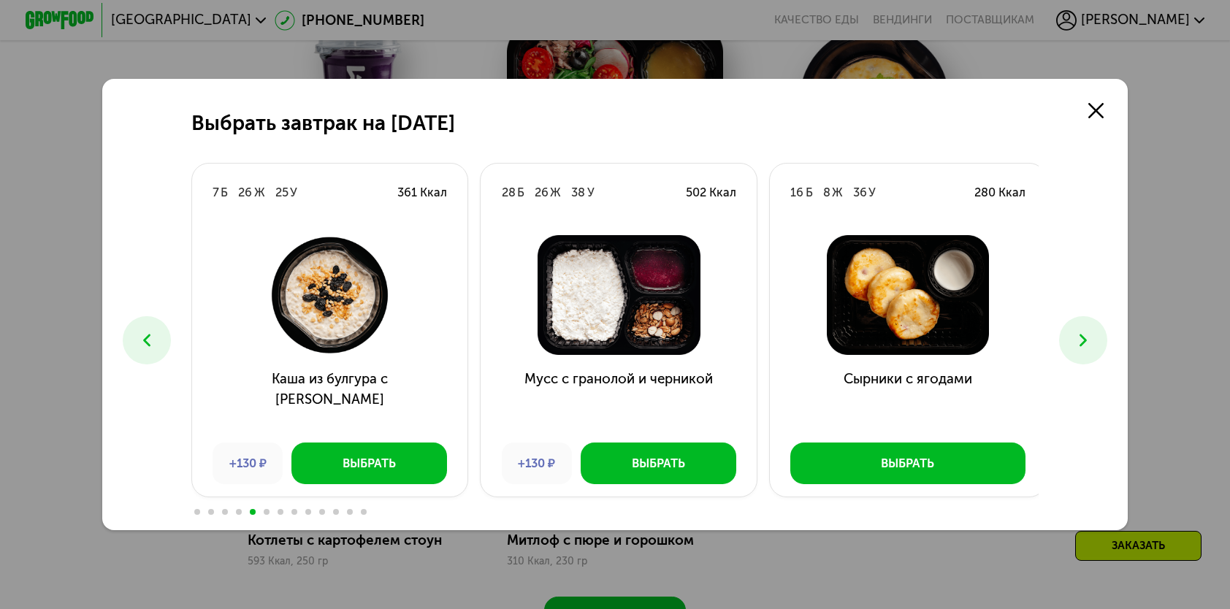
click at [1076, 343] on icon at bounding box center [1083, 340] width 20 height 20
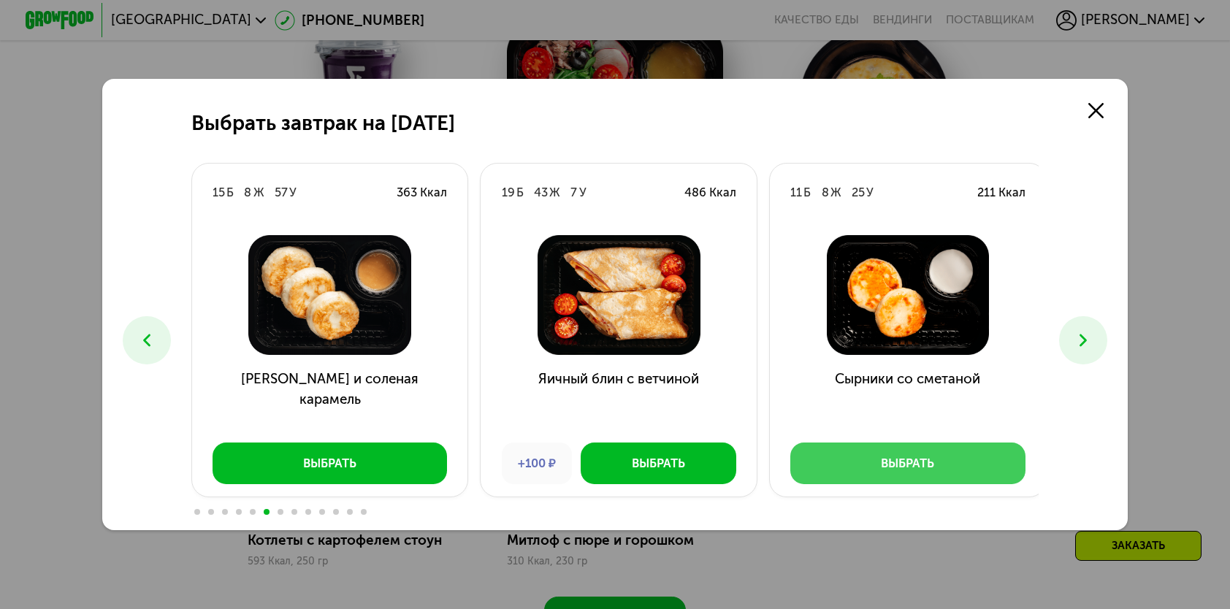
click at [913, 464] on div "Выбрать" at bounding box center [907, 463] width 53 height 17
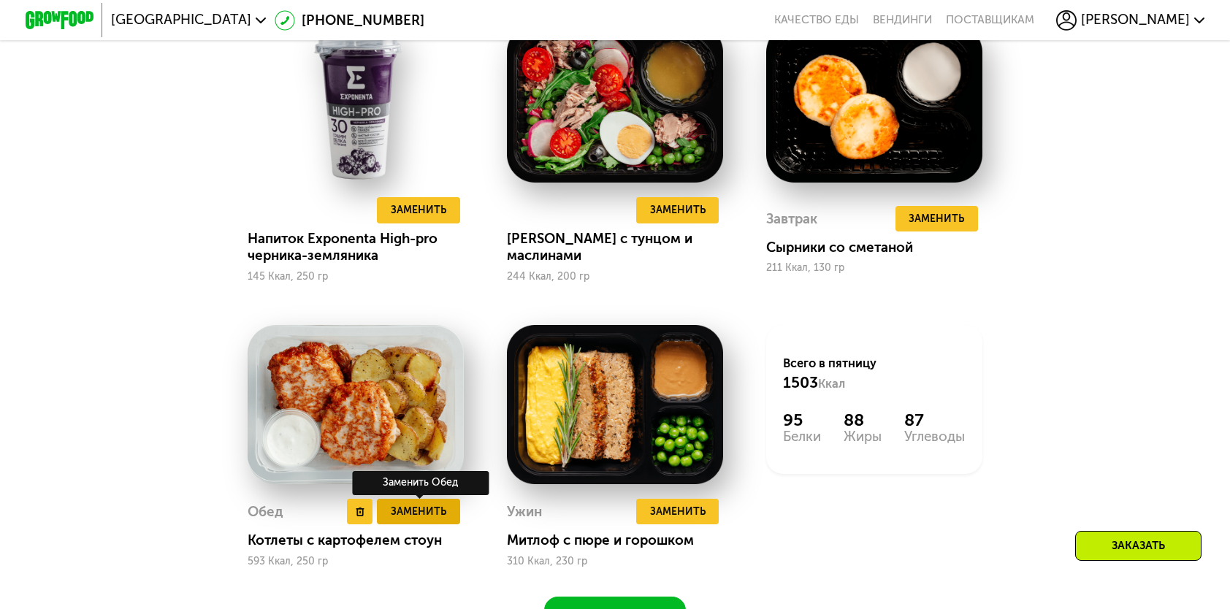
click at [426, 520] on span "Заменить" at bounding box center [418, 511] width 55 height 17
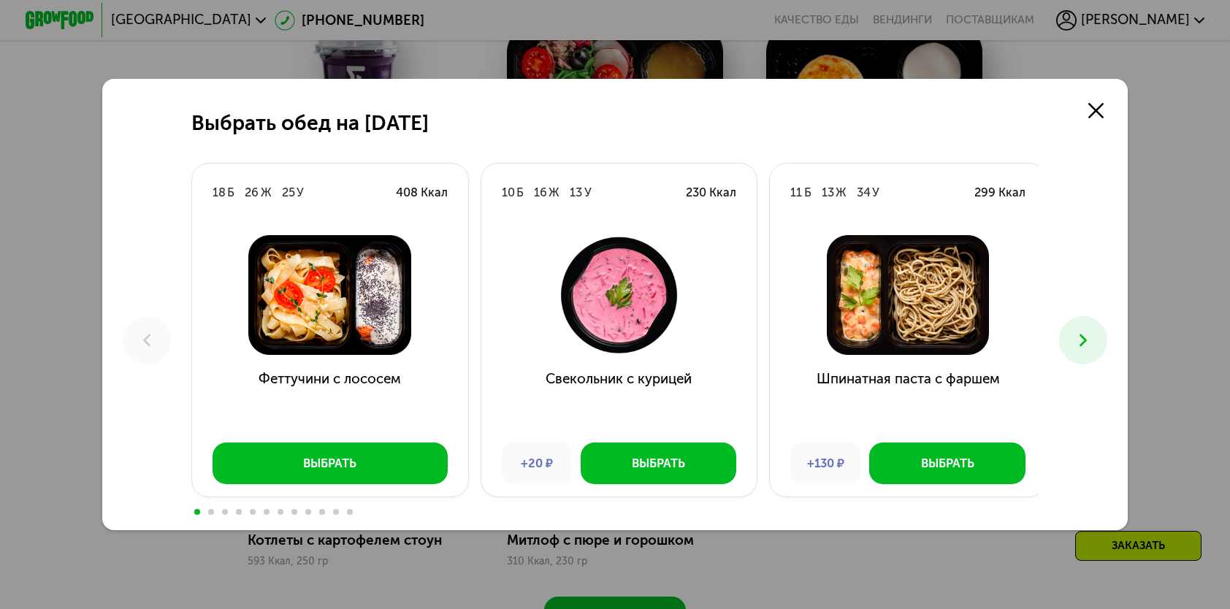
click at [1106, 332] on button at bounding box center [1082, 339] width 47 height 47
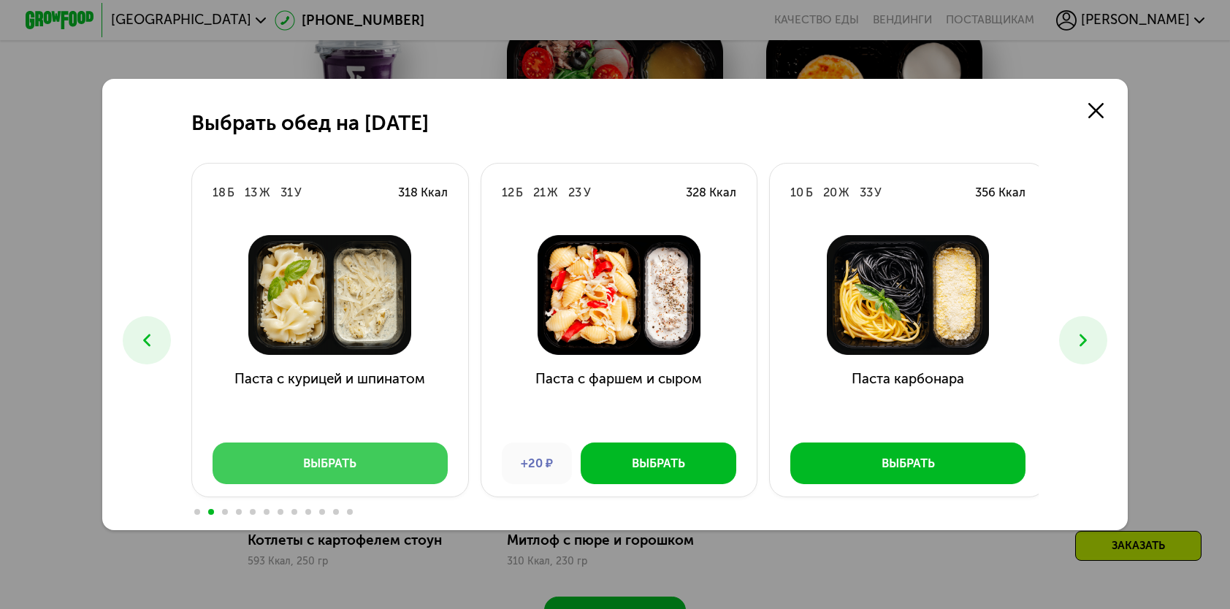
click at [374, 467] on button "Выбрать" at bounding box center [329, 463] width 235 height 41
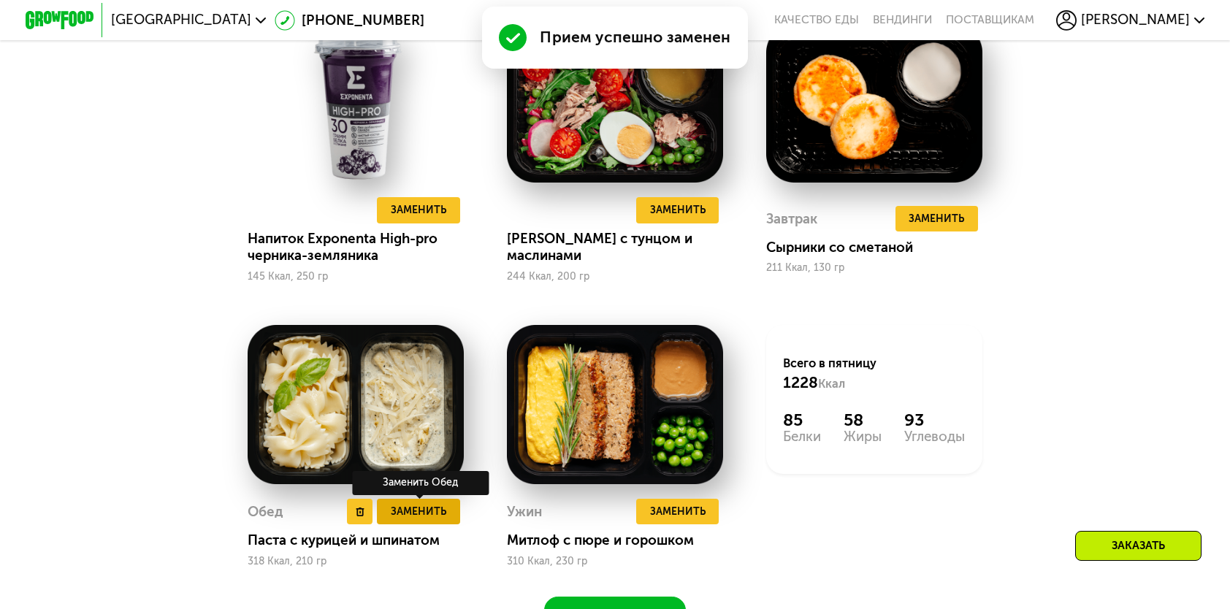
click at [421, 520] on span "Заменить" at bounding box center [418, 511] width 55 height 17
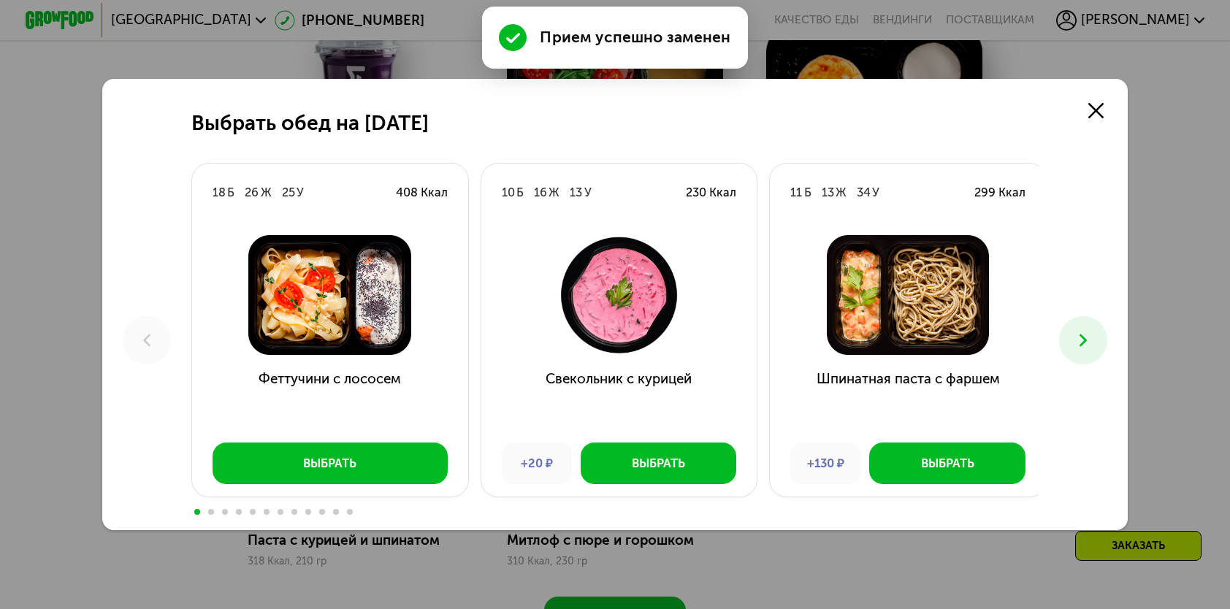
click at [1081, 348] on icon at bounding box center [1083, 340] width 20 height 20
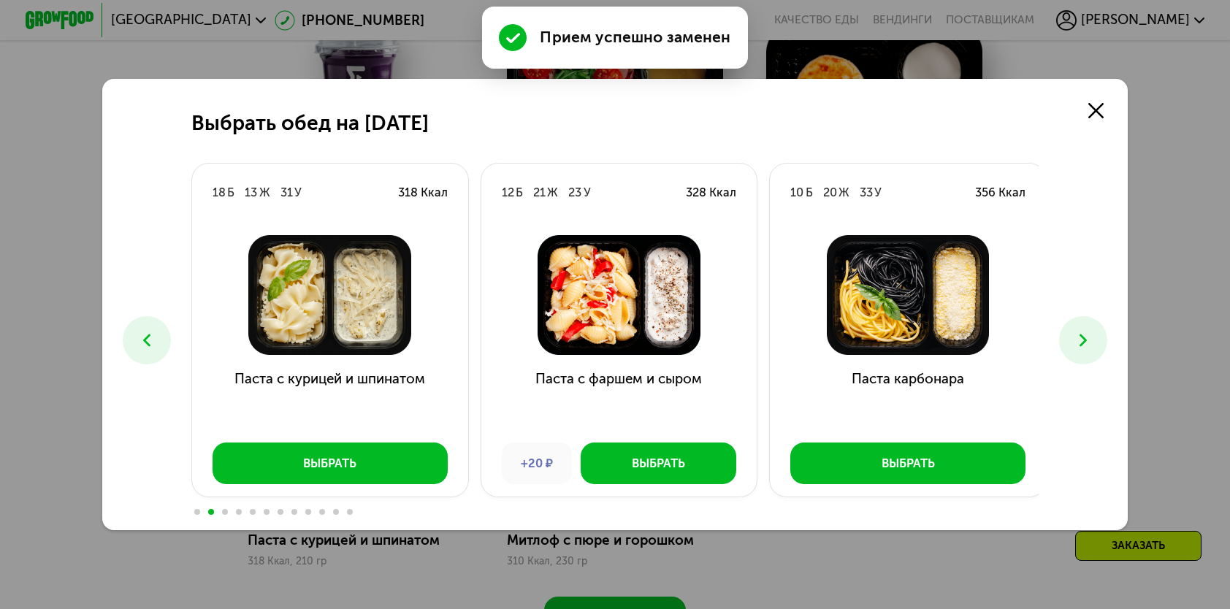
click at [1081, 348] on icon at bounding box center [1083, 340] width 20 height 20
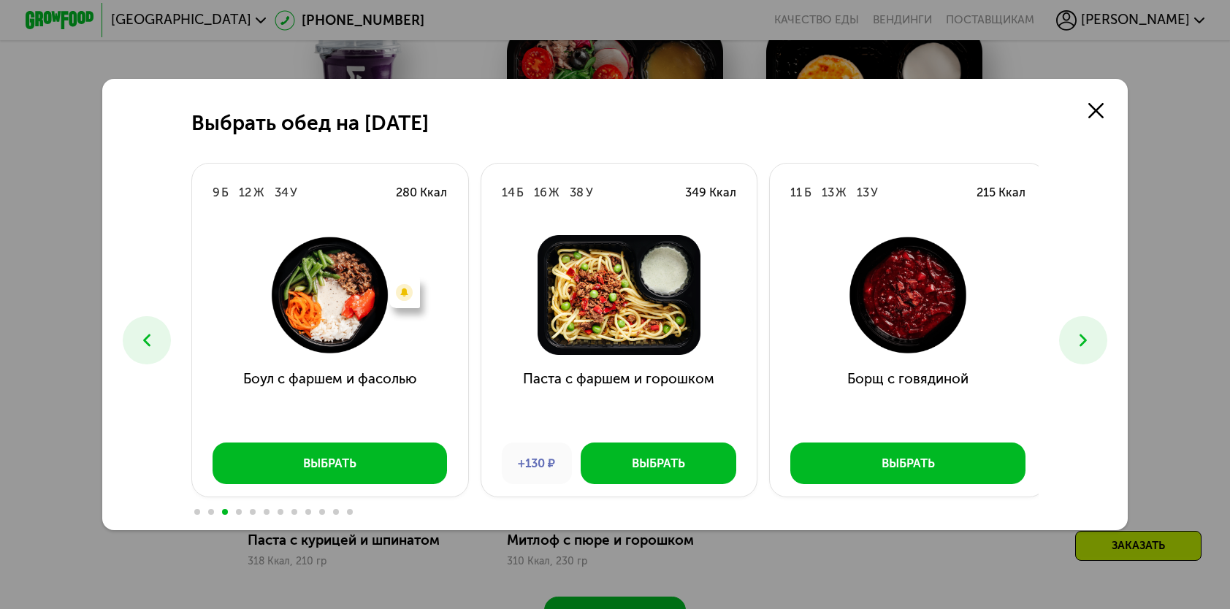
click at [1081, 348] on icon at bounding box center [1083, 340] width 20 height 20
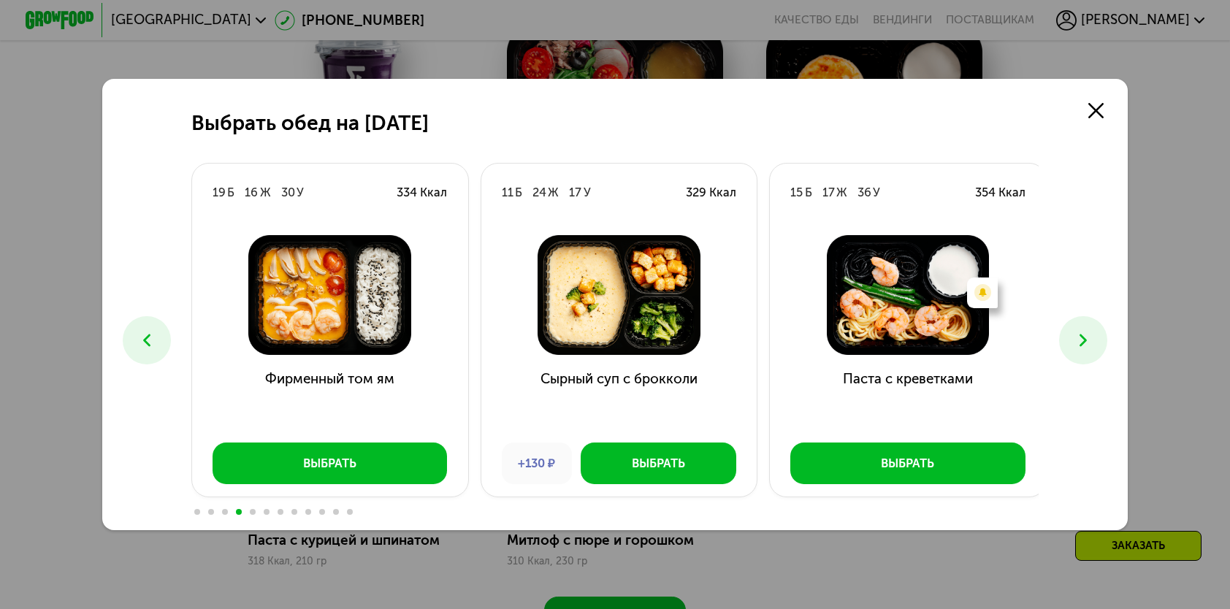
click at [1081, 348] on icon at bounding box center [1083, 340] width 20 height 20
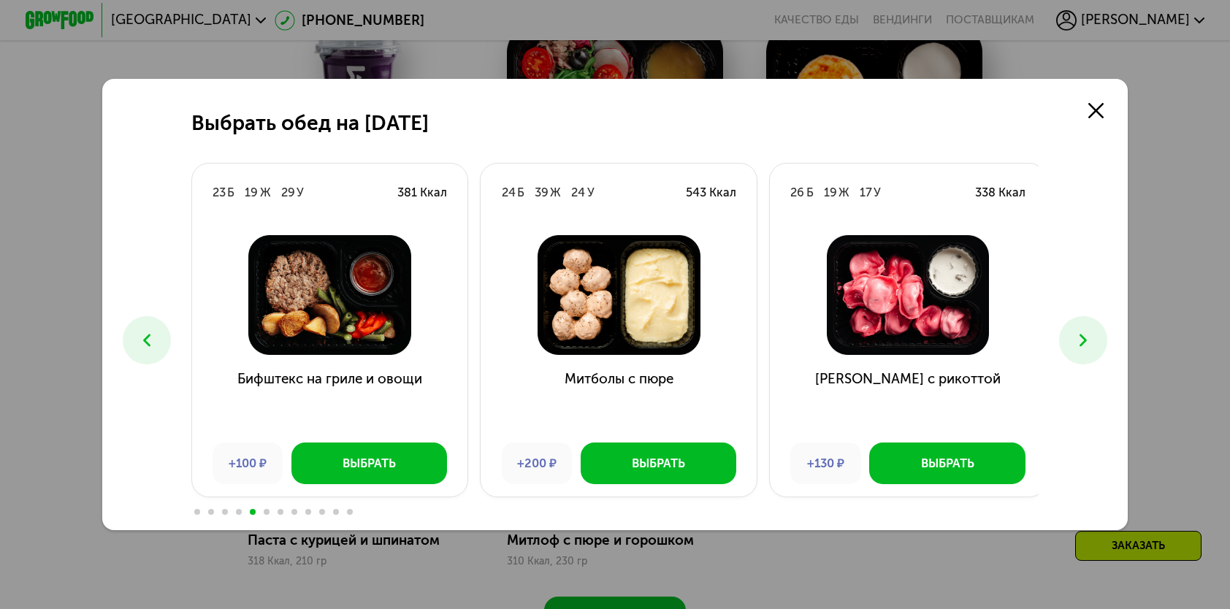
click at [1081, 348] on icon at bounding box center [1083, 340] width 20 height 20
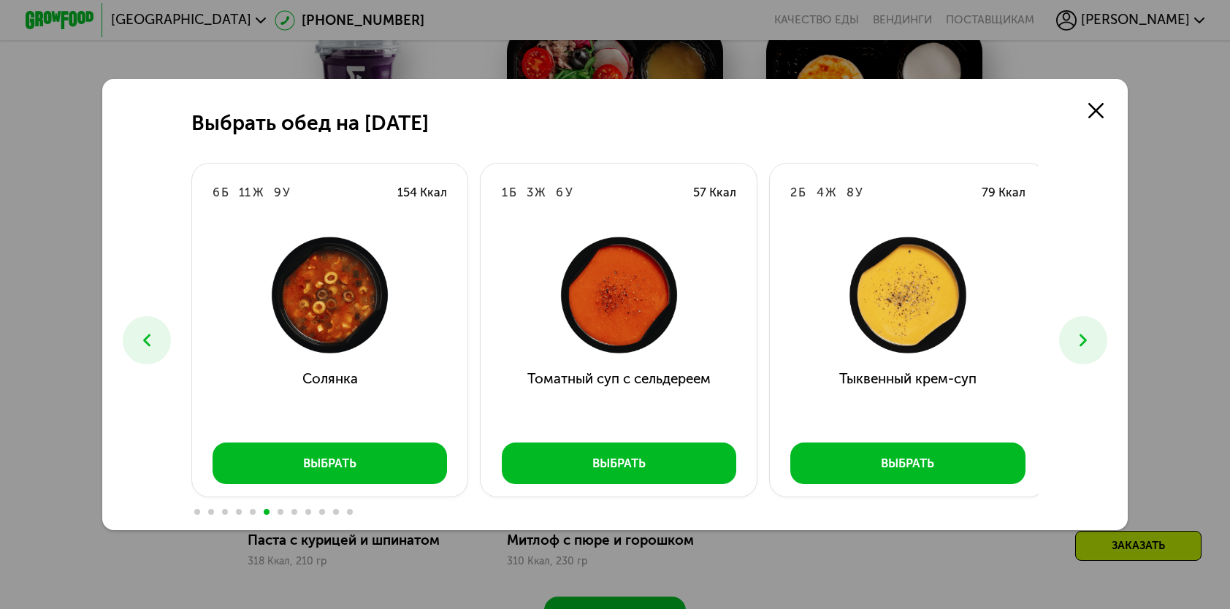
click at [1081, 348] on icon at bounding box center [1083, 340] width 20 height 20
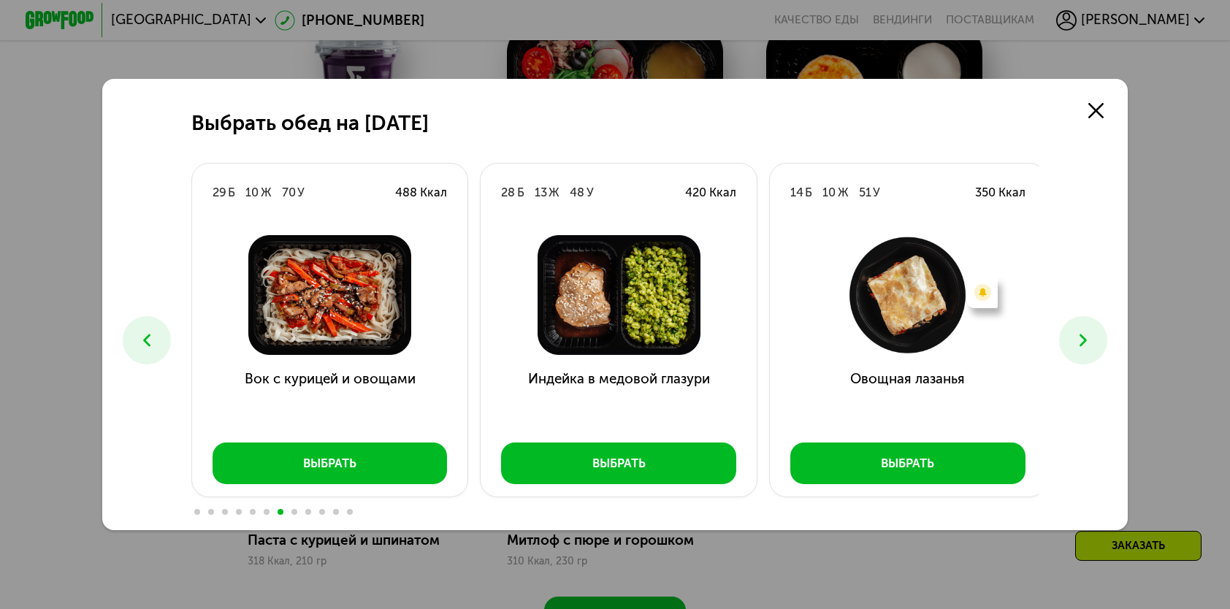
click at [1081, 347] on icon at bounding box center [1083, 340] width 20 height 20
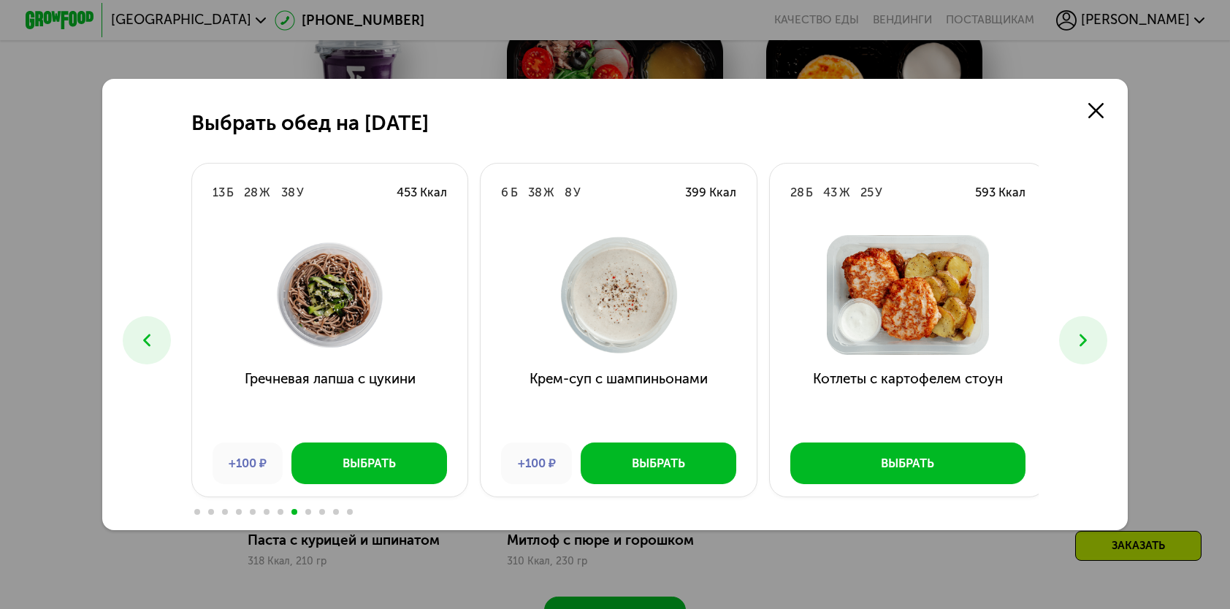
click at [1081, 347] on icon at bounding box center [1083, 340] width 20 height 20
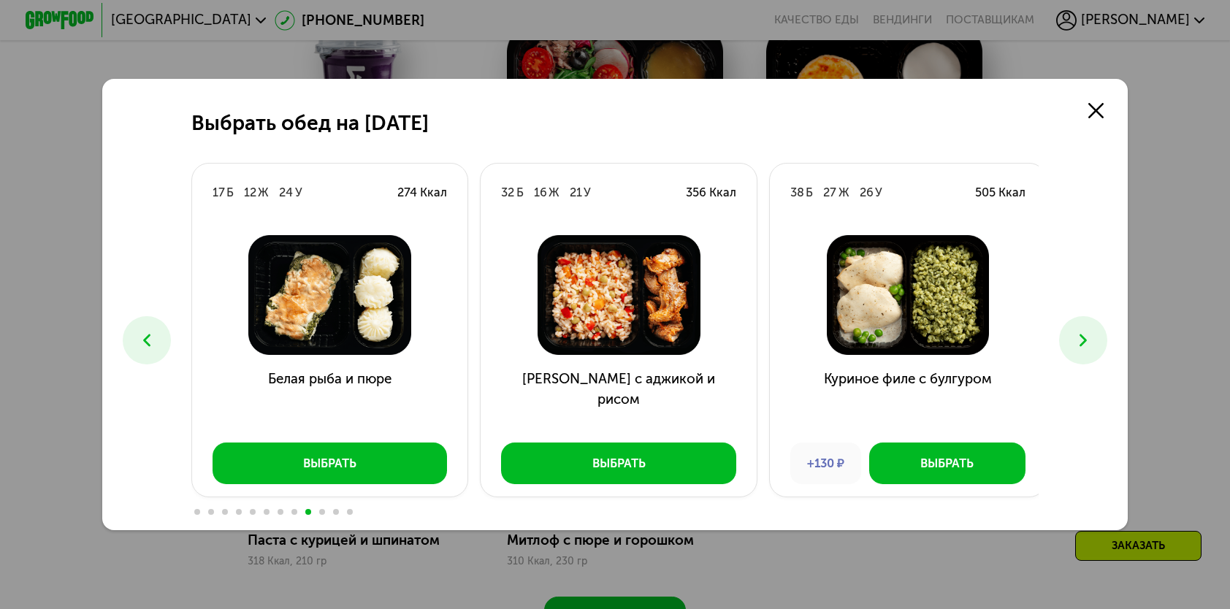
click at [1082, 340] on icon at bounding box center [1083, 340] width 20 height 20
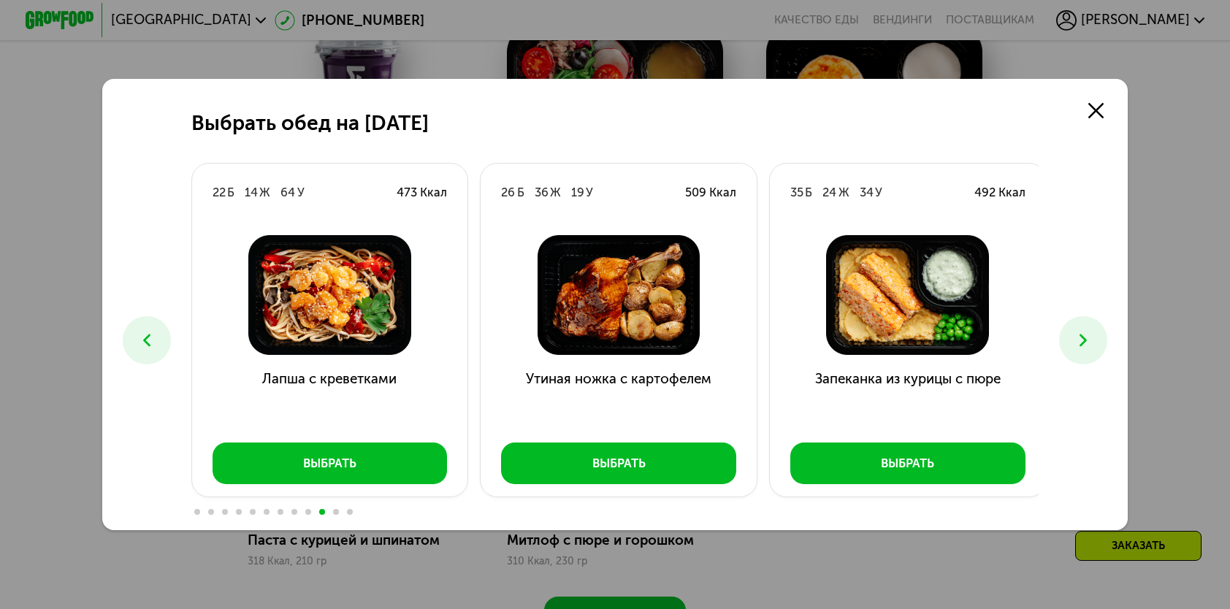
click at [137, 348] on icon at bounding box center [147, 340] width 20 height 20
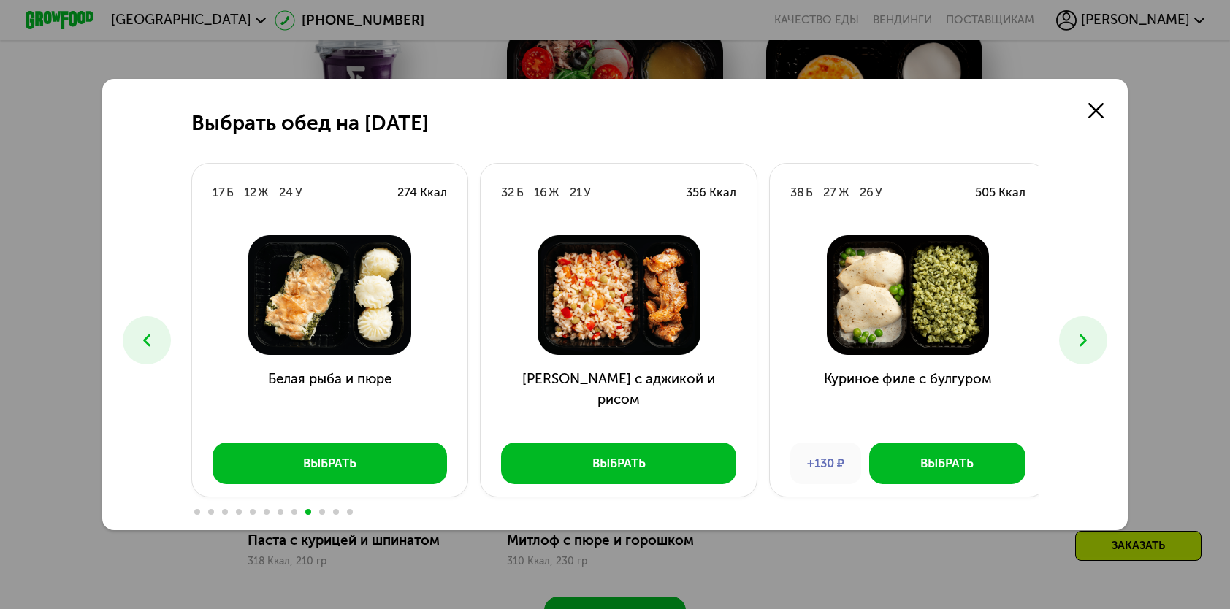
drag, startPoint x: 1075, startPoint y: 346, endPoint x: 1070, endPoint y: 358, distance: 12.5
click at [1070, 358] on button at bounding box center [1082, 339] width 47 height 47
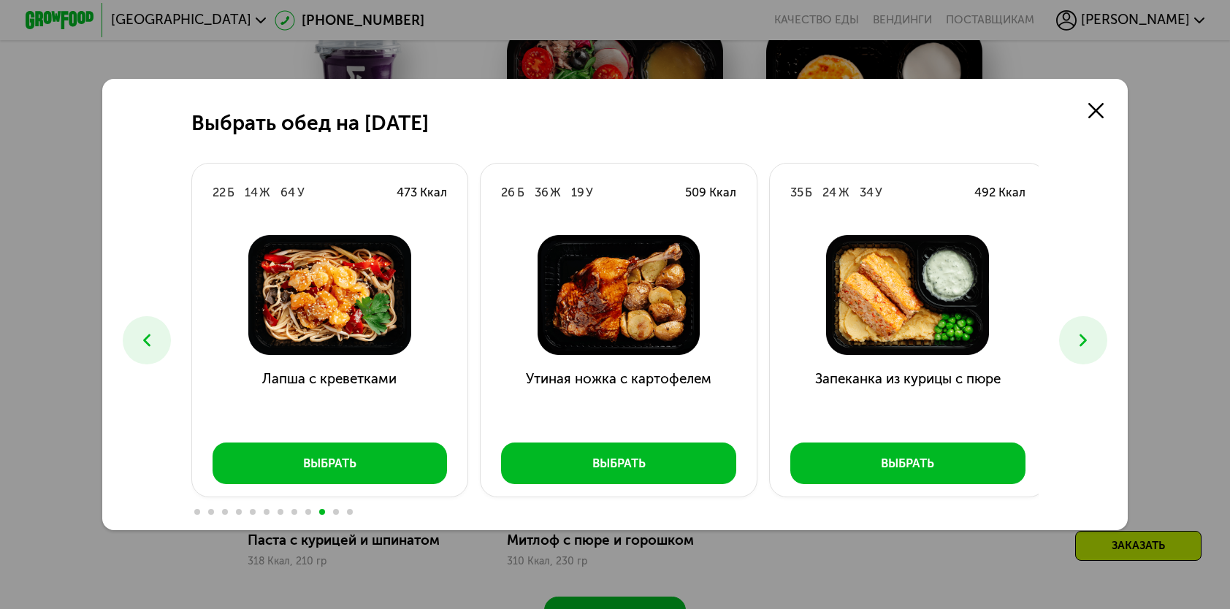
click at [1093, 341] on icon at bounding box center [1083, 340] width 20 height 20
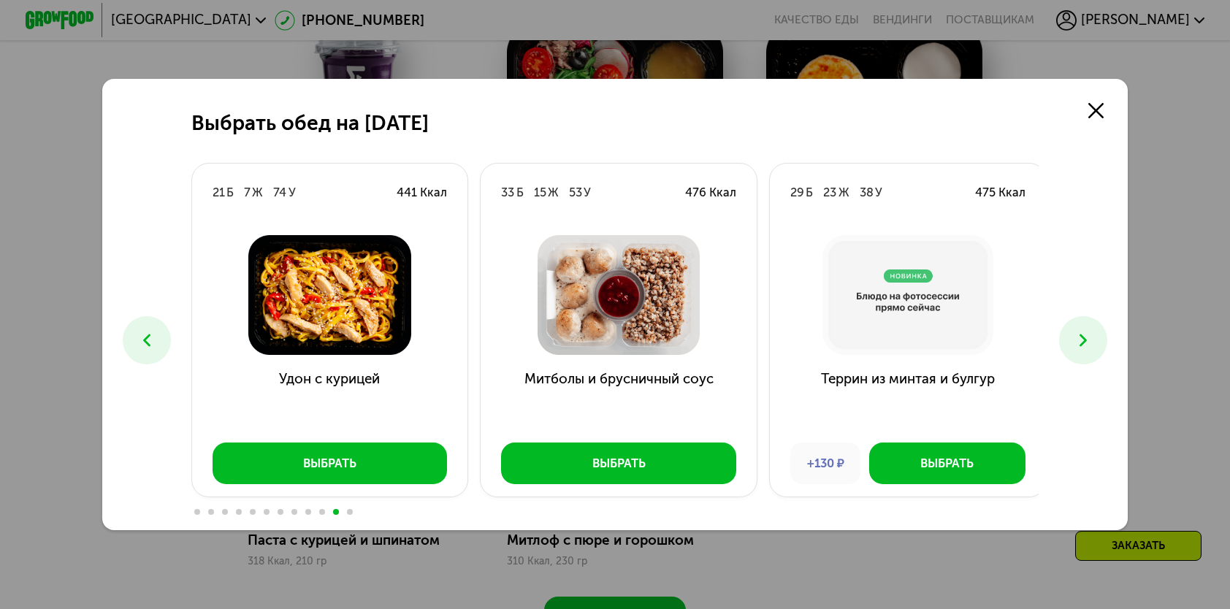
click at [1093, 341] on icon at bounding box center [1083, 340] width 20 height 20
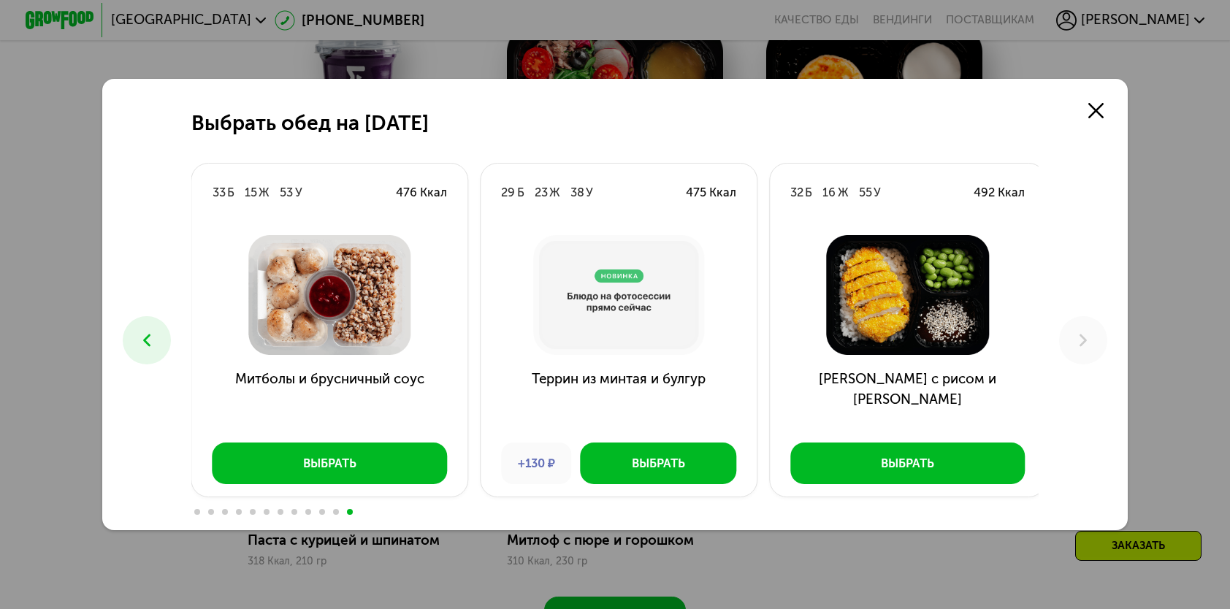
click at [137, 337] on icon at bounding box center [147, 340] width 20 height 20
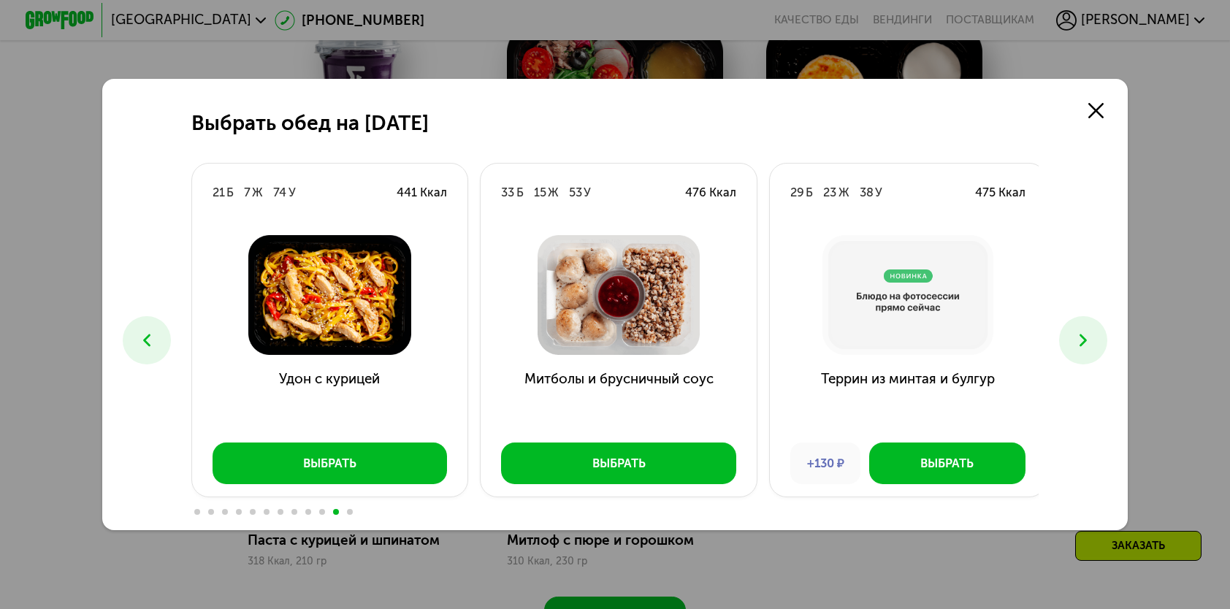
click at [137, 337] on icon at bounding box center [147, 340] width 20 height 20
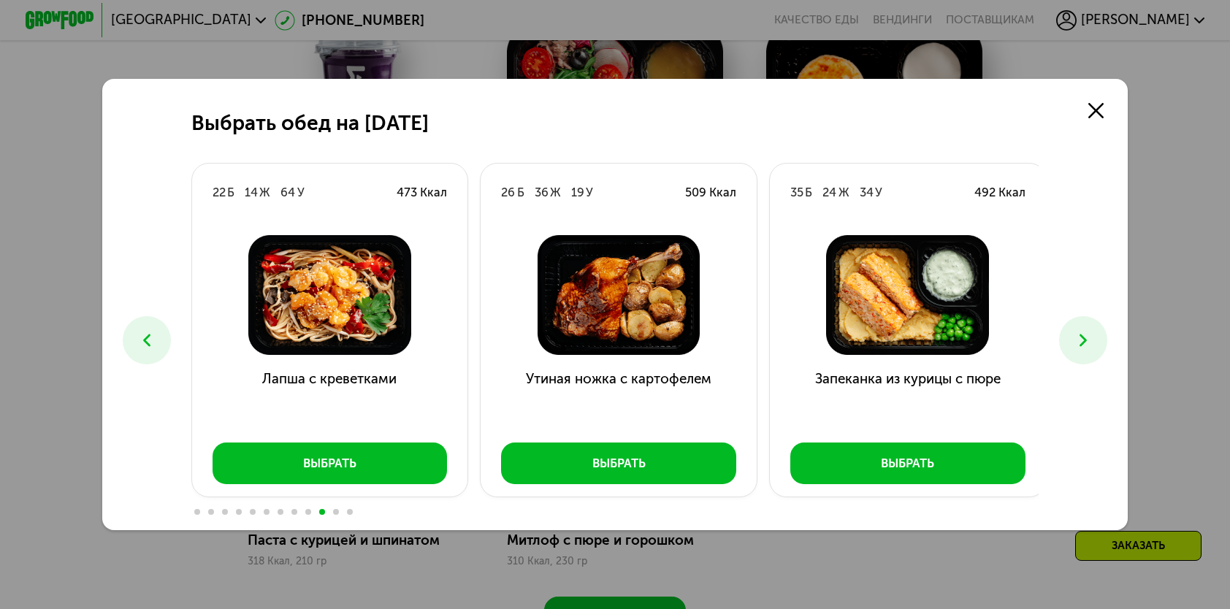
click at [137, 337] on icon at bounding box center [147, 340] width 20 height 20
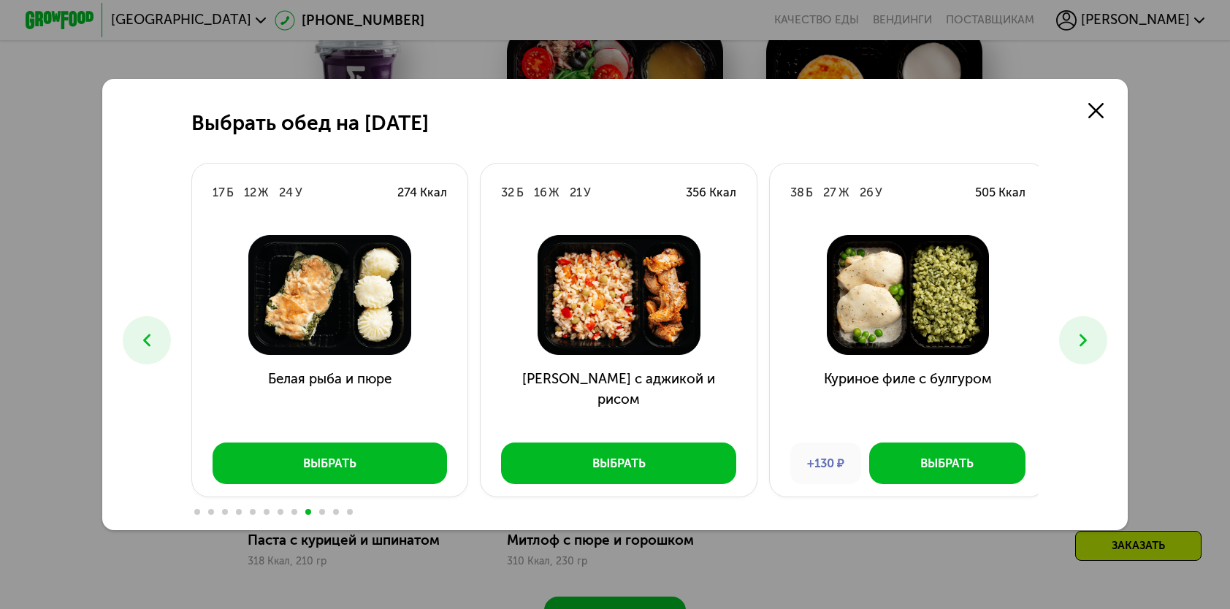
click at [1100, 348] on button at bounding box center [1082, 339] width 47 height 47
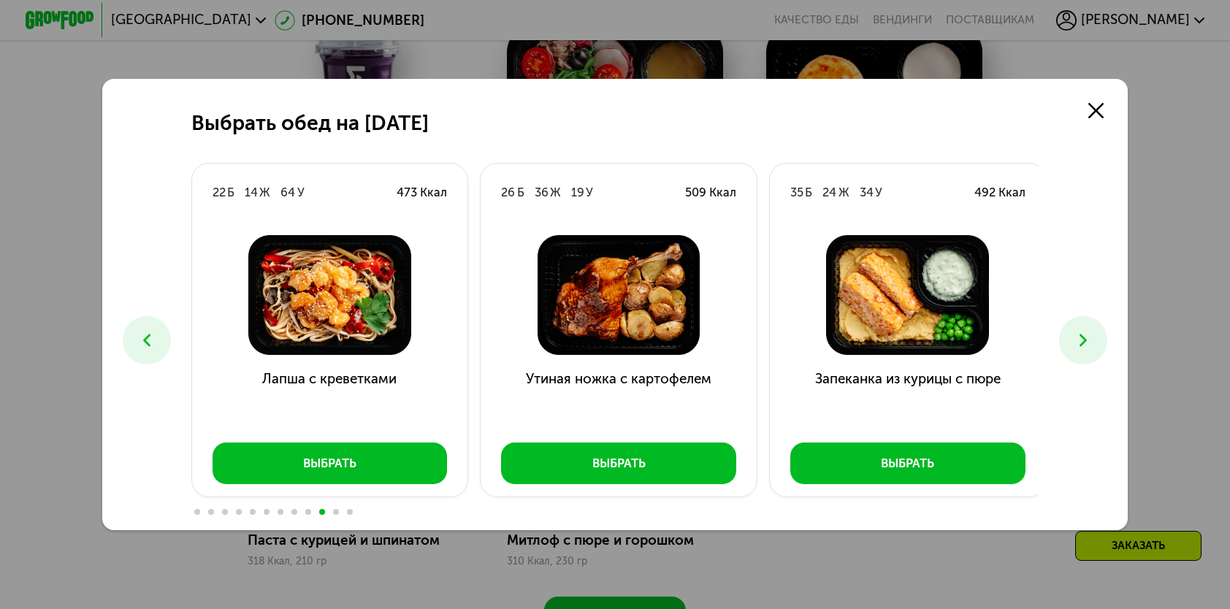
click at [157, 337] on button at bounding box center [146, 339] width 47 height 47
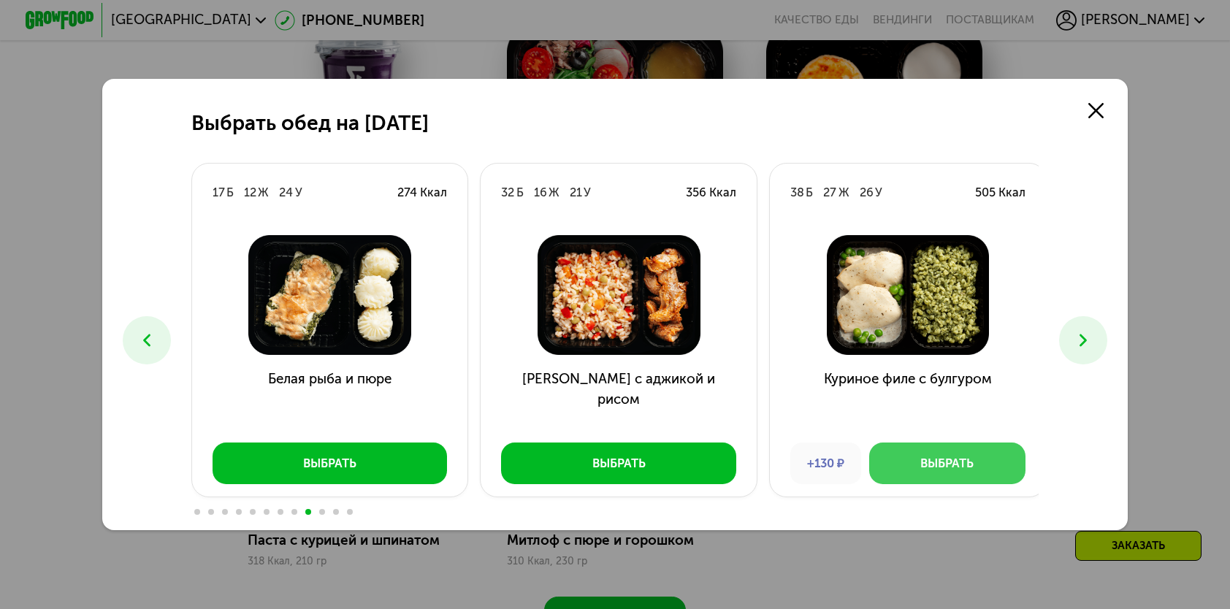
click at [955, 466] on div "Выбрать" at bounding box center [946, 463] width 53 height 17
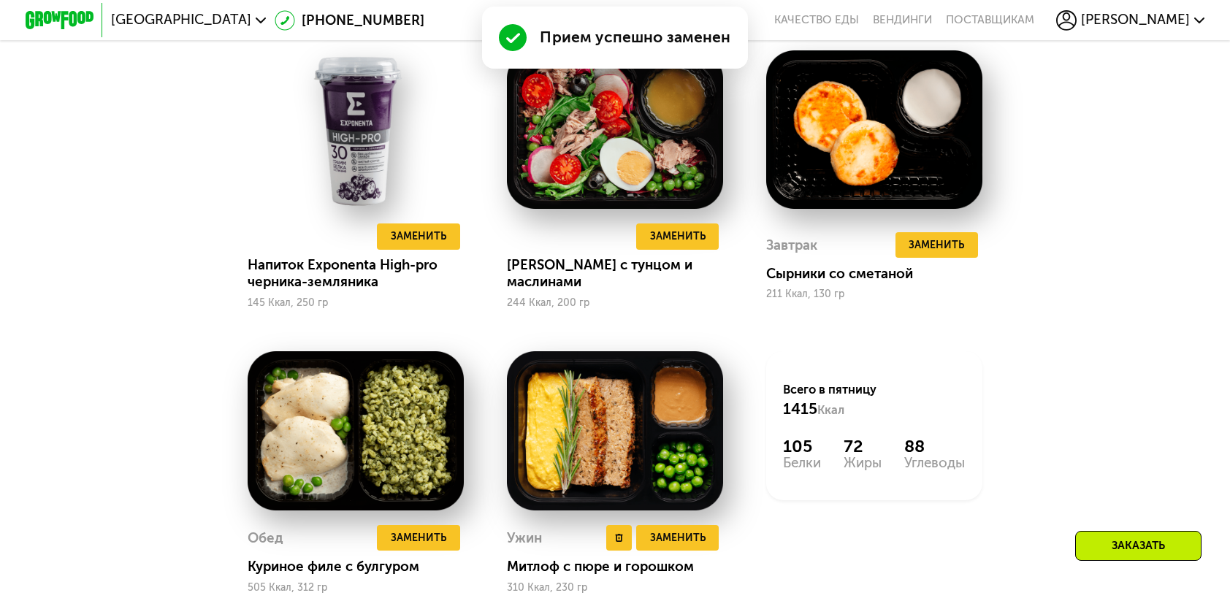
scroll to position [1314, 0]
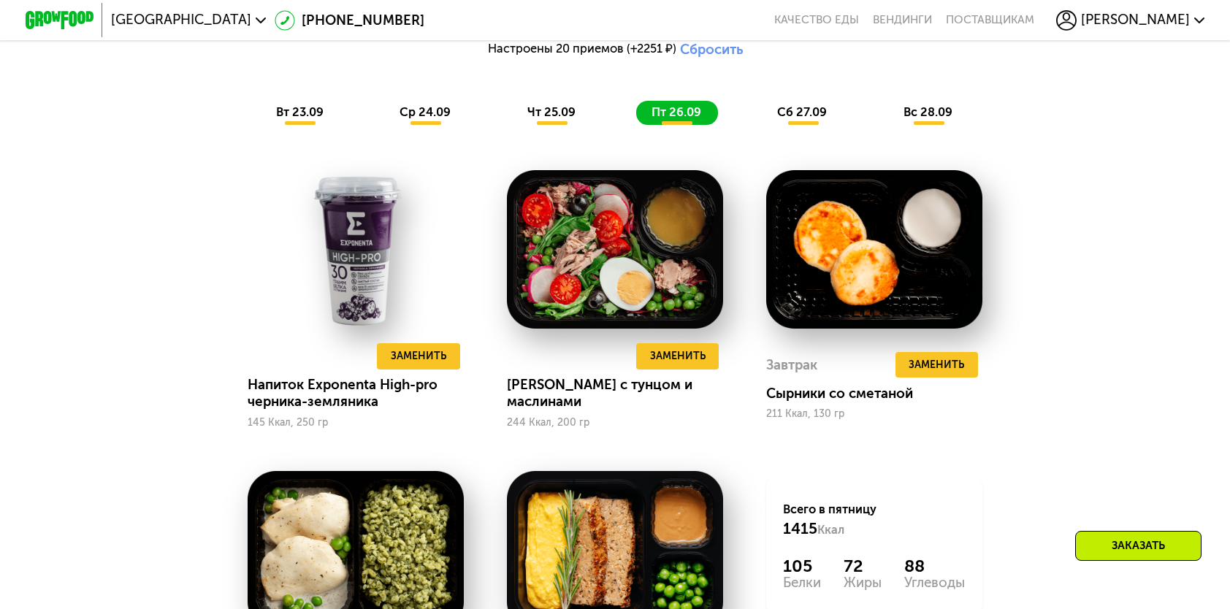
click at [559, 115] on span "чт 25.09" at bounding box center [551, 112] width 48 height 14
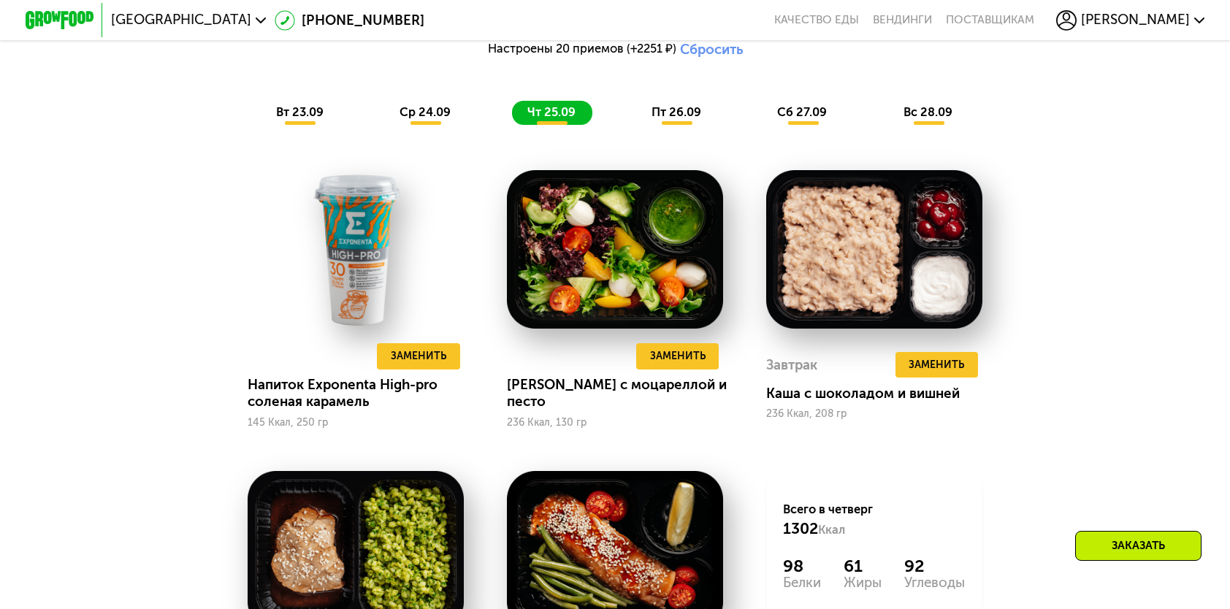
click at [437, 118] on span "ср 24.09" at bounding box center [424, 112] width 51 height 14
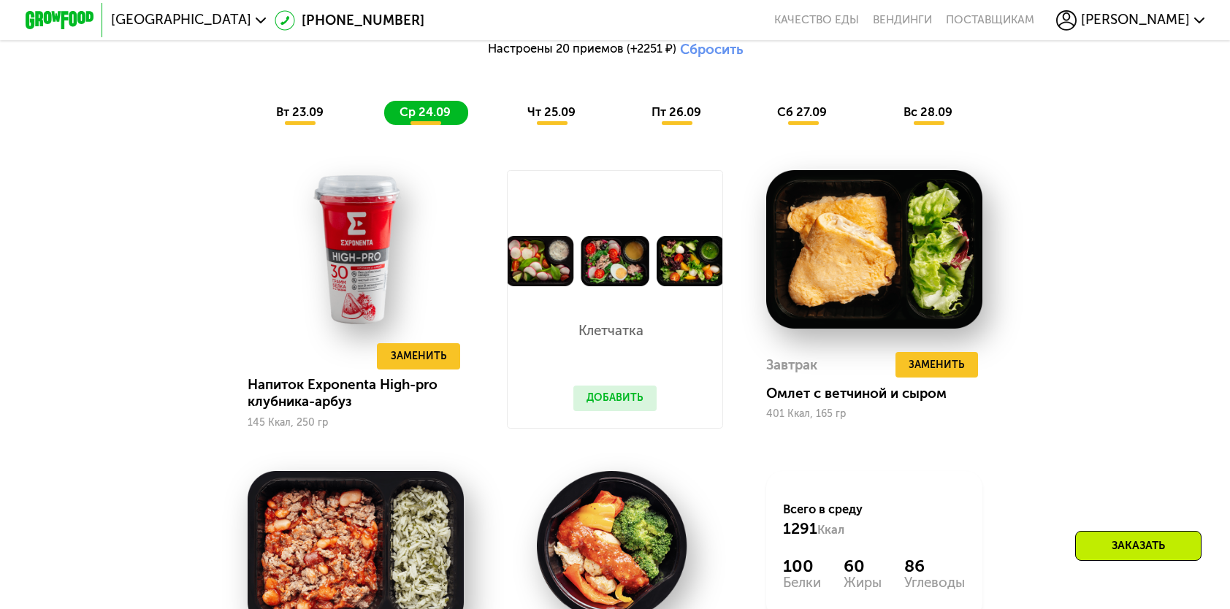
click at [681, 119] on span "пт 26.09" at bounding box center [676, 112] width 50 height 14
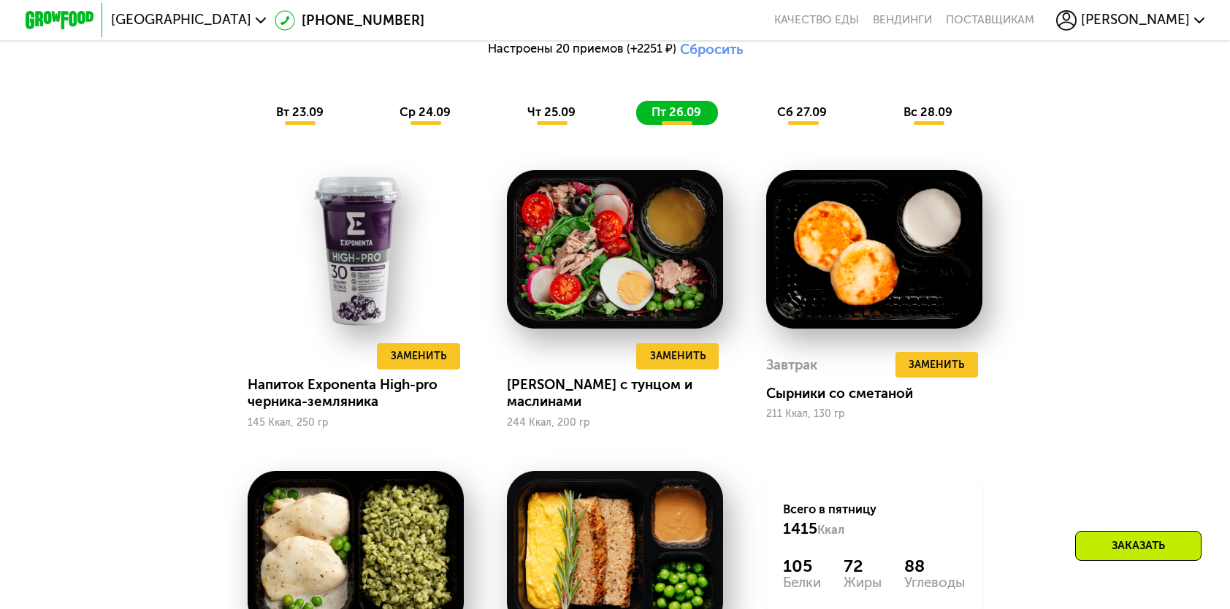
click at [803, 119] on span "сб 27.09" at bounding box center [802, 112] width 50 height 14
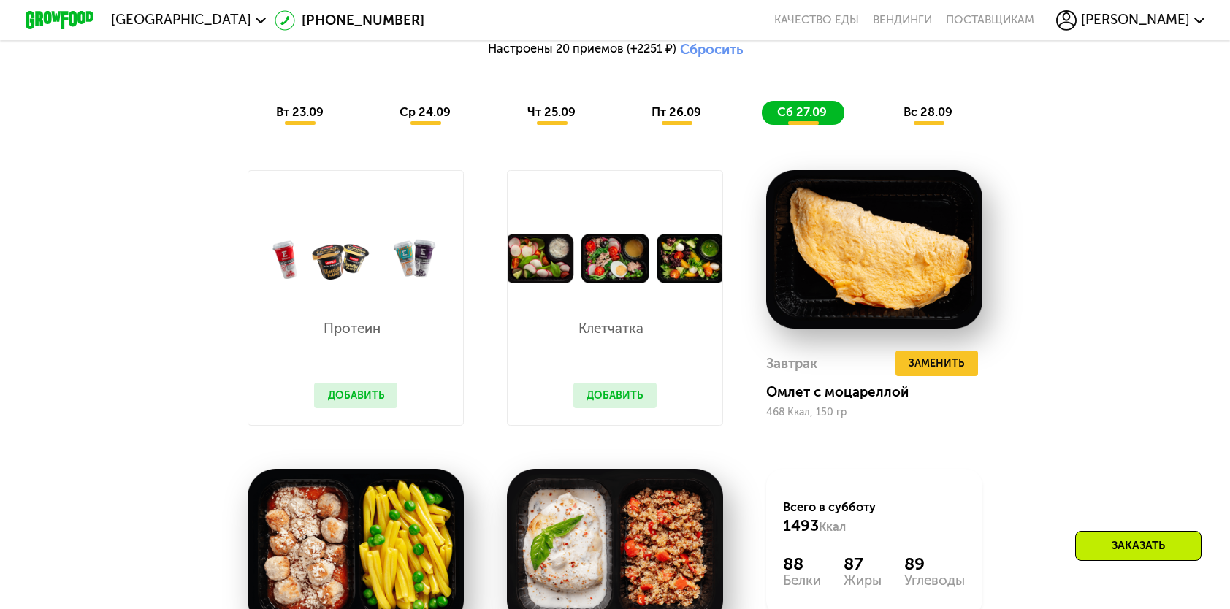
click at [325, 405] on button "Добавить" at bounding box center [355, 396] width 83 height 26
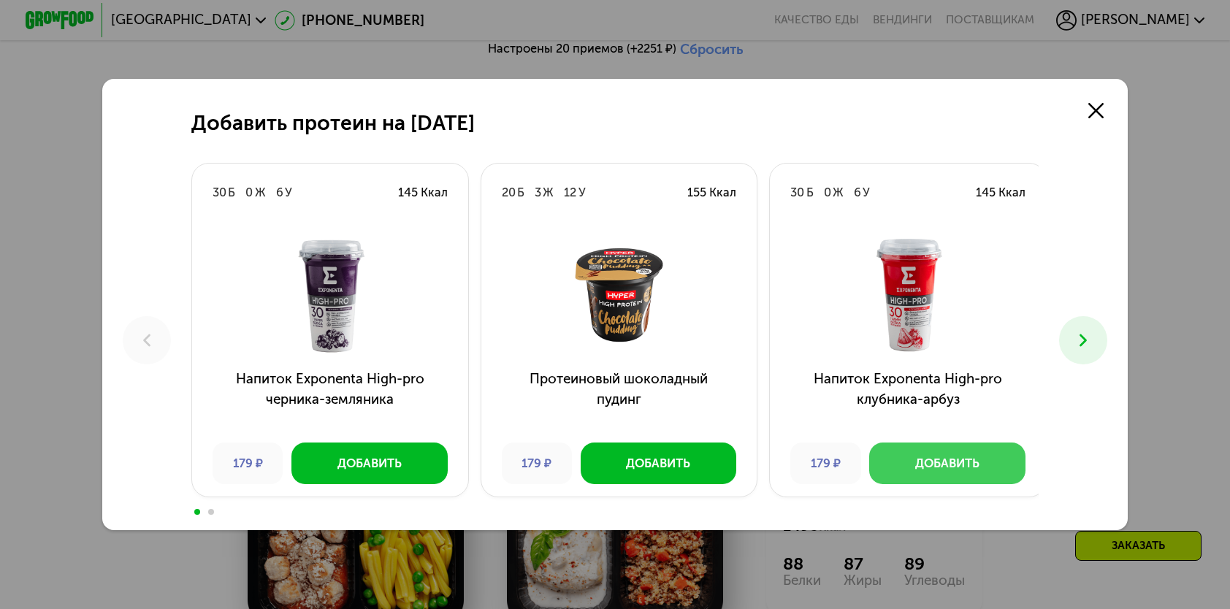
click at [885, 465] on button "Добавить" at bounding box center [947, 463] width 156 height 41
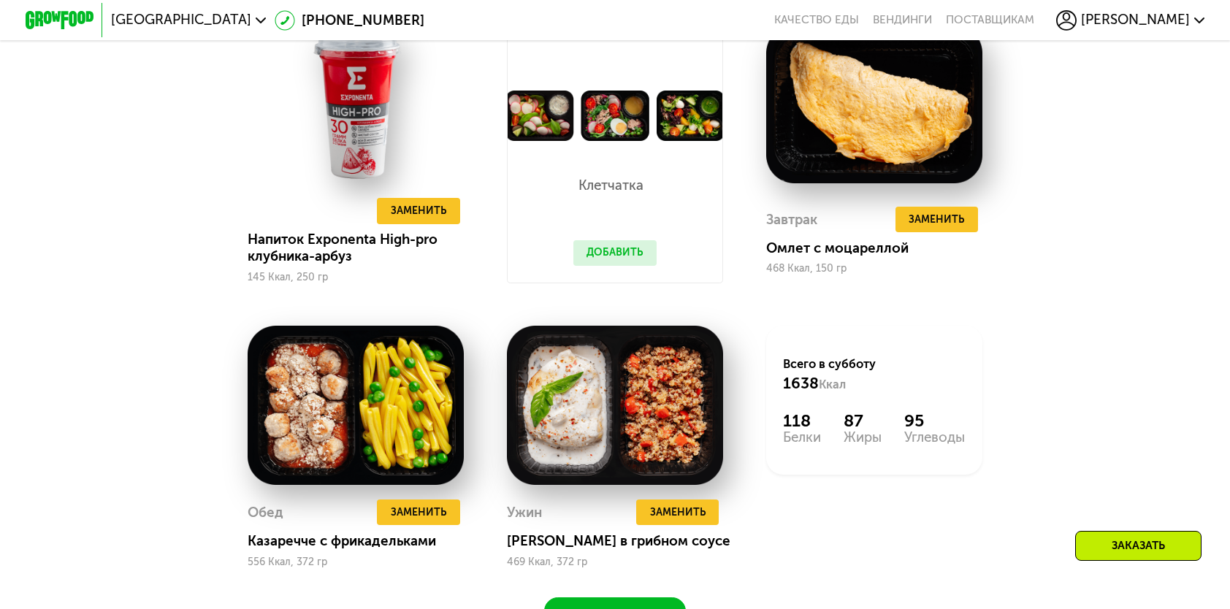
scroll to position [1460, 0]
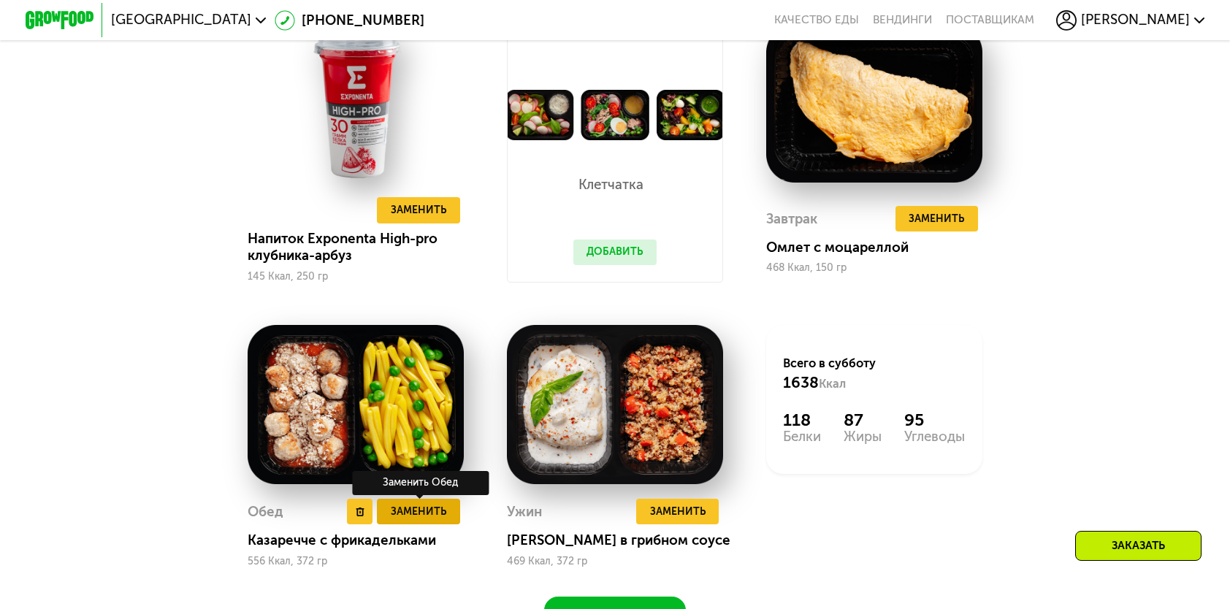
click at [411, 520] on span "Заменить" at bounding box center [418, 511] width 55 height 17
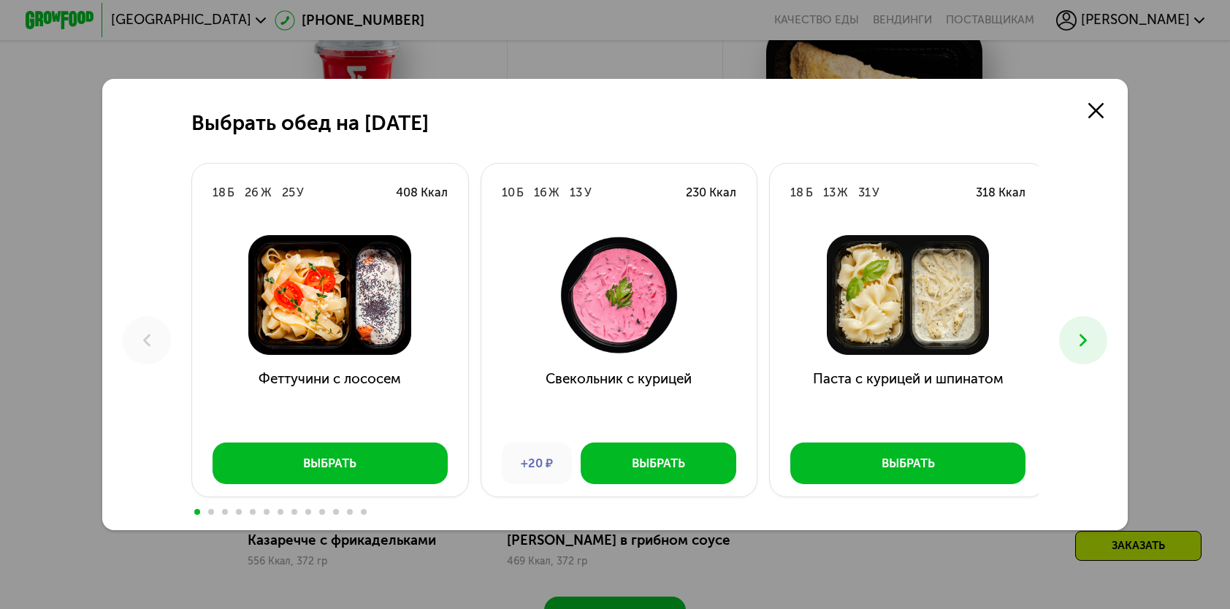
click at [1098, 337] on button at bounding box center [1082, 339] width 47 height 47
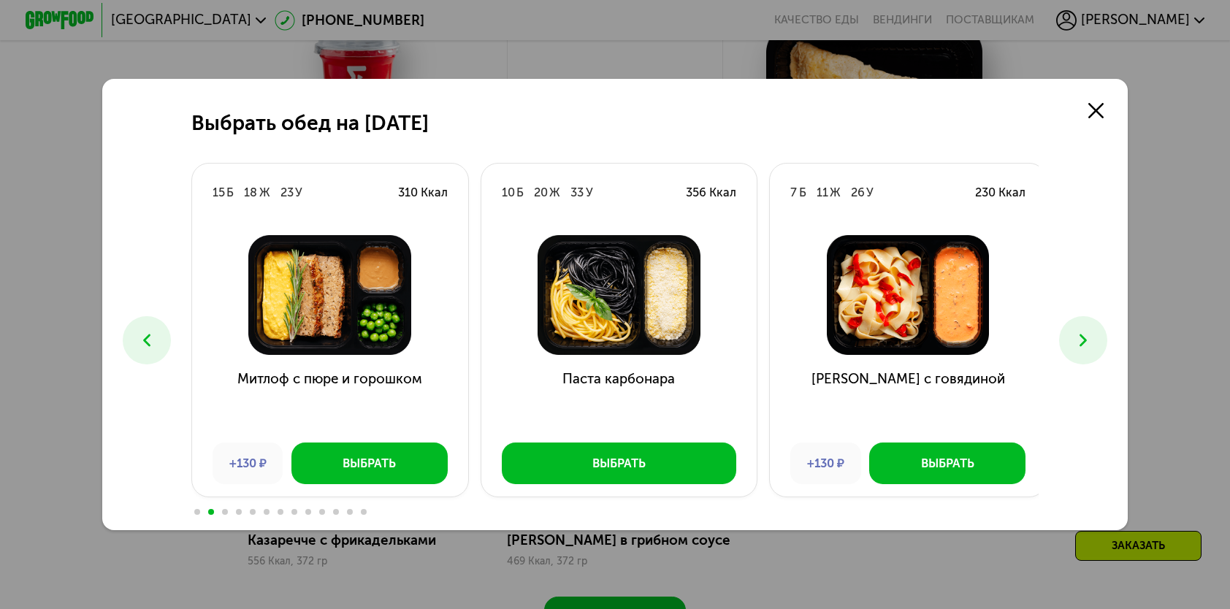
click at [1098, 337] on button at bounding box center [1082, 339] width 47 height 47
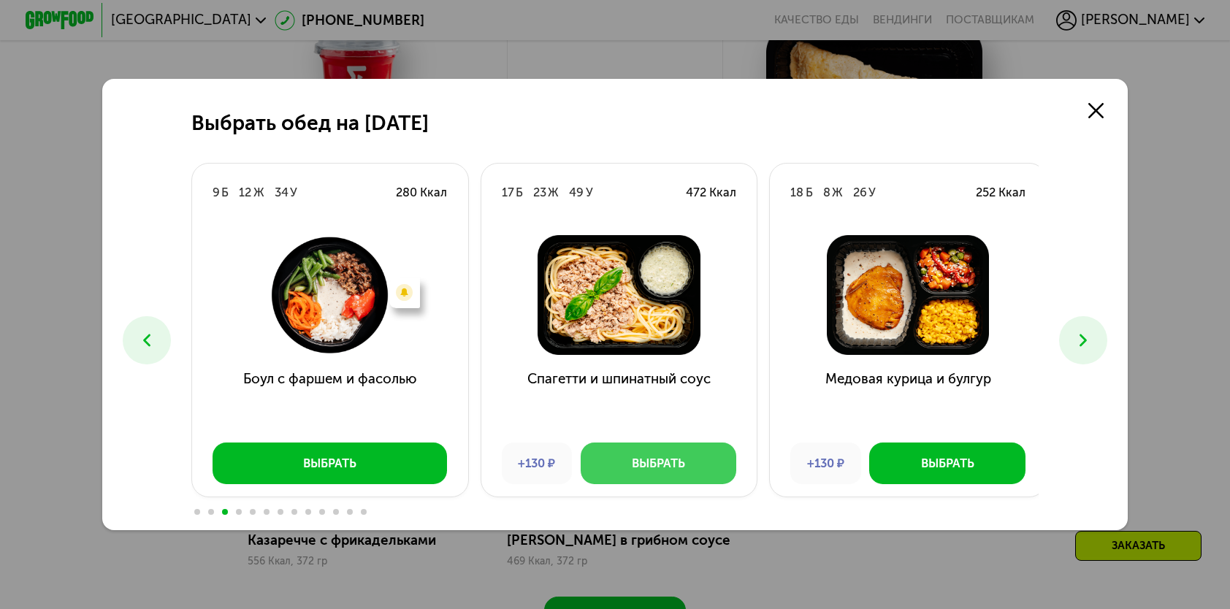
click at [695, 464] on button "Выбрать" at bounding box center [659, 463] width 156 height 41
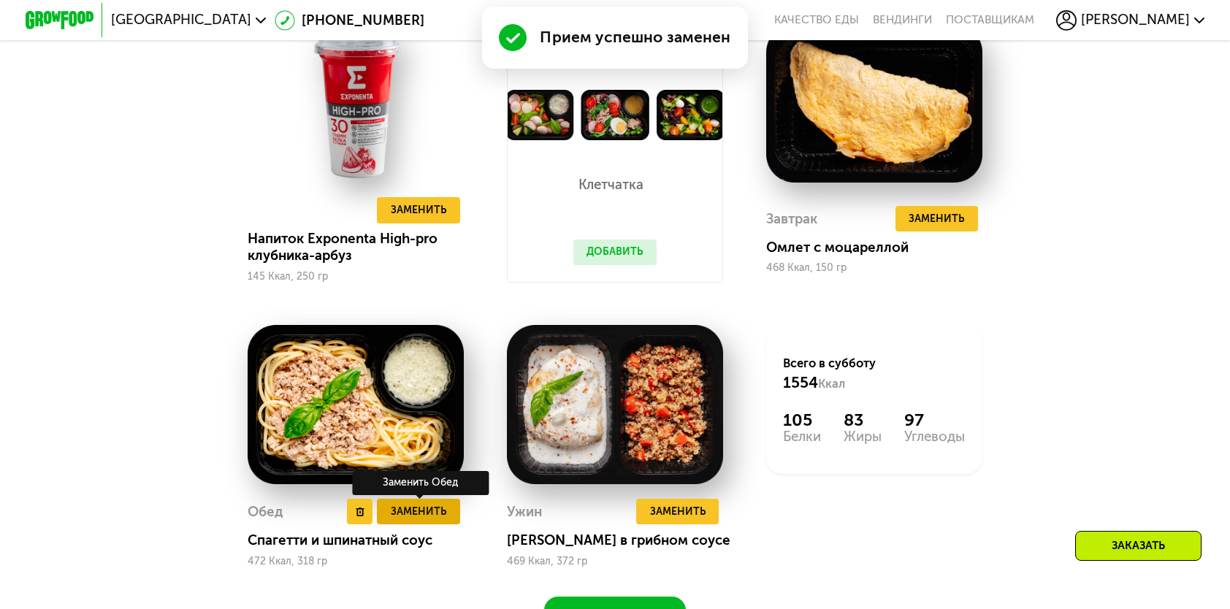
click at [408, 520] on span "Заменить" at bounding box center [418, 511] width 55 height 17
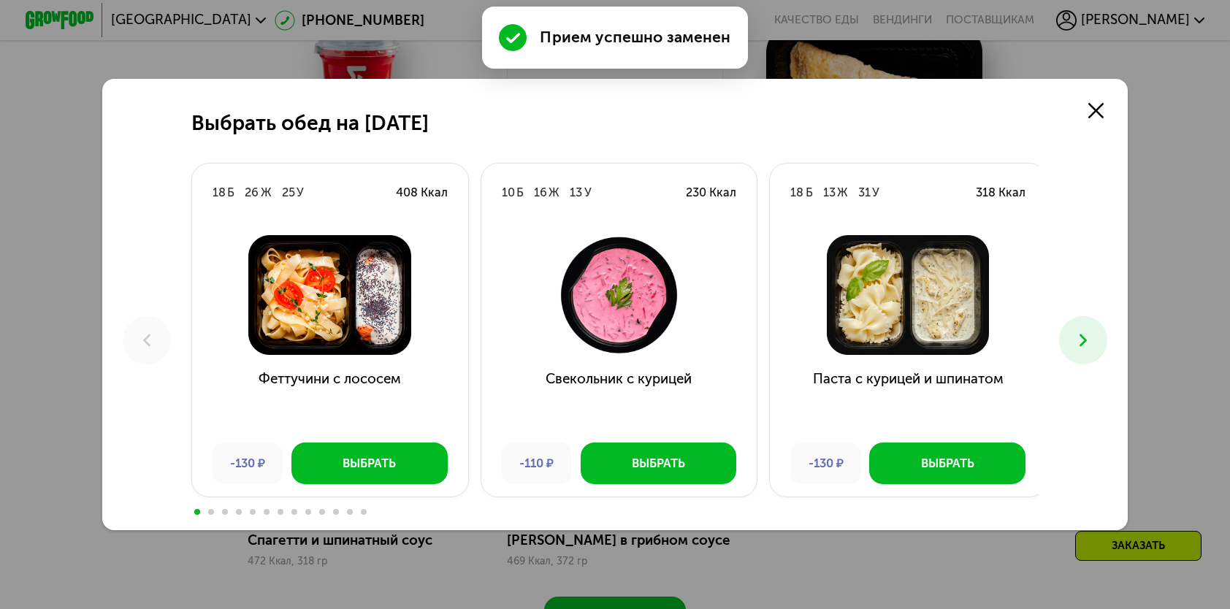
click at [1078, 340] on icon at bounding box center [1083, 340] width 20 height 20
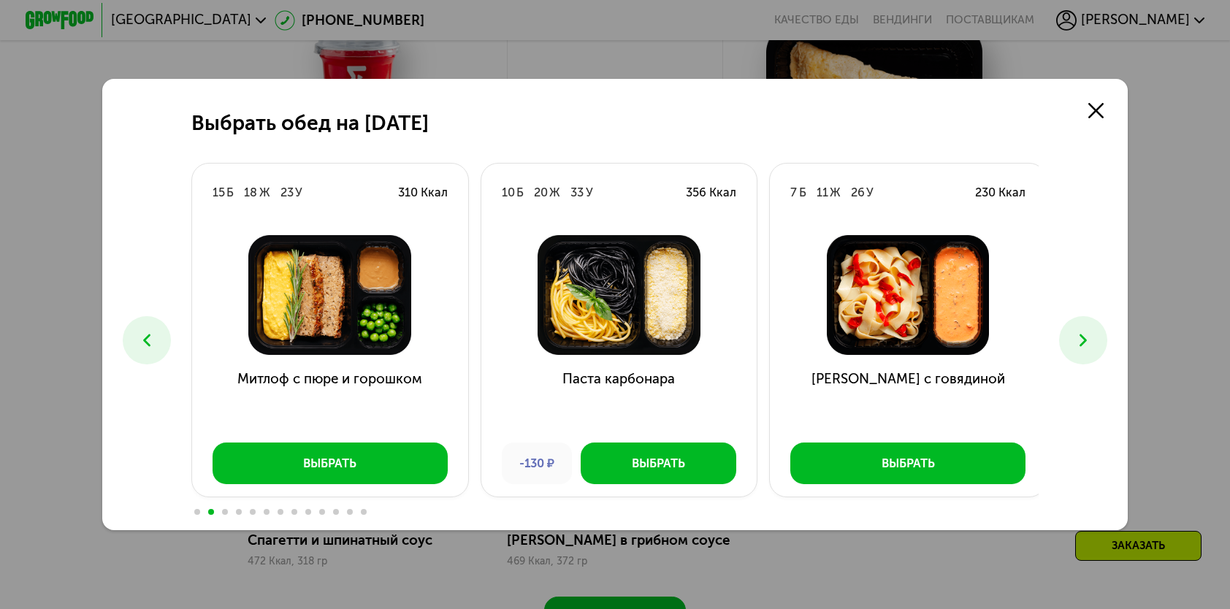
click at [1078, 340] on icon at bounding box center [1083, 340] width 20 height 20
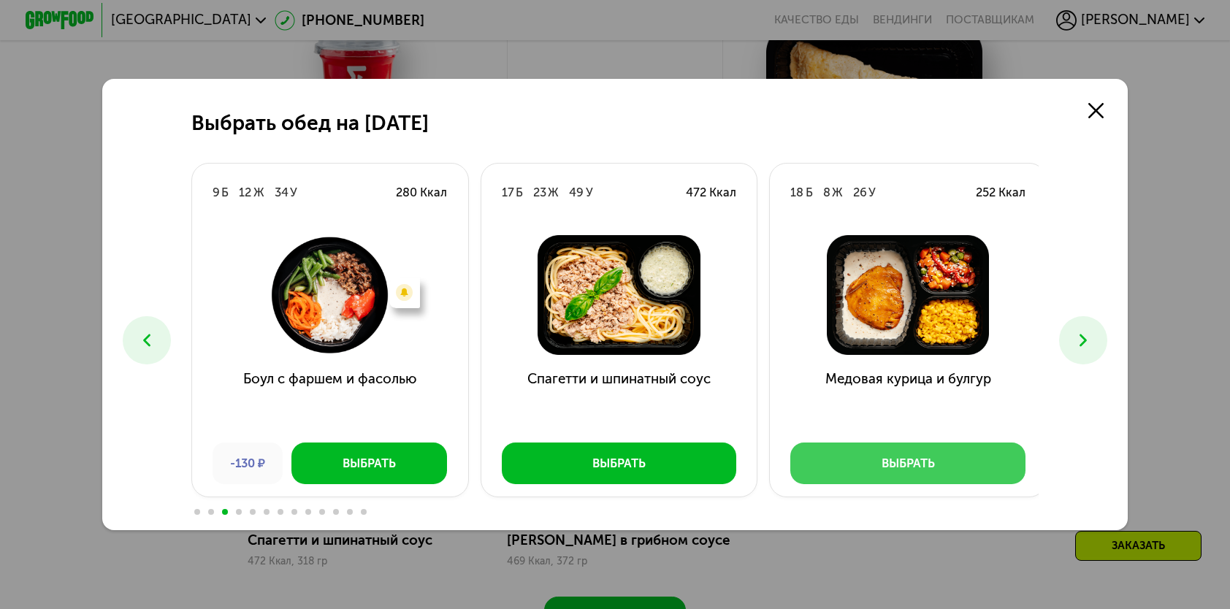
click at [950, 456] on button "Выбрать" at bounding box center [907, 463] width 235 height 41
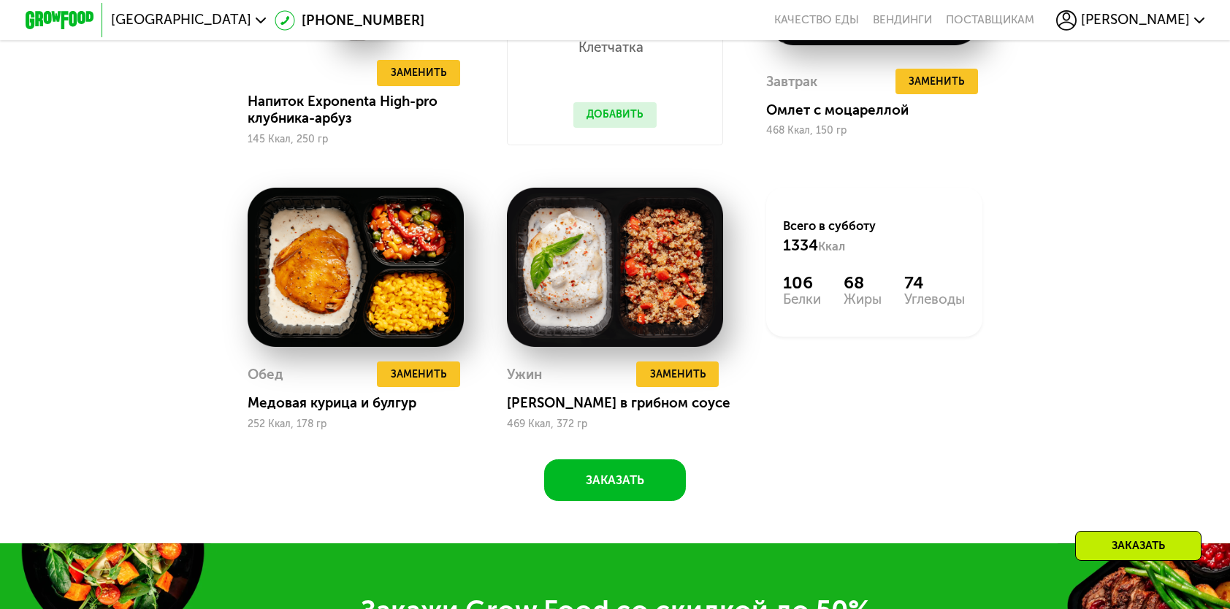
scroll to position [1606, 0]
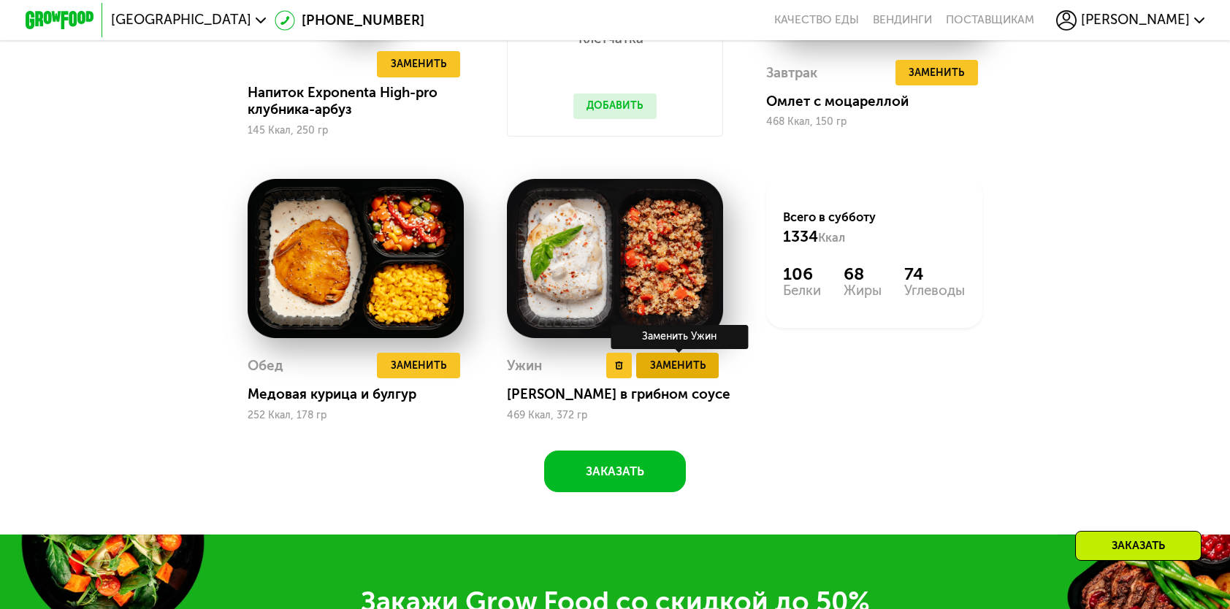
click at [696, 374] on span "Заменить" at bounding box center [677, 365] width 55 height 17
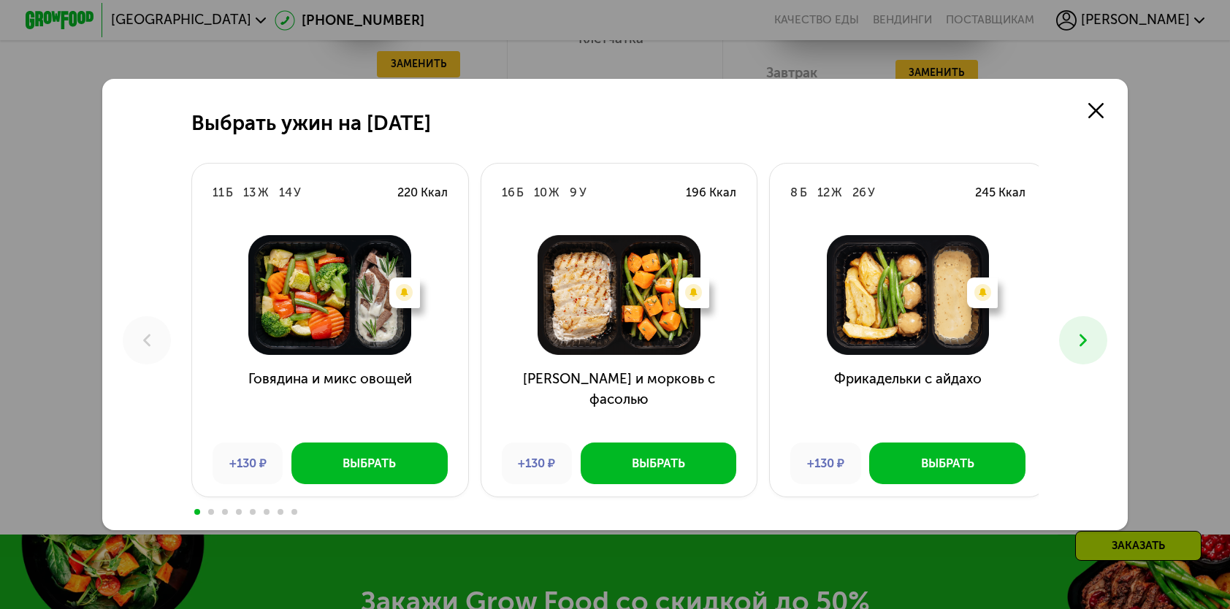
click at [1093, 339] on icon at bounding box center [1083, 340] width 20 height 20
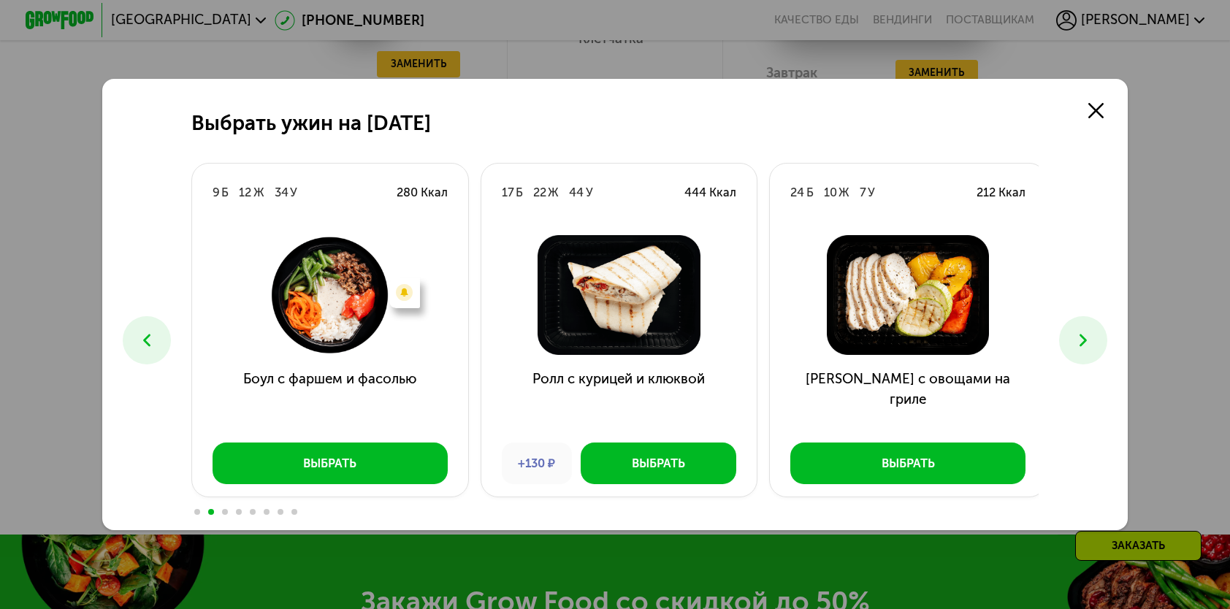
click at [1093, 337] on icon at bounding box center [1083, 340] width 20 height 20
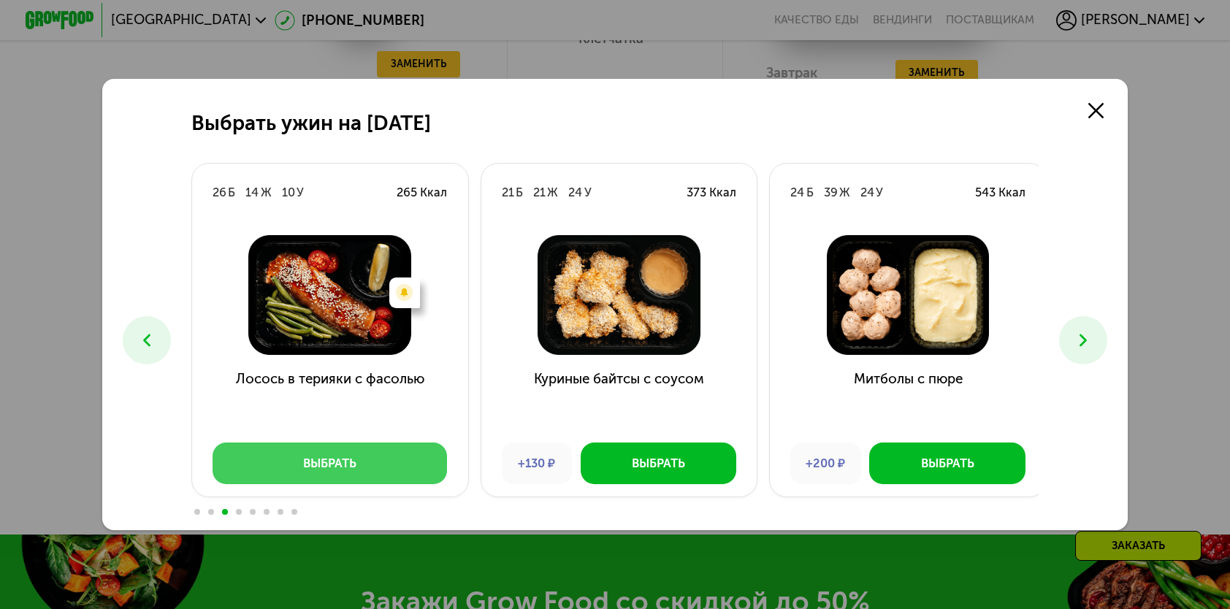
drag, startPoint x: 387, startPoint y: 460, endPoint x: 1240, endPoint y: 307, distance: 866.5
click at [821, 583] on div "Выбрать ужин на [DATE] Б 13 Ж 14 У 220 Ккал Есть нежелательные ингредиенты: Стр…" at bounding box center [615, 304] width 1230 height 609
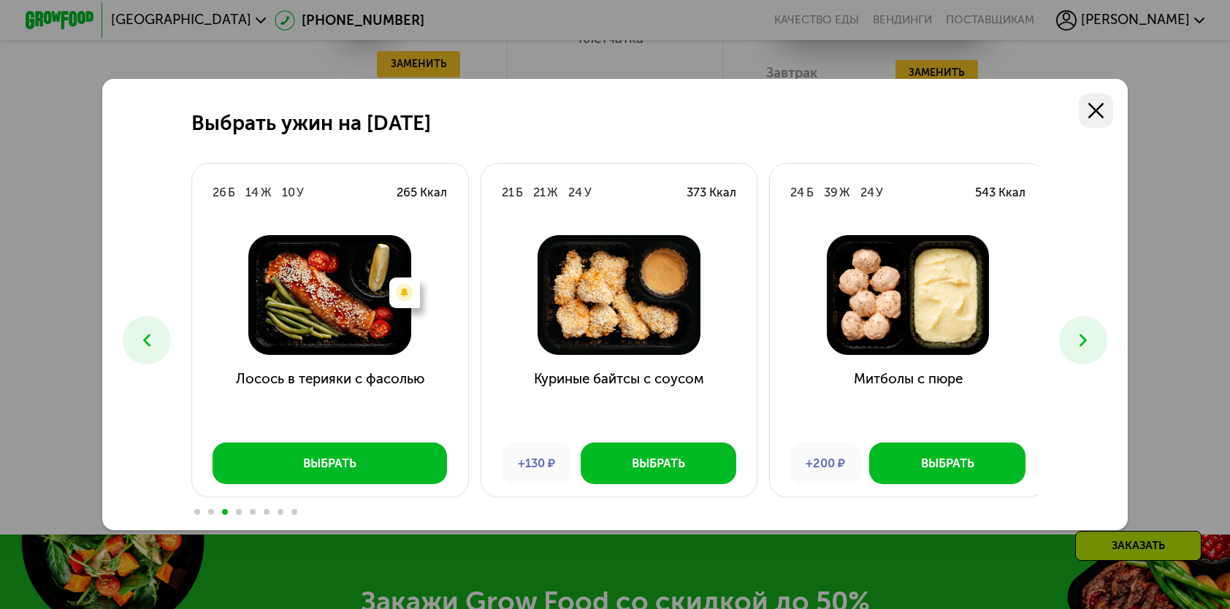
click at [1097, 107] on use at bounding box center [1095, 110] width 15 height 15
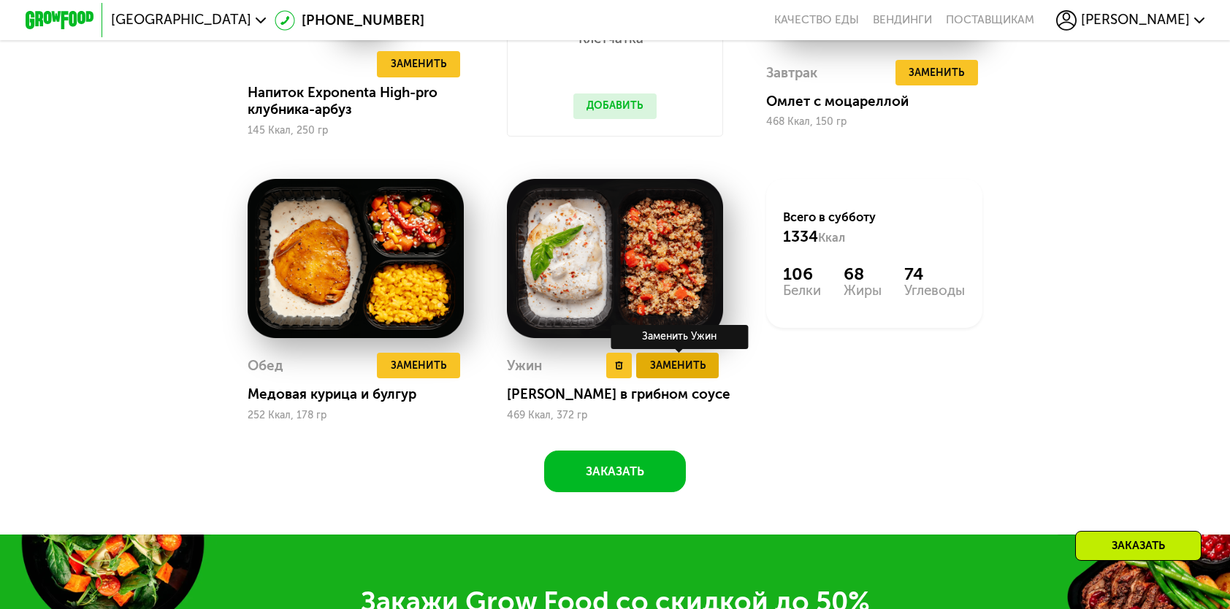
click at [690, 373] on span "Заменить" at bounding box center [677, 365] width 55 height 17
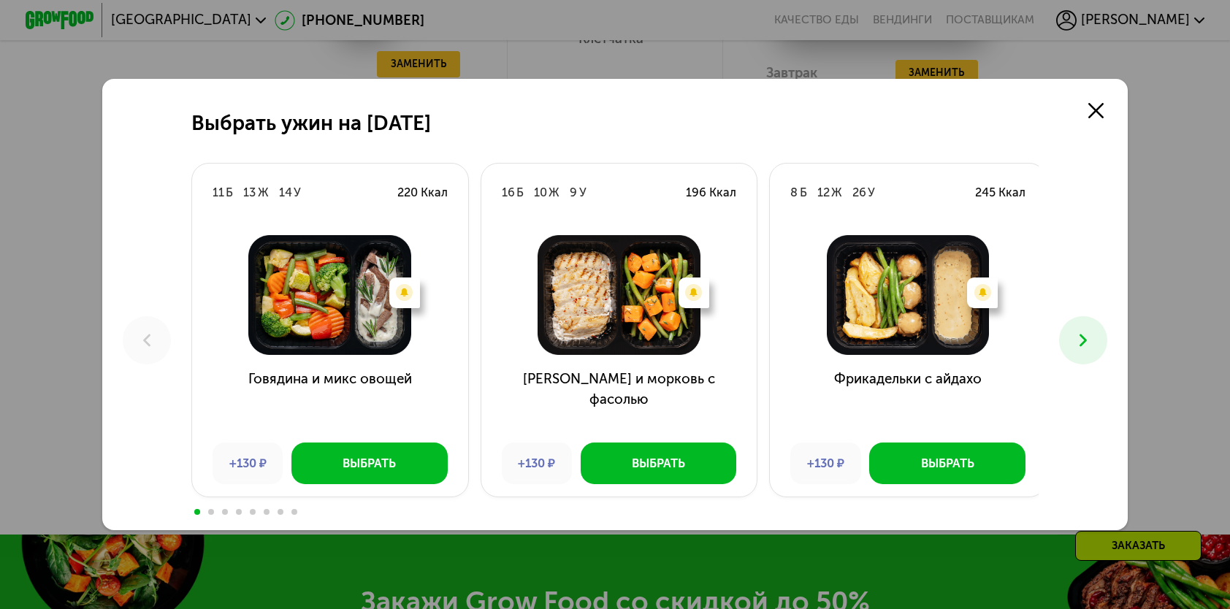
click at [1081, 342] on icon at bounding box center [1083, 340] width 20 height 20
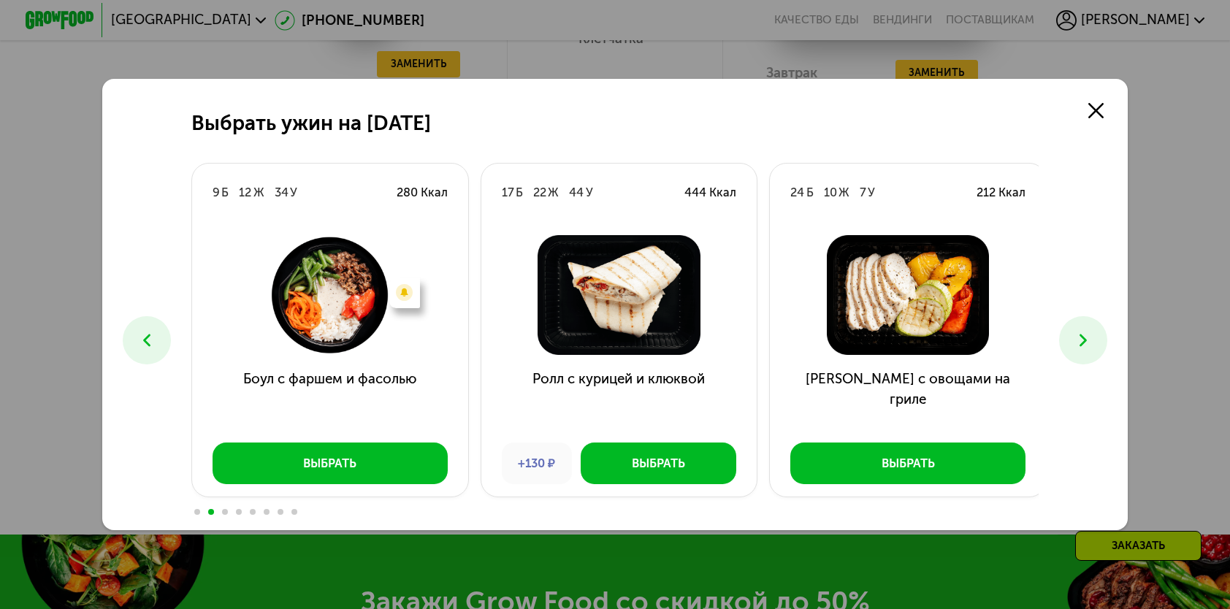
click at [1081, 342] on icon at bounding box center [1083, 340] width 20 height 20
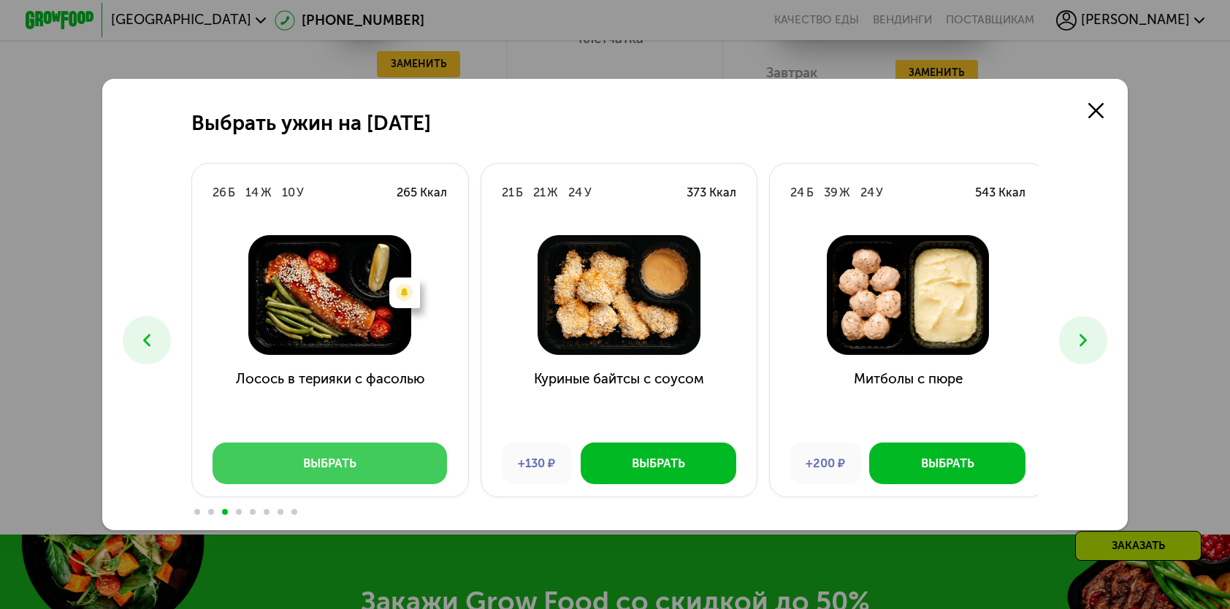
click at [429, 461] on button "Выбрать" at bounding box center [329, 463] width 235 height 41
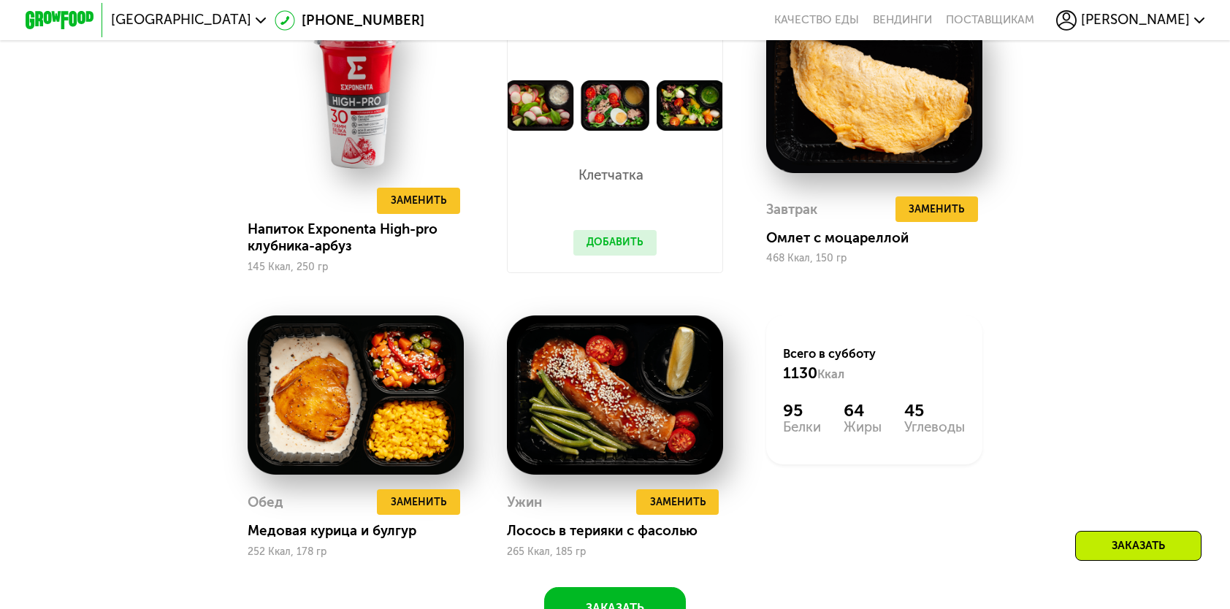
scroll to position [1460, 0]
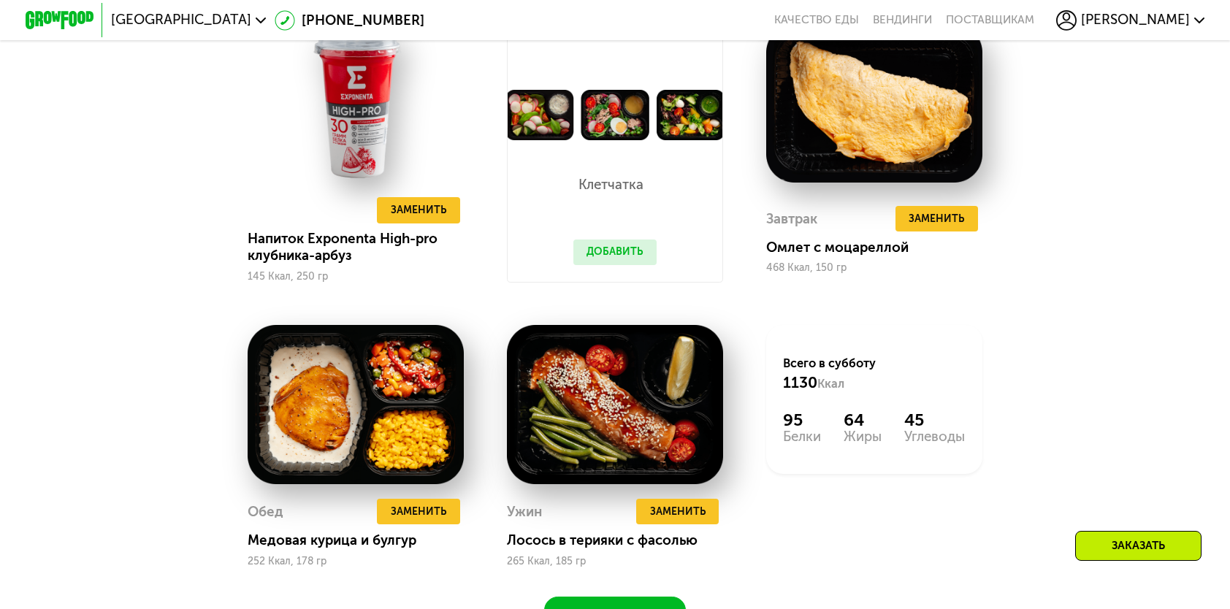
click at [602, 254] on button "Добавить" at bounding box center [614, 253] width 83 height 26
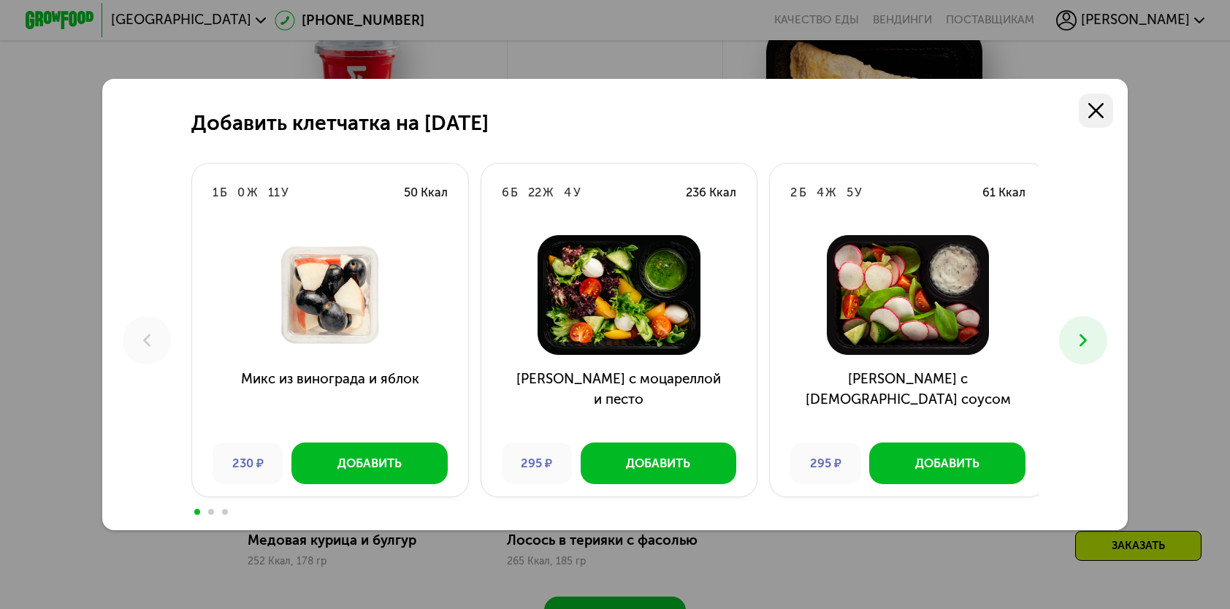
click at [1103, 103] on icon at bounding box center [1095, 110] width 15 height 15
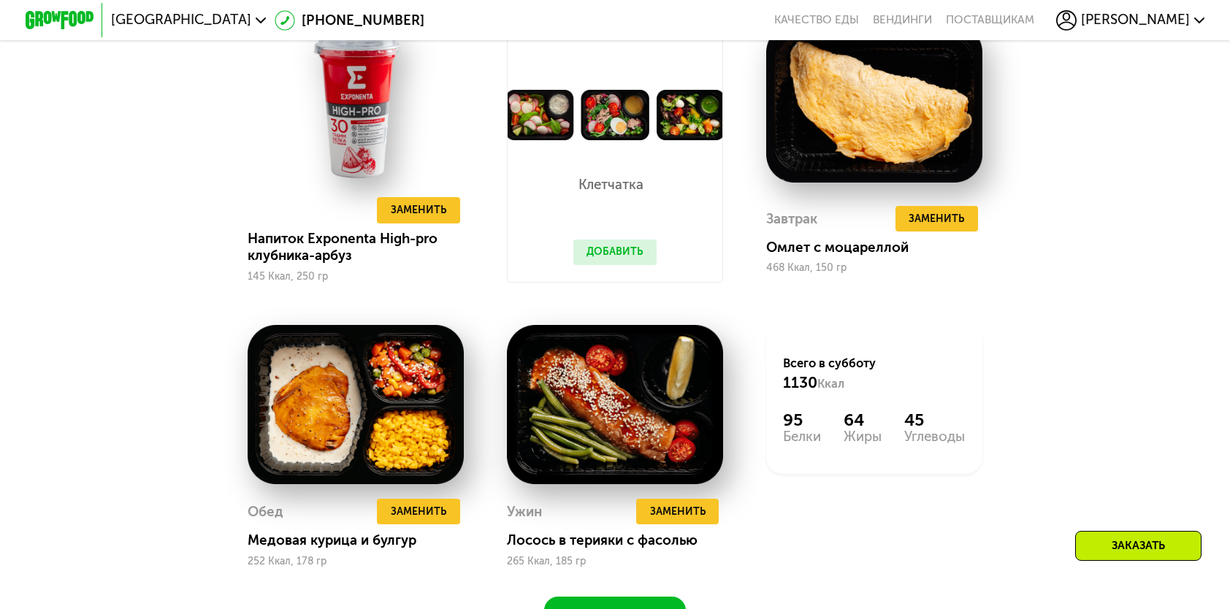
click at [615, 257] on button "Добавить" at bounding box center [614, 253] width 83 height 26
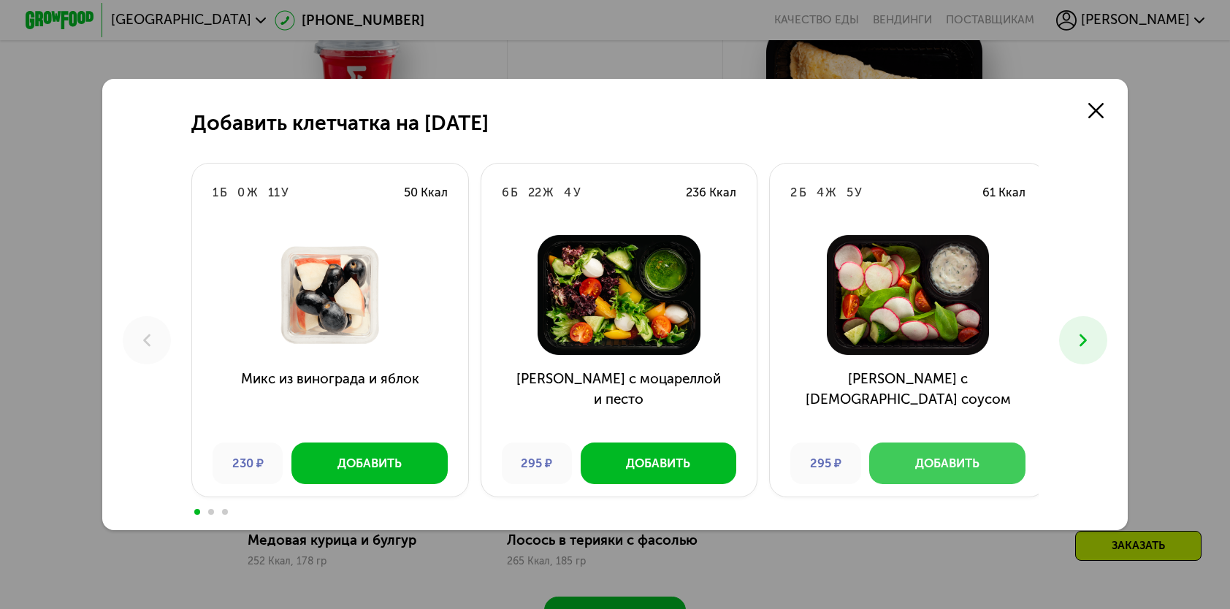
click at [970, 469] on div "Добавить" at bounding box center [947, 463] width 64 height 17
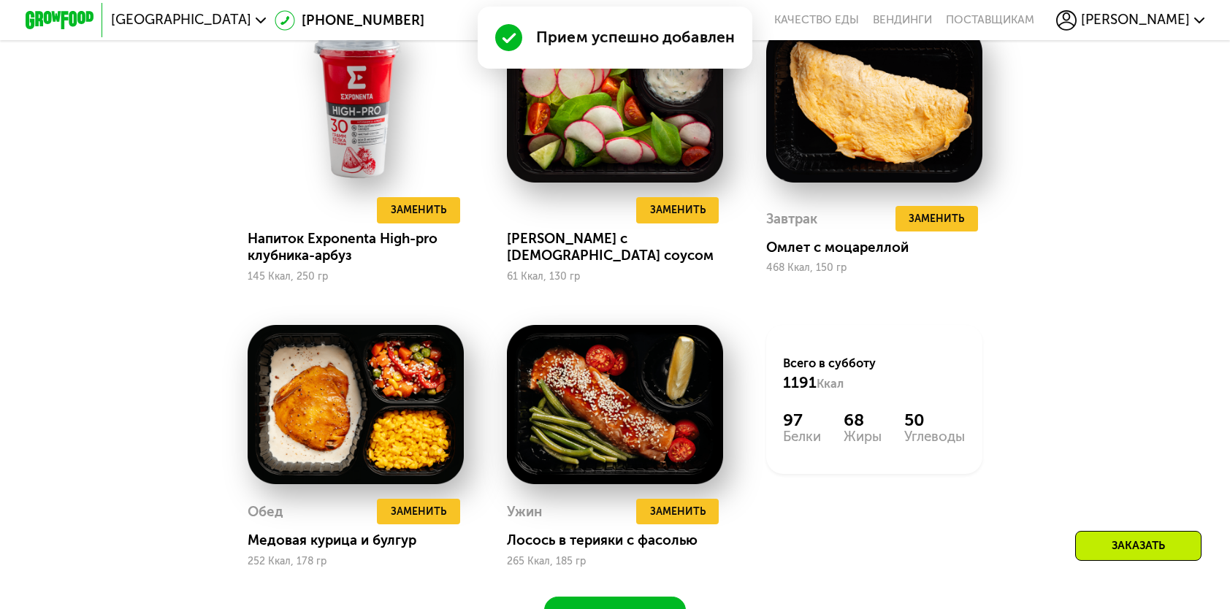
scroll to position [1387, 0]
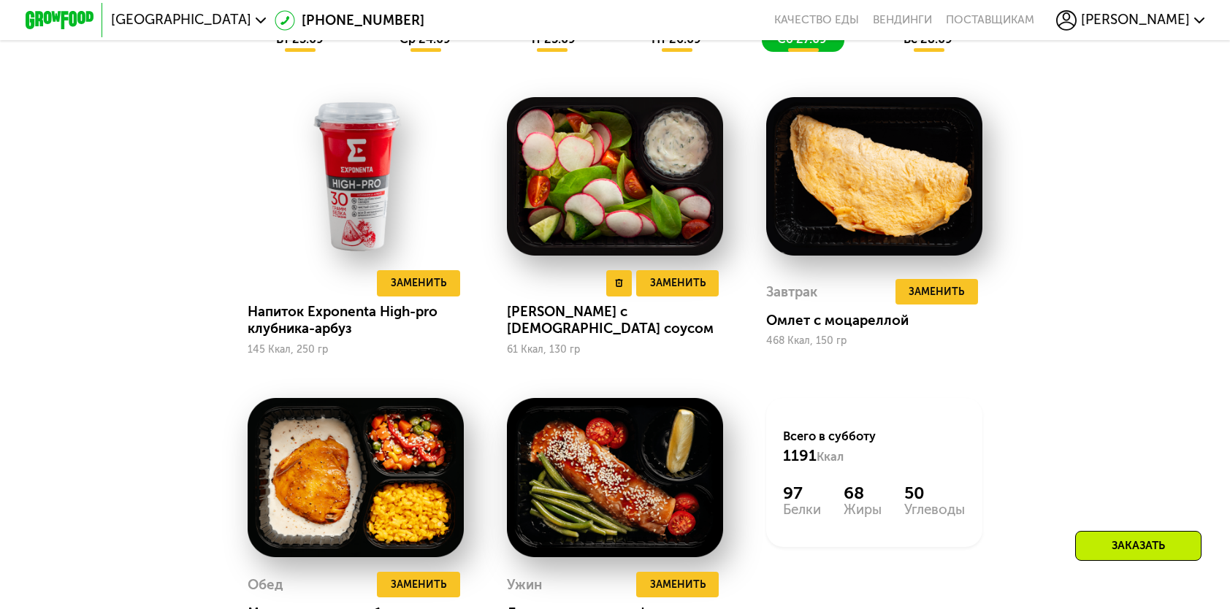
click at [679, 317] on div "Удалить Заменить Заменить Салат с греческим соусом 61 Ккал, 130 гр" at bounding box center [615, 312] width 216 height 85
click at [684, 291] on span "Заменить" at bounding box center [677, 283] width 55 height 17
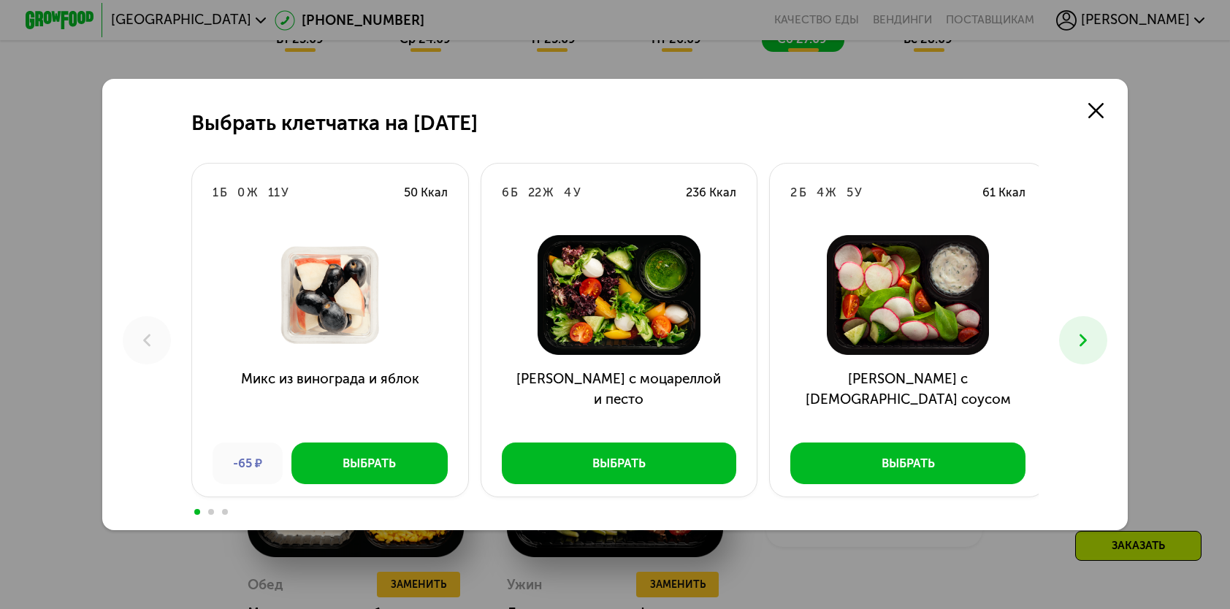
click at [1081, 339] on icon at bounding box center [1083, 340] width 20 height 20
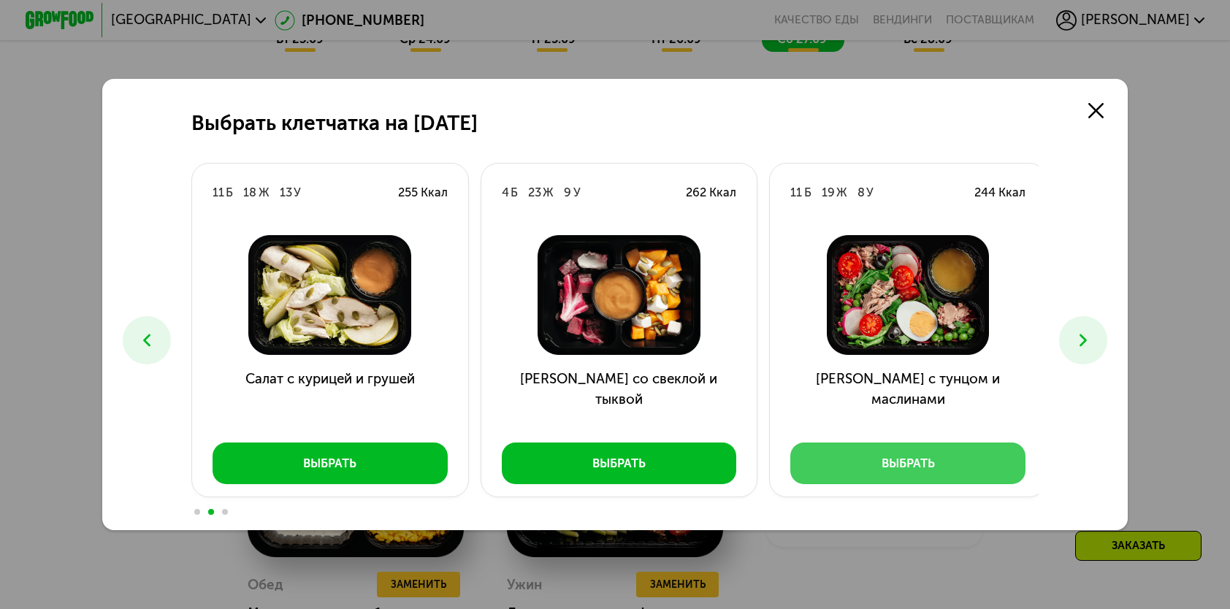
click at [824, 464] on button "Выбрать" at bounding box center [907, 463] width 235 height 41
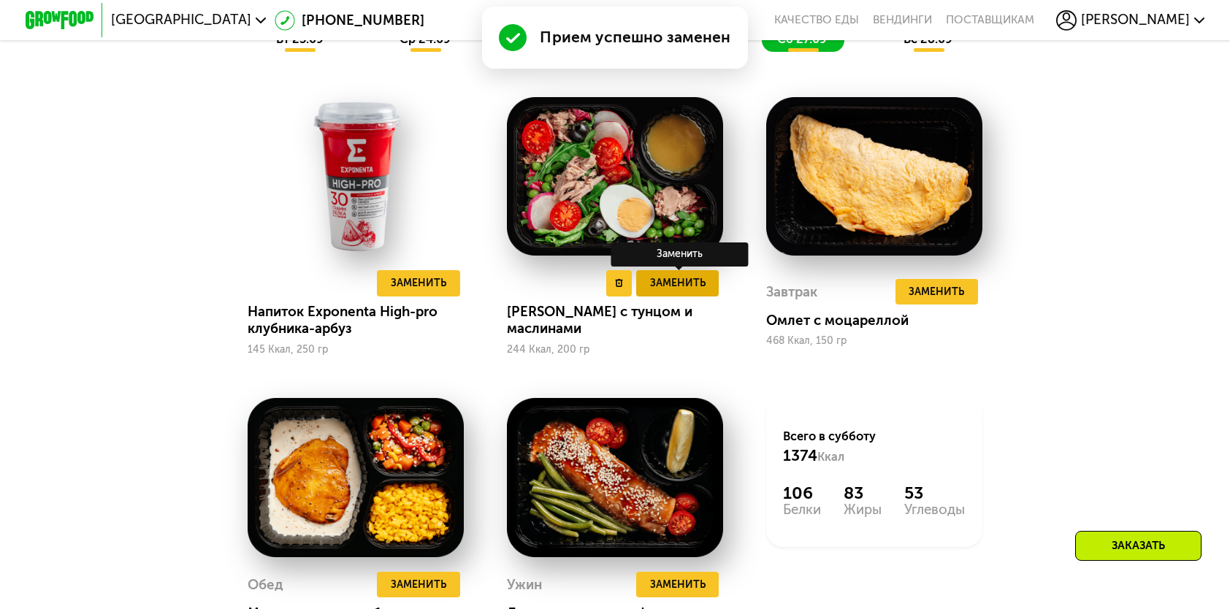
click at [656, 291] on span "Заменить" at bounding box center [677, 283] width 55 height 17
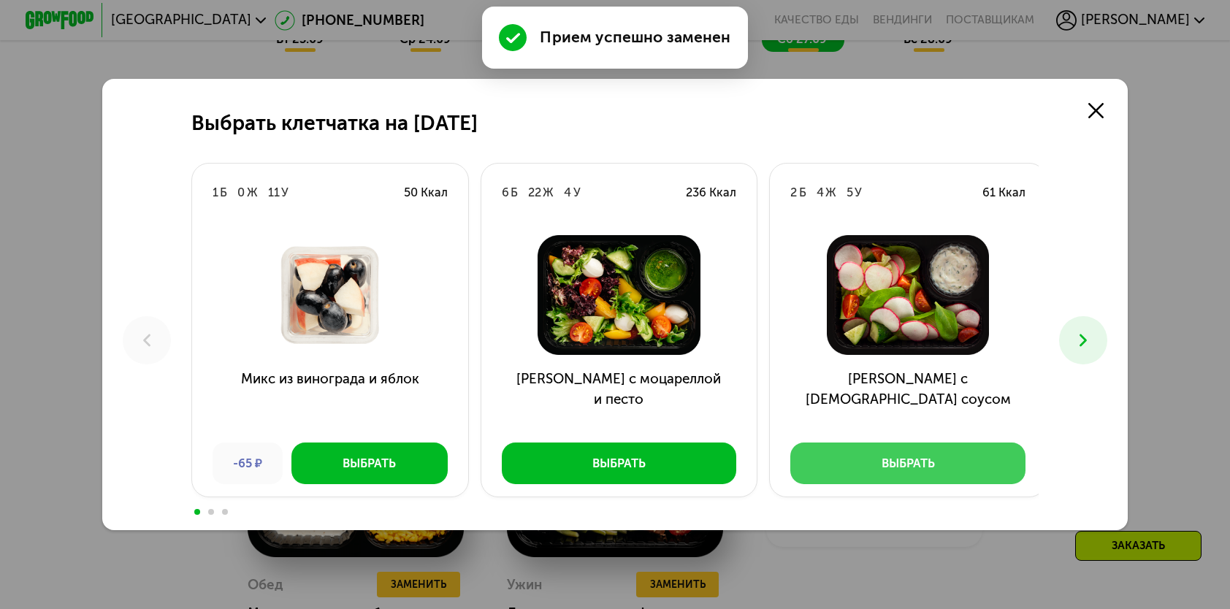
click at [873, 452] on button "Выбрать" at bounding box center [907, 463] width 235 height 41
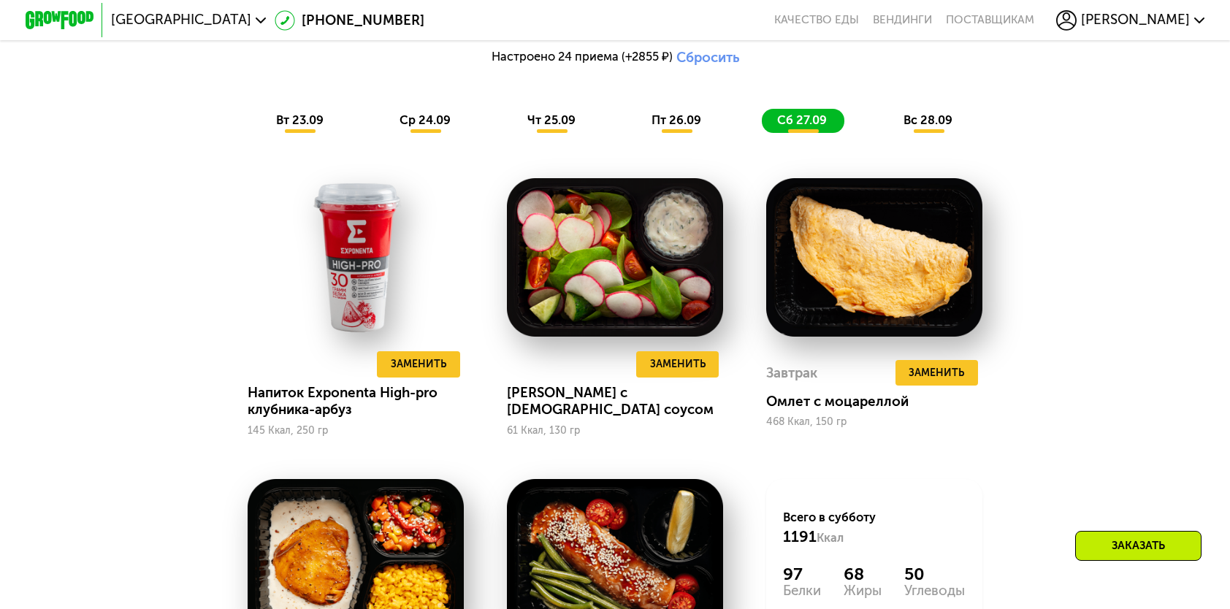
scroll to position [1241, 0]
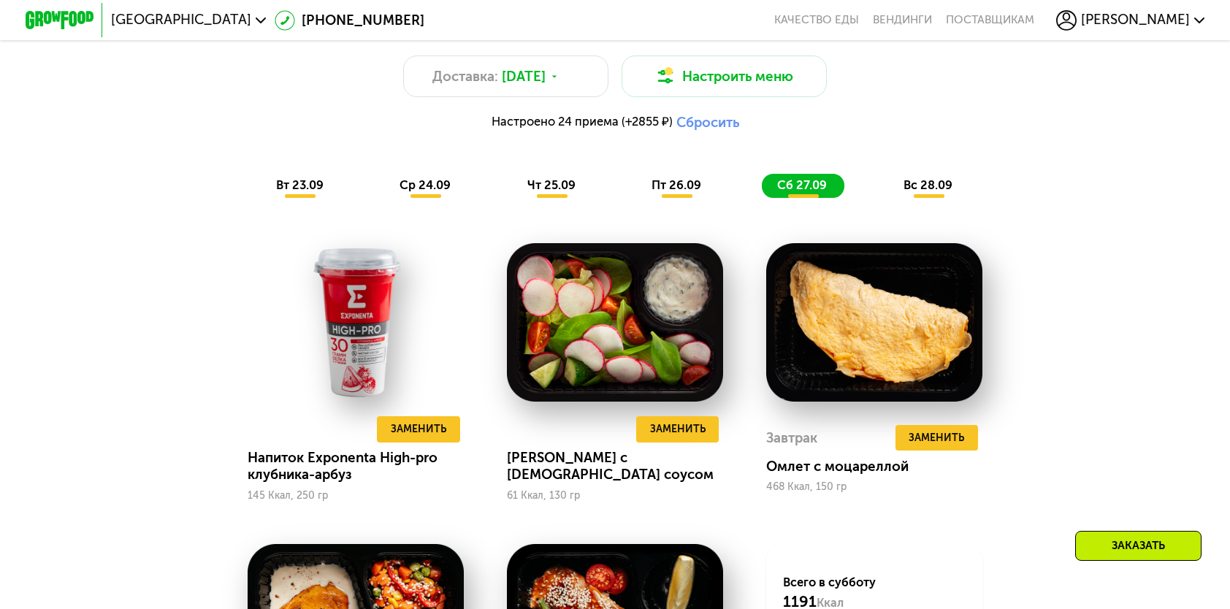
click at [949, 192] on span "вс 28.09" at bounding box center [927, 185] width 49 height 14
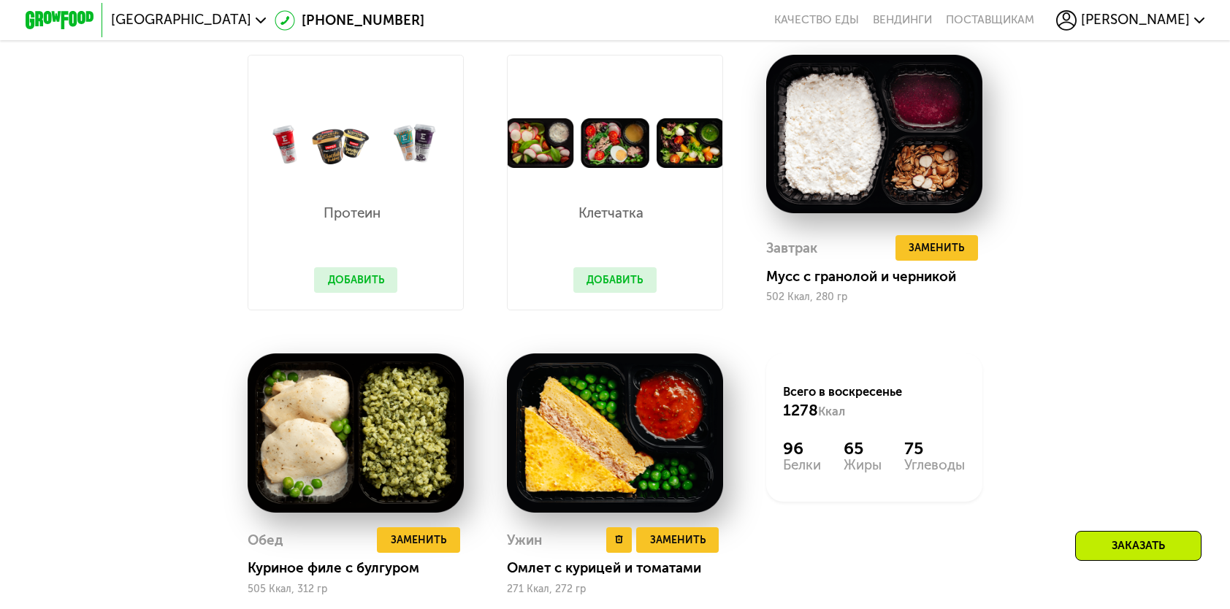
scroll to position [1460, 0]
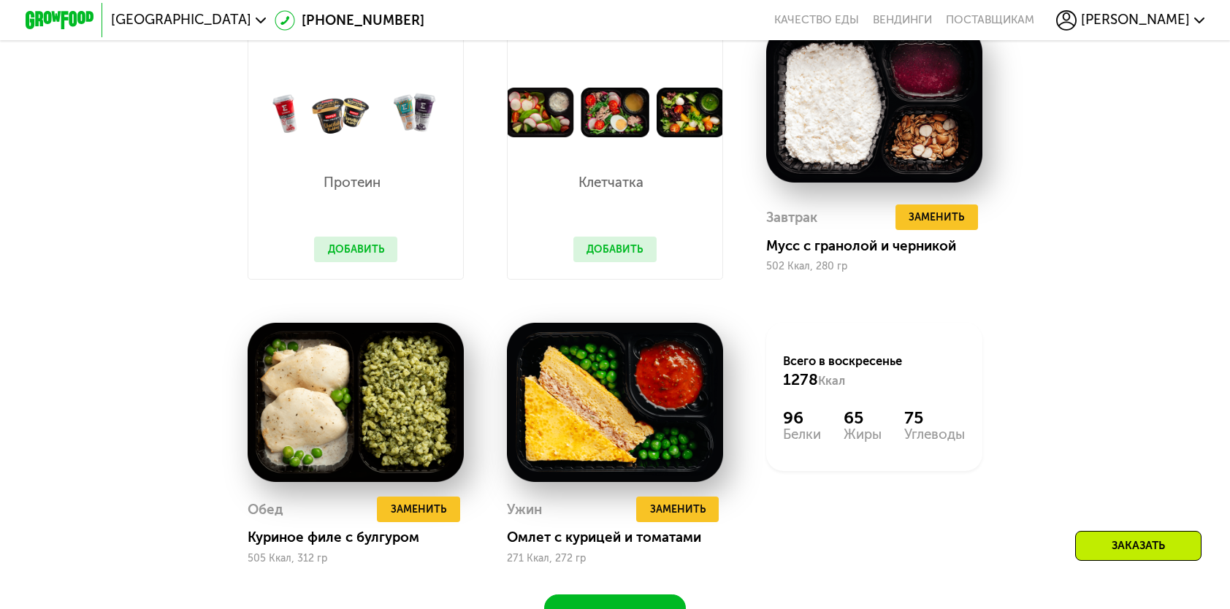
click at [380, 254] on button "Добавить" at bounding box center [355, 250] width 83 height 26
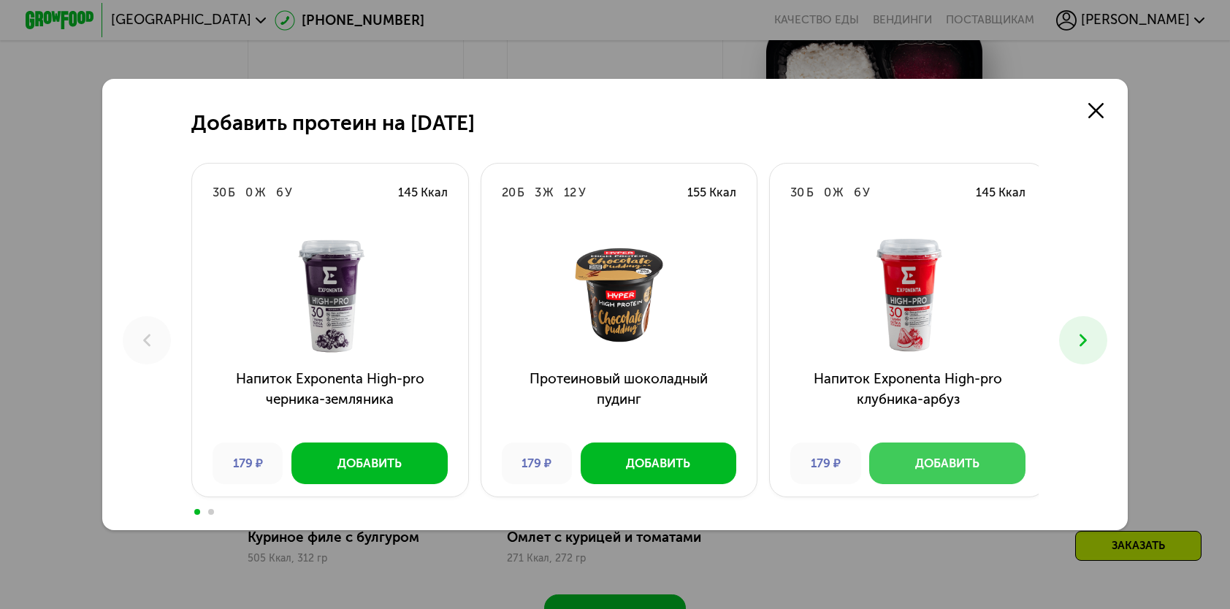
click at [905, 460] on button "Добавить" at bounding box center [947, 463] width 156 height 41
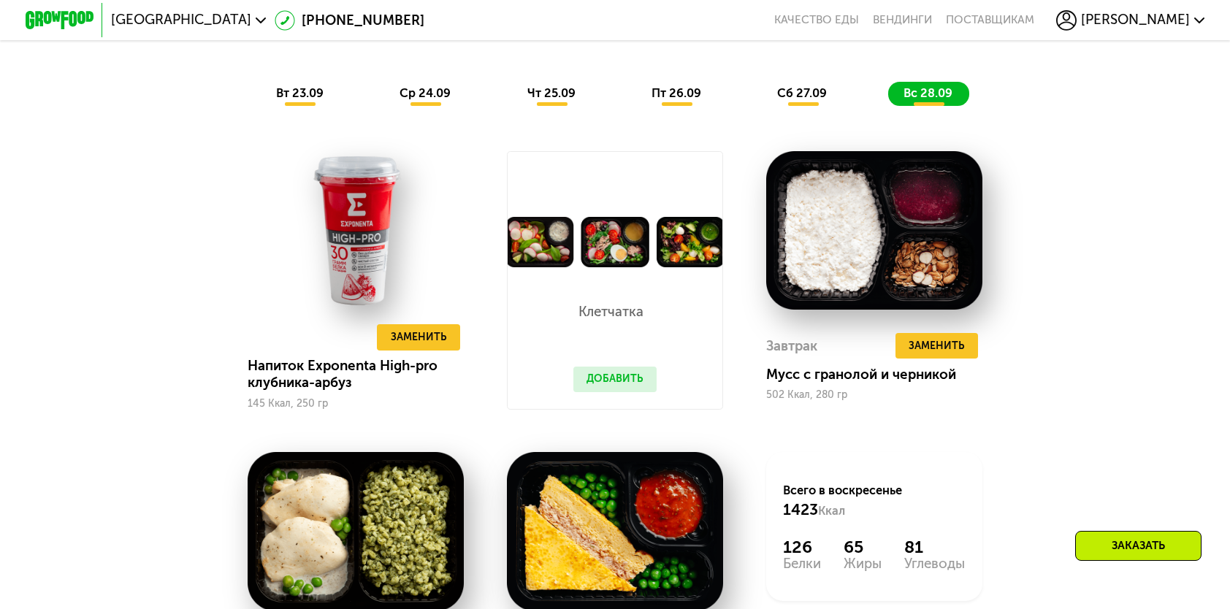
scroll to position [1168, 0]
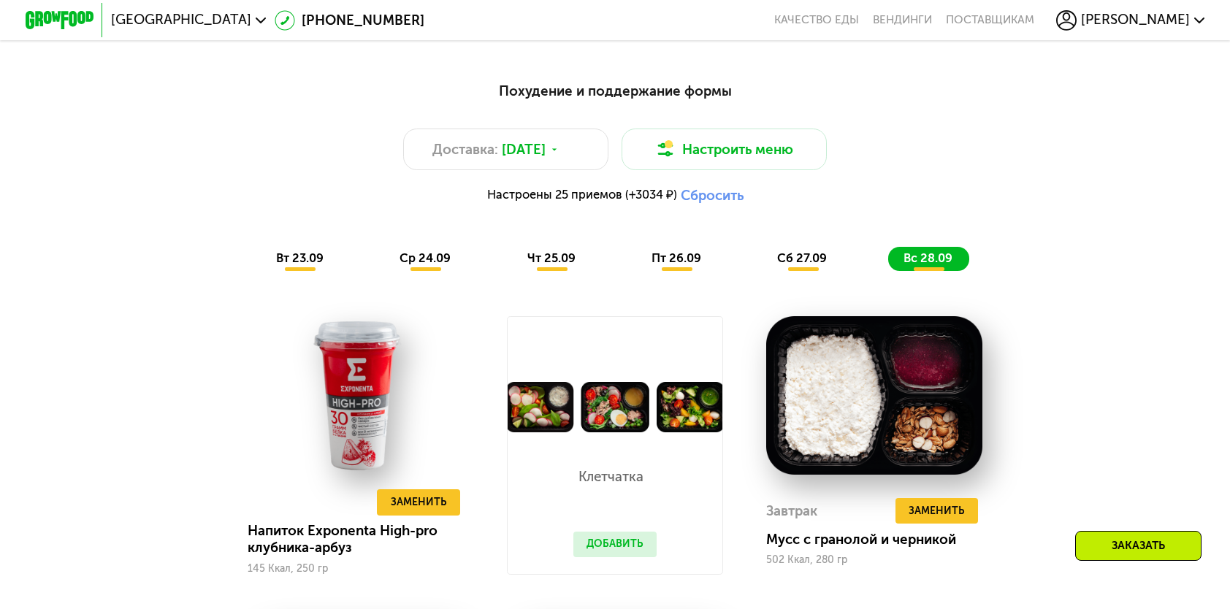
click at [305, 265] on span "вт 23.09" at bounding box center [299, 258] width 47 height 14
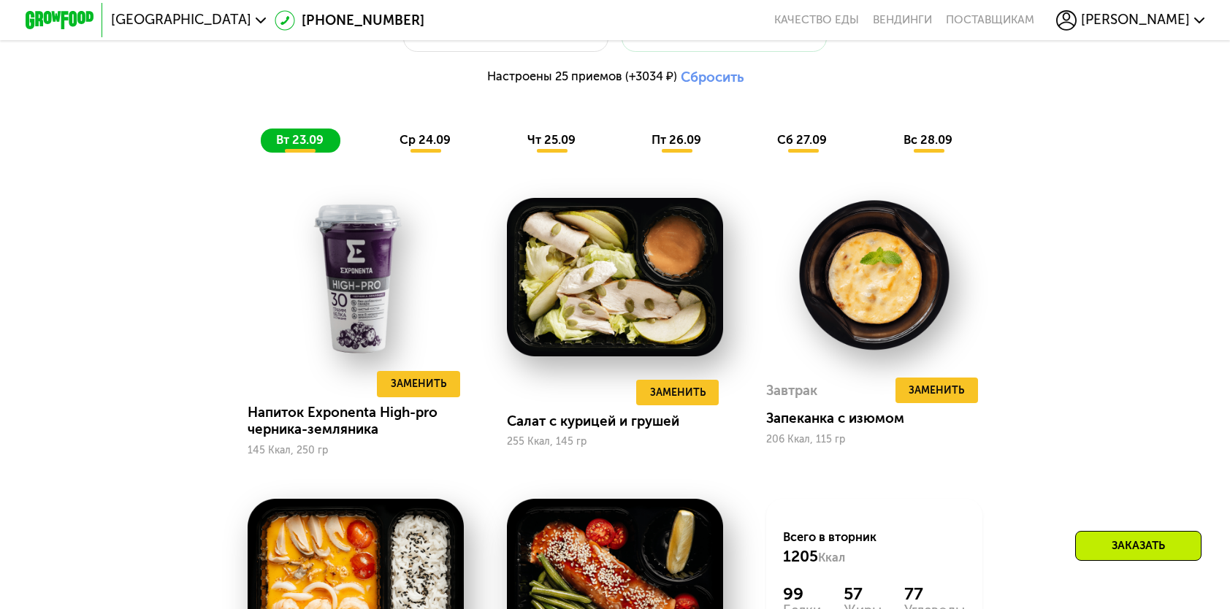
scroll to position [1387, 0]
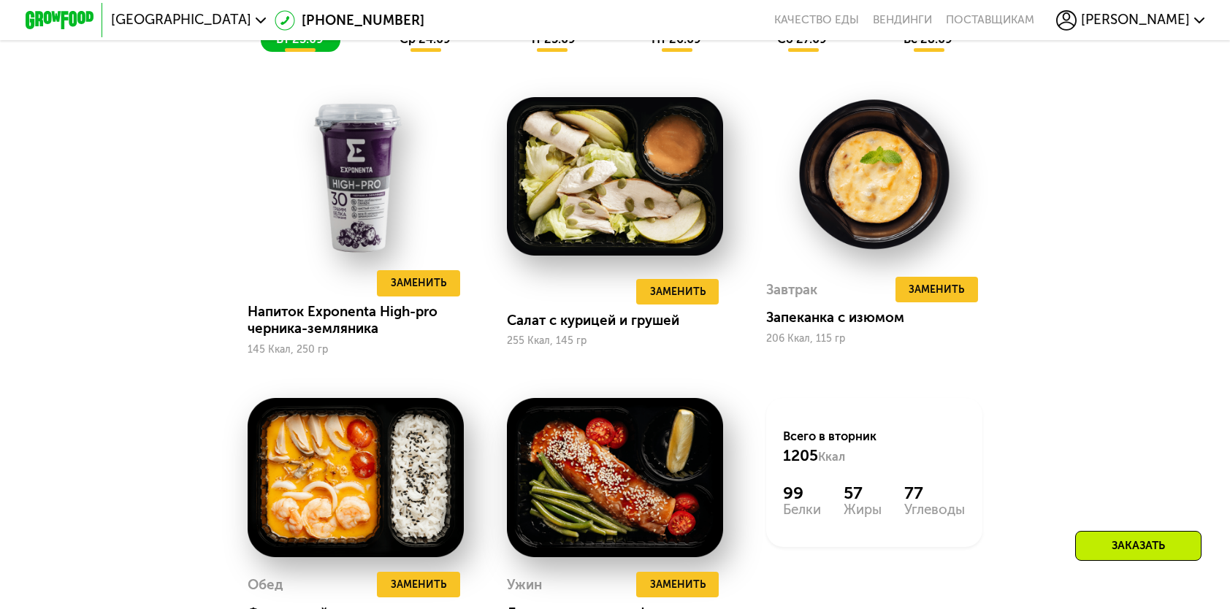
click at [433, 46] on span "ср 24.09" at bounding box center [424, 39] width 51 height 14
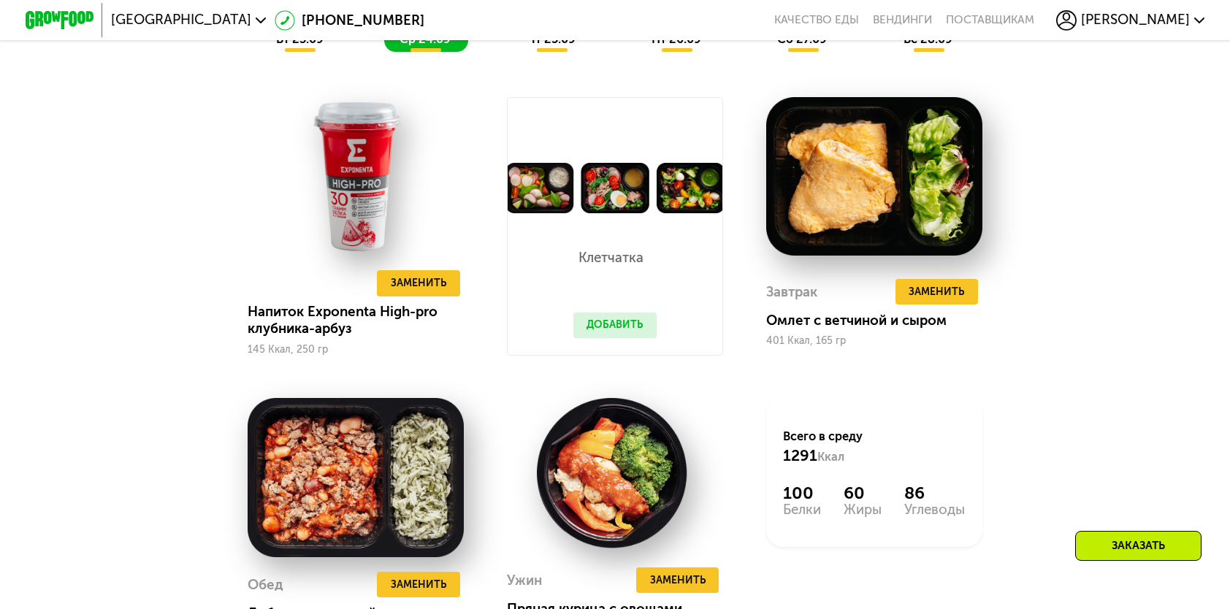
click at [545, 46] on span "чт 25.09" at bounding box center [551, 39] width 48 height 14
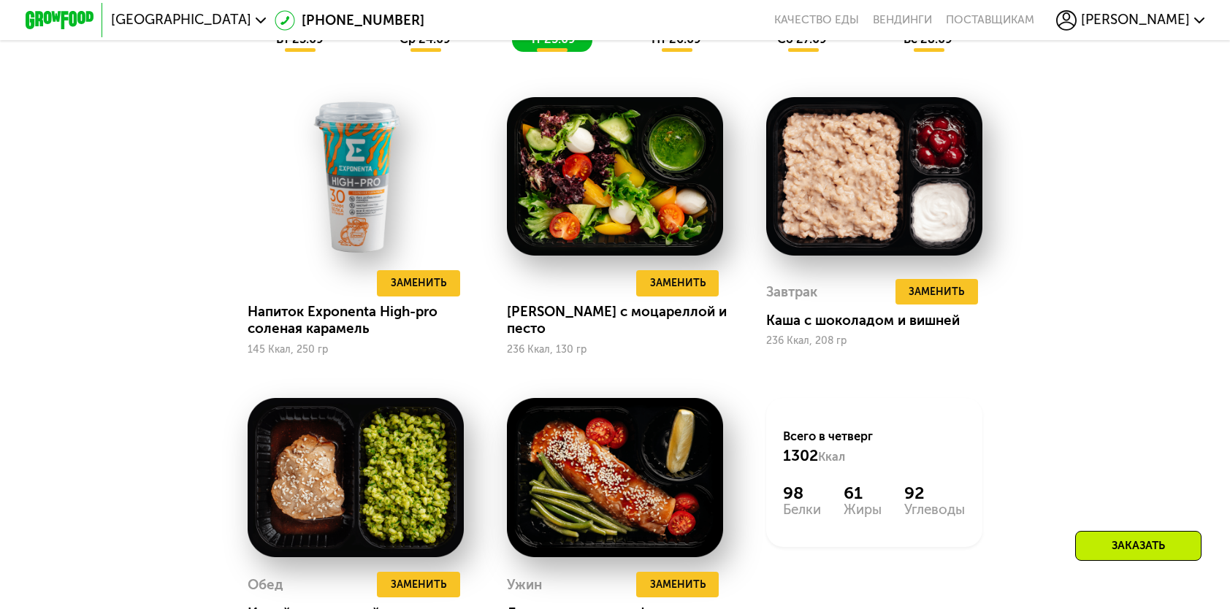
click at [667, 46] on span "пт 26.09" at bounding box center [676, 39] width 50 height 14
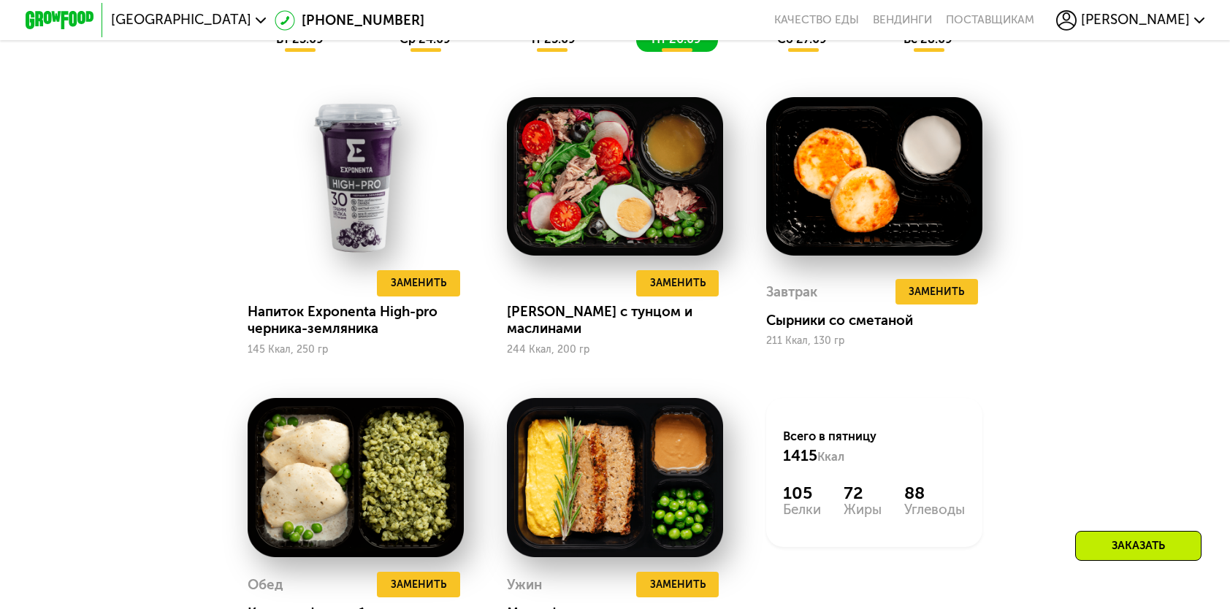
click at [797, 42] on span "сб 27.09" at bounding box center [802, 39] width 50 height 14
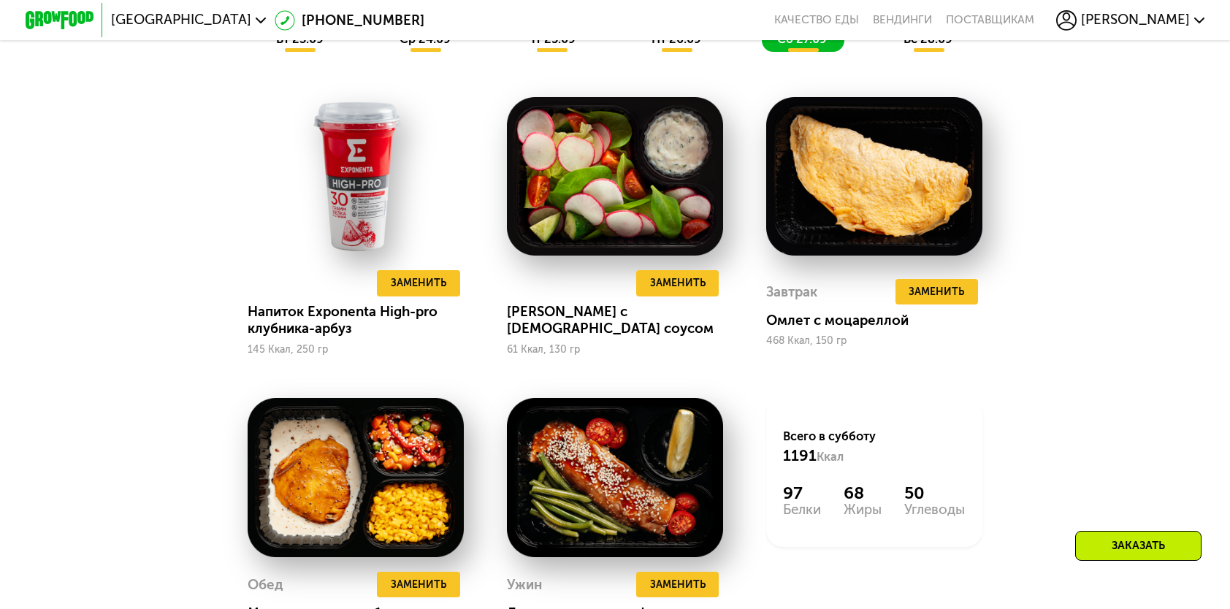
click at [927, 46] on span "вс 28.09" at bounding box center [927, 39] width 49 height 14
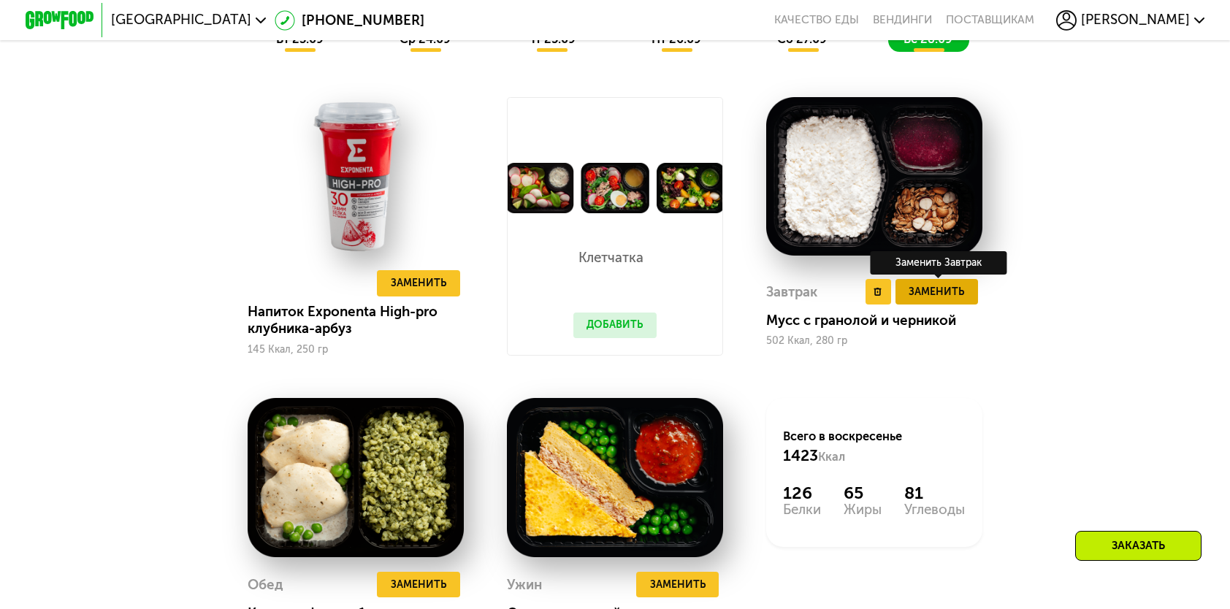
click at [946, 295] on span "Заменить" at bounding box center [935, 291] width 55 height 17
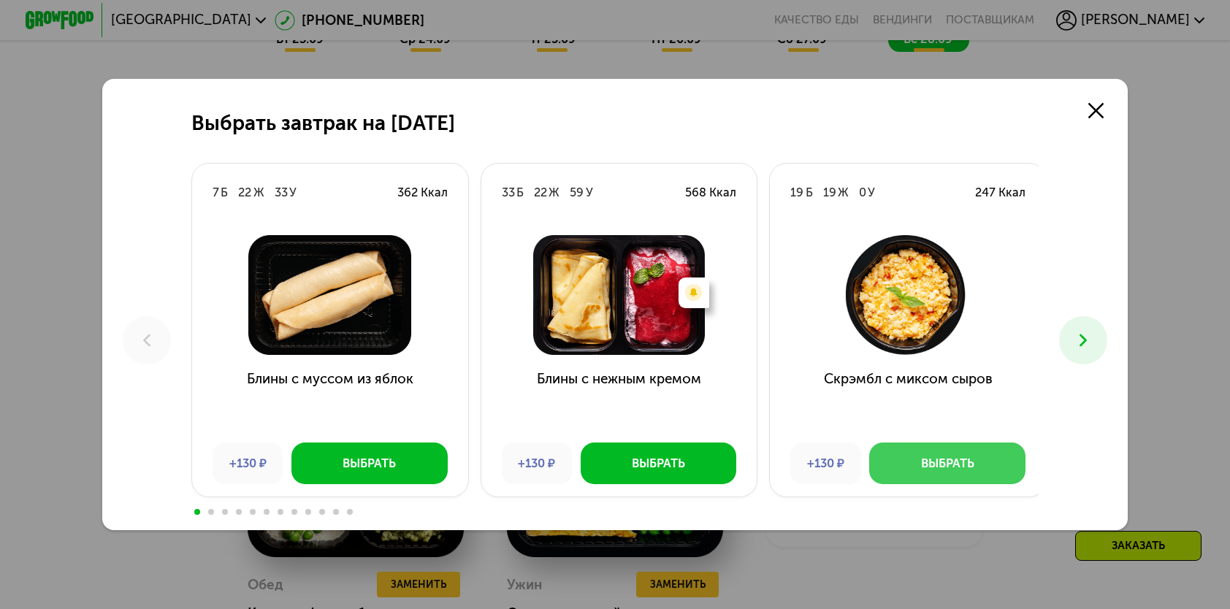
click at [989, 464] on button "Выбрать" at bounding box center [947, 463] width 156 height 41
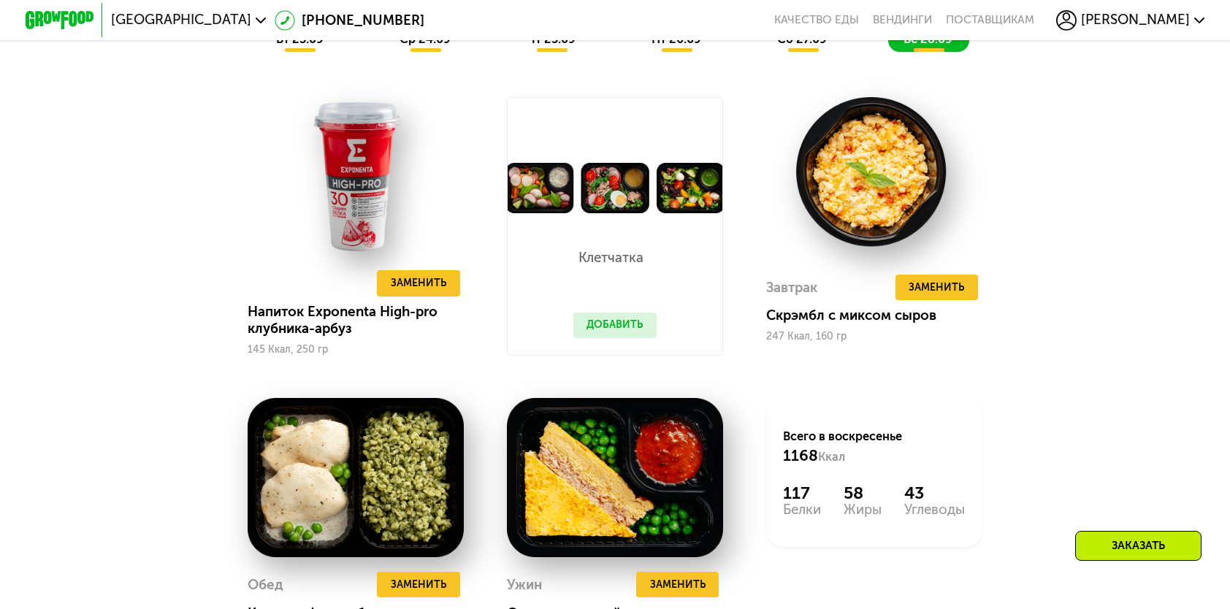
scroll to position [1460, 0]
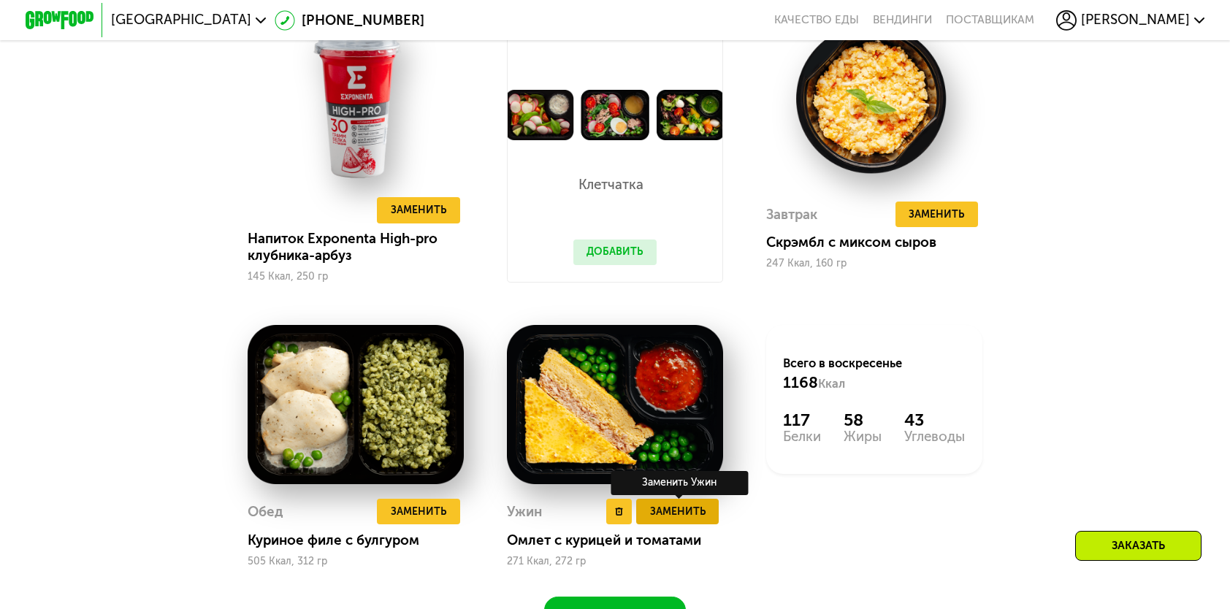
click at [700, 520] on span "Заменить" at bounding box center [677, 511] width 55 height 17
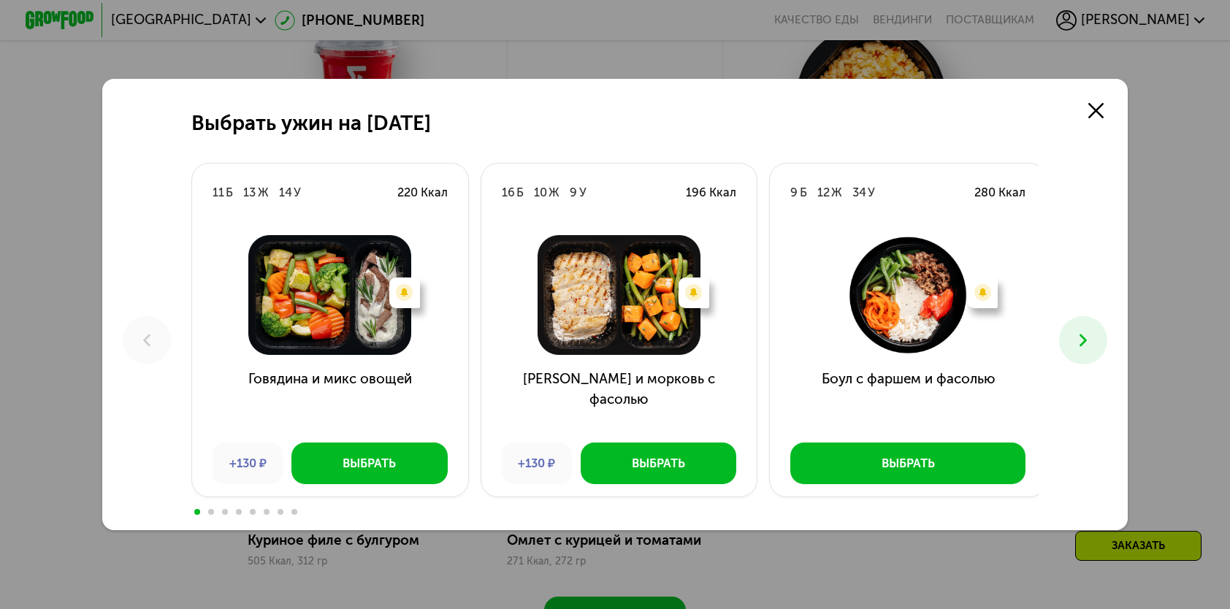
click at [1085, 334] on icon at bounding box center [1083, 340] width 20 height 20
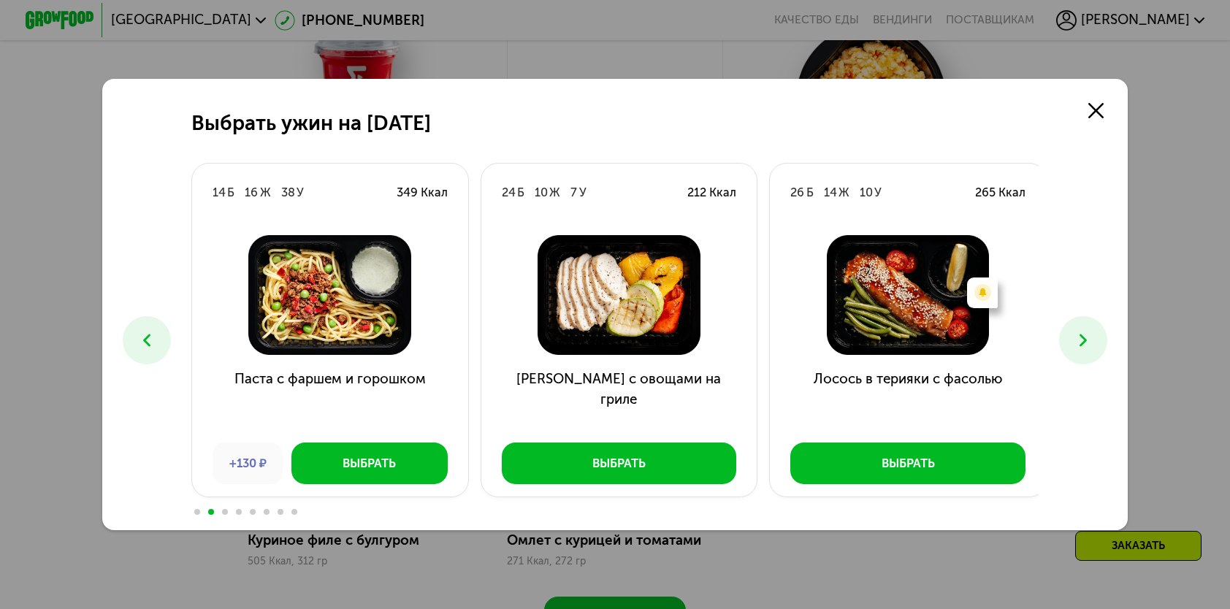
click at [1085, 334] on icon at bounding box center [1083, 340] width 20 height 20
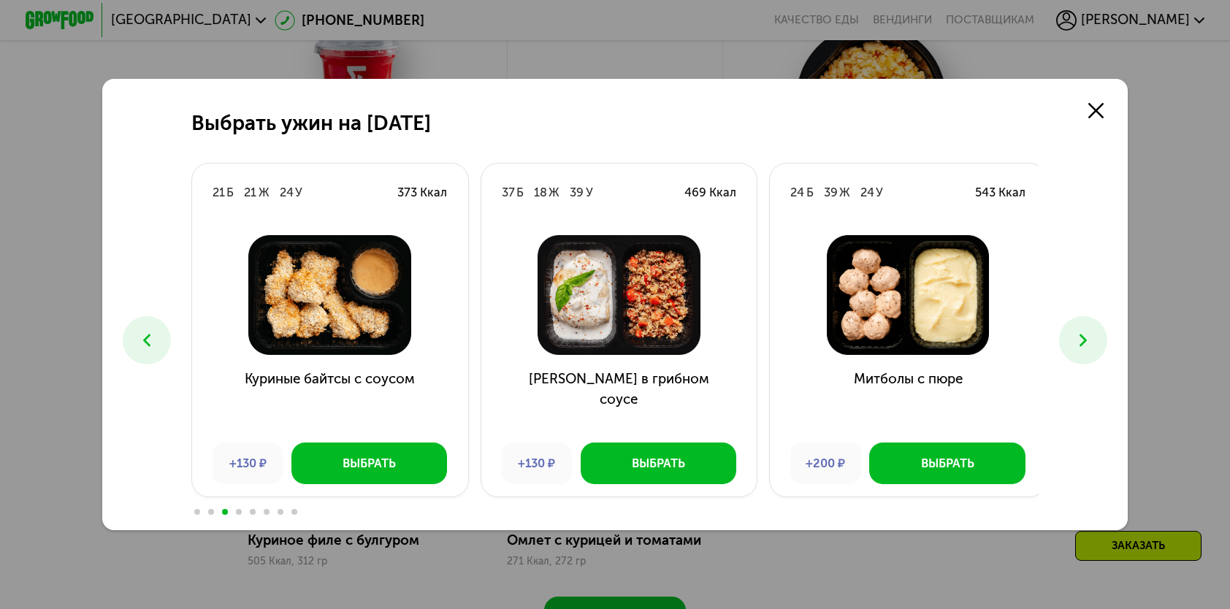
click at [1089, 334] on icon at bounding box center [1083, 340] width 20 height 20
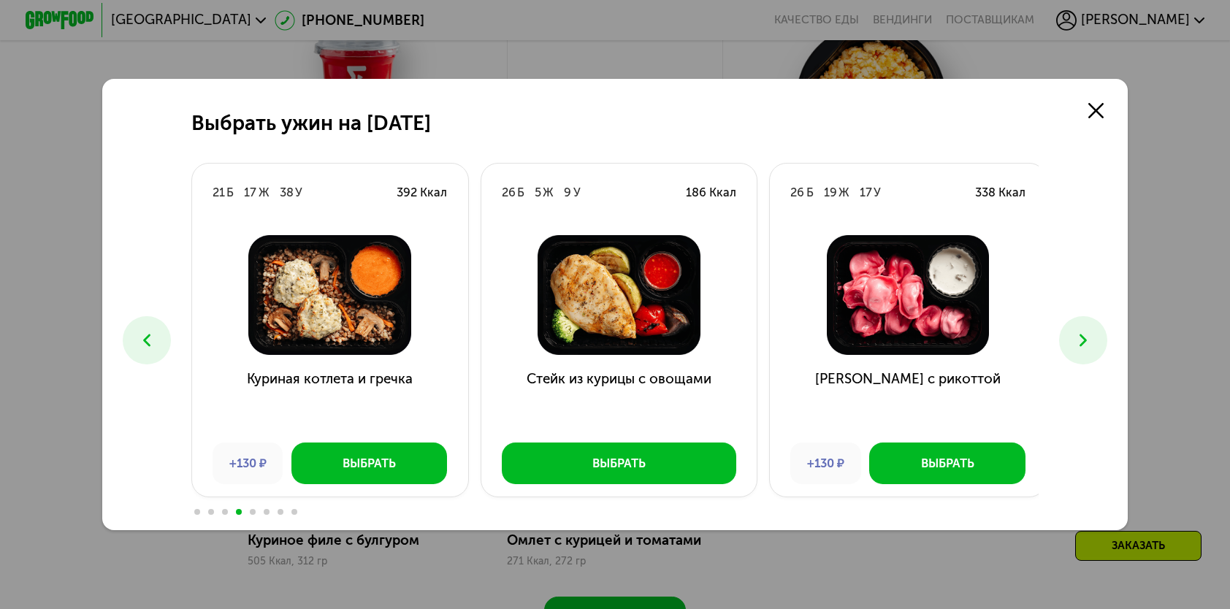
click at [1089, 334] on icon at bounding box center [1083, 340] width 20 height 20
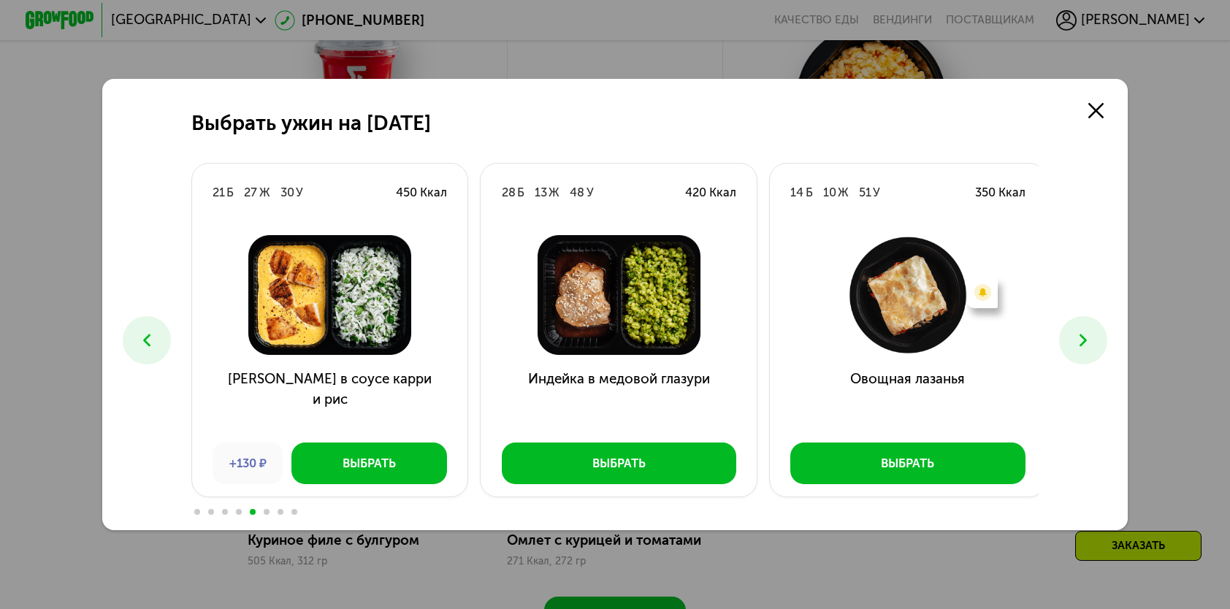
click at [1089, 334] on icon at bounding box center [1083, 340] width 20 height 20
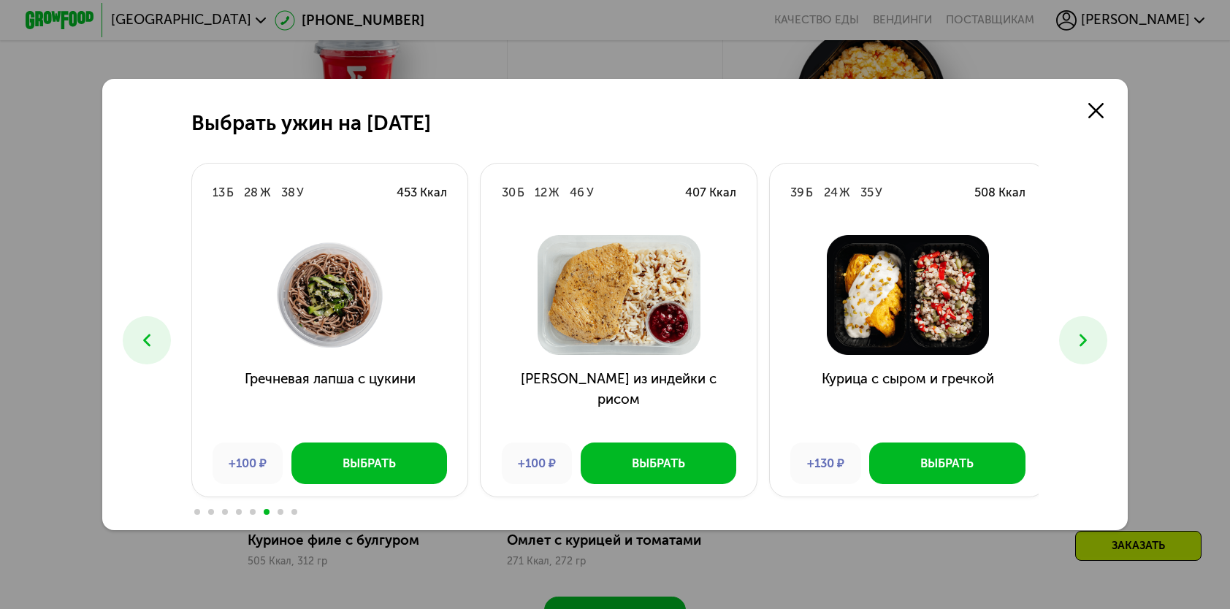
click at [1089, 334] on icon at bounding box center [1083, 340] width 20 height 20
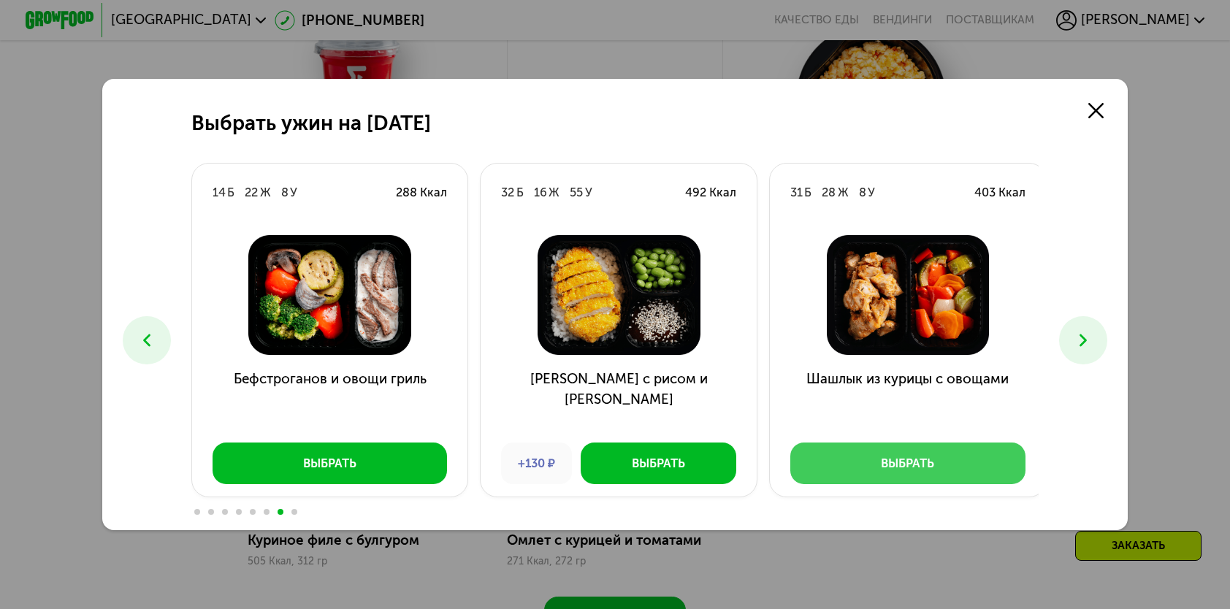
click at [875, 469] on button "Выбрать" at bounding box center [907, 463] width 235 height 41
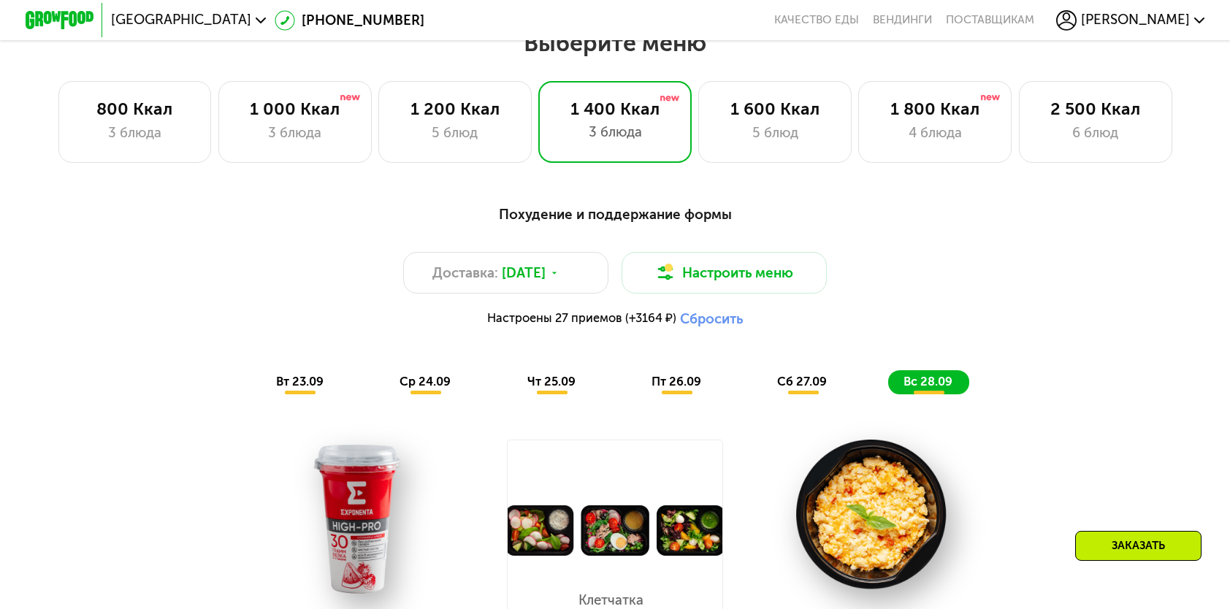
scroll to position [1022, 0]
